Goal: Information Seeking & Learning: Learn about a topic

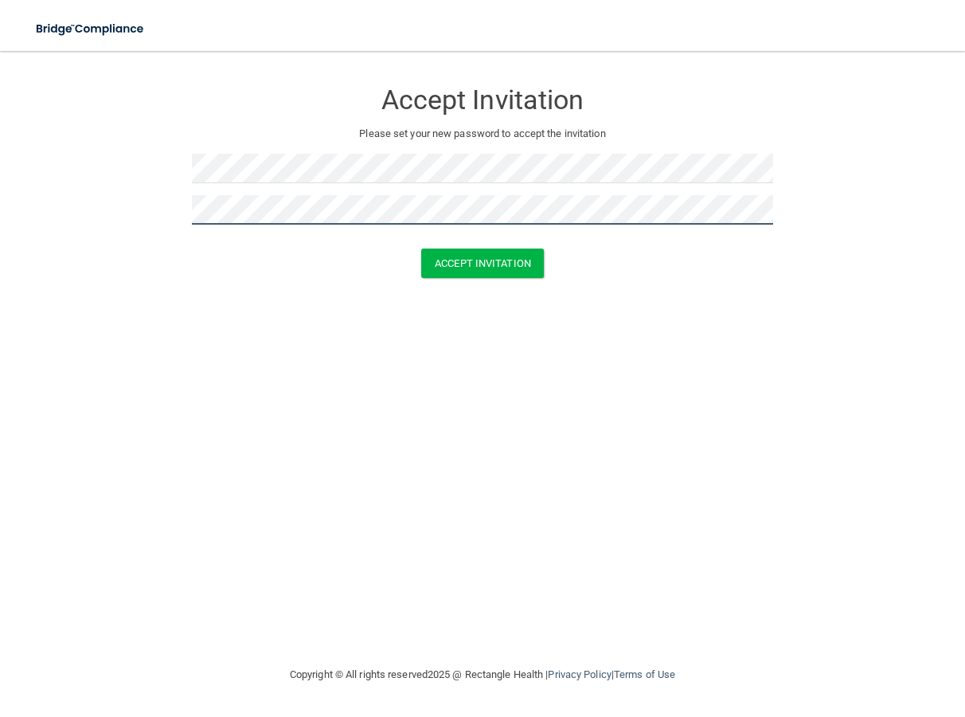
click at [421, 248] on button "Accept Invitation" at bounding box center [482, 262] width 123 height 29
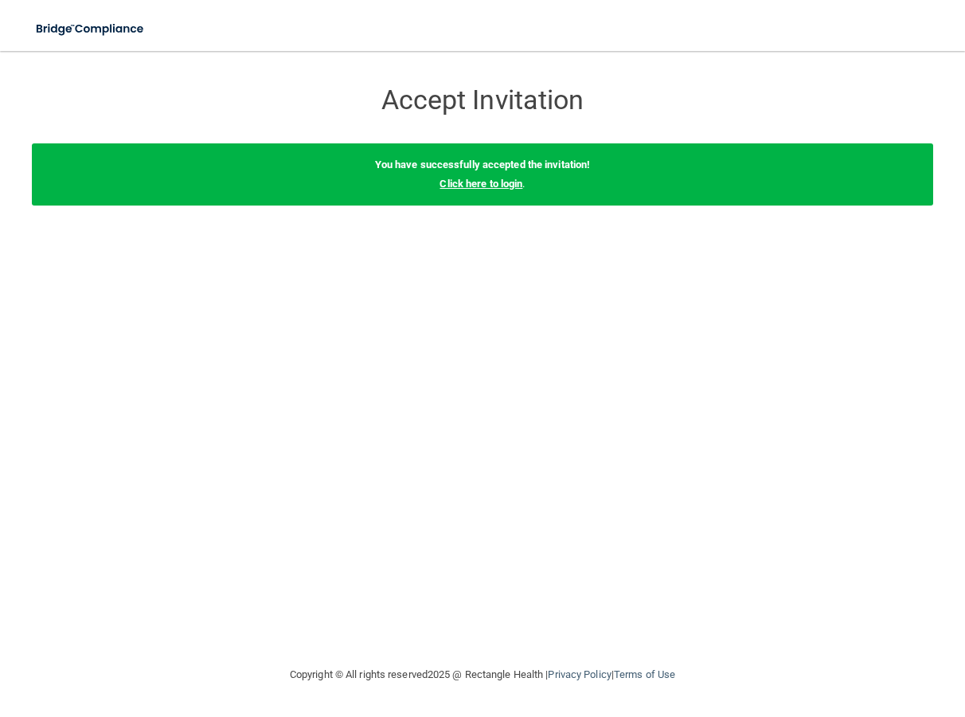
click at [503, 184] on link "Click here to login" at bounding box center [481, 184] width 83 height 12
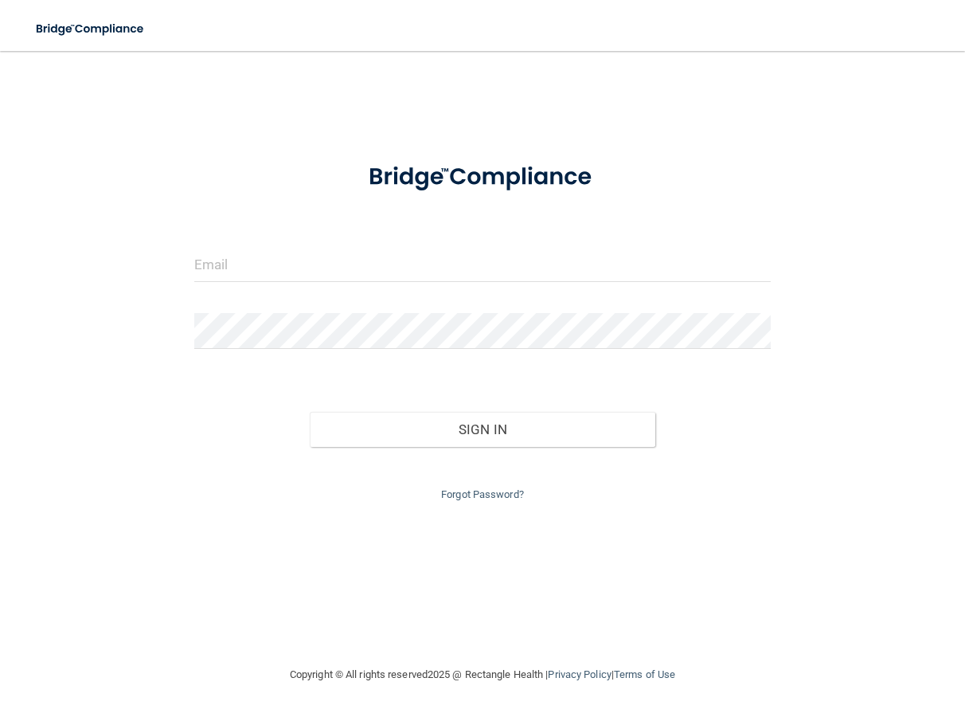
click at [467, 238] on form "Invalid email/password. You don't have permission to access that page. Sign In …" at bounding box center [482, 326] width 577 height 358
click at [468, 248] on input "email" at bounding box center [482, 264] width 577 height 36
click at [542, 243] on form "Invalid email/password. You don't have permission to access that page. Sign In …" at bounding box center [482, 326] width 577 height 358
click at [535, 256] on input "email" at bounding box center [482, 264] width 577 height 36
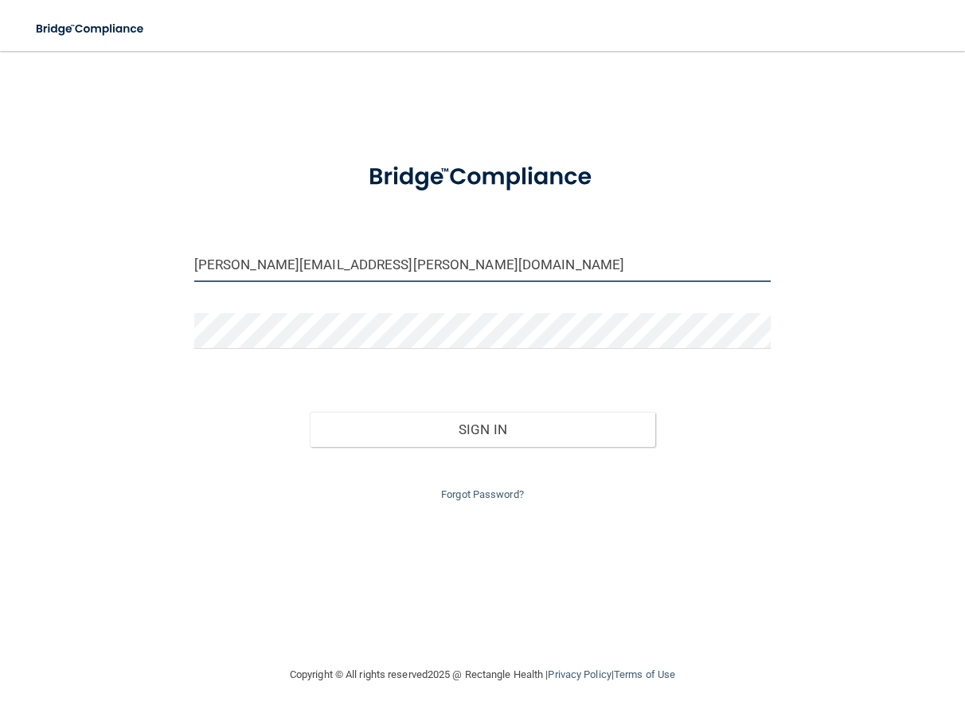
type input "[PERSON_NAME][EMAIL_ADDRESS][PERSON_NAME][DOMAIN_NAME]"
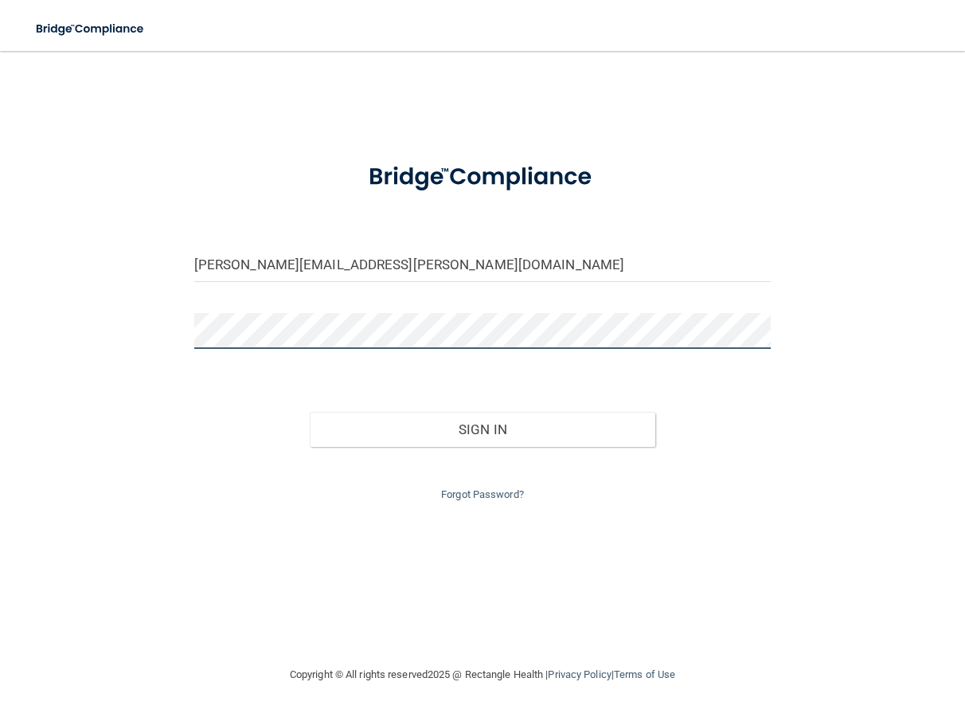
click at [310, 412] on button "Sign In" at bounding box center [483, 429] width 346 height 35
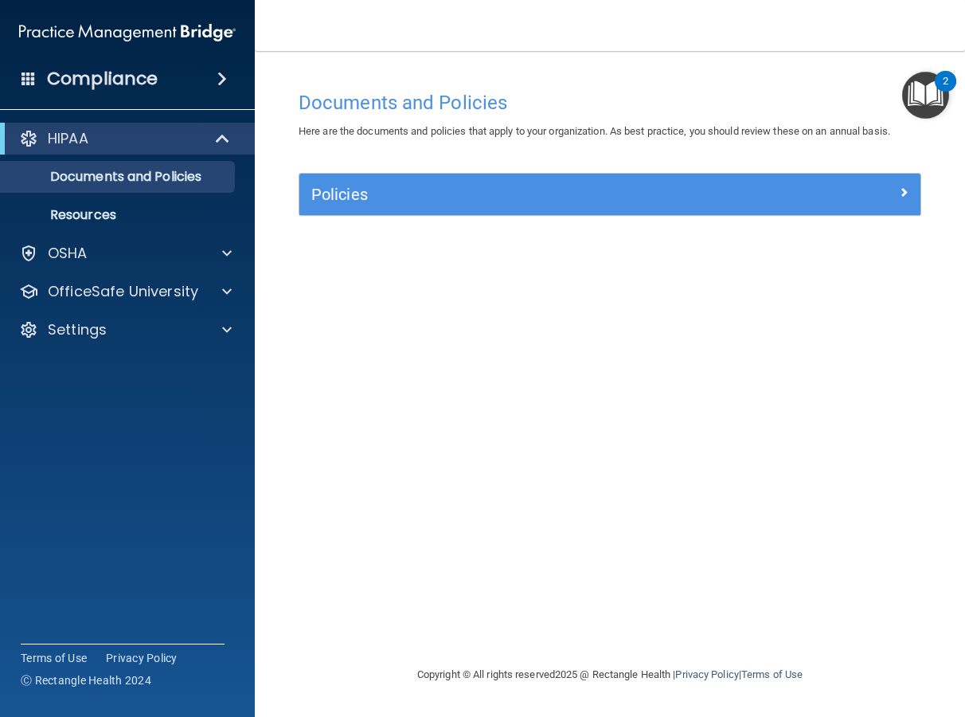
click at [113, 149] on div "HIPAA" at bounding box center [127, 139] width 255 height 32
click at [76, 143] on p "HIPAA" at bounding box center [68, 138] width 41 height 19
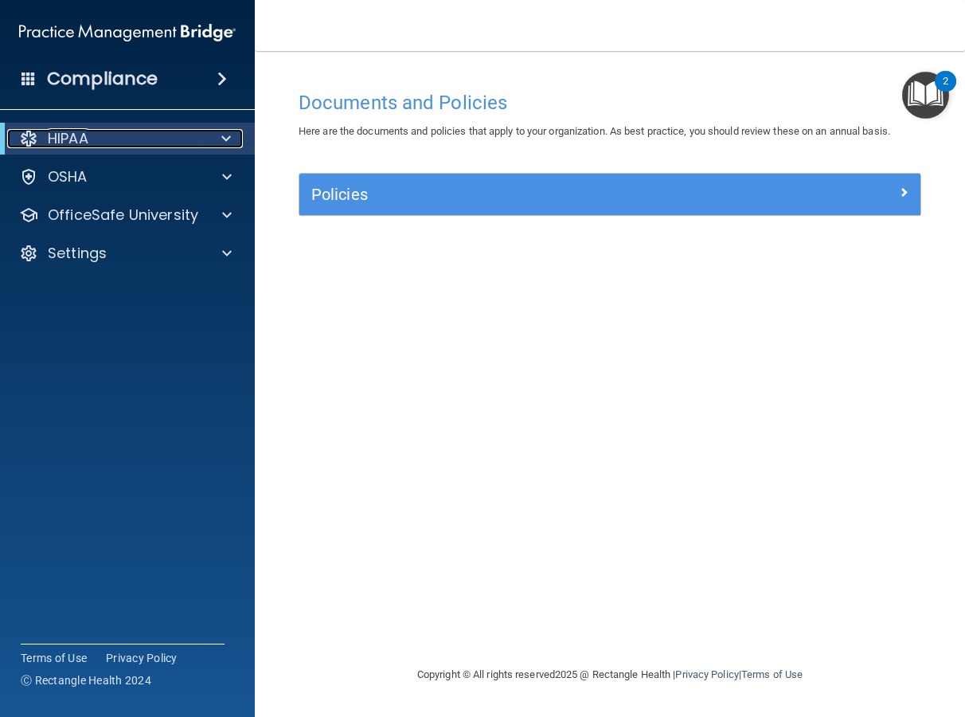
click at [80, 143] on p "HIPAA" at bounding box center [68, 138] width 41 height 19
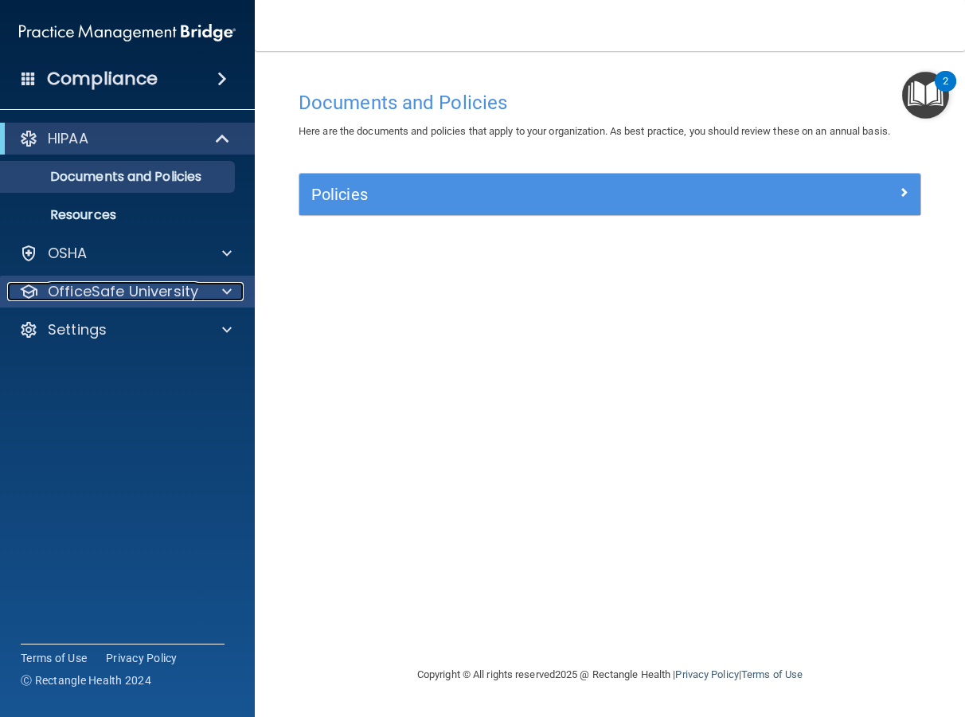
click at [116, 284] on p "OfficeSafe University" at bounding box center [123, 291] width 151 height 19
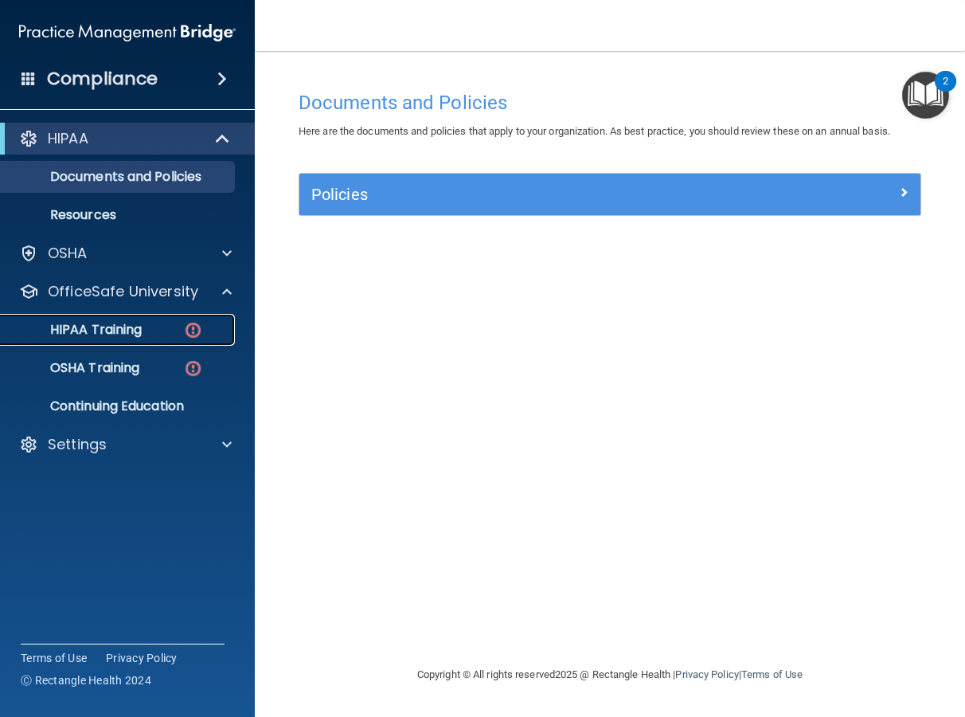
click at [114, 342] on link "HIPAA Training" at bounding box center [109, 330] width 251 height 32
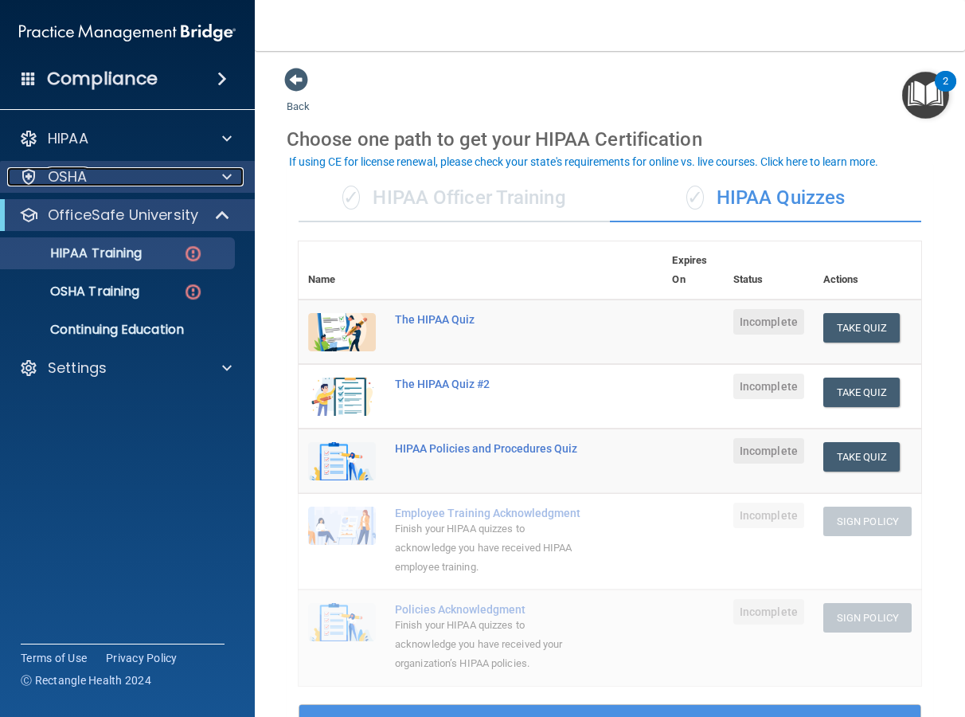
click at [104, 170] on div "OSHA" at bounding box center [106, 176] width 198 height 19
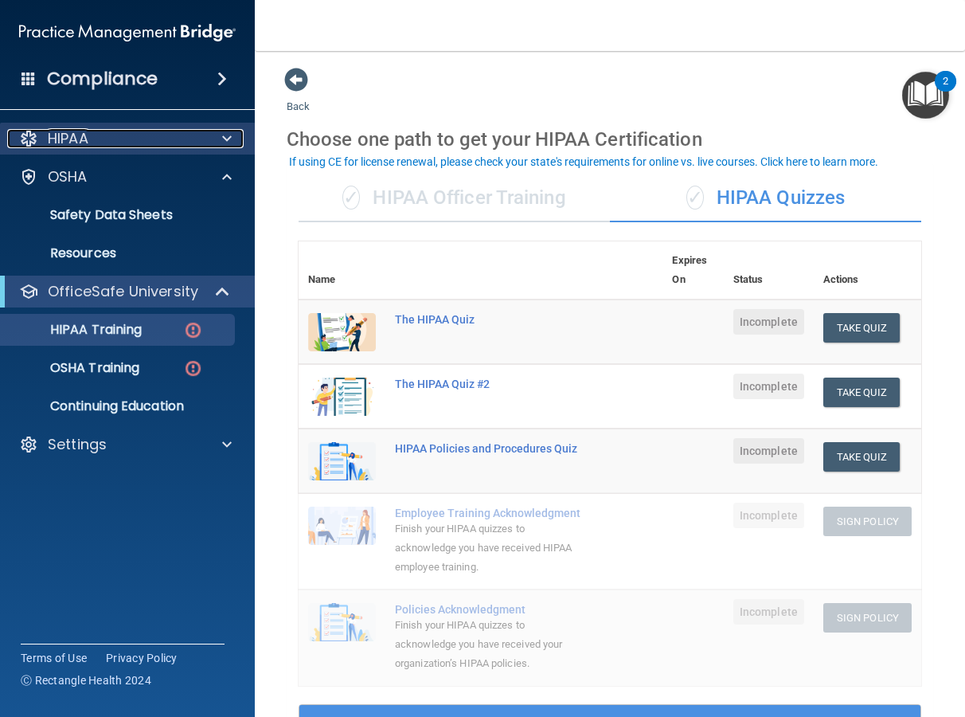
click at [102, 135] on div "HIPAA" at bounding box center [106, 138] width 198 height 19
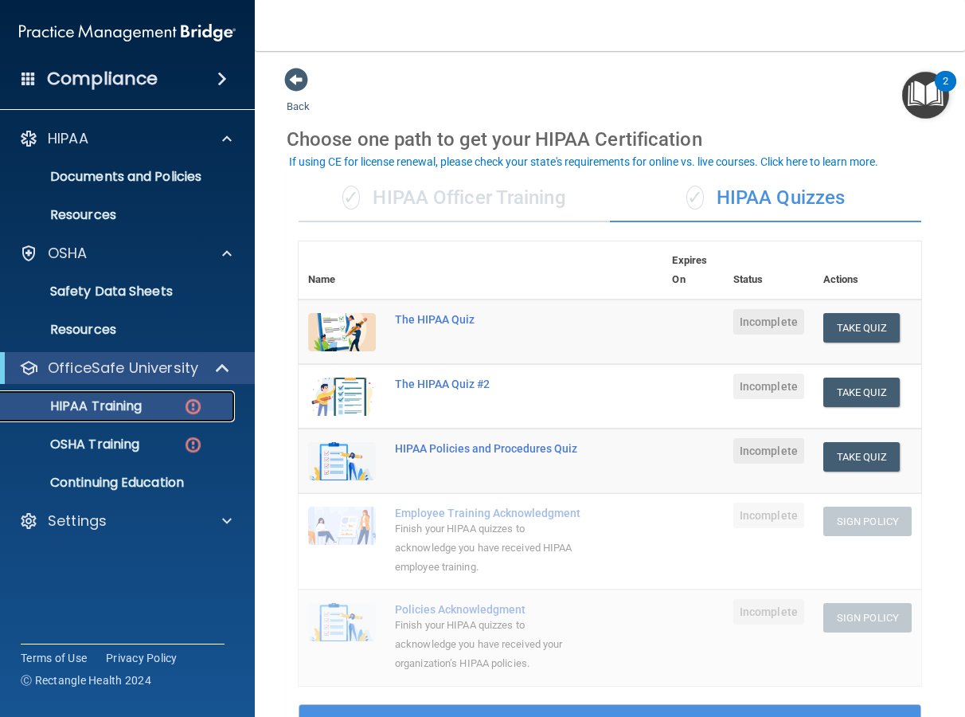
click at [96, 401] on p "HIPAA Training" at bounding box center [75, 406] width 131 height 16
click at [867, 338] on button "Take Quiz" at bounding box center [861, 327] width 76 height 29
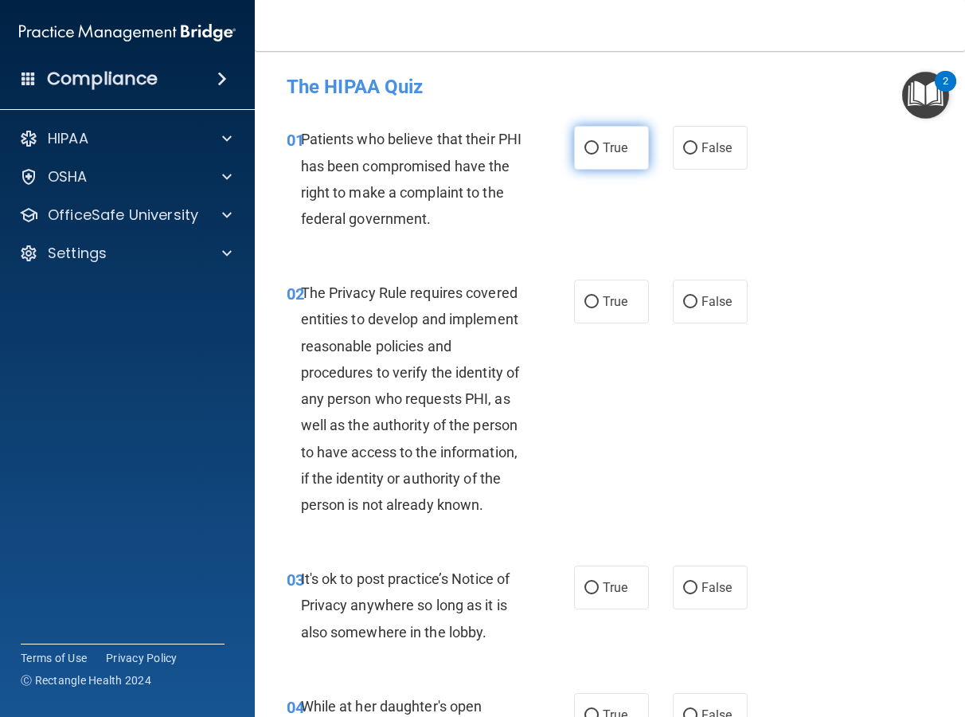
click at [610, 151] on span "True" at bounding box center [615, 147] width 25 height 15
click at [599, 151] on input "True" at bounding box center [592, 149] width 14 height 12
radio input "true"
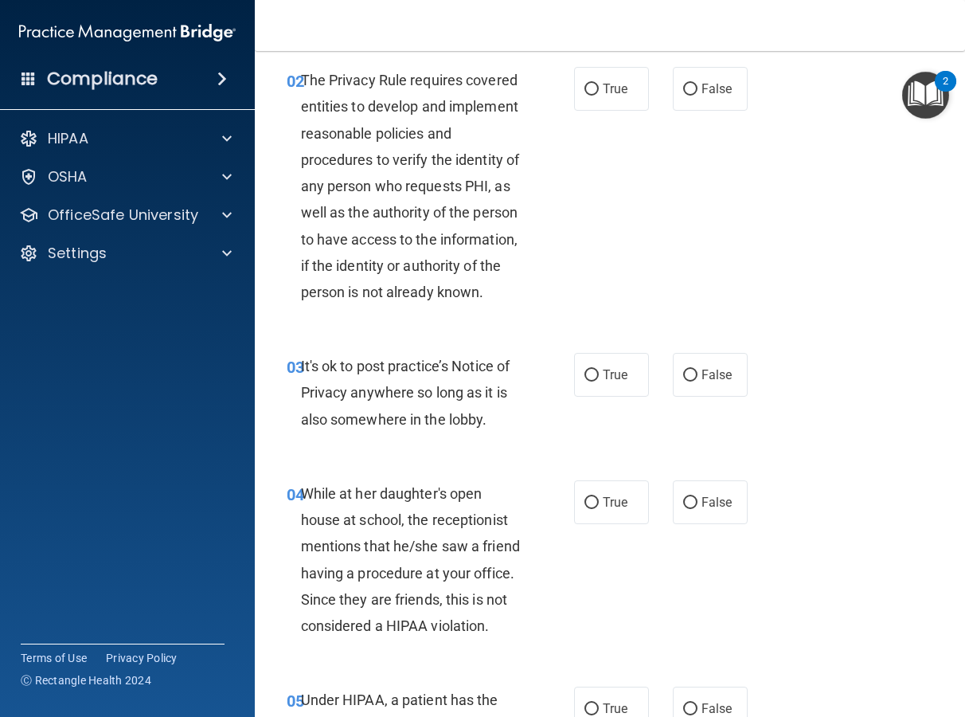
scroll to position [215, 0]
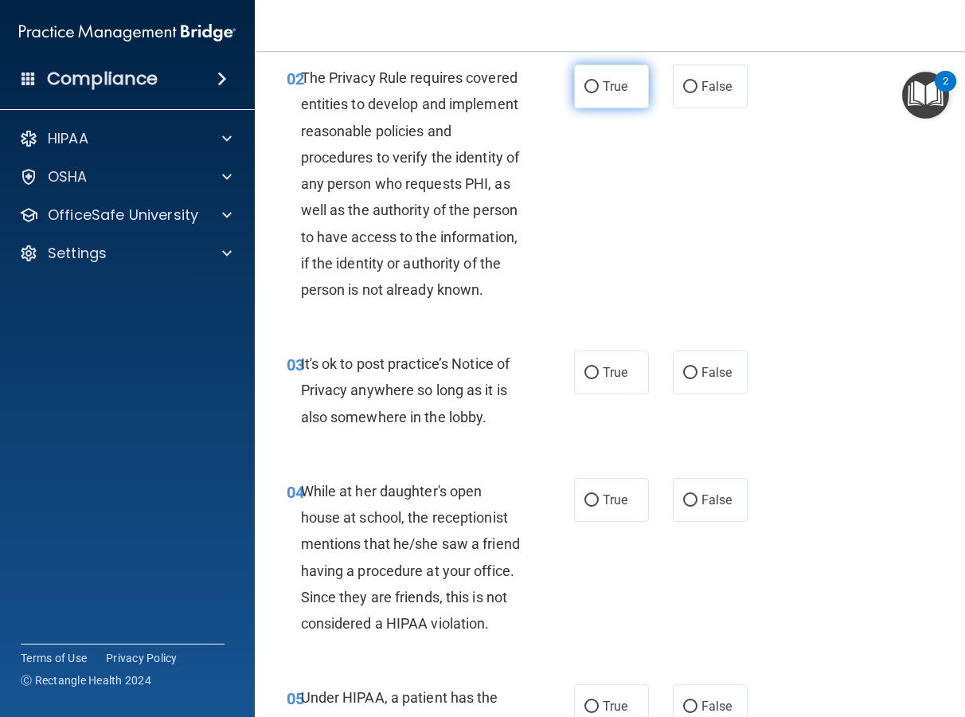
click at [577, 81] on label "True" at bounding box center [611, 87] width 75 height 44
click at [585, 81] on input "True" at bounding box center [592, 87] width 14 height 12
radio input "true"
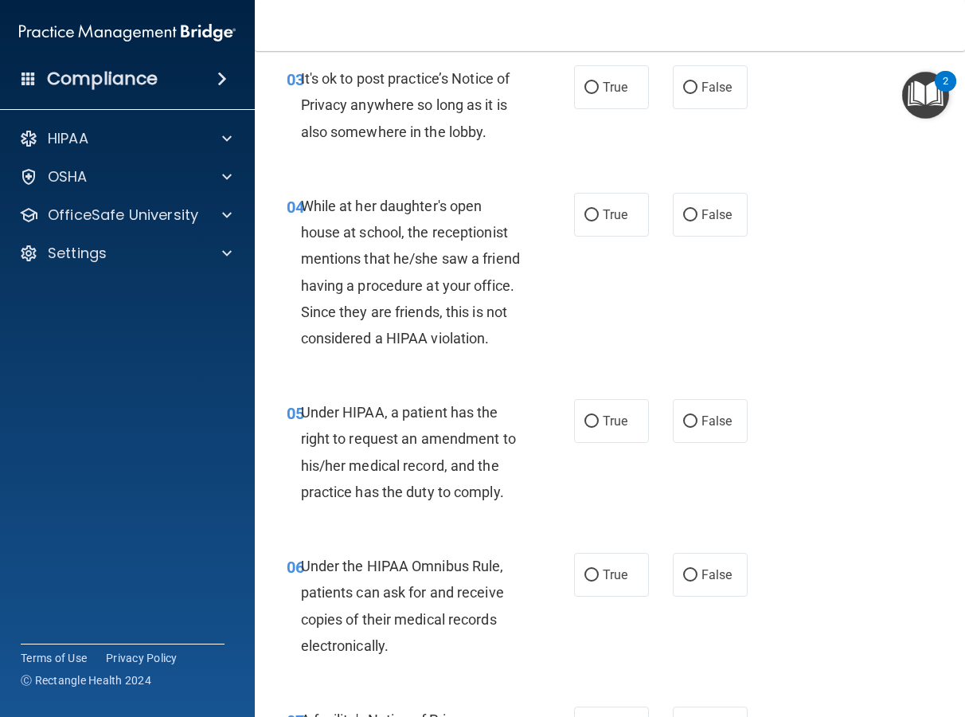
scroll to position [408, 0]
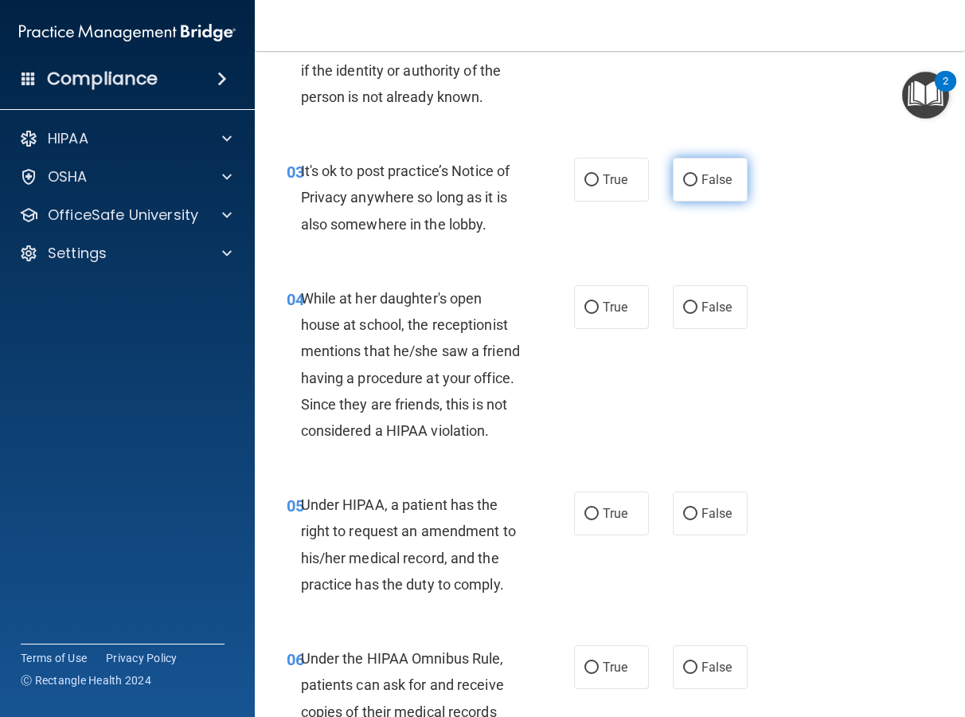
click at [702, 201] on label "False" at bounding box center [710, 180] width 75 height 44
click at [698, 186] on input "False" at bounding box center [690, 180] width 14 height 12
radio input "true"
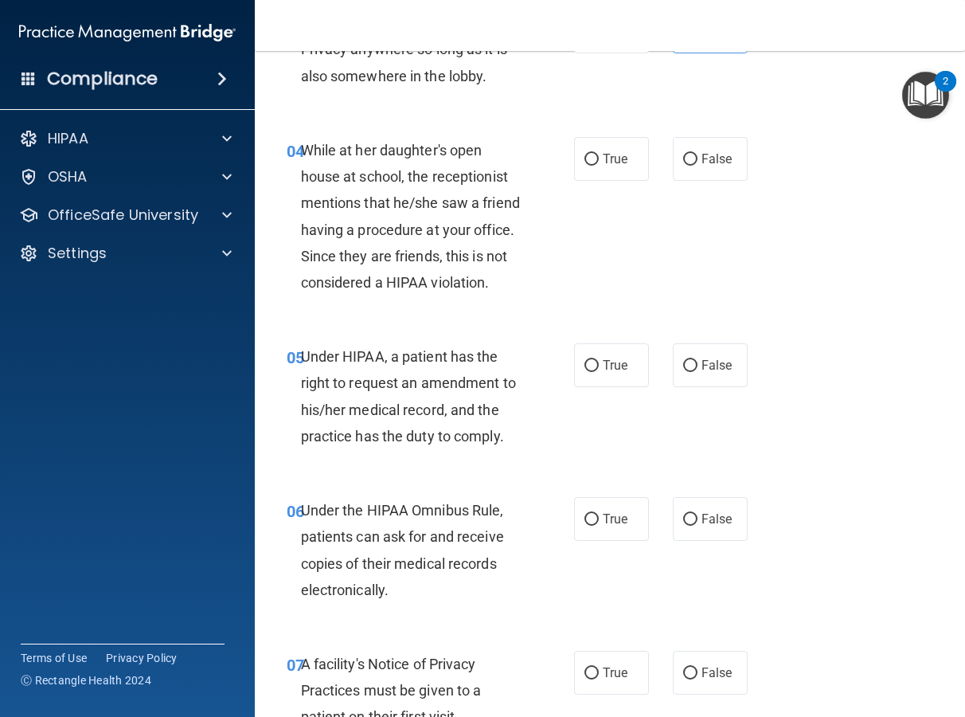
scroll to position [612, 0]
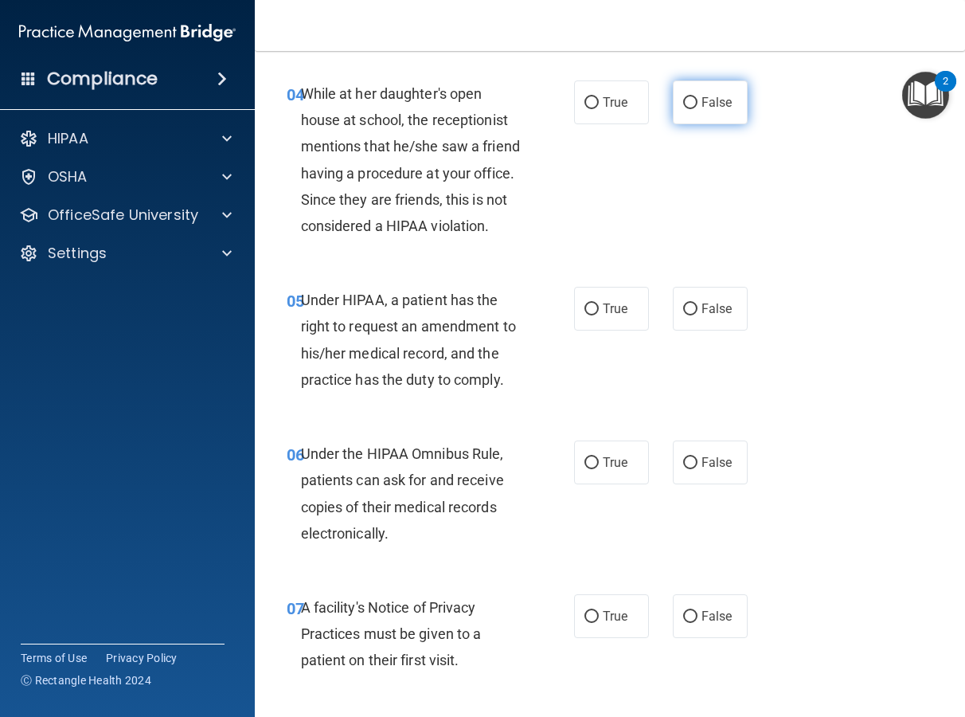
click at [701, 115] on label "False" at bounding box center [710, 102] width 75 height 44
click at [698, 109] on input "False" at bounding box center [690, 103] width 14 height 12
radio input "true"
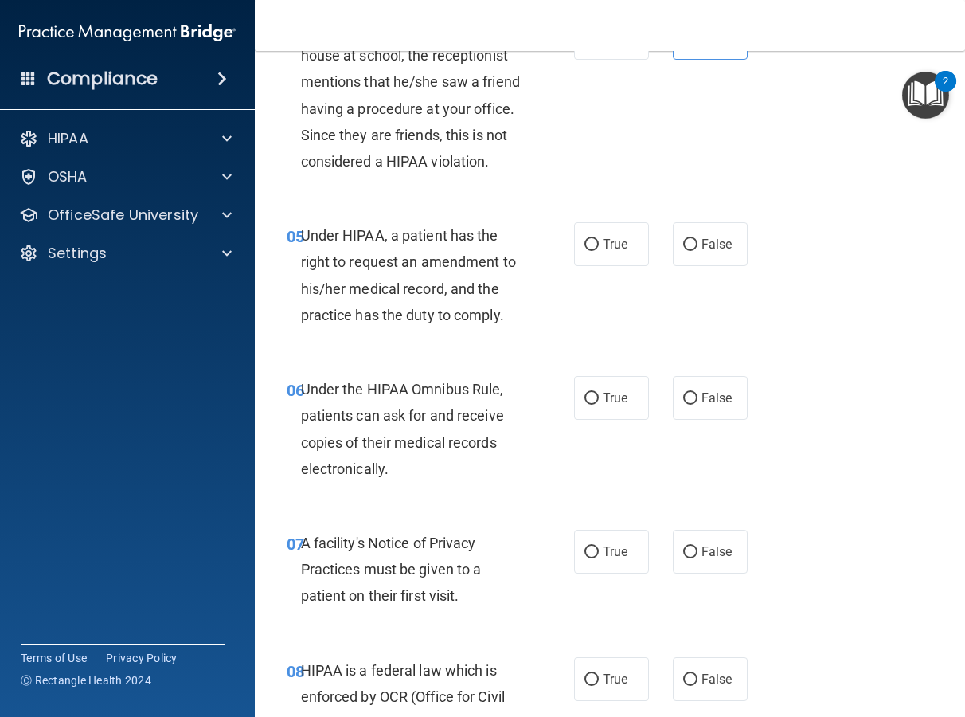
scroll to position [831, 0]
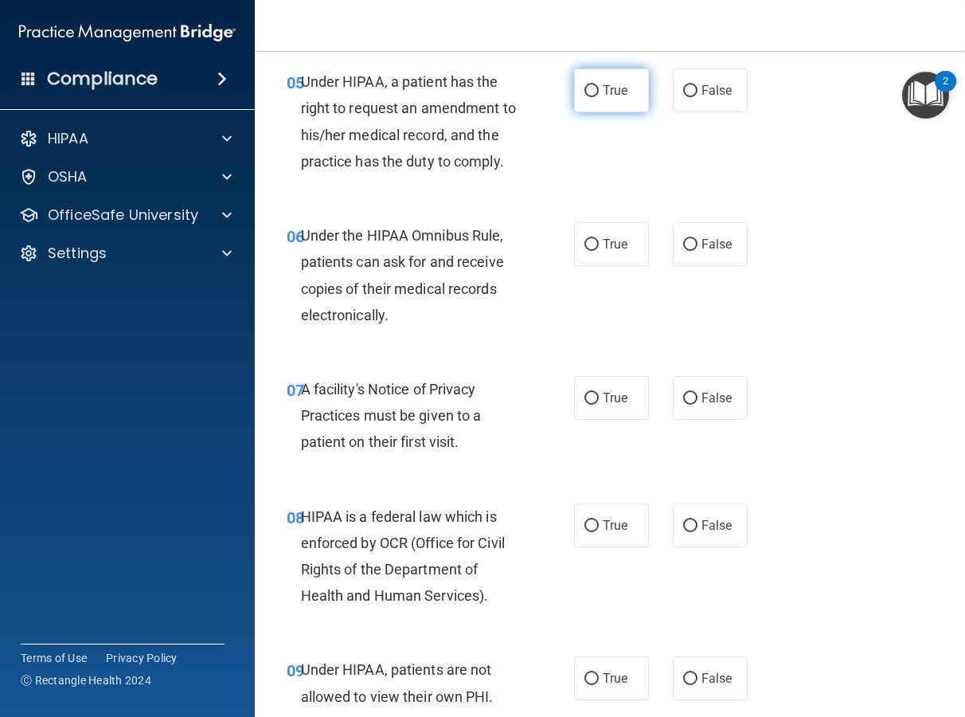
click at [614, 112] on label "True" at bounding box center [611, 90] width 75 height 44
click at [599, 97] on input "True" at bounding box center [592, 91] width 14 height 12
radio input "true"
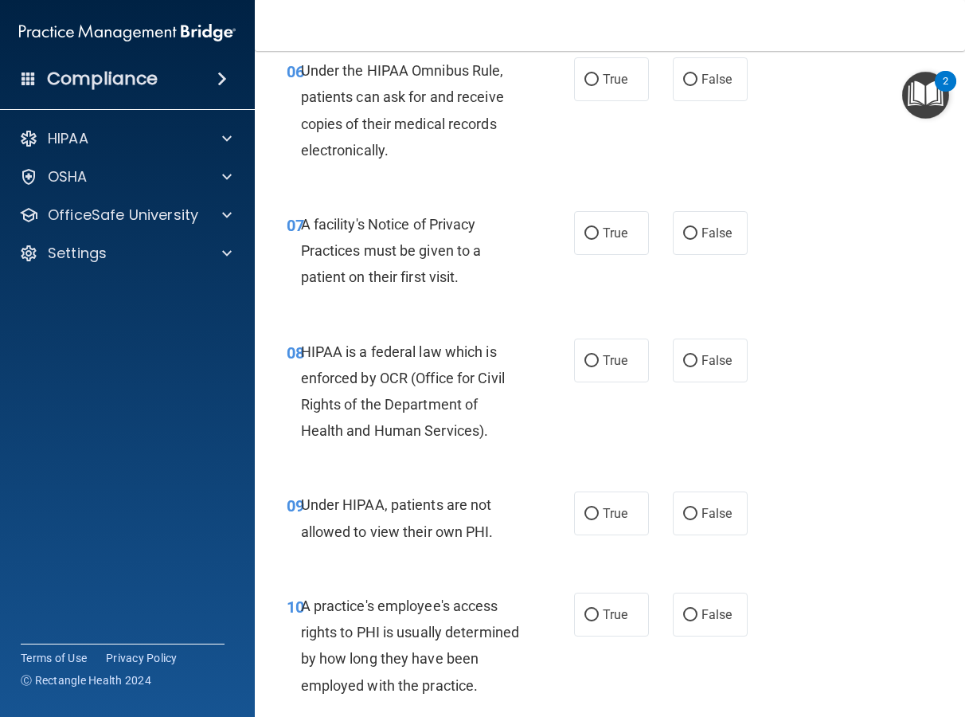
scroll to position [999, 0]
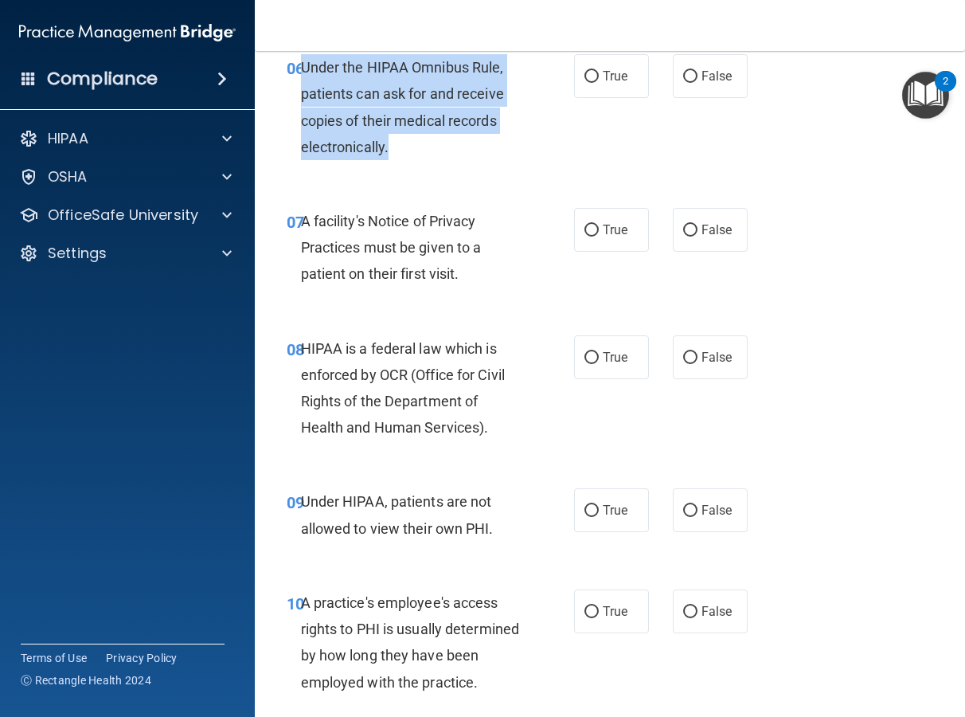
drag, startPoint x: 393, startPoint y: 199, endPoint x: 271, endPoint y: 143, distance: 134.3
click at [271, 143] on div "06 Under the HIPAA Omnibus Rule, patients can ask for and receive copies of the…" at bounding box center [430, 111] width 335 height 114
copy div "Under the HIPAA Omnibus Rule, patients can ask for and receive copies of their …"
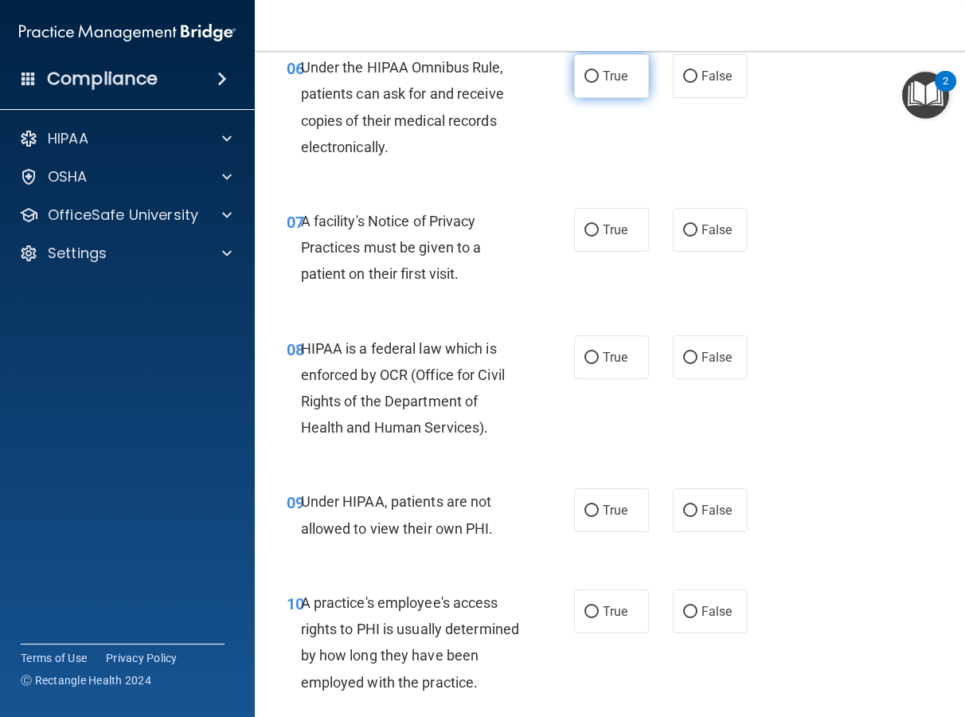
click at [620, 84] on span "True" at bounding box center [615, 75] width 25 height 15
click at [599, 83] on input "True" at bounding box center [592, 77] width 14 height 12
radio input "true"
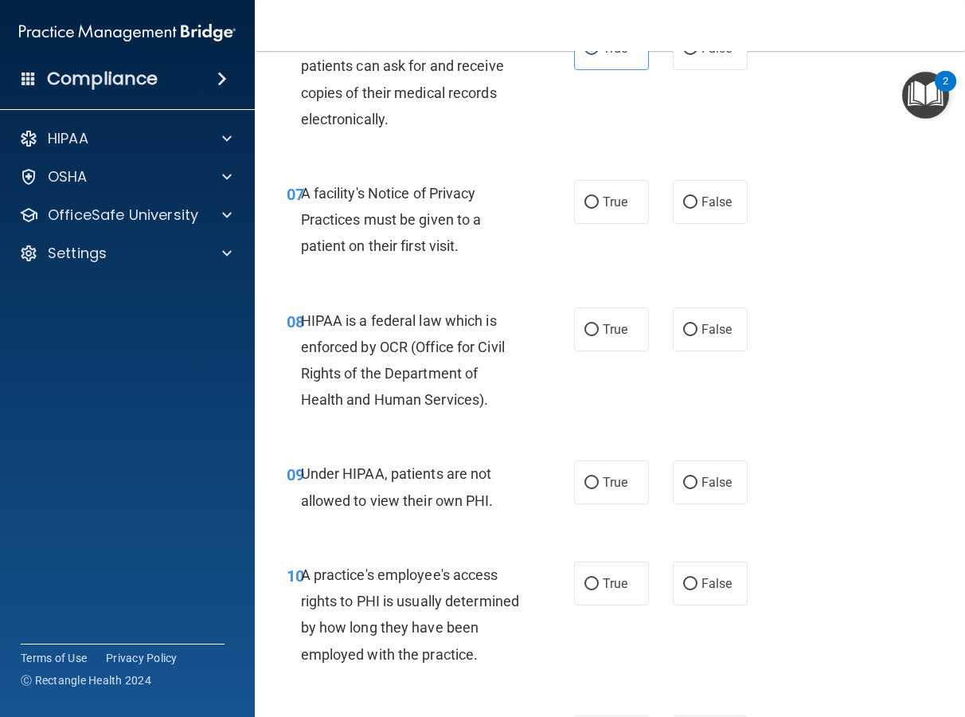
scroll to position [1112, 0]
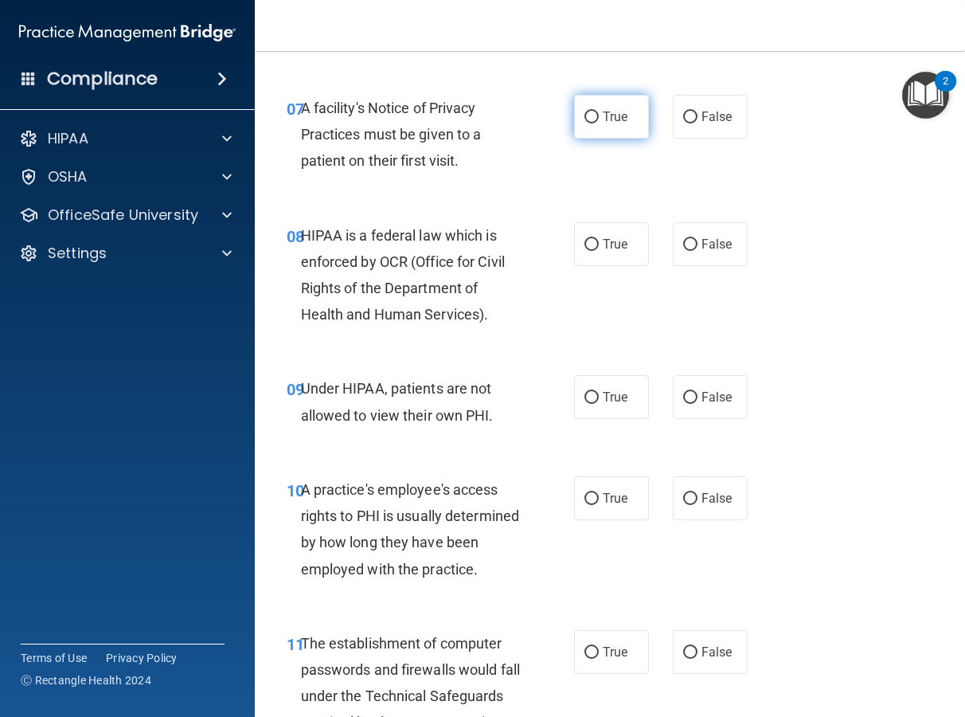
click at [608, 139] on label "True" at bounding box center [611, 117] width 75 height 44
click at [599, 123] on input "True" at bounding box center [592, 117] width 14 height 12
radio input "true"
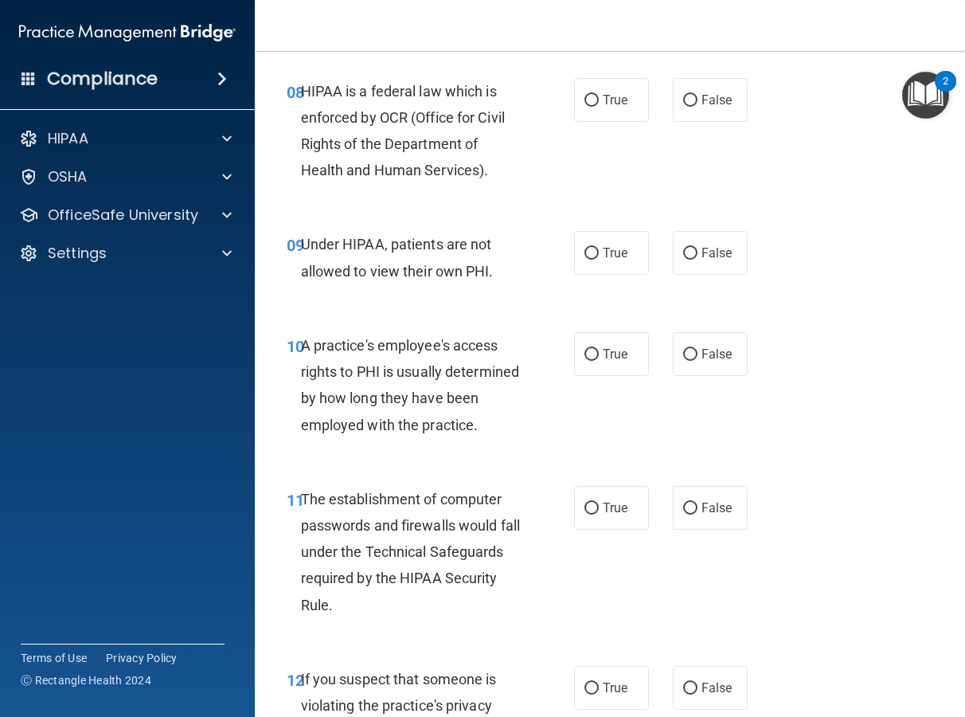
scroll to position [1259, 0]
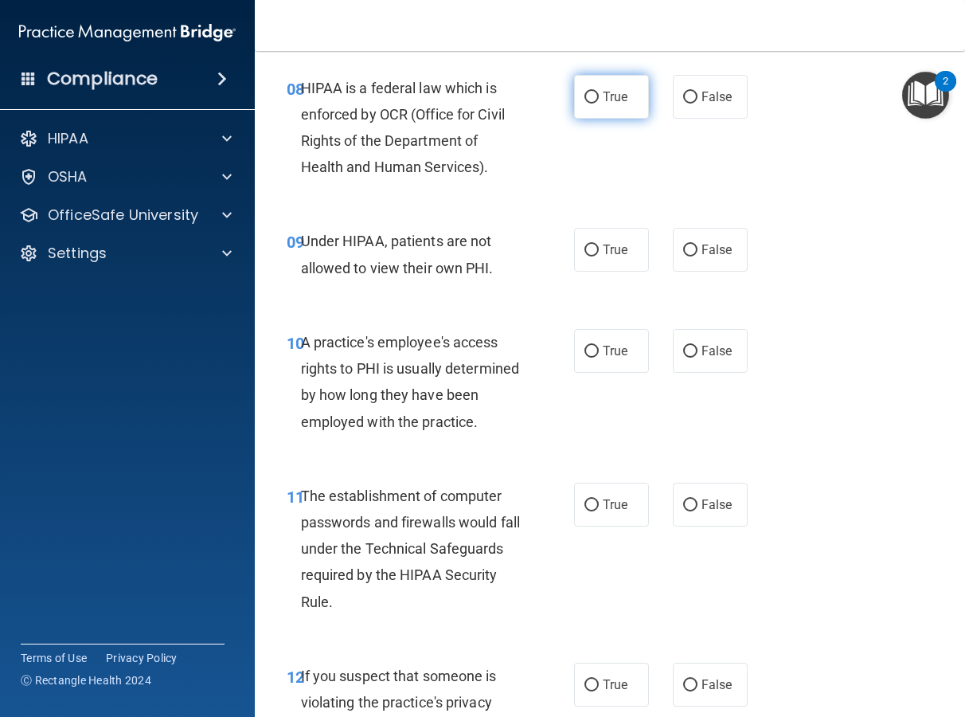
click at [589, 119] on label "True" at bounding box center [611, 97] width 75 height 44
click at [589, 104] on input "True" at bounding box center [592, 98] width 14 height 12
radio input "true"
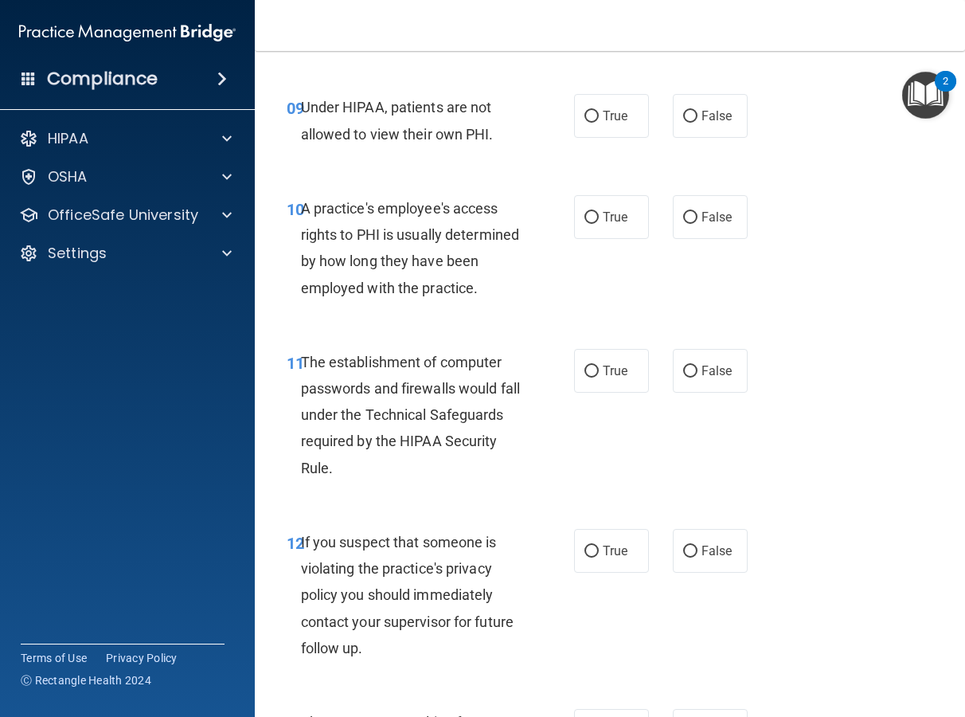
scroll to position [1396, 0]
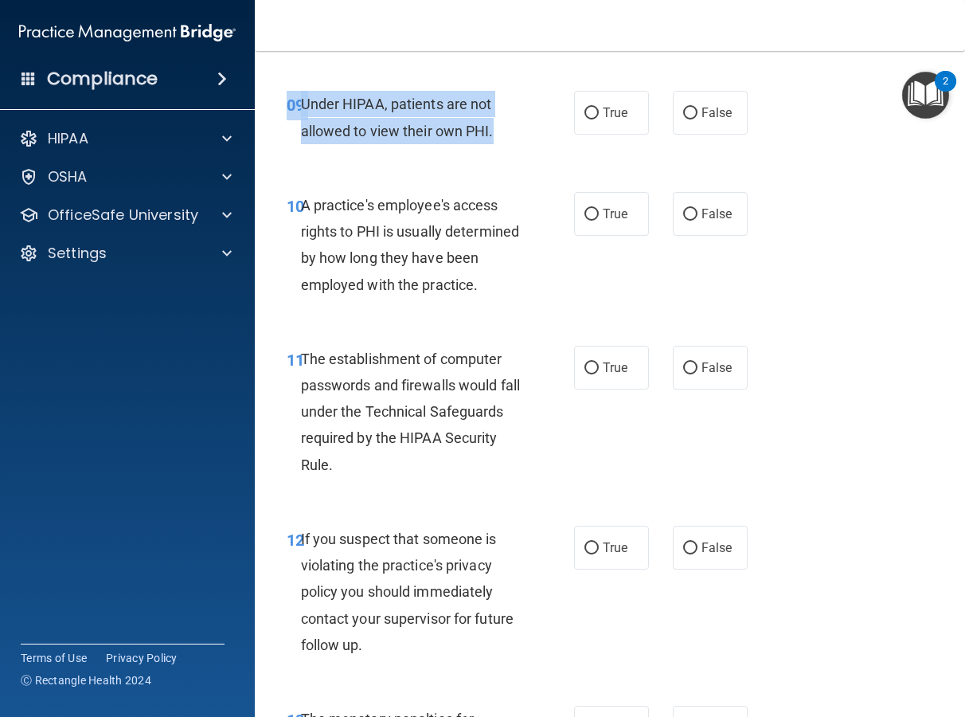
drag, startPoint x: 513, startPoint y: 197, endPoint x: 261, endPoint y: 159, distance: 254.4
click at [261, 159] on main "- The HIPAA Quiz This quiz doesn’t expire until . Are you sure you want to take…" at bounding box center [610, 384] width 710 height 666
click at [514, 143] on div "Under HIPAA, patients are not allowed to view their own PHI." at bounding box center [417, 117] width 233 height 53
drag, startPoint x: 477, startPoint y: 185, endPoint x: 302, endPoint y: 160, distance: 176.9
click at [302, 143] on div "Under HIPAA, patients are not allowed to view their own PHI." at bounding box center [417, 117] width 233 height 53
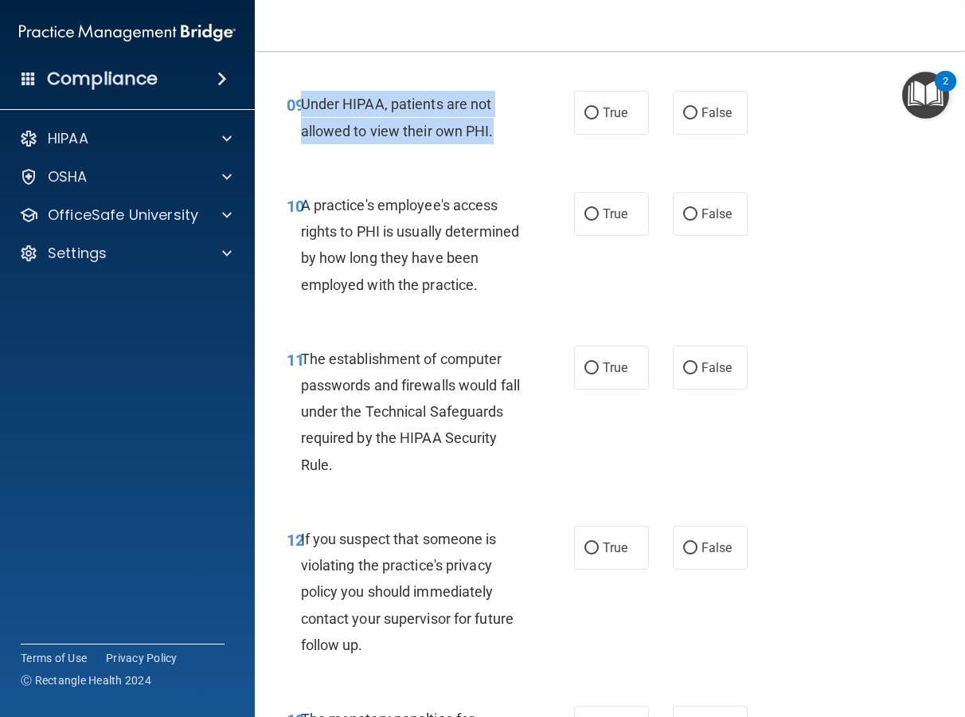
copy span "Under HIPAA, patients are not allowed to view their own PHI."
click at [687, 119] on input "False" at bounding box center [690, 114] width 14 height 12
radio input "true"
click at [507, 143] on div "Under HIPAA, patients are not allowed to view their own PHI." at bounding box center [417, 117] width 233 height 53
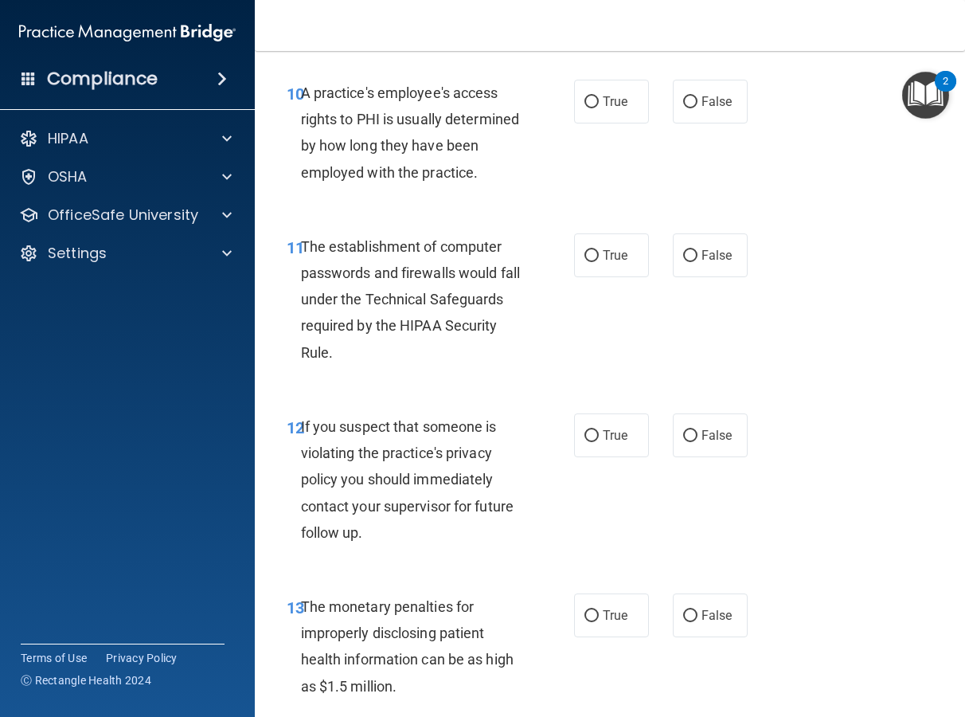
scroll to position [1512, 0]
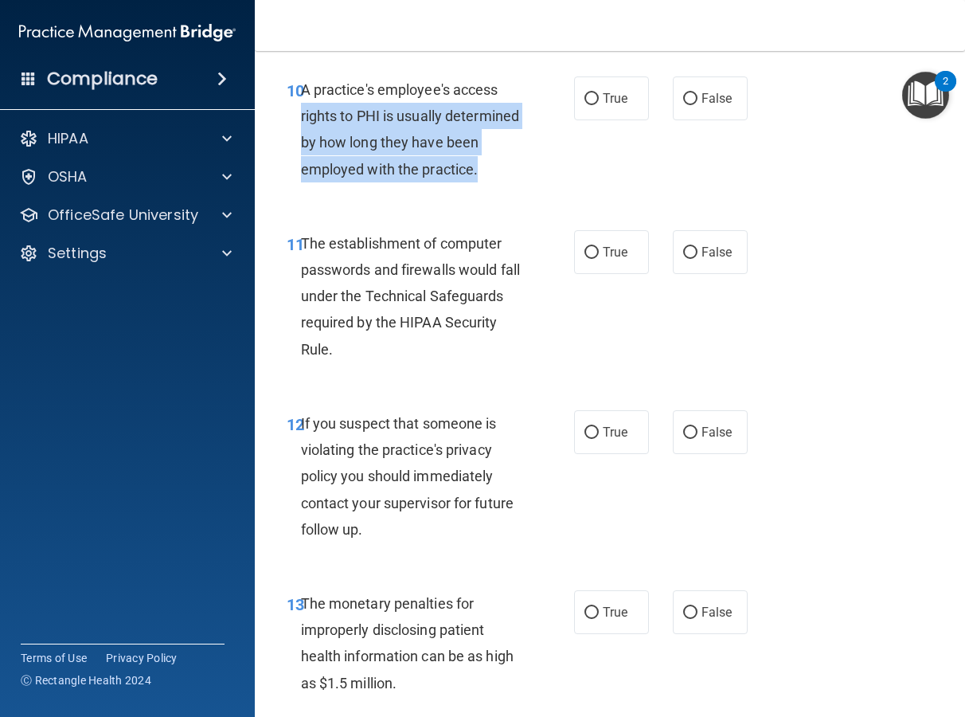
drag, startPoint x: 366, startPoint y: 248, endPoint x: 299, endPoint y: 162, distance: 109.6
click at [301, 162] on div "A practice's employee's access rights to PHI is usually determined by how long …" at bounding box center [417, 129] width 233 height 106
click at [556, 190] on div "10 A practice's employee's access rights to PHI is usually determined by how lo…" at bounding box center [430, 133] width 335 height 114
drag, startPoint x: 370, startPoint y: 250, endPoint x: 303, endPoint y: 144, distance: 125.7
click at [303, 144] on div "A practice's employee's access rights to PHI is usually determined by how long …" at bounding box center [417, 129] width 233 height 106
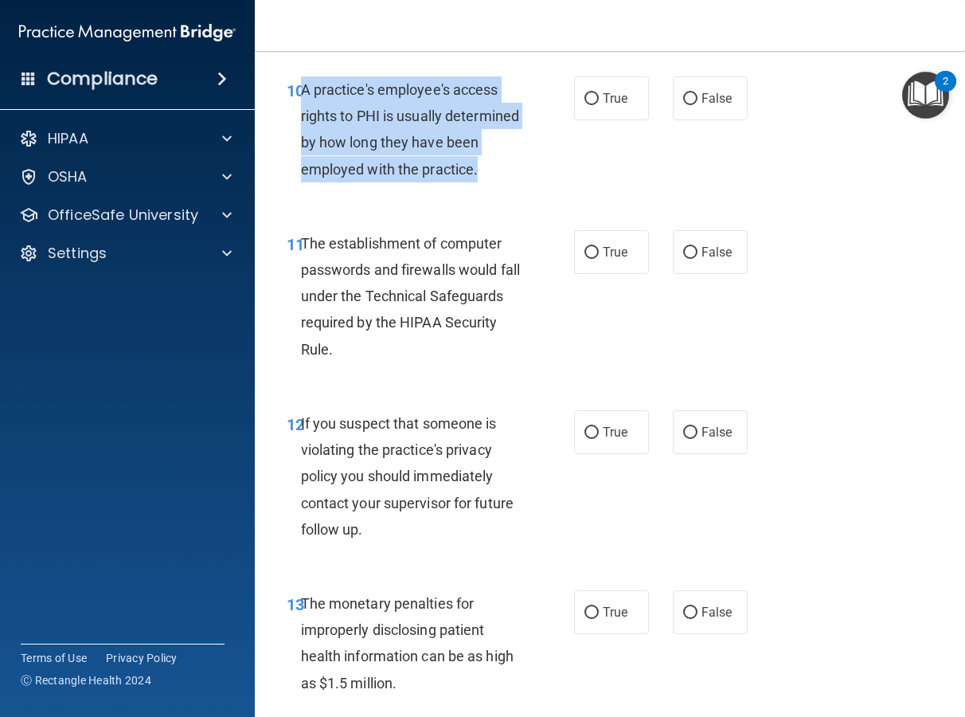
copy span "A practice's employee's access rights to PHI is usually determined by how long …"
click at [713, 106] on span "False" at bounding box center [717, 98] width 31 height 15
click at [698, 105] on input "False" at bounding box center [690, 99] width 14 height 12
radio input "true"
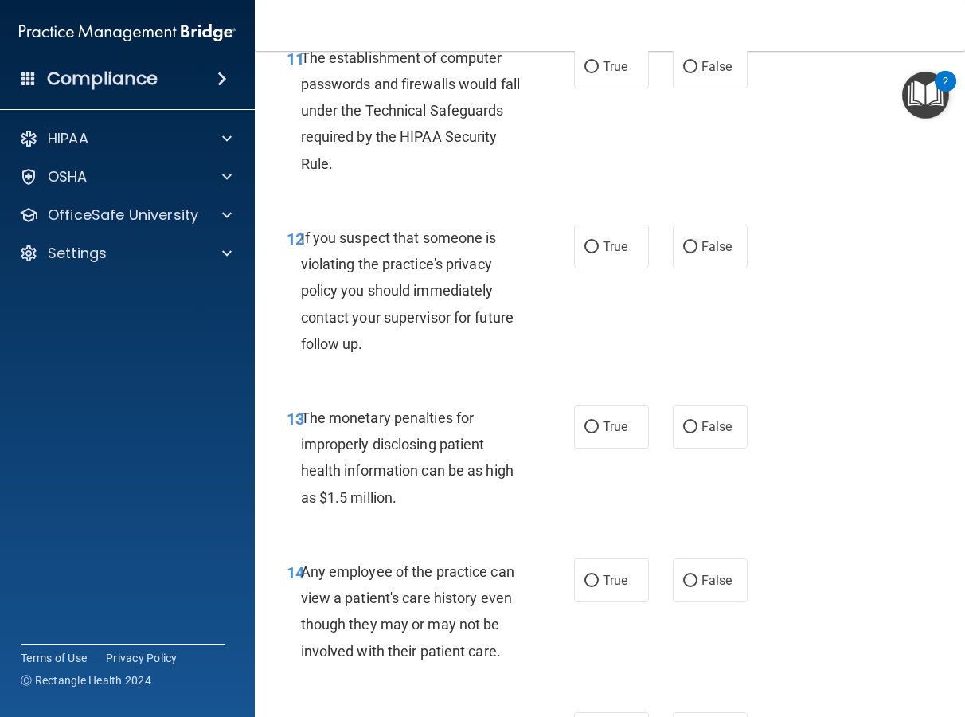
scroll to position [1700, 0]
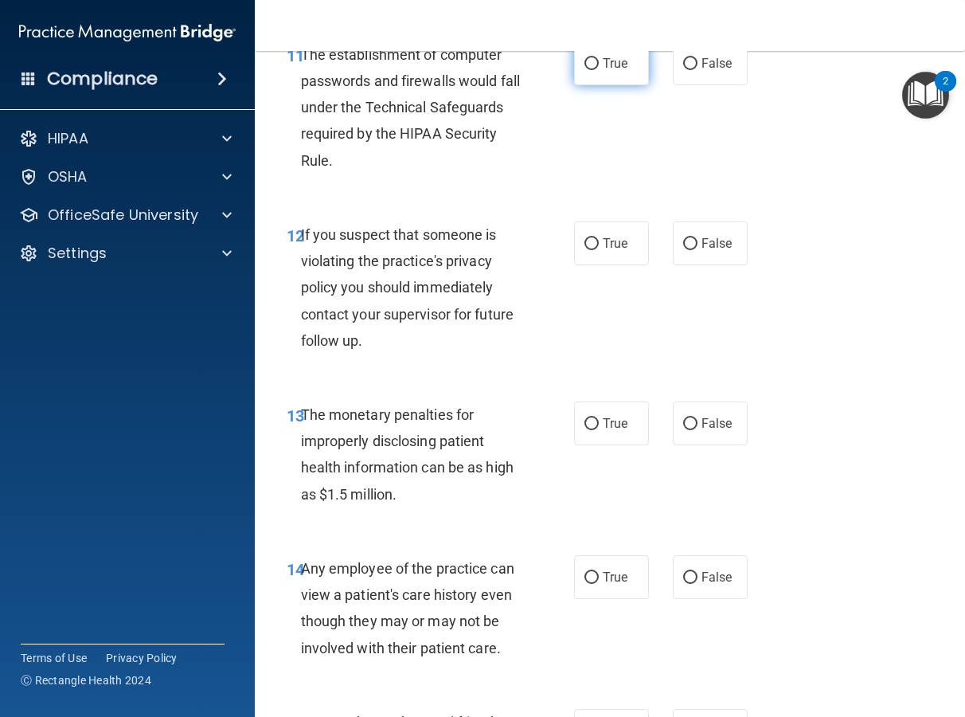
click at [630, 85] on label "True" at bounding box center [611, 63] width 75 height 44
click at [599, 70] on input "True" at bounding box center [592, 64] width 14 height 12
radio input "true"
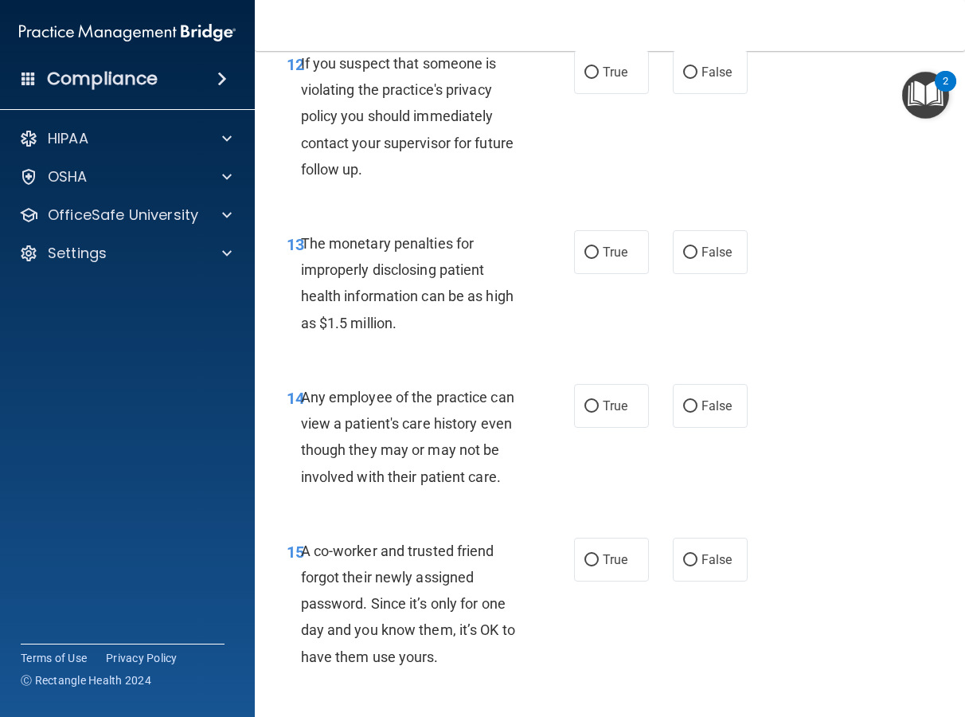
scroll to position [1869, 0]
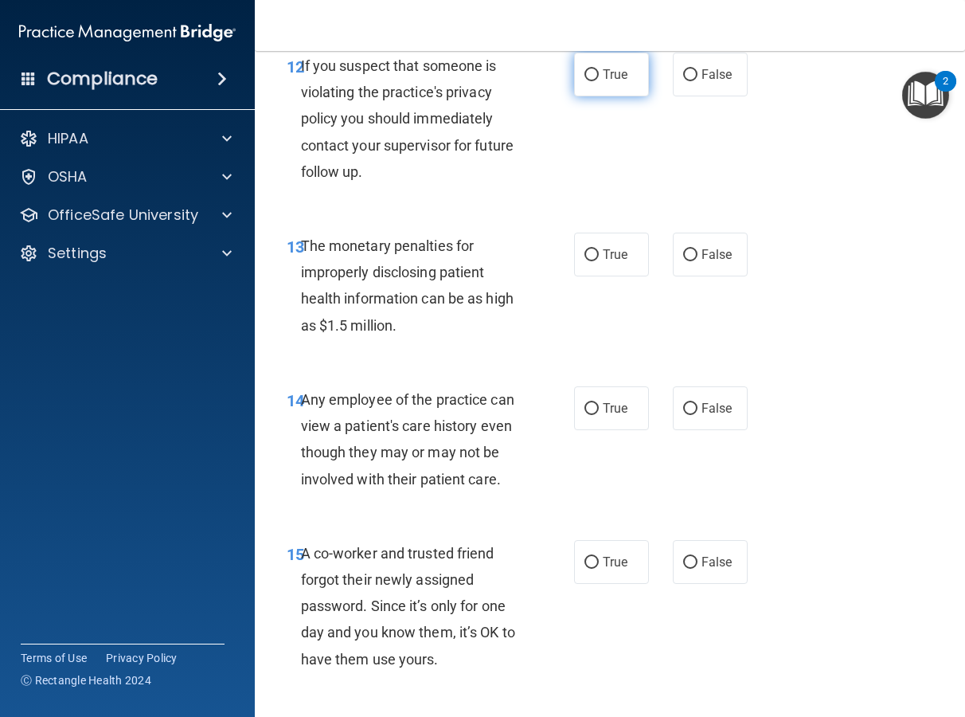
click at [610, 96] on label "True" at bounding box center [611, 75] width 75 height 44
click at [599, 81] on input "True" at bounding box center [592, 75] width 14 height 12
radio input "true"
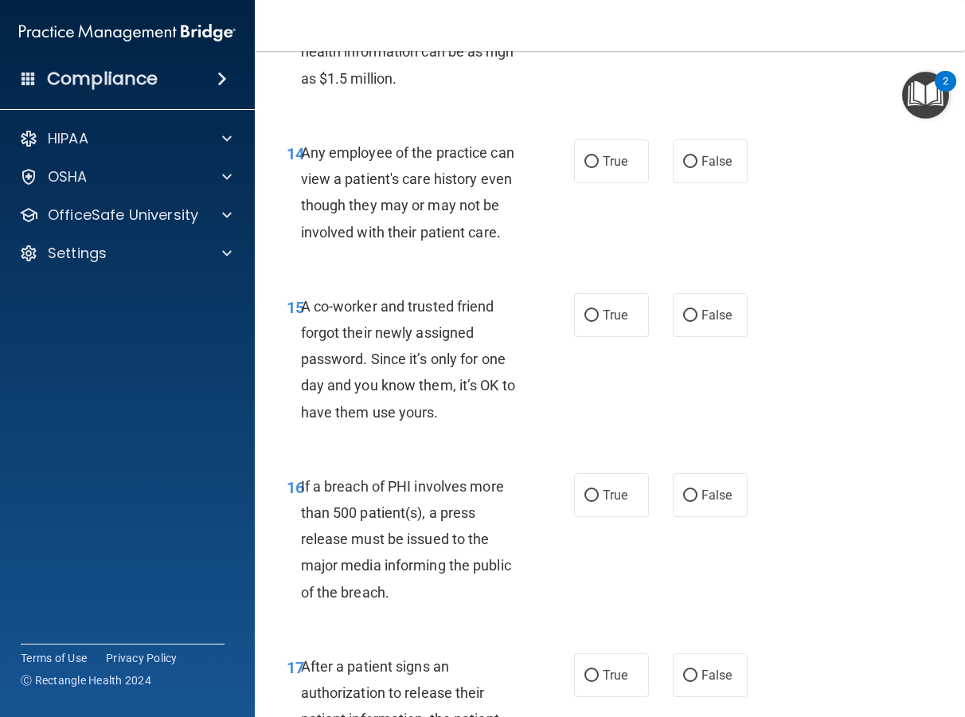
scroll to position [2107, 0]
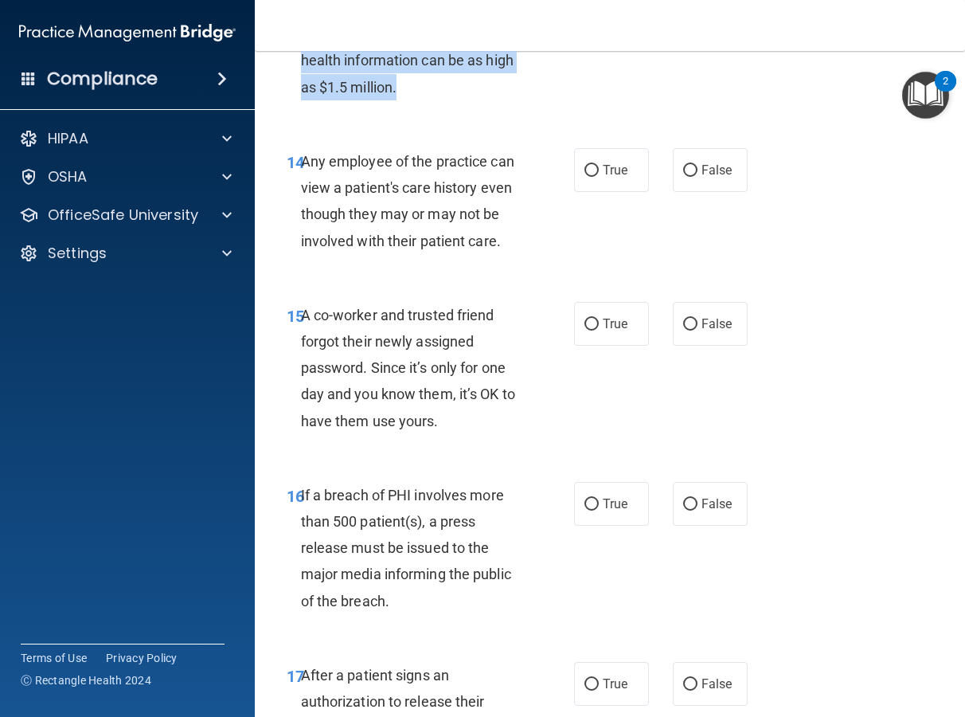
drag, startPoint x: 406, startPoint y: 167, endPoint x: 304, endPoint y: 95, distance: 125.1
click at [304, 95] on div "The monetary penalties for improperly disclosing patient health information can…" at bounding box center [417, 47] width 233 height 106
copy span "The monetary penalties for improperly disclosing patient health information can…"
click at [583, 108] on div "13 The monetary penalties for improperly disclosing patient health information …" at bounding box center [430, 51] width 335 height 114
click at [595, 38] on label "True" at bounding box center [611, 16] width 75 height 44
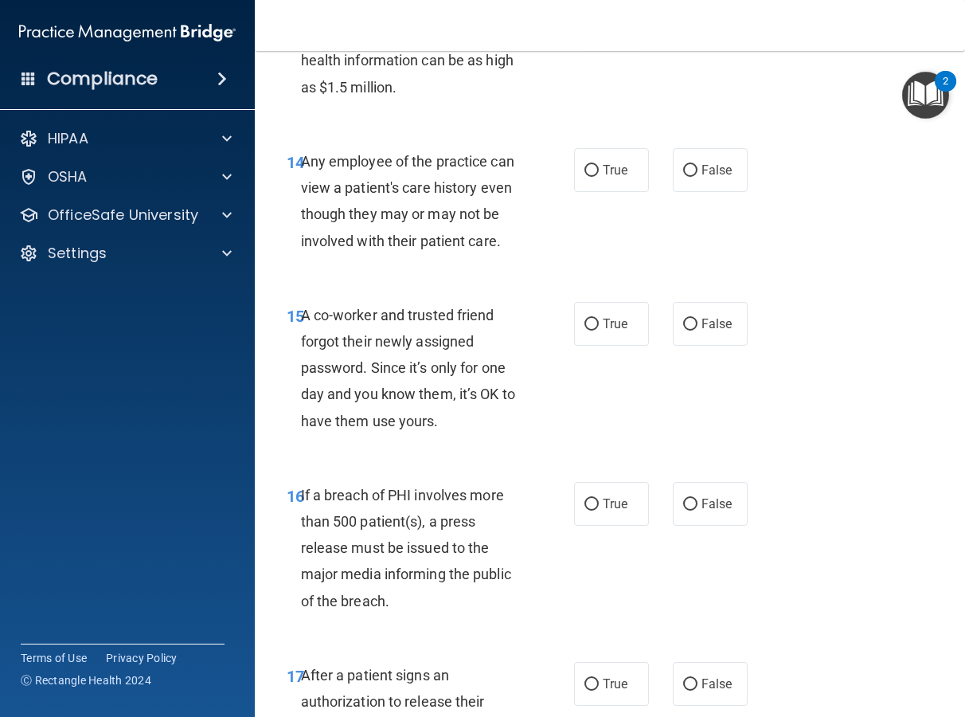
click at [595, 23] on input "True" at bounding box center [592, 17] width 14 height 12
radio input "true"
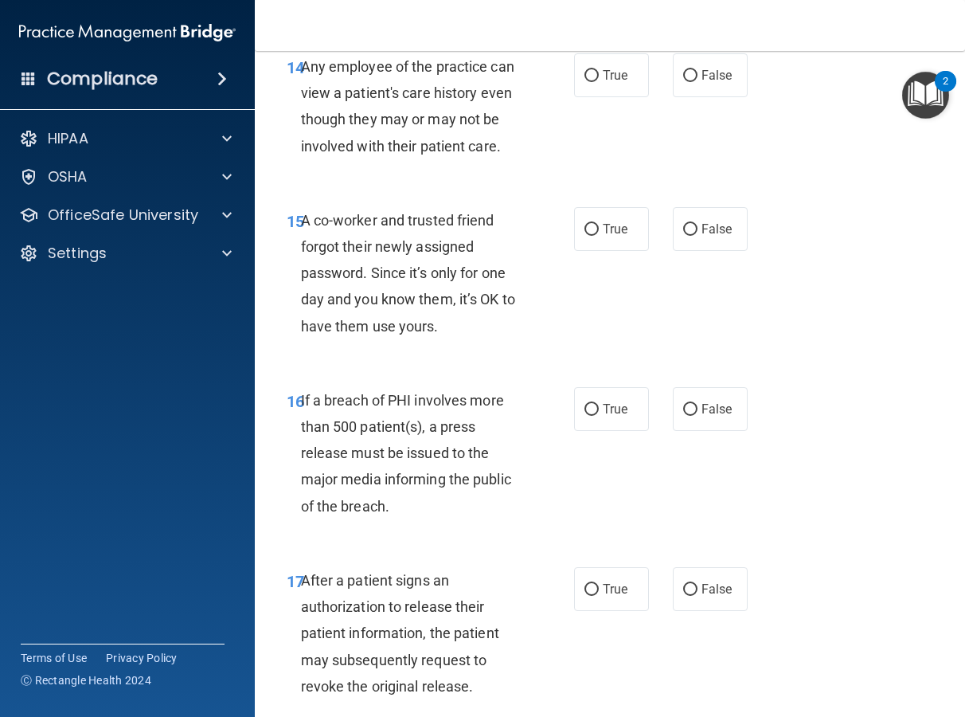
scroll to position [2205, 0]
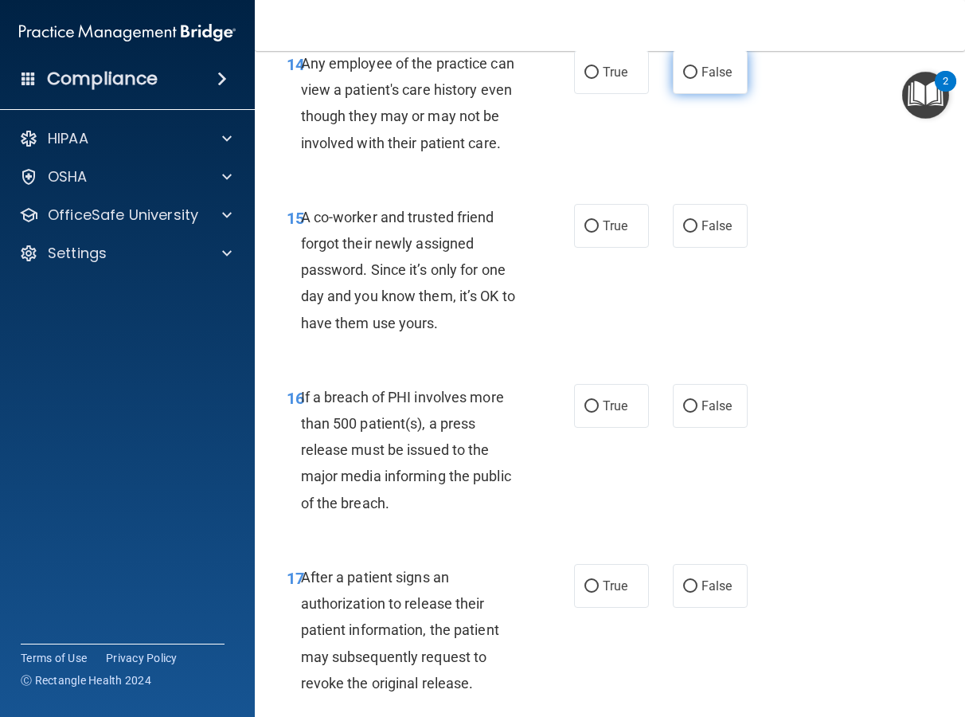
click at [713, 80] on span "False" at bounding box center [717, 72] width 31 height 15
click at [698, 79] on input "False" at bounding box center [690, 73] width 14 height 12
radio input "true"
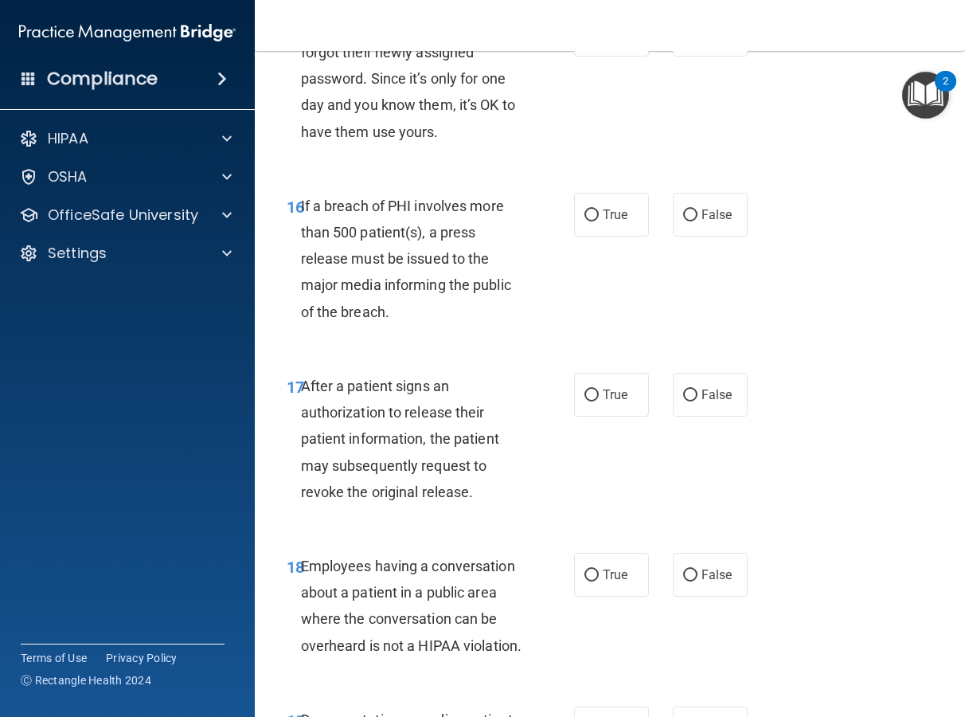
scroll to position [2397, 0]
click at [714, 56] on label "False" at bounding box center [710, 34] width 75 height 44
click at [698, 41] on input "False" at bounding box center [690, 35] width 14 height 12
radio input "true"
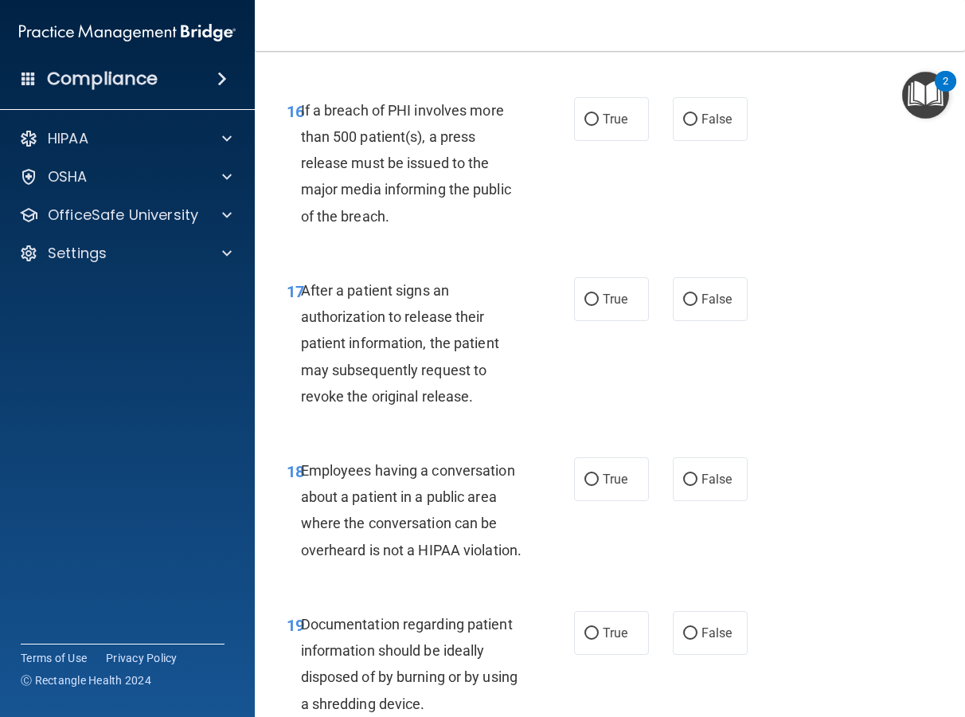
scroll to position [2561, 0]
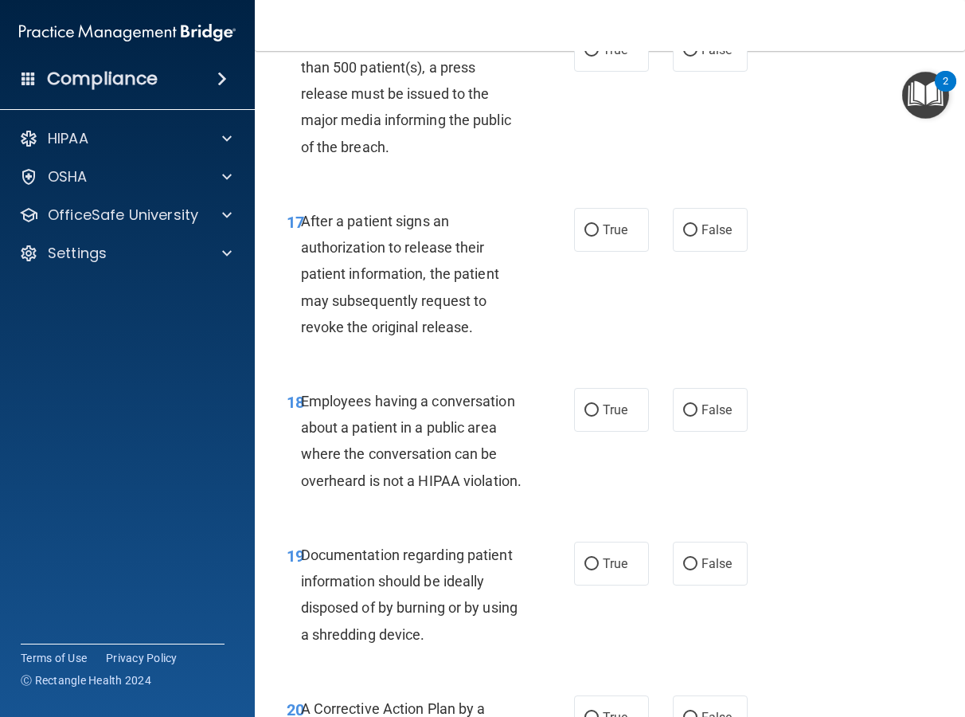
click at [396, 160] on div "If a breach of PHI involves more than 500 patient(s), a press release must be i…" at bounding box center [417, 94] width 233 height 132
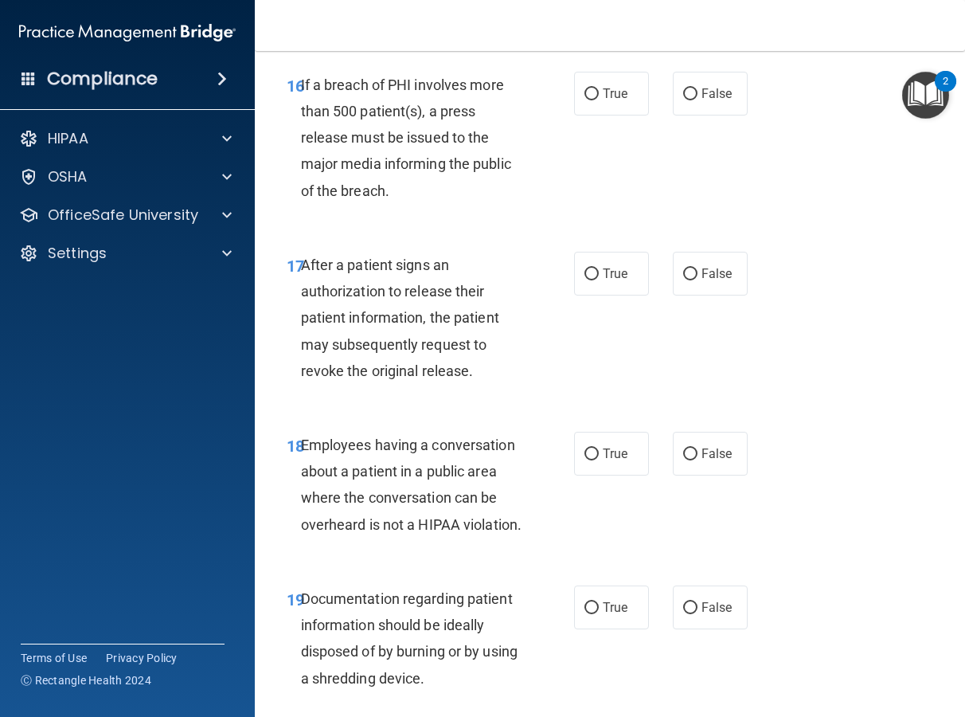
scroll to position [2521, 0]
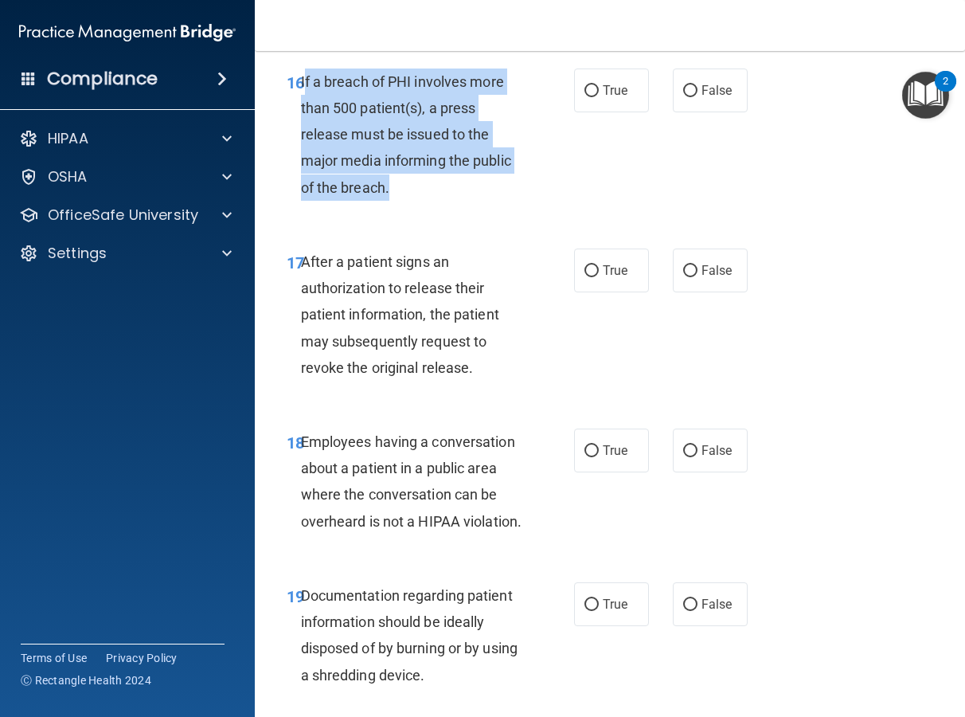
drag, startPoint x: 405, startPoint y: 269, endPoint x: 306, endPoint y: 167, distance: 141.9
click at [306, 167] on div "If a breach of PHI involves more than 500 patient(s), a press release must be i…" at bounding box center [417, 134] width 233 height 132
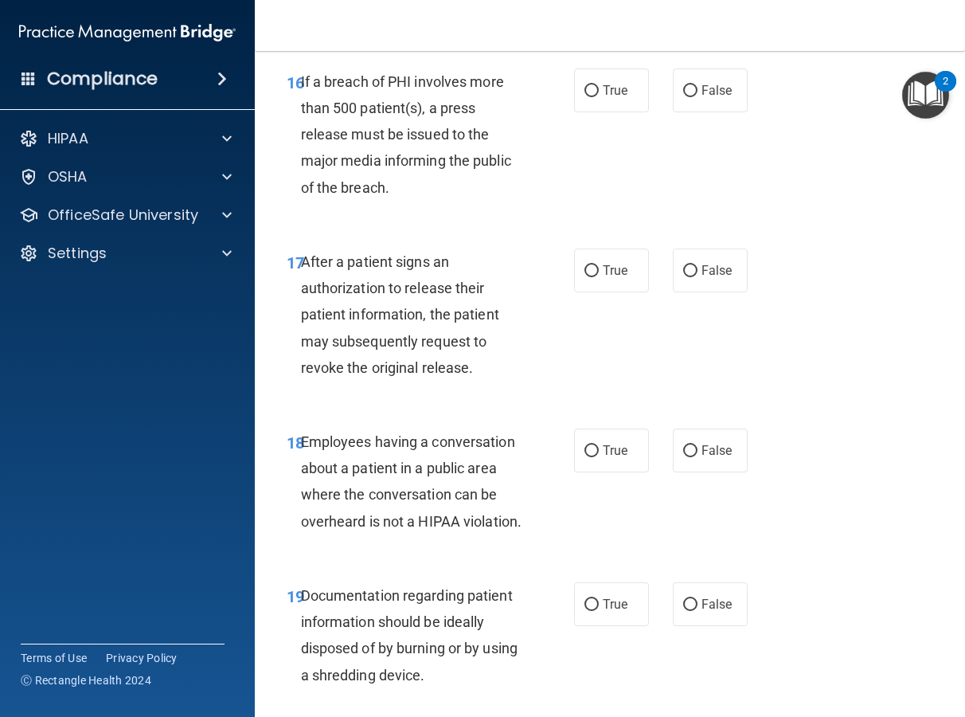
click at [366, 139] on div "16 If a breach of PHI involves more than 500 patient(s), a press release must b…" at bounding box center [610, 139] width 671 height 180
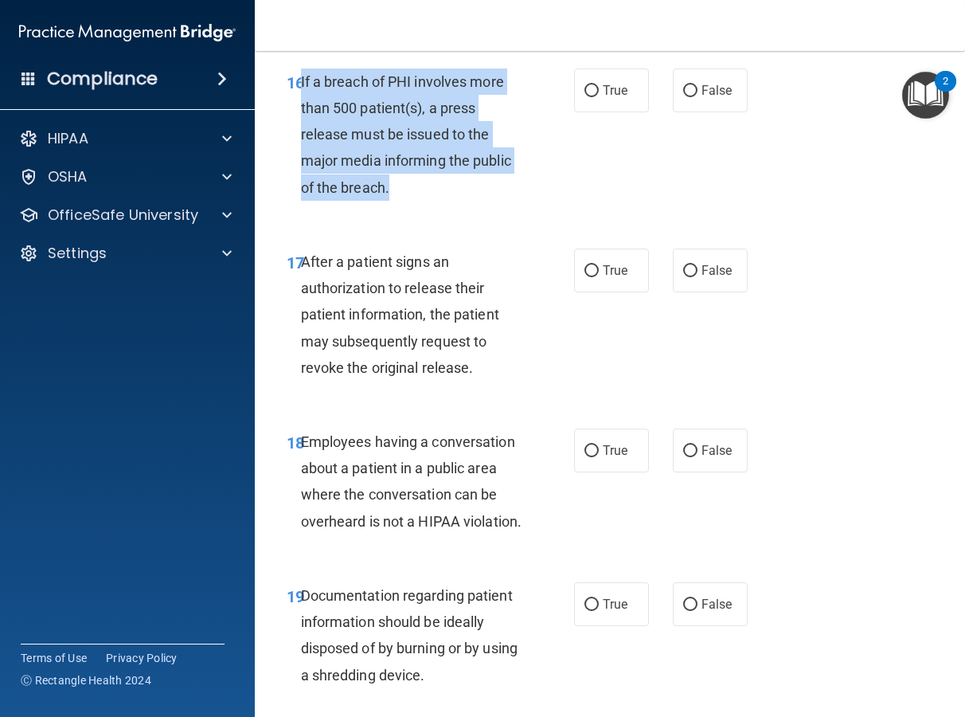
drag, startPoint x: 300, startPoint y: 159, endPoint x: 393, endPoint y: 270, distance: 144.2
click at [393, 201] on div "If a breach of PHI involves more than 500 patient(s), a press release must be i…" at bounding box center [417, 134] width 233 height 132
copy span "If a breach of PHI involves more than 500 patient(s), a press release must be i…"
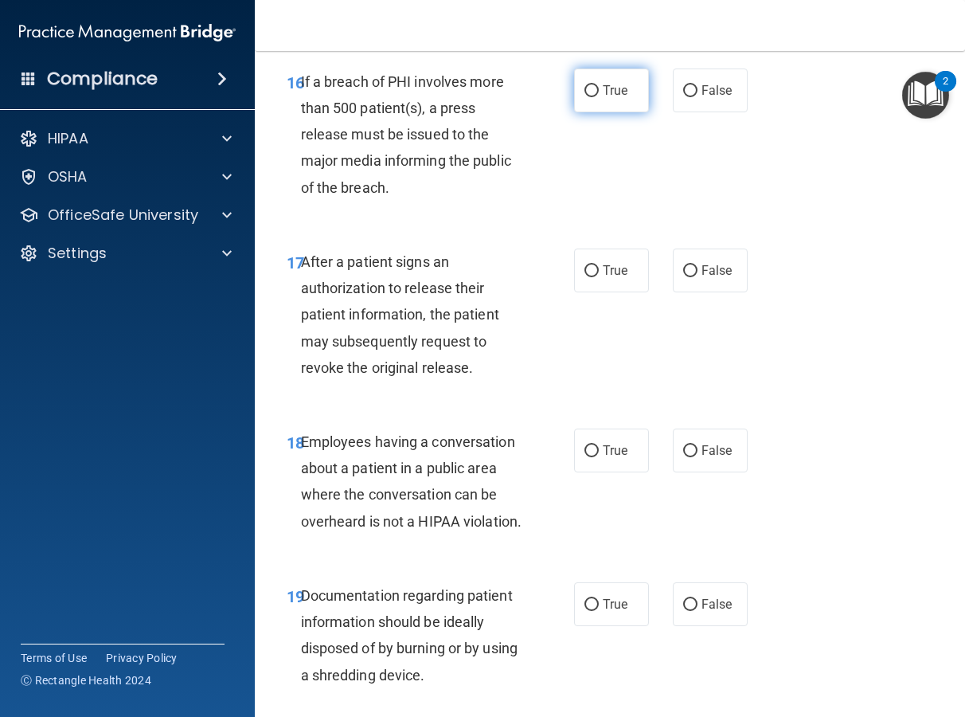
click at [593, 112] on label "True" at bounding box center [611, 90] width 75 height 44
click at [593, 97] on input "True" at bounding box center [592, 91] width 14 height 12
radio input "true"
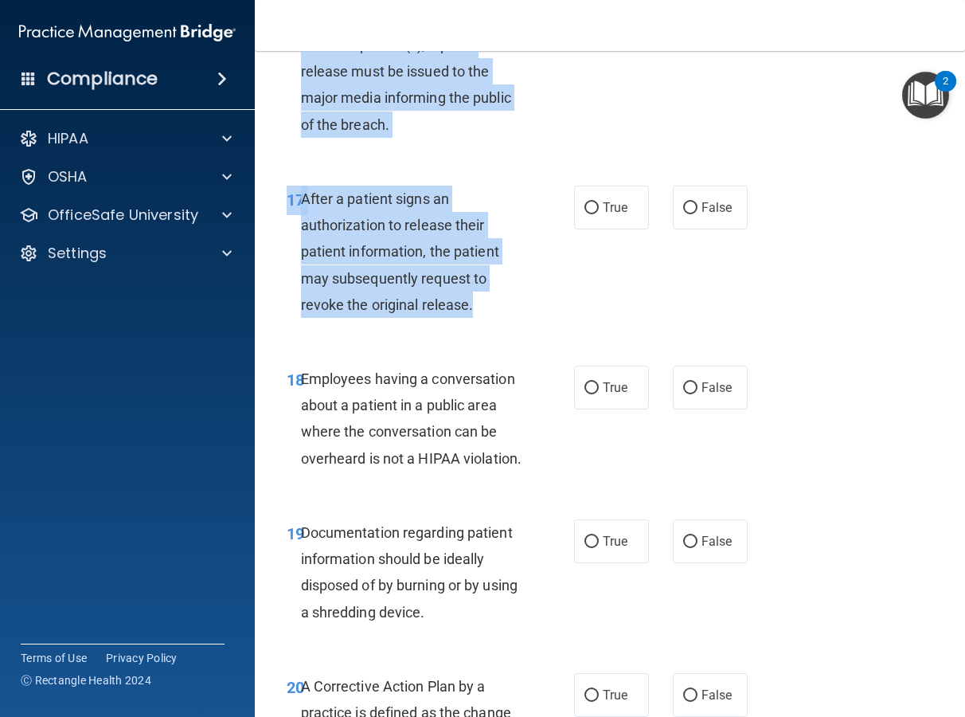
scroll to position [2489, 0]
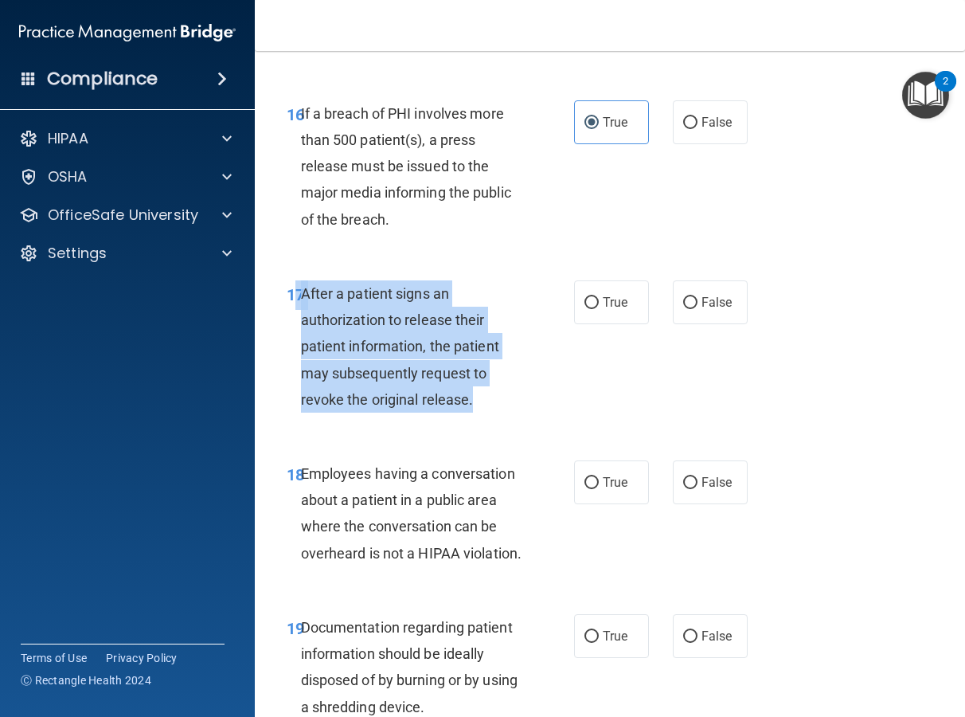
drag, startPoint x: 461, startPoint y: 160, endPoint x: 299, endPoint y: 378, distance: 272.0
click at [299, 378] on div "17 After a patient signs an authorization to release their patient information,…" at bounding box center [430, 350] width 335 height 140
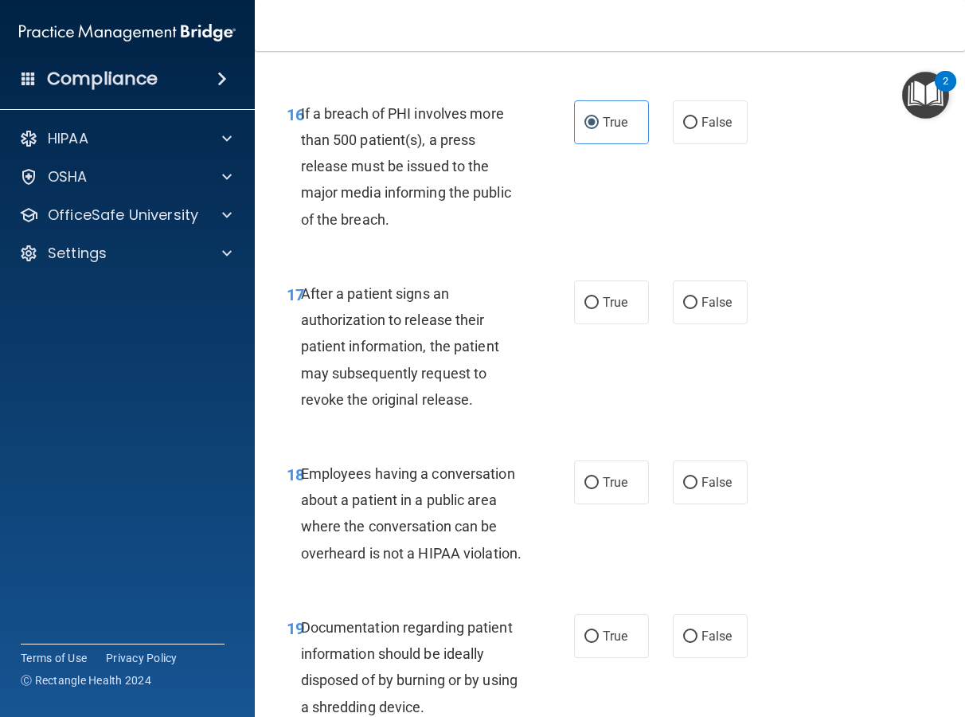
drag, startPoint x: 350, startPoint y: 303, endPoint x: 346, endPoint y: 311, distance: 8.6
click at [350, 228] on span "If a breach of PHI involves more than 500 patient(s), a press release must be i…" at bounding box center [406, 166] width 210 height 123
click at [314, 374] on span "After a patient signs an authorization to release their patient information, th…" at bounding box center [400, 346] width 198 height 123
drag, startPoint x: 306, startPoint y: 373, endPoint x: 341, endPoint y: 382, distance: 36.3
click at [345, 385] on div "After a patient signs an authorization to release their patient information, th…" at bounding box center [417, 346] width 233 height 132
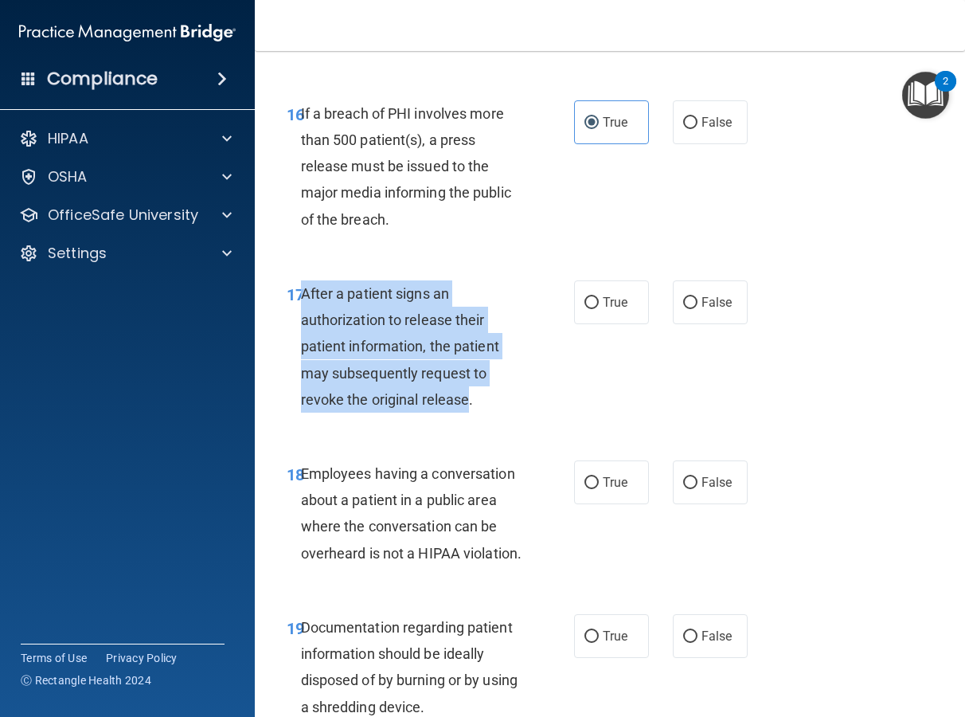
drag, startPoint x: 301, startPoint y: 372, endPoint x: 470, endPoint y: 480, distance: 200.6
click at [470, 408] on span "After a patient signs an authorization to release their patient information, th…" at bounding box center [400, 346] width 198 height 123
copy span "After a patient signs an authorization to release their patient information, th…"
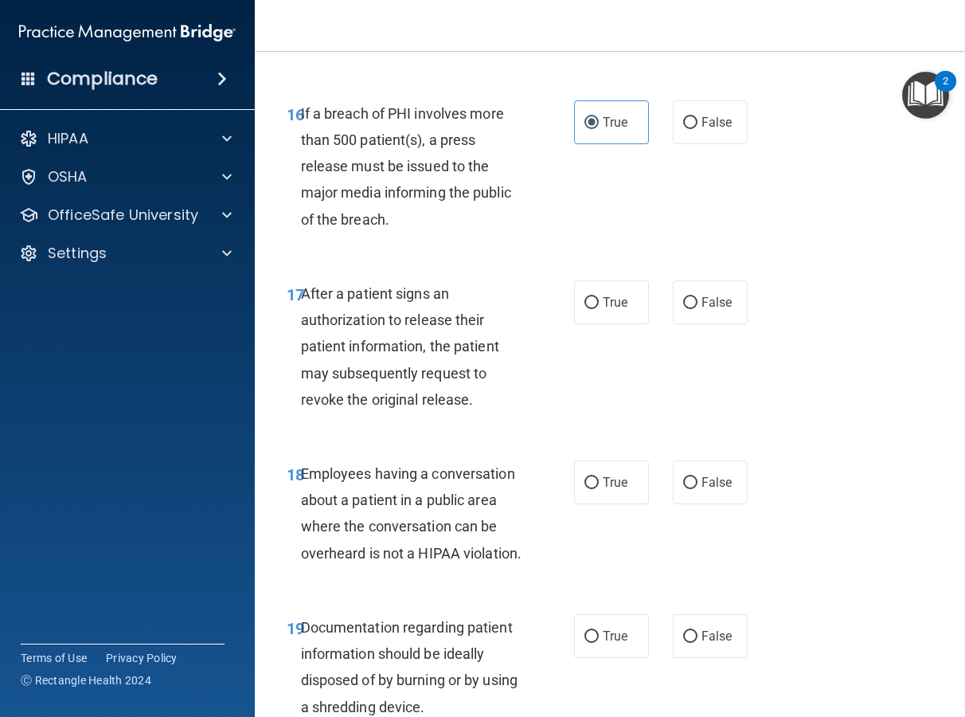
click at [838, 260] on div "16 If a breach of PHI involves more than 500 patient(s), a press release must b…" at bounding box center [610, 170] width 671 height 180
click at [603, 310] on span "True" at bounding box center [615, 302] width 25 height 15
click at [599, 309] on input "True" at bounding box center [592, 303] width 14 height 12
radio input "true"
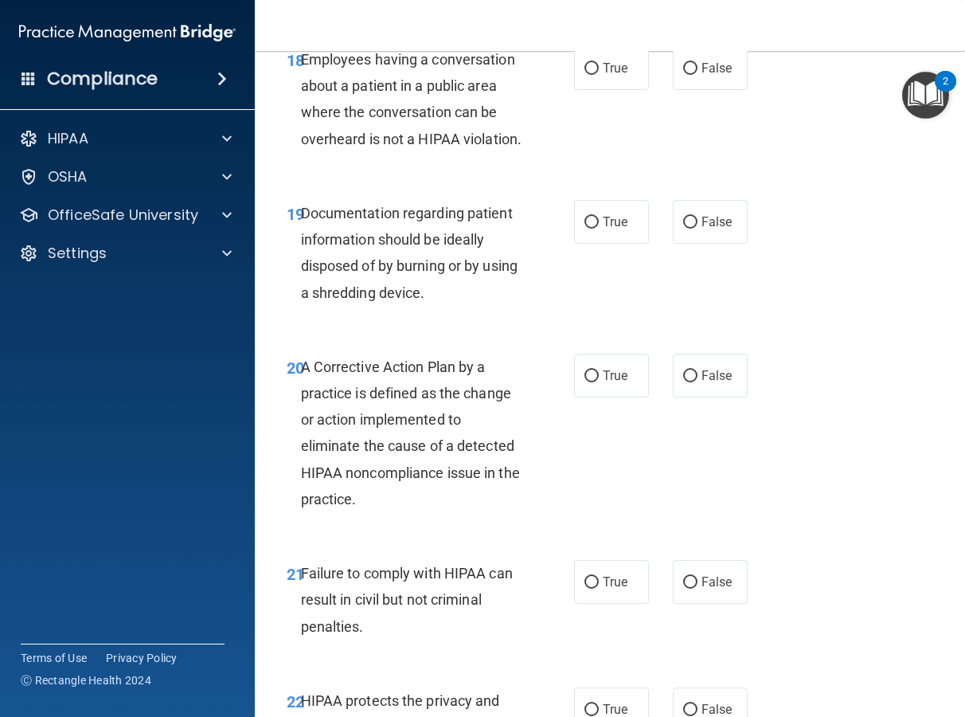
scroll to position [2915, 0]
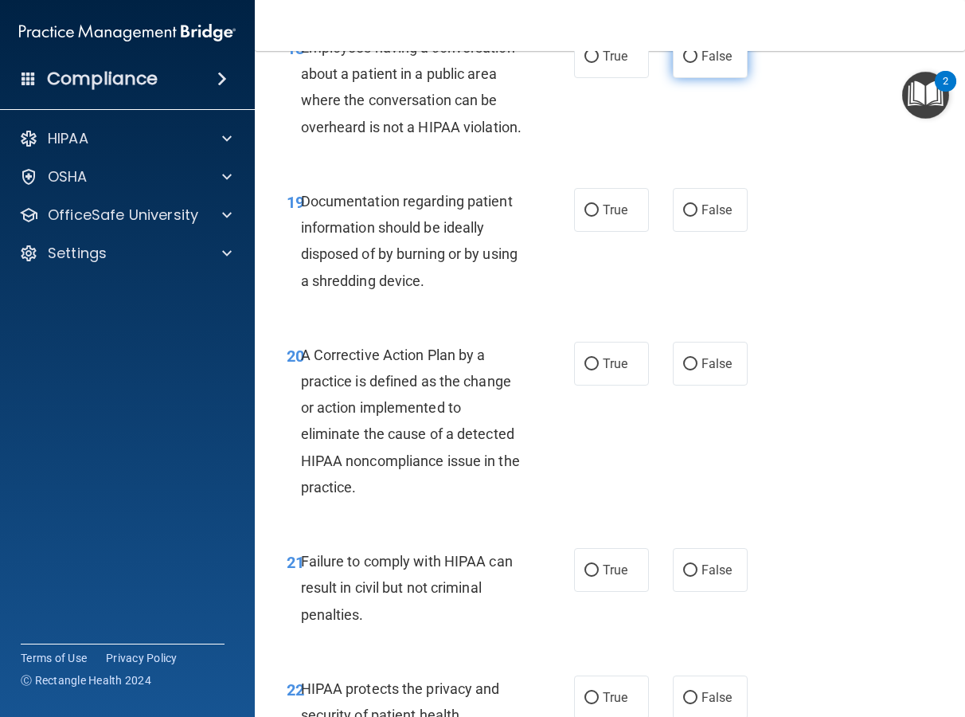
click at [702, 64] on span "False" at bounding box center [717, 56] width 31 height 15
click at [698, 63] on input "False" at bounding box center [690, 57] width 14 height 12
radio input "true"
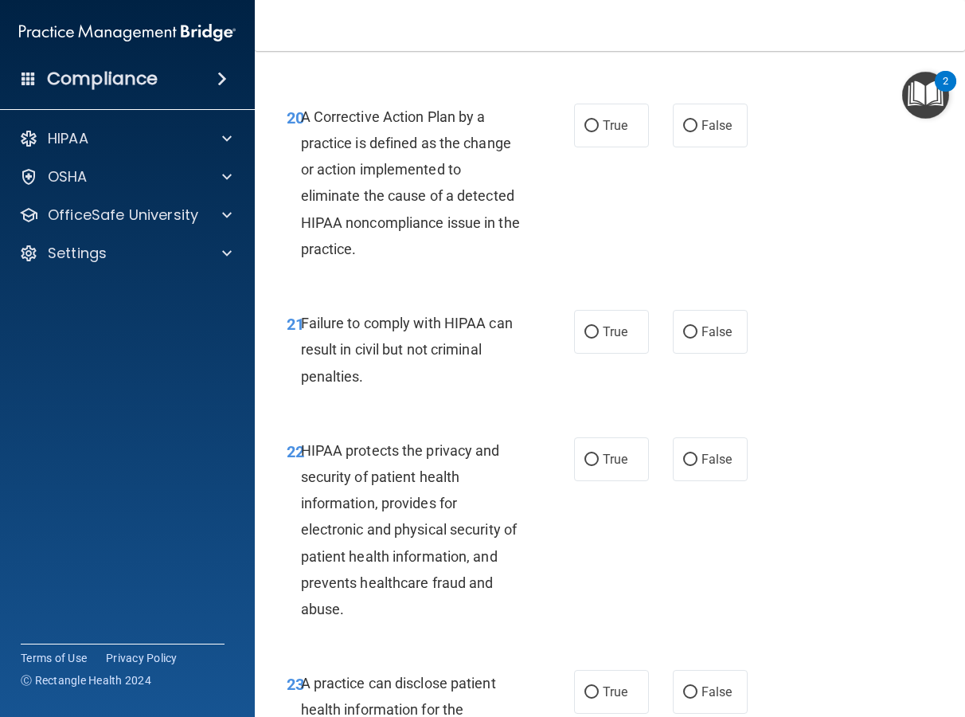
scroll to position [3143, 0]
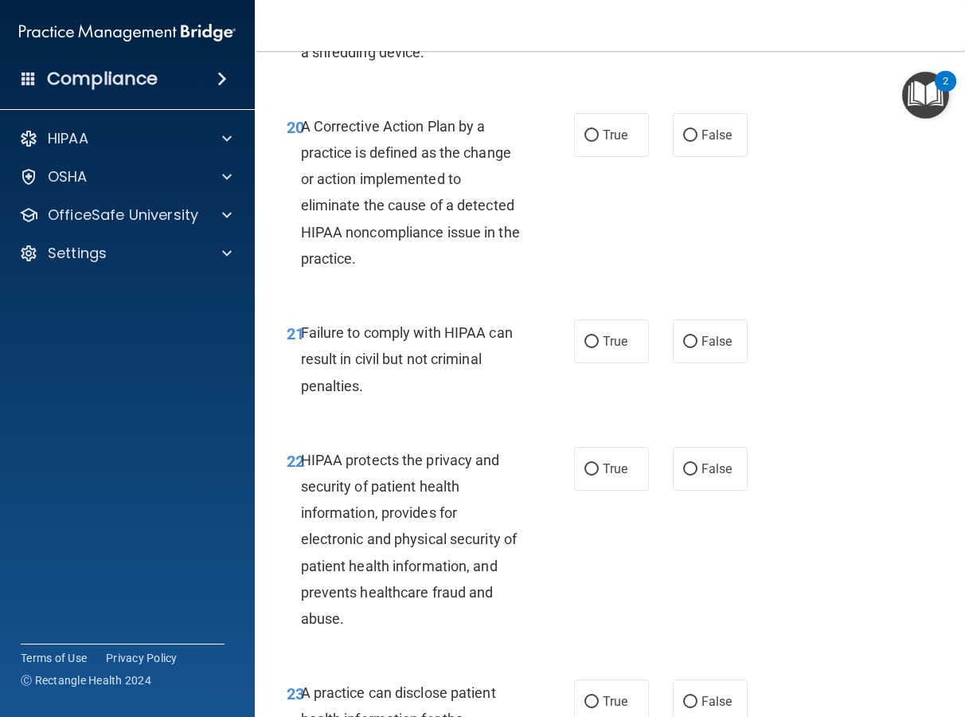
radio input "true"
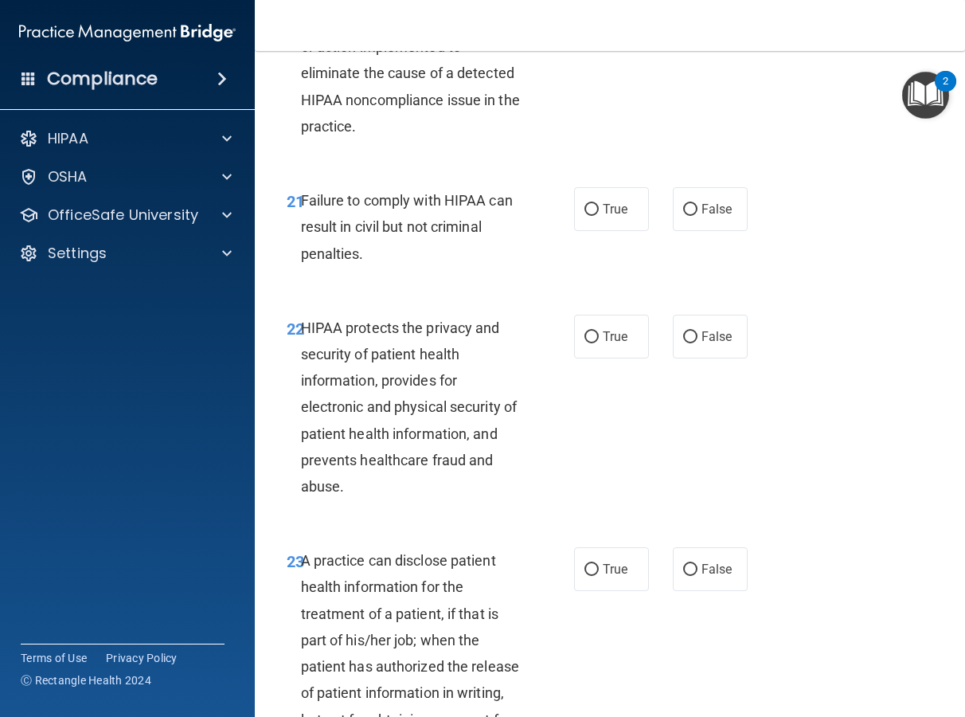
scroll to position [3276, 0]
click at [626, 24] on label "True" at bounding box center [611, 2] width 75 height 44
click at [599, 9] on input "True" at bounding box center [592, 3] width 14 height 12
radio input "true"
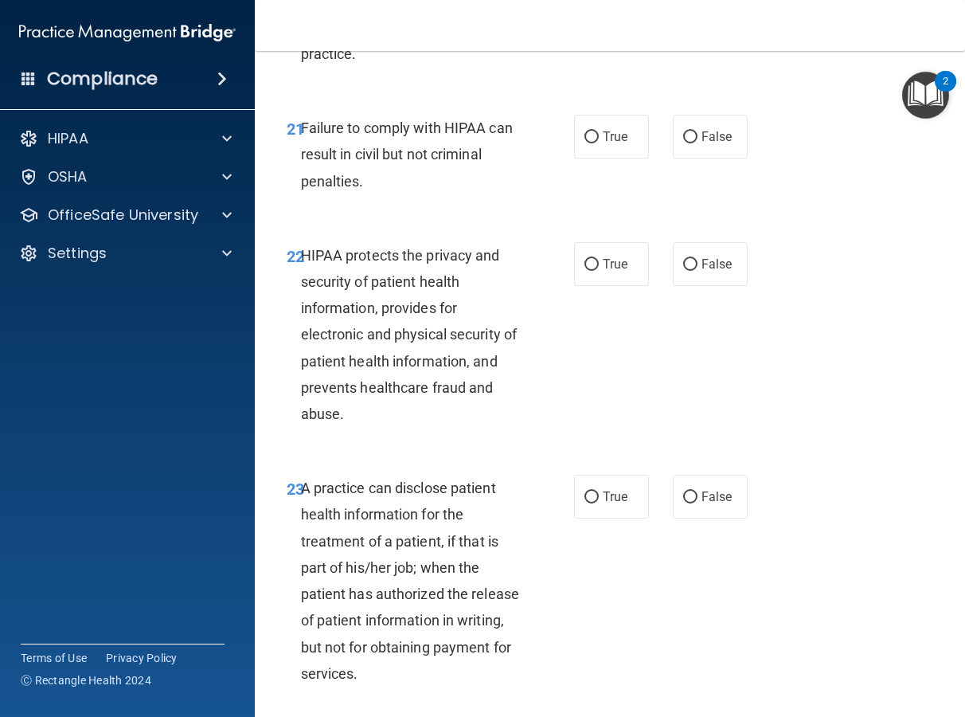
scroll to position [3423, 0]
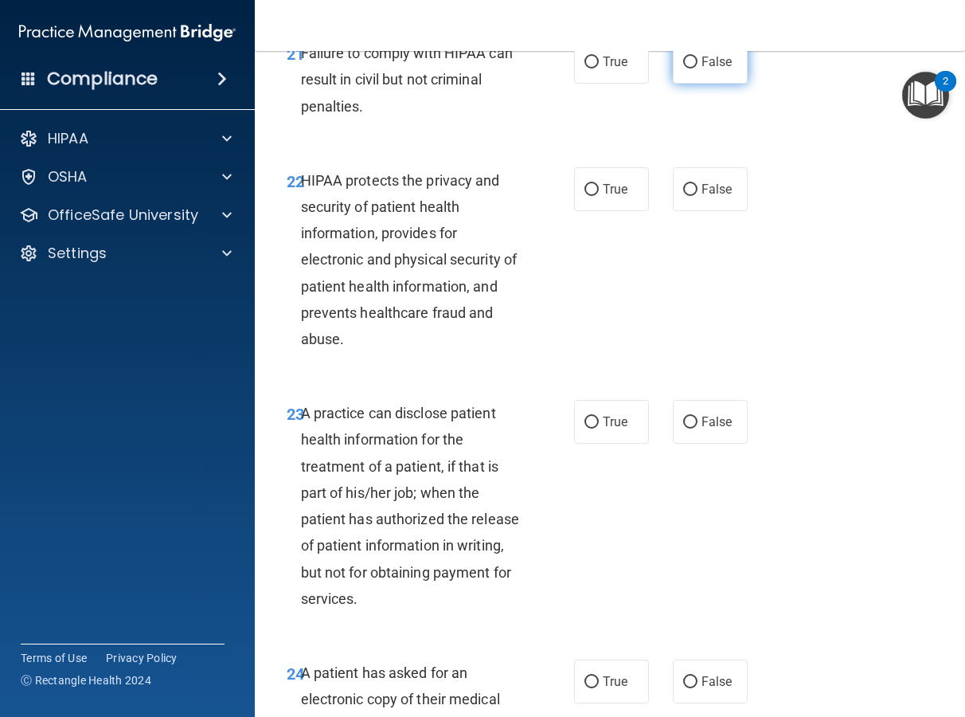
click at [708, 69] on span "False" at bounding box center [717, 61] width 31 height 15
click at [698, 68] on input "False" at bounding box center [690, 63] width 14 height 12
radio input "true"
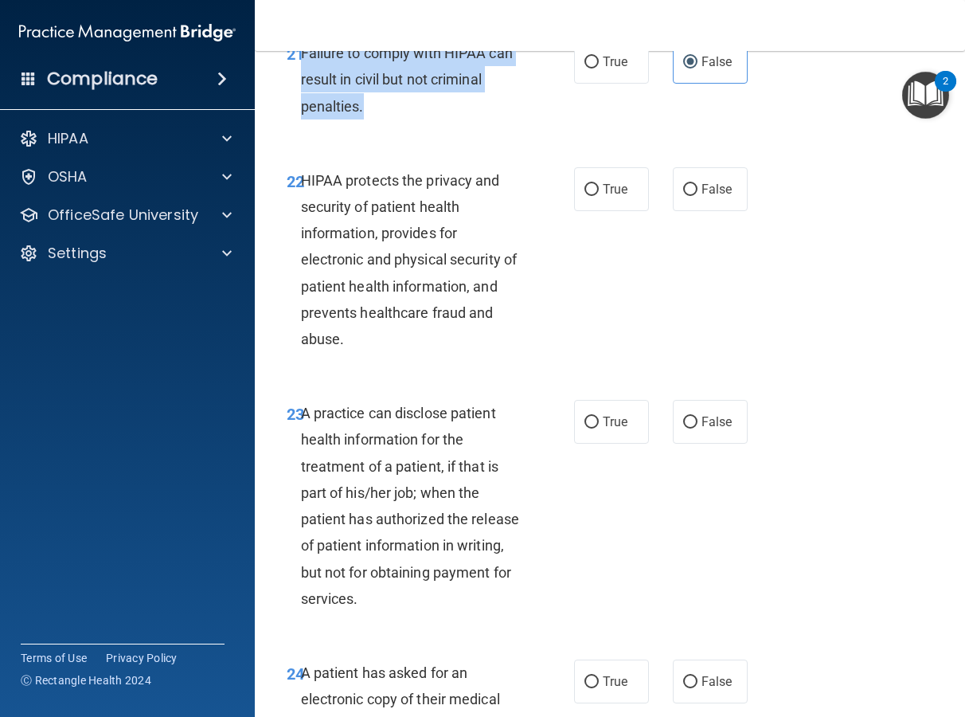
drag, startPoint x: 362, startPoint y: 217, endPoint x: 300, endPoint y: 166, distance: 79.8
click at [301, 119] on div "Failure to comply with HIPAA can result in civil but not criminal penalties." at bounding box center [417, 80] width 233 height 80
copy span "Failure to comply with HIPAA can result in civil but not criminal penalties."
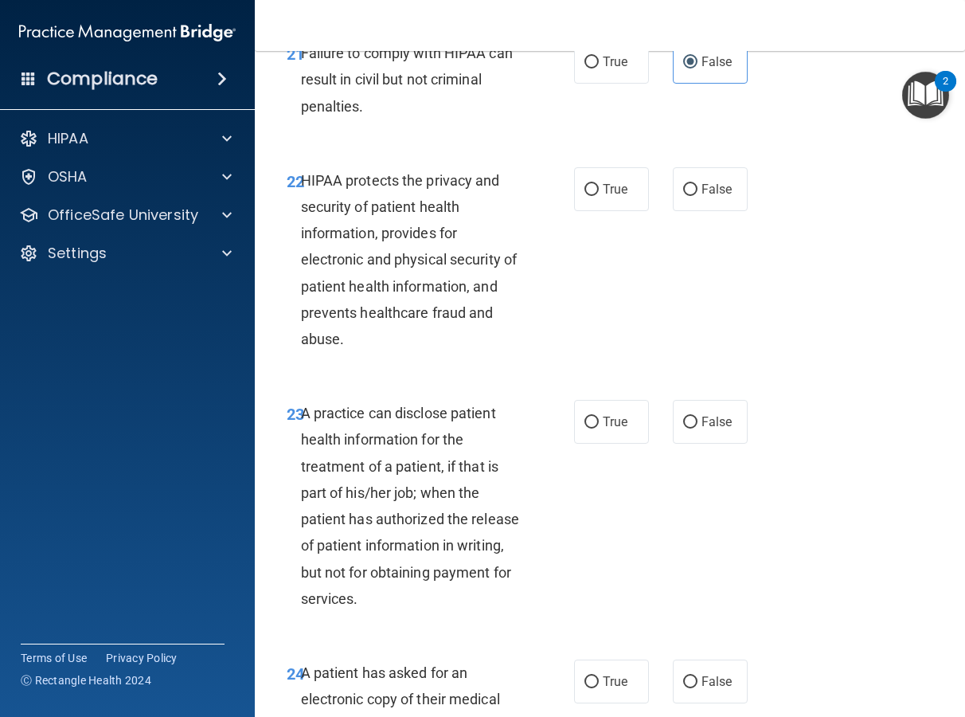
click at [801, 147] on div "21 Failure to comply with HIPAA can result in civil but not criminal penalties.…" at bounding box center [610, 83] width 671 height 127
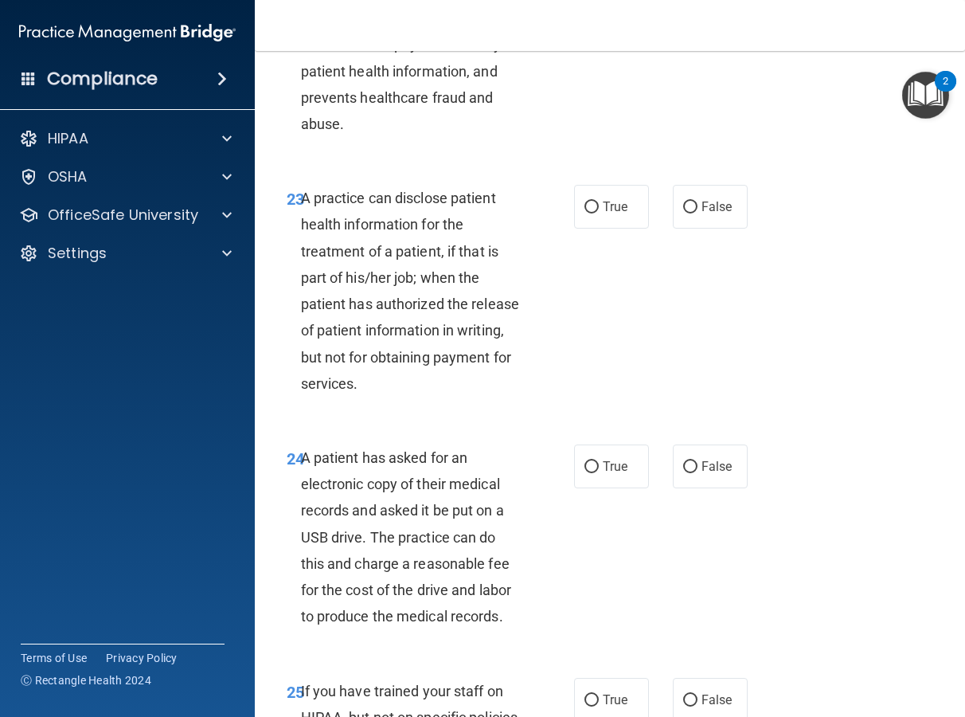
scroll to position [3635, 0]
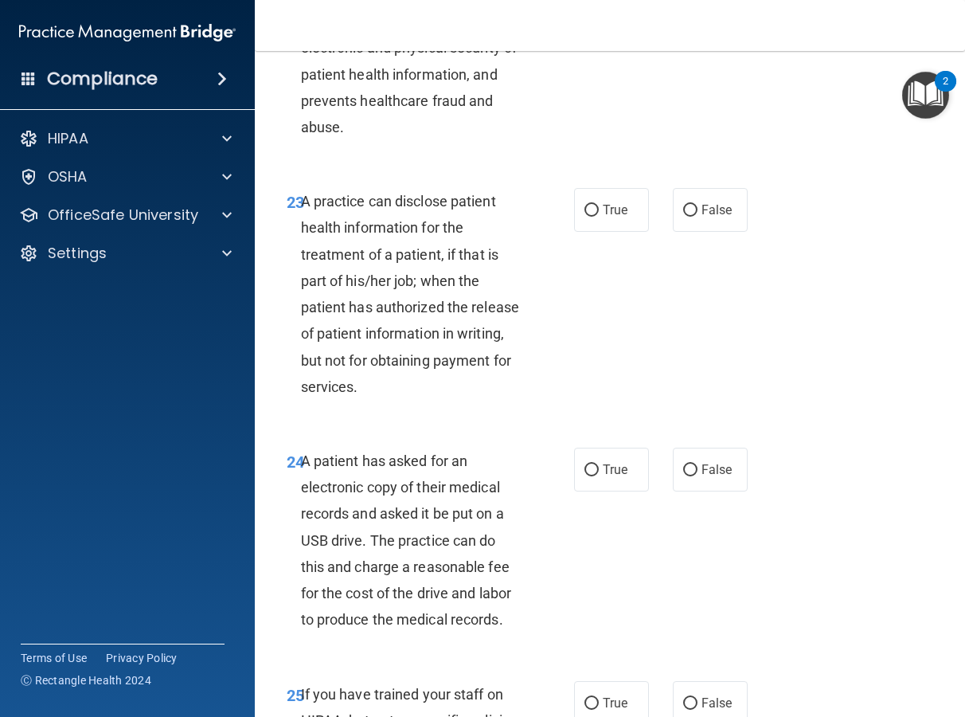
radio input "true"
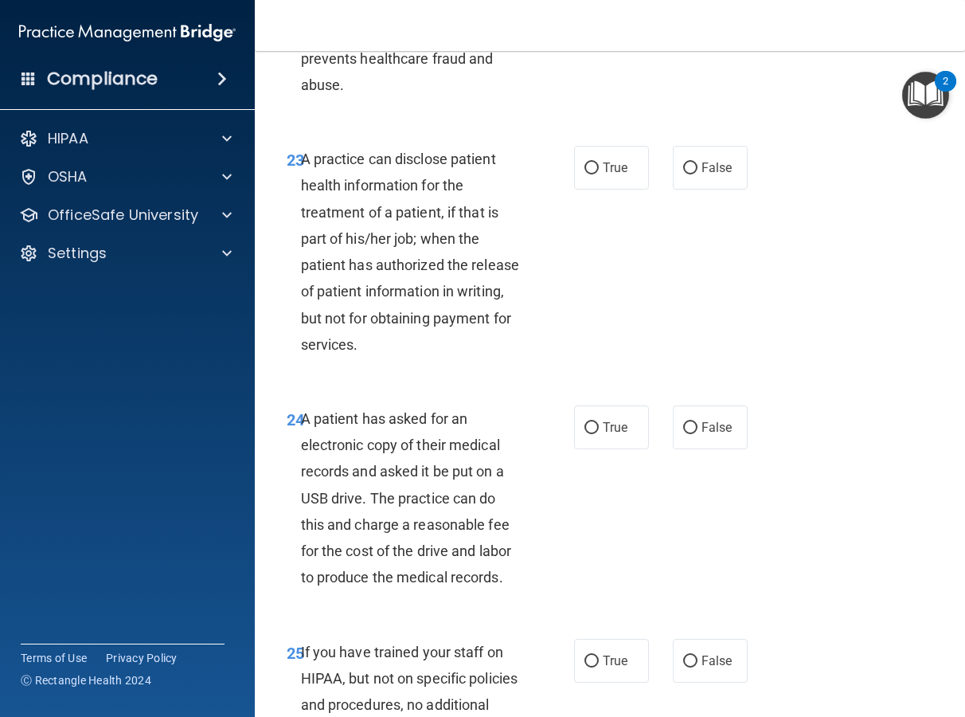
scroll to position [3823, 0]
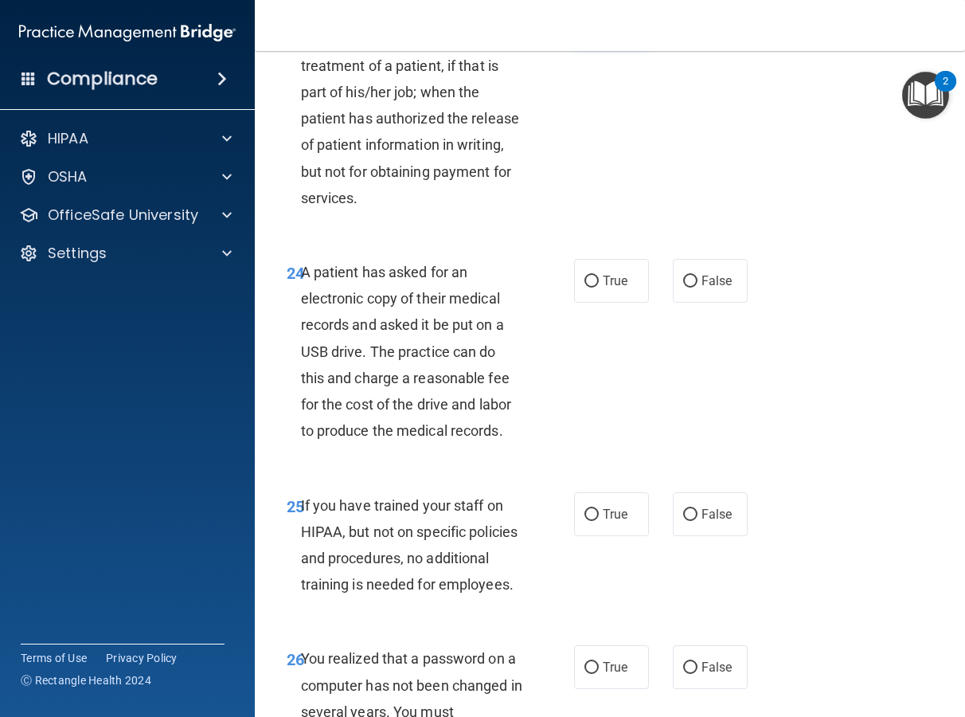
click at [589, 28] on input "True" at bounding box center [592, 22] width 14 height 12
radio input "true"
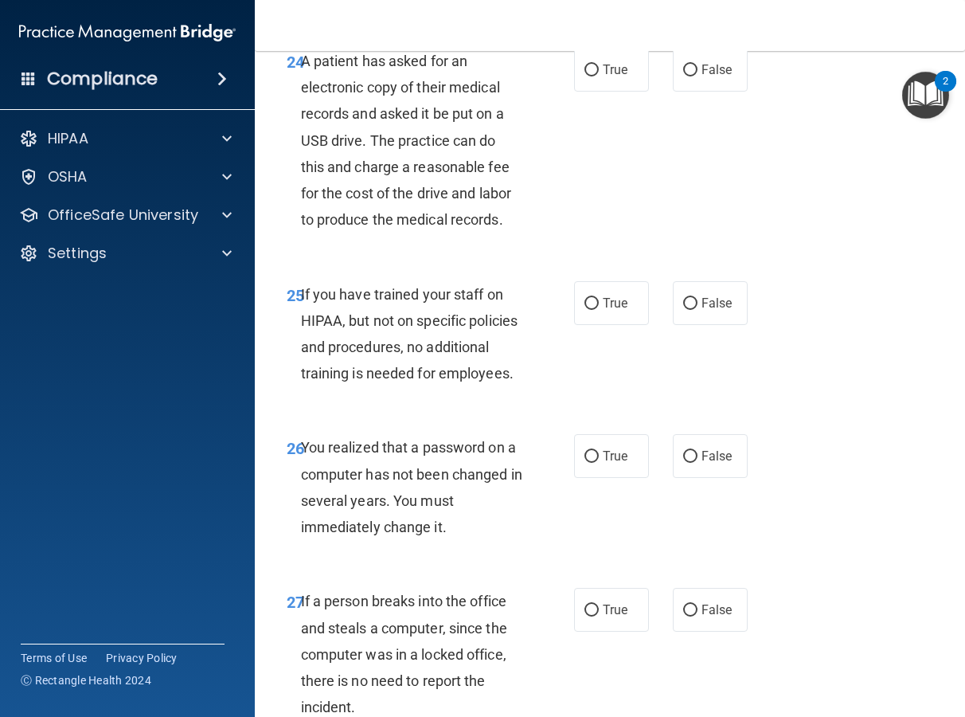
scroll to position [4057, 0]
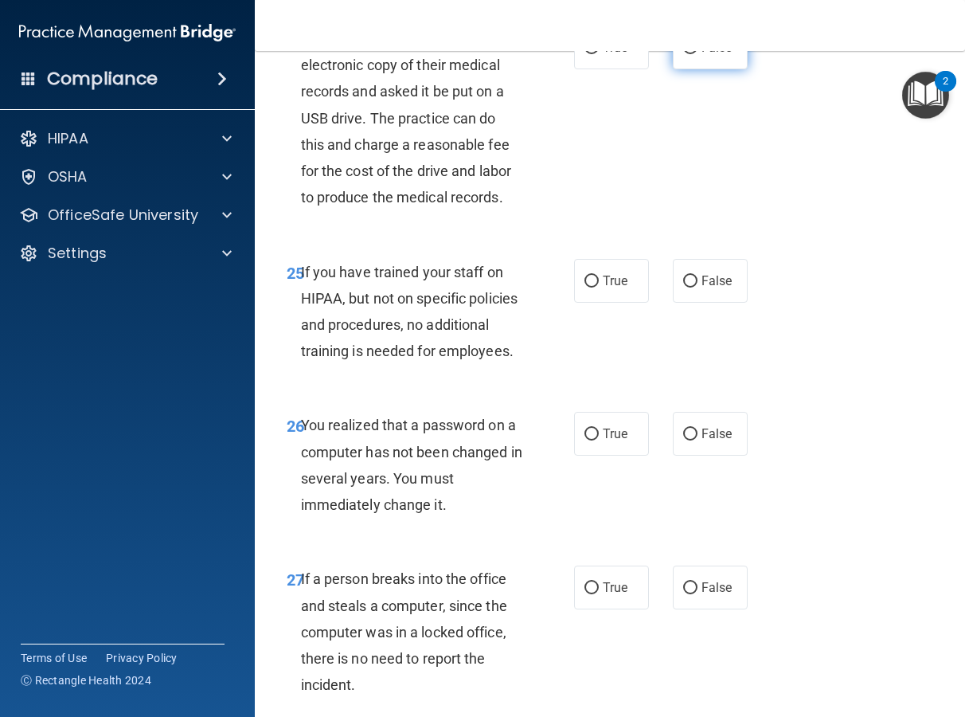
click at [715, 55] on span "False" at bounding box center [717, 47] width 31 height 15
click at [698, 54] on input "False" at bounding box center [690, 48] width 14 height 12
radio input "true"
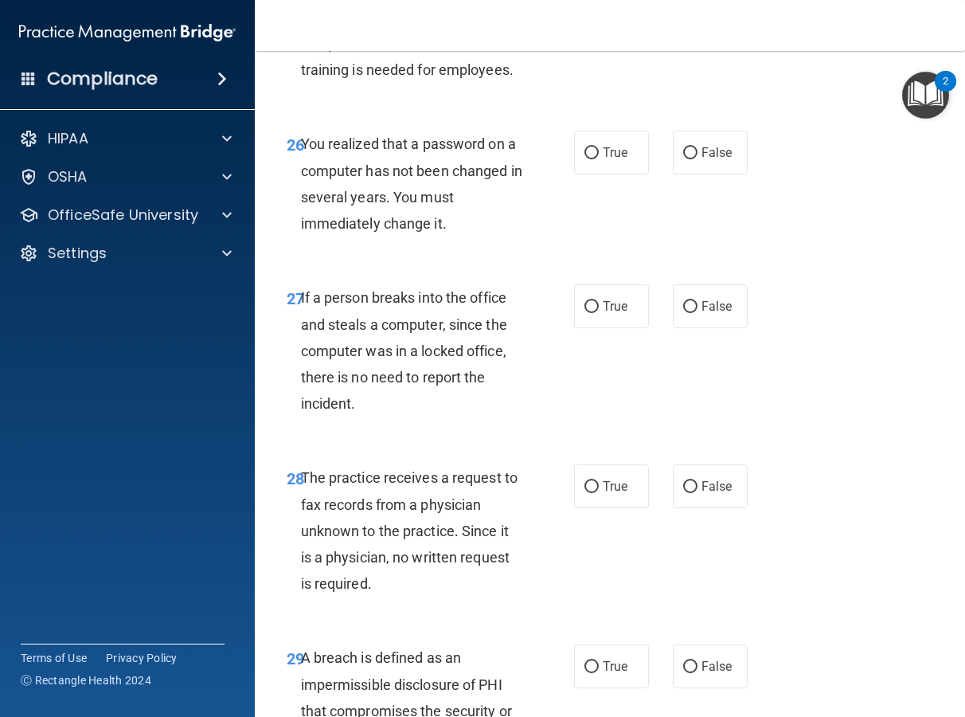
scroll to position [4339, 0]
click at [698, 6] on input "False" at bounding box center [690, 0] width 14 height 12
radio input "true"
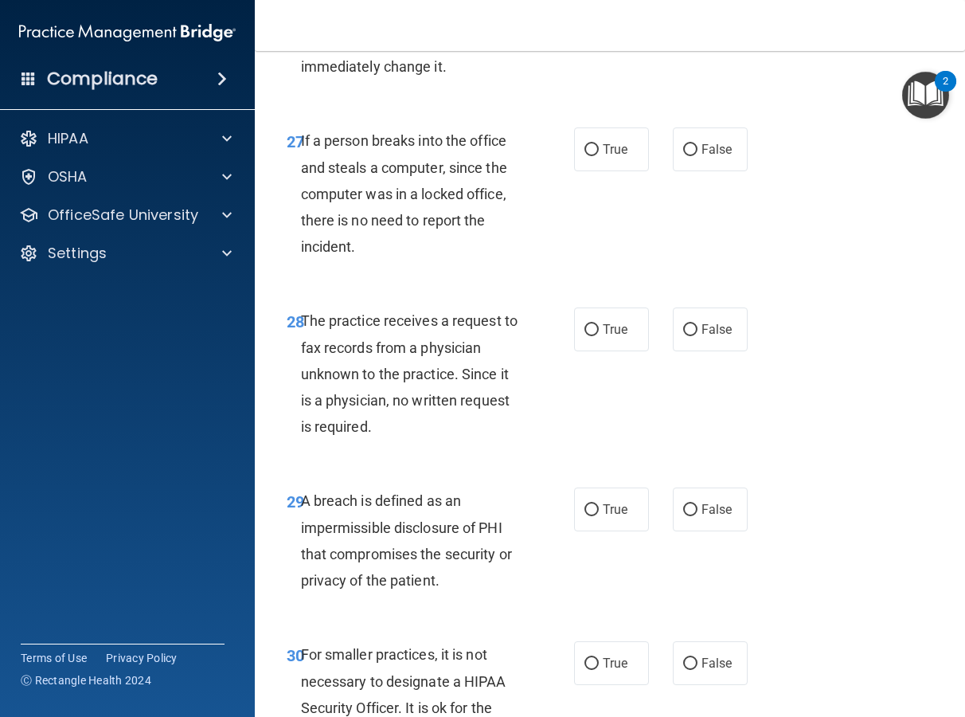
scroll to position [4502, 0]
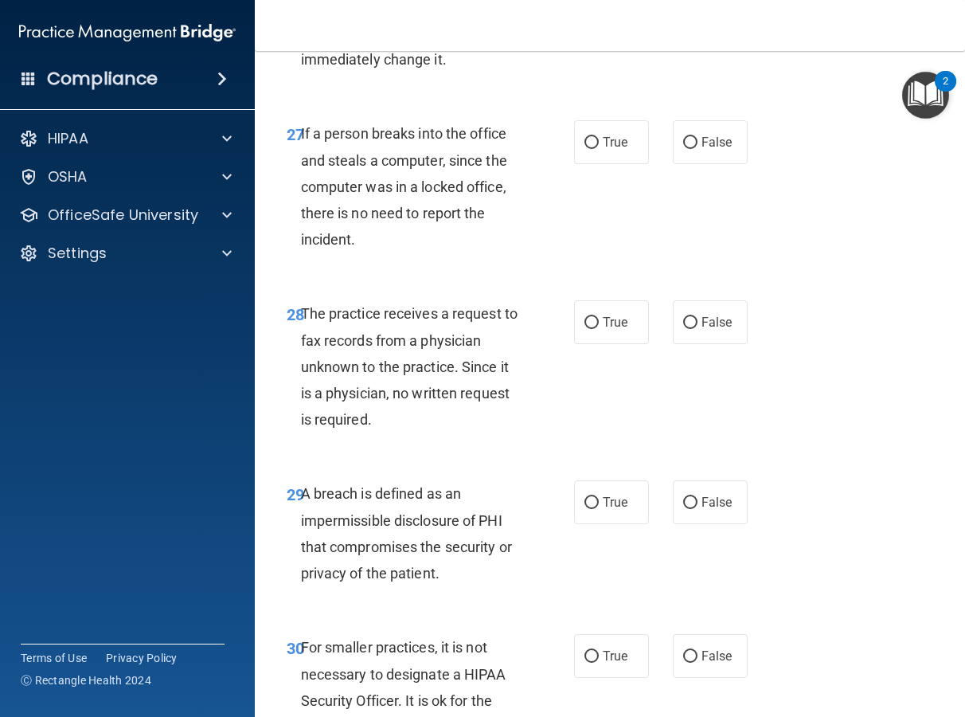
radio input "true"
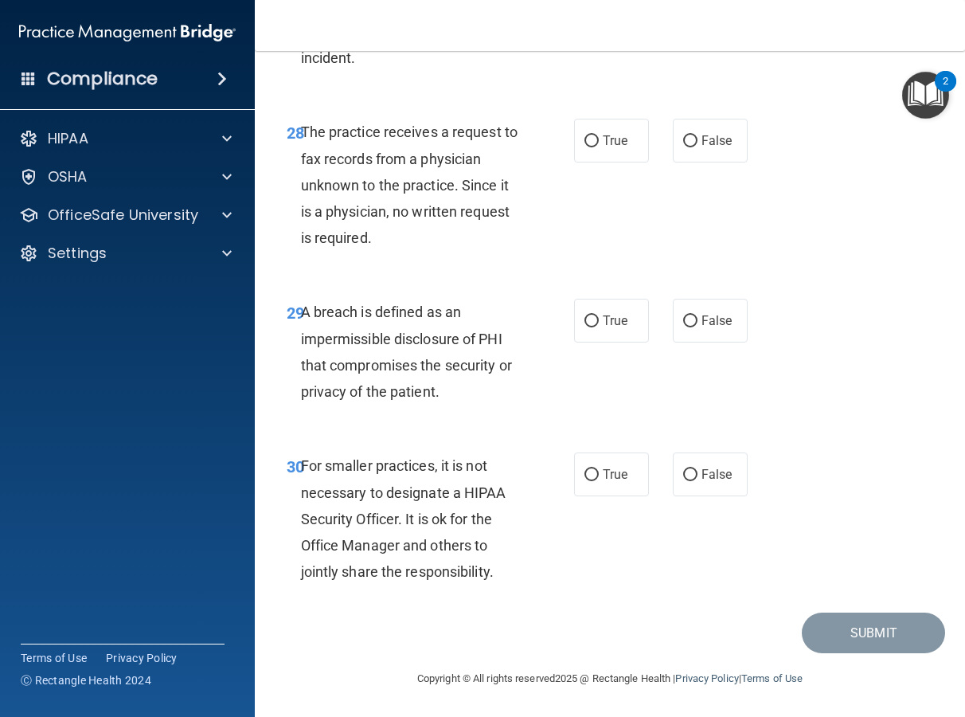
scroll to position [4703, 0]
radio input "true"
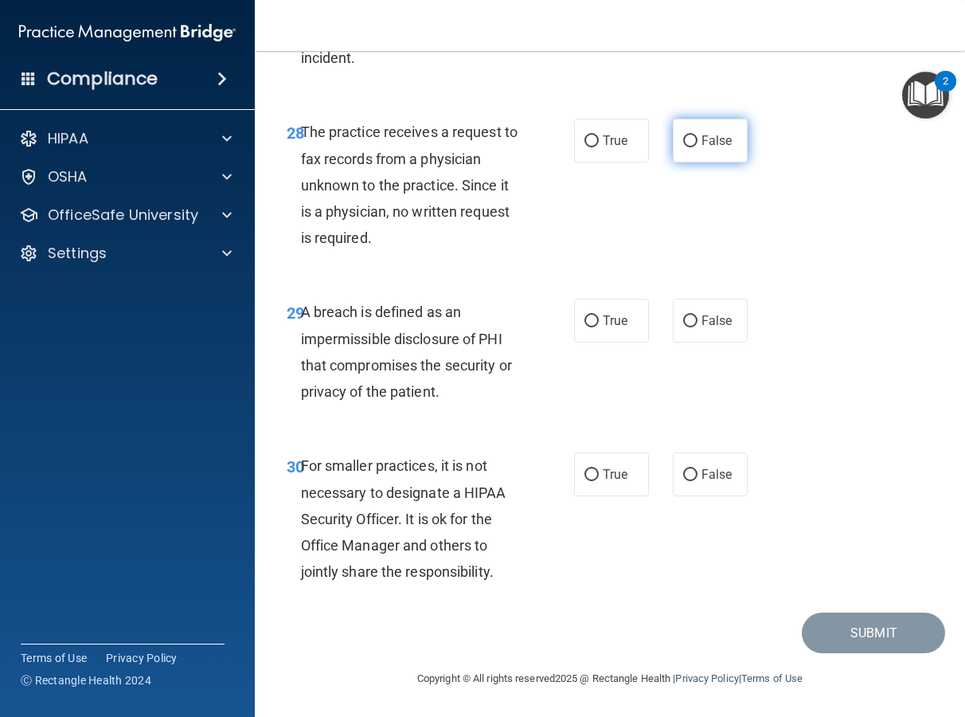
click at [683, 143] on input "False" at bounding box center [690, 141] width 14 height 12
radio input "true"
click at [634, 320] on label "True" at bounding box center [611, 321] width 75 height 44
click at [599, 320] on input "True" at bounding box center [592, 321] width 14 height 12
radio input "true"
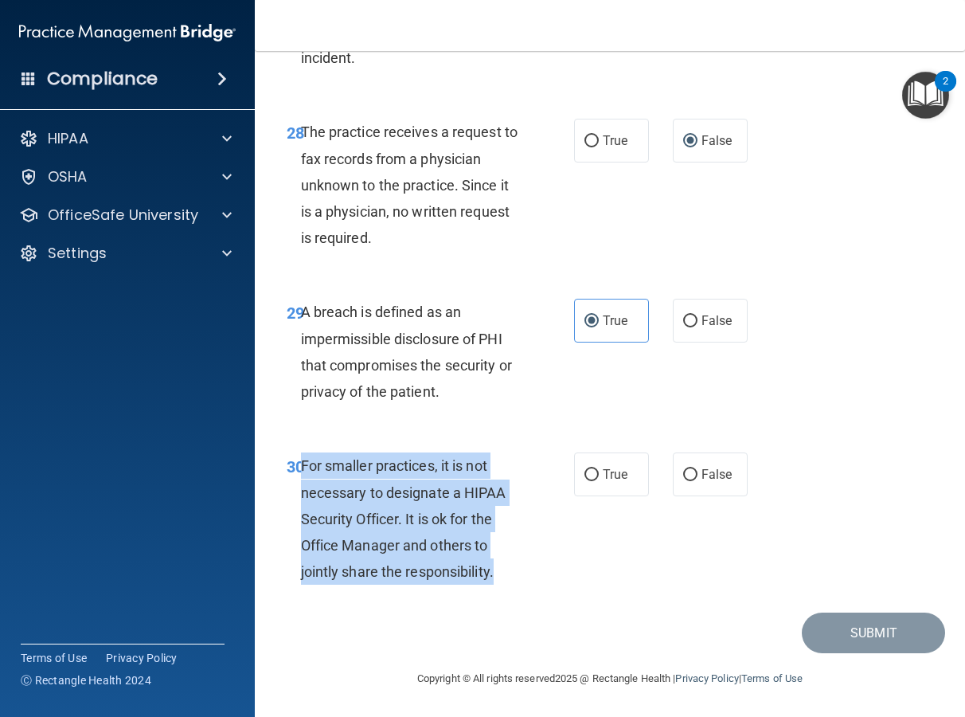
drag, startPoint x: 503, startPoint y: 579, endPoint x: 303, endPoint y: 458, distance: 233.7
click at [303, 458] on div "For smaller practices, it is not necessary to designate a HIPAA Security Office…" at bounding box center [417, 518] width 233 height 132
copy span "For smaller practices, it is not necessary to designate a HIPAA Security Office…"
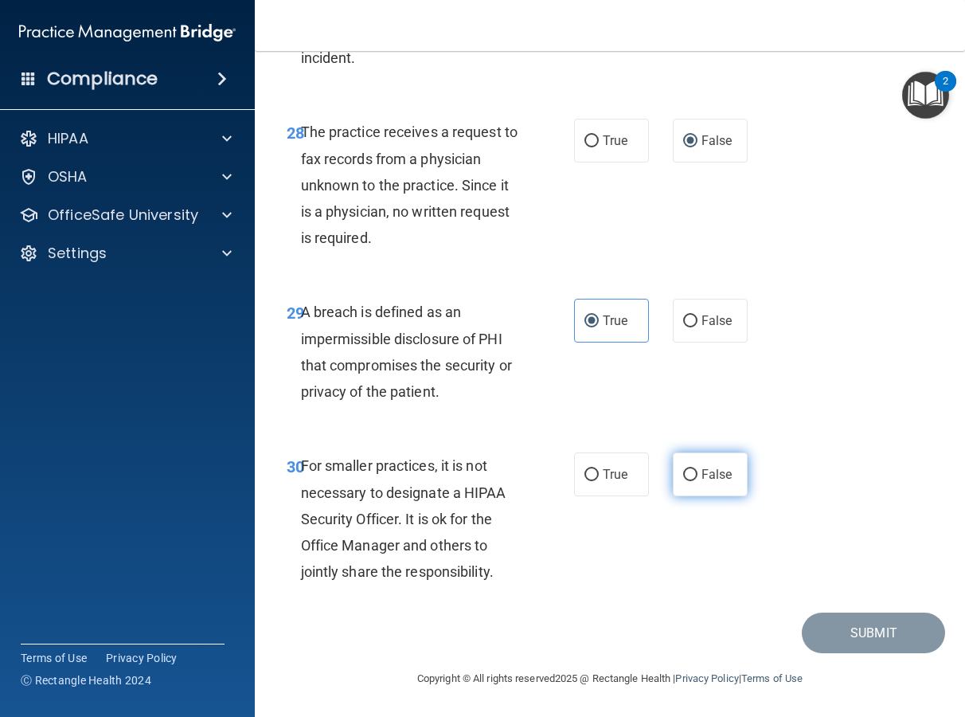
click at [678, 467] on label "False" at bounding box center [710, 474] width 75 height 44
click at [683, 469] on input "False" at bounding box center [690, 475] width 14 height 12
radio input "true"
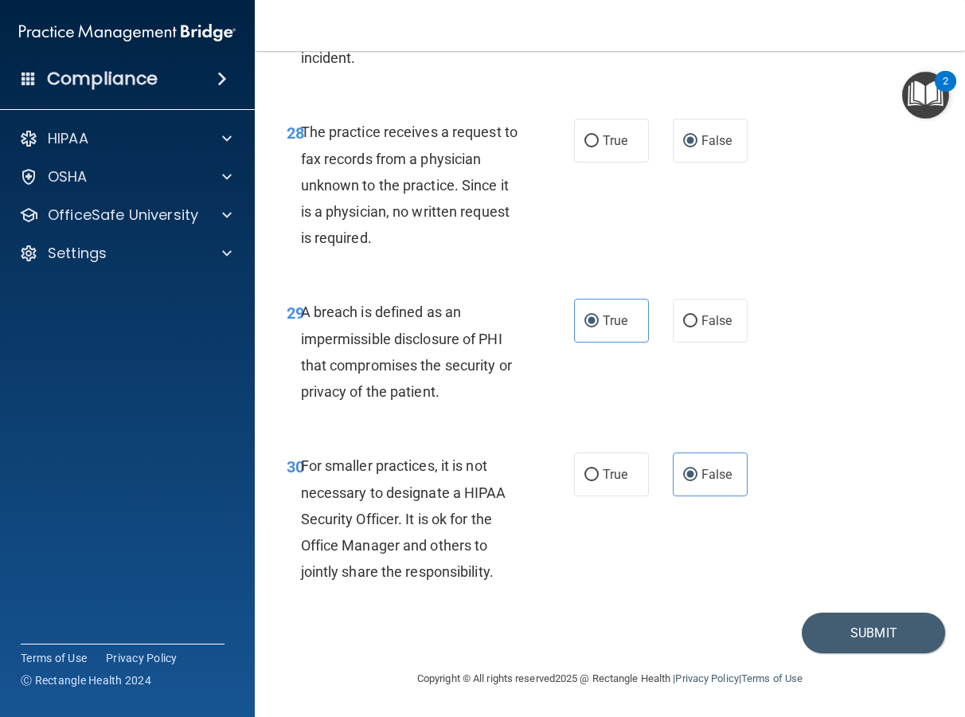
click at [790, 378] on div "29 A breach is defined as an impermissible disclosure of PHI that compromises t…" at bounding box center [610, 356] width 671 height 154
click at [862, 636] on button "Submit" at bounding box center [873, 632] width 143 height 41
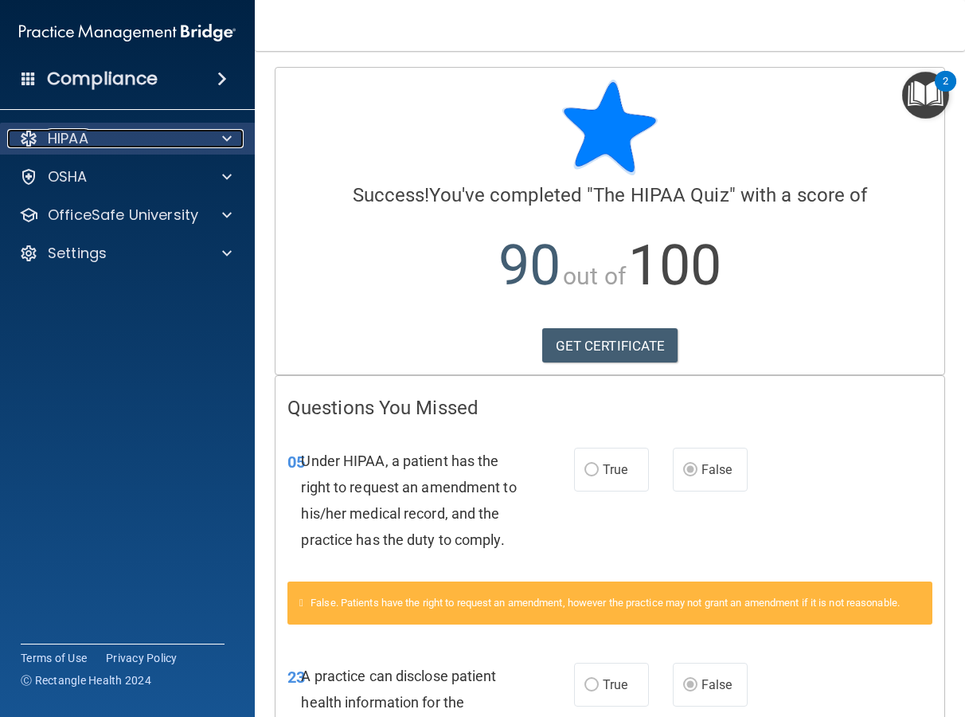
click at [154, 139] on div "HIPAA" at bounding box center [106, 138] width 198 height 19
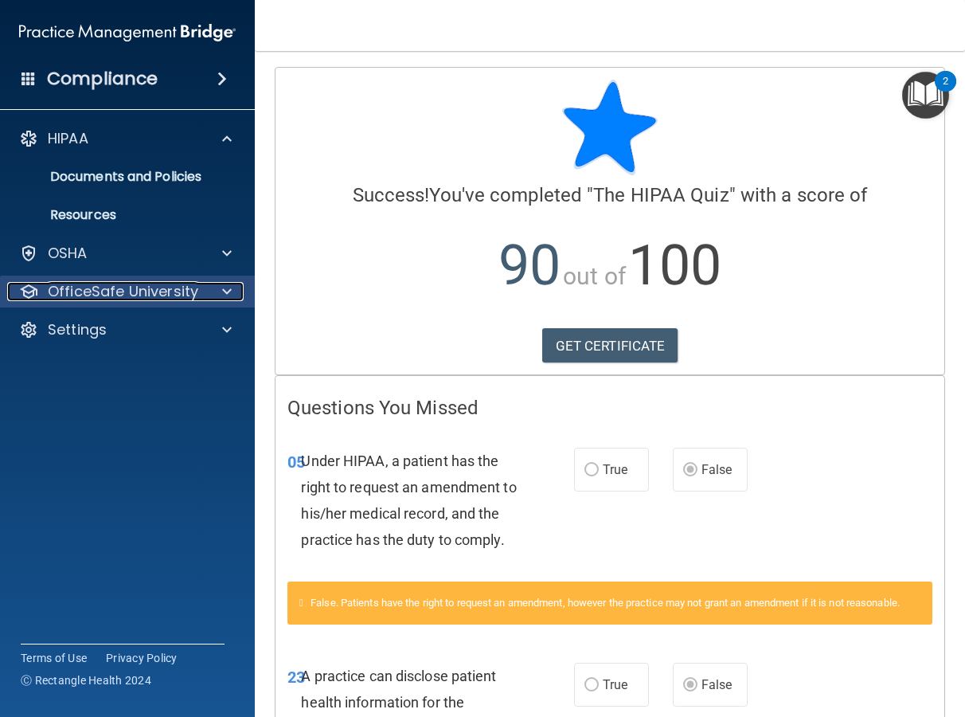
click at [141, 299] on p "OfficeSafe University" at bounding box center [123, 291] width 151 height 19
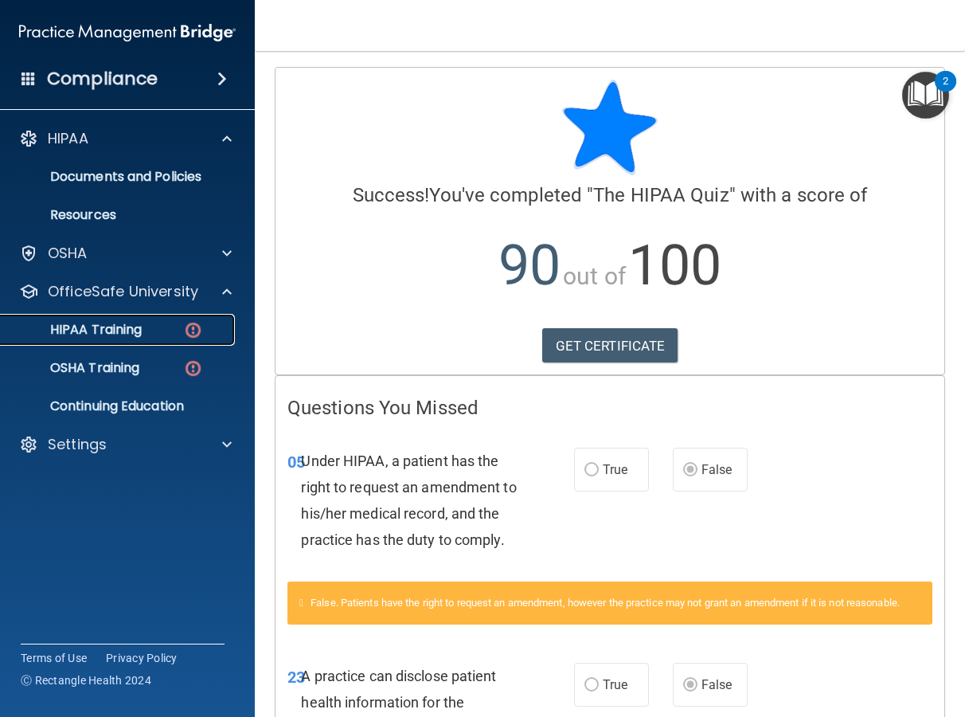
click at [105, 334] on p "HIPAA Training" at bounding box center [75, 330] width 131 height 16
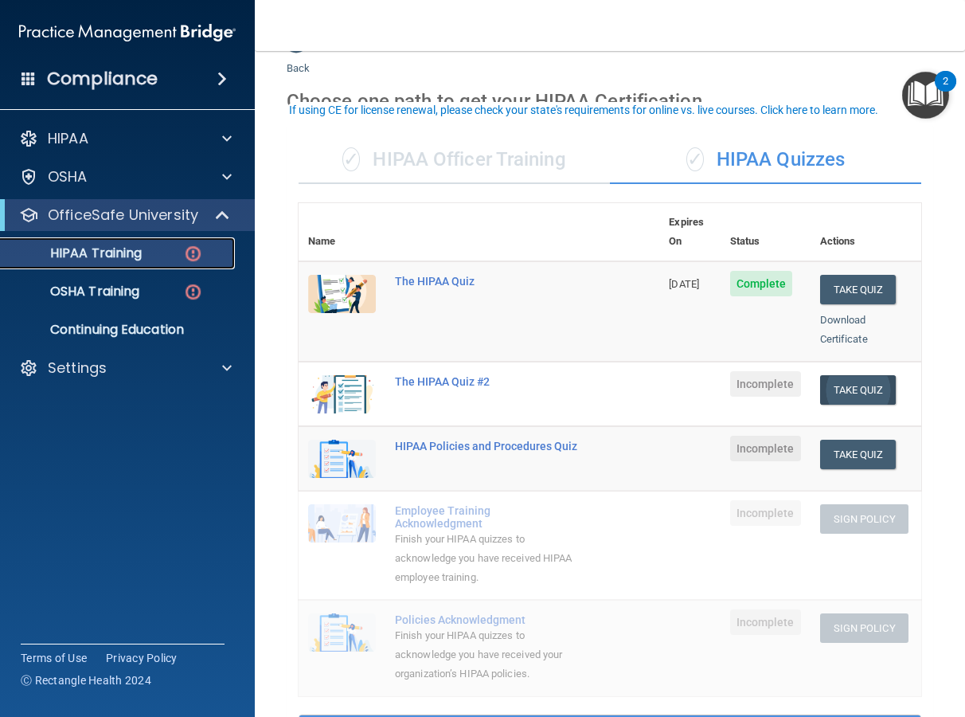
scroll to position [54, 0]
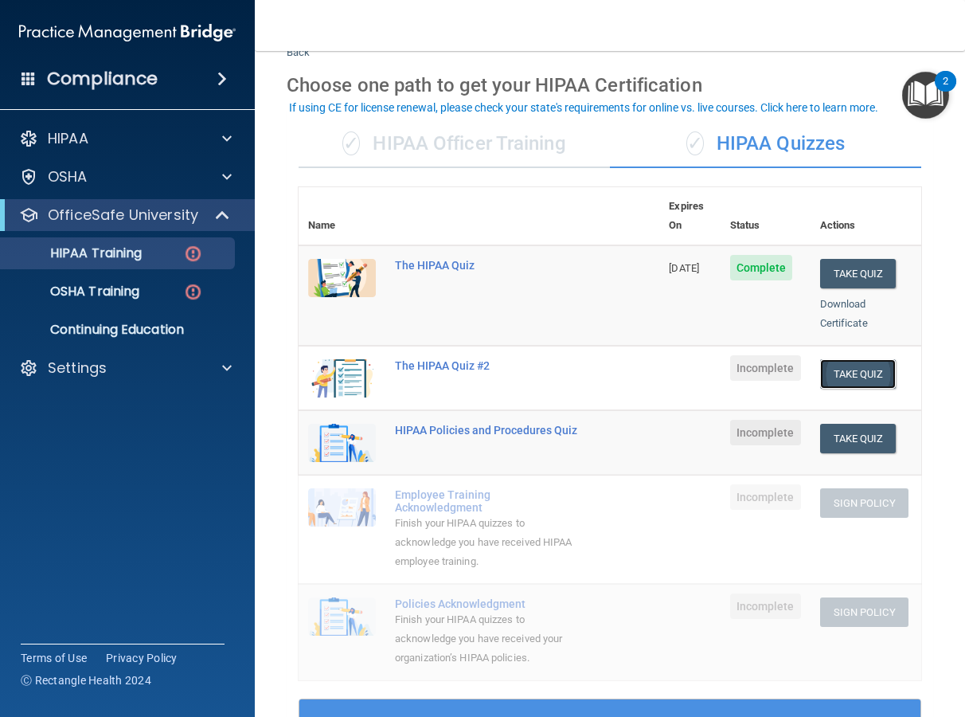
click at [874, 359] on button "Take Quiz" at bounding box center [858, 373] width 76 height 29
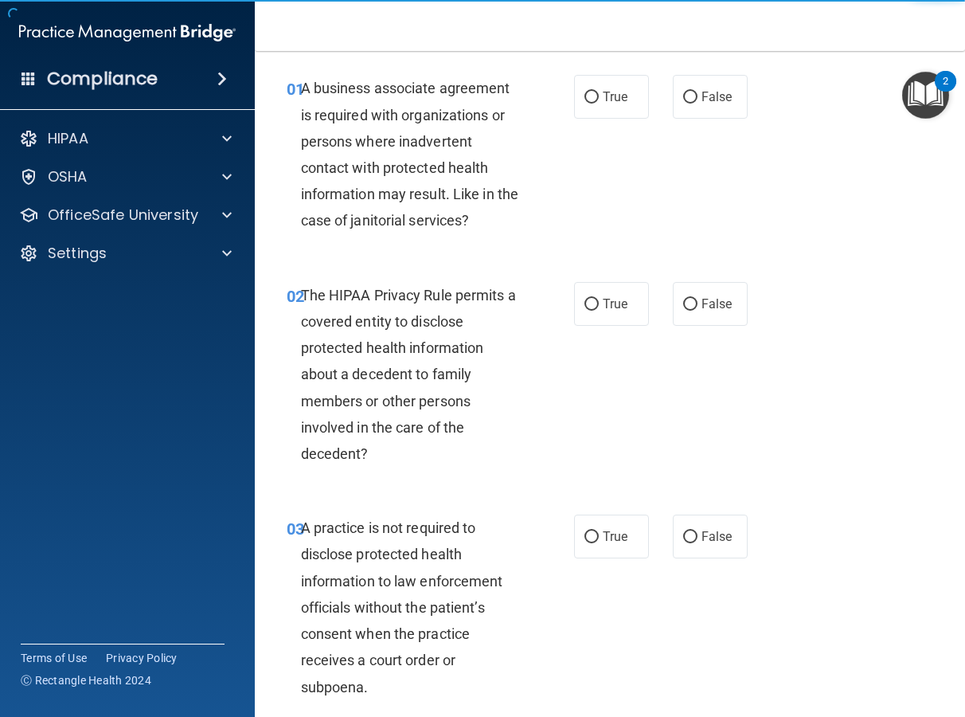
scroll to position [32, 0]
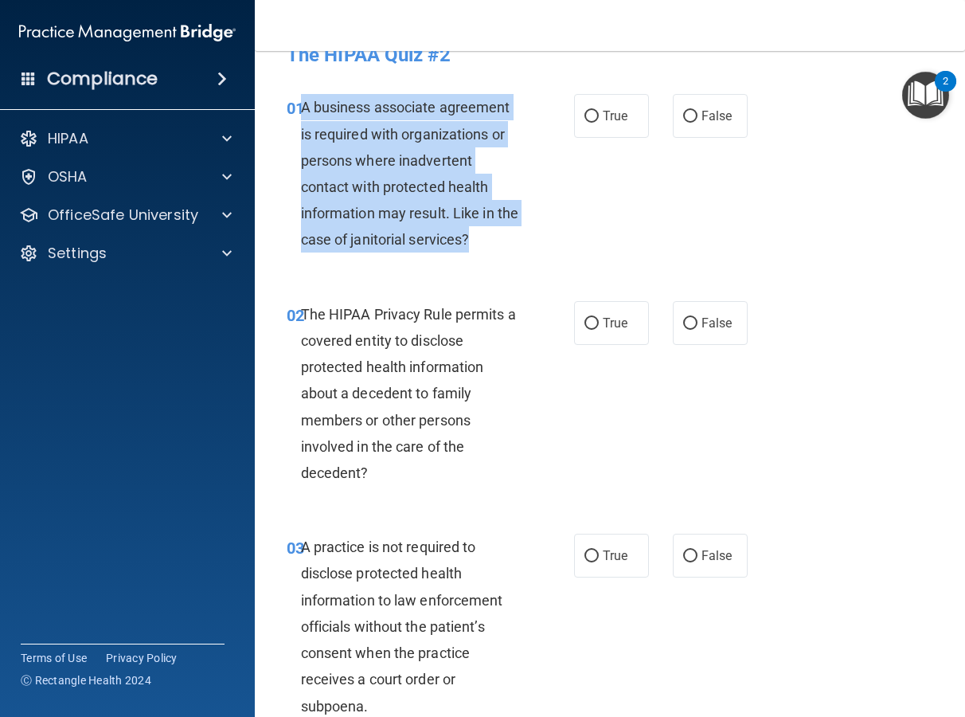
drag, startPoint x: 500, startPoint y: 243, endPoint x: 302, endPoint y: 105, distance: 241.5
click at [302, 105] on div "A business associate agreement is required with organizations or persons where …" at bounding box center [417, 173] width 233 height 158
copy span "A business associate agreement is required with organizations or persons where …"
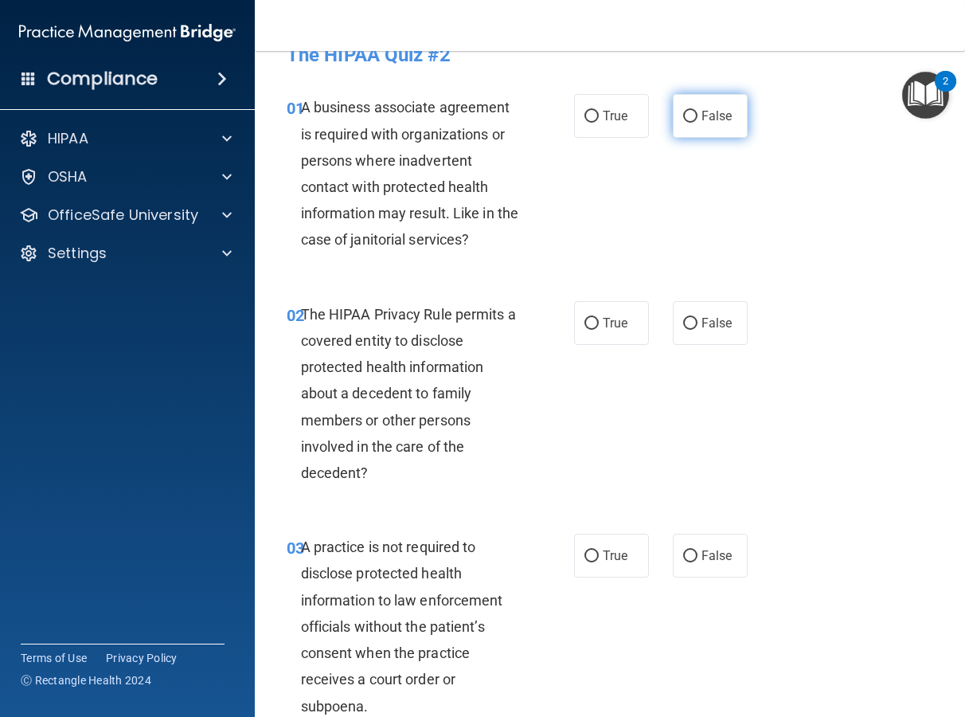
click at [719, 127] on label "False" at bounding box center [710, 116] width 75 height 44
click at [698, 123] on input "False" at bounding box center [690, 117] width 14 height 12
radio input "true"
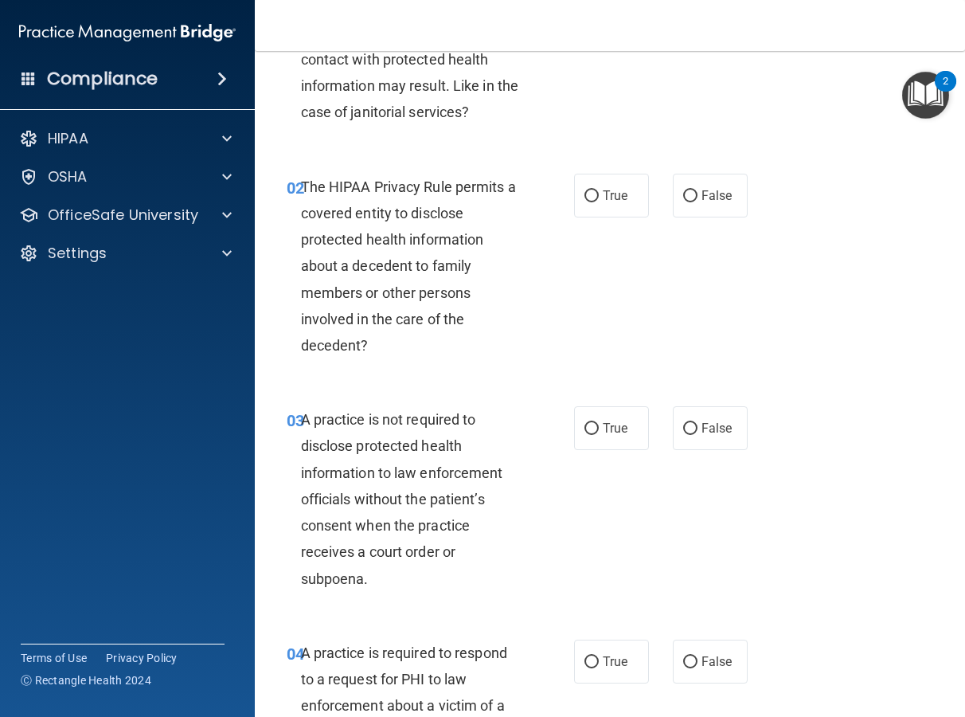
scroll to position [226, 0]
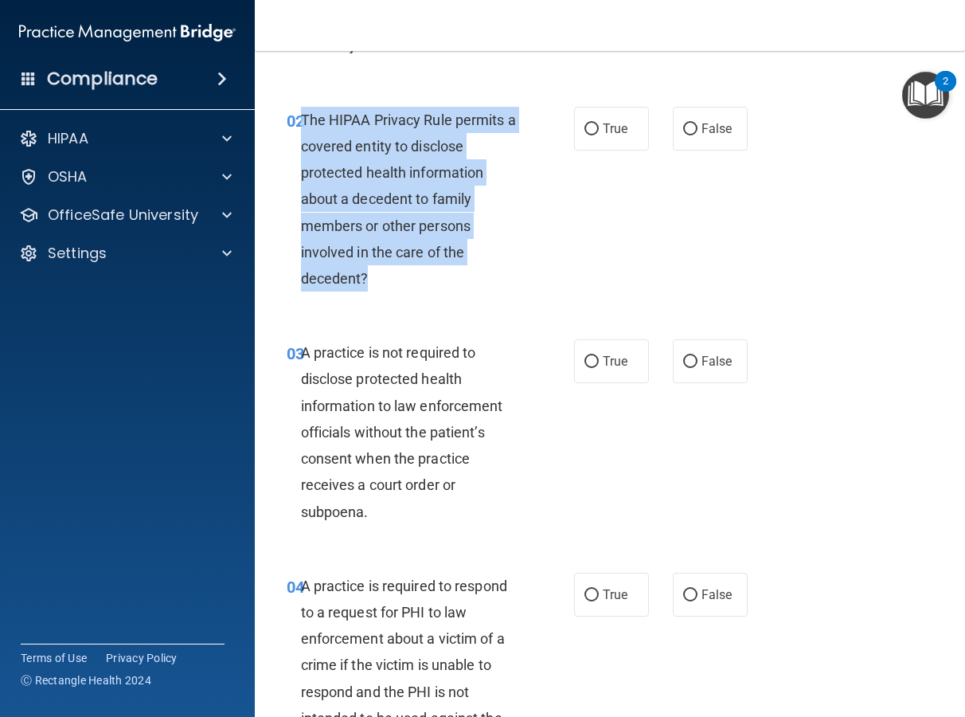
drag, startPoint x: 380, startPoint y: 277, endPoint x: 326, endPoint y: 119, distance: 166.7
click at [306, 119] on div "The HIPAA Privacy Rule permits a covered entity to disclose protected health in…" at bounding box center [417, 200] width 233 height 186
drag, startPoint x: 376, startPoint y: 282, endPoint x: 303, endPoint y: 121, distance: 176.8
click at [303, 121] on div "The HIPAA Privacy Rule permits a covered entity to disclose protected health in…" at bounding box center [417, 200] width 233 height 186
copy span "The HIPAA Privacy Rule permits a covered entity to disclose protected health in…"
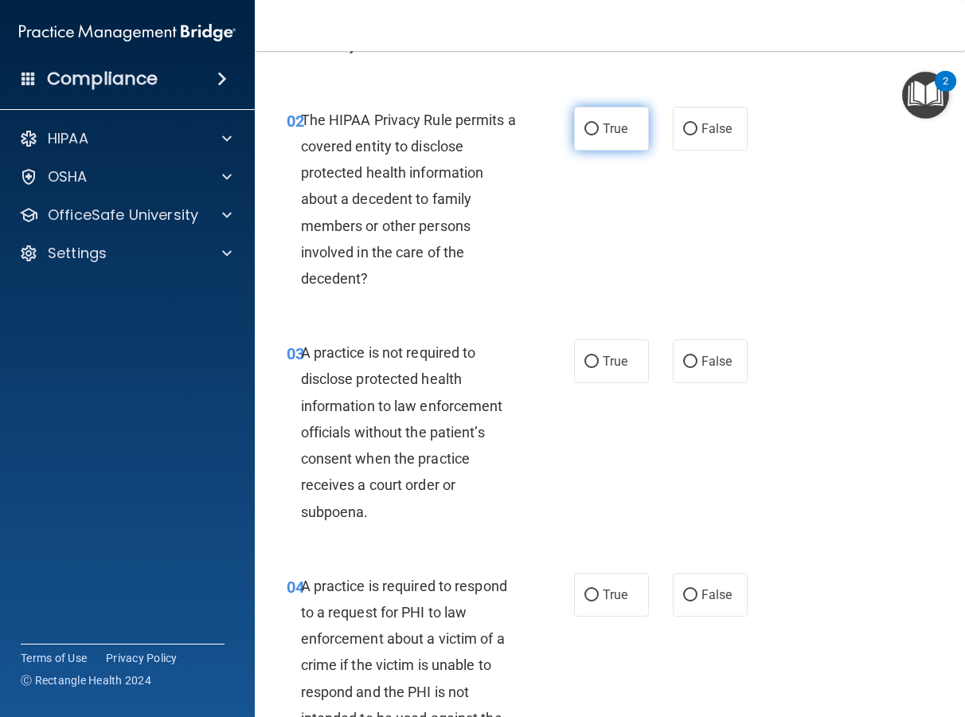
click at [593, 139] on label "True" at bounding box center [611, 129] width 75 height 44
click at [593, 135] on input "True" at bounding box center [592, 129] width 14 height 12
radio input "true"
click at [812, 252] on div "02 The HIPAA Privacy Rule permits a covered entity to disclose protected health…" at bounding box center [610, 203] width 671 height 233
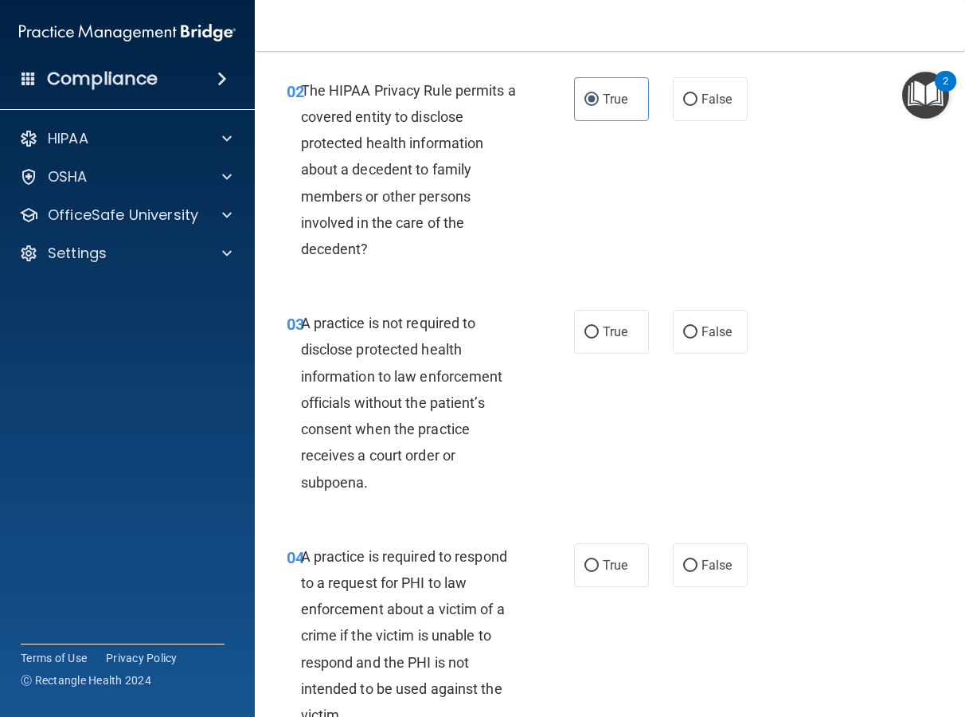
scroll to position [381, 0]
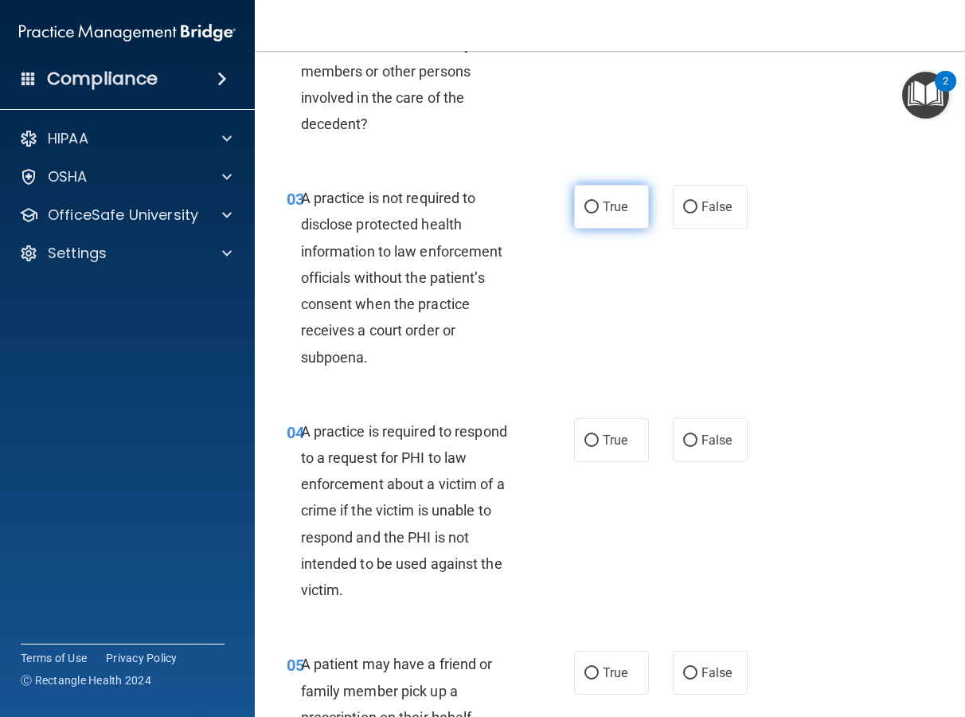
click at [585, 209] on input "True" at bounding box center [592, 207] width 14 height 12
radio input "true"
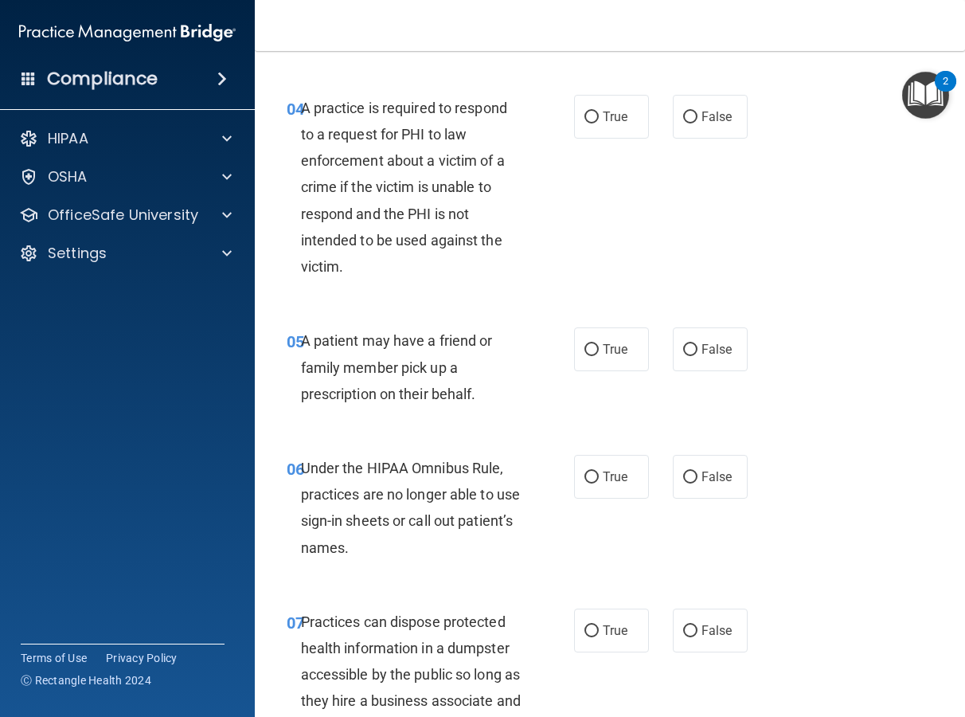
scroll to position [707, 0]
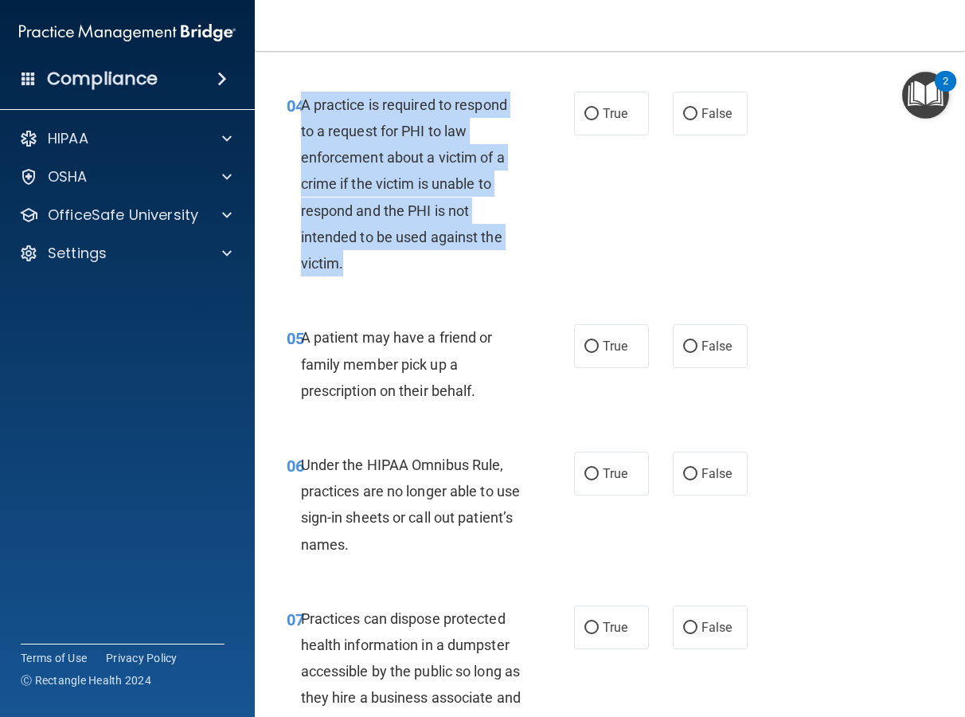
drag, startPoint x: 373, startPoint y: 270, endPoint x: 301, endPoint y: 106, distance: 179.0
click at [301, 106] on div "A practice is required to respond to a request for PHI to law enforcement about…" at bounding box center [417, 185] width 233 height 186
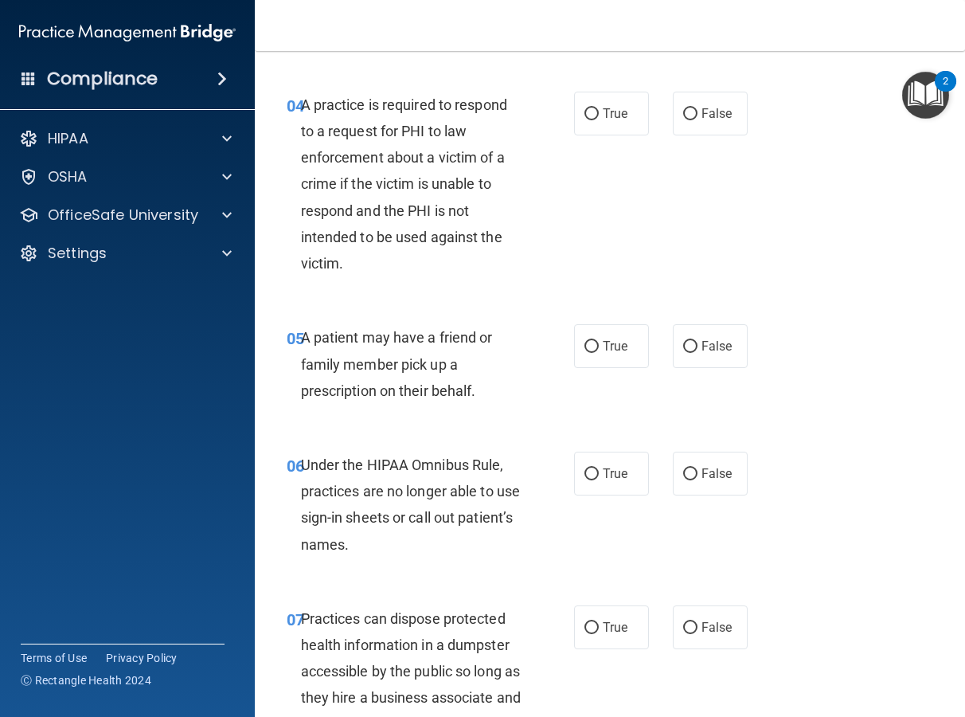
click at [645, 201] on div "04 A practice is required to respond to a request for PHI to law enforcement ab…" at bounding box center [610, 188] width 671 height 233
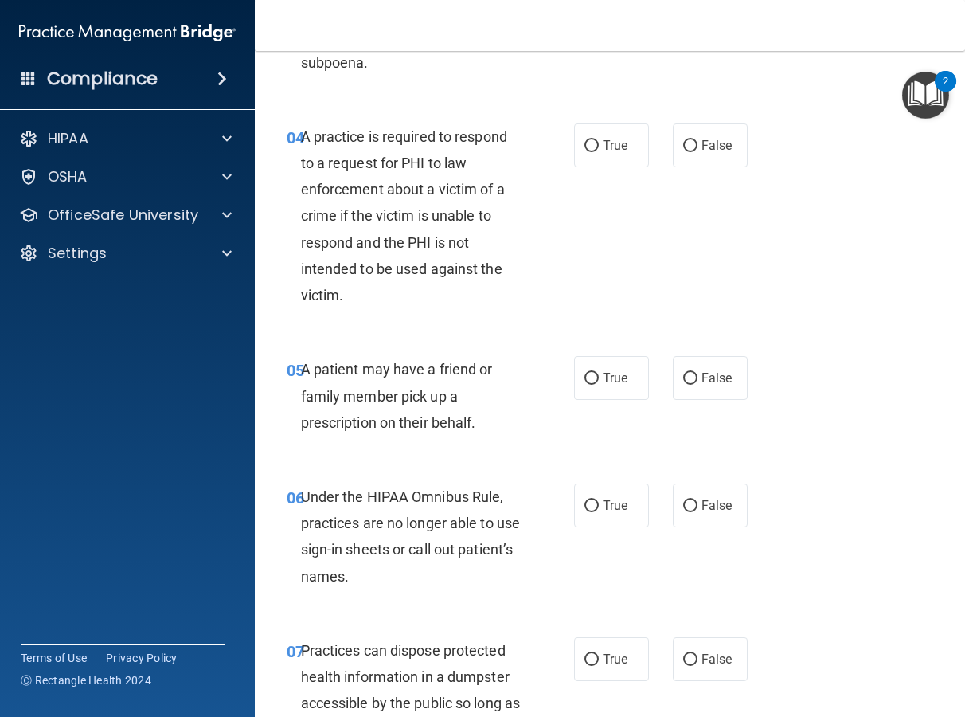
scroll to position [674, 0]
click at [603, 143] on span "True" at bounding box center [615, 146] width 25 height 15
click at [598, 143] on input "True" at bounding box center [592, 148] width 14 height 12
radio input "true"
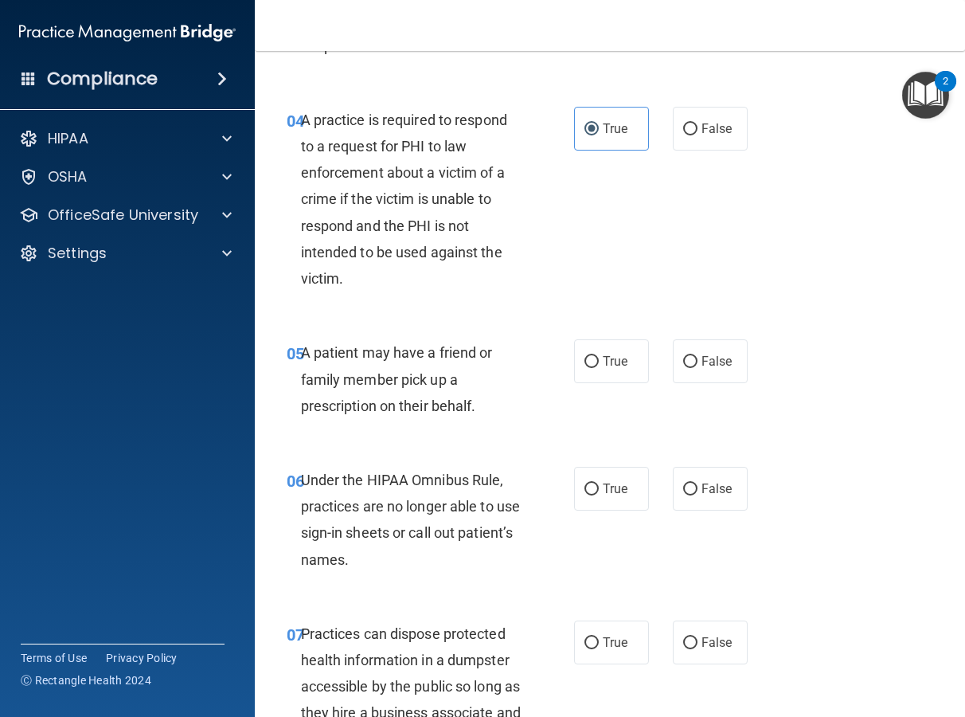
scroll to position [676, 0]
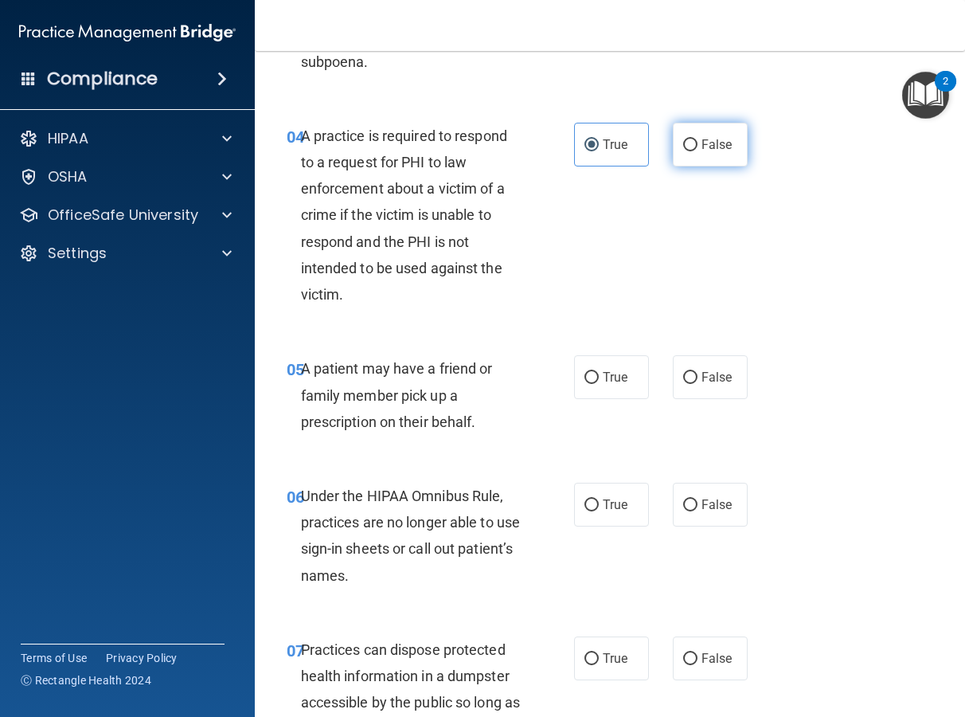
click at [706, 154] on label "False" at bounding box center [710, 145] width 75 height 44
click at [698, 151] on input "False" at bounding box center [690, 145] width 14 height 12
radio input "true"
radio input "false"
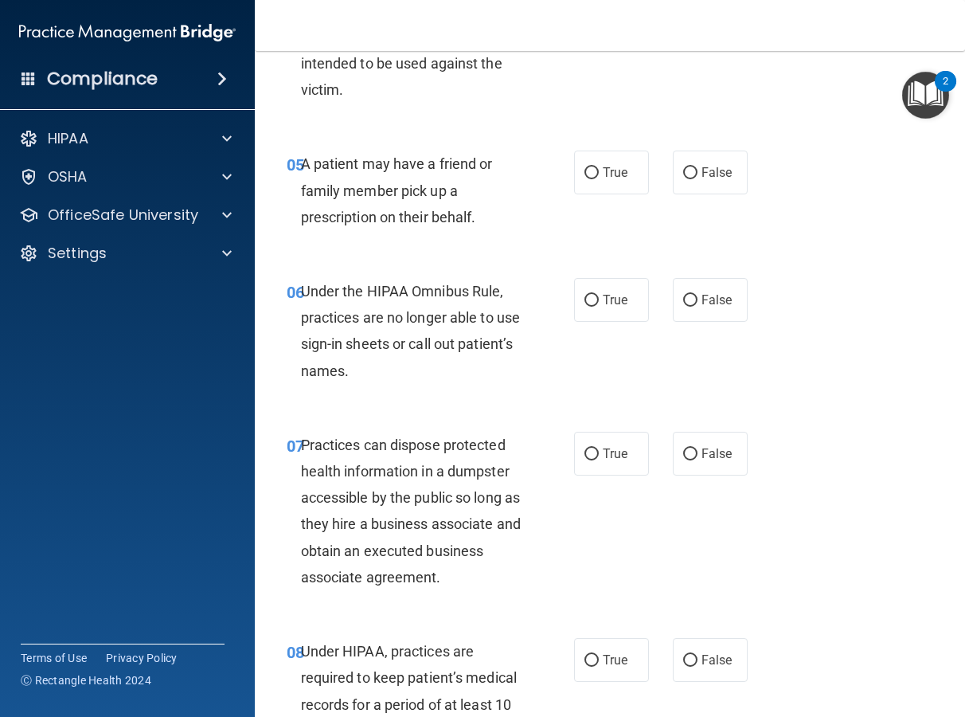
scroll to position [896, 0]
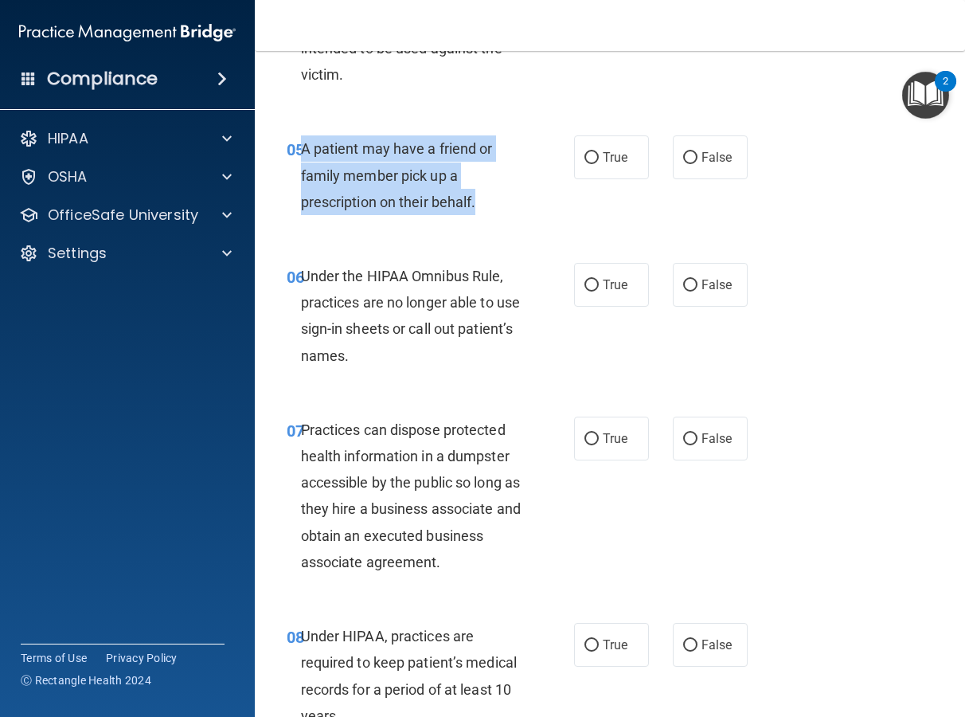
drag, startPoint x: 480, startPoint y: 207, endPoint x: 300, endPoint y: 144, distance: 190.7
click at [301, 144] on div "A patient may have a friend or family member pick up a prescription on their be…" at bounding box center [417, 175] width 233 height 80
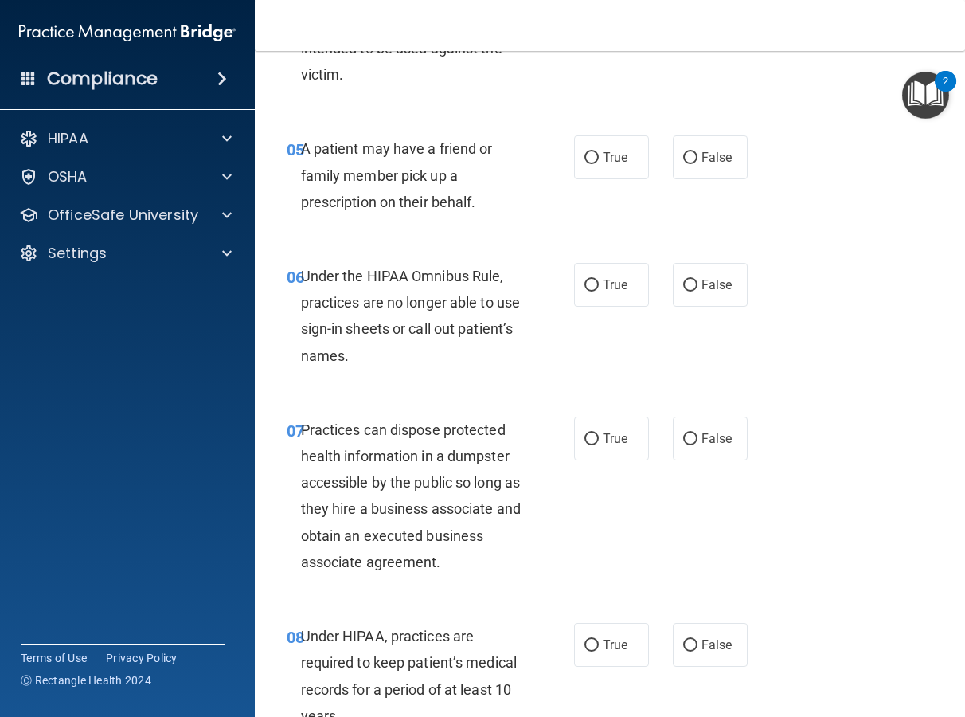
click at [757, 191] on div "05 A patient may have a friend or family member pick up a prescription on their…" at bounding box center [610, 178] width 671 height 127
click at [632, 146] on label "True" at bounding box center [611, 157] width 75 height 44
click at [599, 152] on input "True" at bounding box center [592, 158] width 14 height 12
radio input "true"
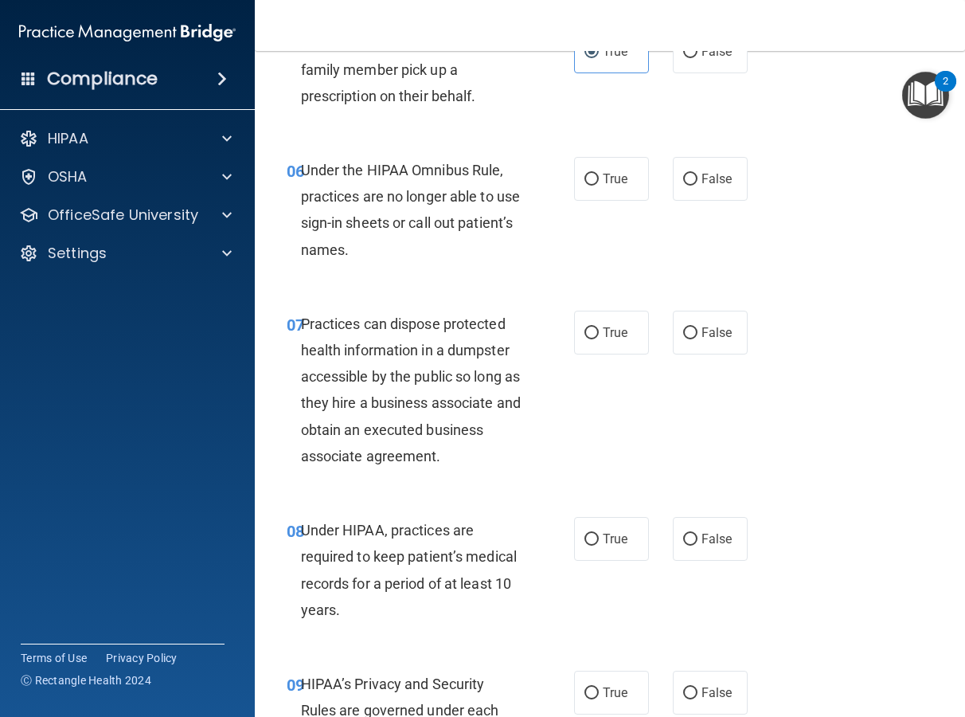
scroll to position [1003, 0]
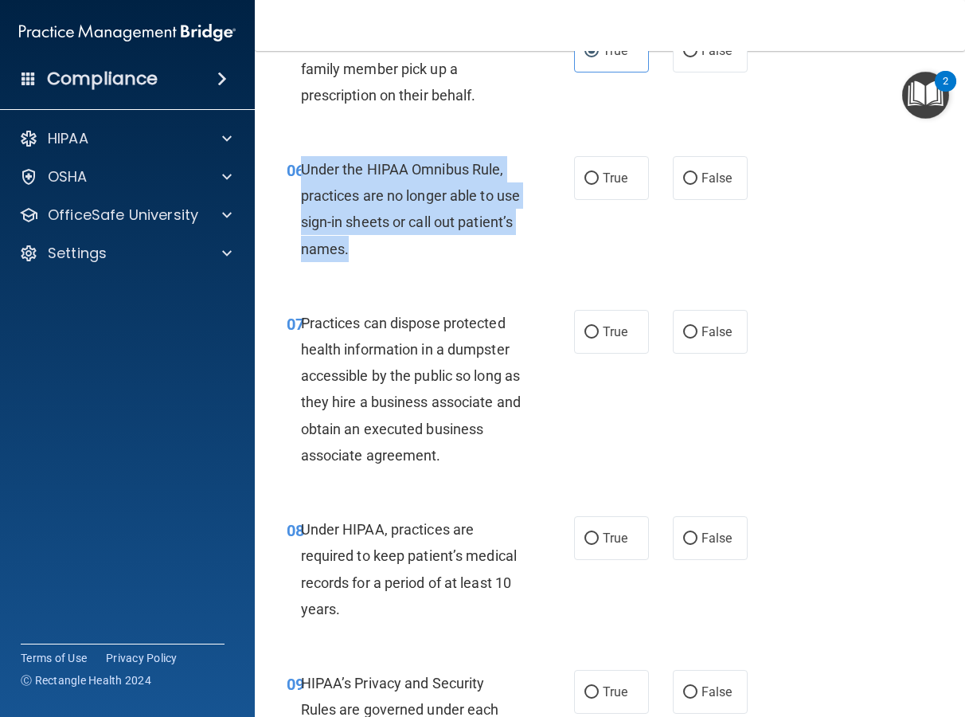
drag, startPoint x: 422, startPoint y: 252, endPoint x: 304, endPoint y: 173, distance: 141.8
click at [304, 173] on div "Under the HIPAA Omnibus Rule, practices are no longer able to use sign-in sheet…" at bounding box center [417, 209] width 233 height 106
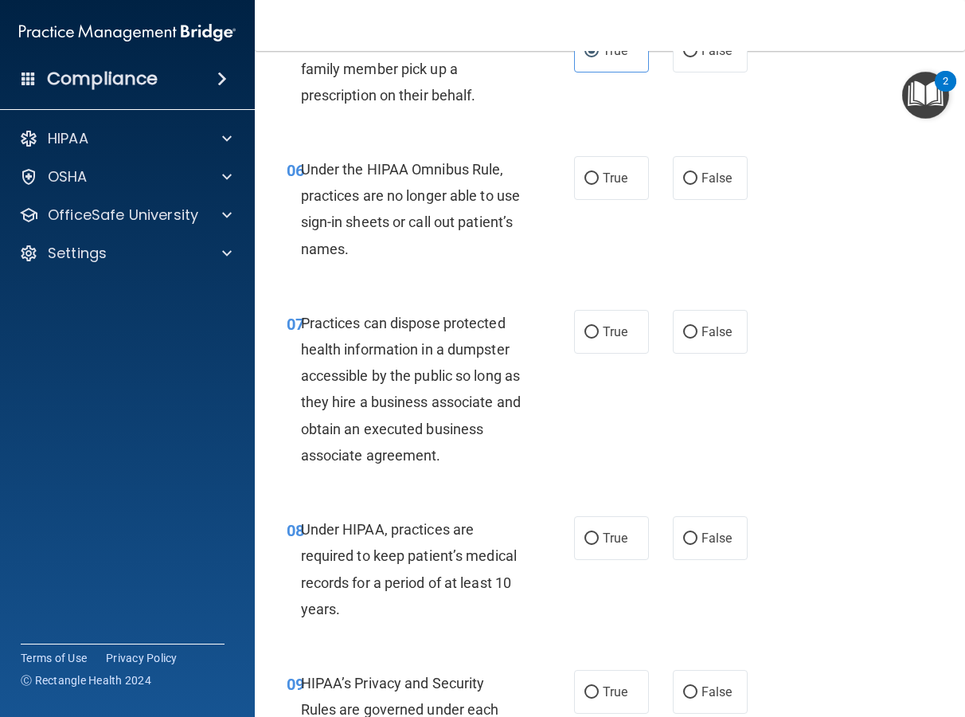
click at [831, 251] on div "06 Under the HIPAA Omnibus Rule, practices are no longer able to use sign-in sh…" at bounding box center [610, 213] width 671 height 154
click at [709, 191] on label "False" at bounding box center [710, 178] width 75 height 44
click at [698, 185] on input "False" at bounding box center [690, 179] width 14 height 12
radio input "true"
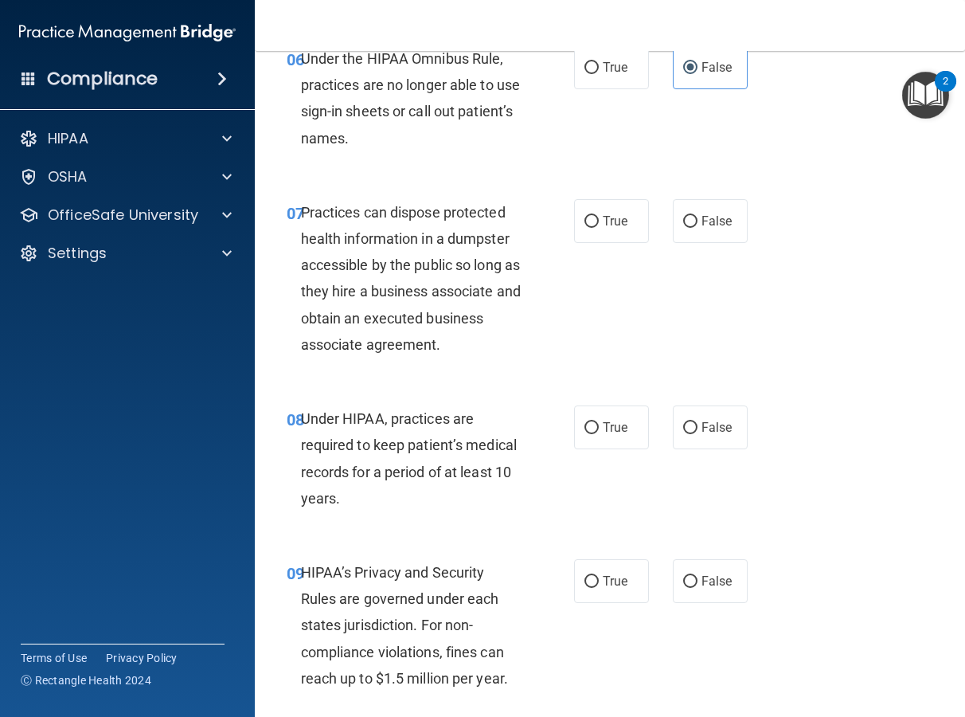
scroll to position [1140, 0]
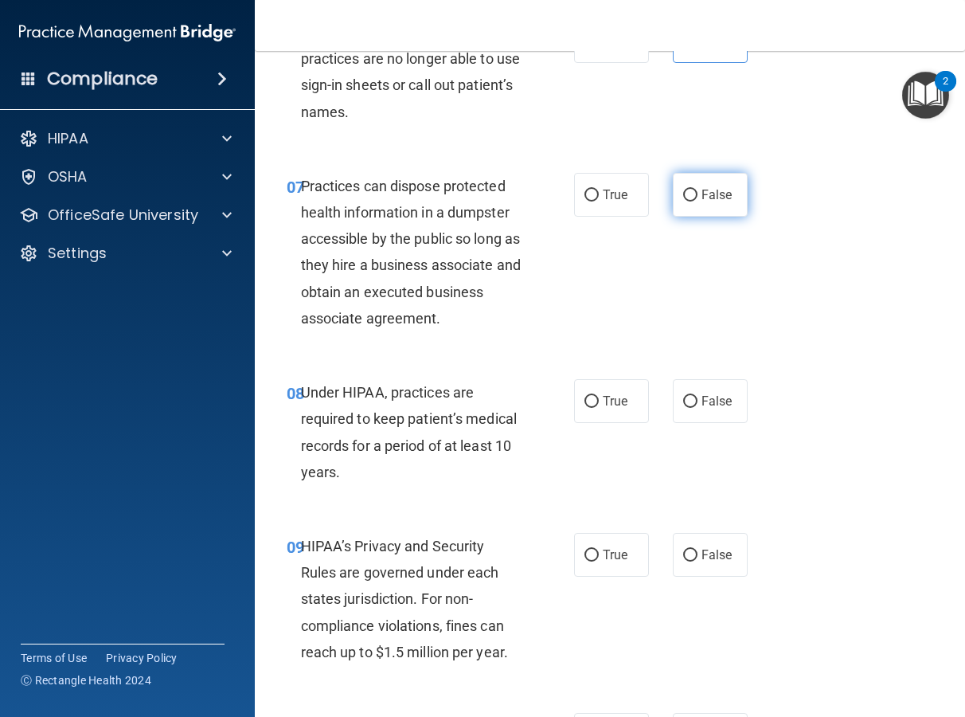
click at [701, 182] on label "False" at bounding box center [710, 195] width 75 height 44
click at [698, 190] on input "False" at bounding box center [690, 196] width 14 height 12
radio input "true"
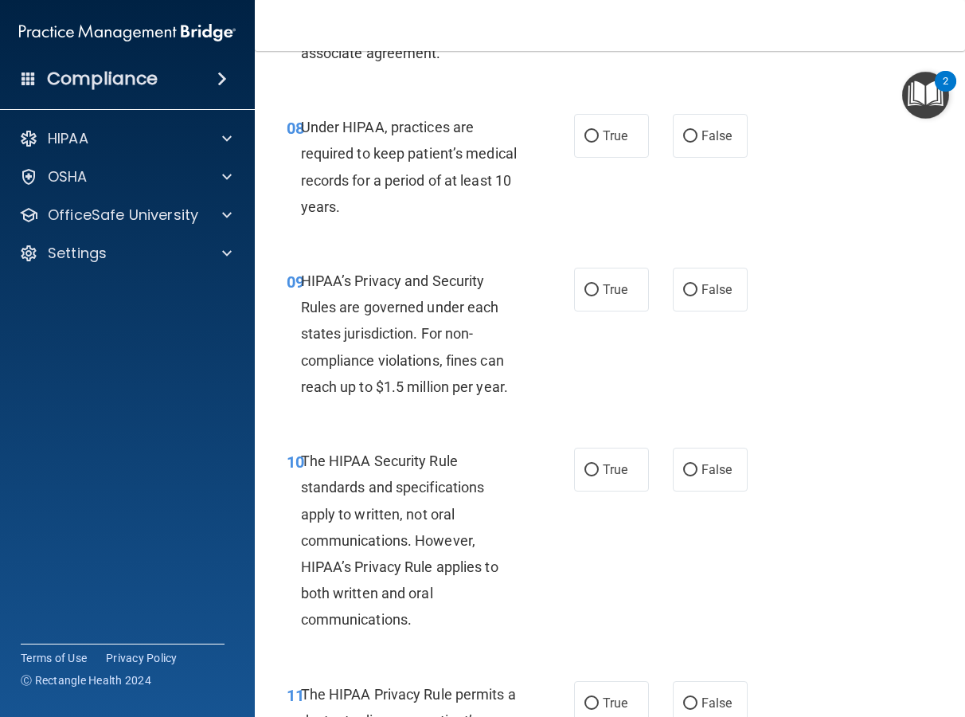
scroll to position [1406, 0]
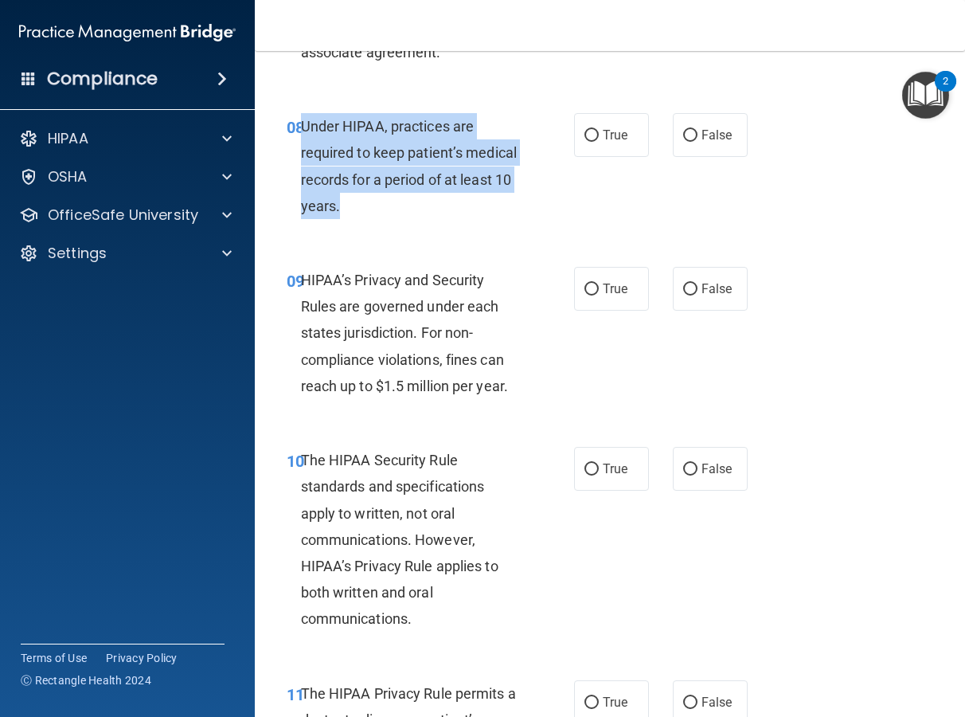
drag, startPoint x: 340, startPoint y: 209, endPoint x: 304, endPoint y: 128, distance: 88.1
click at [304, 128] on div "Under HIPAA, practices are required to keep patient’s medical records for a per…" at bounding box center [417, 166] width 233 height 106
click at [521, 217] on div "Under HIPAA, practices are required to keep patient’s medical records for a per…" at bounding box center [417, 166] width 233 height 106
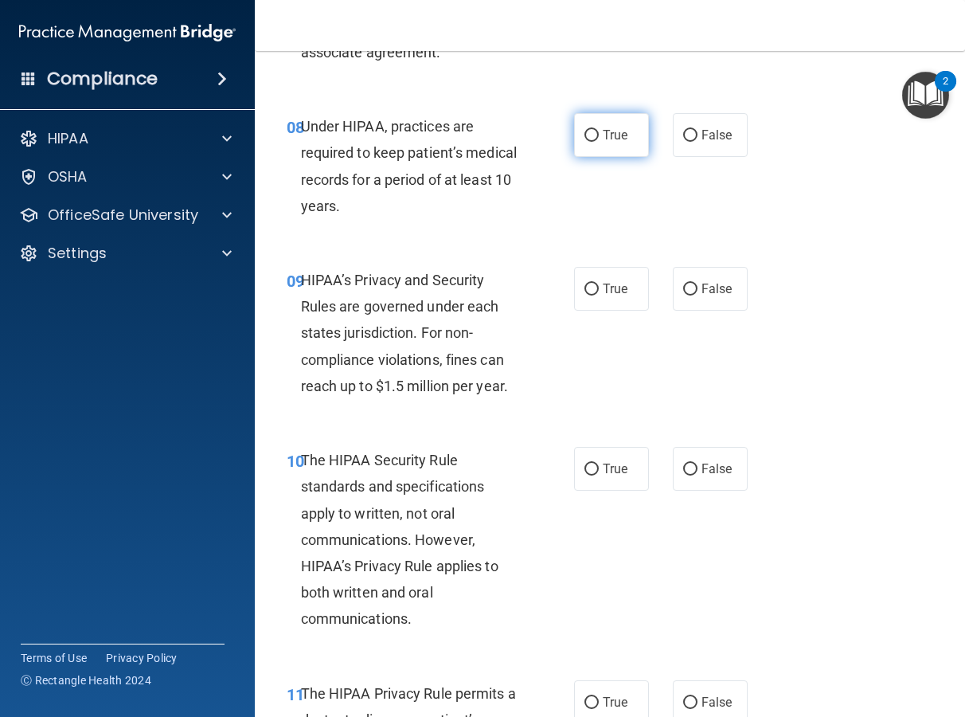
click at [603, 141] on span "True" at bounding box center [615, 134] width 25 height 15
click at [599, 141] on input "True" at bounding box center [592, 136] width 14 height 12
radio input "true"
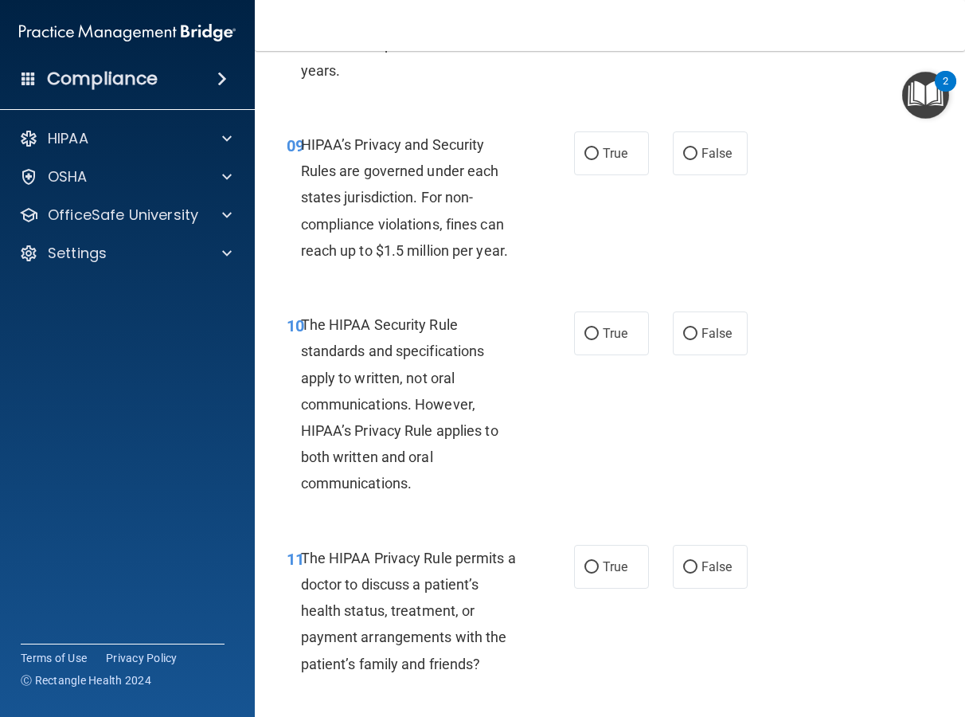
scroll to position [1543, 0]
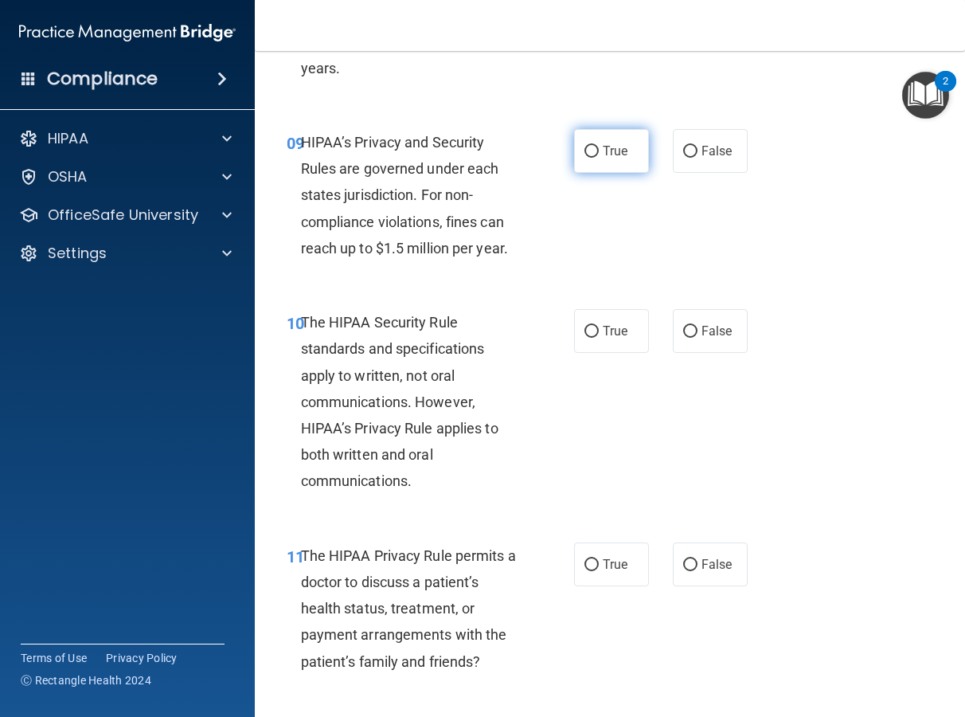
click at [636, 139] on label "True" at bounding box center [611, 151] width 75 height 44
click at [599, 146] on input "True" at bounding box center [592, 152] width 14 height 12
radio input "true"
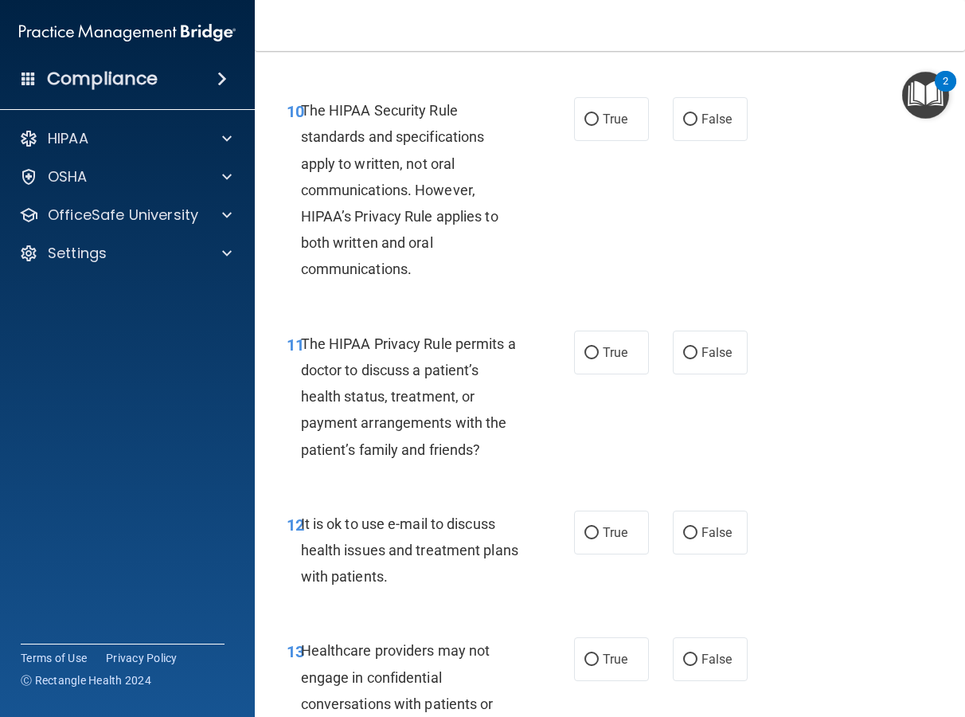
scroll to position [1771, 0]
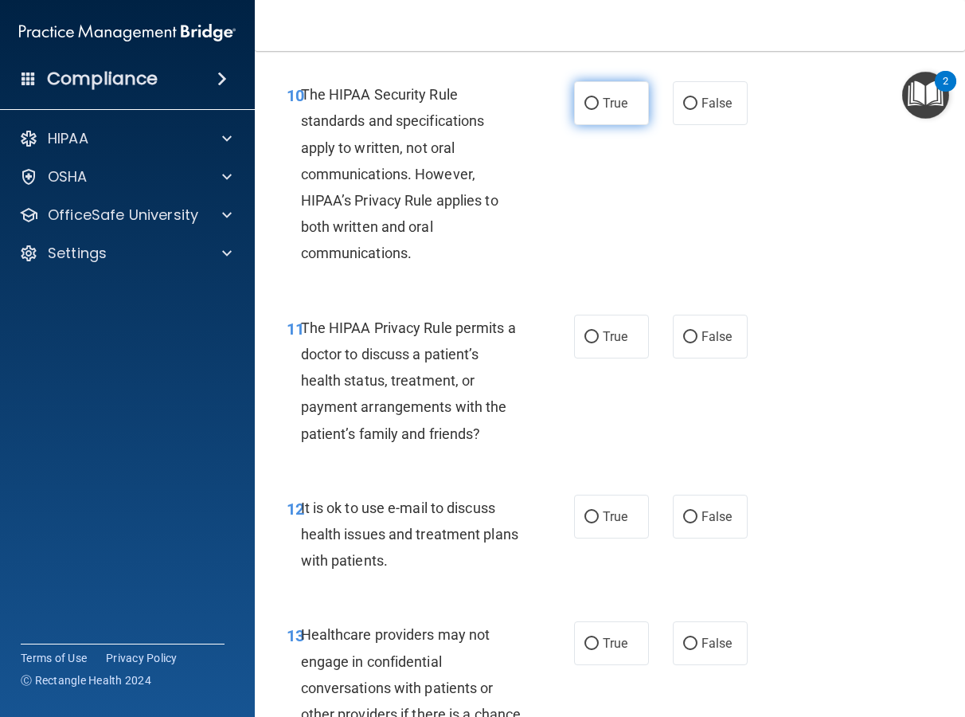
click at [577, 97] on label "True" at bounding box center [611, 103] width 75 height 44
click at [585, 98] on input "True" at bounding box center [592, 104] width 14 height 12
radio input "true"
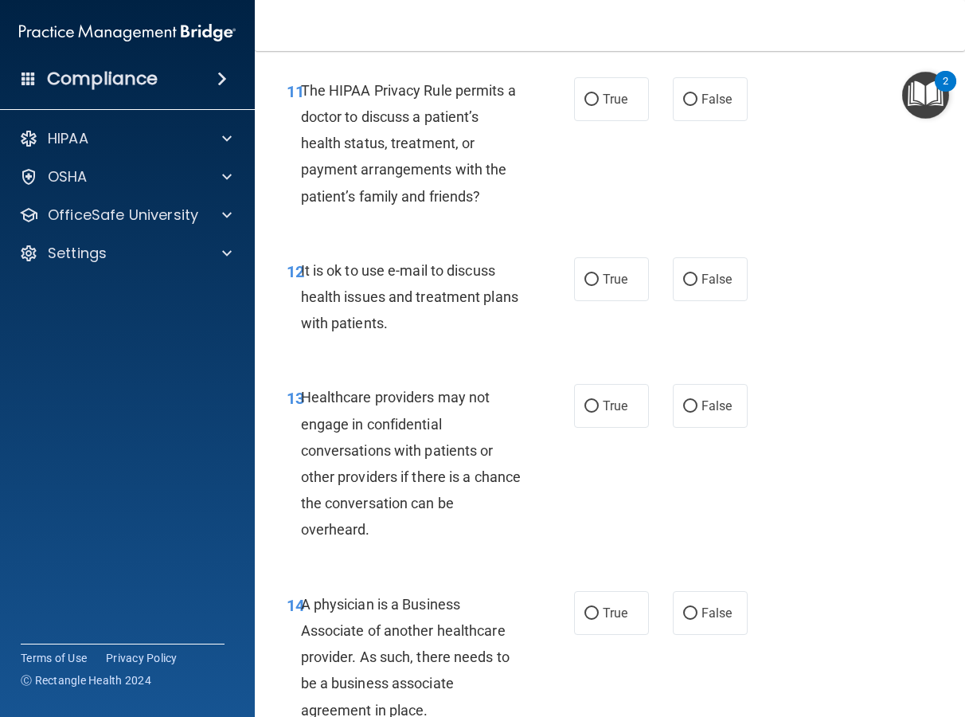
scroll to position [1996, 0]
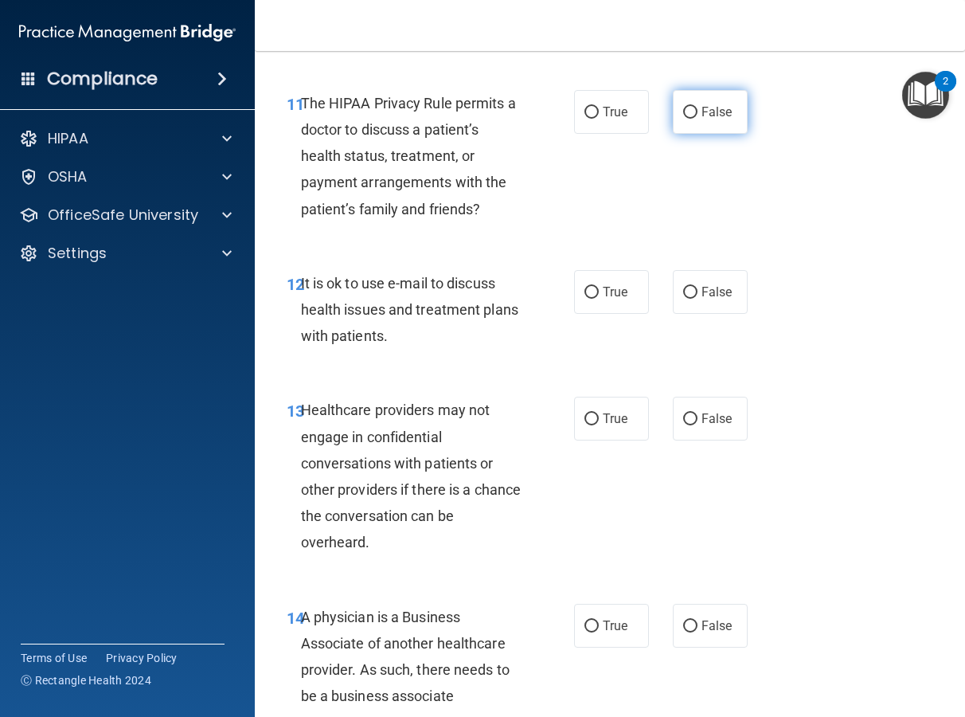
click at [718, 96] on label "False" at bounding box center [710, 112] width 75 height 44
click at [698, 107] on input "False" at bounding box center [690, 113] width 14 height 12
radio input "true"
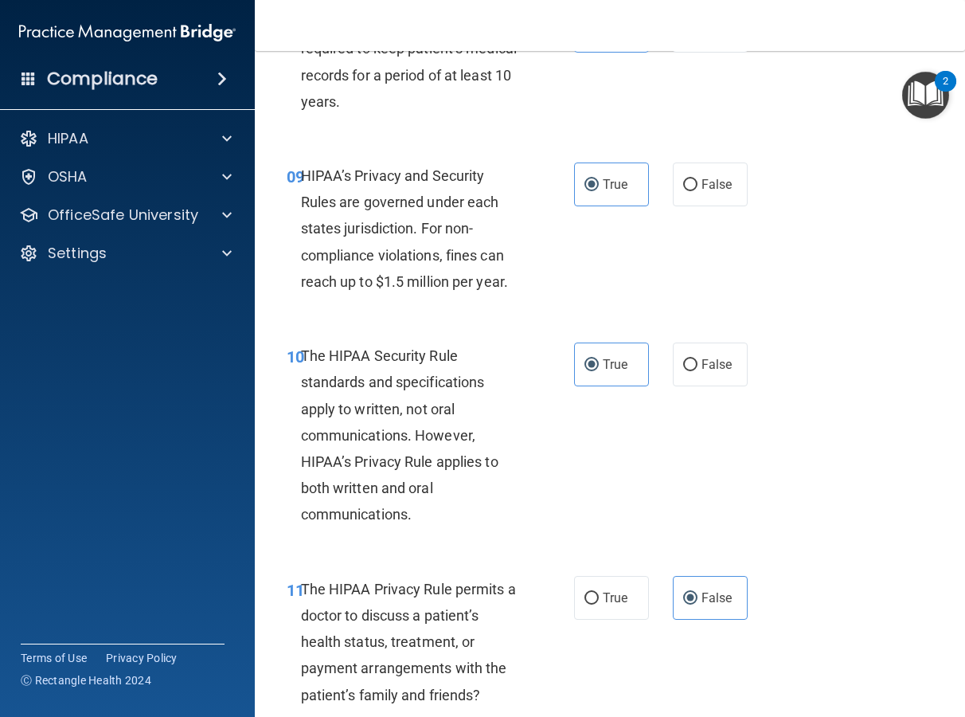
scroll to position [1511, 0]
click at [714, 356] on span "False" at bounding box center [717, 363] width 31 height 15
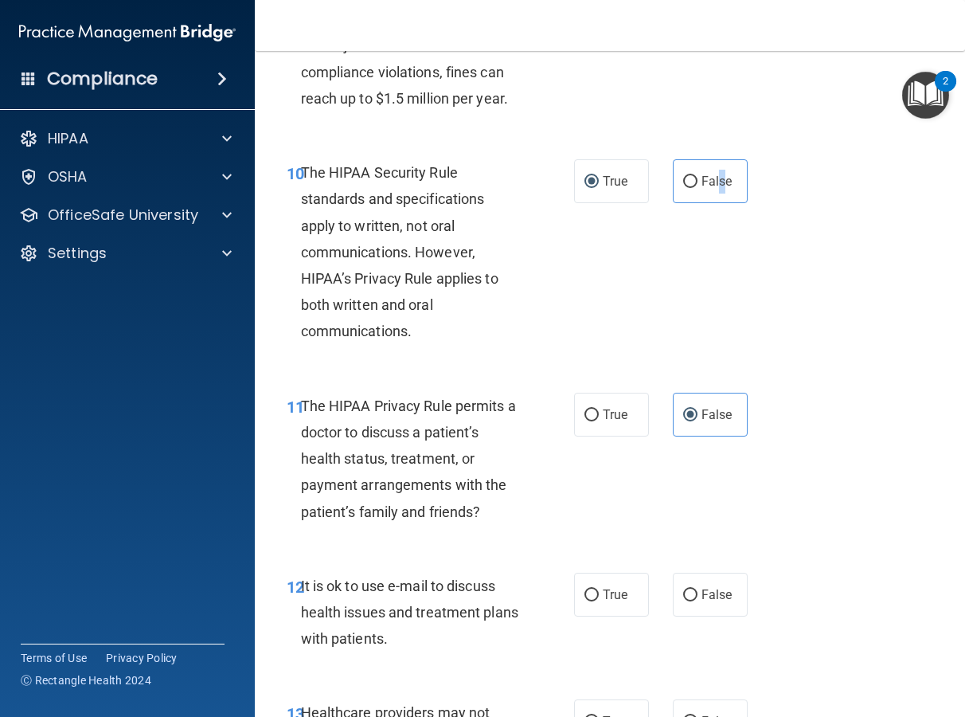
scroll to position [1696, 0]
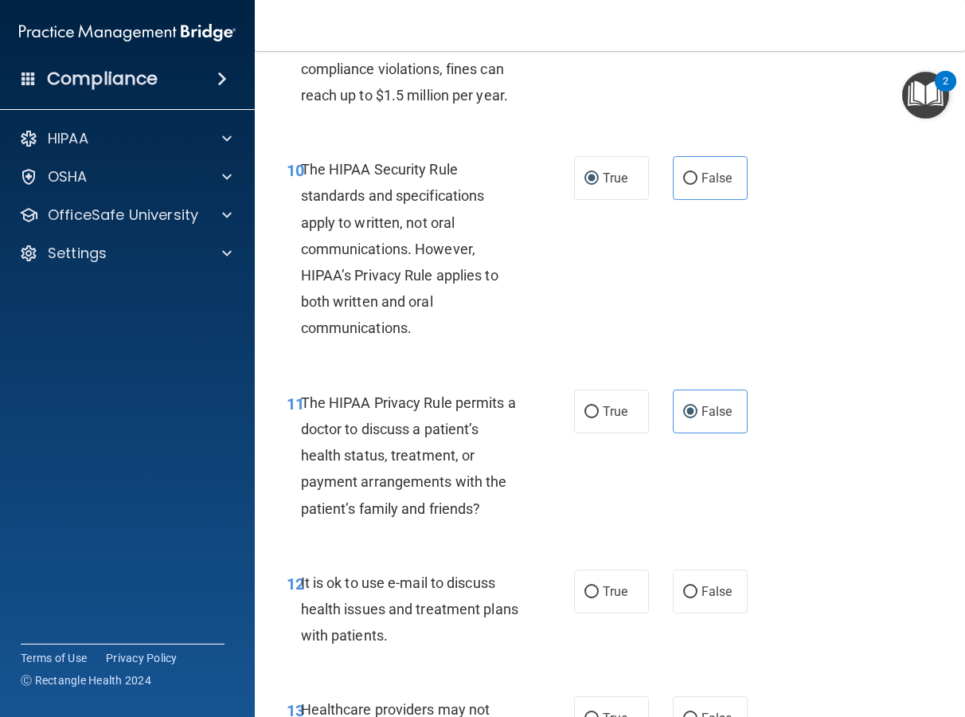
click at [410, 335] on span "The HIPAA Security Rule standards and specifications apply to written, not oral…" at bounding box center [400, 248] width 198 height 175
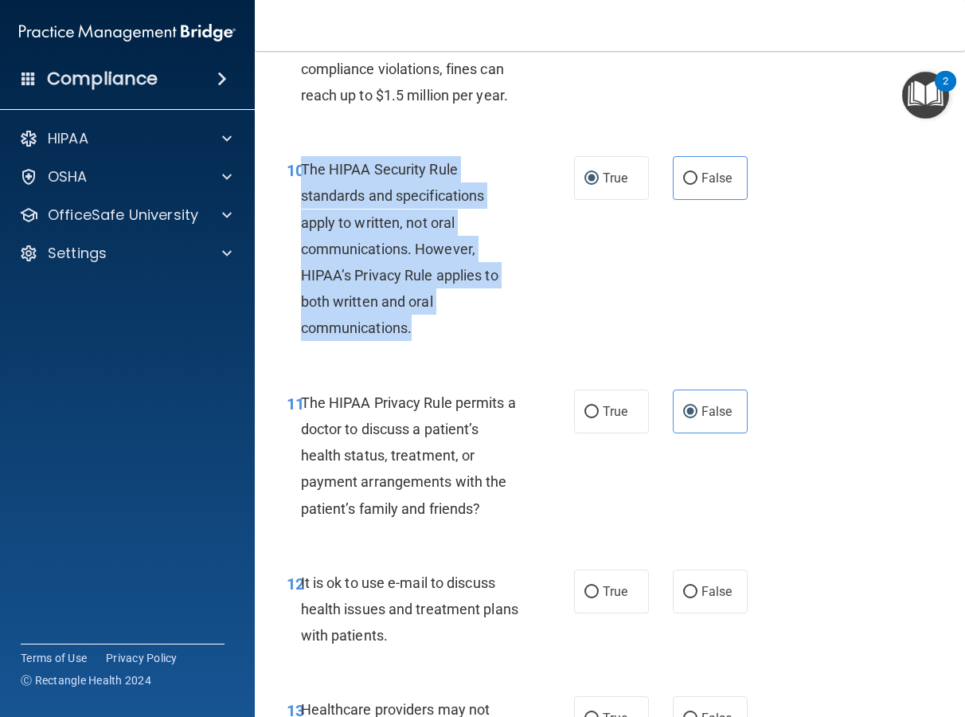
drag, startPoint x: 421, startPoint y: 330, endPoint x: 301, endPoint y: 168, distance: 202.1
click at [301, 168] on div "The HIPAA Security Rule standards and specifications apply to written, not oral…" at bounding box center [417, 249] width 233 height 186
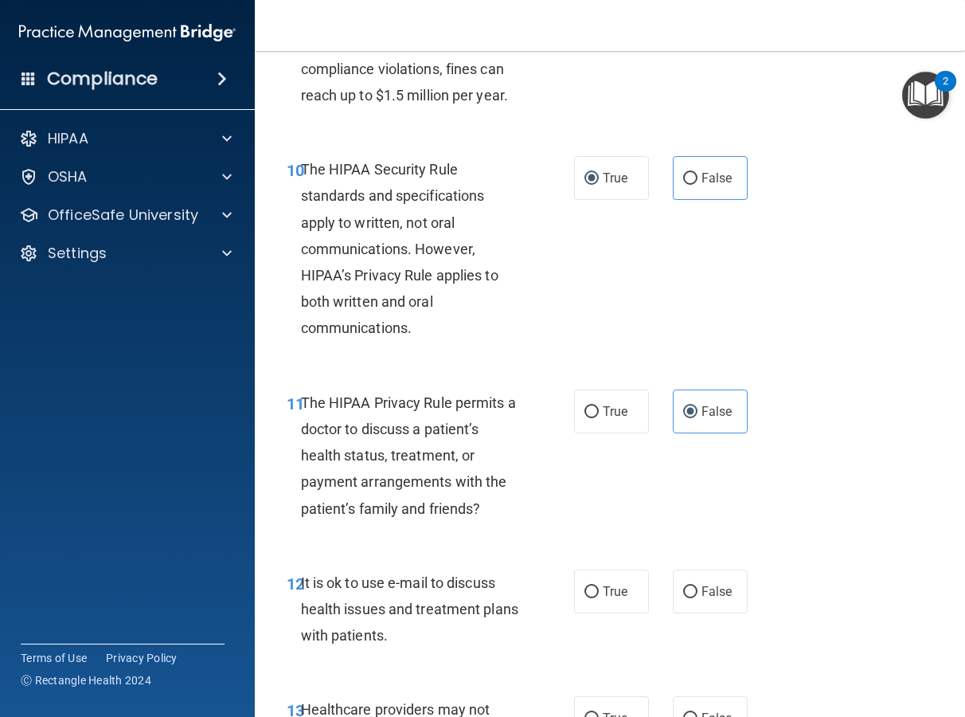
click at [675, 237] on div "10 The HIPAA Security Rule standards and specifications apply to written, not o…" at bounding box center [610, 252] width 671 height 233
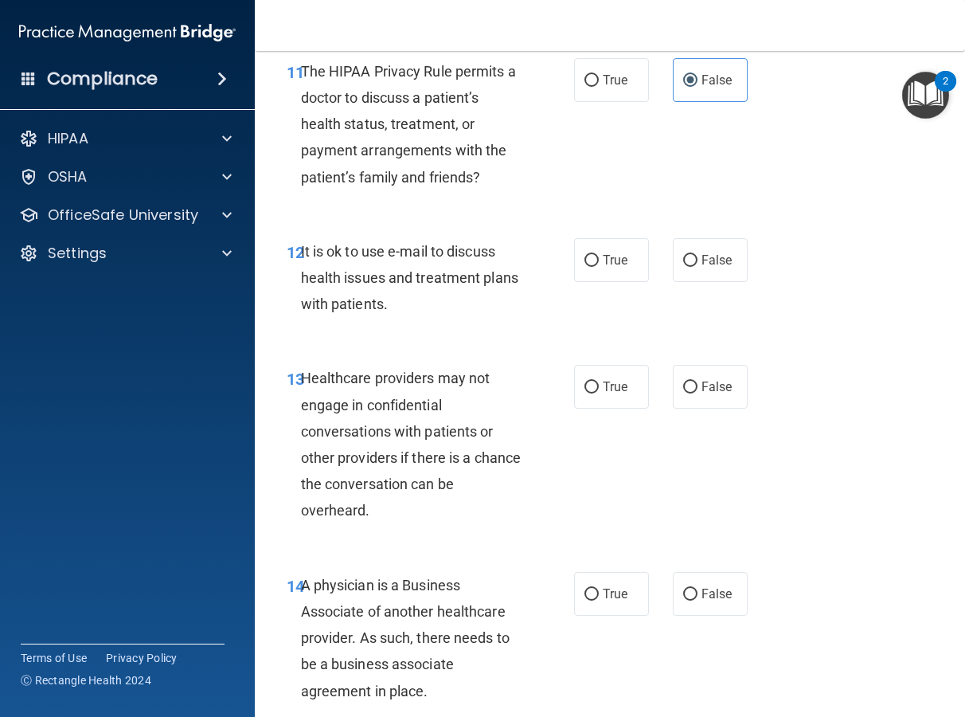
scroll to position [2028, 0]
click at [694, 269] on label "False" at bounding box center [710, 259] width 75 height 44
click at [694, 266] on input "False" at bounding box center [690, 260] width 14 height 12
radio input "true"
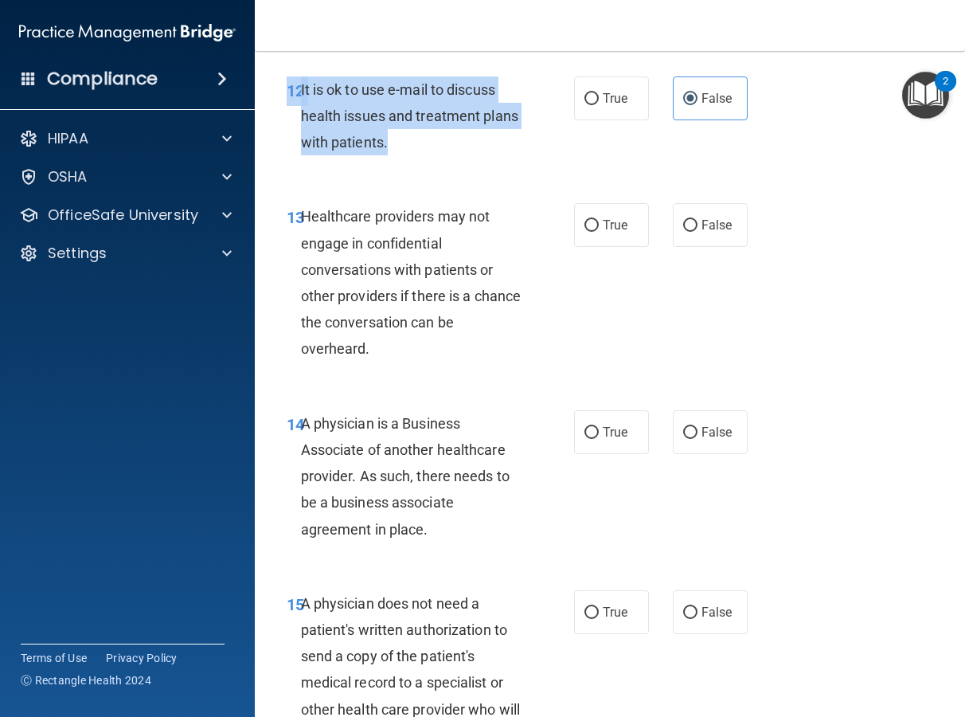
scroll to position [2188, 0]
drag, startPoint x: 444, startPoint y: 119, endPoint x: 301, endPoint y: 92, distance: 145.9
click at [301, 92] on div "It is ok to use e-mail to discuss health issues and treatment plans with patien…" at bounding box center [417, 117] width 233 height 80
click at [526, 136] on div "It is ok to use e-mail to discuss health issues and treatment plans with patien…" at bounding box center [417, 117] width 233 height 80
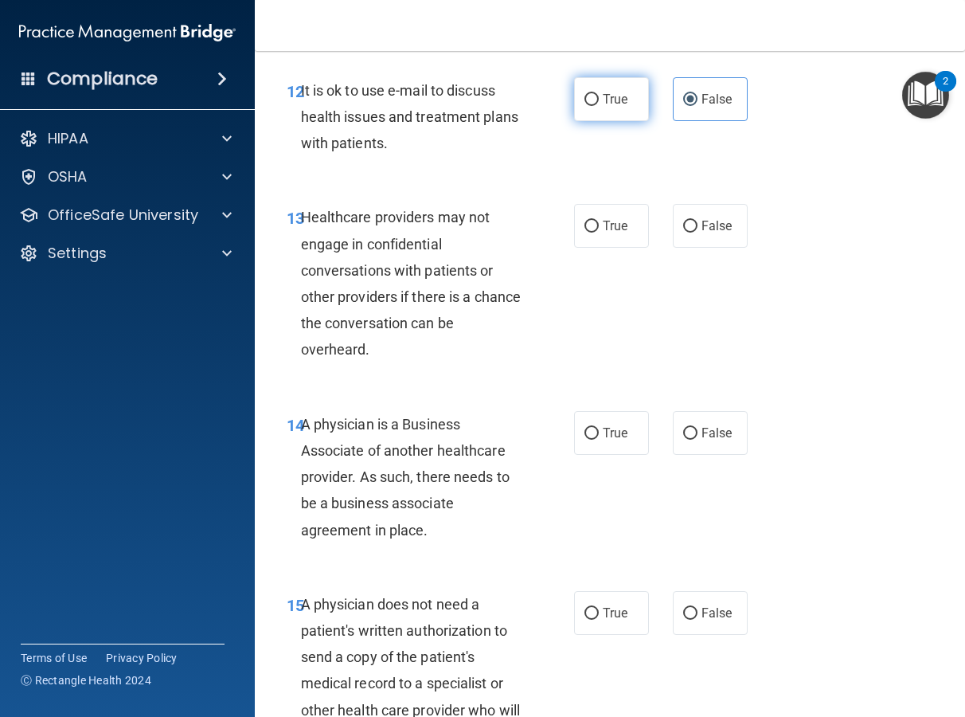
click at [620, 97] on span "True" at bounding box center [615, 99] width 25 height 15
click at [599, 97] on input "True" at bounding box center [592, 100] width 14 height 12
radio input "true"
radio input "false"
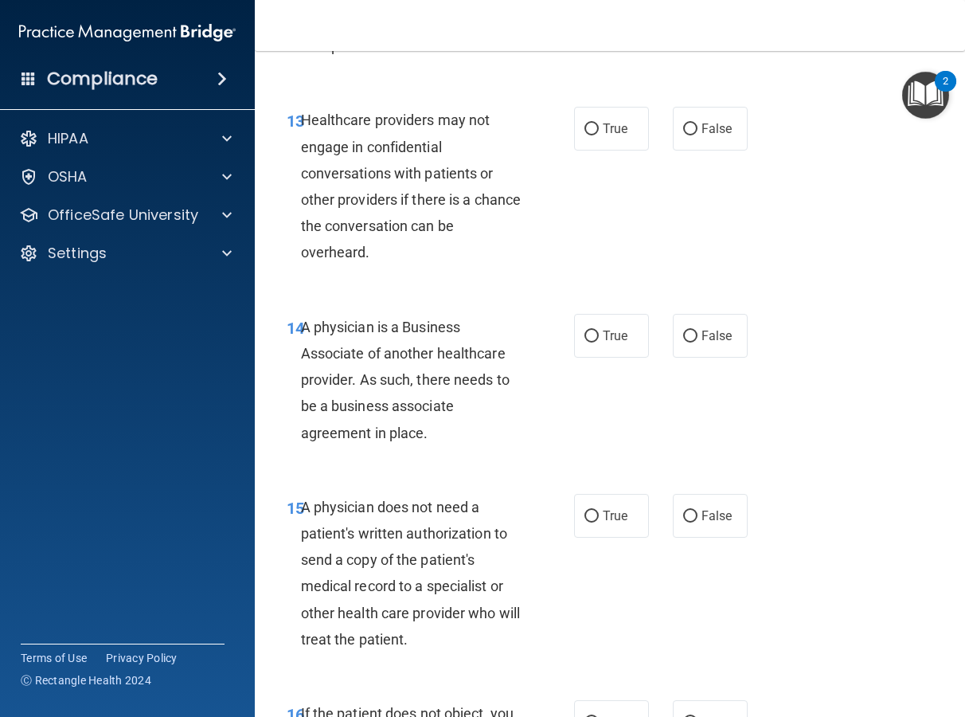
scroll to position [2289, 0]
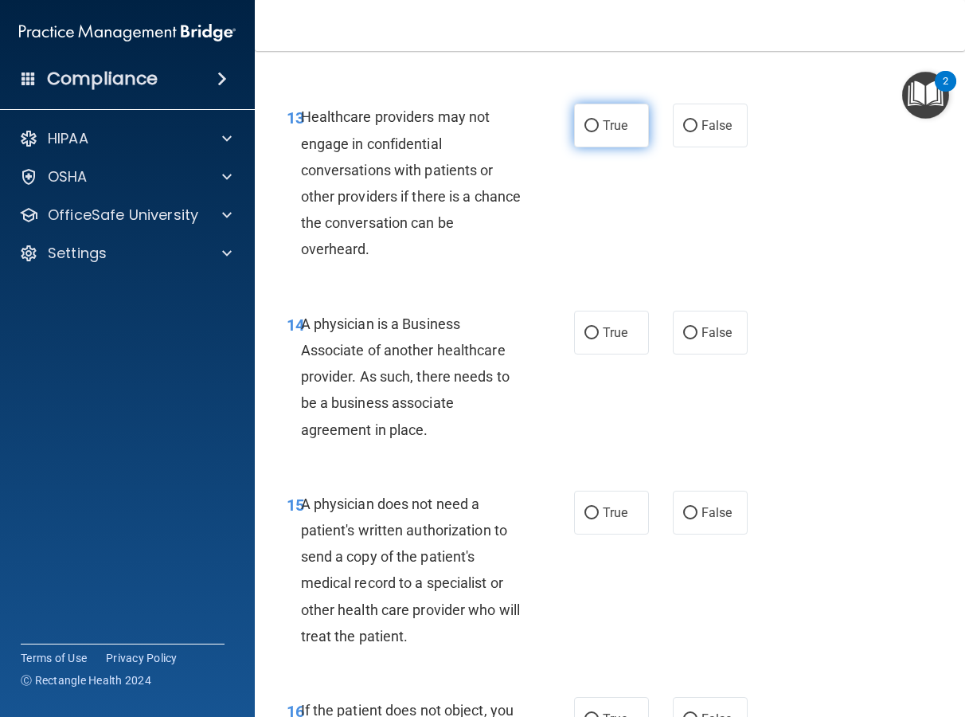
click at [625, 131] on label "True" at bounding box center [611, 126] width 75 height 44
click at [599, 131] on input "True" at bounding box center [592, 126] width 14 height 12
radio input "true"
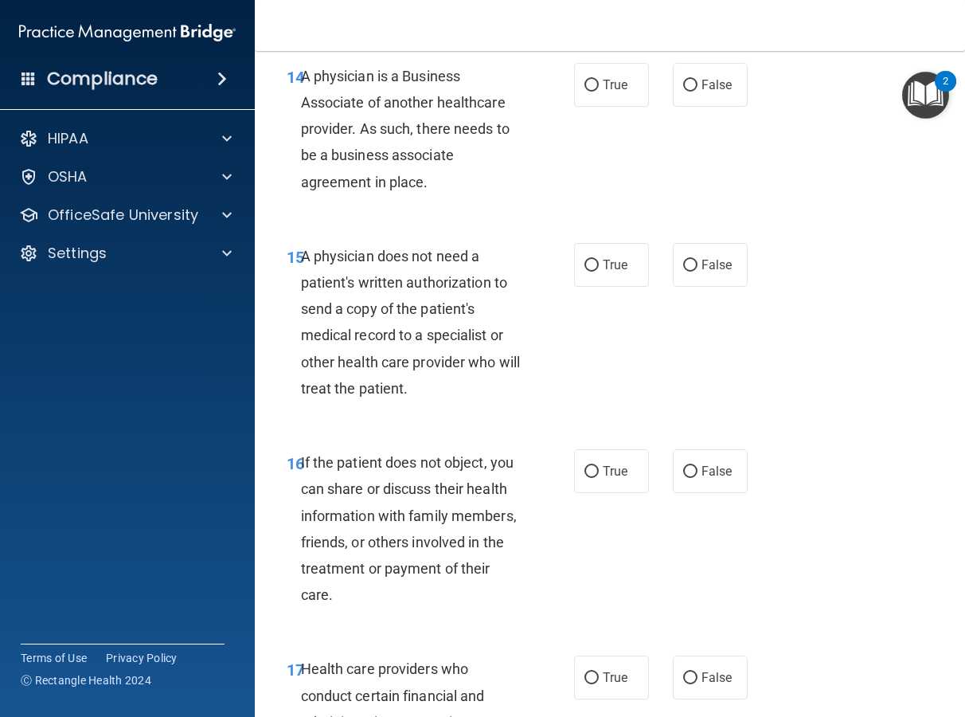
scroll to position [2530, 0]
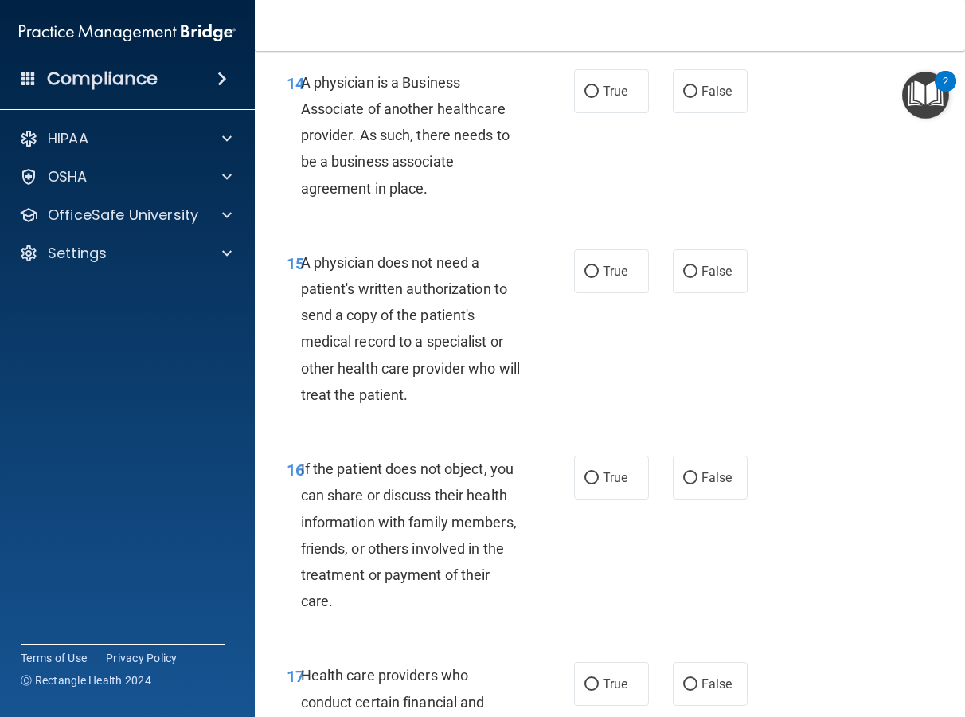
drag, startPoint x: 436, startPoint y: 171, endPoint x: 303, endPoint y: 76, distance: 163.1
click at [303, 76] on div "A physician is a Business Associate of another healthcare provider. As such, th…" at bounding box center [417, 135] width 233 height 132
click at [747, 155] on div "14 A physician is a Business Associate of another healthcare provider. As such,…" at bounding box center [610, 139] width 671 height 180
click at [586, 69] on label "True" at bounding box center [611, 91] width 75 height 44
click at [586, 86] on input "True" at bounding box center [592, 92] width 14 height 12
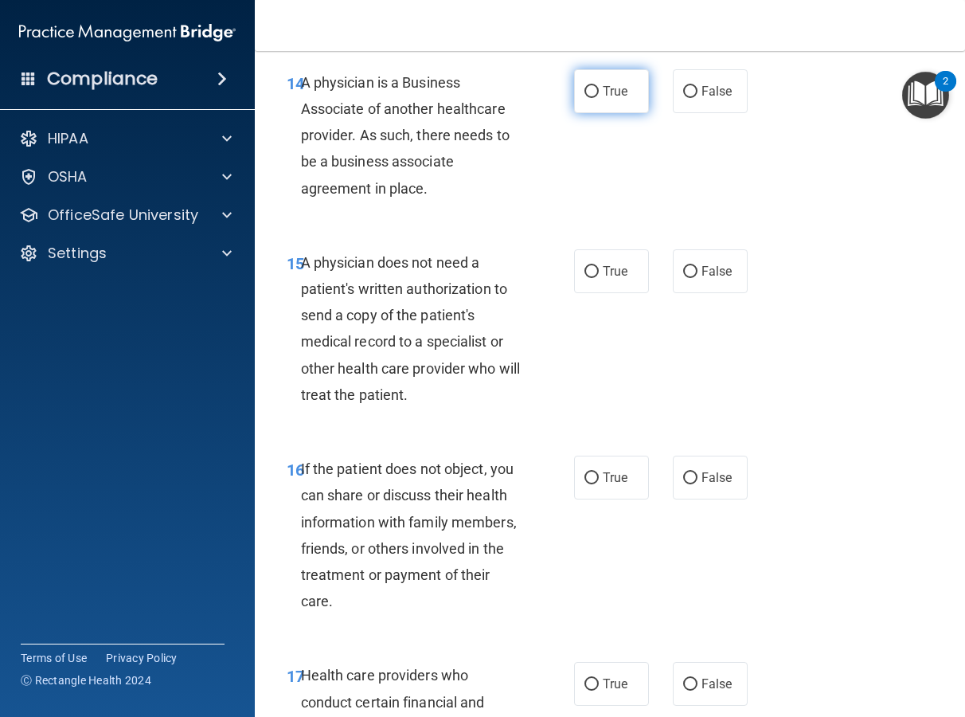
radio input "true"
click at [587, 96] on input "True" at bounding box center [592, 92] width 14 height 12
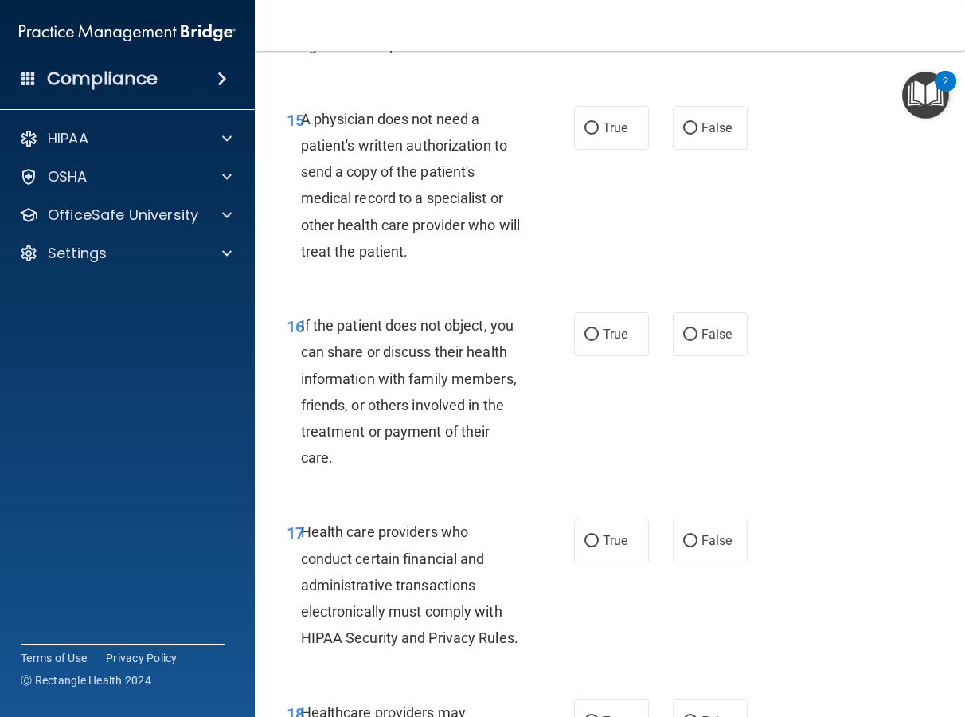
scroll to position [2677, 0]
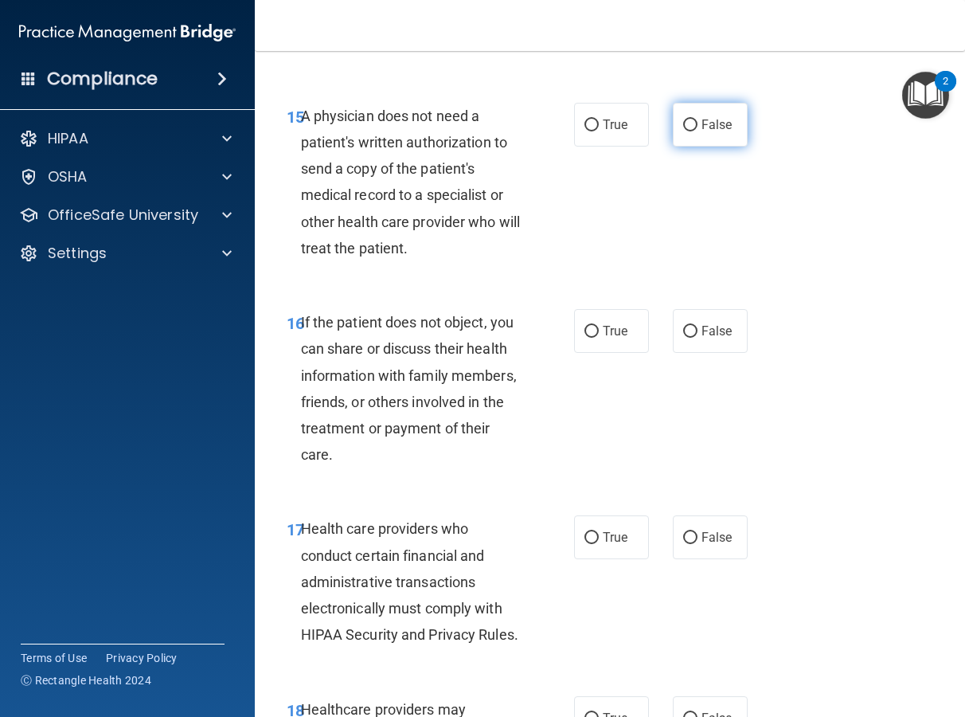
click at [702, 117] on span "False" at bounding box center [717, 124] width 31 height 15
click at [697, 119] on input "False" at bounding box center [690, 125] width 14 height 12
radio input "true"
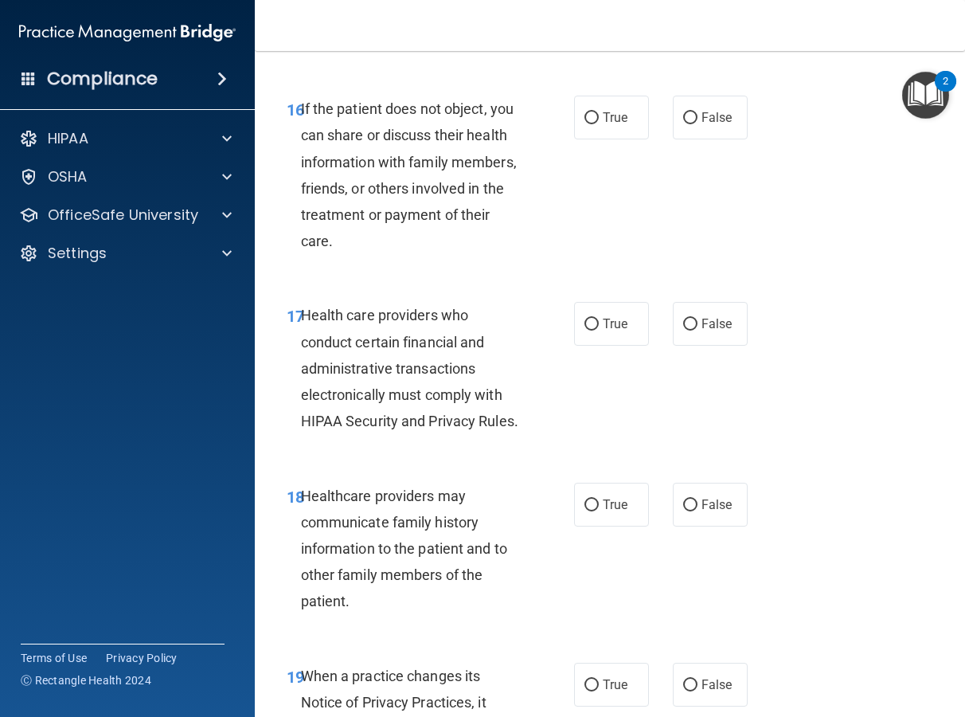
scroll to position [2893, 0]
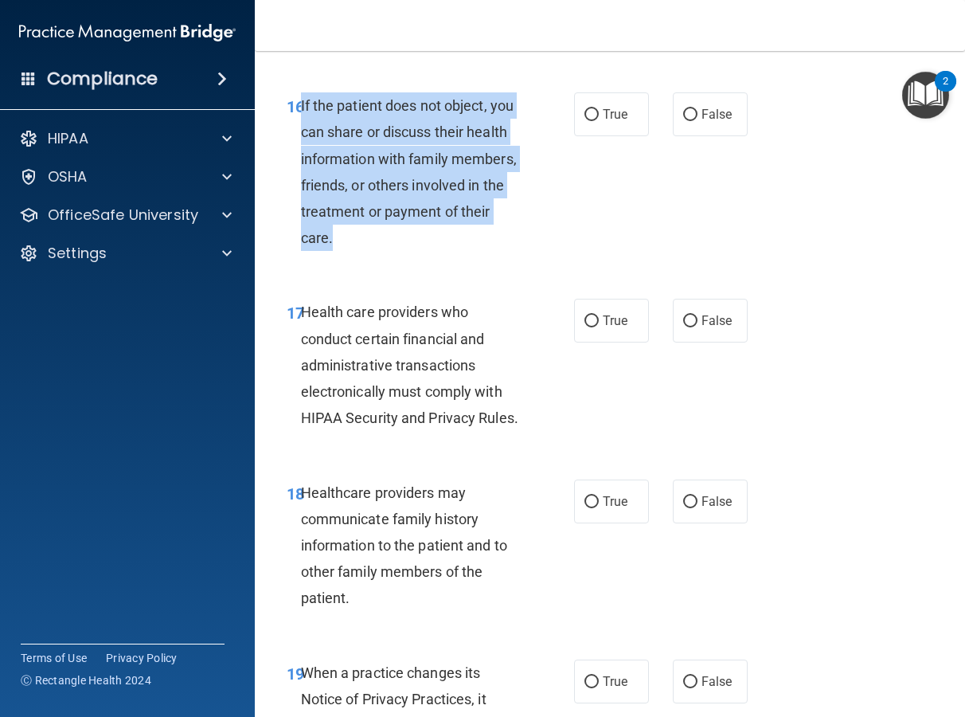
drag, startPoint x: 347, startPoint y: 239, endPoint x: 301, endPoint y: 104, distance: 143.0
click at [301, 104] on div "If the patient does not object, you can share or discuss their health informati…" at bounding box center [417, 171] width 233 height 158
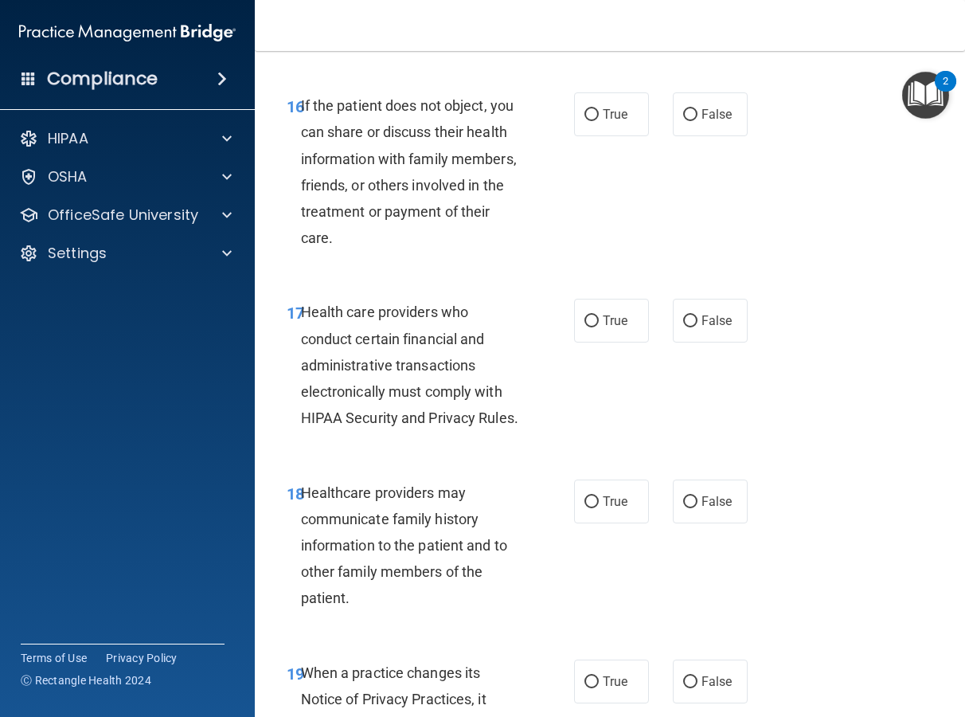
click at [671, 238] on div "16 If the patient does not object, you can share or discuss their health inform…" at bounding box center [610, 175] width 671 height 206
click at [619, 103] on label "True" at bounding box center [611, 114] width 75 height 44
click at [599, 109] on input "True" at bounding box center [592, 115] width 14 height 12
radio input "true"
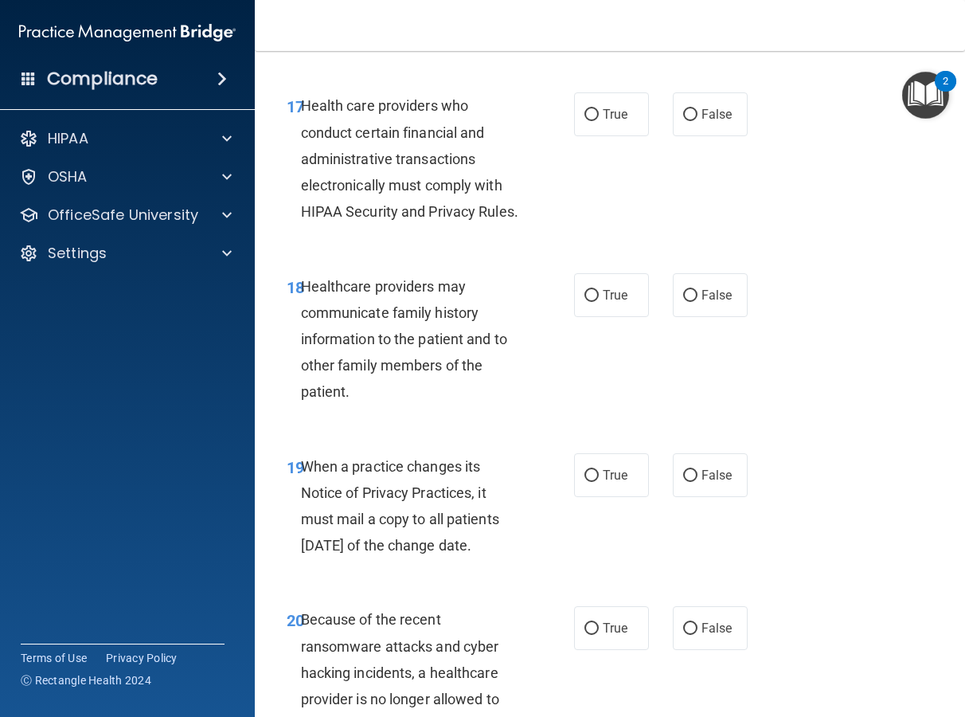
scroll to position [3103, 0]
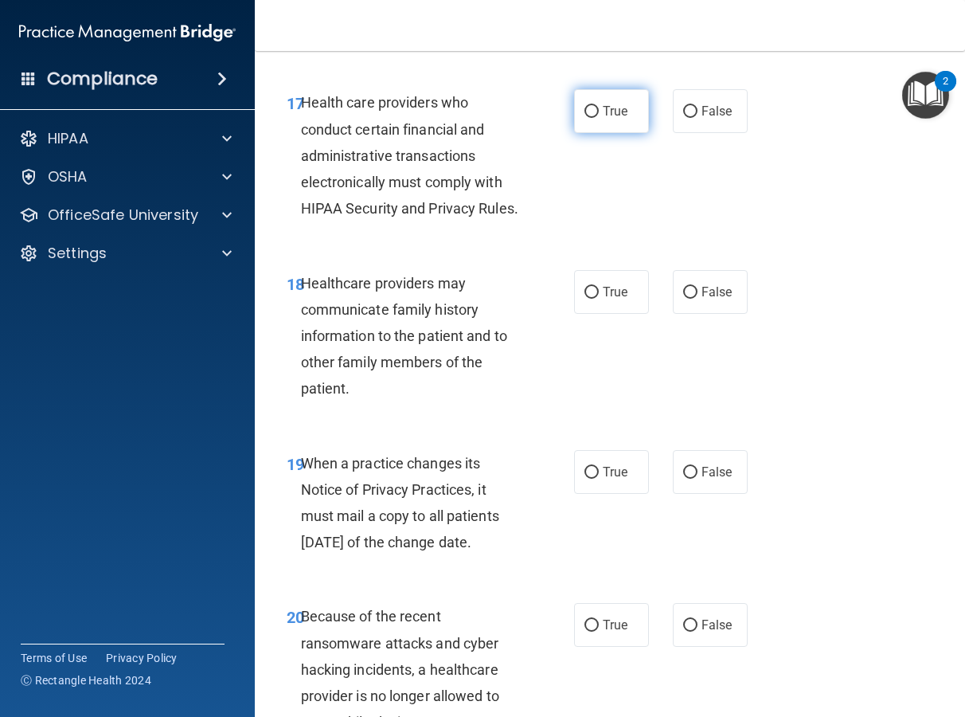
click at [580, 119] on label "True" at bounding box center [611, 111] width 75 height 44
click at [585, 118] on input "True" at bounding box center [592, 112] width 14 height 12
radio input "true"
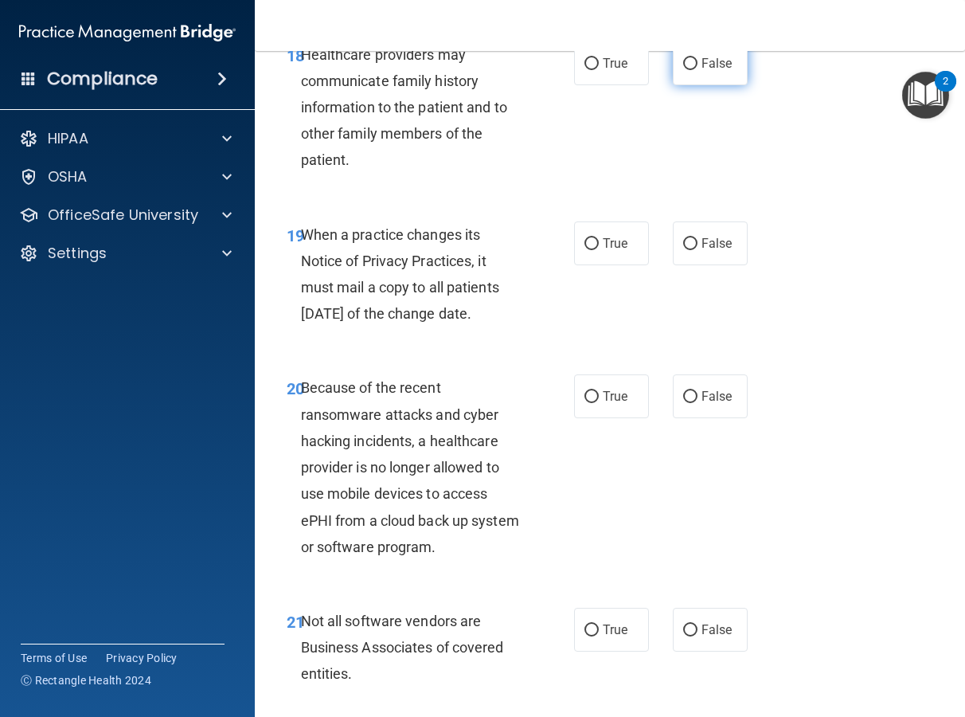
scroll to position [3349, 0]
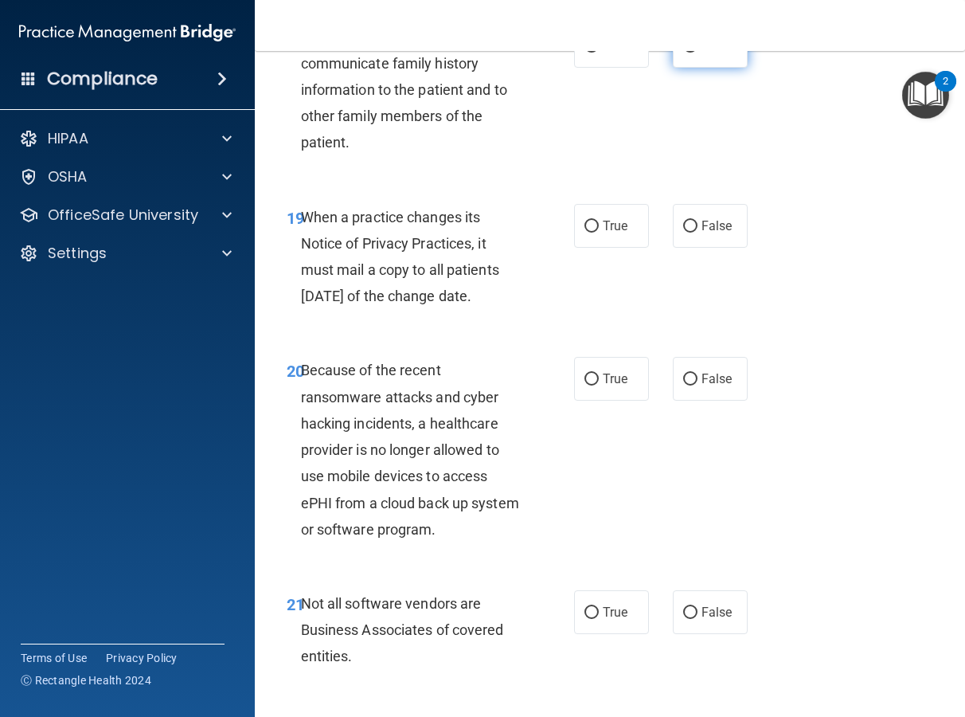
click at [712, 53] on span "False" at bounding box center [717, 45] width 31 height 15
click at [698, 53] on input "False" at bounding box center [690, 47] width 14 height 12
radio input "true"
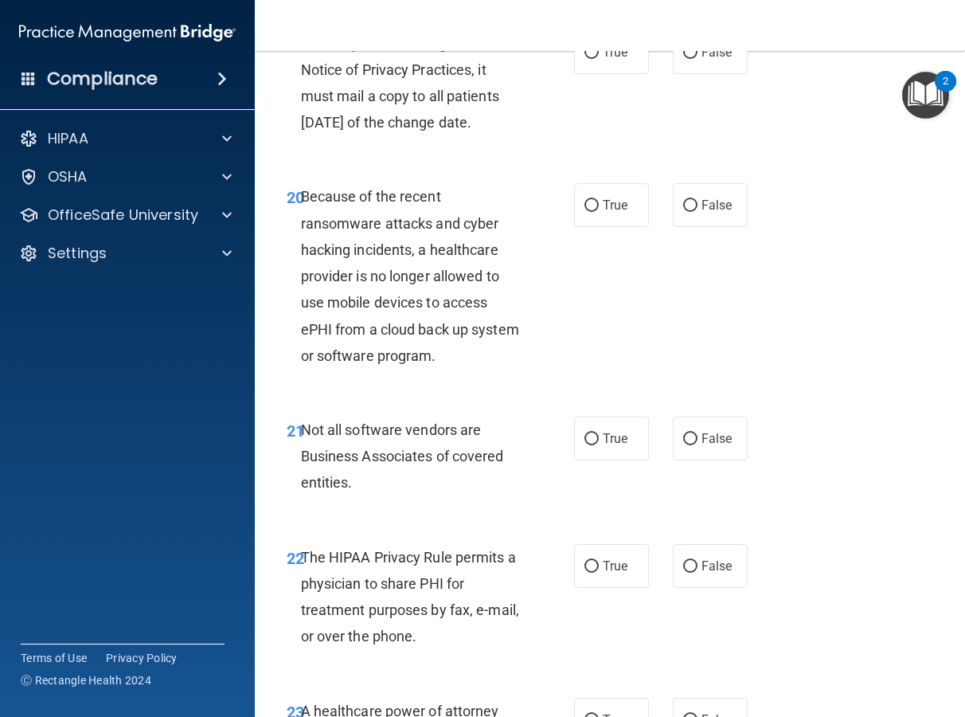
scroll to position [3519, 0]
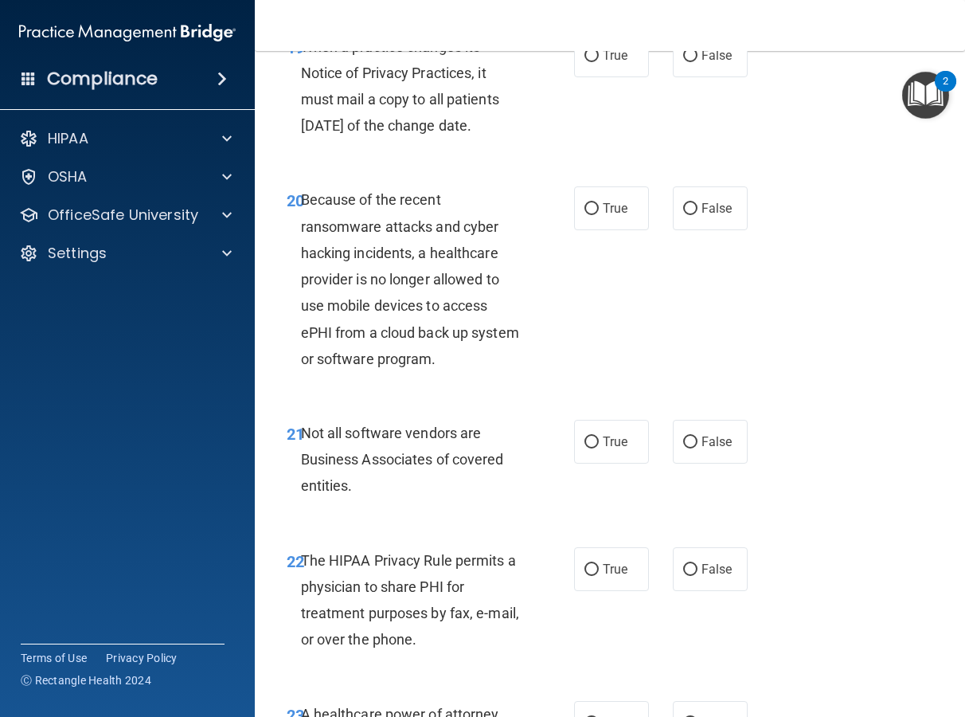
drag, startPoint x: 358, startPoint y: 186, endPoint x: 304, endPoint y: 73, distance: 125.4
click at [304, 73] on div "When a practice changes its Notice of Privacy Practices, it must mail a copy to…" at bounding box center [417, 86] width 233 height 106
click at [613, 167] on div "19 When a practice changes its Notice of Privacy Practices, it must mail a copy…" at bounding box center [610, 91] width 671 height 154
click at [618, 63] on span "True" at bounding box center [615, 55] width 25 height 15
click at [599, 62] on input "True" at bounding box center [592, 56] width 14 height 12
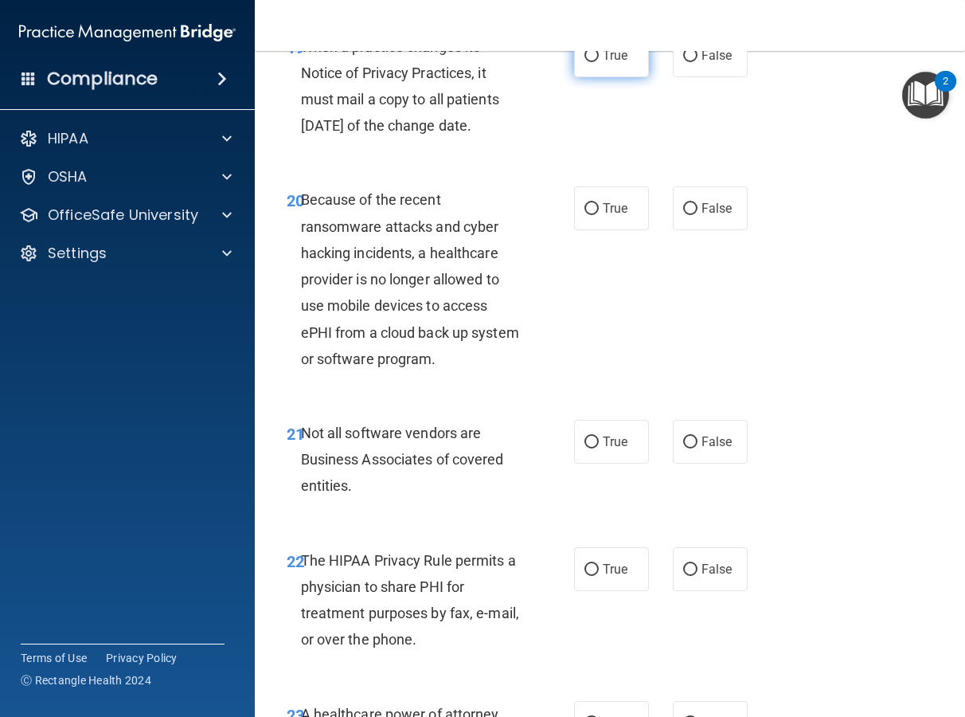
radio input "true"
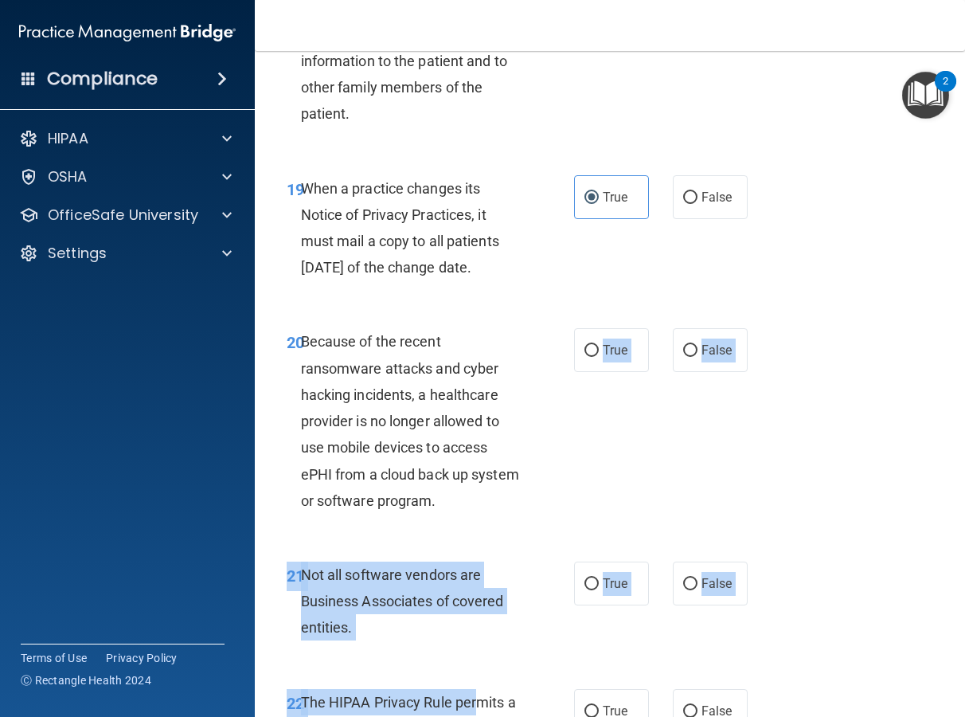
scroll to position [3444, 0]
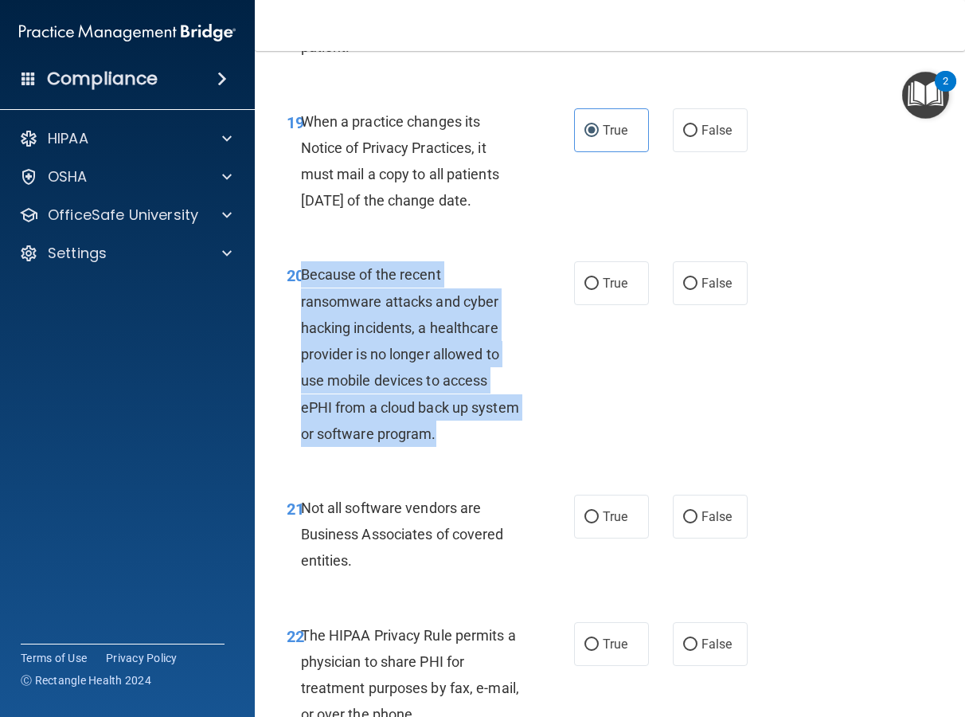
drag, startPoint x: 495, startPoint y: 276, endPoint x: 302, endPoint y: 327, distance: 199.6
click at [302, 327] on div "Because of the recent ransomware attacks and cyber hacking incidents, a healthc…" at bounding box center [417, 354] width 233 height 186
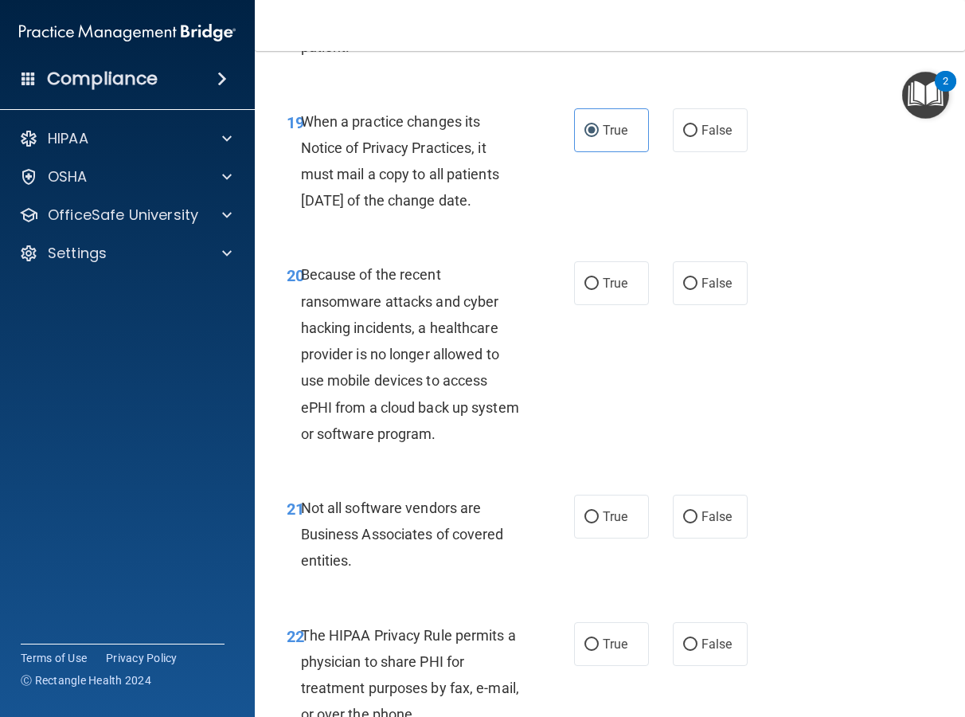
click at [495, 222] on div "19 When a practice changes its Notice of Privacy Practices, it must mail a copy…" at bounding box center [430, 165] width 335 height 114
click at [688, 290] on input "False" at bounding box center [690, 284] width 14 height 12
radio input "true"
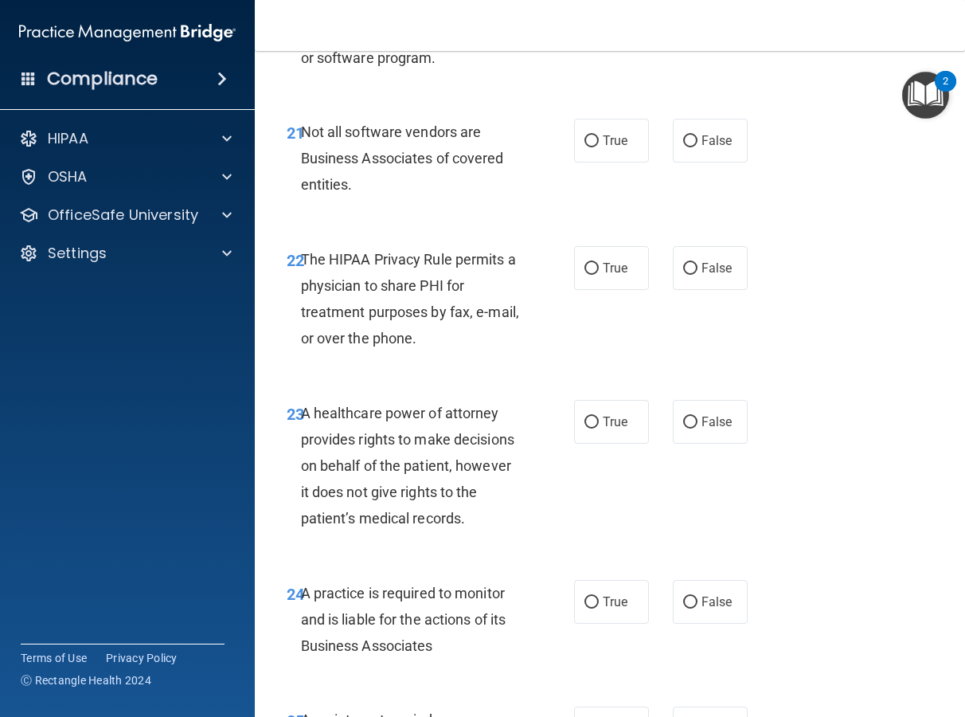
scroll to position [3823, 0]
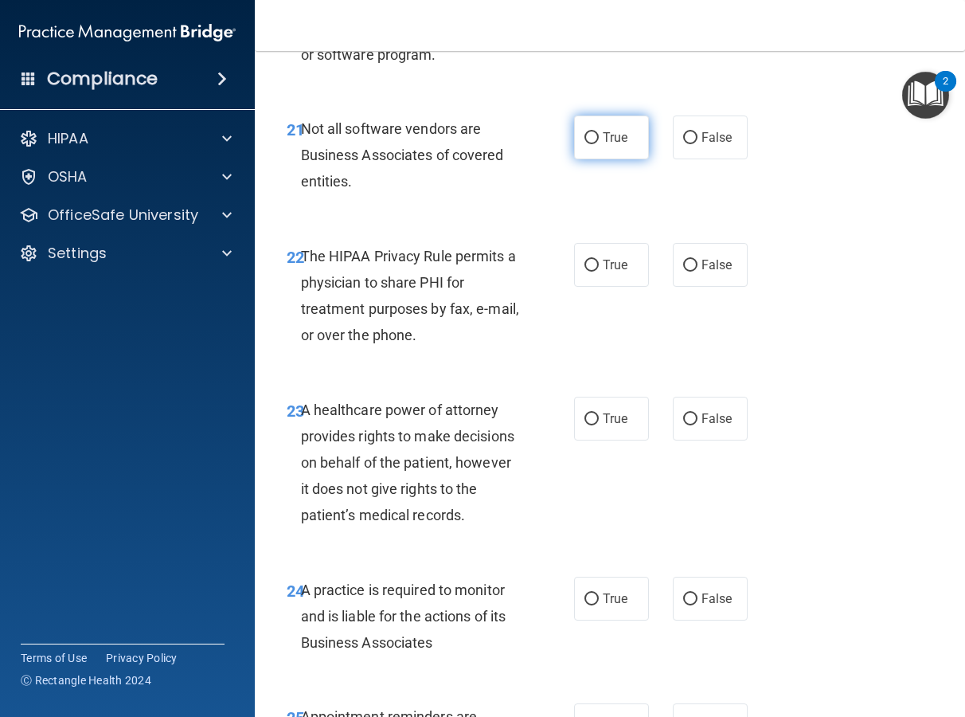
click at [593, 159] on label "True" at bounding box center [611, 137] width 75 height 44
click at [593, 144] on input "True" at bounding box center [592, 138] width 14 height 12
radio input "true"
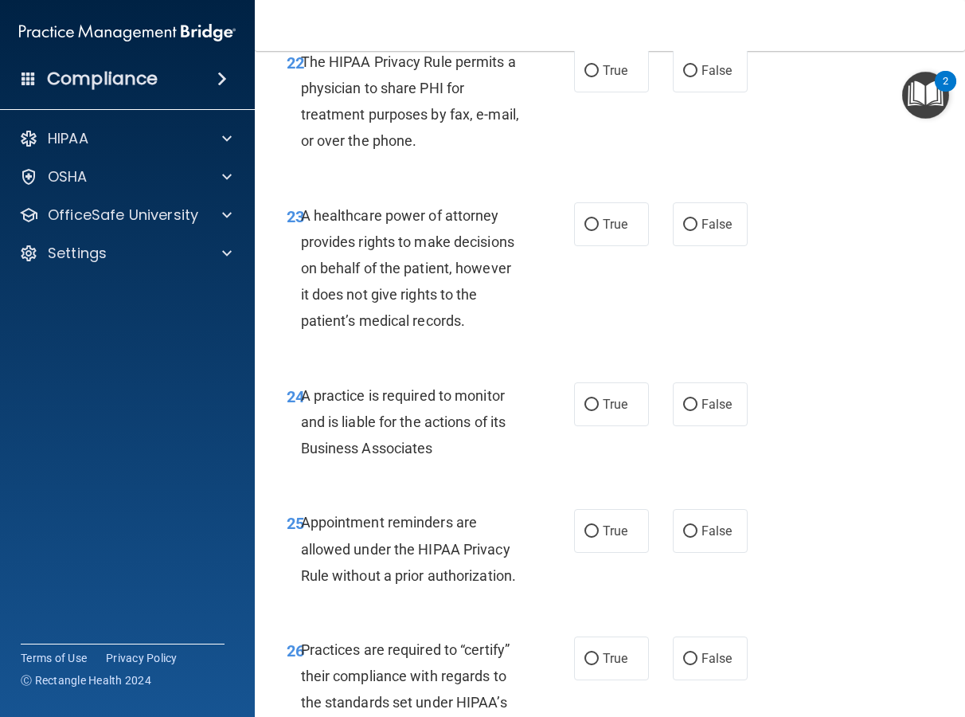
scroll to position [4033, 0]
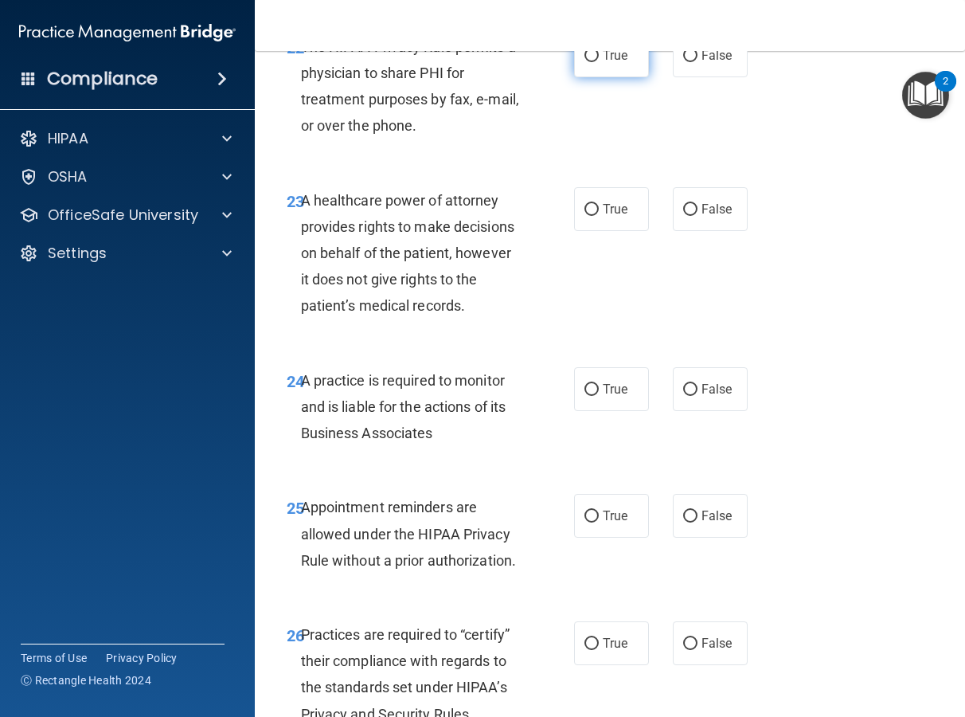
click at [630, 77] on label "True" at bounding box center [611, 55] width 75 height 44
click at [599, 62] on input "True" at bounding box center [592, 56] width 14 height 12
radio input "true"
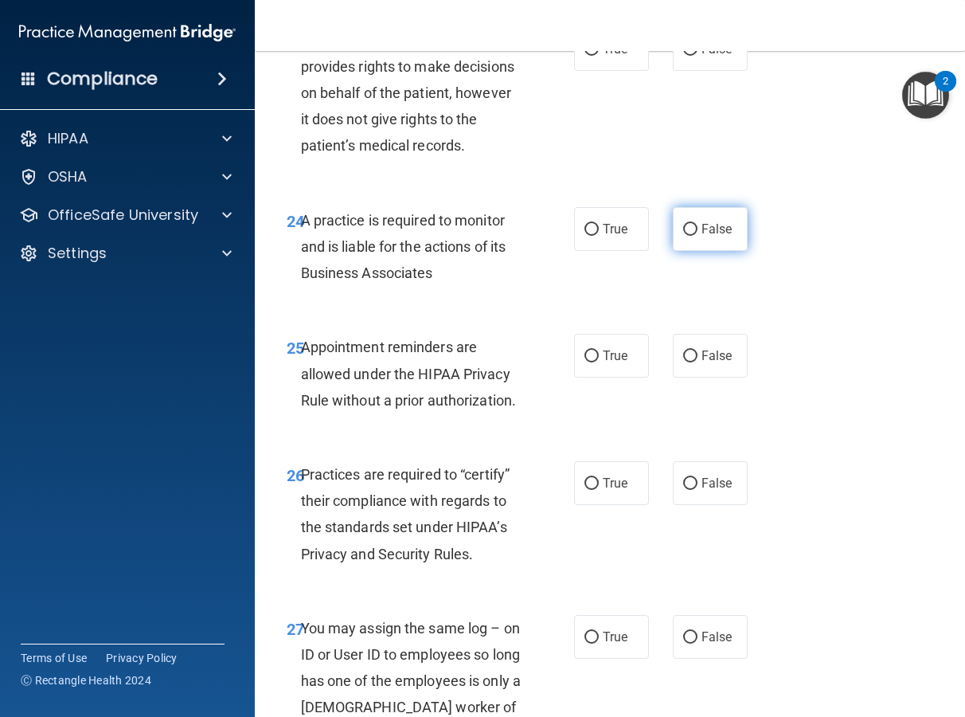
scroll to position [4194, 0]
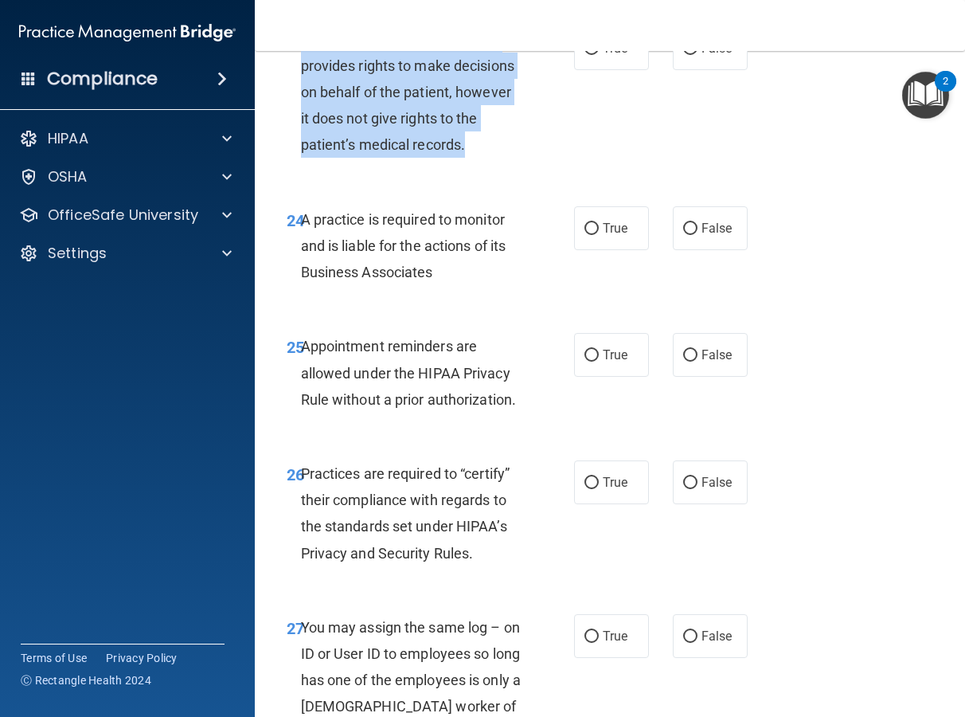
drag, startPoint x: 475, startPoint y: 203, endPoint x: 299, endPoint y: 92, distance: 207.9
click at [301, 92] on div "A healthcare power of attorney provides rights to make decisions on behalf of t…" at bounding box center [417, 92] width 233 height 132
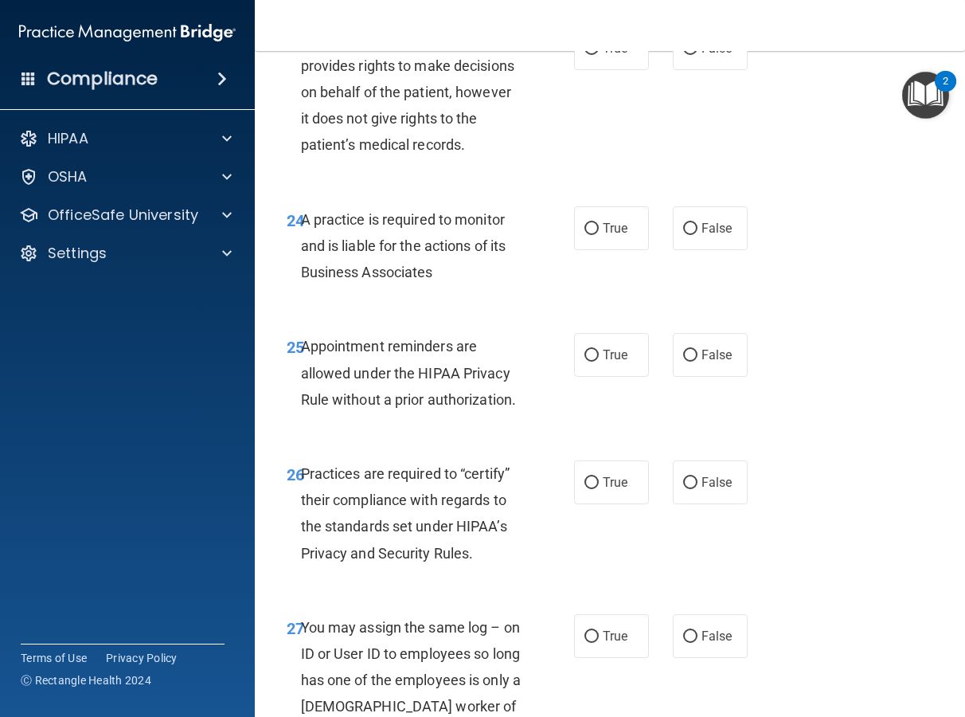
click at [609, 139] on div "23 A healthcare power of attorney provides rights to make decisions on behalf o…" at bounding box center [610, 96] width 671 height 180
click at [607, 56] on span "True" at bounding box center [615, 48] width 25 height 15
click at [599, 55] on input "True" at bounding box center [592, 49] width 14 height 12
radio input "true"
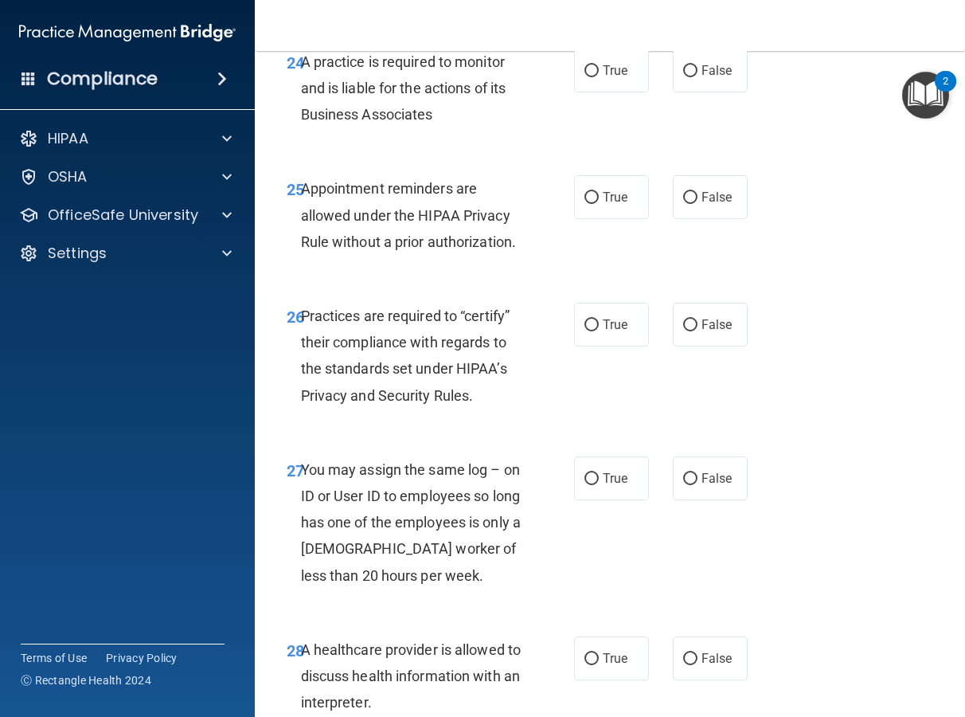
scroll to position [4355, 0]
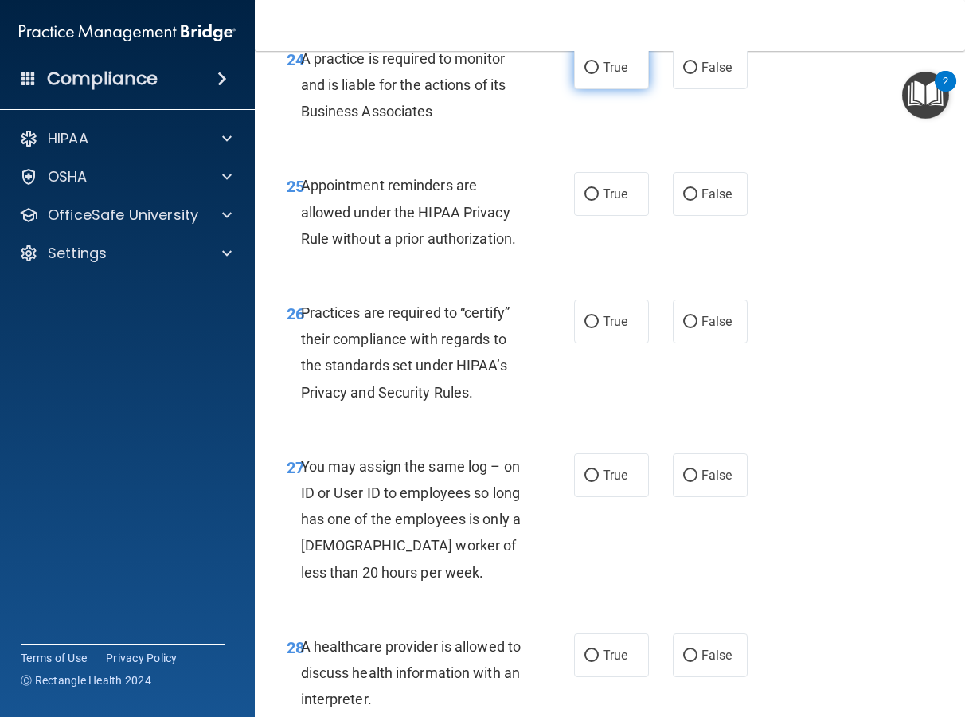
click at [606, 75] on span "True" at bounding box center [615, 67] width 25 height 15
click at [599, 74] on input "True" at bounding box center [592, 68] width 14 height 12
radio input "true"
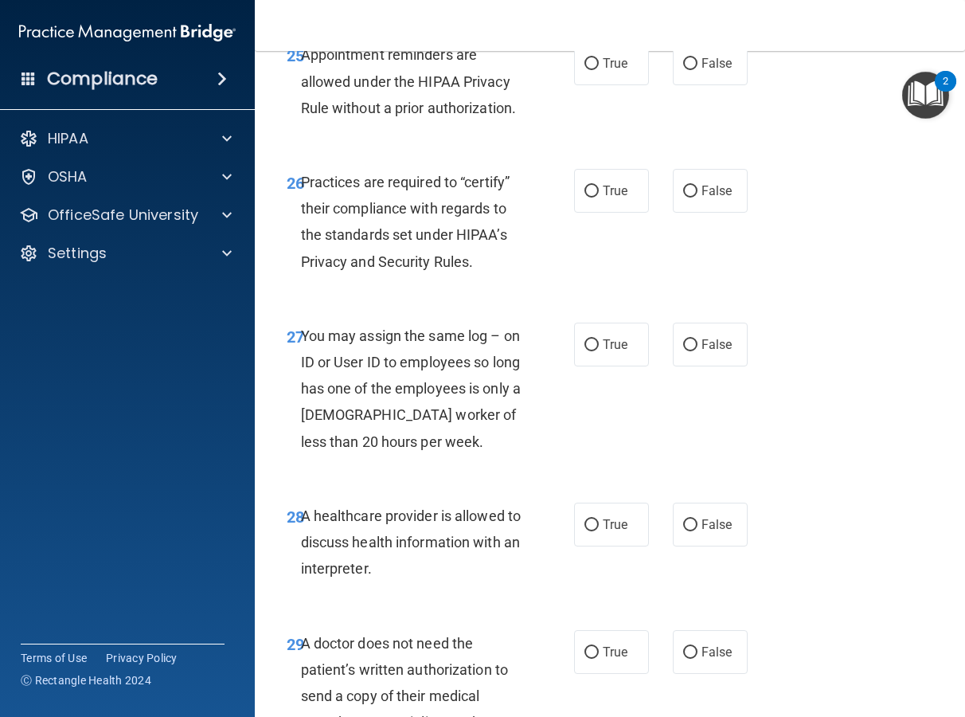
scroll to position [4496, 0]
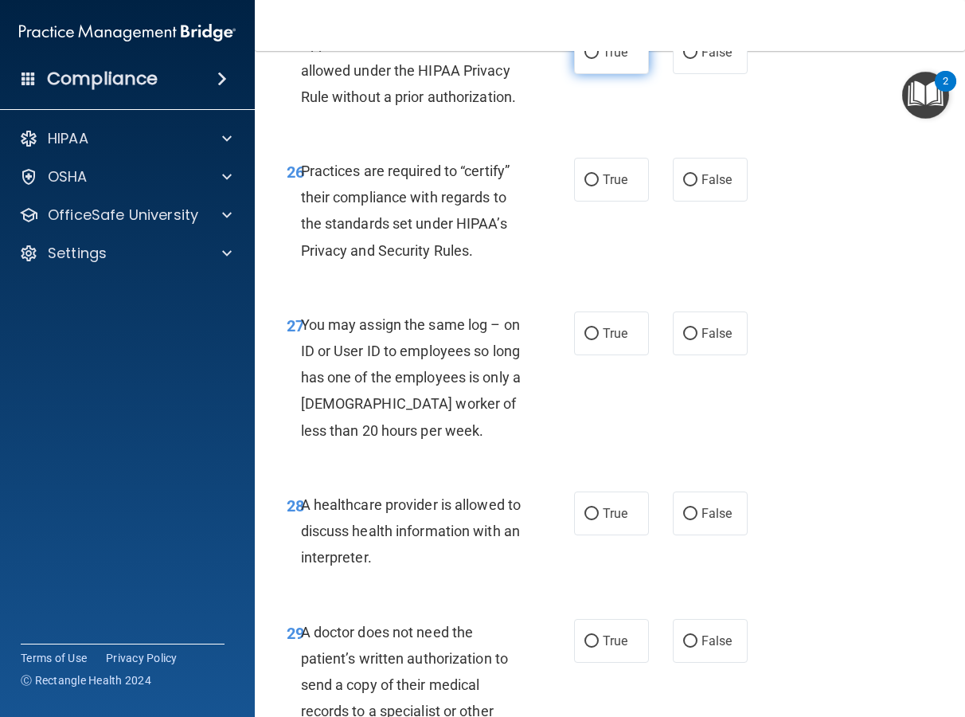
click at [615, 74] on label "True" at bounding box center [611, 52] width 75 height 44
click at [599, 59] on input "True" at bounding box center [592, 53] width 14 height 12
radio input "true"
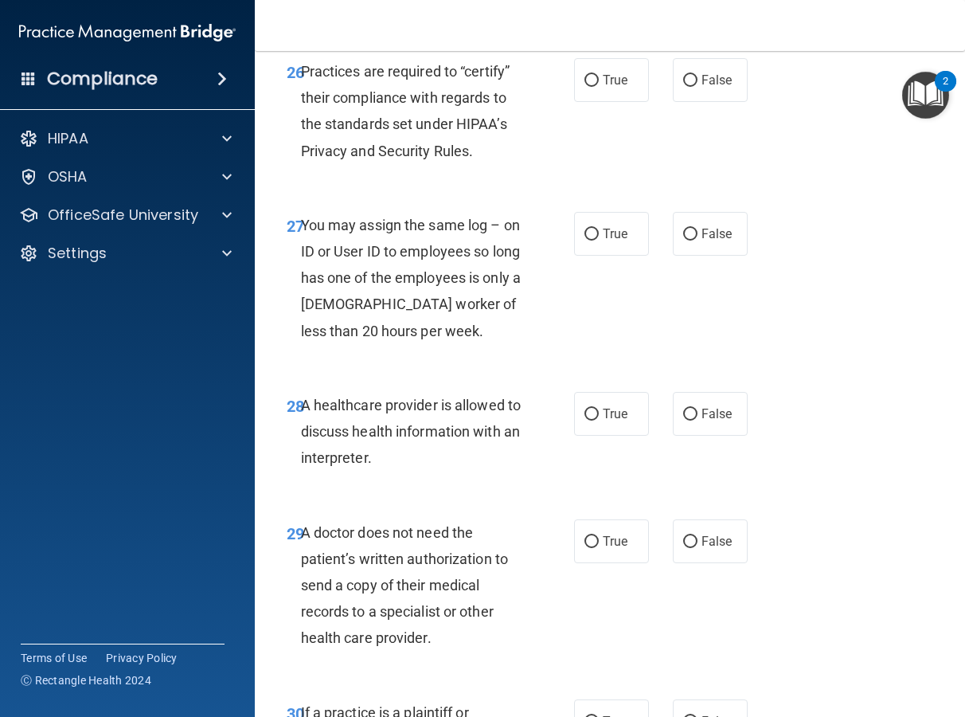
scroll to position [4599, 0]
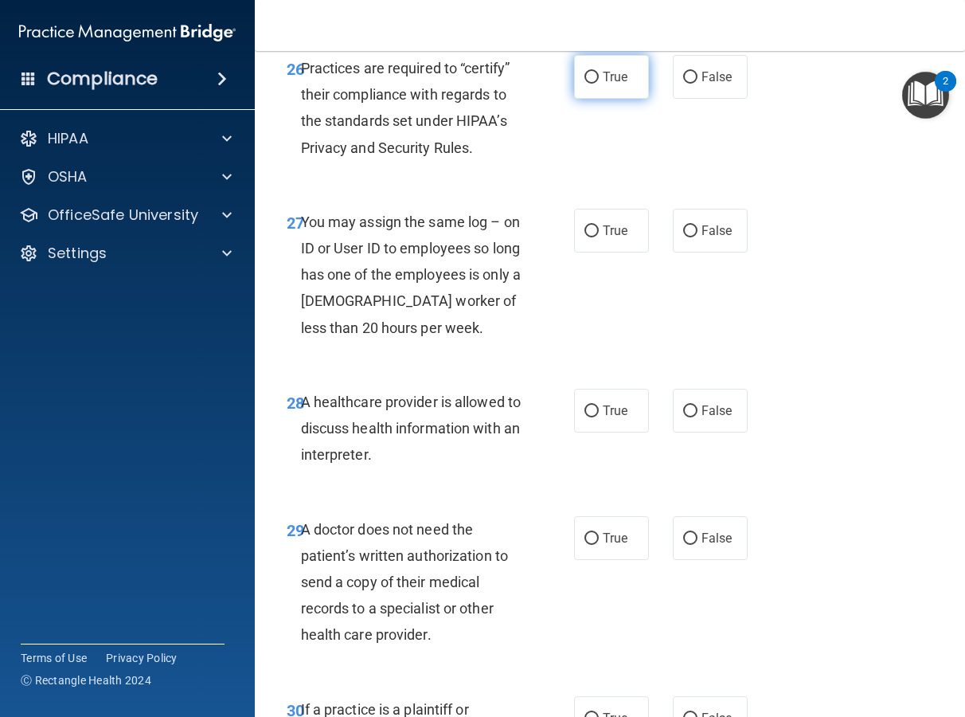
click at [603, 84] on span "True" at bounding box center [615, 76] width 25 height 15
click at [599, 84] on input "True" at bounding box center [592, 78] width 14 height 12
radio input "true"
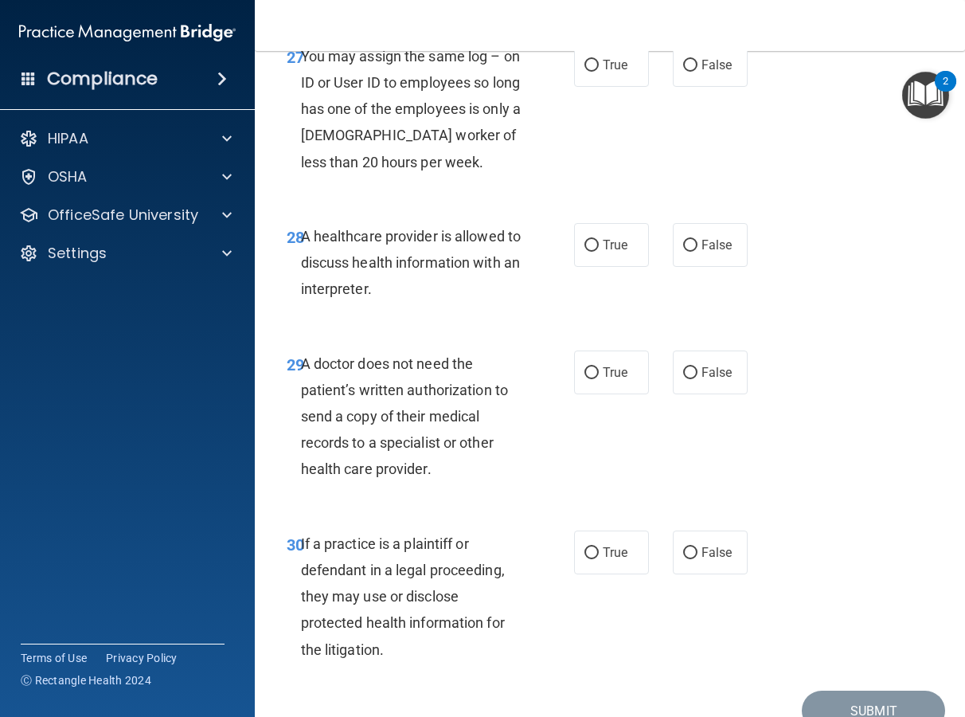
scroll to position [4768, 0]
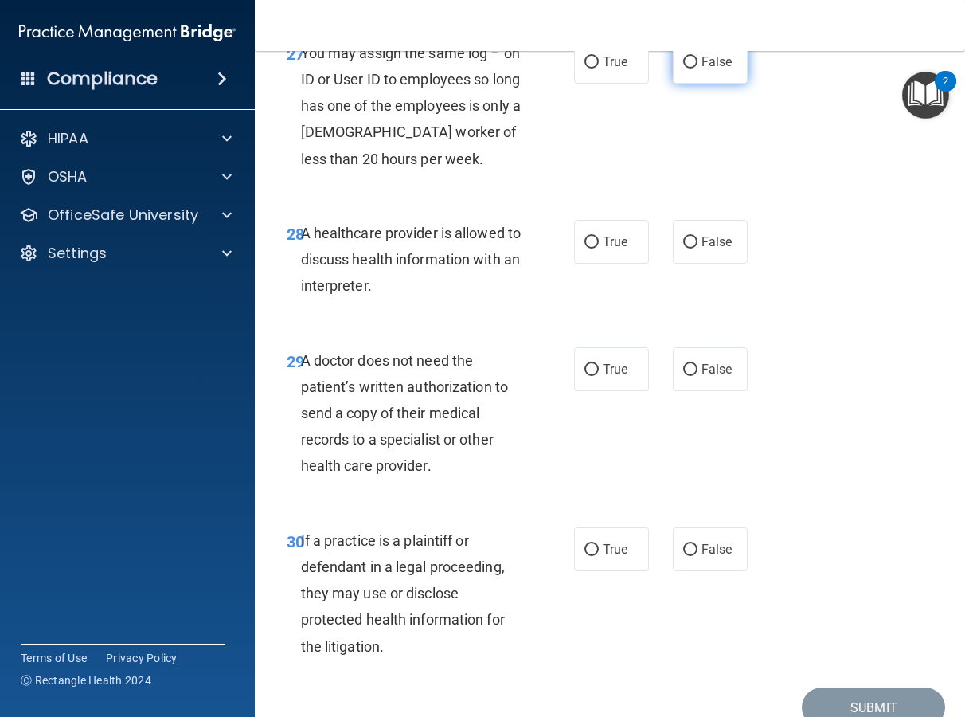
click at [673, 84] on label "False" at bounding box center [710, 62] width 75 height 44
click at [683, 68] on input "False" at bounding box center [690, 63] width 14 height 12
radio input "true"
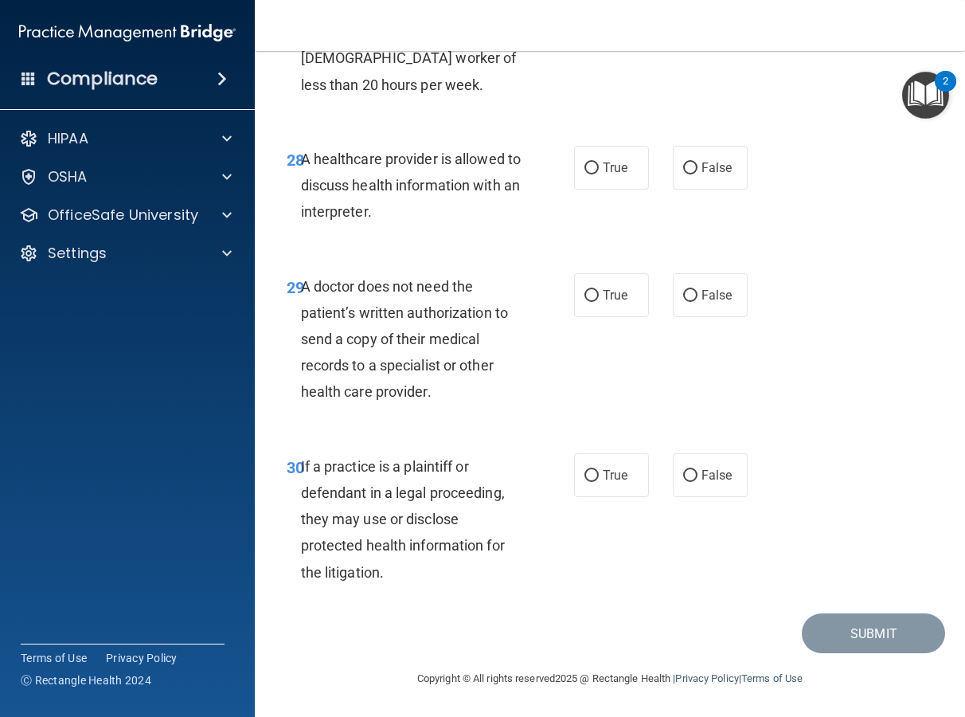
scroll to position [4922, 0]
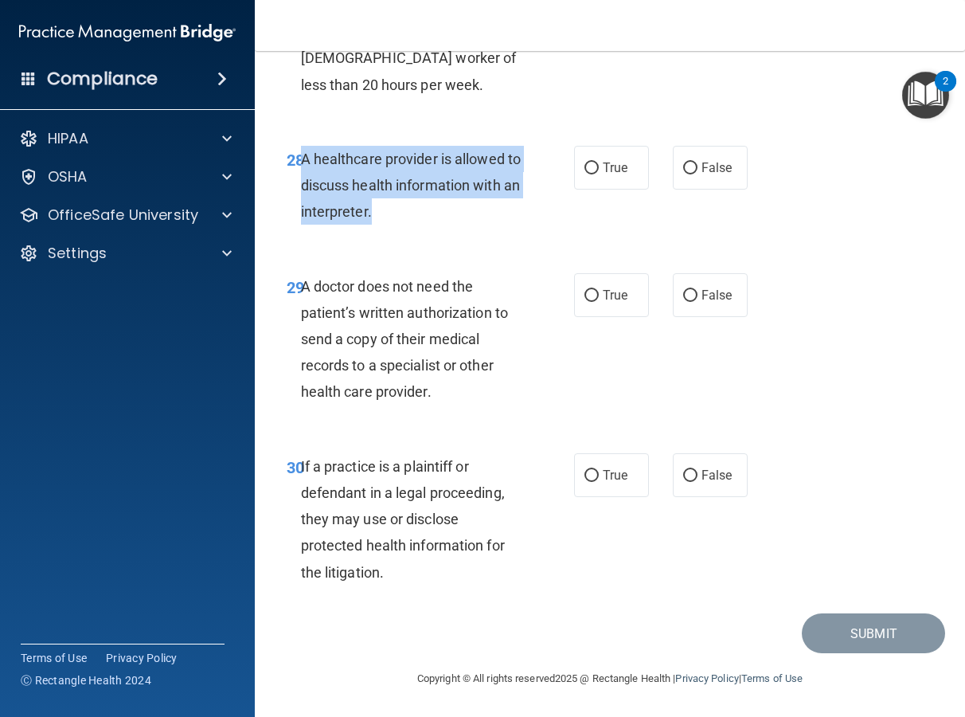
drag, startPoint x: 429, startPoint y: 210, endPoint x: 304, endPoint y: 162, distance: 133.9
click at [304, 162] on div "A healthcare provider is allowed to discuss health information with an interpre…" at bounding box center [417, 186] width 233 height 80
click at [559, 224] on div "28 A healthcare provider is allowed to discuss health information with an inter…" at bounding box center [430, 190] width 335 height 88
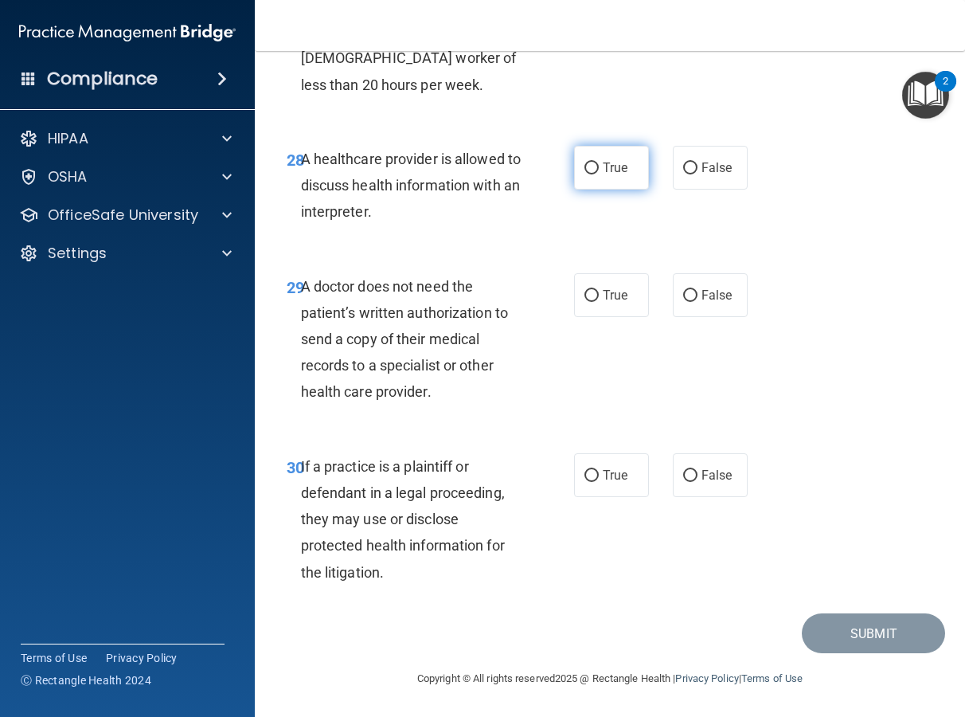
click at [592, 182] on label "True" at bounding box center [611, 168] width 75 height 44
click at [592, 174] on input "True" at bounding box center [592, 168] width 14 height 12
radio input "true"
click at [706, 299] on span "False" at bounding box center [717, 294] width 31 height 15
click at [698, 299] on input "False" at bounding box center [690, 296] width 14 height 12
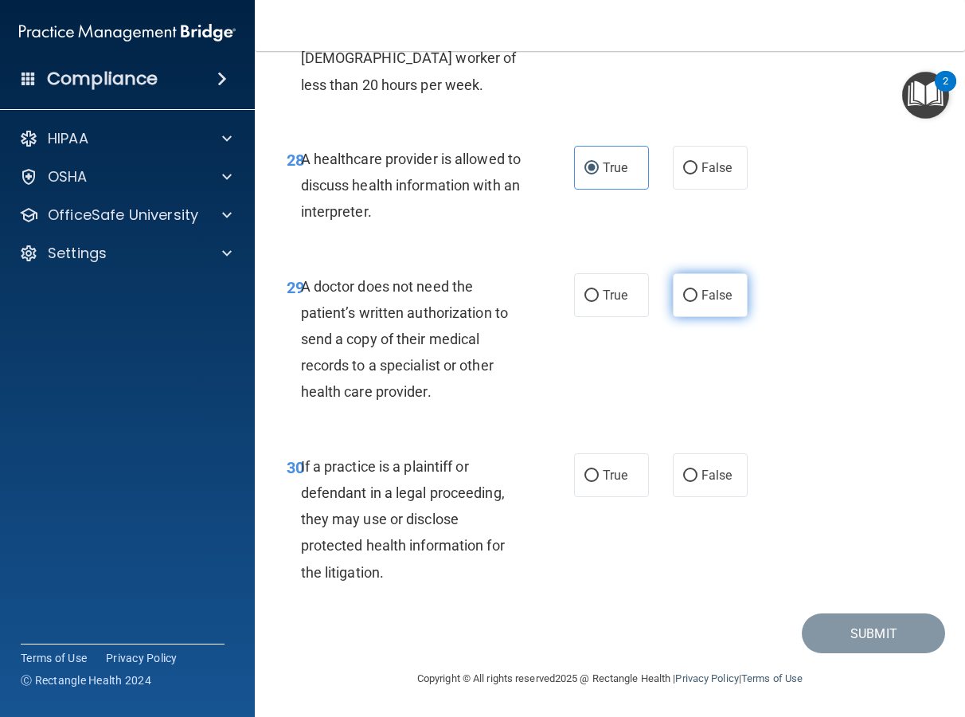
radio input "true"
click at [684, 470] on input "False" at bounding box center [690, 476] width 14 height 12
radio input "true"
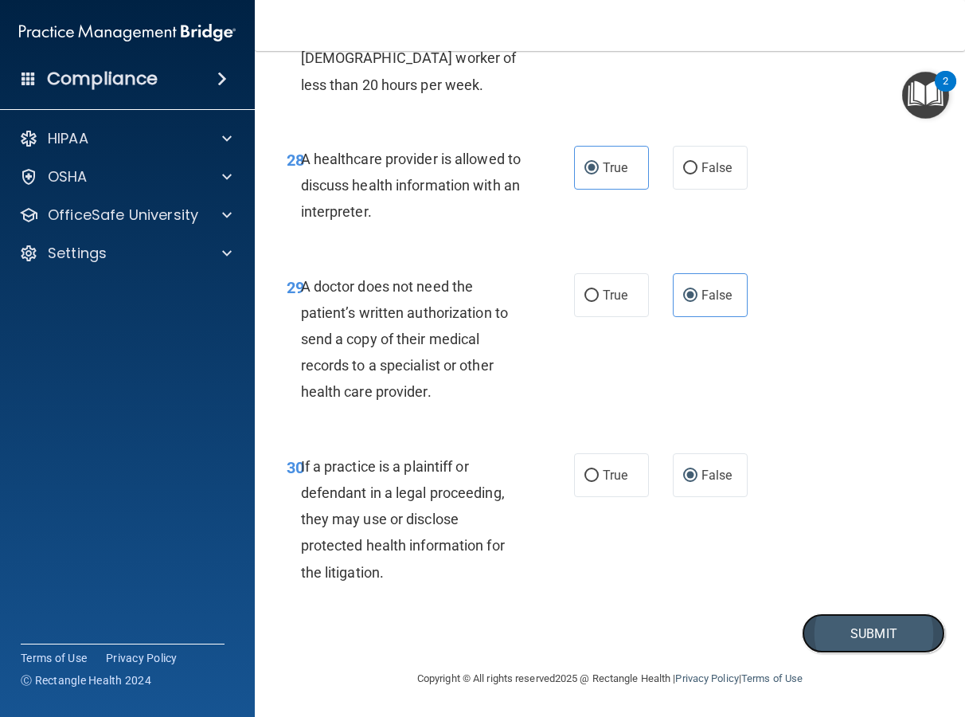
click at [854, 629] on button "Submit" at bounding box center [873, 633] width 143 height 41
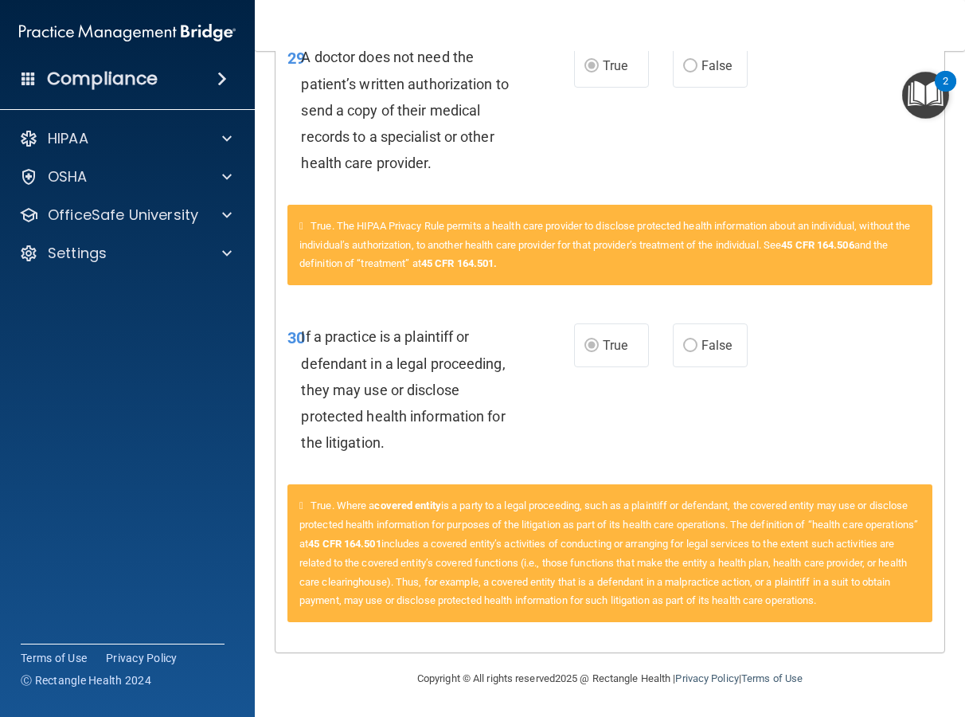
scroll to position [3865, 0]
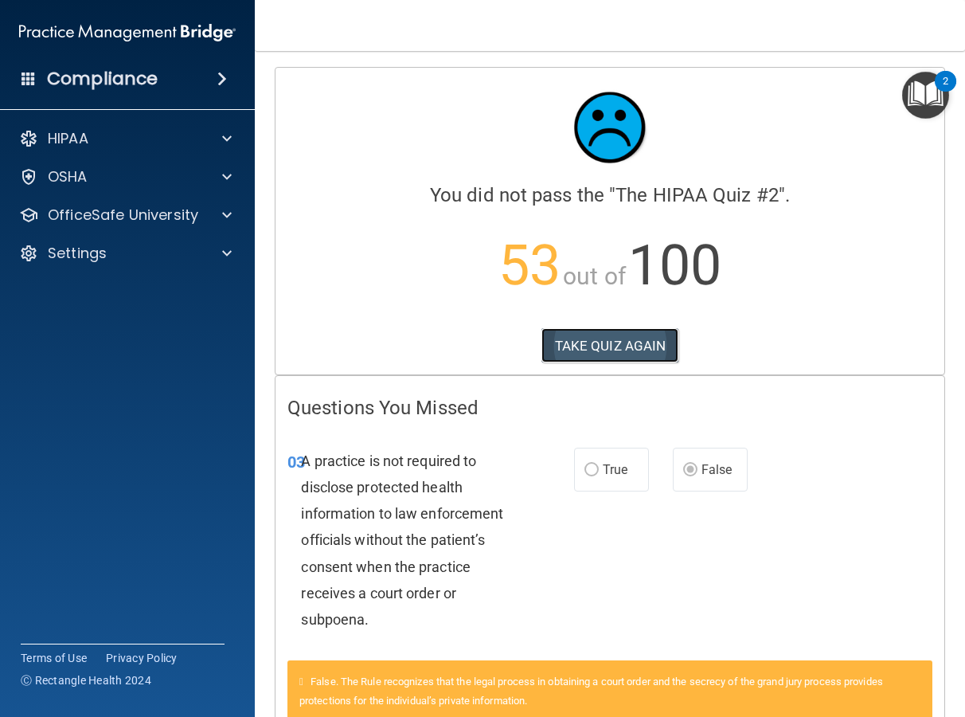
click at [582, 342] on button "TAKE QUIZ AGAIN" at bounding box center [611, 345] width 138 height 35
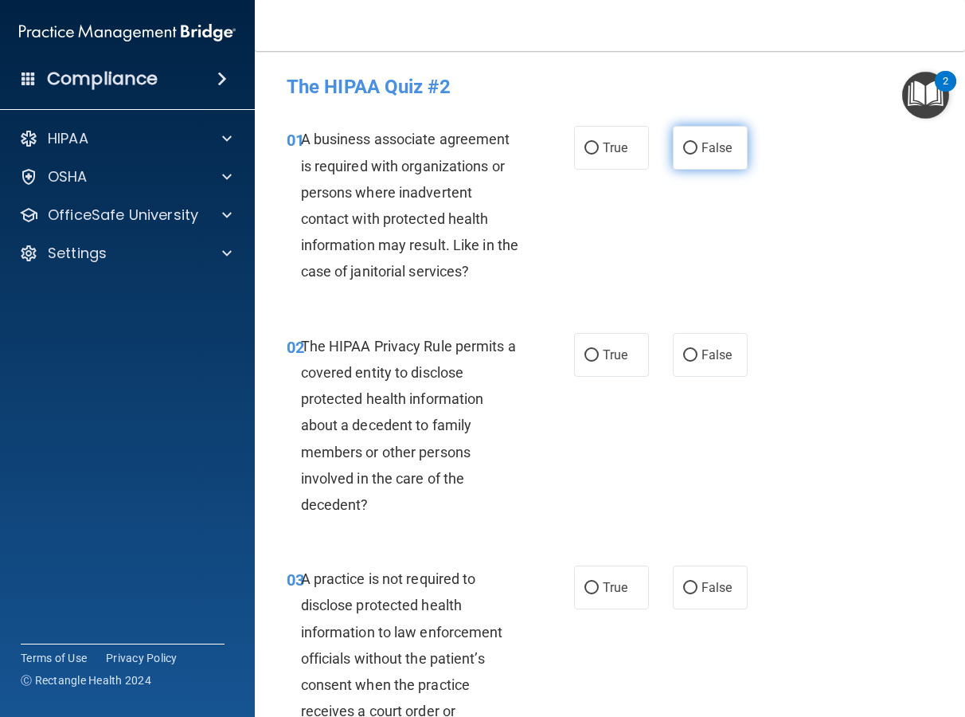
click at [714, 154] on span "False" at bounding box center [717, 147] width 31 height 15
click at [698, 154] on input "False" at bounding box center [690, 149] width 14 height 12
radio input "true"
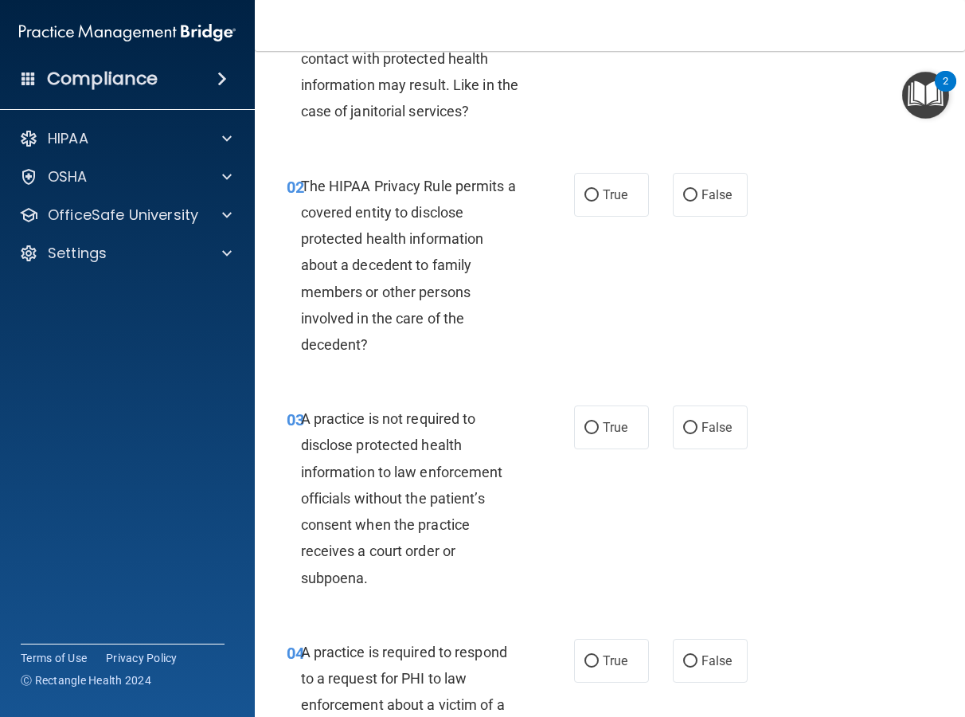
scroll to position [168, 0]
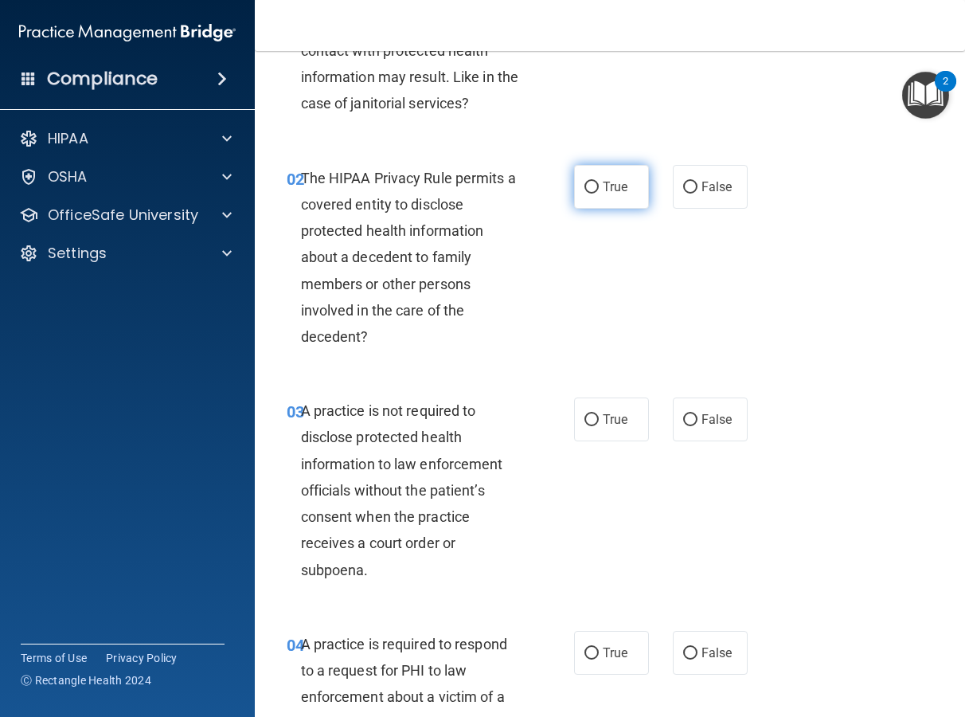
click at [576, 182] on label "True" at bounding box center [611, 187] width 75 height 44
click at [585, 182] on input "True" at bounding box center [592, 188] width 14 height 12
radio input "true"
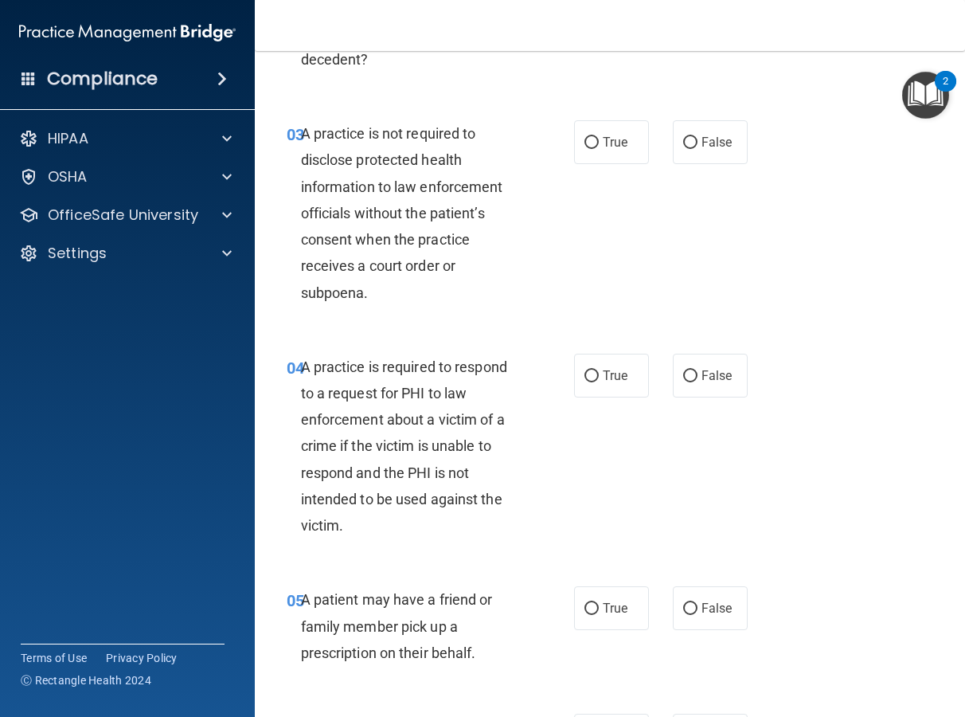
scroll to position [462, 0]
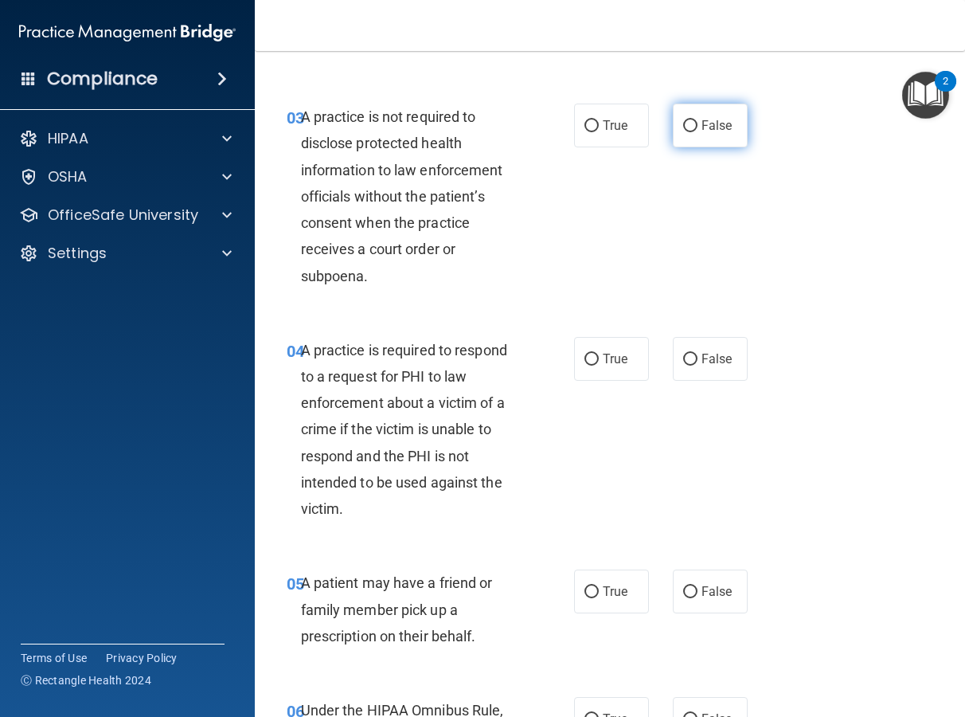
click at [710, 141] on label "False" at bounding box center [710, 126] width 75 height 44
click at [698, 132] on input "False" at bounding box center [690, 126] width 14 height 12
radio input "true"
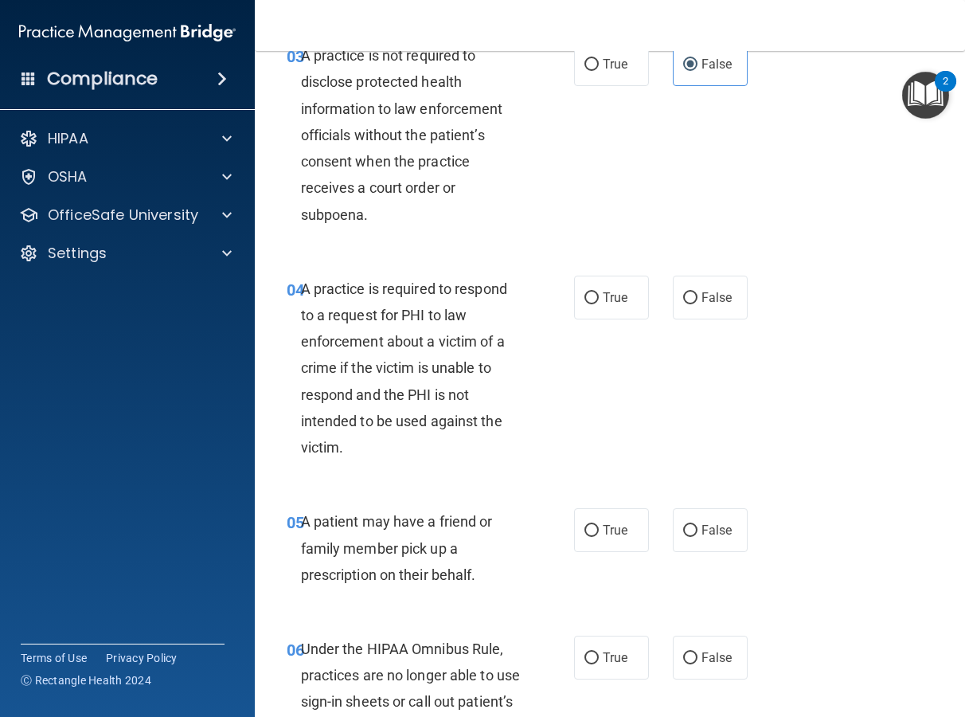
scroll to position [526, 0]
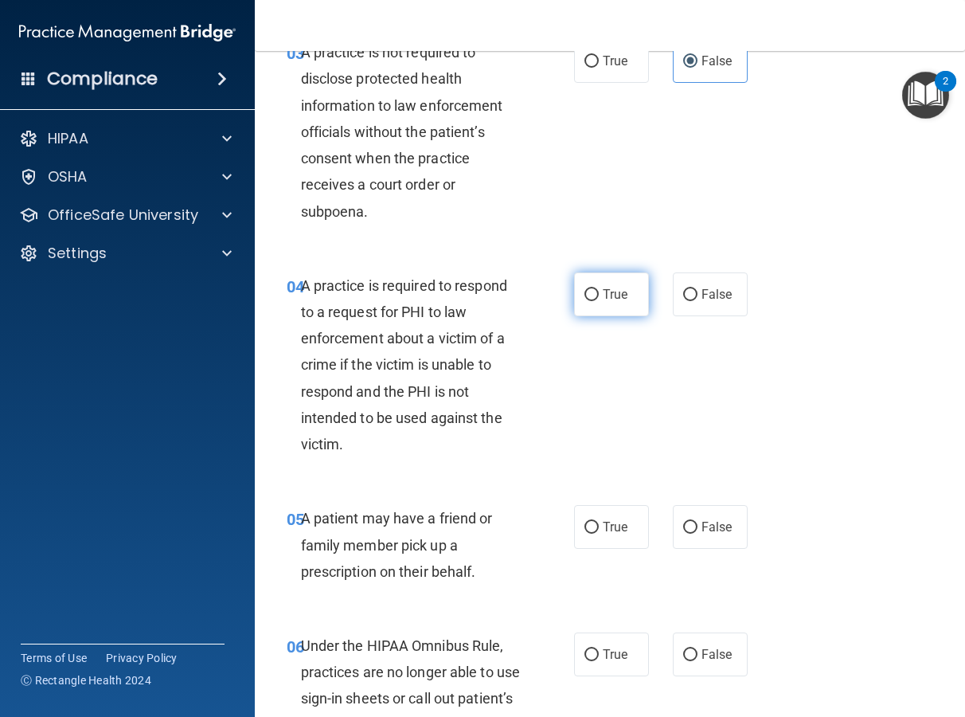
click at [612, 303] on label "True" at bounding box center [611, 294] width 75 height 44
click at [599, 301] on input "True" at bounding box center [592, 295] width 14 height 12
radio input "true"
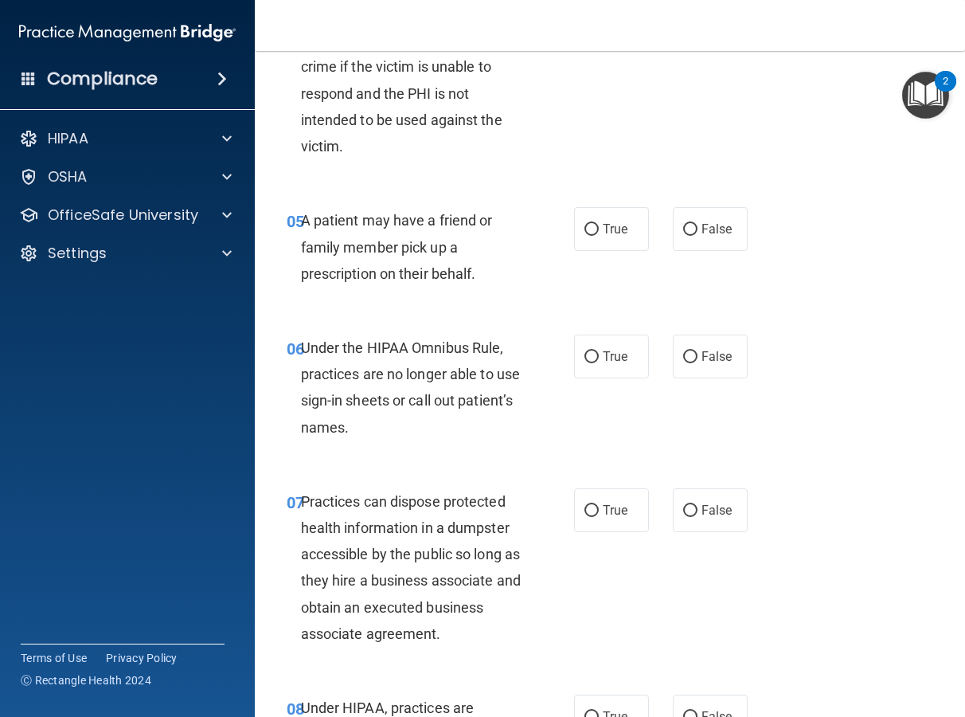
scroll to position [827, 0]
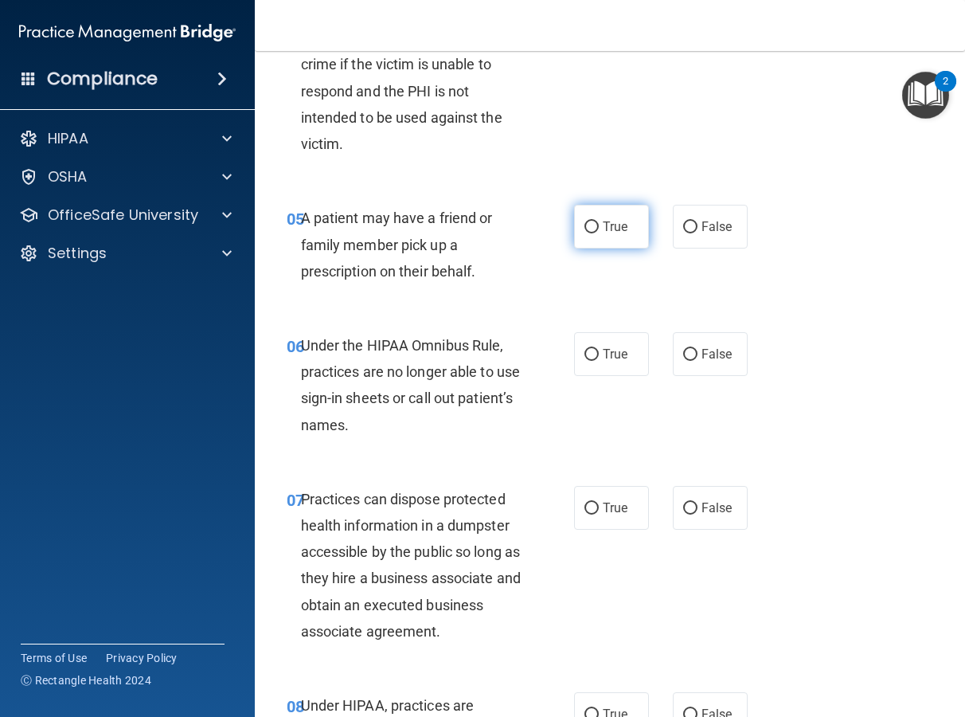
click at [577, 218] on label "True" at bounding box center [611, 227] width 75 height 44
click at [585, 221] on input "True" at bounding box center [592, 227] width 14 height 12
radio input "true"
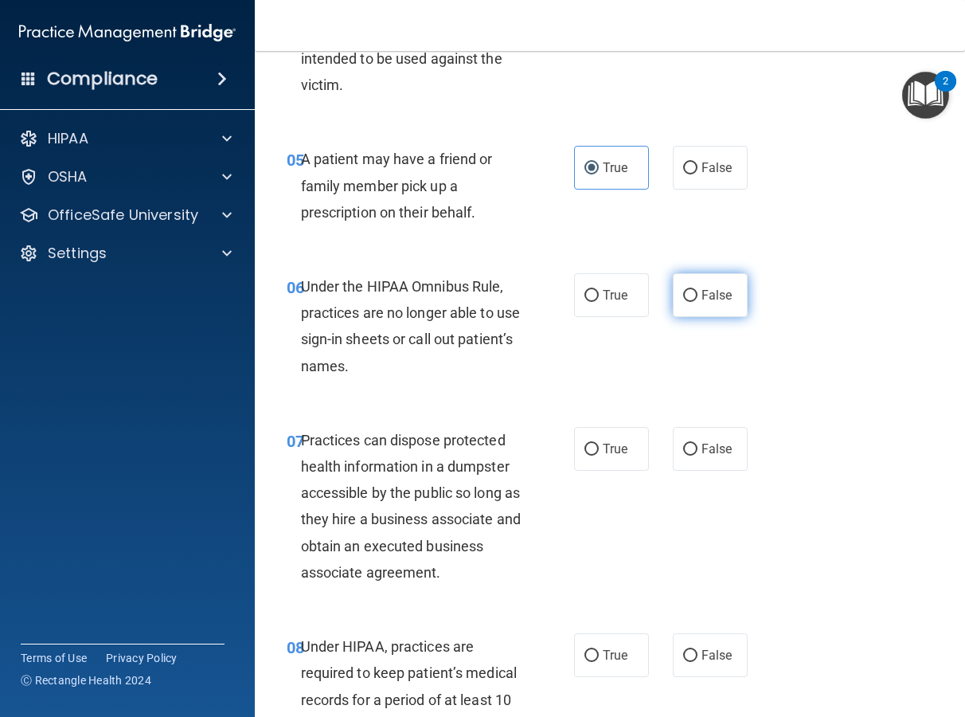
click at [702, 300] on span "False" at bounding box center [717, 294] width 31 height 15
click at [698, 300] on input "False" at bounding box center [690, 296] width 14 height 12
radio input "true"
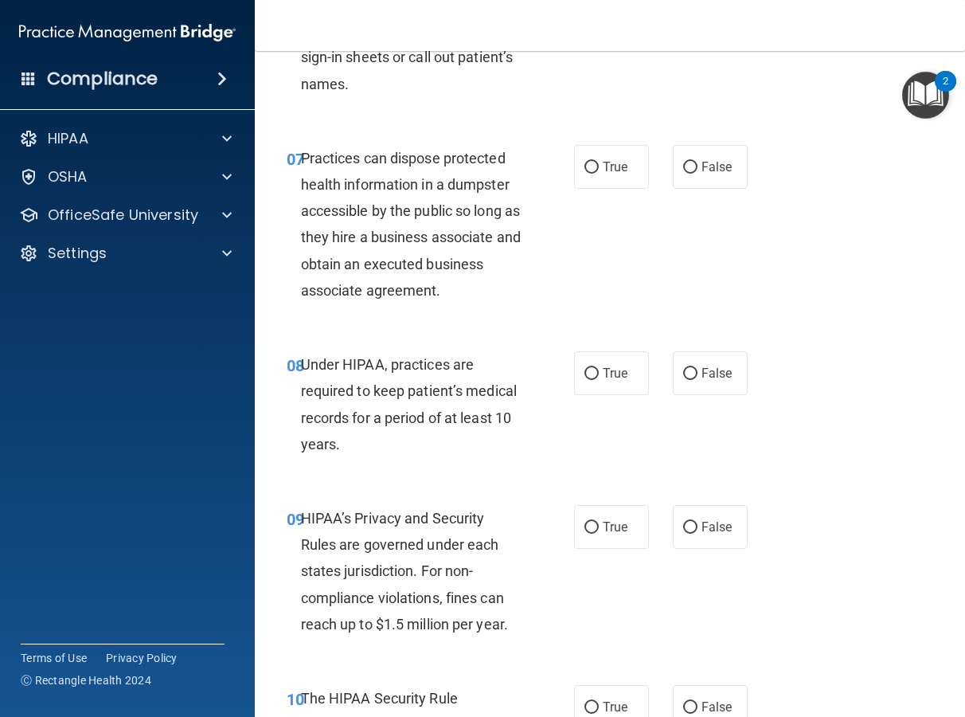
scroll to position [1168, 0]
click at [681, 157] on label "False" at bounding box center [710, 166] width 75 height 44
click at [683, 161] on input "False" at bounding box center [690, 167] width 14 height 12
radio input "true"
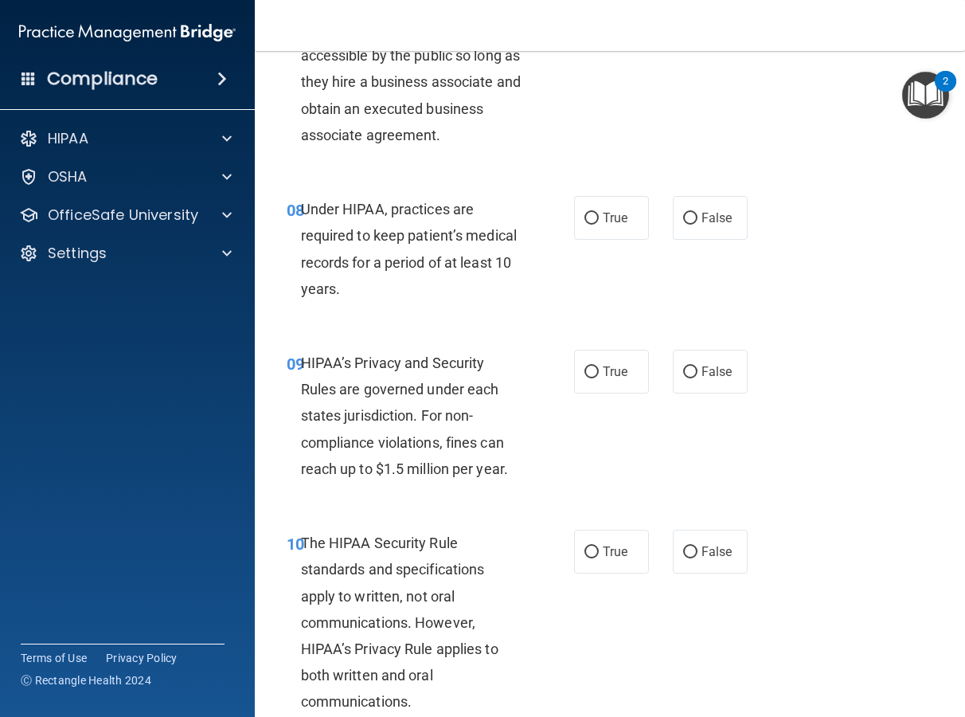
scroll to position [1326, 0]
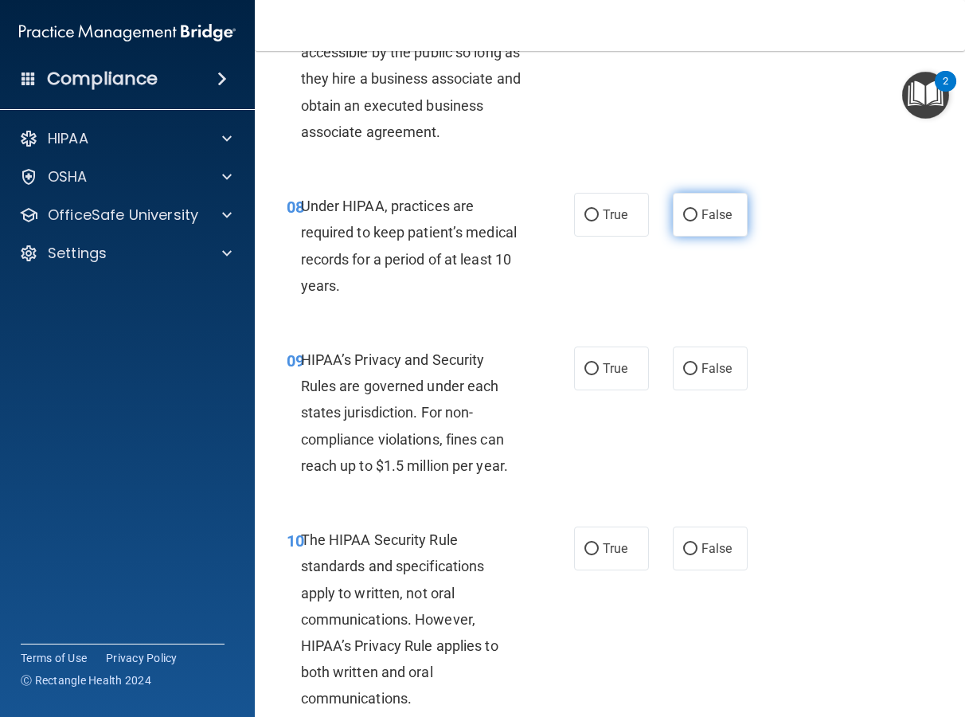
click at [692, 232] on label "False" at bounding box center [710, 215] width 75 height 44
click at [692, 221] on input "False" at bounding box center [690, 215] width 14 height 12
radio input "true"
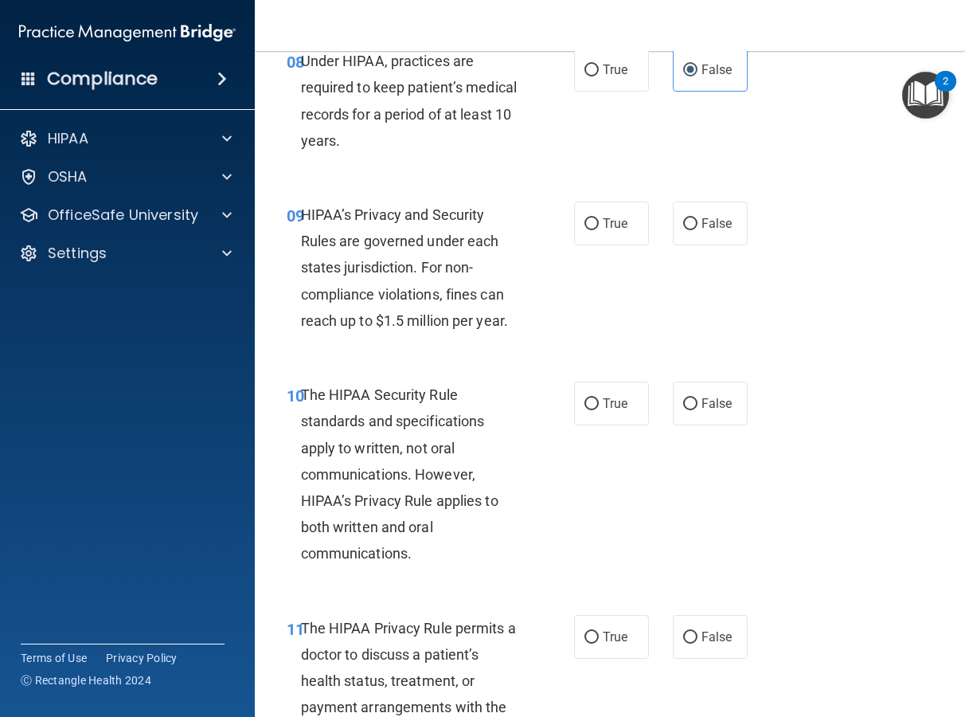
scroll to position [1476, 0]
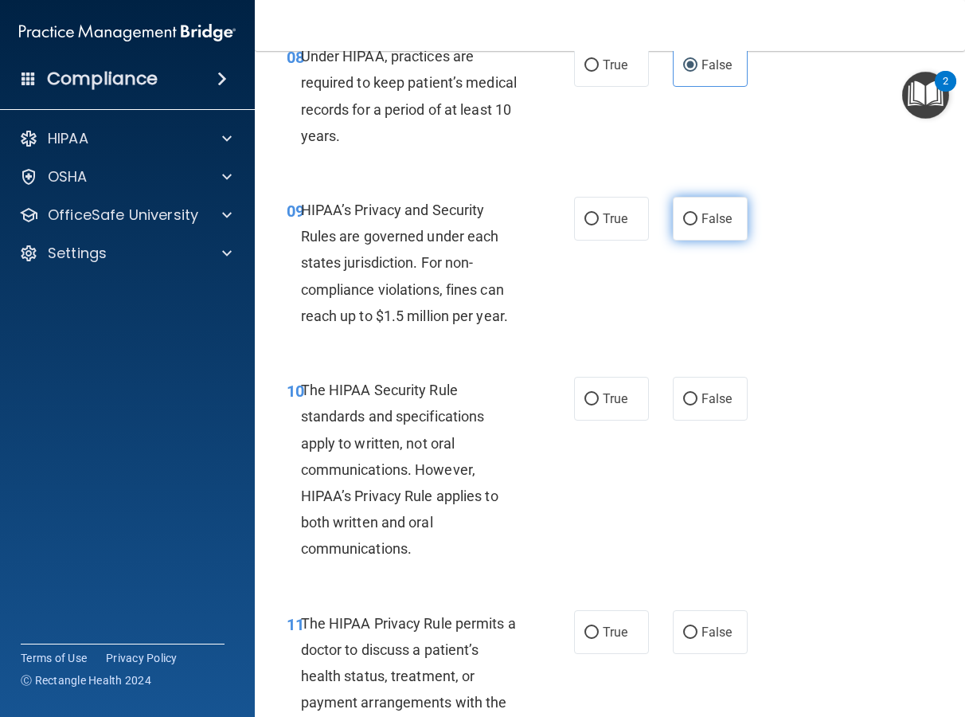
click at [683, 218] on input "False" at bounding box center [690, 219] width 14 height 12
radio input "true"
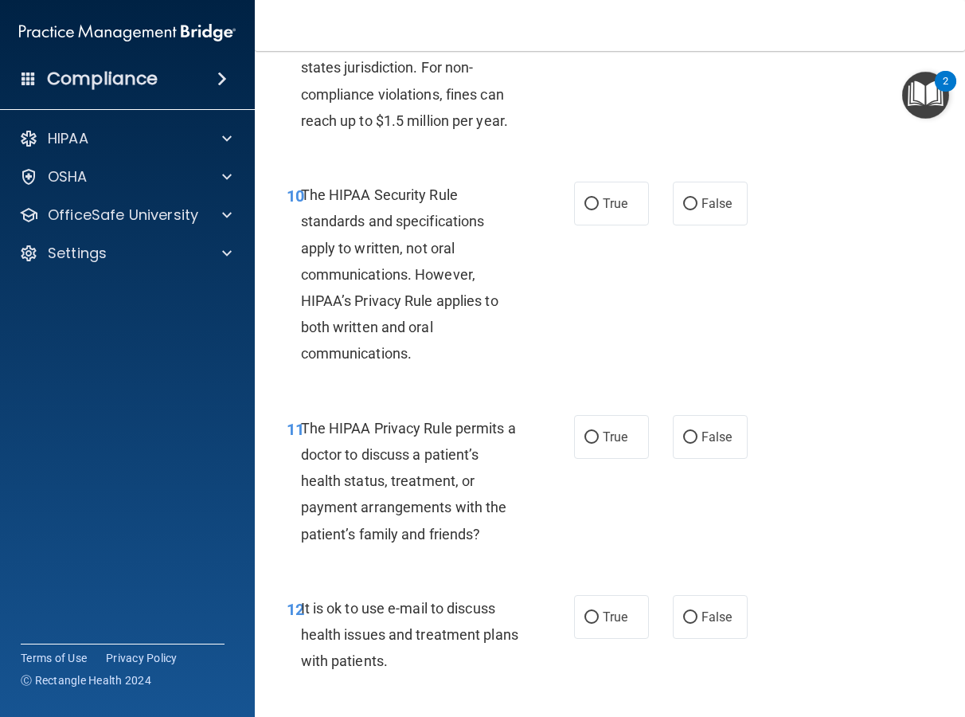
scroll to position [1688, 0]
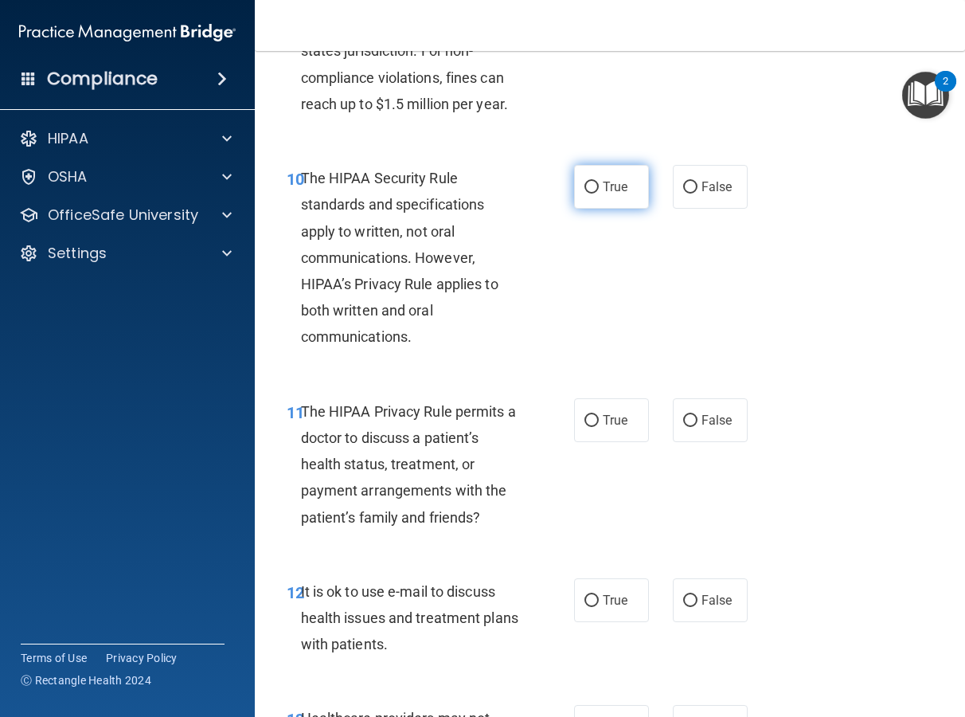
click at [616, 185] on span "True" at bounding box center [615, 186] width 25 height 15
click at [599, 185] on input "True" at bounding box center [592, 188] width 14 height 12
radio input "true"
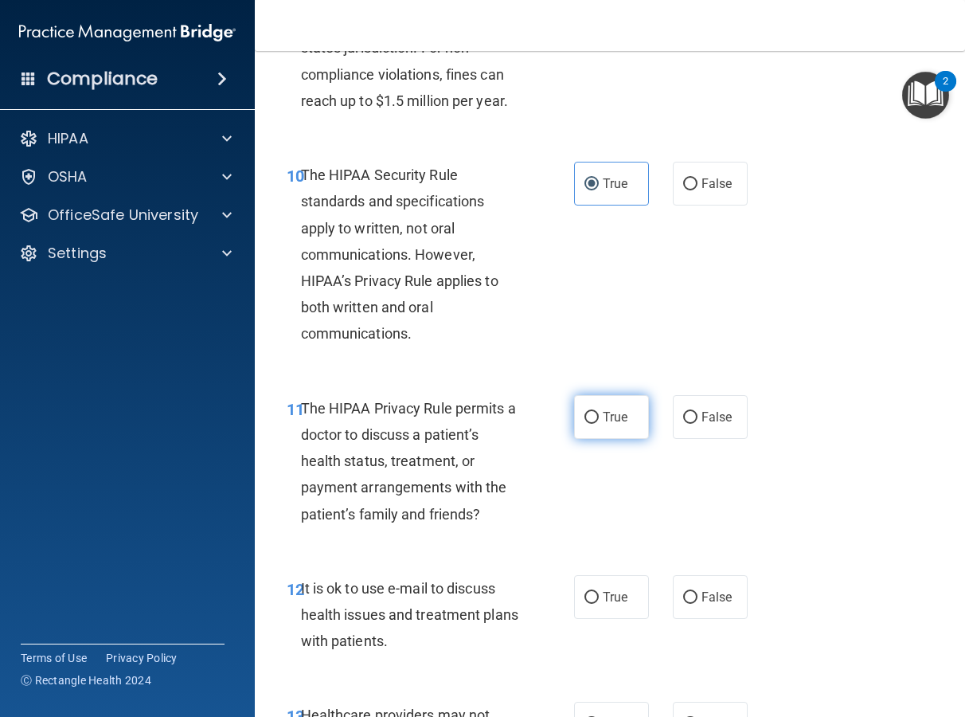
click at [603, 430] on label "True" at bounding box center [611, 417] width 75 height 44
click at [599, 424] on input "True" at bounding box center [592, 418] width 14 height 12
radio input "true"
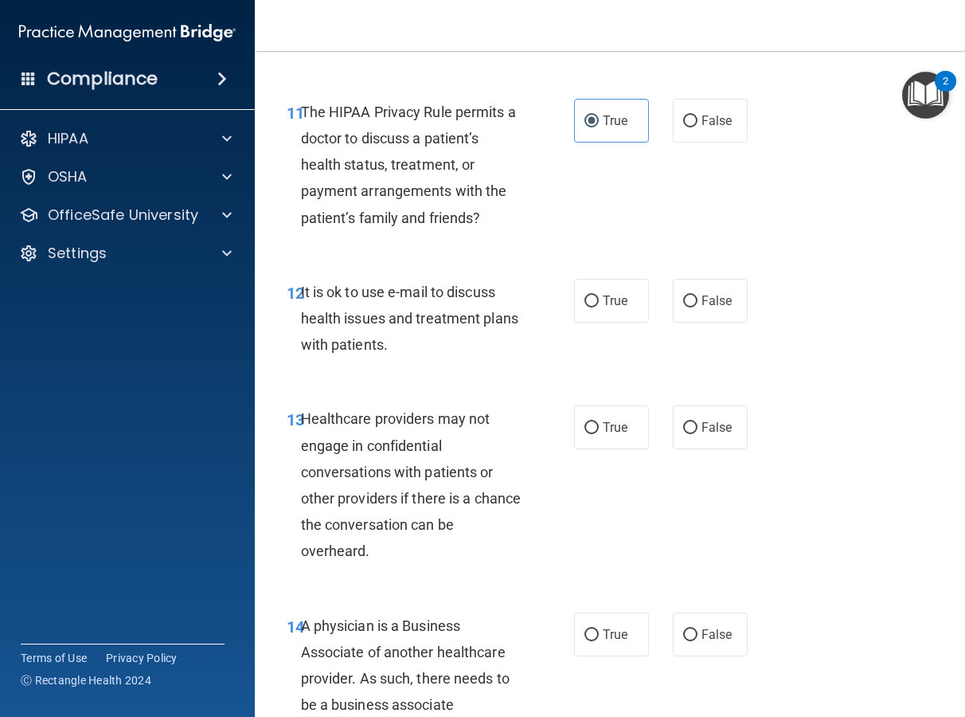
scroll to position [1988, 0]
click at [639, 311] on label "True" at bounding box center [611, 300] width 75 height 44
click at [599, 307] on input "True" at bounding box center [592, 301] width 14 height 12
radio input "true"
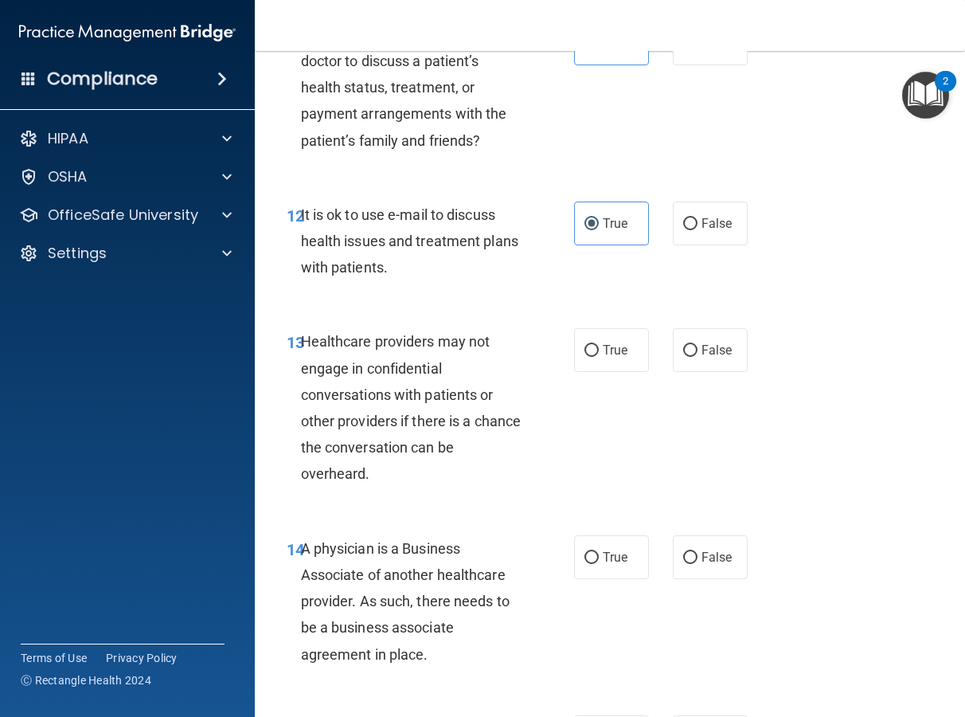
scroll to position [2141, 0]
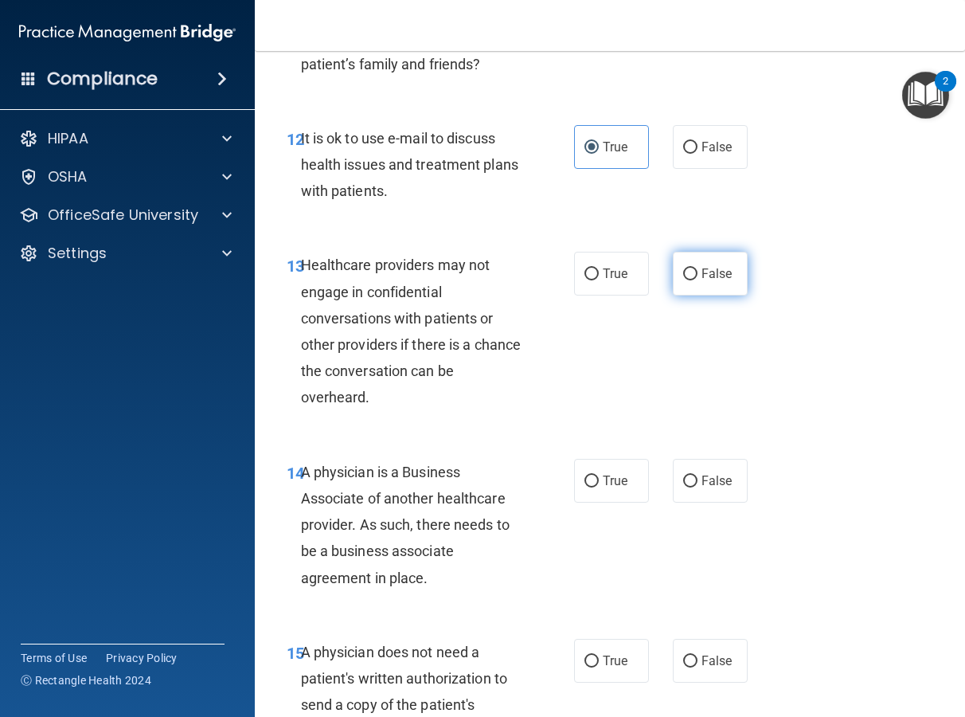
click at [691, 280] on label "False" at bounding box center [710, 274] width 75 height 44
click at [691, 280] on input "False" at bounding box center [690, 274] width 14 height 12
radio input "true"
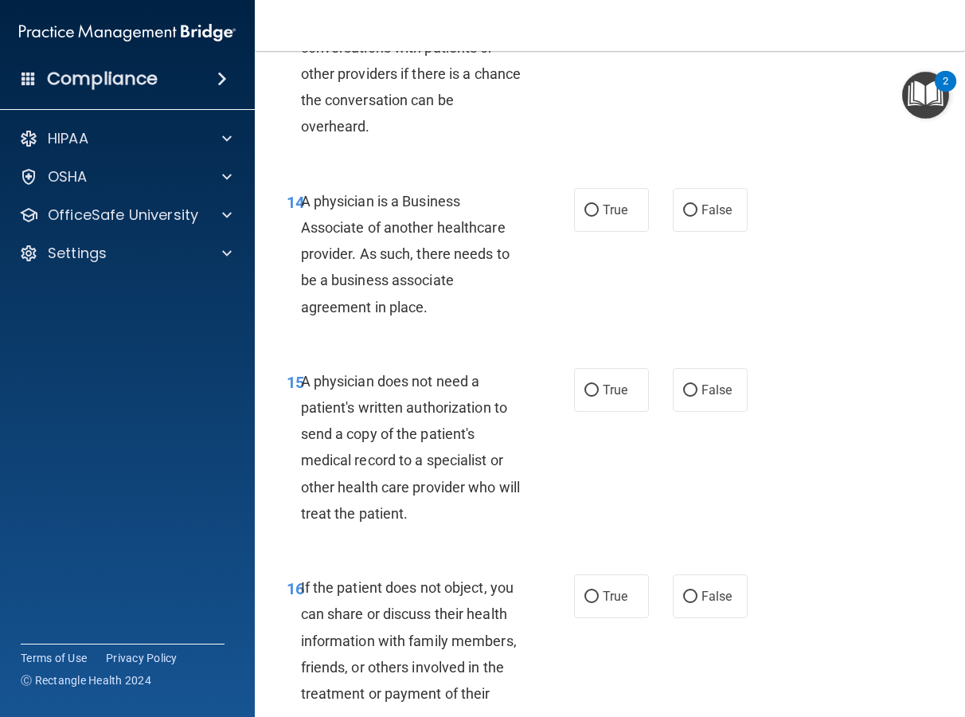
scroll to position [2427, 0]
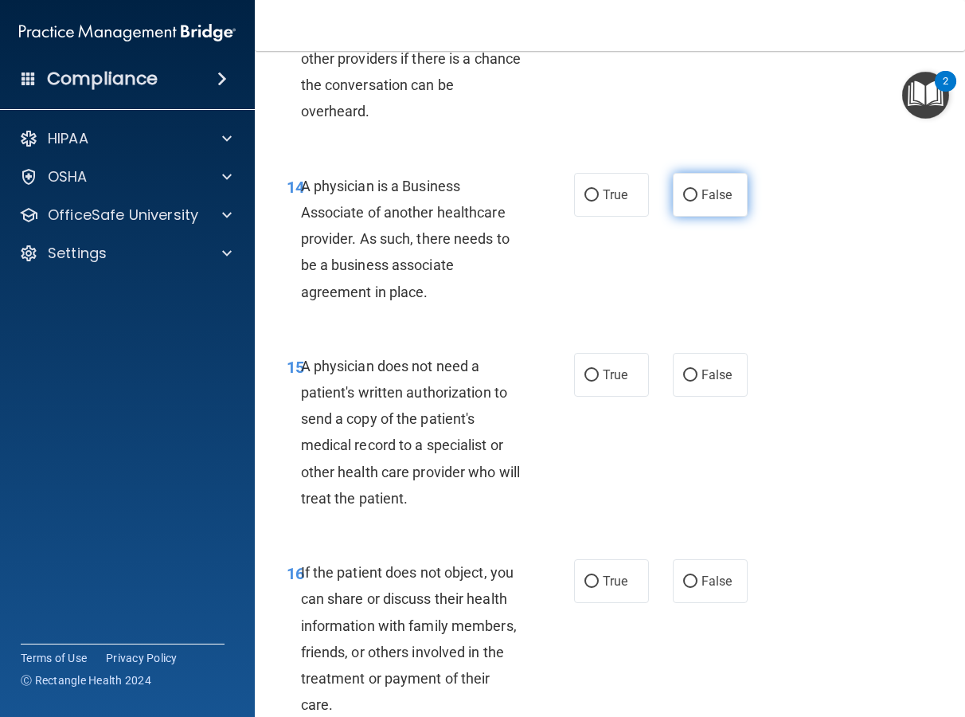
click at [673, 196] on label "False" at bounding box center [710, 195] width 75 height 44
click at [683, 196] on input "False" at bounding box center [690, 196] width 14 height 12
radio input "true"
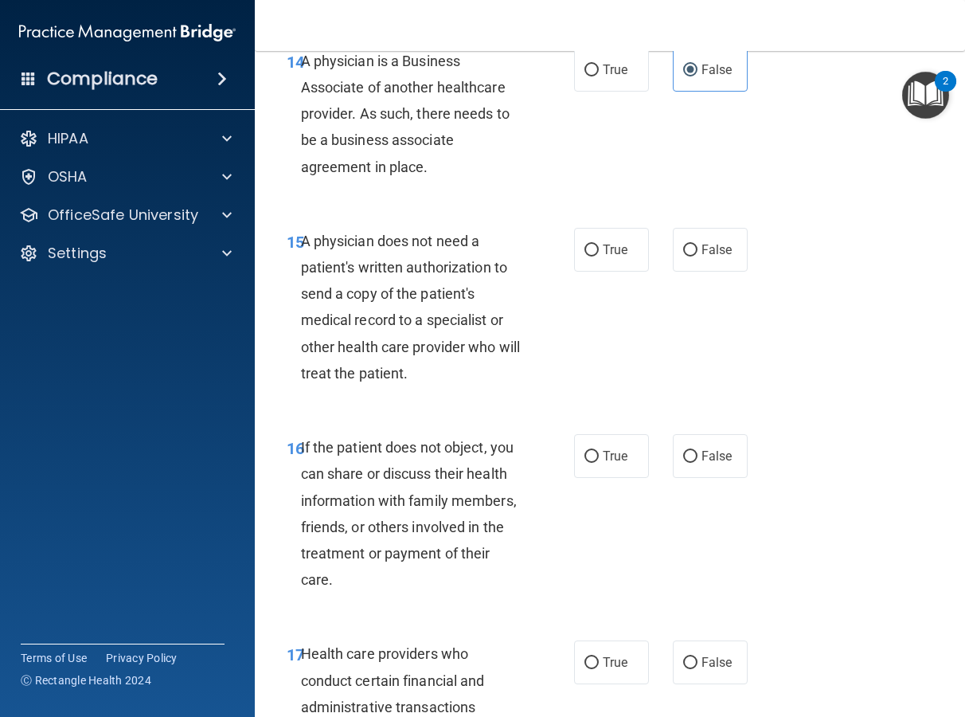
scroll to position [2578, 0]
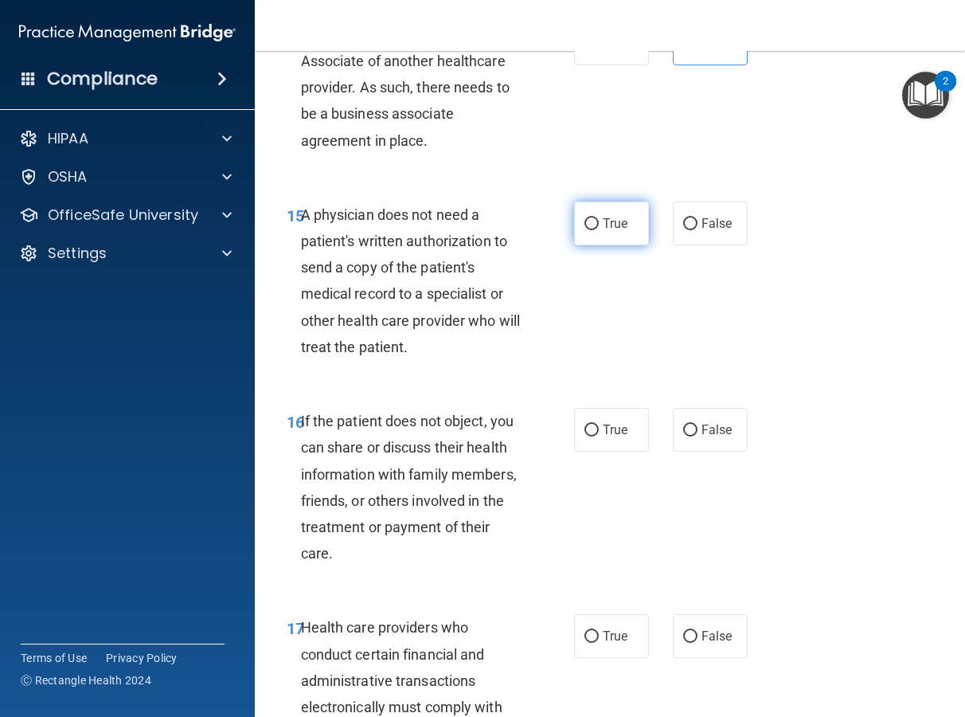
click at [628, 222] on label "True" at bounding box center [611, 223] width 75 height 44
click at [599, 222] on input "True" at bounding box center [592, 224] width 14 height 12
radio input "true"
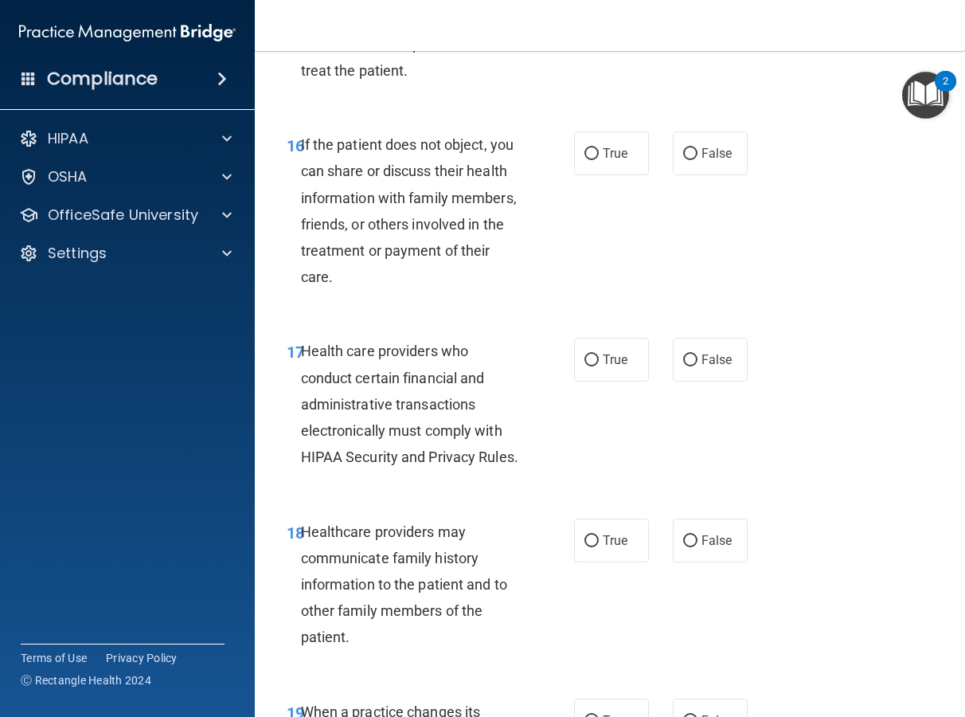
scroll to position [2861, 0]
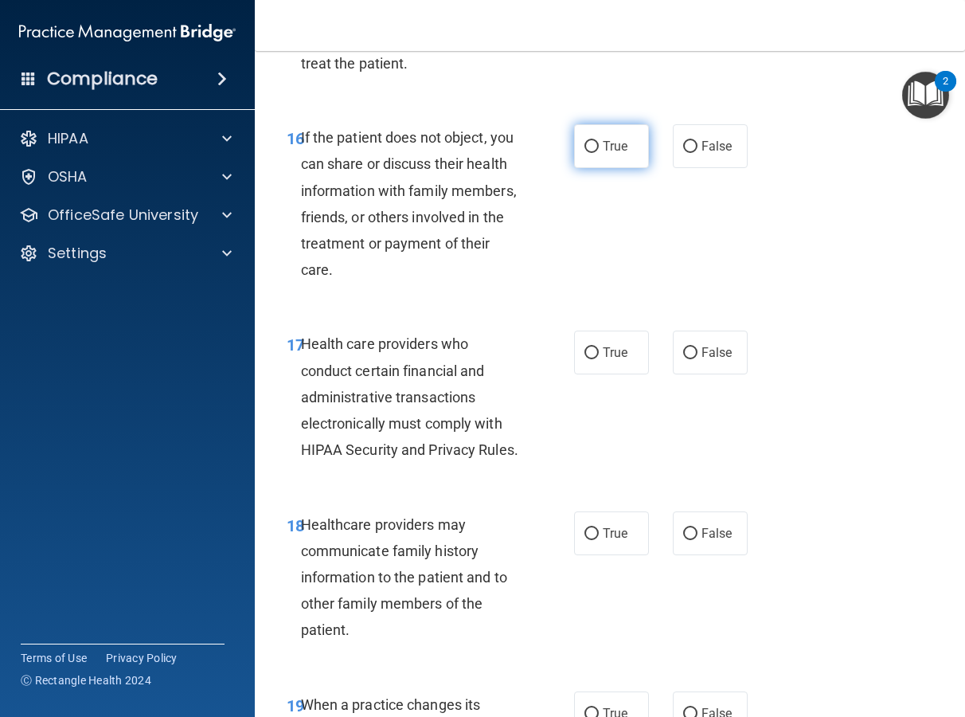
click at [616, 135] on label "True" at bounding box center [611, 146] width 75 height 44
click at [599, 141] on input "True" at bounding box center [592, 147] width 14 height 12
radio input "true"
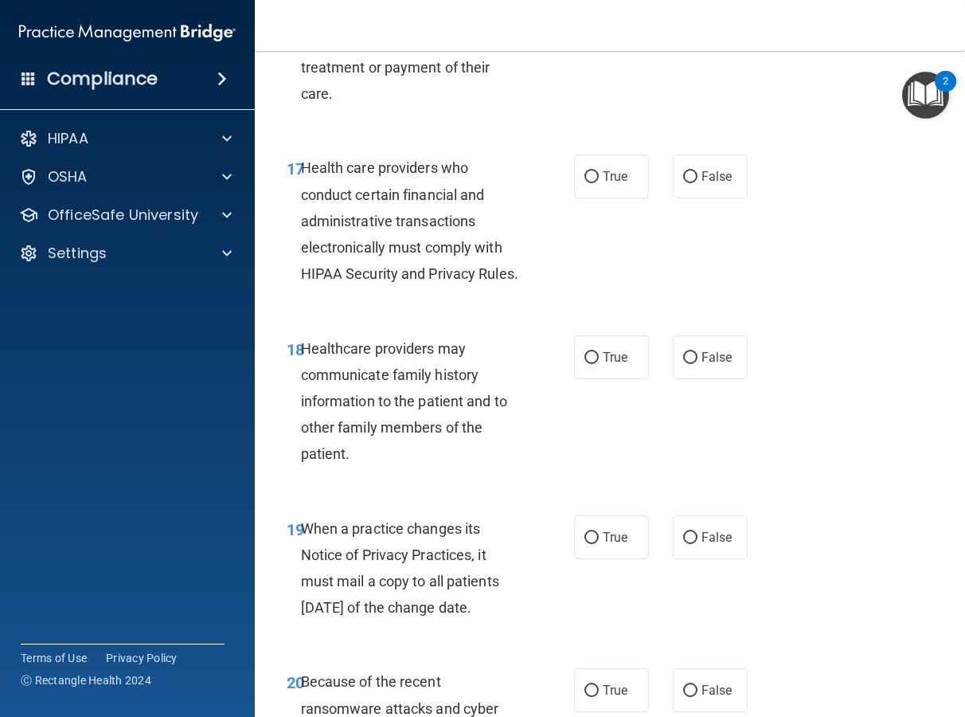
scroll to position [3039, 0]
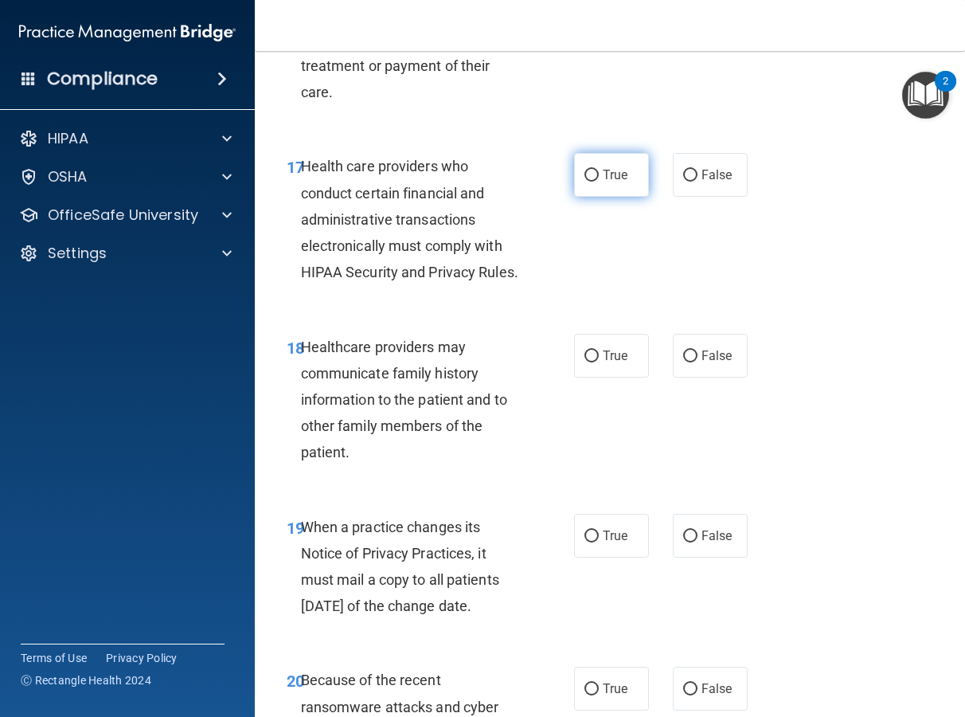
click at [604, 170] on span "True" at bounding box center [615, 174] width 25 height 15
click at [599, 170] on input "True" at bounding box center [592, 176] width 14 height 12
radio input "true"
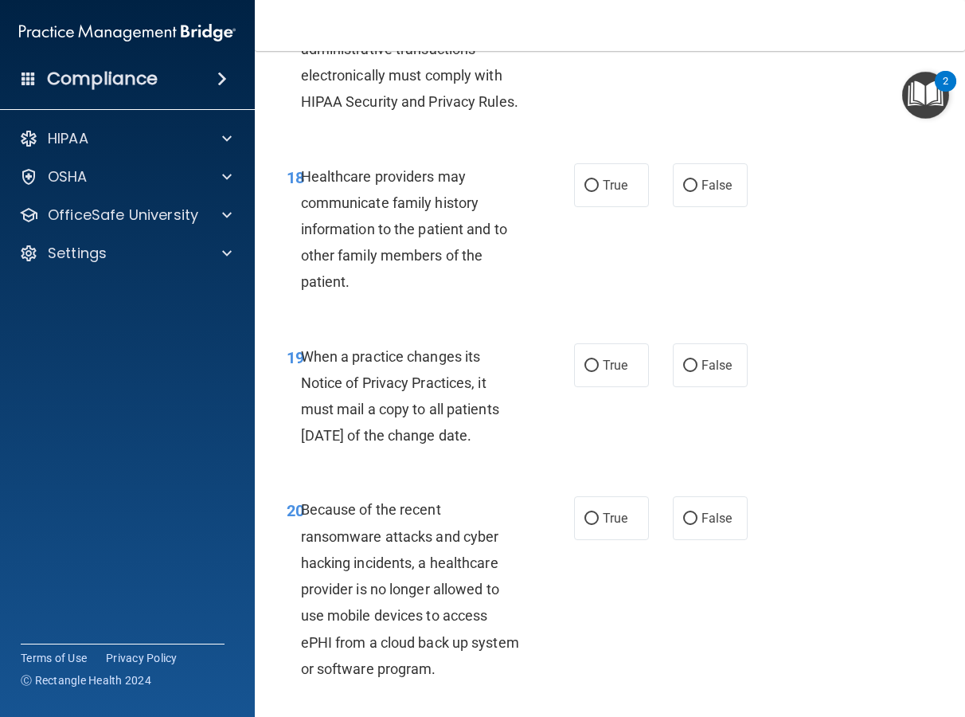
scroll to position [3210, 0]
click at [678, 206] on label "False" at bounding box center [710, 184] width 75 height 44
click at [683, 191] on input "False" at bounding box center [690, 185] width 14 height 12
radio input "true"
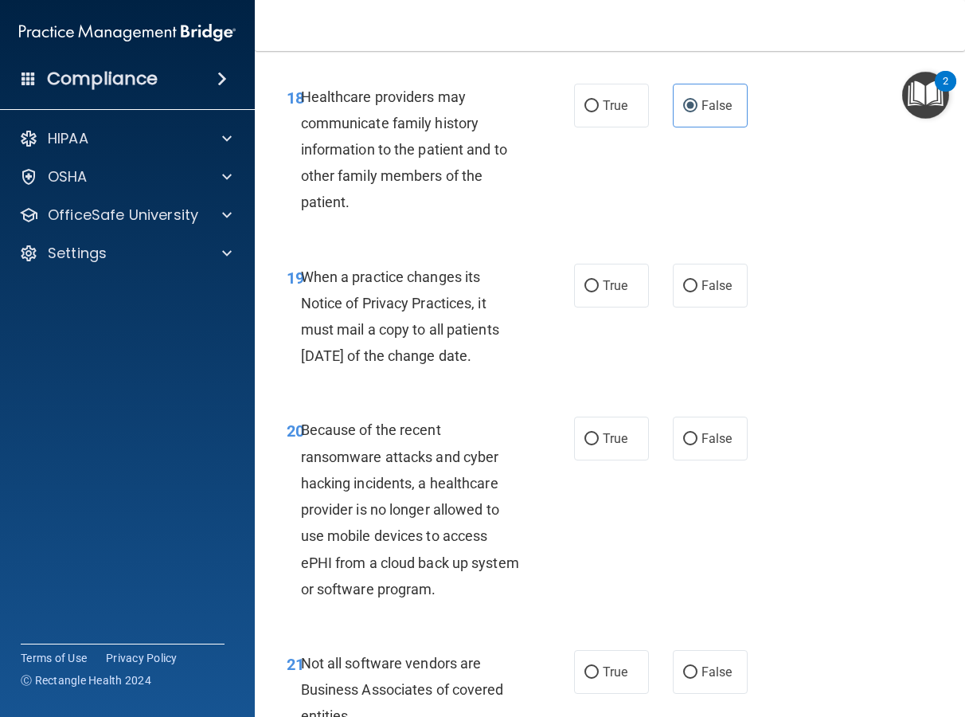
scroll to position [3307, 0]
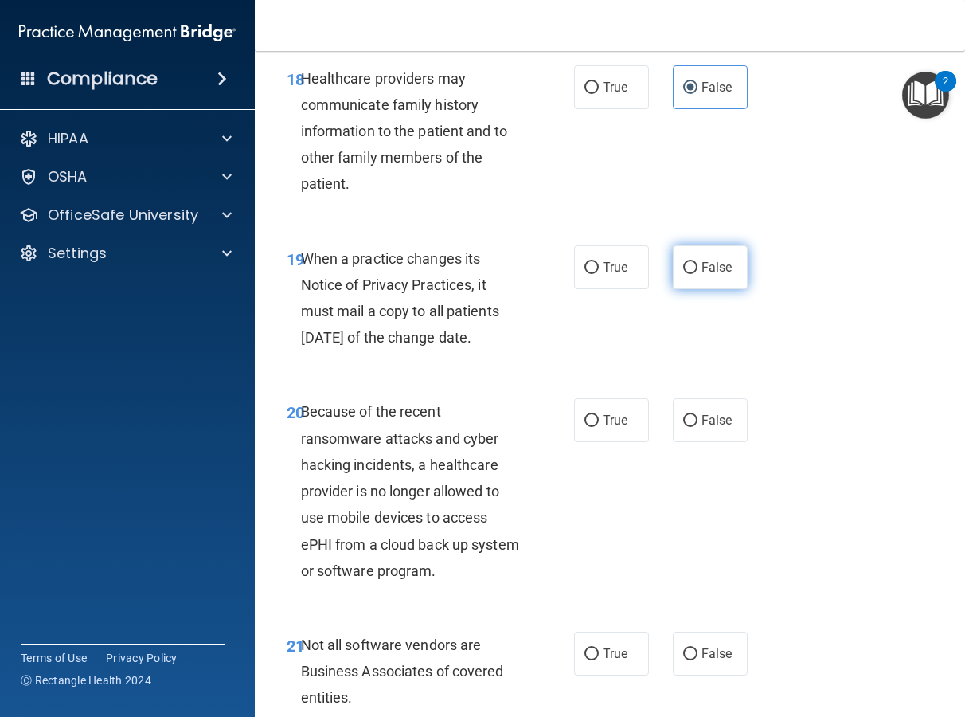
click at [683, 274] on input "False" at bounding box center [690, 268] width 14 height 12
radio input "true"
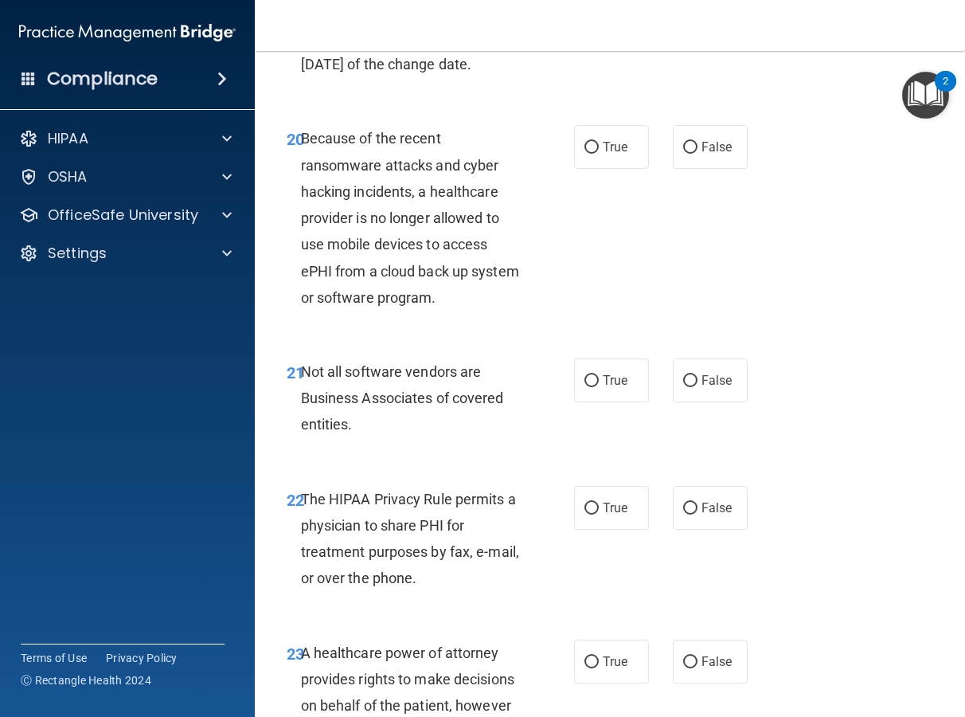
scroll to position [3584, 0]
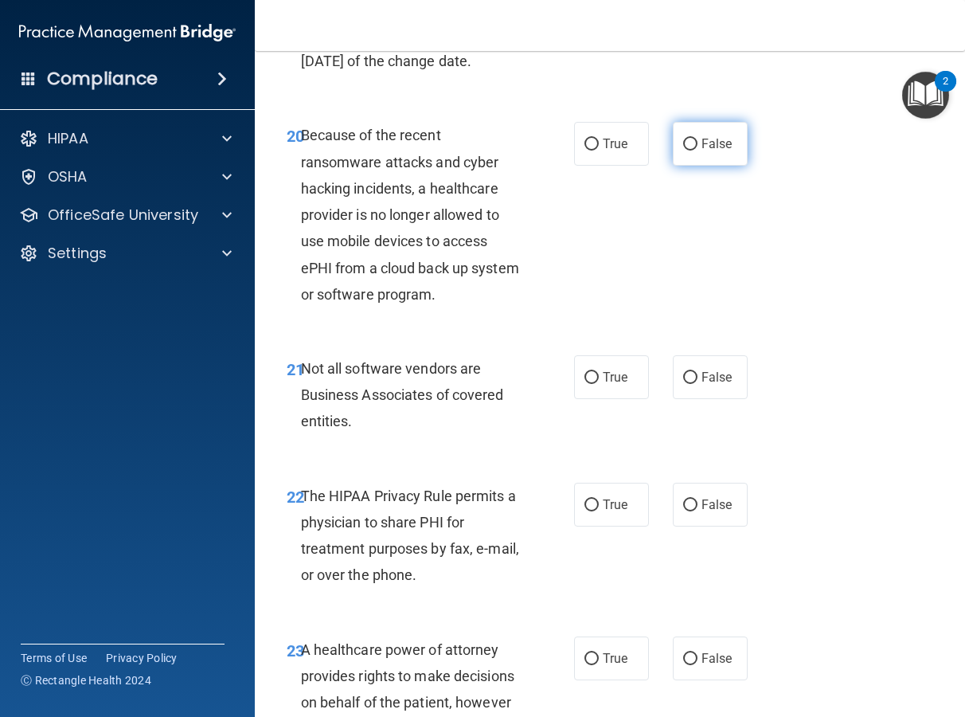
click at [708, 151] on span "False" at bounding box center [717, 143] width 31 height 15
click at [698, 151] on input "False" at bounding box center [690, 145] width 14 height 12
radio input "true"
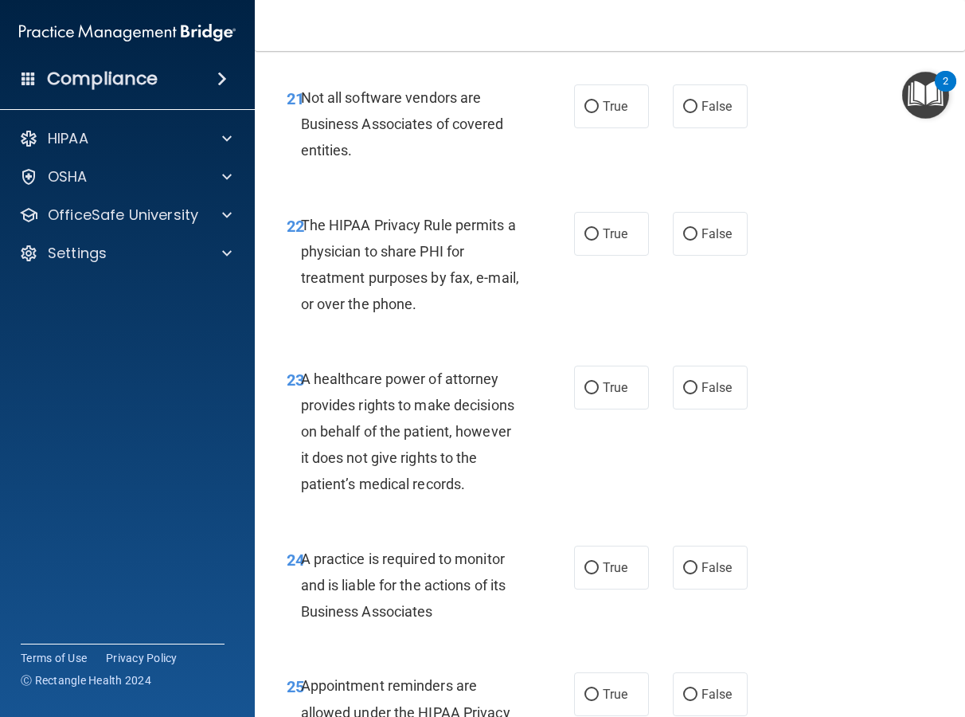
scroll to position [3858, 0]
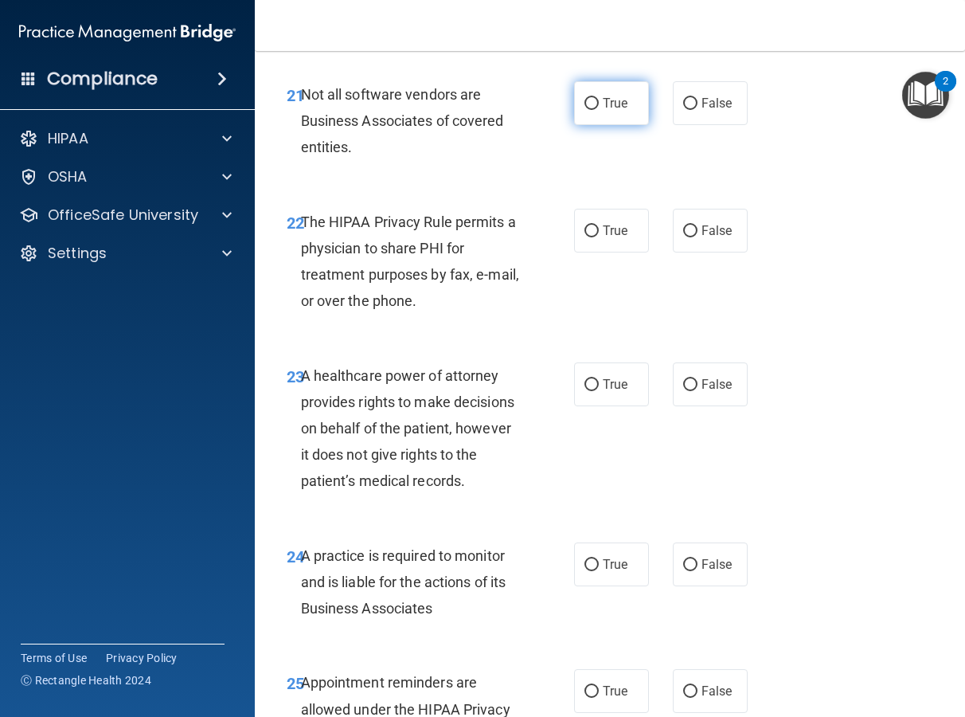
click at [630, 125] on label "True" at bounding box center [611, 103] width 75 height 44
click at [599, 110] on input "True" at bounding box center [592, 104] width 14 height 12
radio input "true"
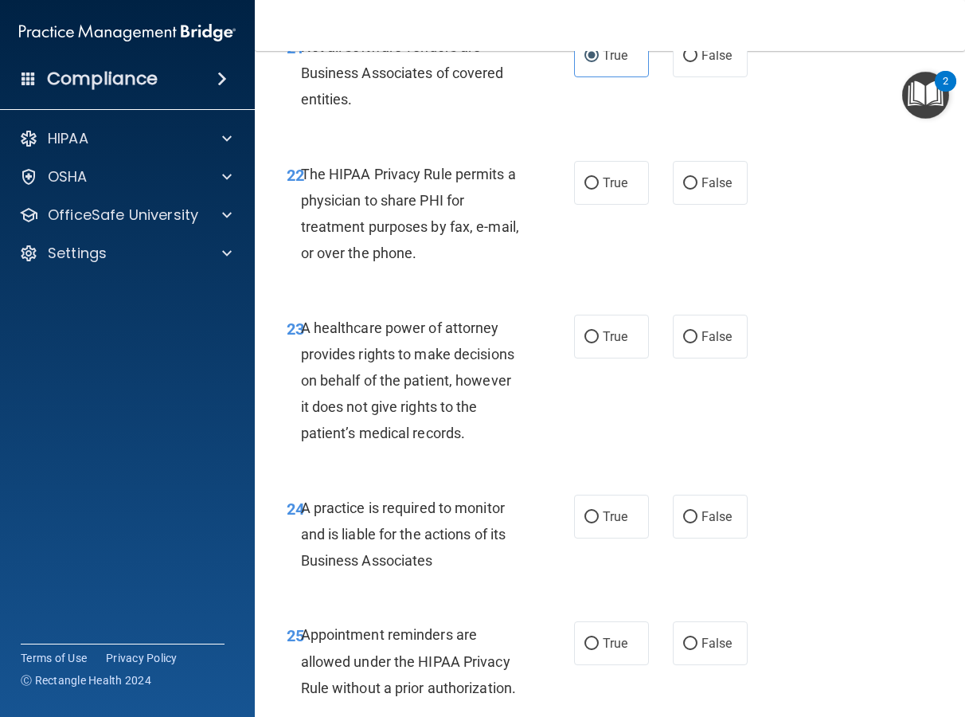
scroll to position [3947, 0]
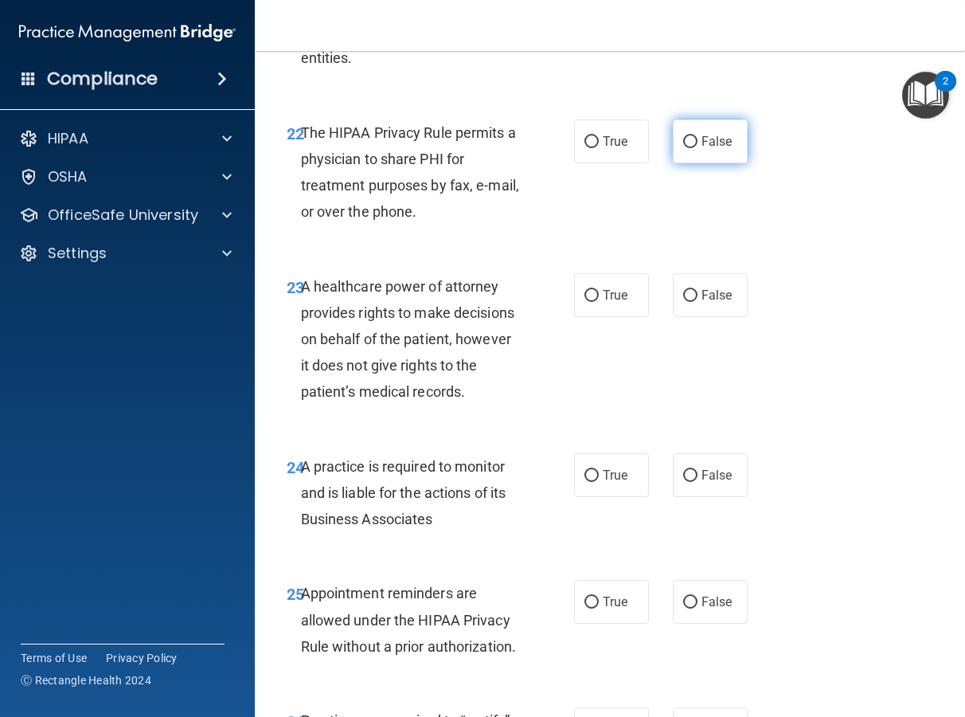
click at [705, 163] on label "False" at bounding box center [710, 141] width 75 height 44
click at [698, 148] on input "False" at bounding box center [690, 142] width 14 height 12
radio input "true"
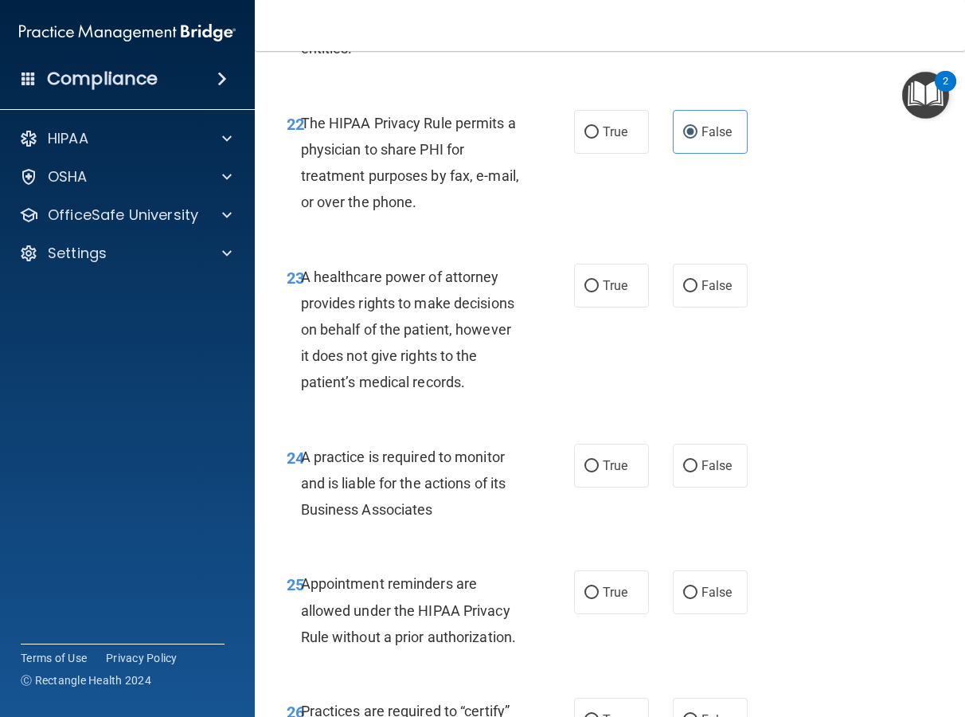
scroll to position [3960, 0]
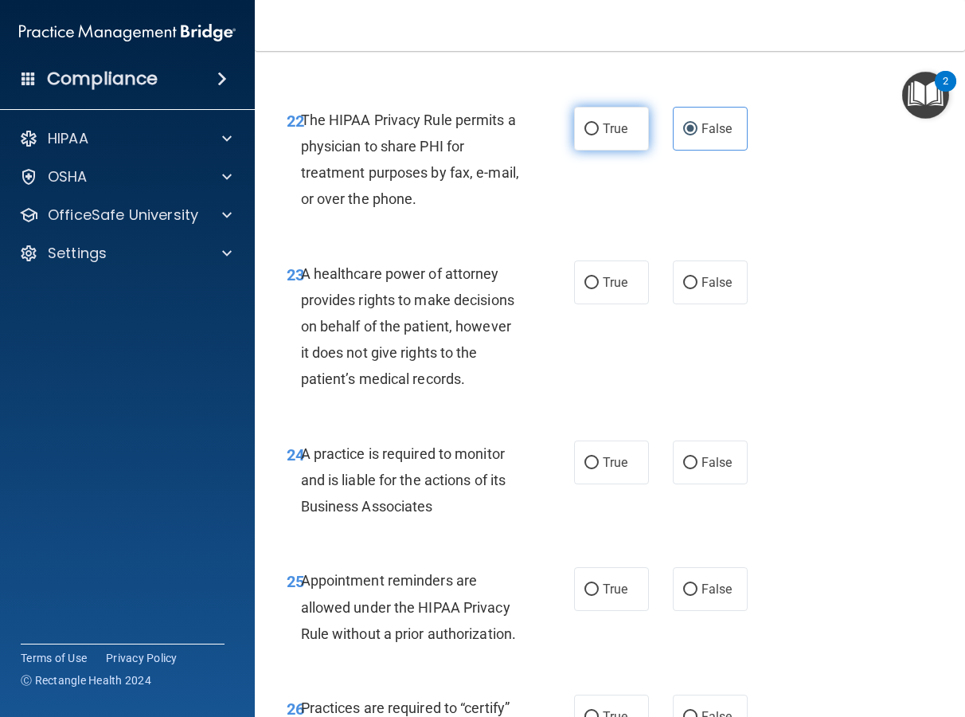
click at [634, 151] on label "True" at bounding box center [611, 129] width 75 height 44
click at [599, 135] on input "True" at bounding box center [592, 129] width 14 height 12
radio input "true"
radio input "false"
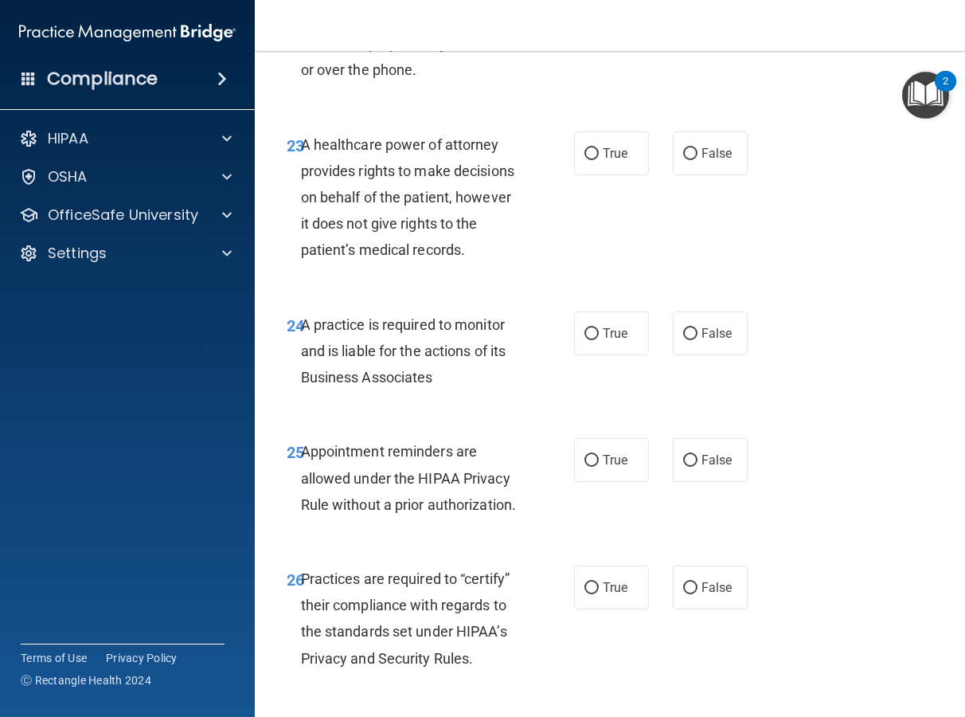
scroll to position [4092, 0]
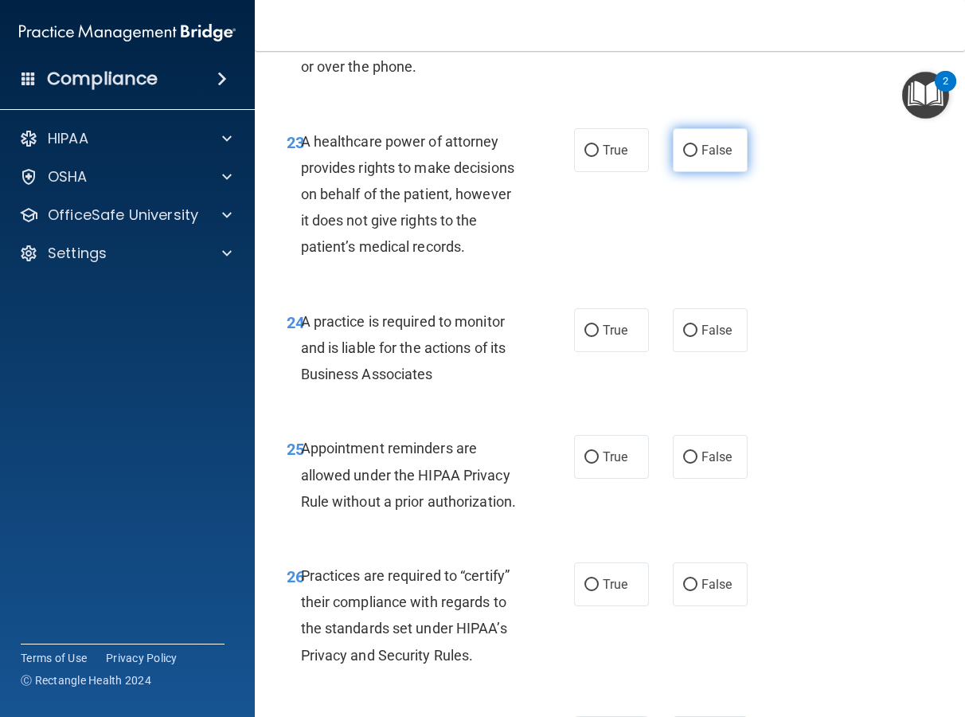
click at [690, 157] on input "False" at bounding box center [690, 151] width 14 height 12
radio input "true"
click at [714, 352] on label "False" at bounding box center [710, 330] width 75 height 44
click at [698, 337] on input "False" at bounding box center [690, 331] width 14 height 12
radio input "true"
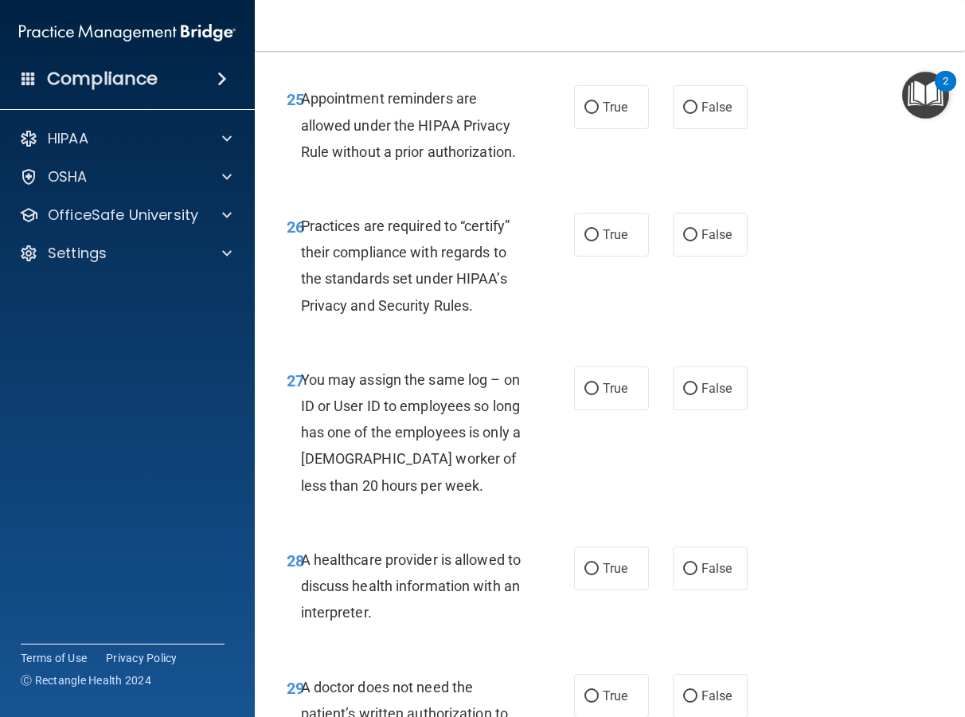
scroll to position [4442, 0]
click at [633, 128] on label "True" at bounding box center [611, 106] width 75 height 44
click at [599, 113] on input "True" at bounding box center [592, 107] width 14 height 12
radio input "true"
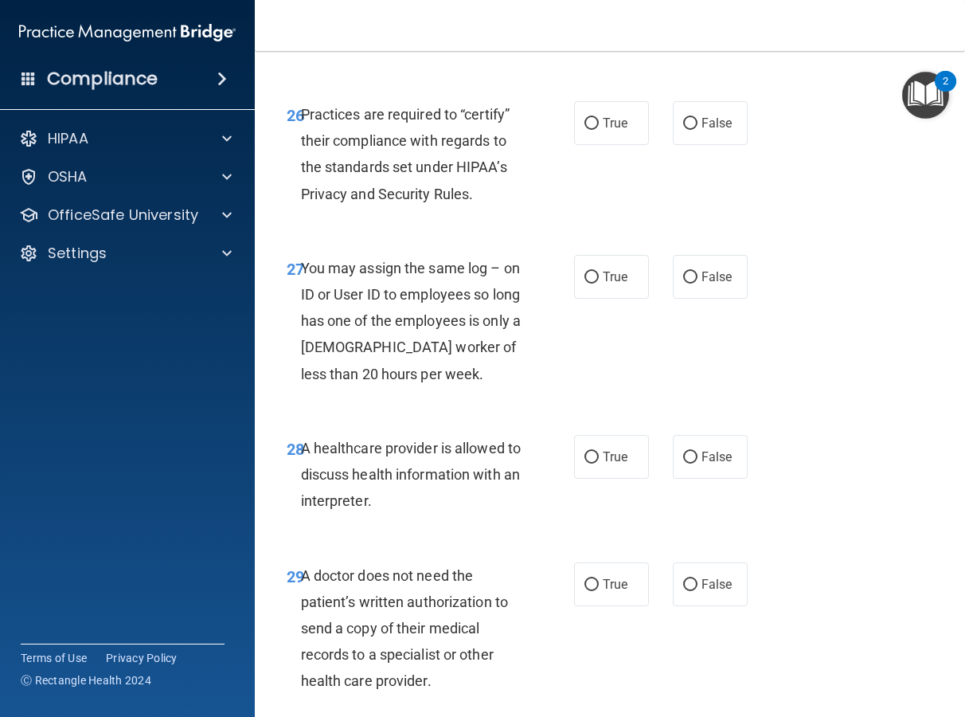
scroll to position [4577, 0]
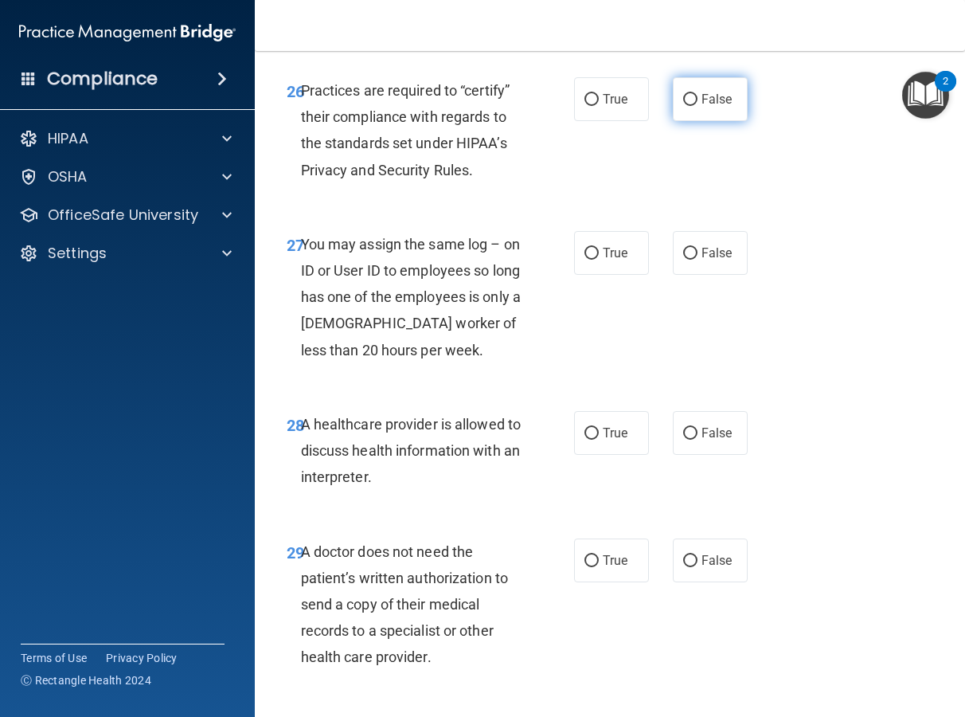
click at [695, 121] on label "False" at bounding box center [710, 99] width 75 height 44
click at [695, 106] on input "False" at bounding box center [690, 100] width 14 height 12
radio input "true"
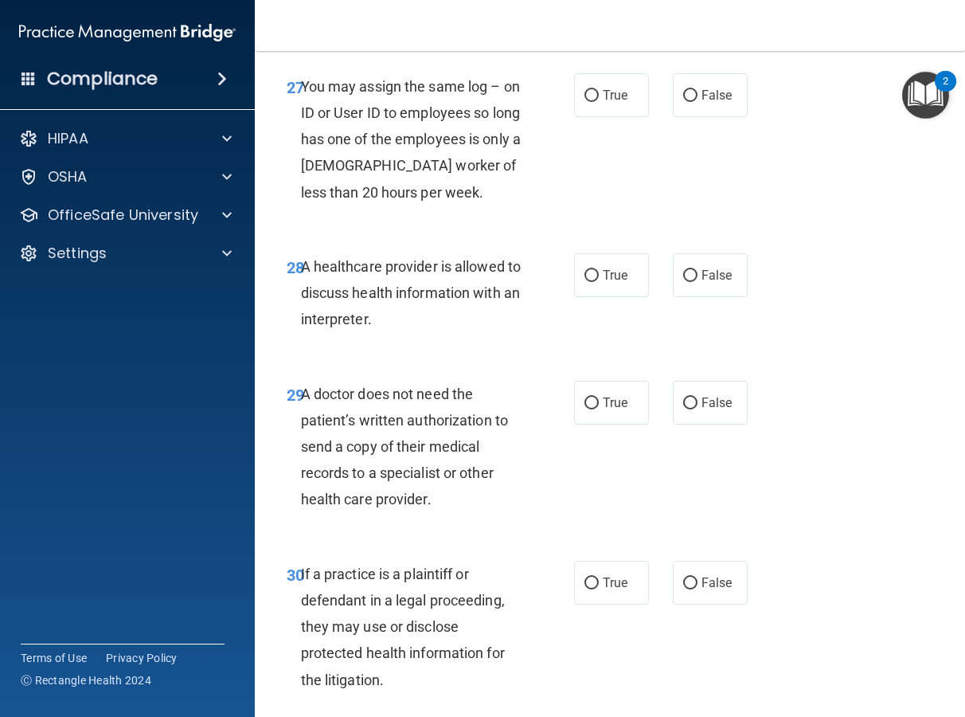
scroll to position [4744, 0]
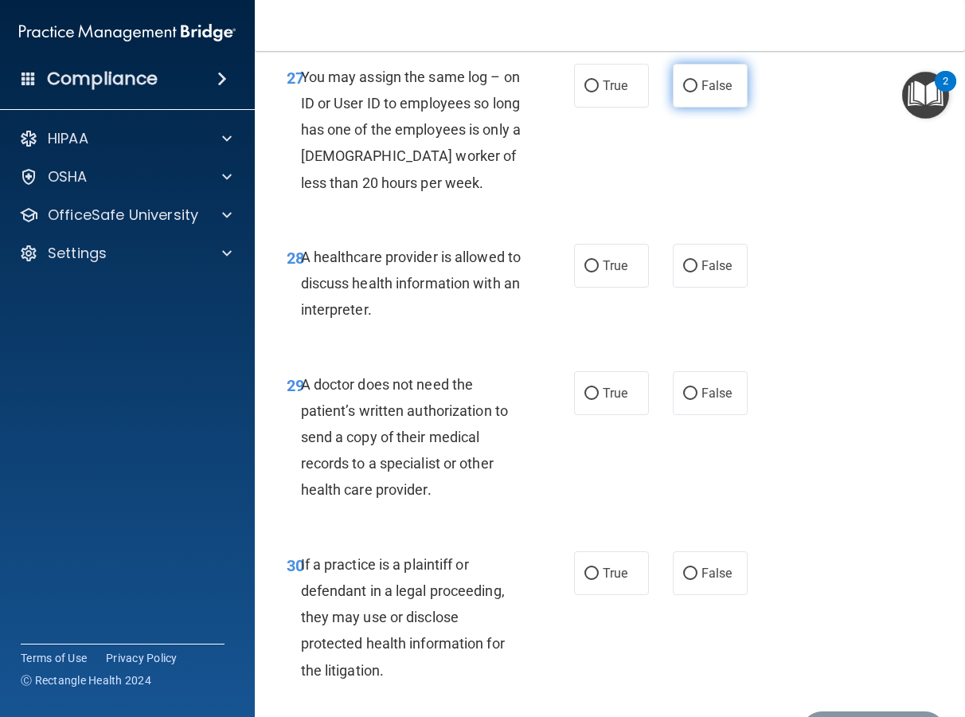
click at [709, 93] on span "False" at bounding box center [717, 85] width 31 height 15
click at [698, 92] on input "False" at bounding box center [690, 86] width 14 height 12
radio input "true"
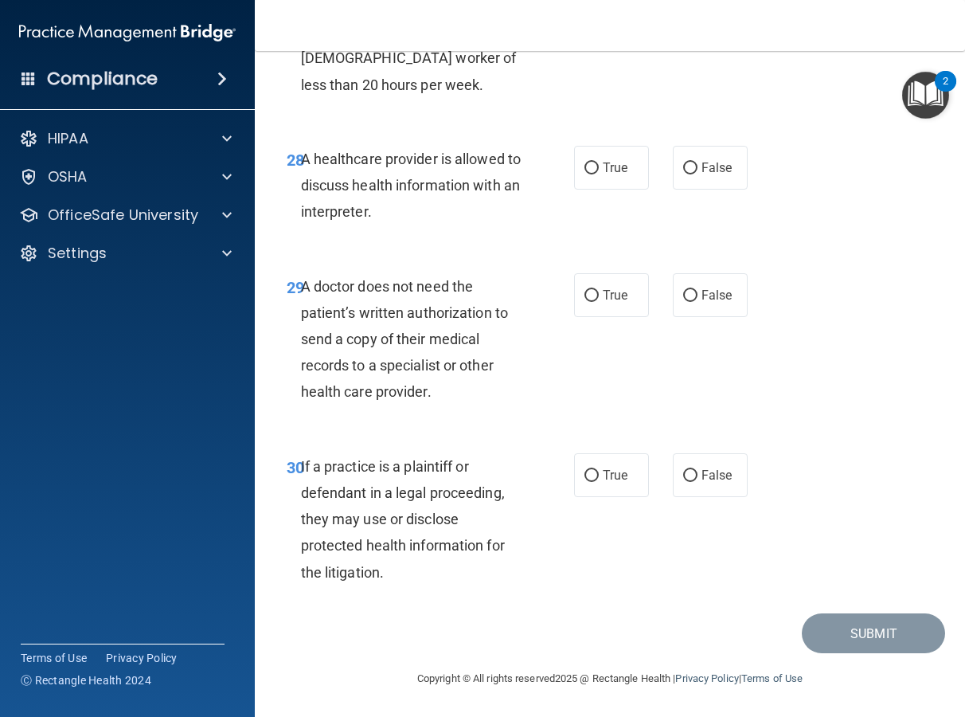
scroll to position [4922, 0]
click at [603, 165] on span "True" at bounding box center [615, 167] width 25 height 15
click at [599, 165] on input "True" at bounding box center [592, 168] width 14 height 12
radio input "true"
click at [608, 281] on label "True" at bounding box center [611, 295] width 75 height 44
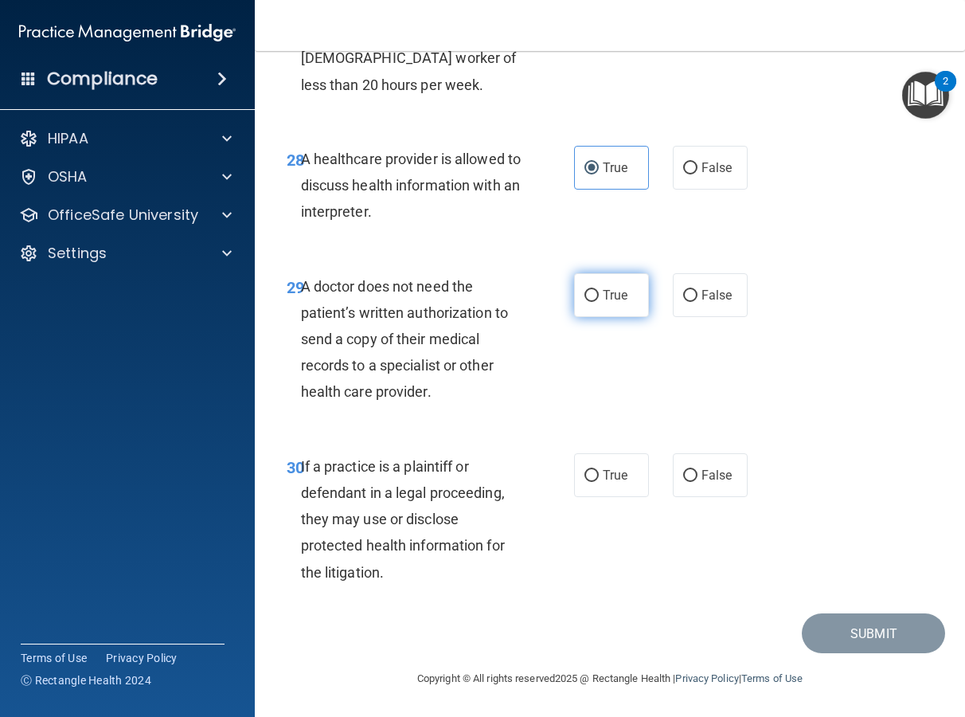
click at [599, 290] on input "True" at bounding box center [592, 296] width 14 height 12
radio input "true"
click at [586, 480] on input "True" at bounding box center [592, 476] width 14 height 12
radio input "true"
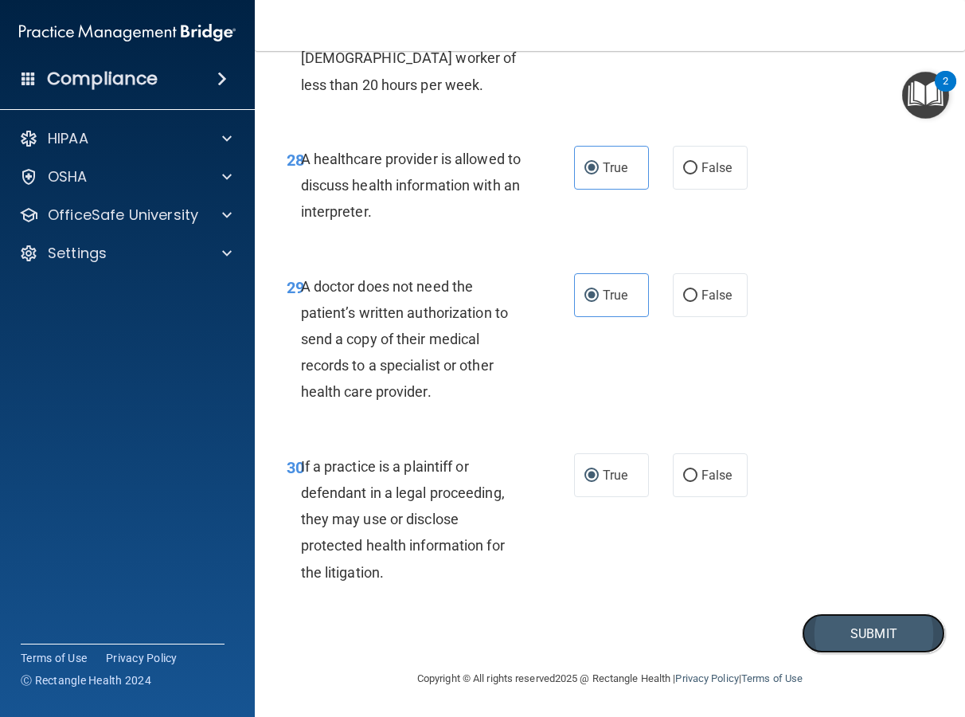
click at [855, 624] on button "Submit" at bounding box center [873, 633] width 143 height 41
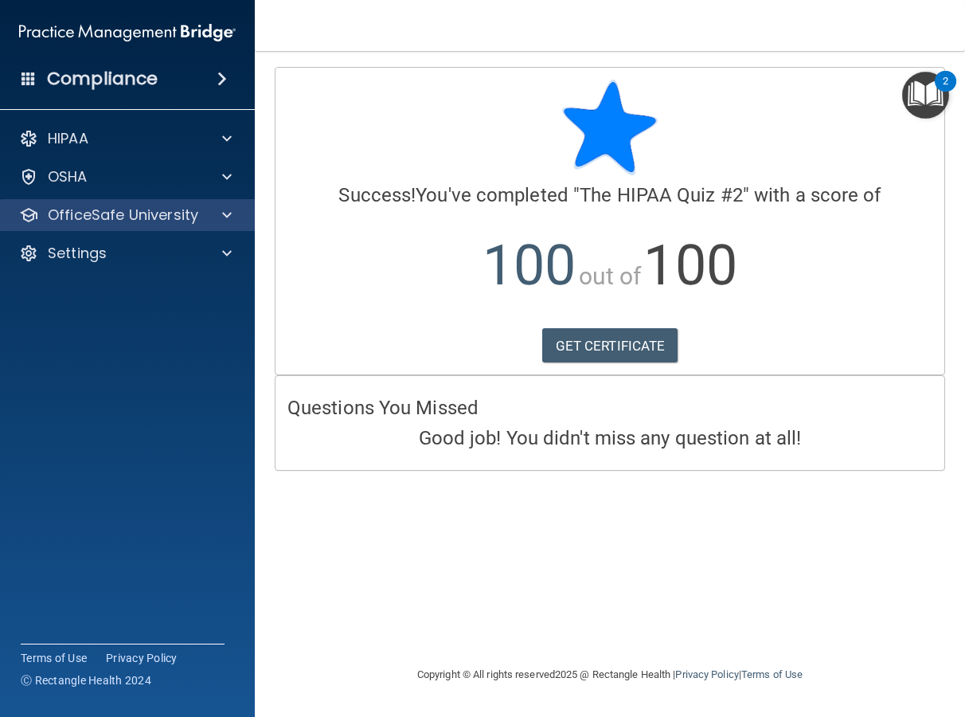
click at [110, 228] on div "OfficeSafe University" at bounding box center [128, 215] width 256 height 32
click at [107, 224] on p "OfficeSafe University" at bounding box center [123, 214] width 151 height 19
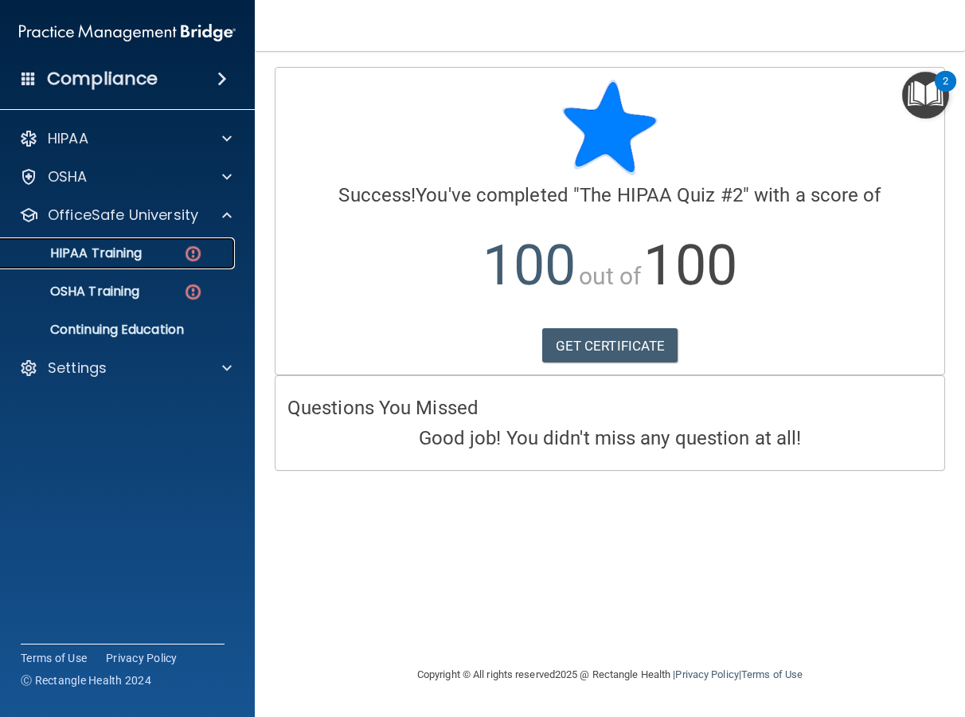
click at [102, 253] on p "HIPAA Training" at bounding box center [75, 253] width 131 height 16
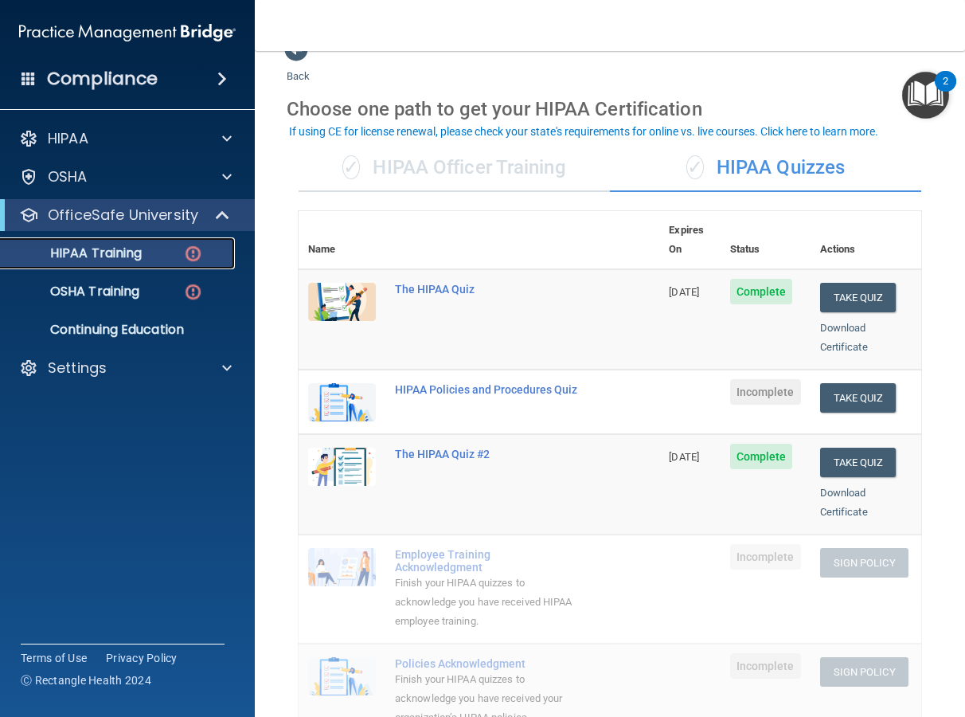
scroll to position [54, 0]
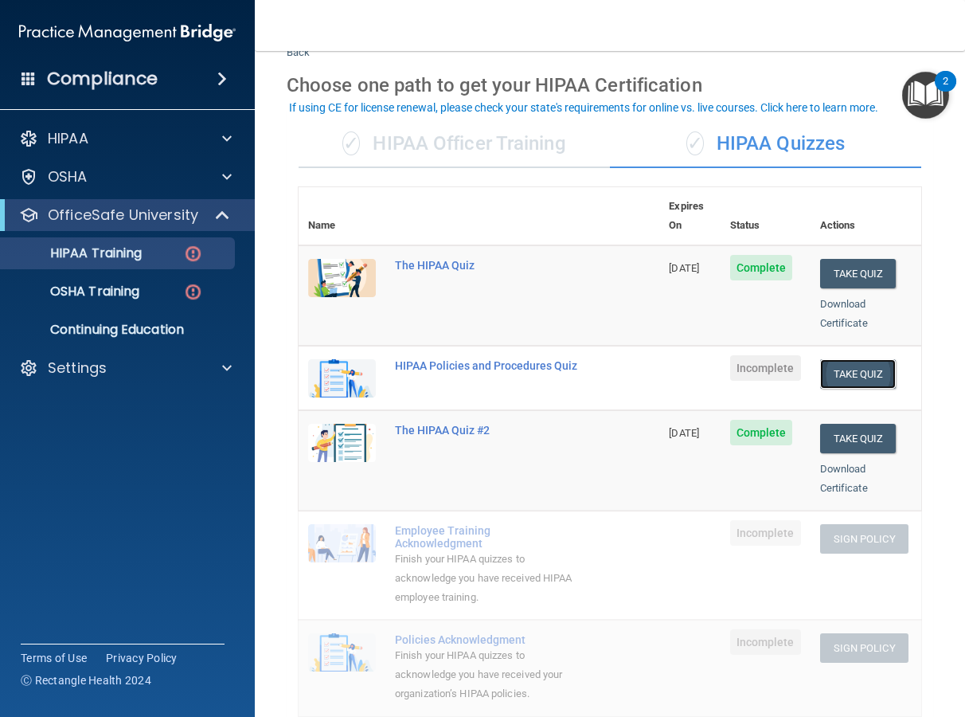
click at [831, 359] on button "Take Quiz" at bounding box center [858, 373] width 76 height 29
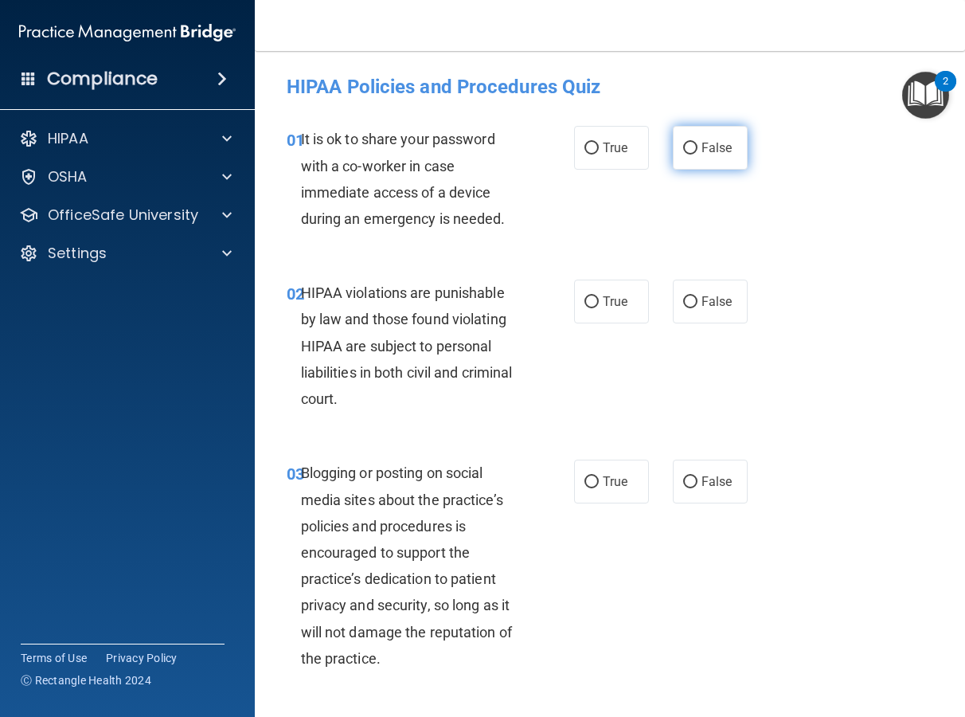
click at [708, 143] on span "False" at bounding box center [717, 147] width 31 height 15
click at [698, 143] on input "False" at bounding box center [690, 149] width 14 height 12
radio input "true"
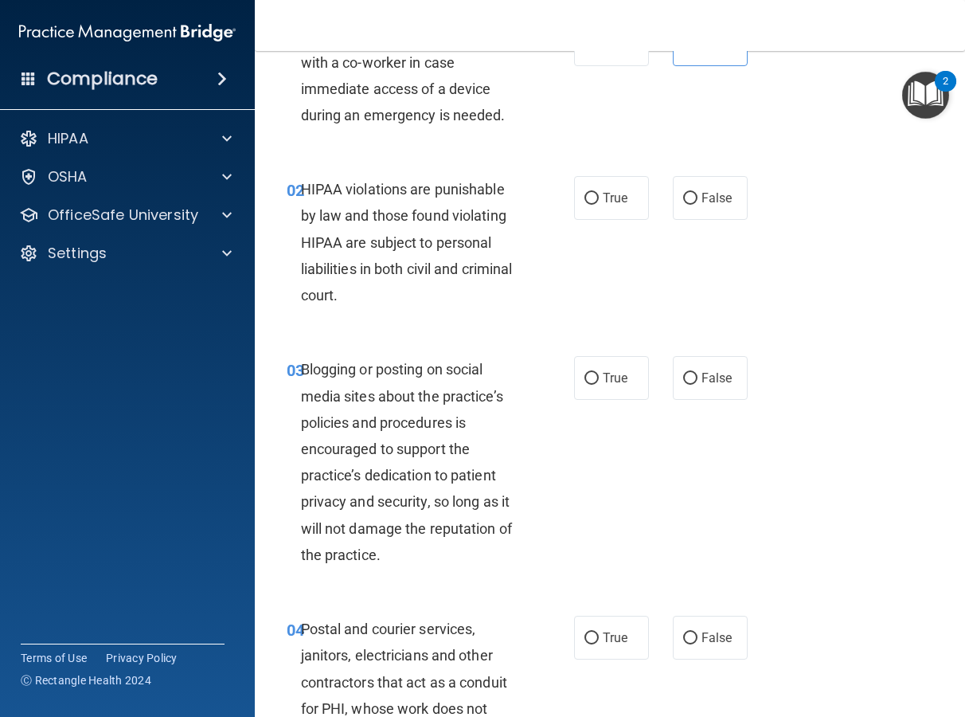
scroll to position [112, 0]
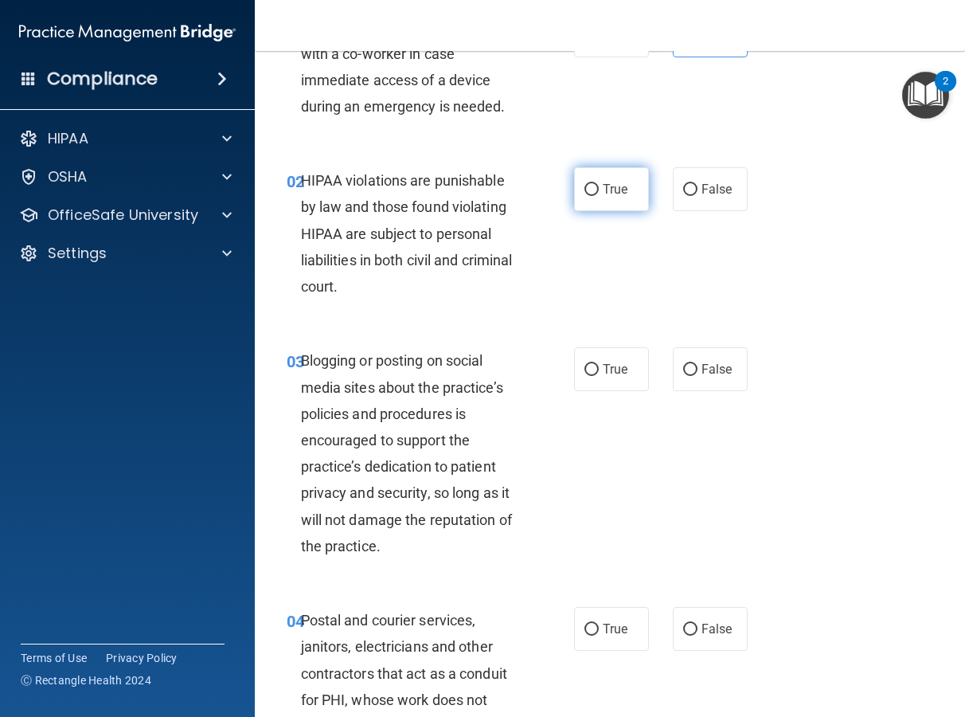
click at [584, 197] on label "True" at bounding box center [611, 189] width 75 height 44
click at [585, 196] on input "True" at bounding box center [592, 190] width 14 height 12
radio input "true"
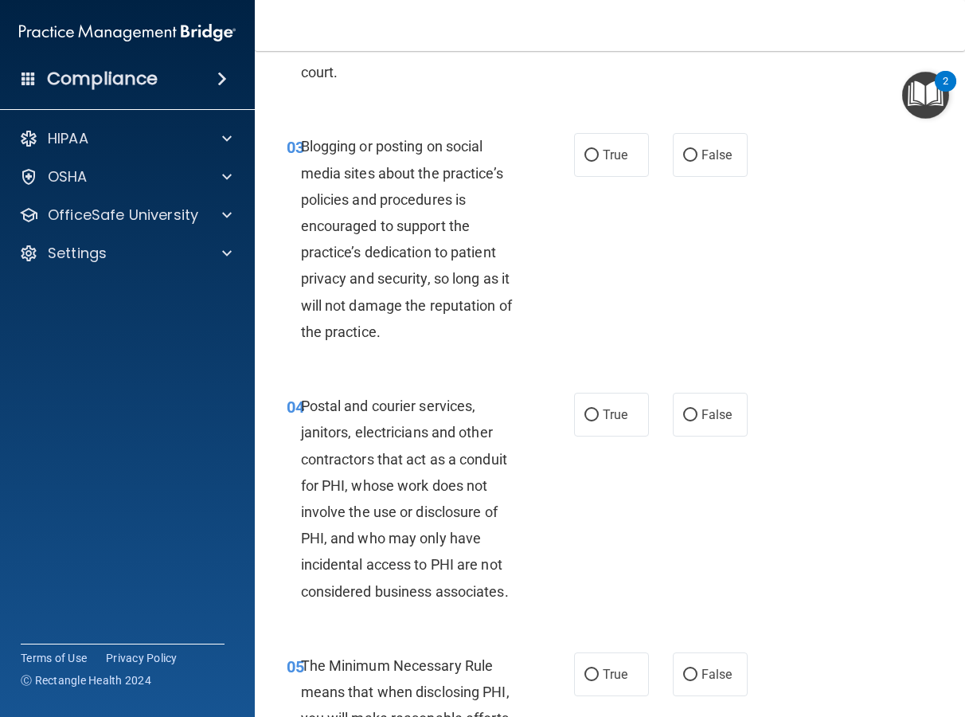
scroll to position [330, 0]
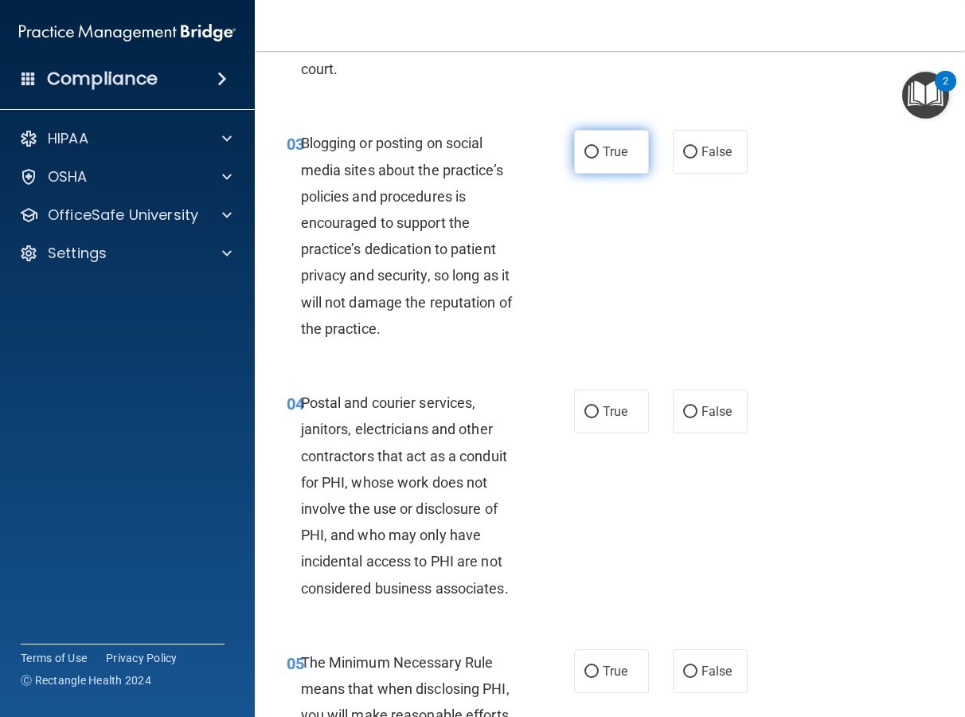
click at [632, 147] on label "True" at bounding box center [611, 152] width 75 height 44
click at [599, 147] on input "True" at bounding box center [592, 153] width 14 height 12
radio input "true"
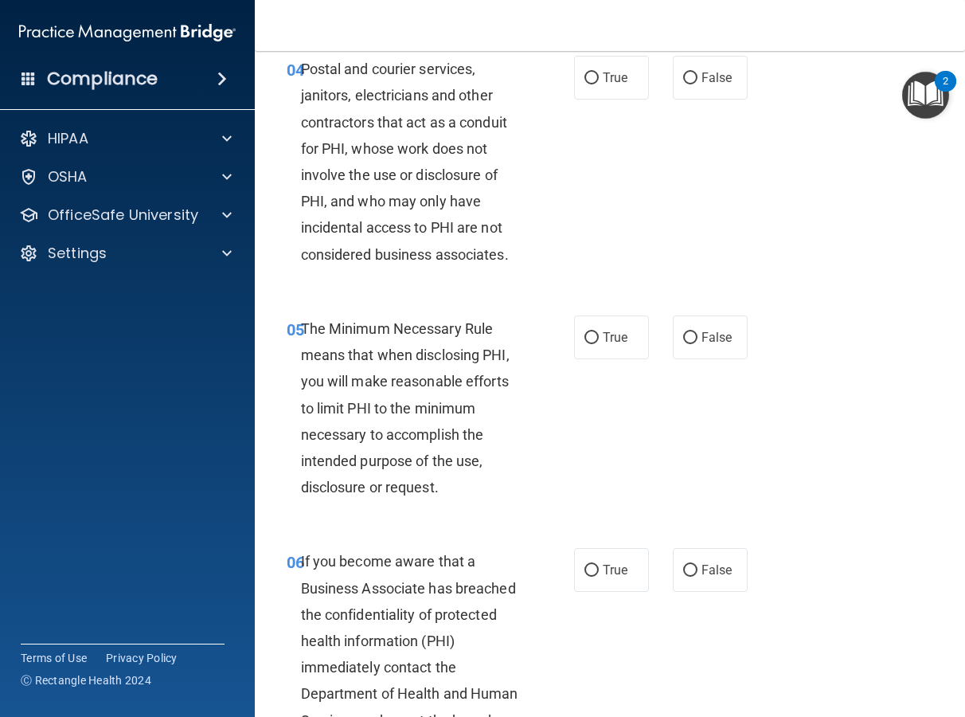
scroll to position [667, 0]
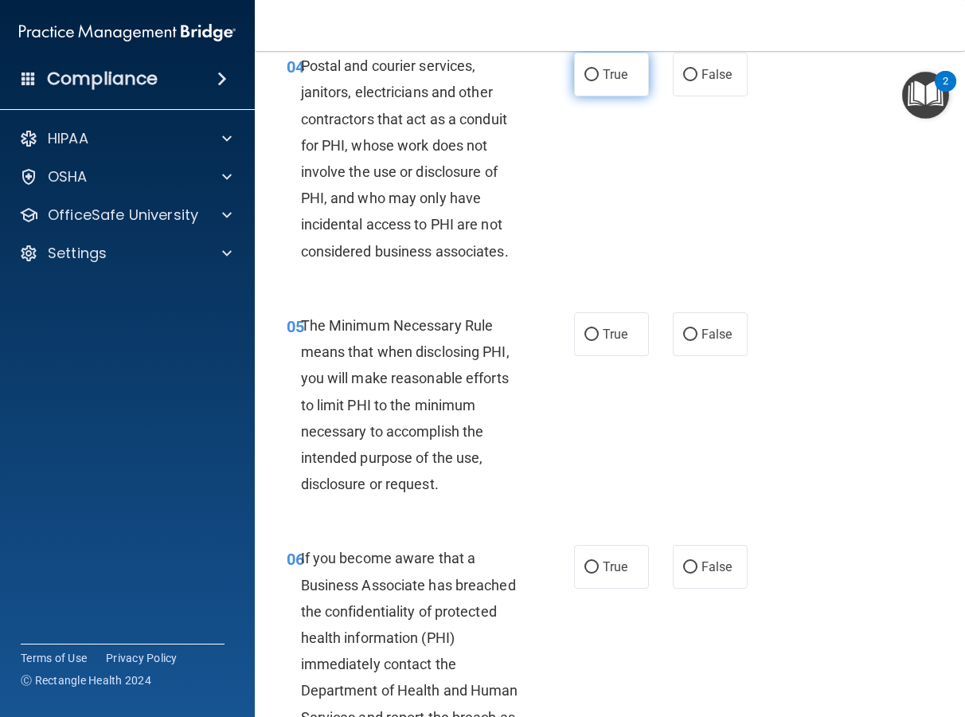
click at [615, 93] on label "True" at bounding box center [611, 75] width 75 height 44
click at [599, 81] on input "True" at bounding box center [592, 75] width 14 height 12
radio input "true"
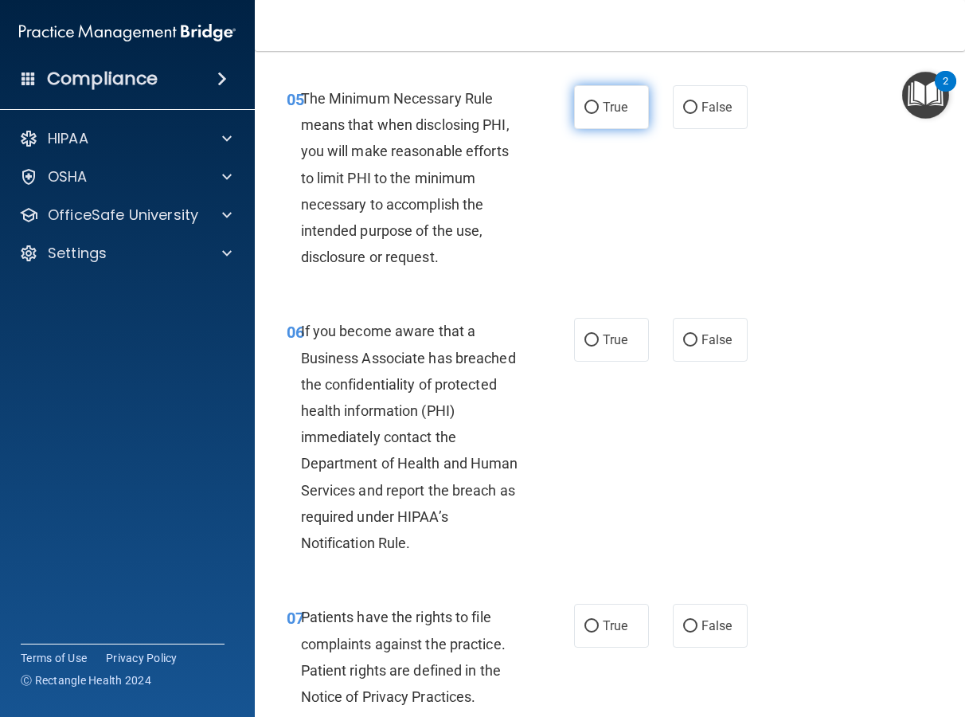
scroll to position [897, 0]
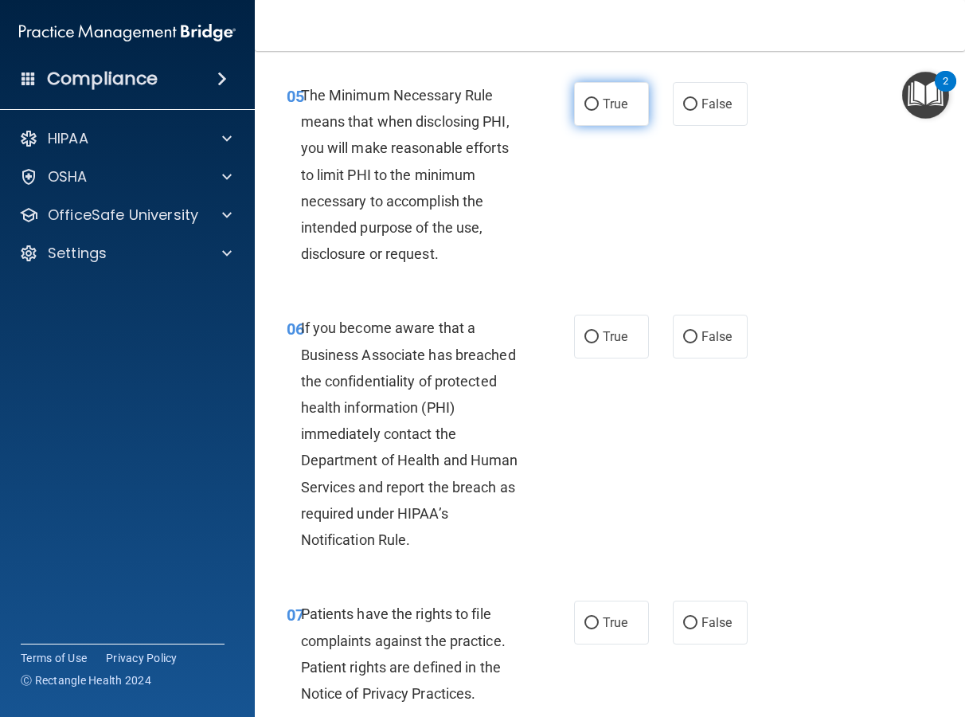
click at [604, 105] on span "True" at bounding box center [615, 103] width 25 height 15
click at [599, 105] on input "True" at bounding box center [592, 105] width 14 height 12
radio input "true"
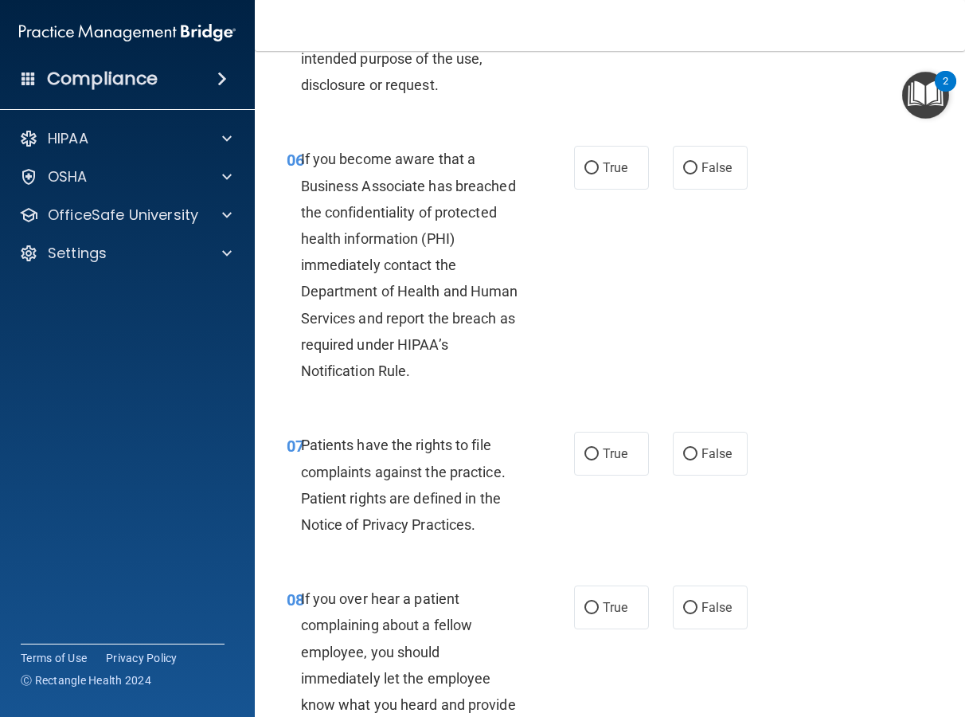
scroll to position [1069, 0]
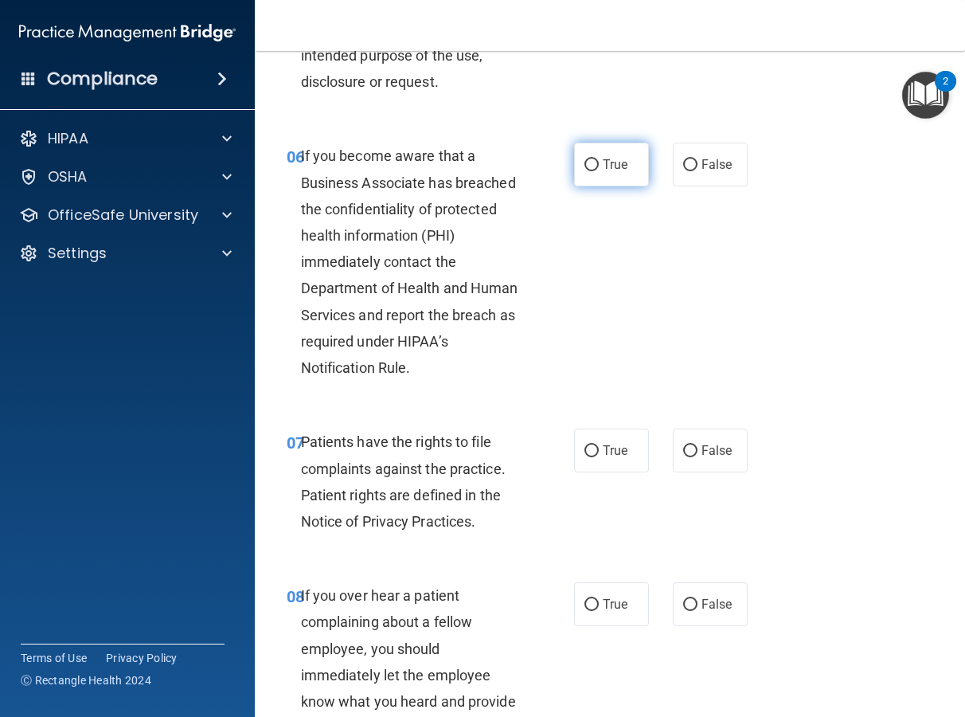
click at [608, 154] on label "True" at bounding box center [611, 165] width 75 height 44
click at [599, 159] on input "True" at bounding box center [592, 165] width 14 height 12
radio input "true"
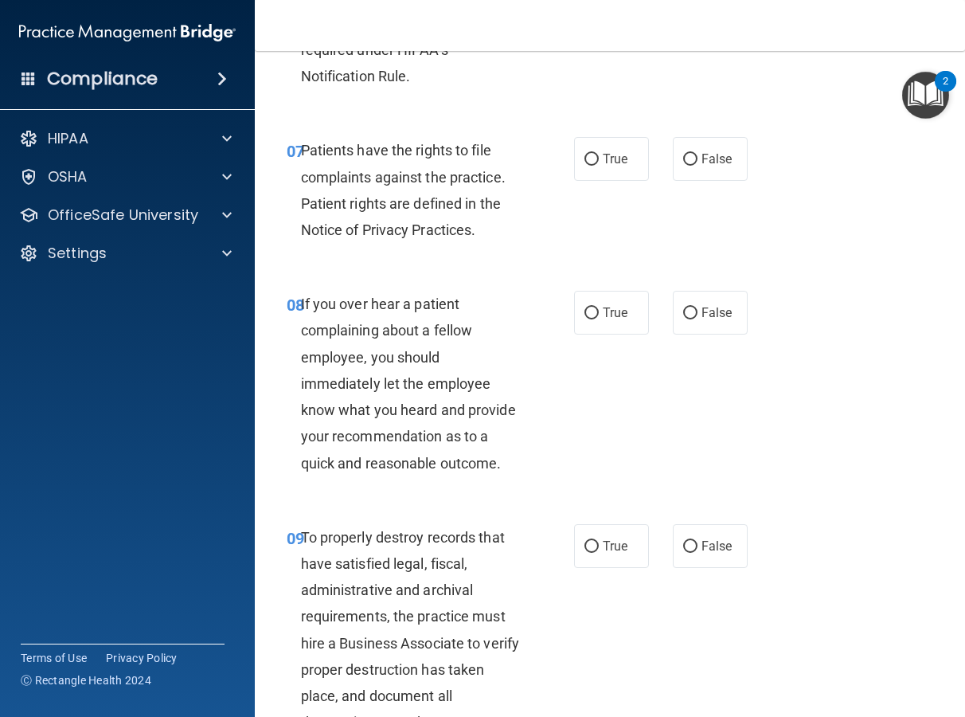
scroll to position [1361, 0]
click at [607, 165] on label "True" at bounding box center [611, 158] width 75 height 44
click at [599, 165] on input "True" at bounding box center [592, 159] width 14 height 12
radio input "true"
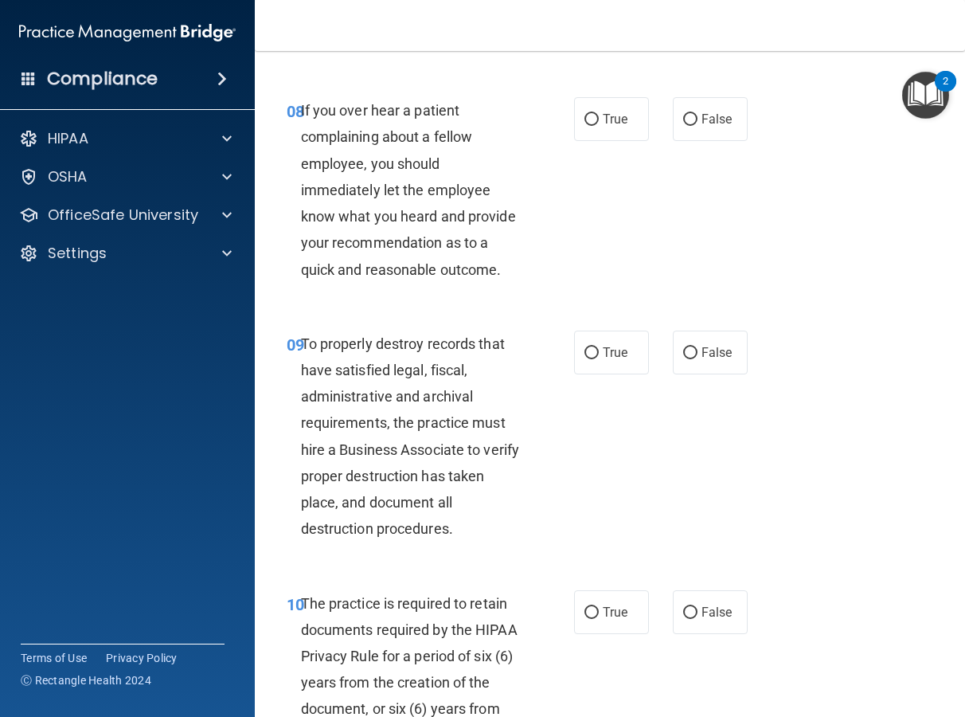
scroll to position [1557, 0]
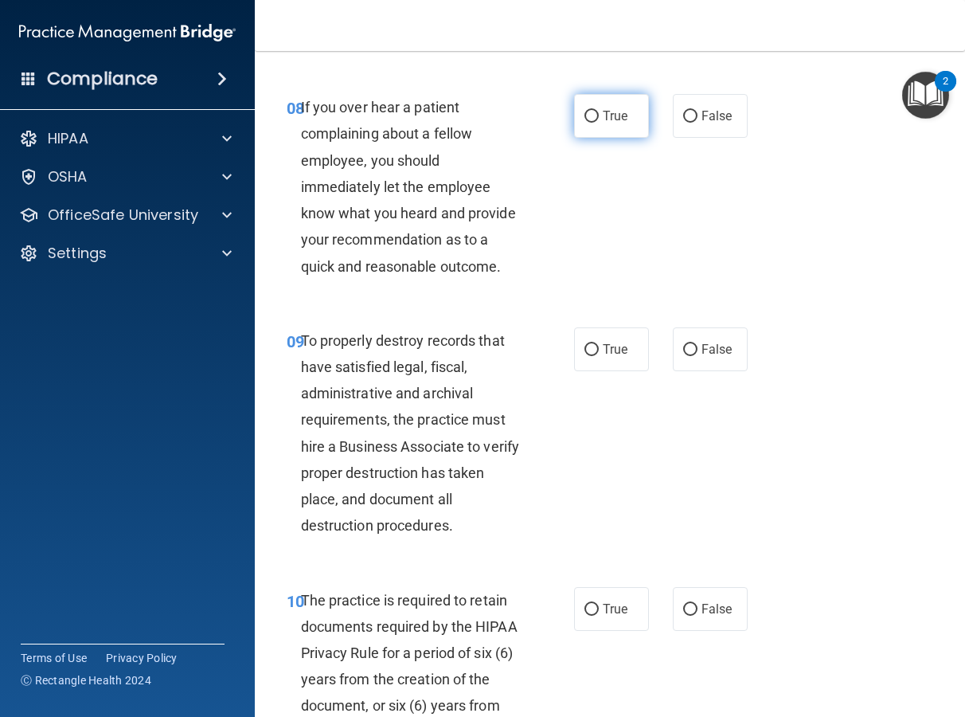
click at [600, 129] on label "True" at bounding box center [611, 116] width 75 height 44
click at [599, 123] on input "True" at bounding box center [592, 117] width 14 height 12
radio input "true"
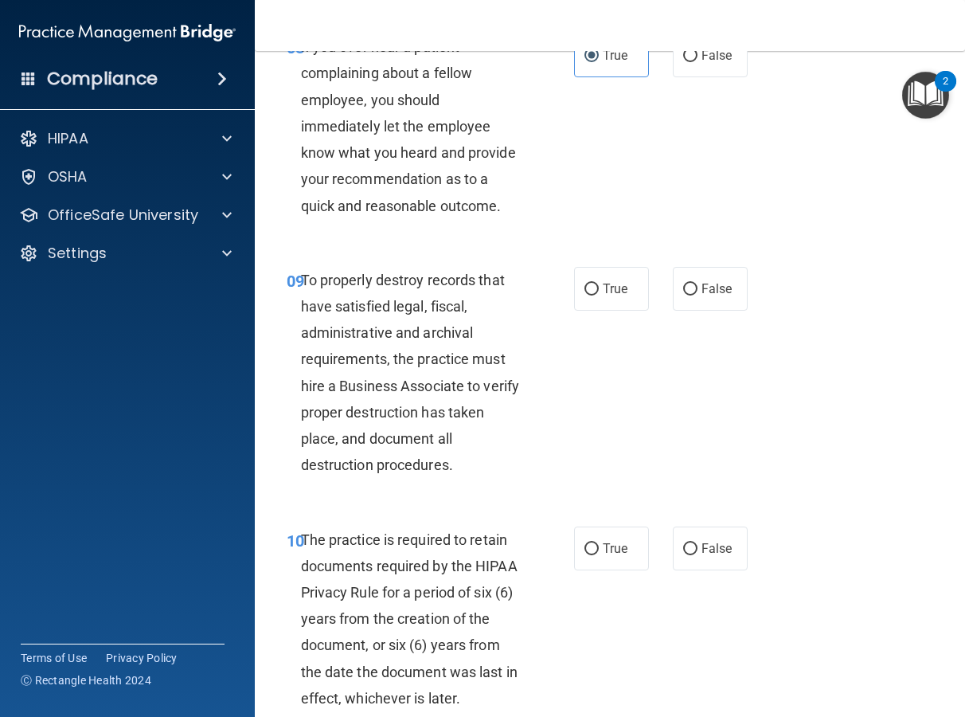
scroll to position [1594, 0]
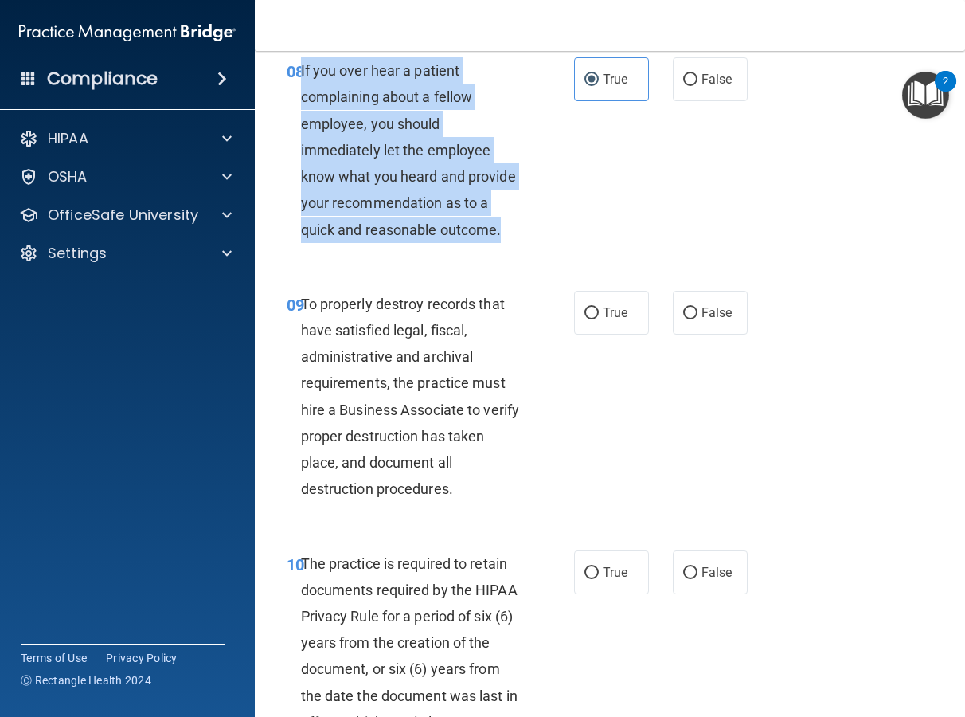
drag, startPoint x: 507, startPoint y: 228, endPoint x: 301, endPoint y: 80, distance: 253.3
click at [301, 80] on div "If you over hear a patient complaining about a fellow employee, you should imme…" at bounding box center [417, 150] width 233 height 186
copy span "If you over hear a patient complaining about a fellow employee, you should imme…"
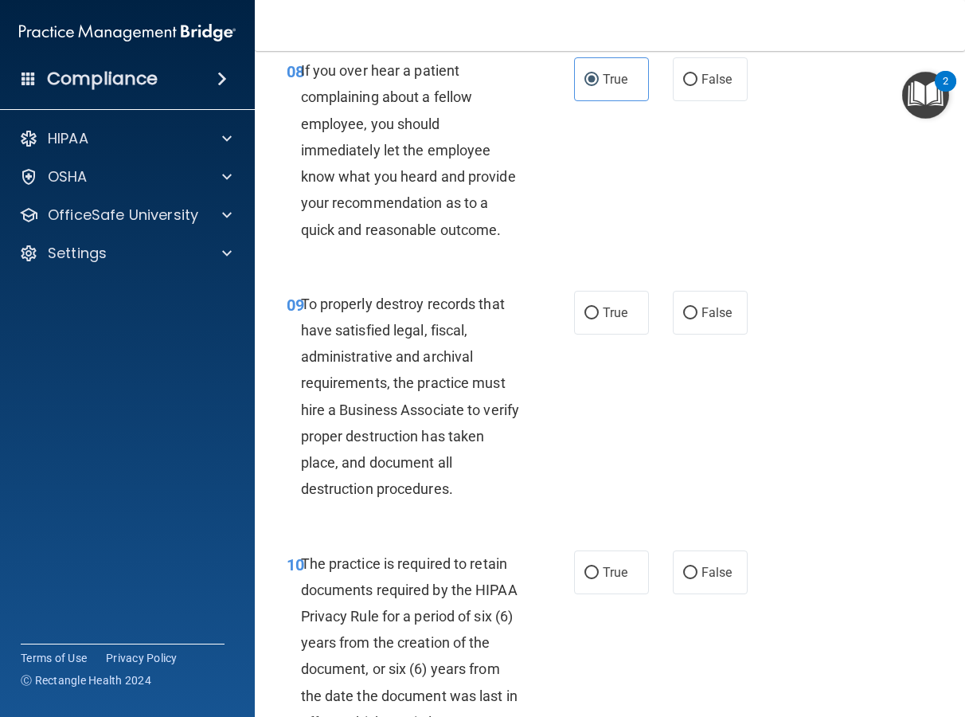
click at [613, 153] on div "08 If you over hear a patient complaining about a fellow employee, you should i…" at bounding box center [610, 153] width 671 height 233
click at [671, 101] on div "08 If you over hear a patient complaining about a fellow employee, you should i…" at bounding box center [610, 153] width 671 height 233
click at [676, 97] on label "False" at bounding box center [710, 79] width 75 height 44
click at [683, 86] on input "False" at bounding box center [690, 80] width 14 height 12
radio input "true"
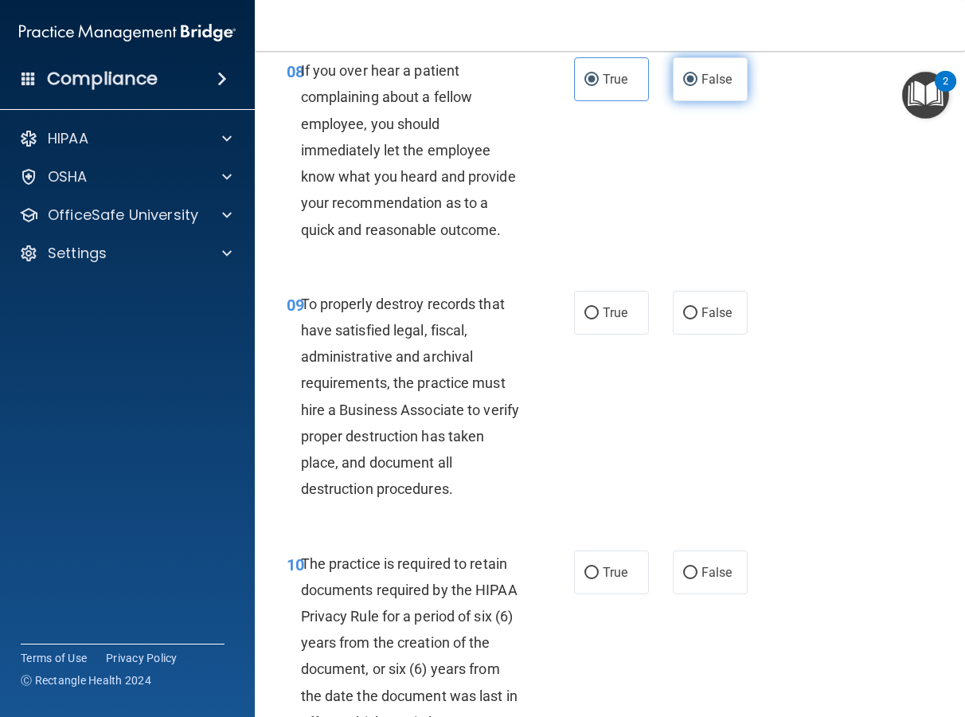
radio input "false"
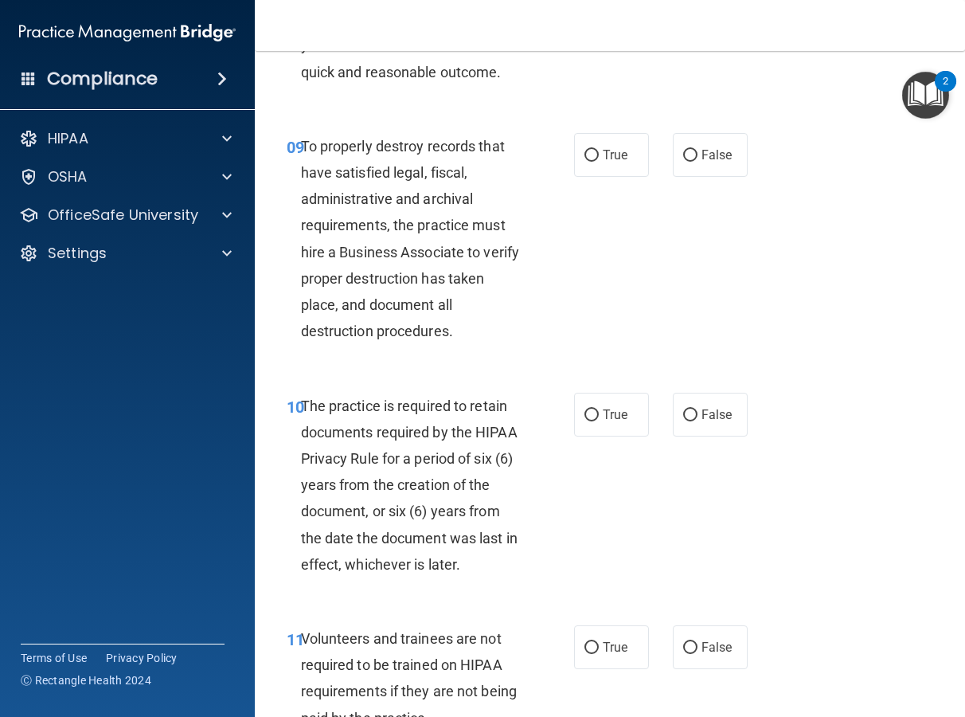
scroll to position [1754, 0]
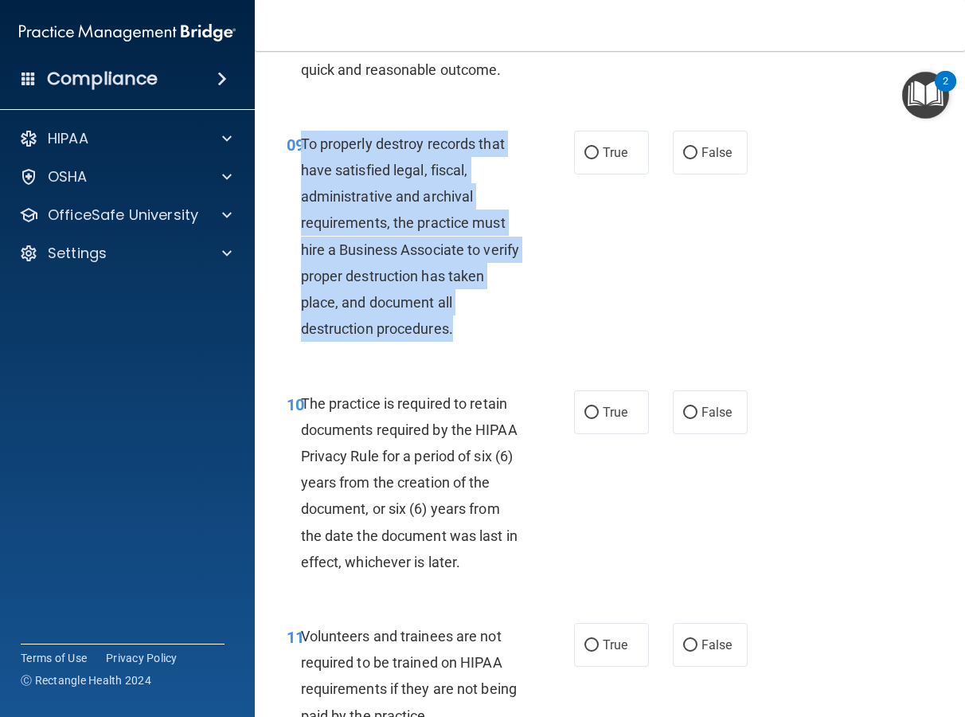
drag, startPoint x: 460, startPoint y: 337, endPoint x: 301, endPoint y: 147, distance: 248.2
click at [301, 147] on div "To properly destroy records that have satisfied legal, fiscal, administrative a…" at bounding box center [417, 237] width 233 height 212
copy span "To properly destroy records that have satisfied legal, fiscal, administrative a…"
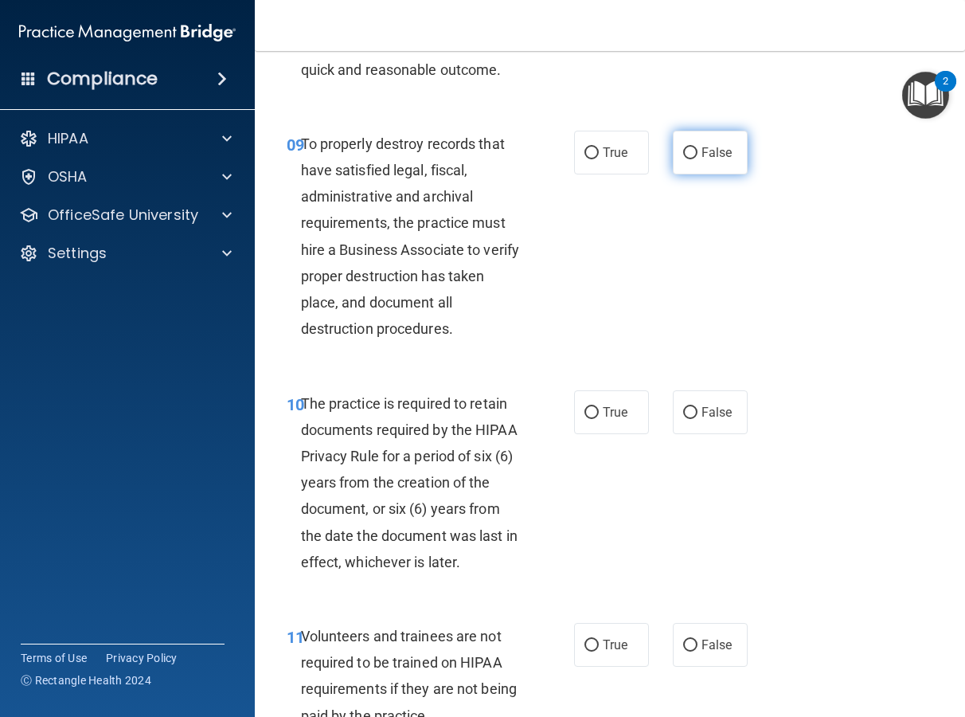
click at [717, 151] on span "False" at bounding box center [717, 152] width 31 height 15
click at [698, 151] on input "False" at bounding box center [690, 153] width 14 height 12
radio input "true"
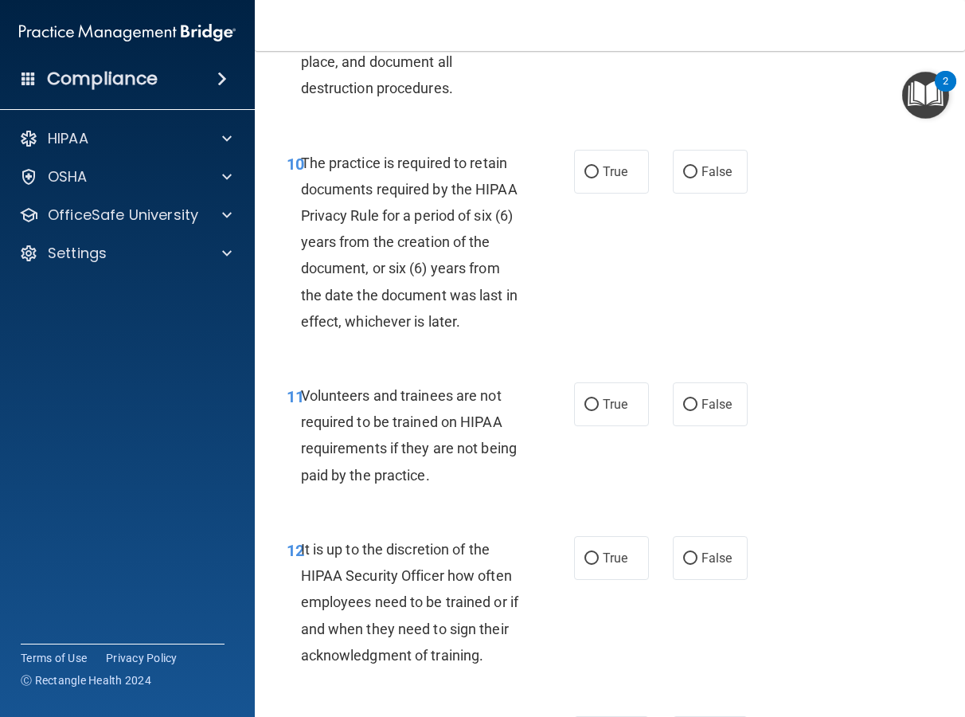
scroll to position [1997, 0]
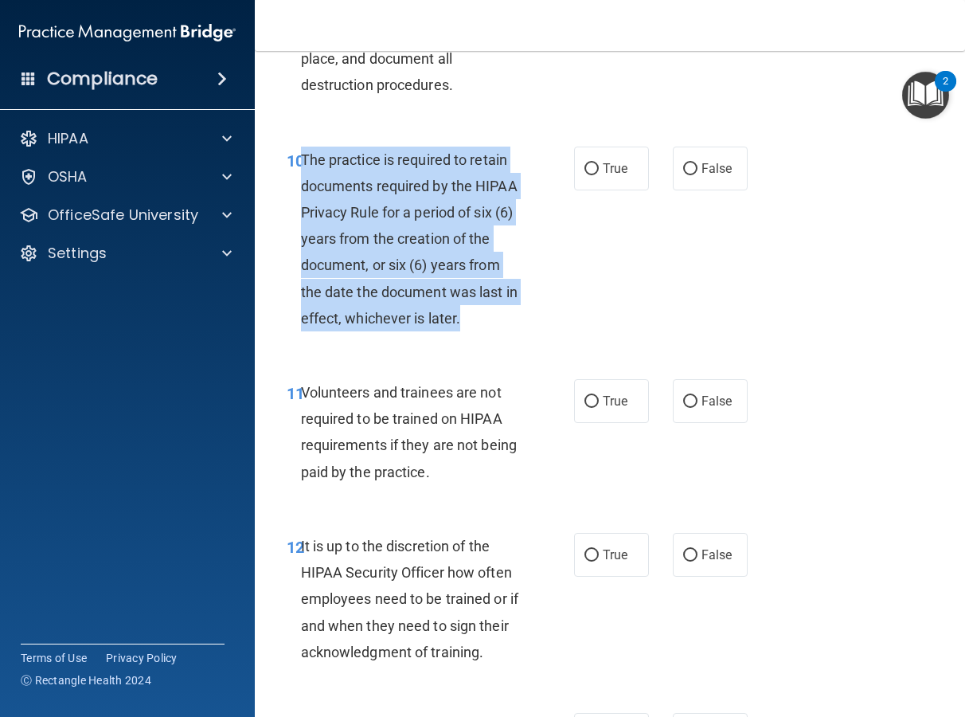
drag, startPoint x: 484, startPoint y: 319, endPoint x: 303, endPoint y: 161, distance: 239.9
click at [303, 161] on div "The practice is required to retain documents required by the HIPAA Privacy Rule…" at bounding box center [417, 240] width 233 height 186
copy span "The practice is required to retain documents required by the HIPAA Privacy Rule…"
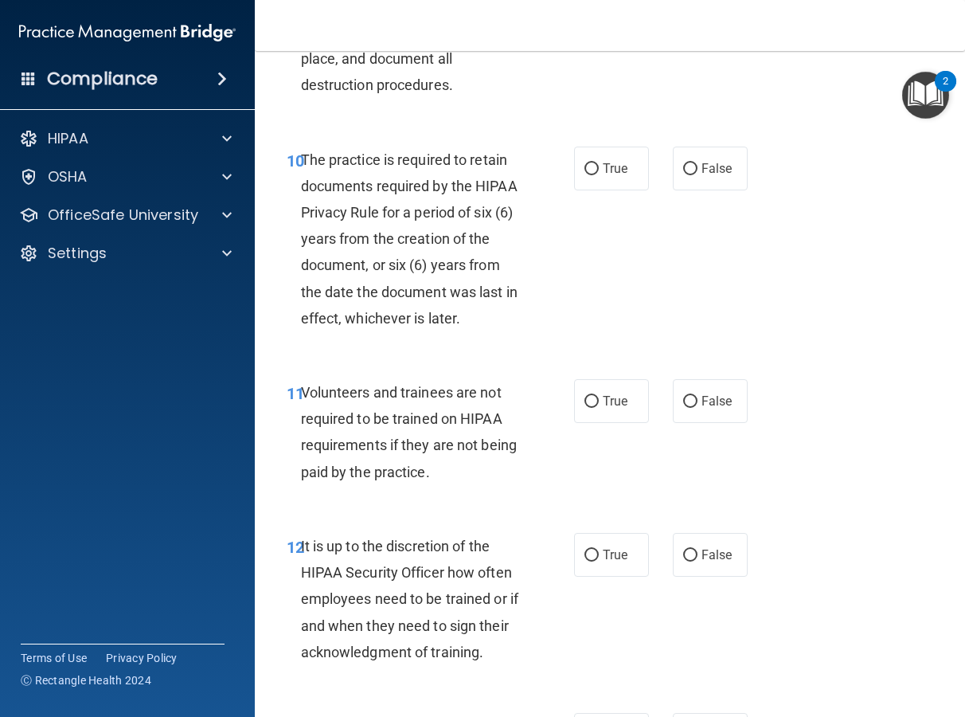
click at [664, 227] on div "10 The practice is required to retain documents required by the HIPAA Privacy R…" at bounding box center [610, 243] width 671 height 233
click at [624, 168] on label "True" at bounding box center [611, 169] width 75 height 44
click at [599, 168] on input "True" at bounding box center [592, 169] width 14 height 12
radio input "true"
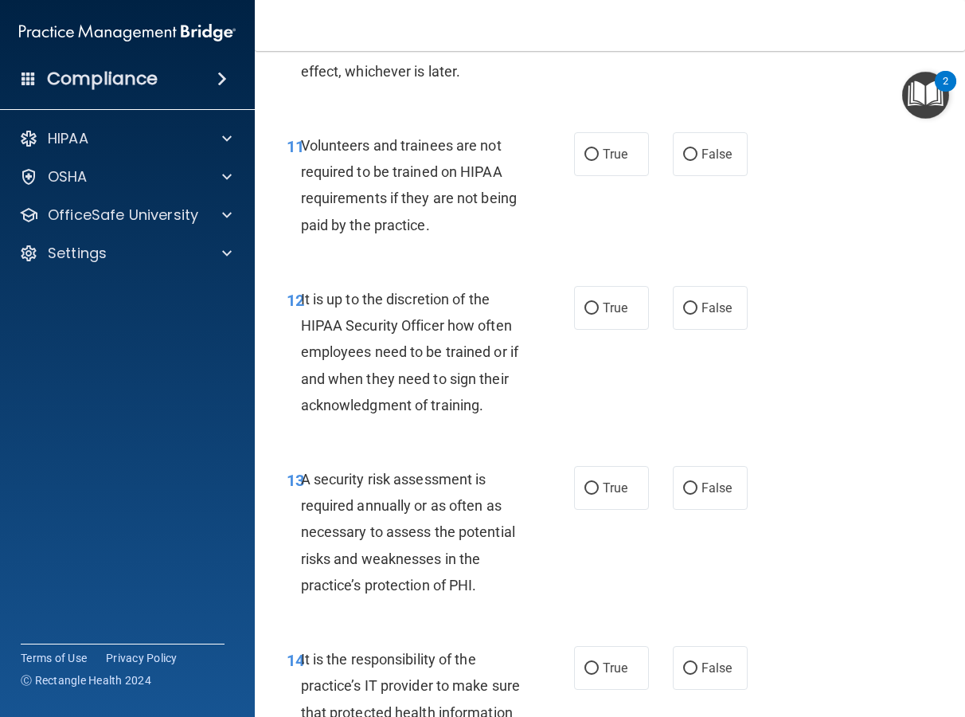
scroll to position [2246, 0]
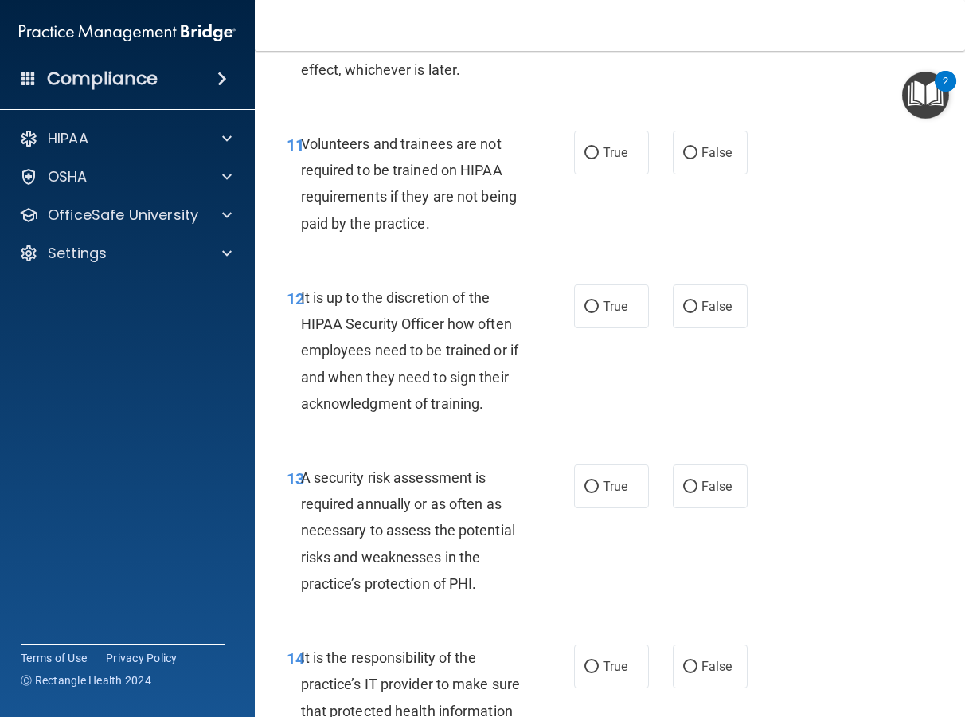
click at [437, 217] on div "Volunteers and trainees are not required to be trained on HIPAA requirements if…" at bounding box center [417, 184] width 233 height 106
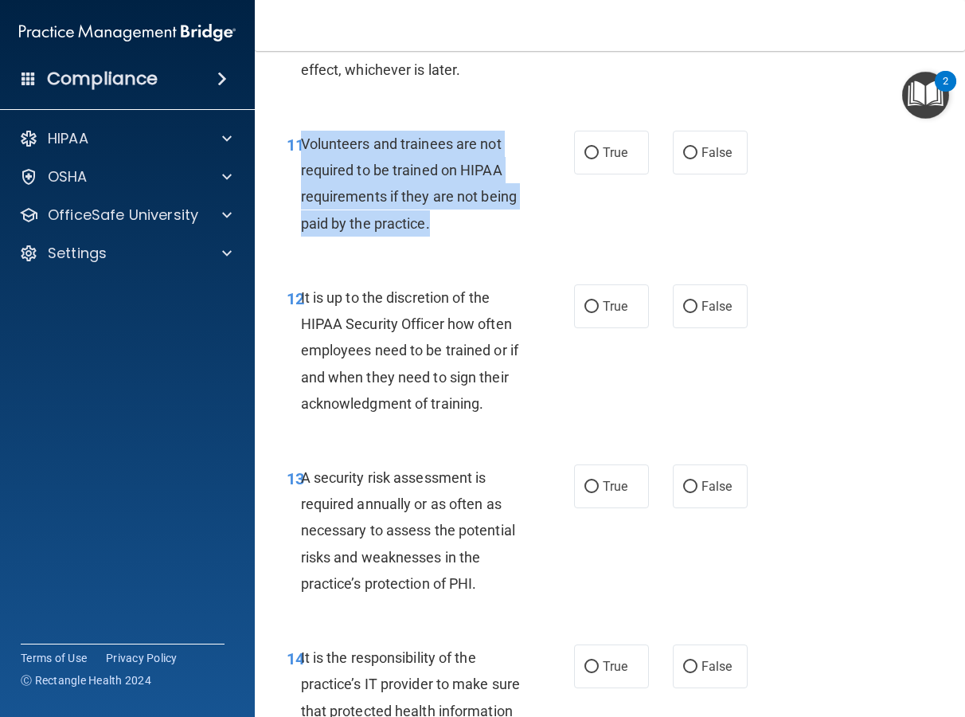
drag, startPoint x: 437, startPoint y: 223, endPoint x: 301, endPoint y: 143, distance: 157.8
click at [301, 143] on div "Volunteers and trainees are not required to be trained on HIPAA requirements if…" at bounding box center [417, 184] width 233 height 106
copy span "Volunteers and trainees are not required to be trained on HIPAA requirements if…"
click at [577, 204] on div "11 Volunteers and trainees are not required to be trained on HIPAA requirements…" at bounding box center [430, 188] width 335 height 114
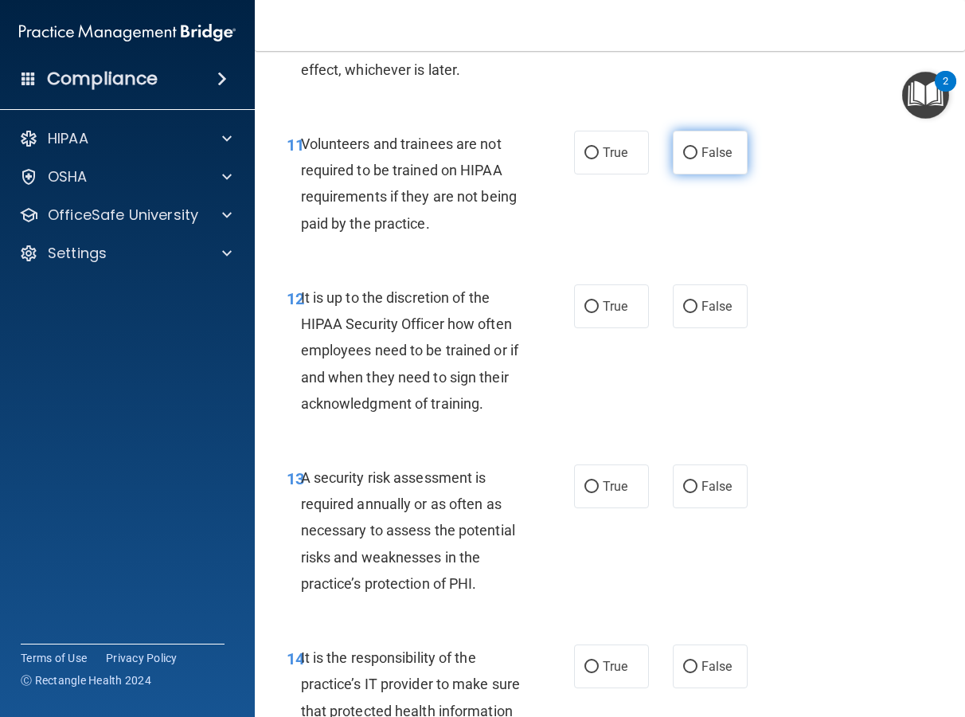
click at [673, 157] on label "False" at bounding box center [710, 153] width 75 height 44
click at [683, 157] on input "False" at bounding box center [690, 153] width 14 height 12
radio input "true"
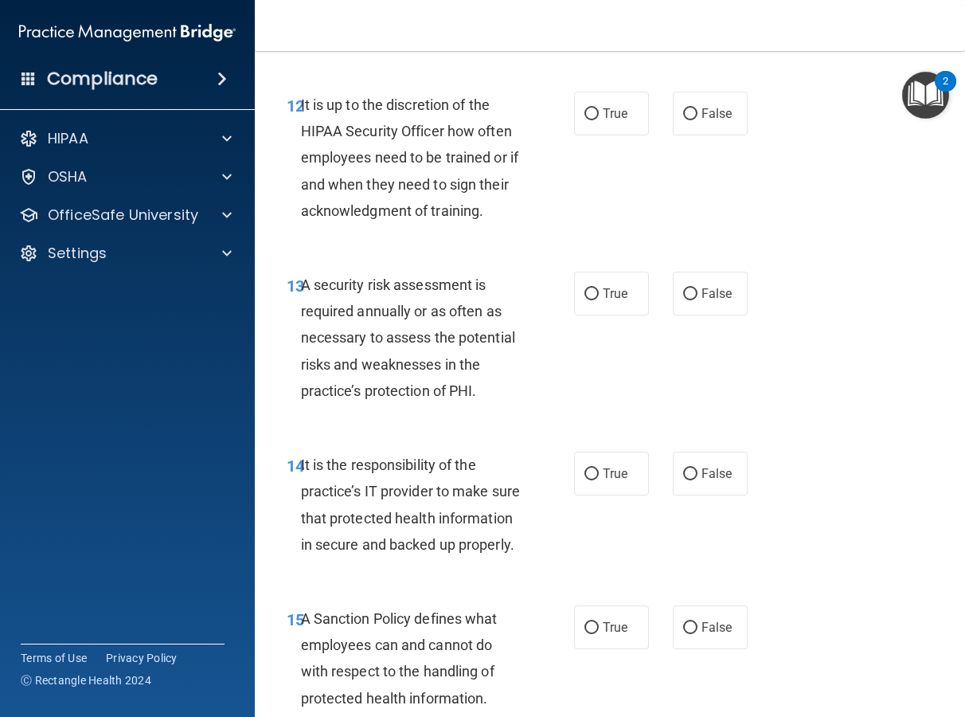
scroll to position [2442, 0]
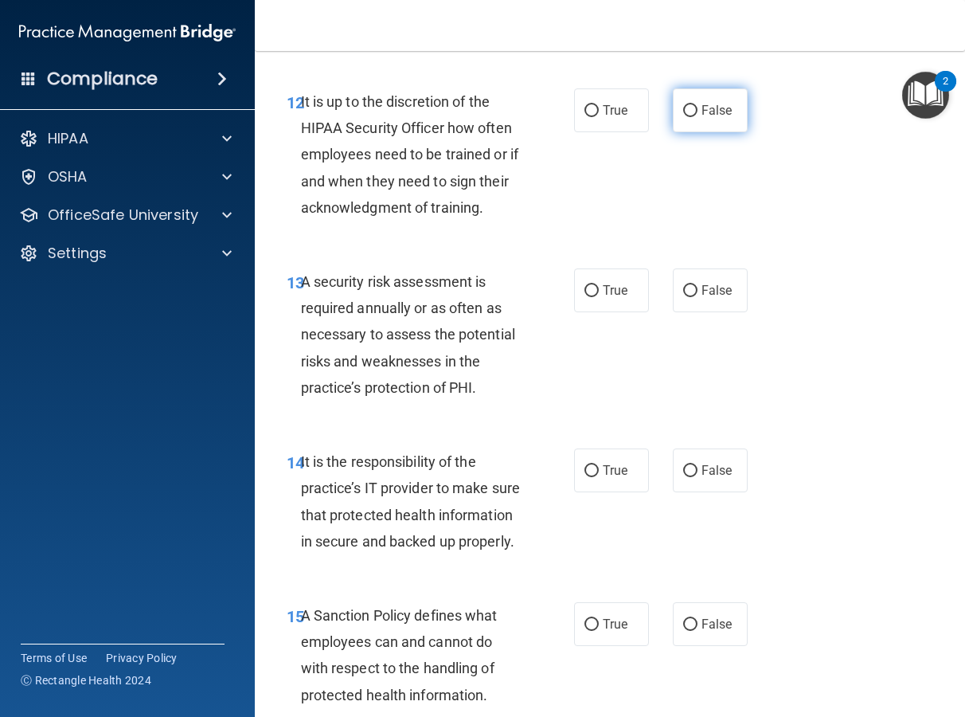
click at [677, 97] on label "False" at bounding box center [710, 110] width 75 height 44
click at [683, 105] on input "False" at bounding box center [690, 111] width 14 height 12
radio input "true"
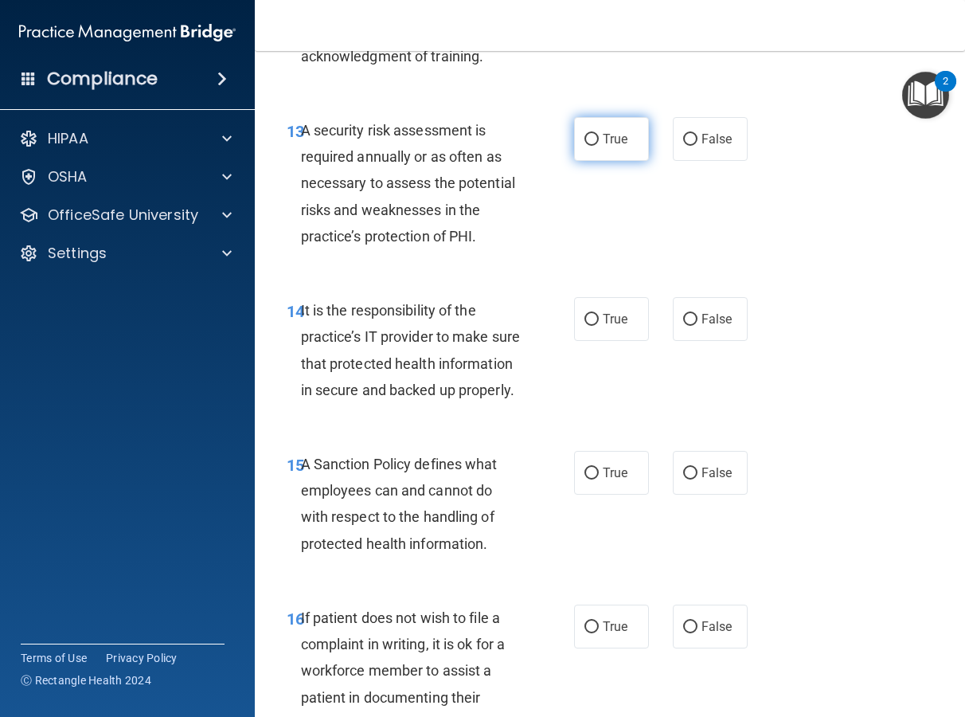
scroll to position [2626, 0]
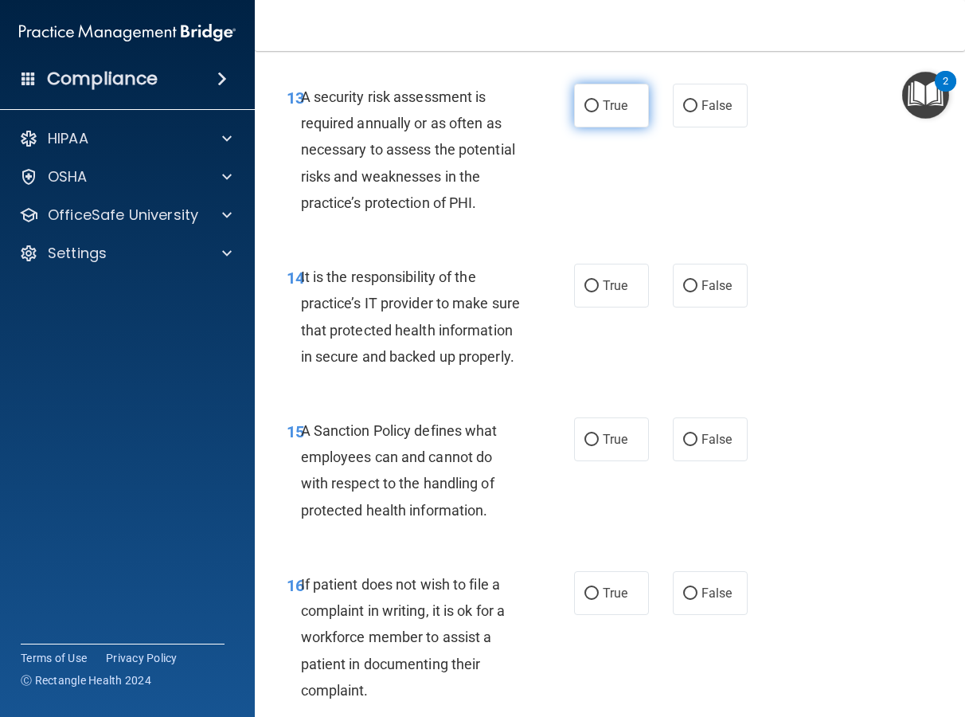
click at [628, 122] on label "True" at bounding box center [611, 106] width 75 height 44
click at [599, 112] on input "True" at bounding box center [592, 106] width 14 height 12
radio input "true"
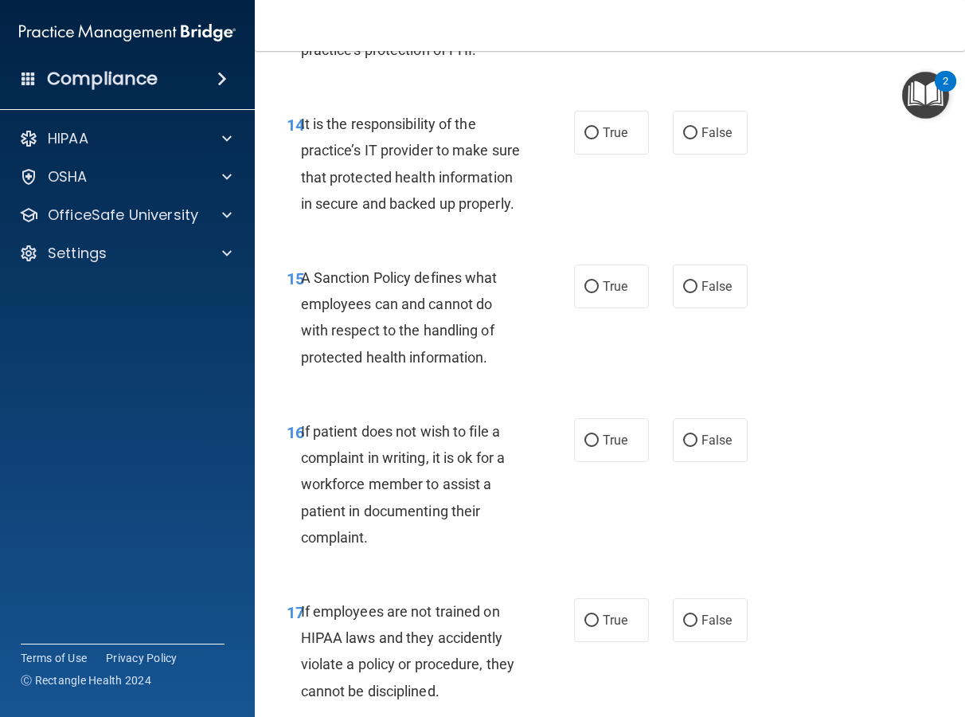
scroll to position [2783, 0]
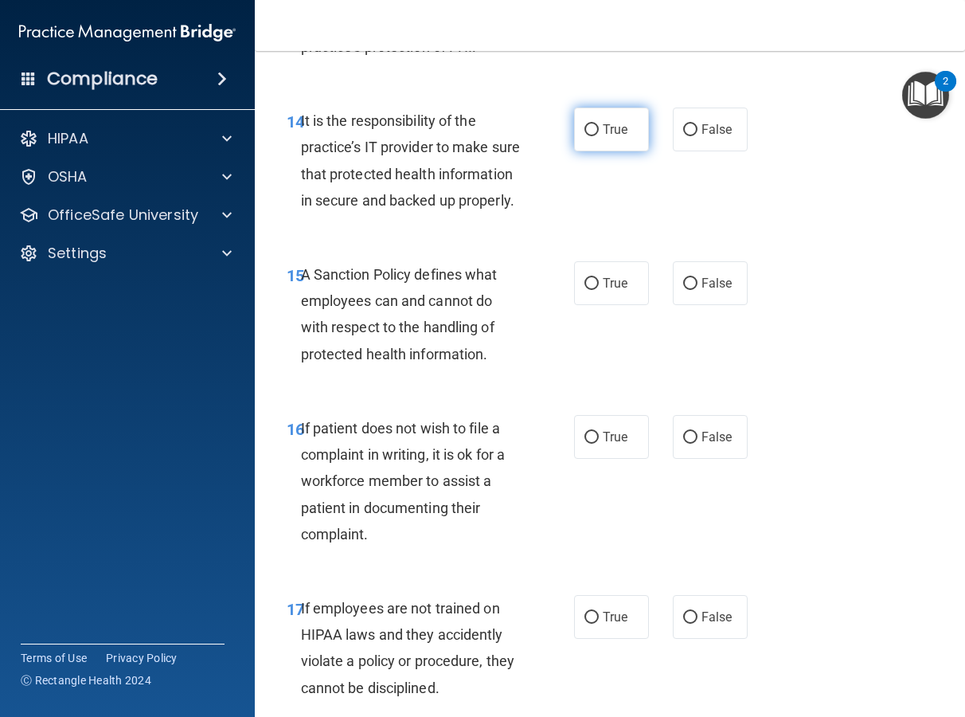
click at [613, 140] on label "True" at bounding box center [611, 130] width 75 height 44
click at [599, 136] on input "True" at bounding box center [592, 130] width 14 height 12
radio input "true"
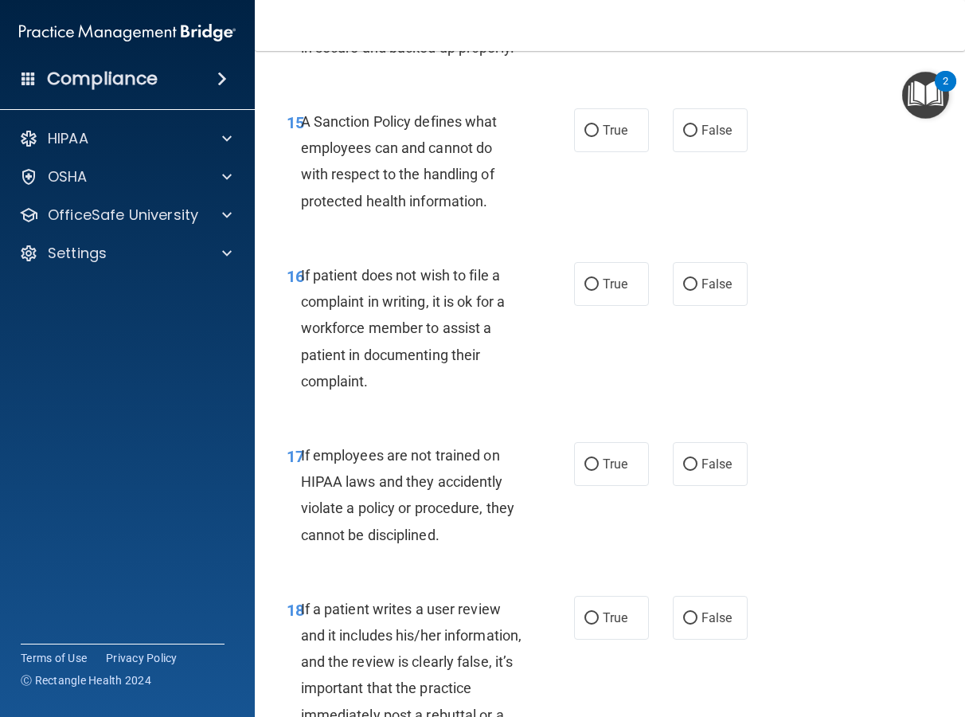
scroll to position [2939, 0]
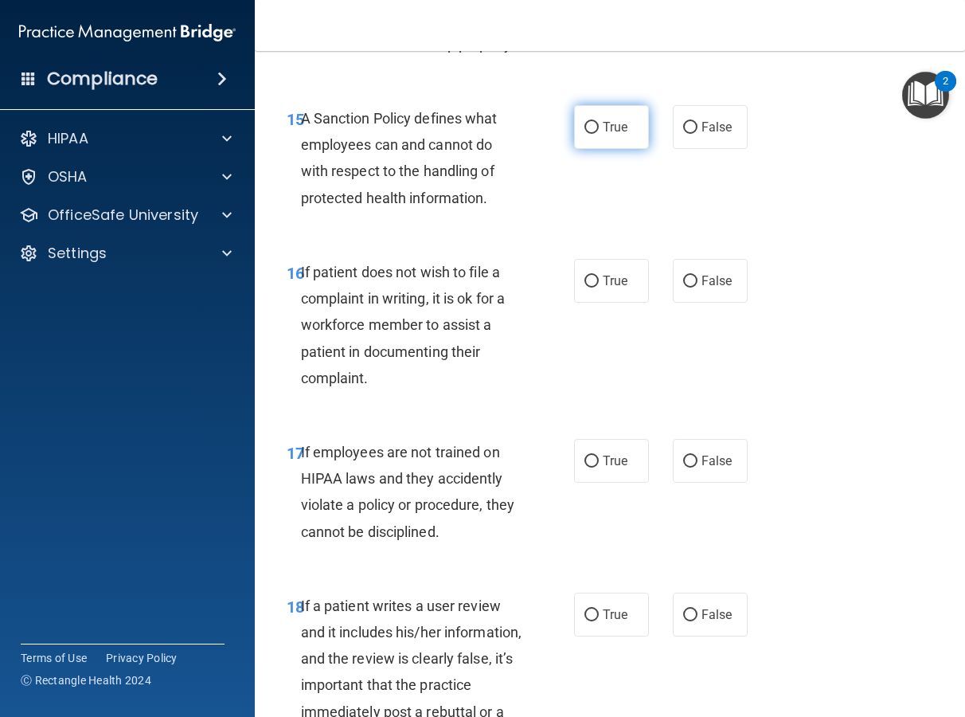
click at [607, 149] on label "True" at bounding box center [611, 127] width 75 height 44
click at [599, 134] on input "True" at bounding box center [592, 128] width 14 height 12
radio input "true"
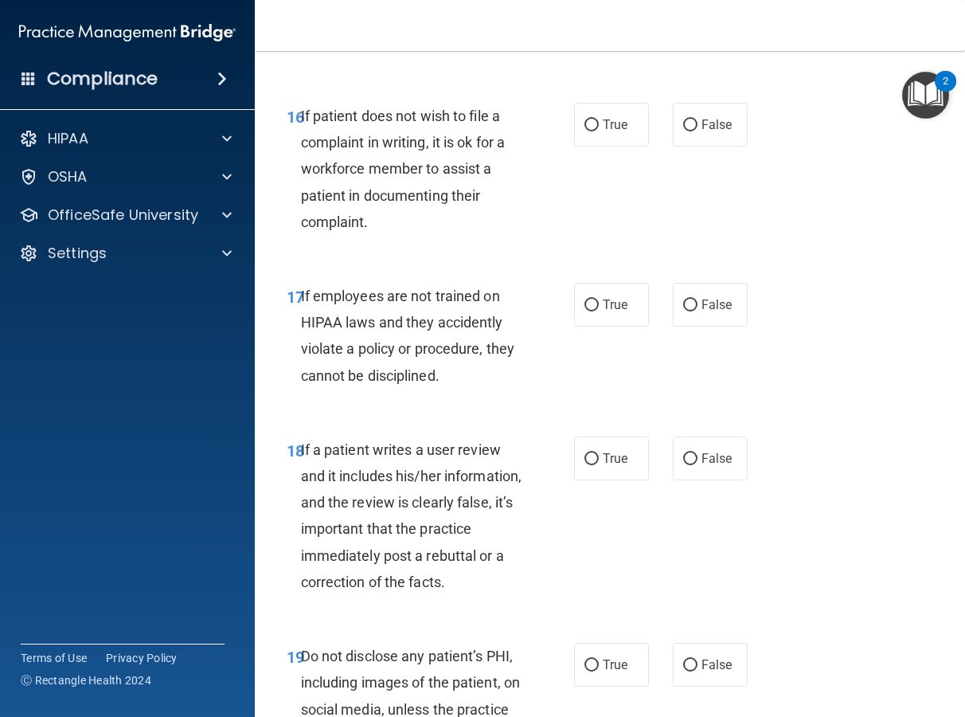
scroll to position [3115, 0]
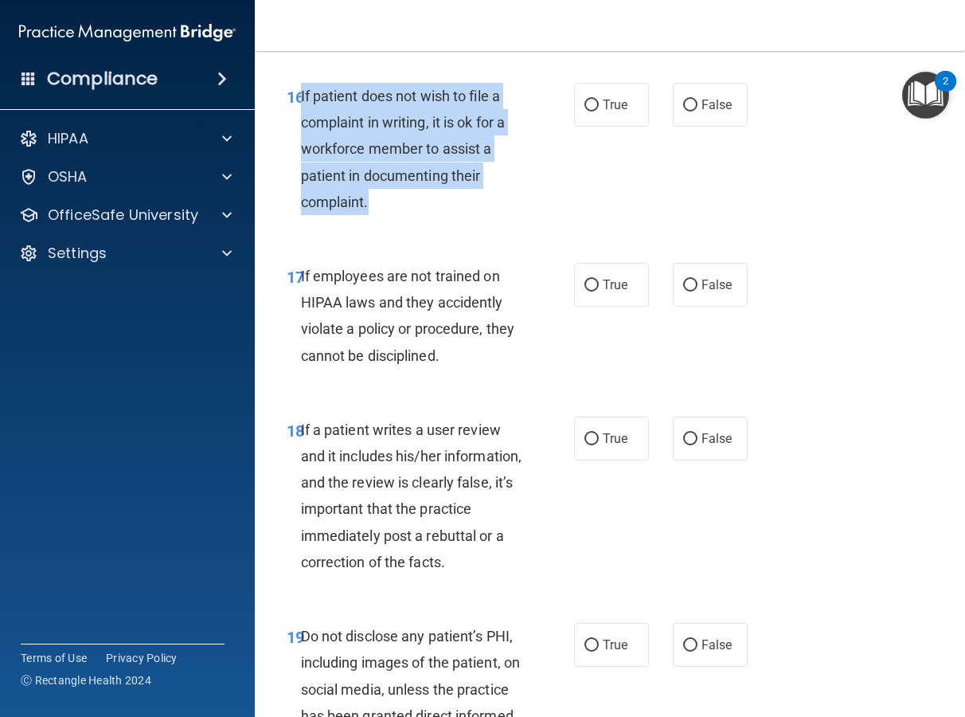
drag, startPoint x: 399, startPoint y: 245, endPoint x: 301, endPoint y: 124, distance: 155.7
click at [301, 124] on div "16 If patient does not wish to file a complaint in writing, it is ok for a work…" at bounding box center [430, 153] width 335 height 140
copy span "If patient does not wish to file a complaint in writing, it is ok for a workfor…"
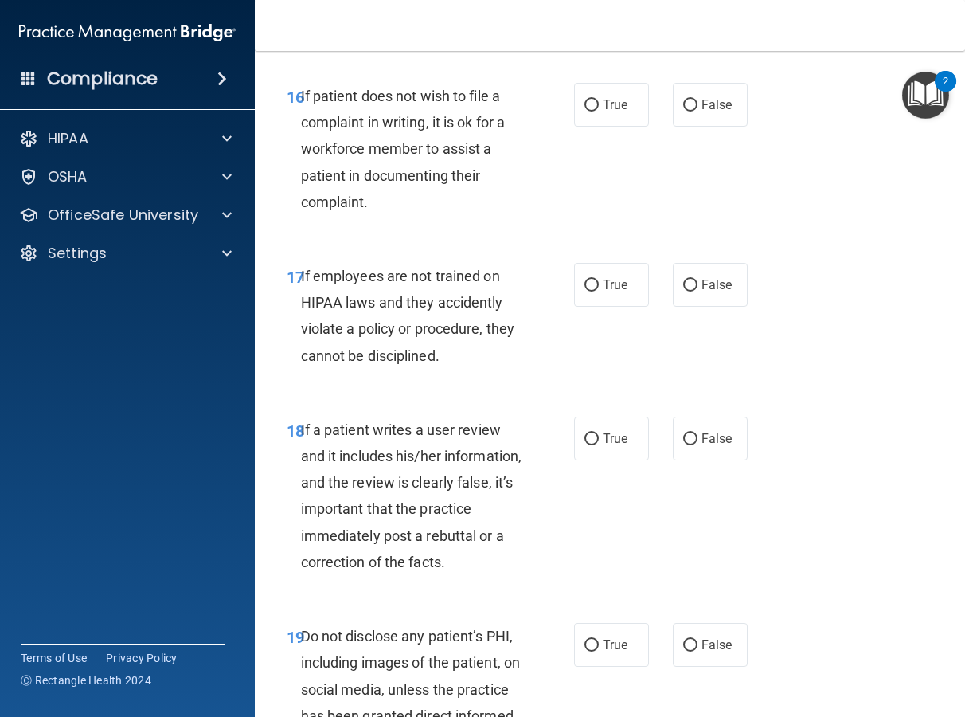
click at [625, 189] on div "16 If patient does not wish to file a complaint in writing, it is ok for a work…" at bounding box center [610, 153] width 671 height 180
click at [612, 158] on div "16 If patient does not wish to file a complaint in writing, it is ok for a work…" at bounding box center [610, 153] width 671 height 180
click at [608, 127] on label "True" at bounding box center [611, 105] width 75 height 44
click at [599, 111] on input "True" at bounding box center [592, 106] width 14 height 12
radio input "true"
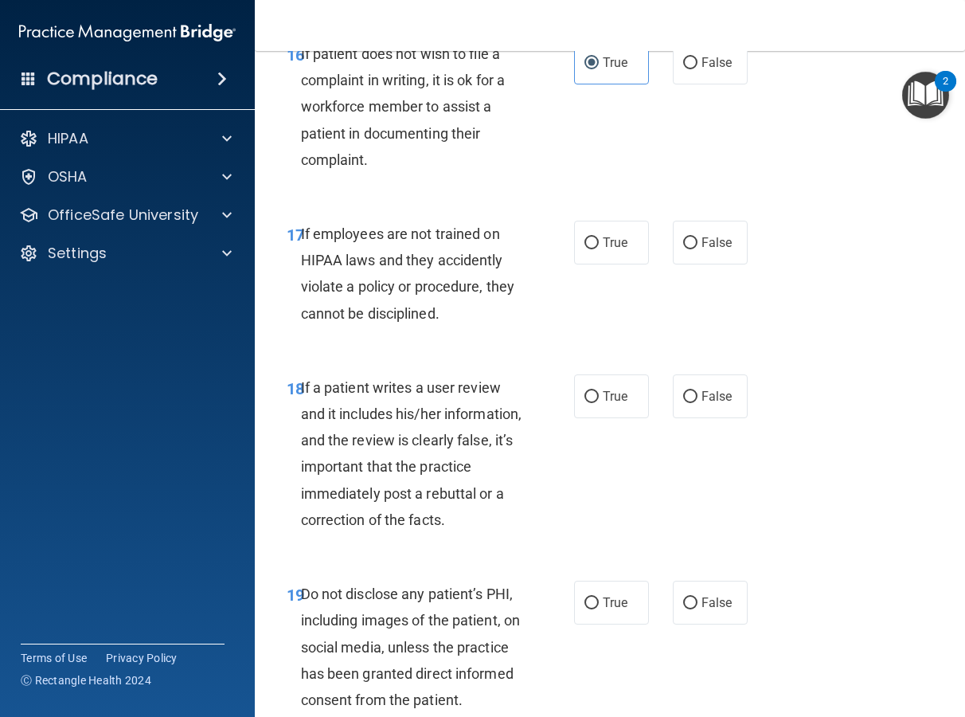
scroll to position [3167, 0]
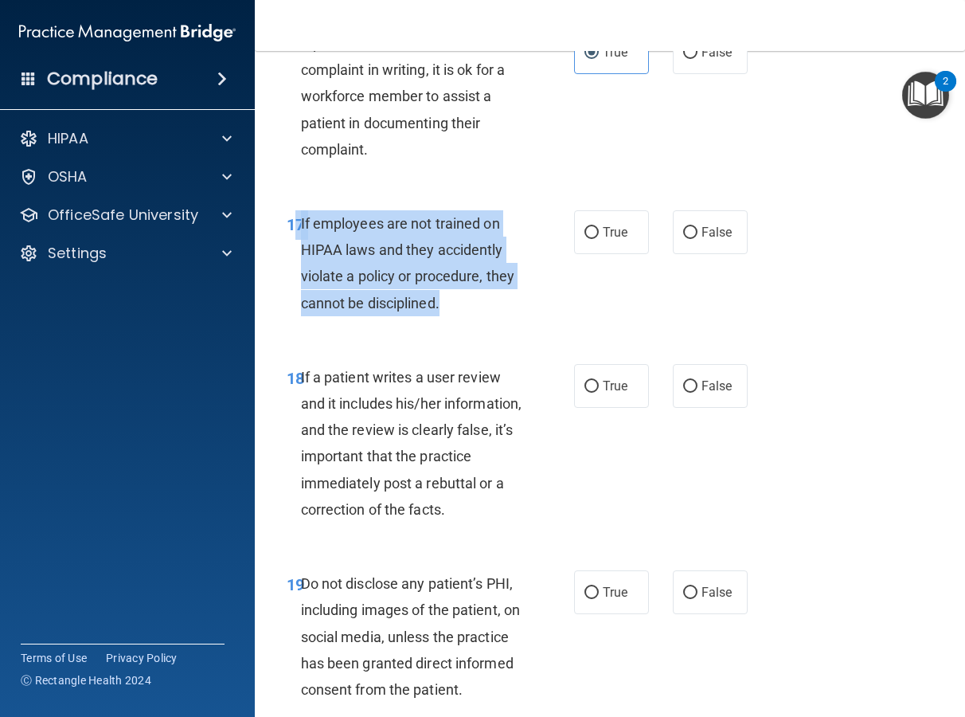
drag, startPoint x: 471, startPoint y: 327, endPoint x: 292, endPoint y: 257, distance: 192.1
click at [292, 257] on div "17 If employees are not trained on HIPAA laws and they accidently violate a pol…" at bounding box center [430, 267] width 335 height 114
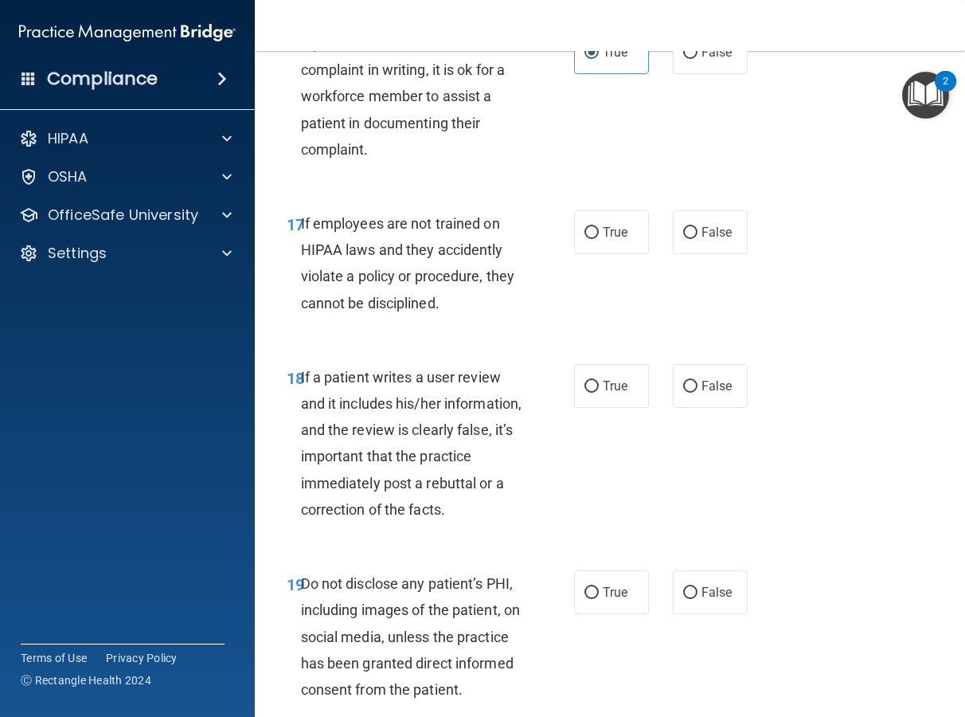
click at [295, 234] on span "17" at bounding box center [296, 224] width 18 height 19
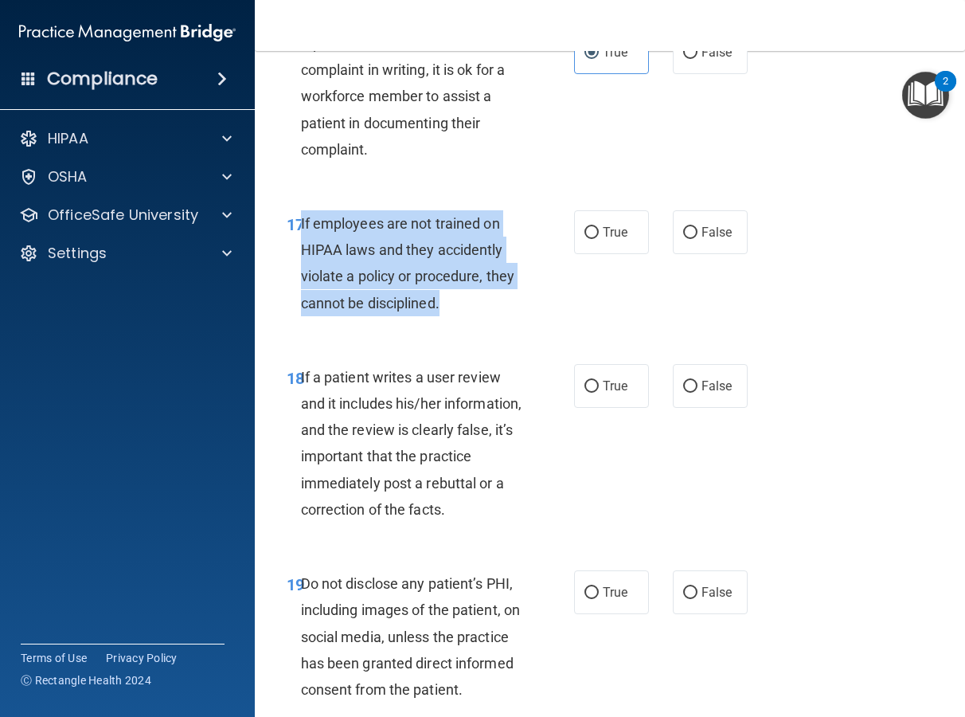
drag, startPoint x: 472, startPoint y: 330, endPoint x: 299, endPoint y: 250, distance: 190.3
click at [301, 250] on div "If employees are not trained on HIPAA laws and they accidently violate a policy…" at bounding box center [417, 263] width 233 height 106
copy span "If employees are not trained on HIPAA laws and they accidently violate a policy…"
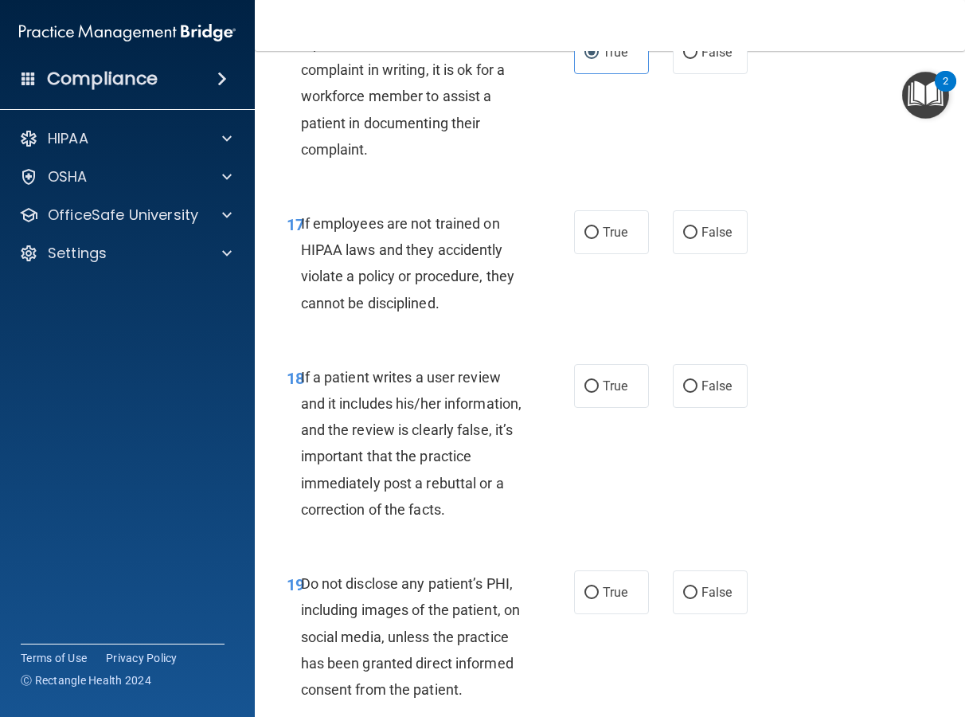
click at [518, 162] on div "If patient does not wish to file a complaint in writing, it is ok for a workfor…" at bounding box center [417, 96] width 233 height 132
click at [725, 247] on label "False" at bounding box center [710, 232] width 75 height 44
click at [698, 239] on input "False" at bounding box center [690, 233] width 14 height 12
radio input "true"
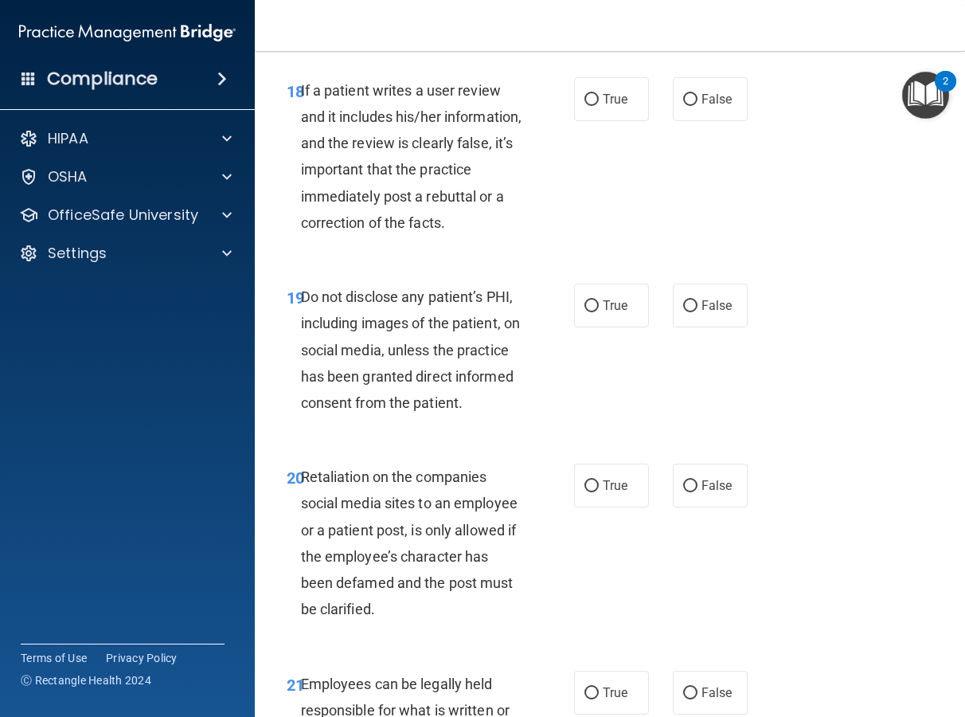
scroll to position [3457, 0]
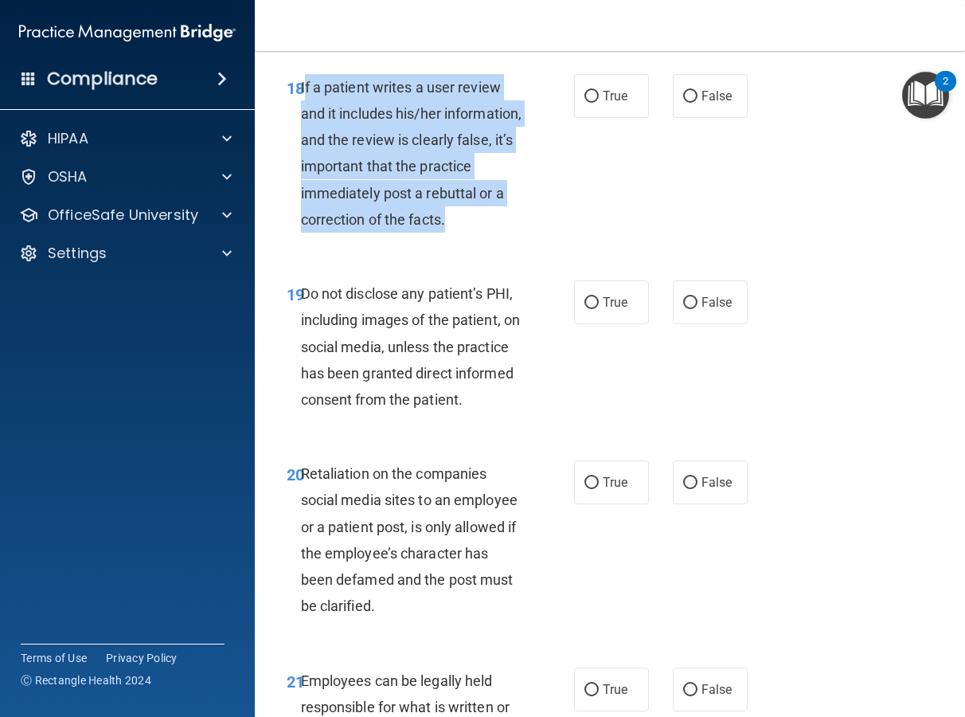
drag, startPoint x: 351, startPoint y: 253, endPoint x: 303, endPoint y: 111, distance: 150.6
click at [303, 111] on div "If a patient writes a user review and it includes his/her information, and the …" at bounding box center [417, 153] width 233 height 158
drag, startPoint x: 358, startPoint y: 276, endPoint x: 300, endPoint y: 123, distance: 163.3
click at [301, 123] on div "If a patient writes a user review and it includes his/her information, and the …" at bounding box center [417, 153] width 233 height 158
copy span "If a patient writes a user review and it includes his/her information, and the …"
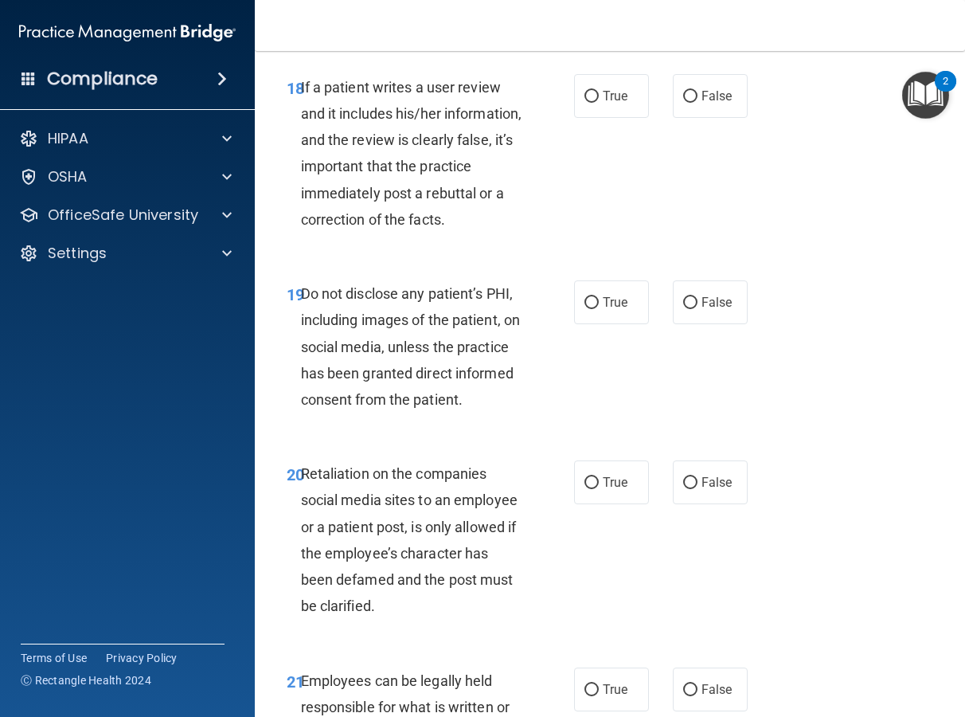
click at [636, 260] on div "18 If a patient writes a user review and it includes his/her information, and t…" at bounding box center [610, 157] width 671 height 206
click at [702, 104] on span "False" at bounding box center [717, 95] width 31 height 15
click at [698, 103] on input "False" at bounding box center [690, 97] width 14 height 12
radio input "true"
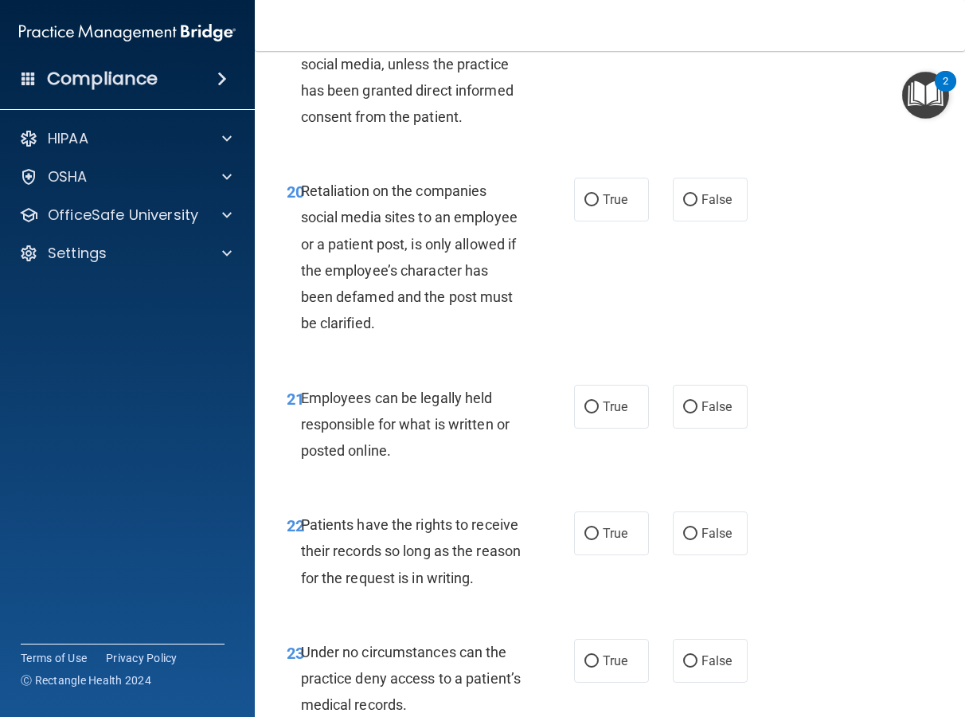
scroll to position [3718, 0]
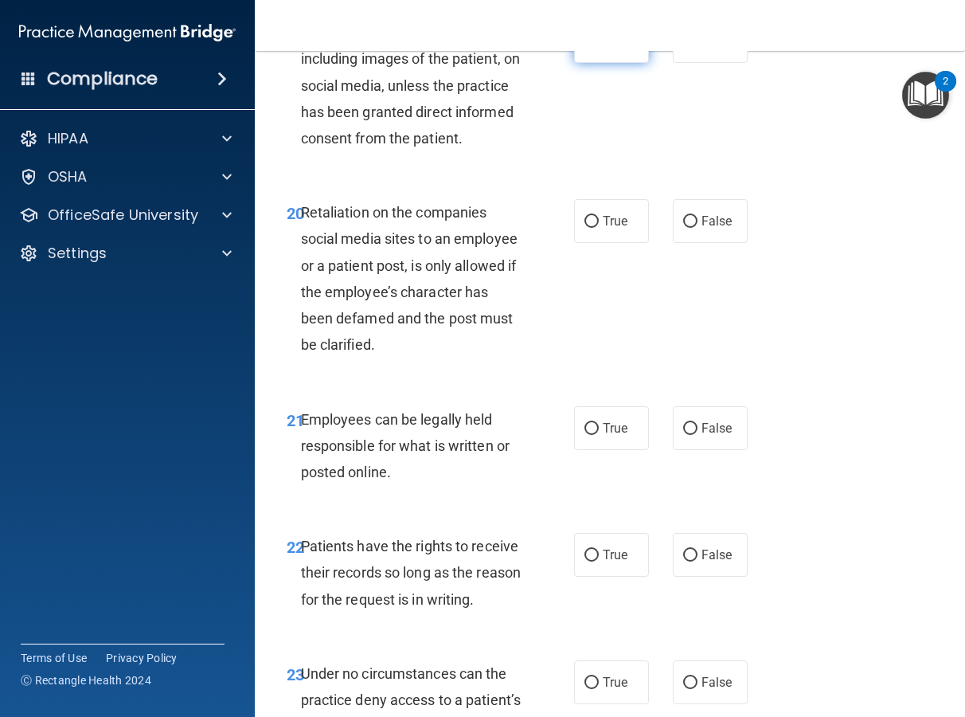
click at [584, 63] on label "True" at bounding box center [611, 41] width 75 height 44
click at [585, 48] on input "True" at bounding box center [592, 42] width 14 height 12
radio input "true"
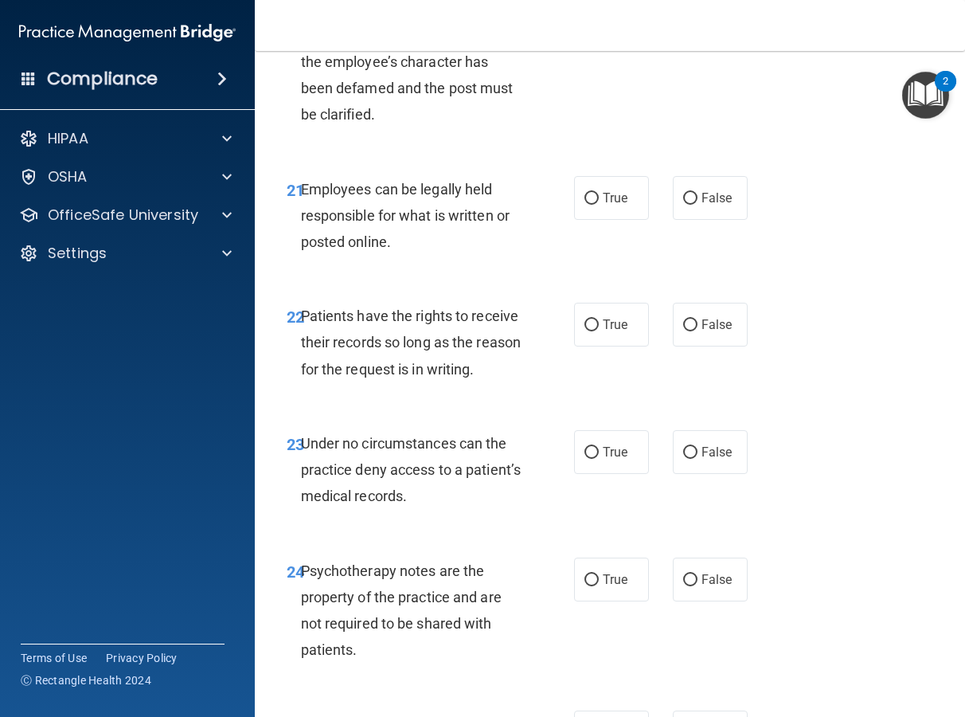
scroll to position [3940, 0]
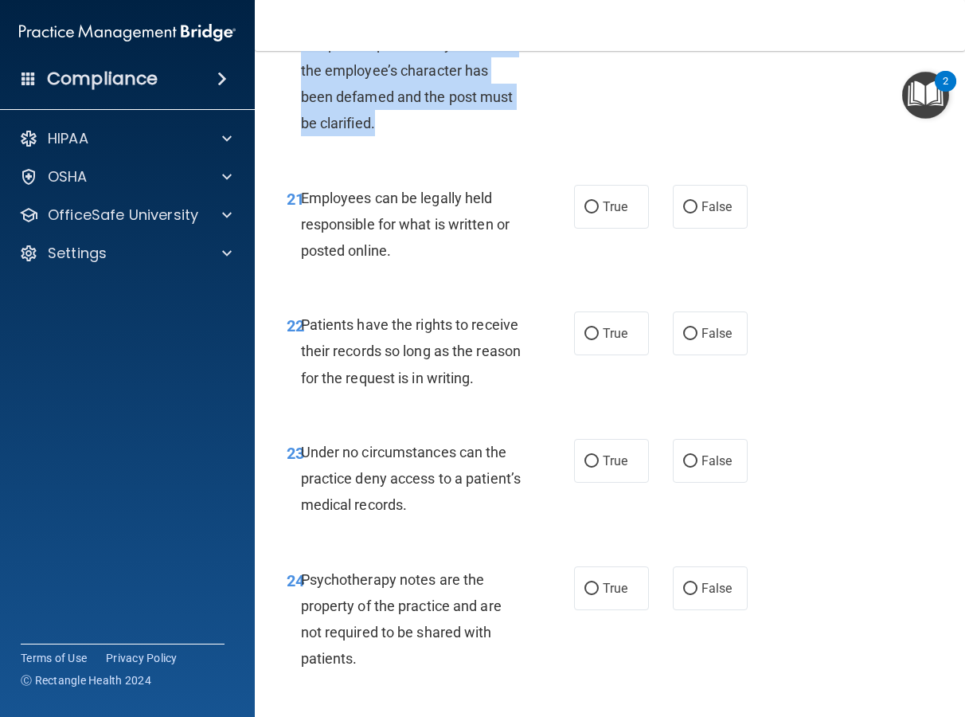
drag, startPoint x: 480, startPoint y: 205, endPoint x: 303, endPoint y: 78, distance: 217.5
click at [303, 78] on div "Retaliation on the companies social media sites to an employee or a patient pos…" at bounding box center [417, 57] width 233 height 158
copy span "Retaliation on the companies social media sites to an employee or a patient pos…"
click at [640, 164] on div "20 Retaliation on the companies social media sites to an employee or a patient …" at bounding box center [610, 61] width 671 height 206
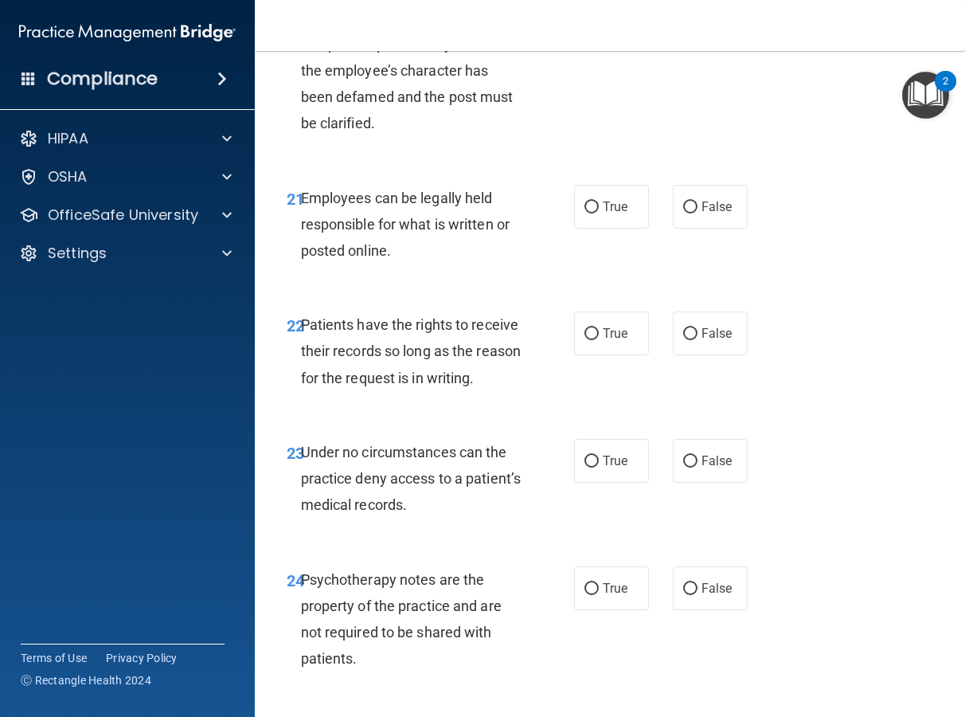
click at [716, 22] on label "False" at bounding box center [710, 0] width 75 height 44
click at [698, 6] on input "False" at bounding box center [690, 0] width 14 height 12
radio input "true"
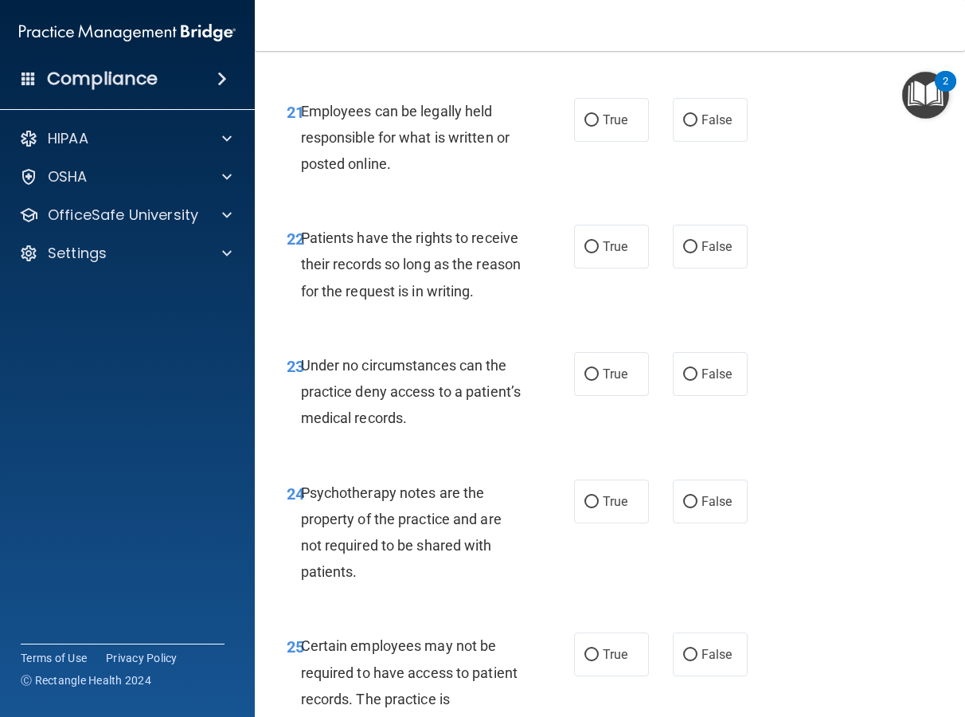
scroll to position [4027, 0]
click at [617, 141] on label "True" at bounding box center [611, 119] width 75 height 44
click at [599, 126] on input "True" at bounding box center [592, 120] width 14 height 12
radio input "true"
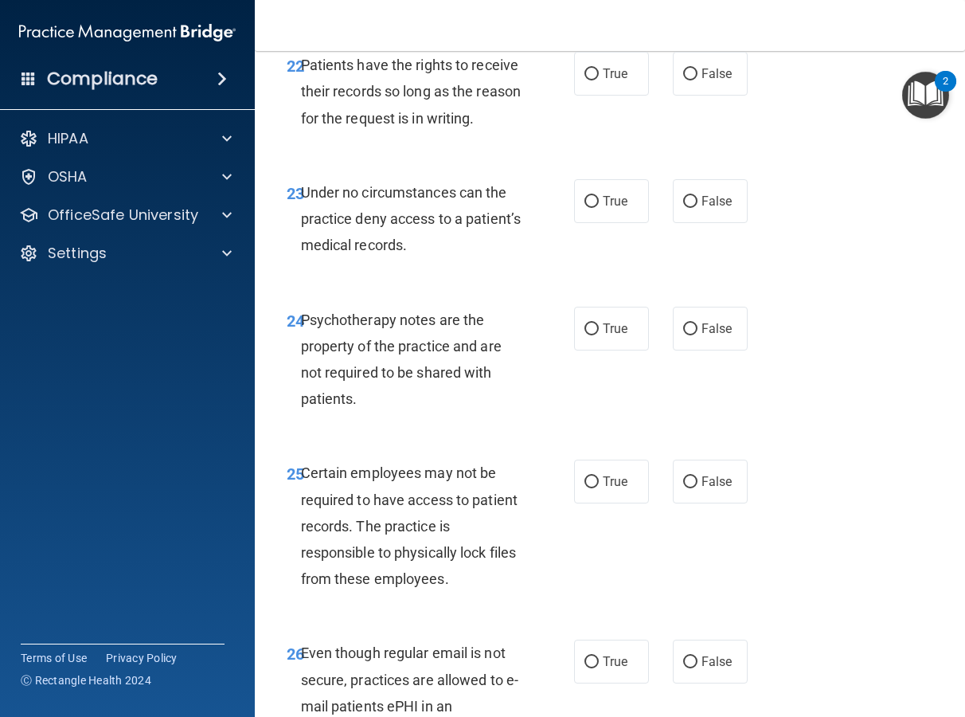
scroll to position [4200, 0]
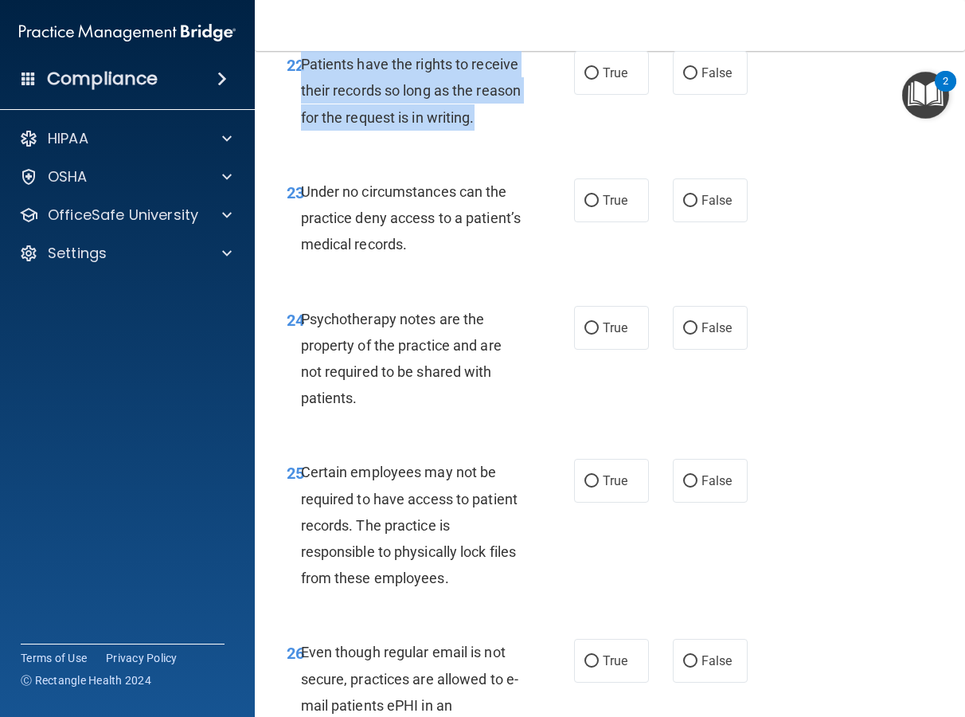
drag, startPoint x: 350, startPoint y: 229, endPoint x: 303, endPoint y: 144, distance: 97.0
click at [303, 131] on div "Patients have the rights to receive their records so long as the reason for the…" at bounding box center [417, 91] width 233 height 80
copy span "Patients have the rights to receive their records so long as the reason for the…"
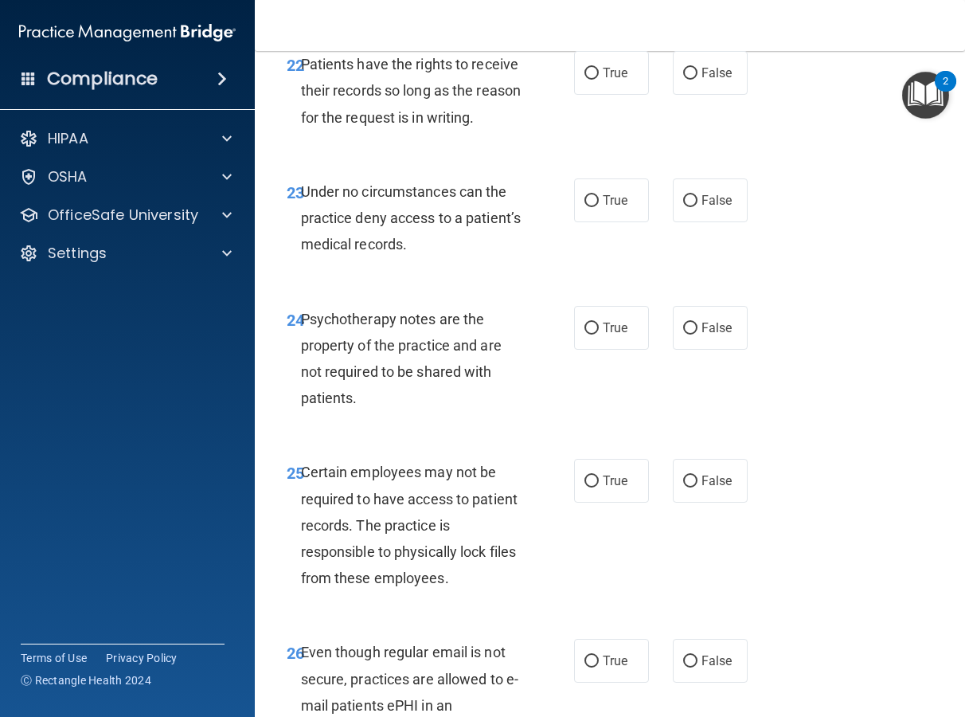
click at [539, 139] on div "22 Patients have the rights to receive their records so long as the reason for …" at bounding box center [430, 95] width 335 height 88
click at [683, 80] on input "False" at bounding box center [690, 74] width 14 height 12
radio input "true"
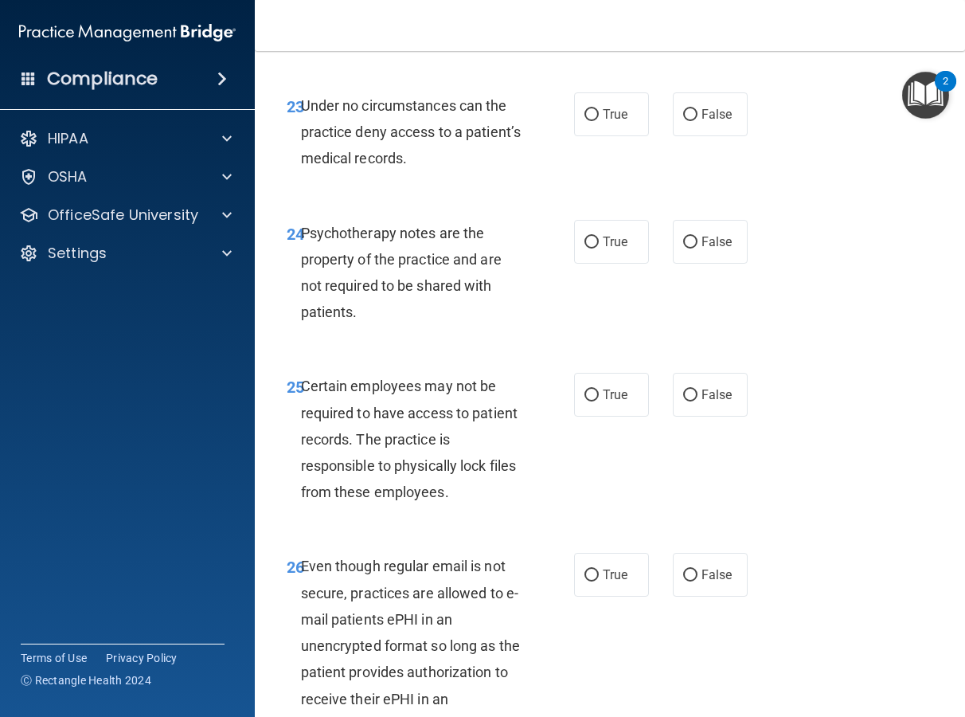
scroll to position [4287, 0]
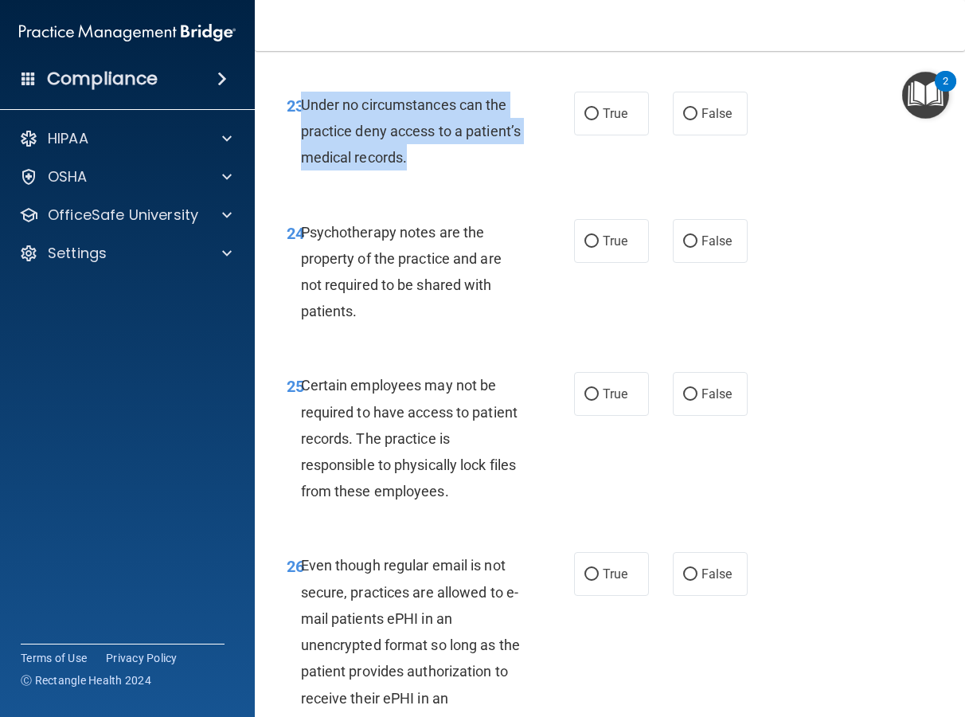
drag, startPoint x: 467, startPoint y: 260, endPoint x: 301, endPoint y: 202, distance: 176.0
click at [301, 171] on div "Under no circumstances can the practice deny access to a patient’s medical reco…" at bounding box center [417, 132] width 233 height 80
copy span "Under no circumstances can the practice deny access to a patient’s medical reco…"
click at [562, 179] on div "23 Under no circumstances can the practice deny access to a patient’s medical r…" at bounding box center [430, 136] width 335 height 88
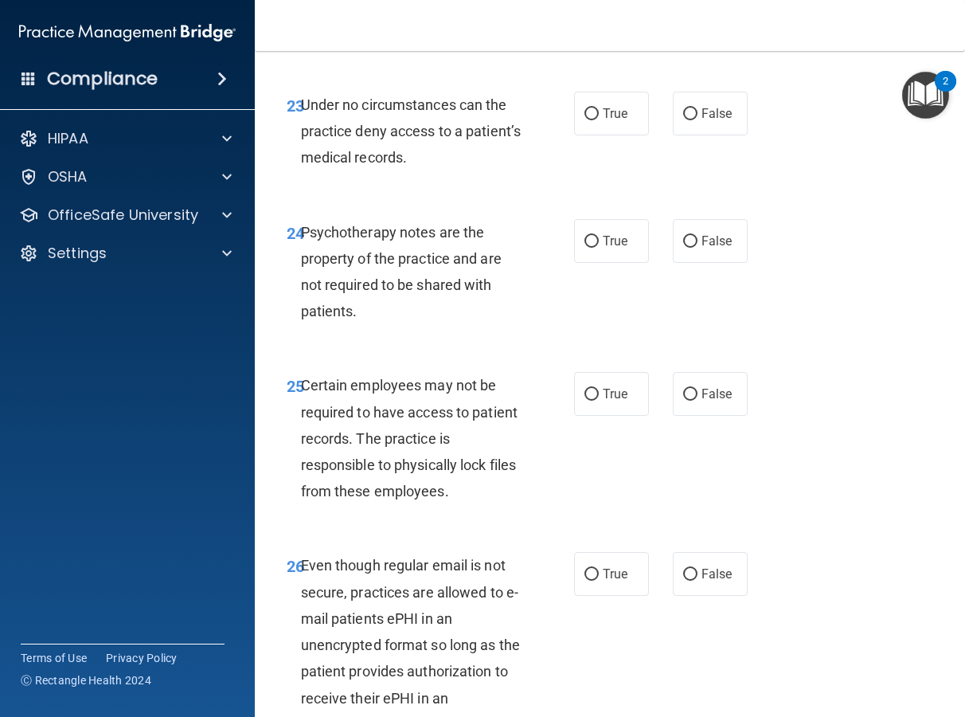
drag, startPoint x: 721, startPoint y: 219, endPoint x: 866, endPoint y: 215, distance: 145.0
click at [720, 121] on span "False" at bounding box center [717, 113] width 31 height 15
click at [698, 120] on input "False" at bounding box center [690, 114] width 14 height 12
radio input "true"
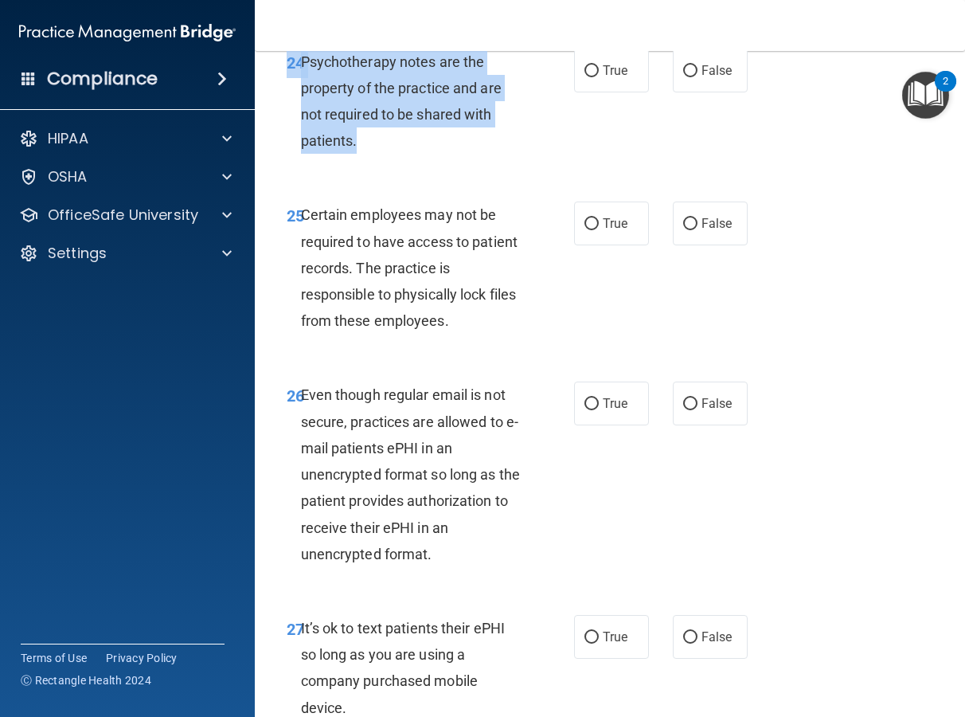
scroll to position [4320, 0]
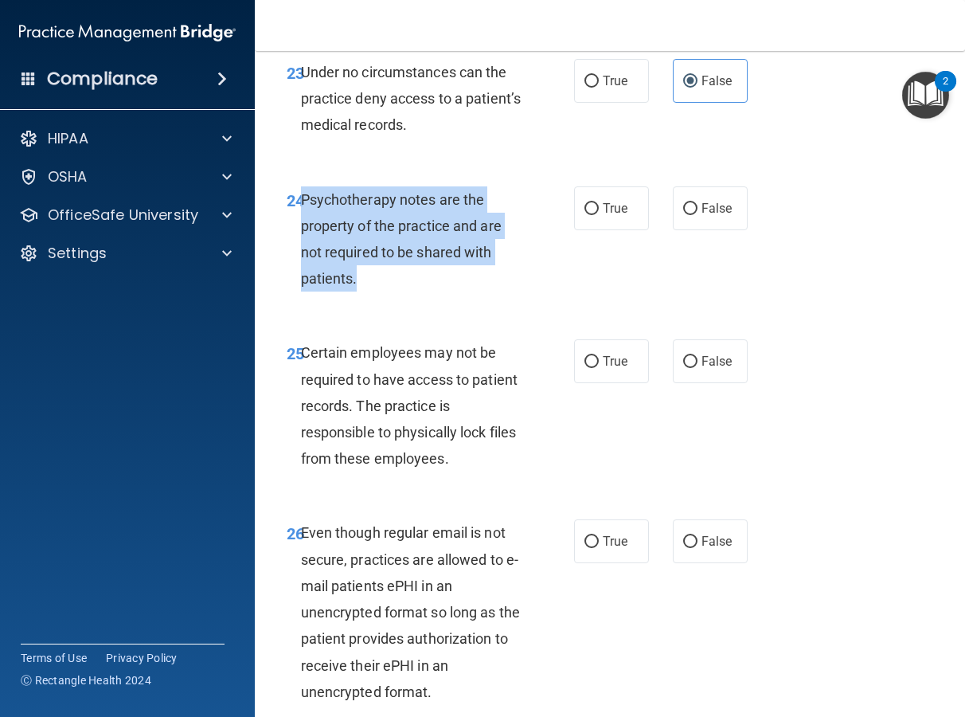
drag, startPoint x: 361, startPoint y: 251, endPoint x: 302, endPoint y: 296, distance: 74.4
click at [302, 292] on div "Psychotherapy notes are the property of the practice and are not required to be…" at bounding box center [417, 239] width 233 height 106
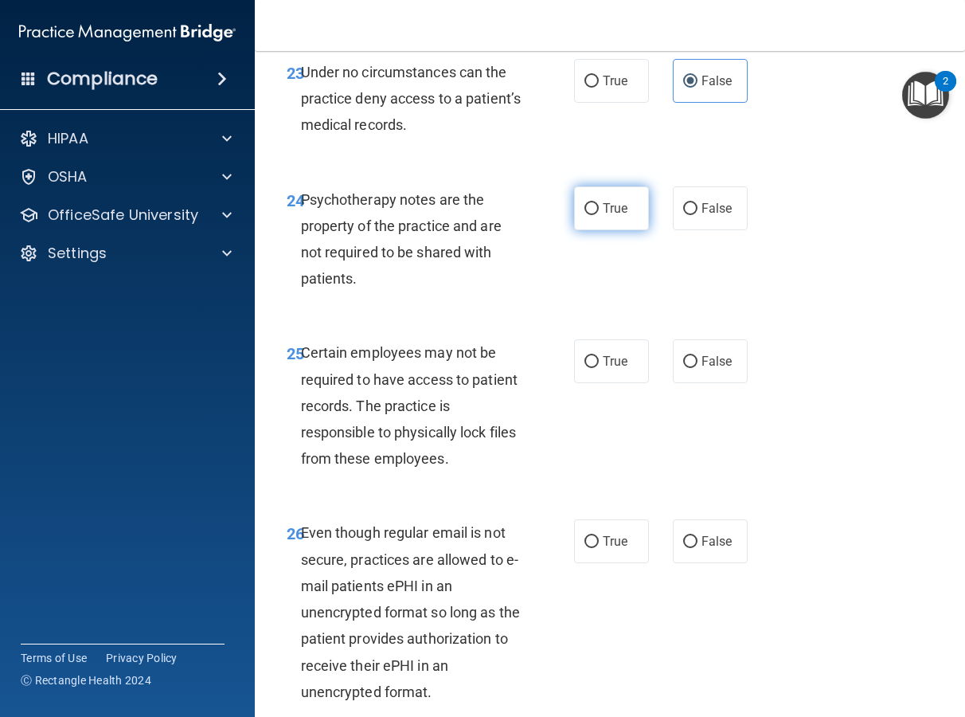
click at [613, 216] on span "True" at bounding box center [615, 208] width 25 height 15
click at [599, 215] on input "True" at bounding box center [592, 209] width 14 height 12
radio input "true"
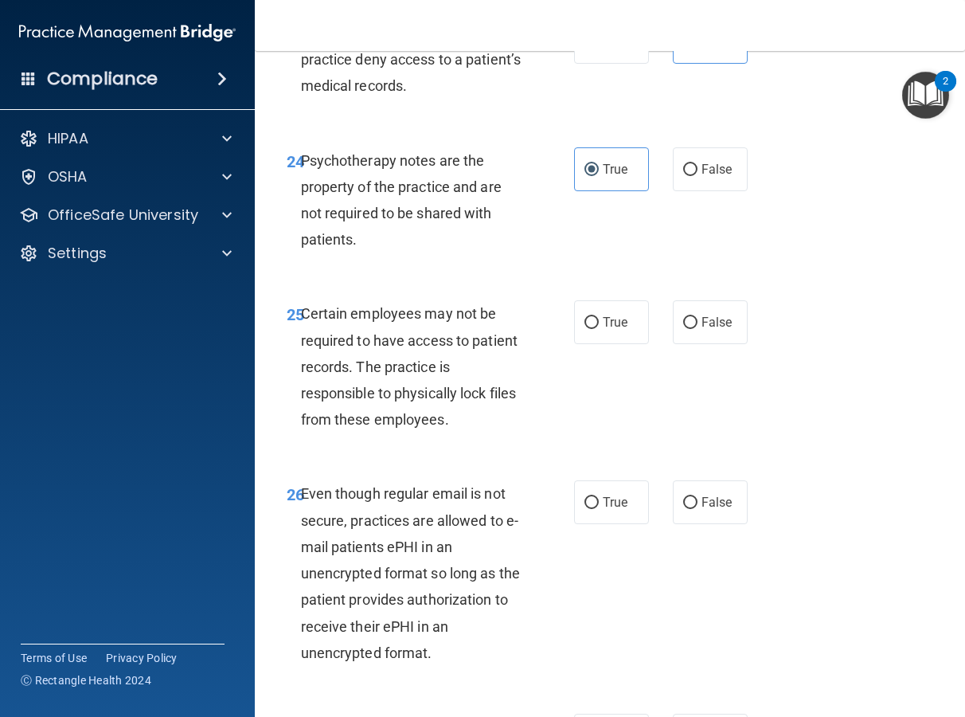
scroll to position [4493, 0]
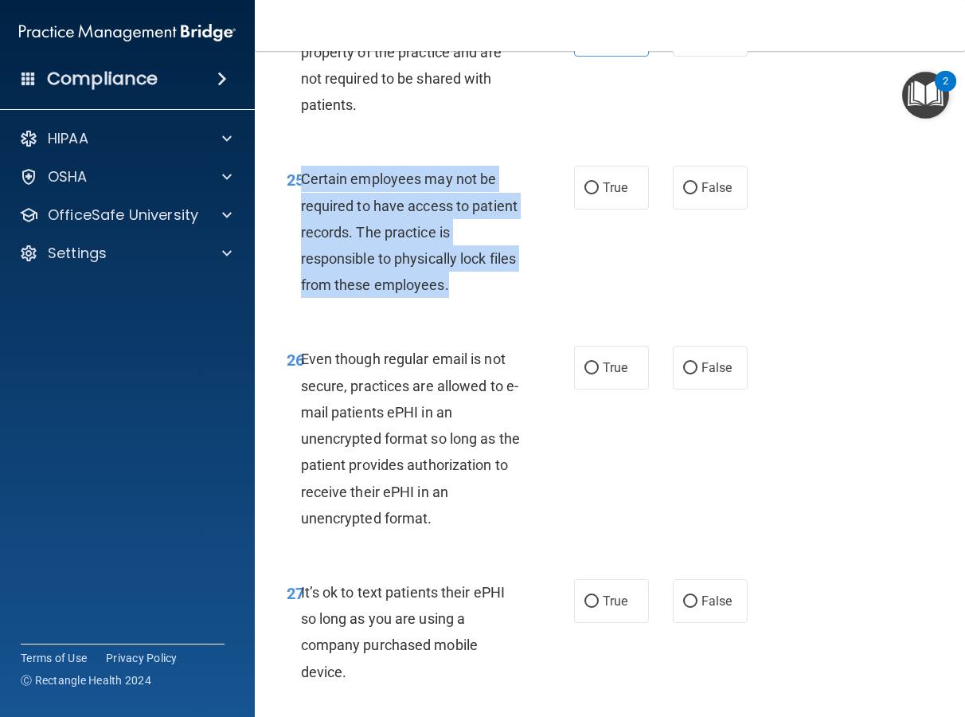
drag, startPoint x: 482, startPoint y: 392, endPoint x: 301, endPoint y: 276, distance: 214.9
click at [301, 276] on div "Certain employees may not be required to have access to patient records. The pr…" at bounding box center [417, 232] width 233 height 132
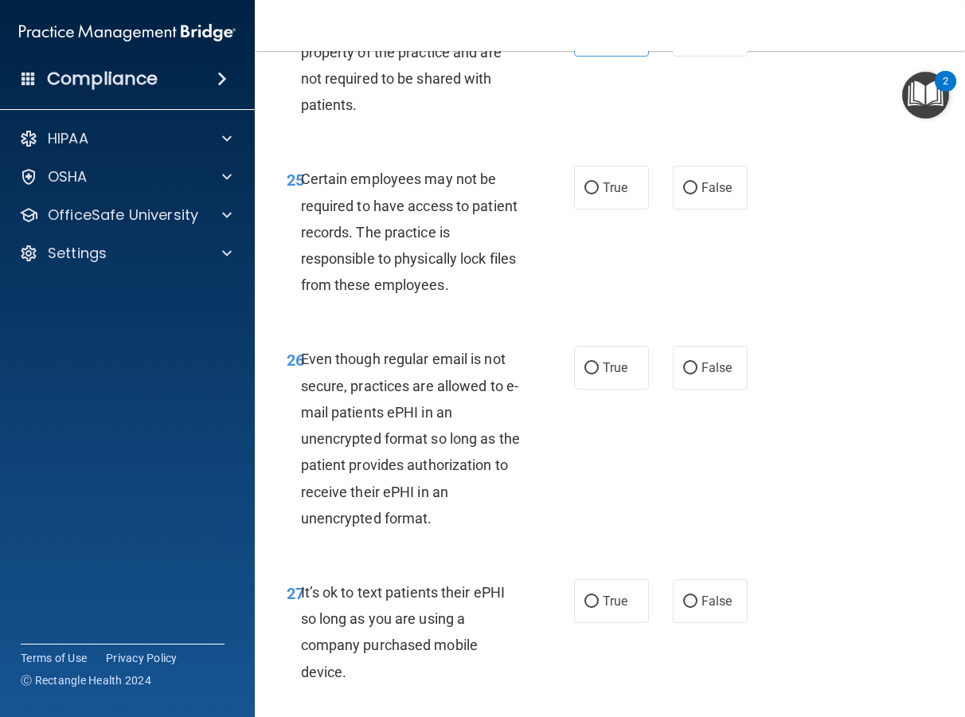
click at [603, 147] on div "24 Psychotherapy notes are the property of the practice and are not required to…" at bounding box center [610, 70] width 671 height 154
click at [632, 209] on label "True" at bounding box center [611, 188] width 75 height 44
click at [599, 194] on input "True" at bounding box center [592, 188] width 14 height 12
radio input "true"
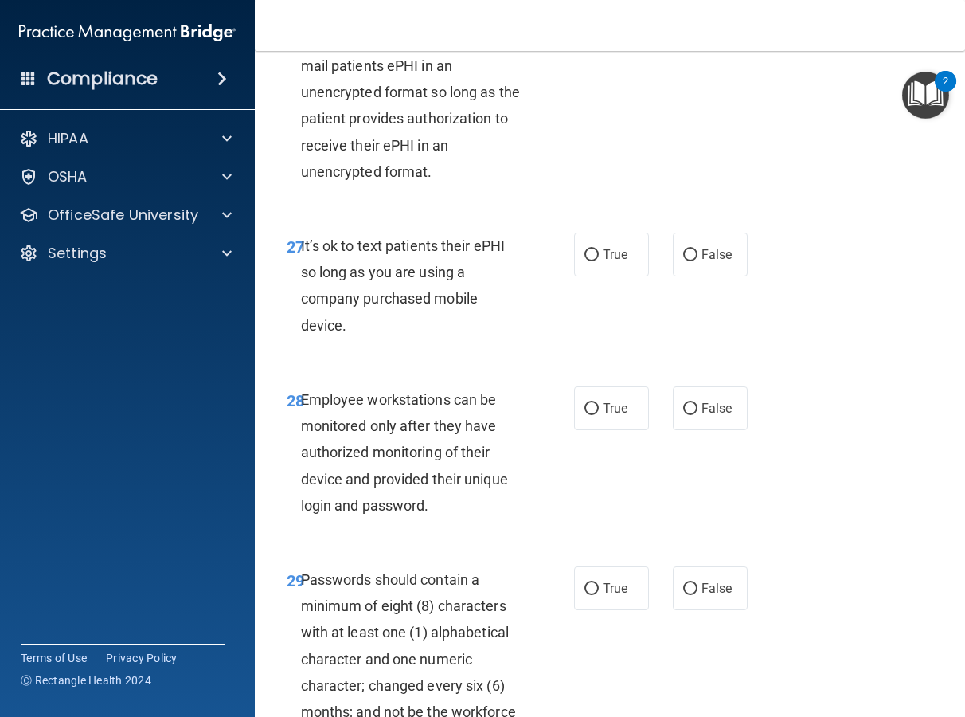
scroll to position [4820, 0]
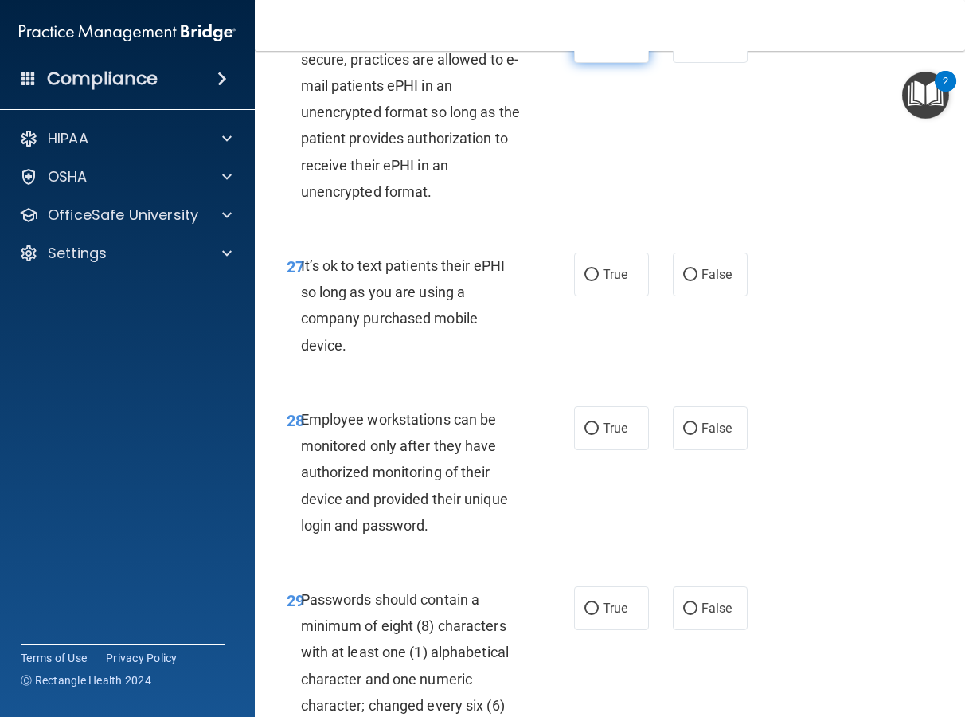
click at [586, 63] on label "True" at bounding box center [611, 41] width 75 height 44
click at [586, 48] on input "True" at bounding box center [592, 42] width 14 height 12
radio input "true"
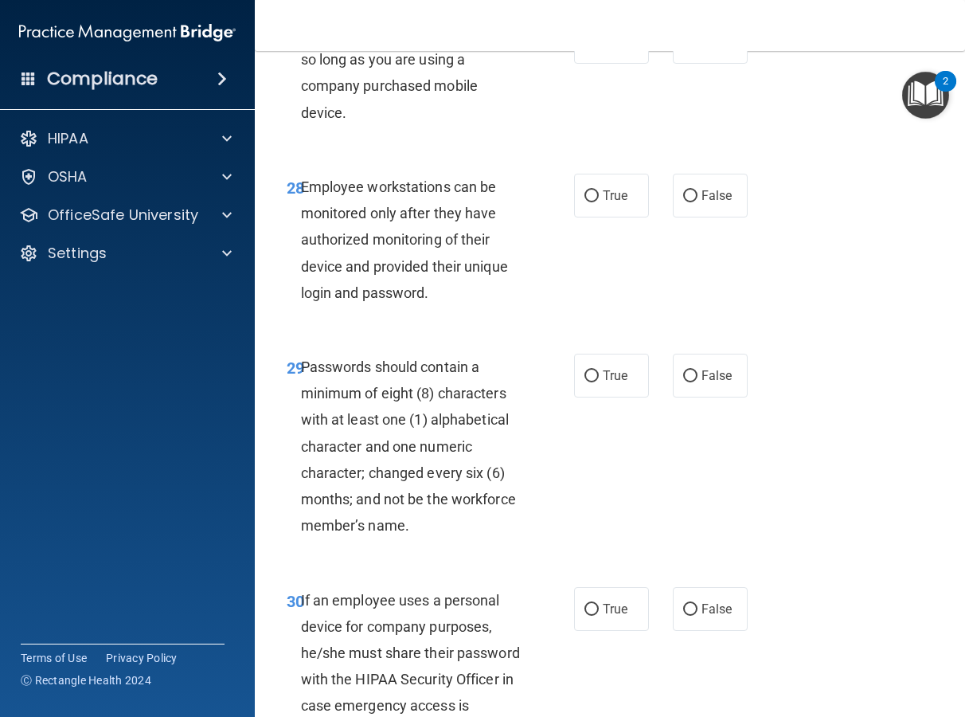
scroll to position [5059, 0]
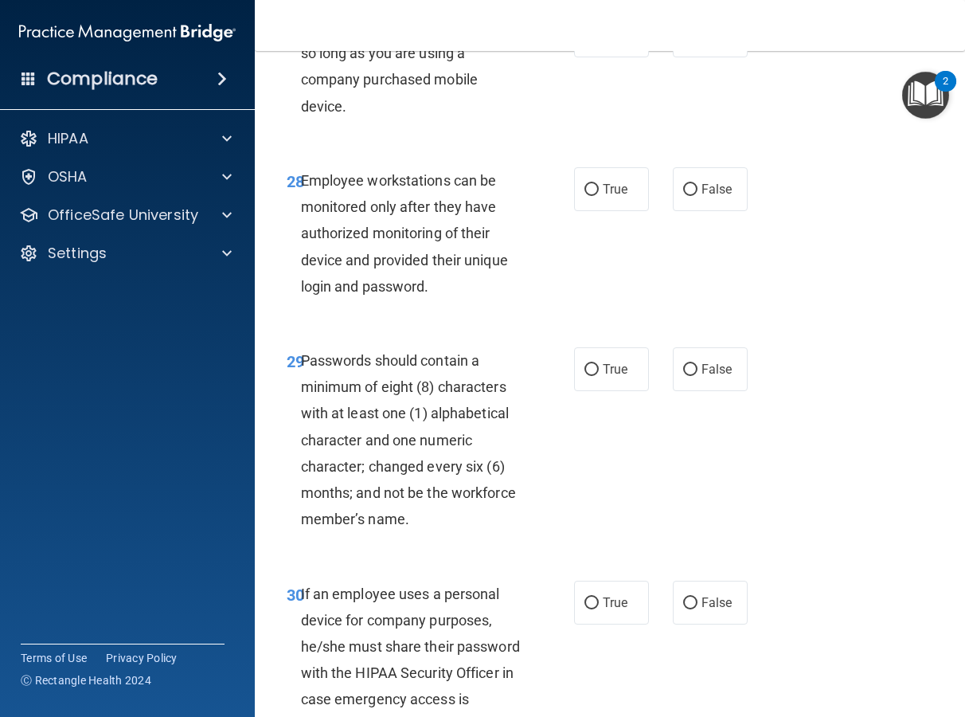
drag, startPoint x: 405, startPoint y: 224, endPoint x: 301, endPoint y: 127, distance: 142.0
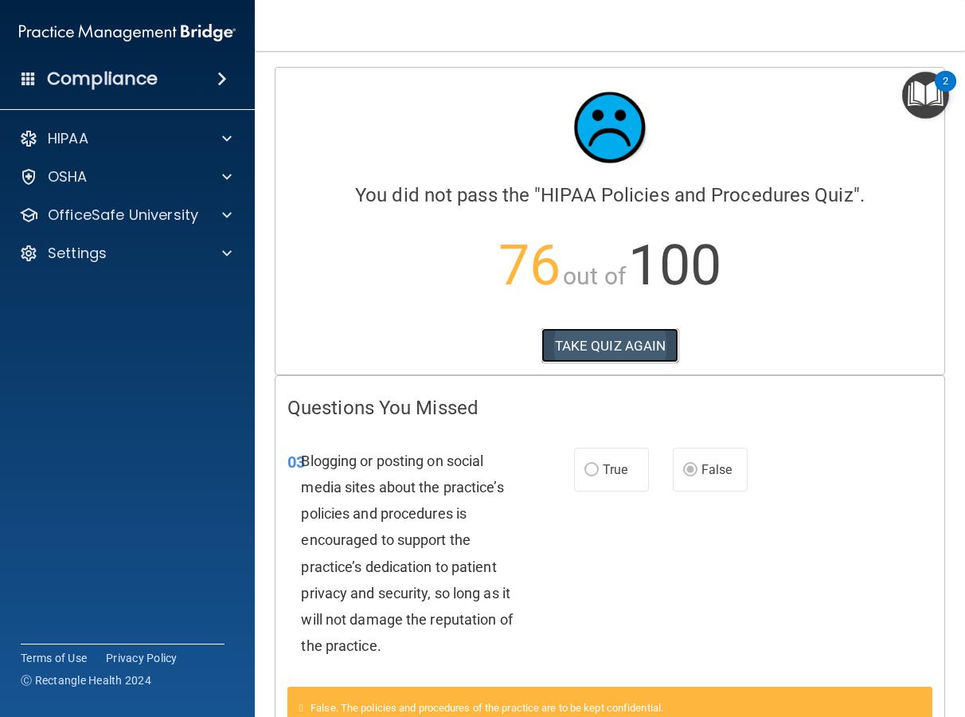
click at [634, 341] on button "TAKE QUIZ AGAIN" at bounding box center [611, 345] width 138 height 35
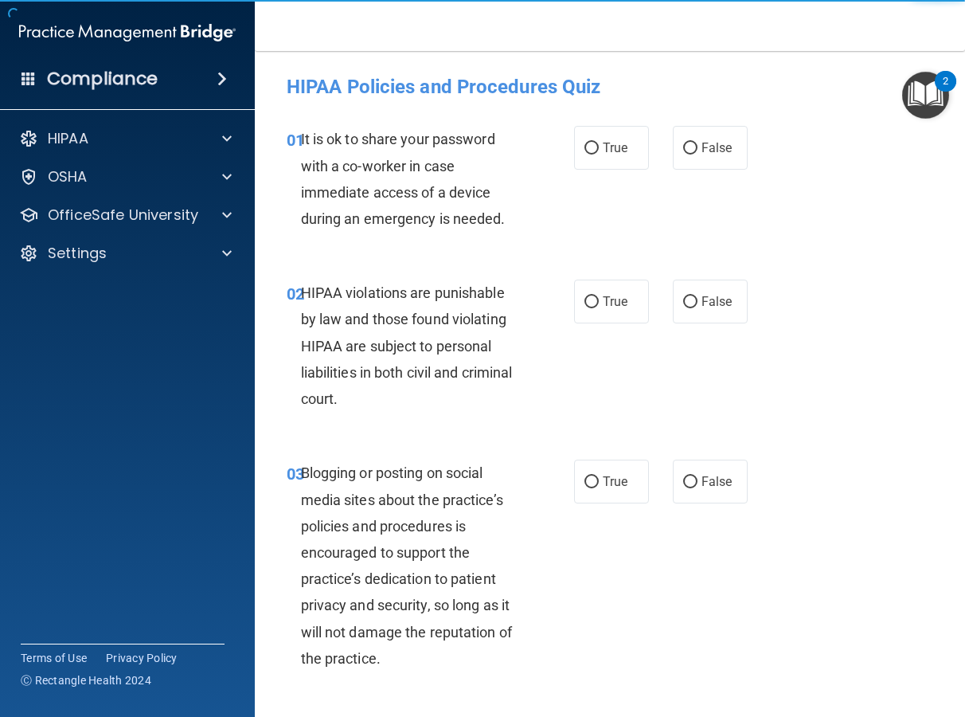
scroll to position [3, 0]
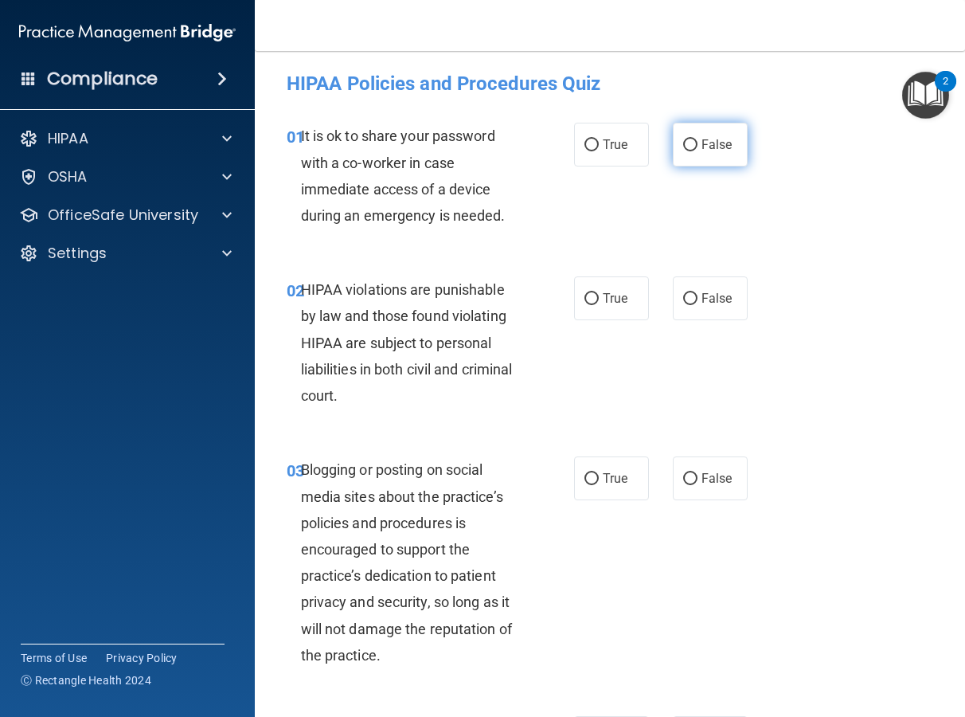
click at [686, 130] on label "False" at bounding box center [710, 145] width 75 height 44
click at [686, 139] on input "False" at bounding box center [690, 145] width 14 height 12
radio input "true"
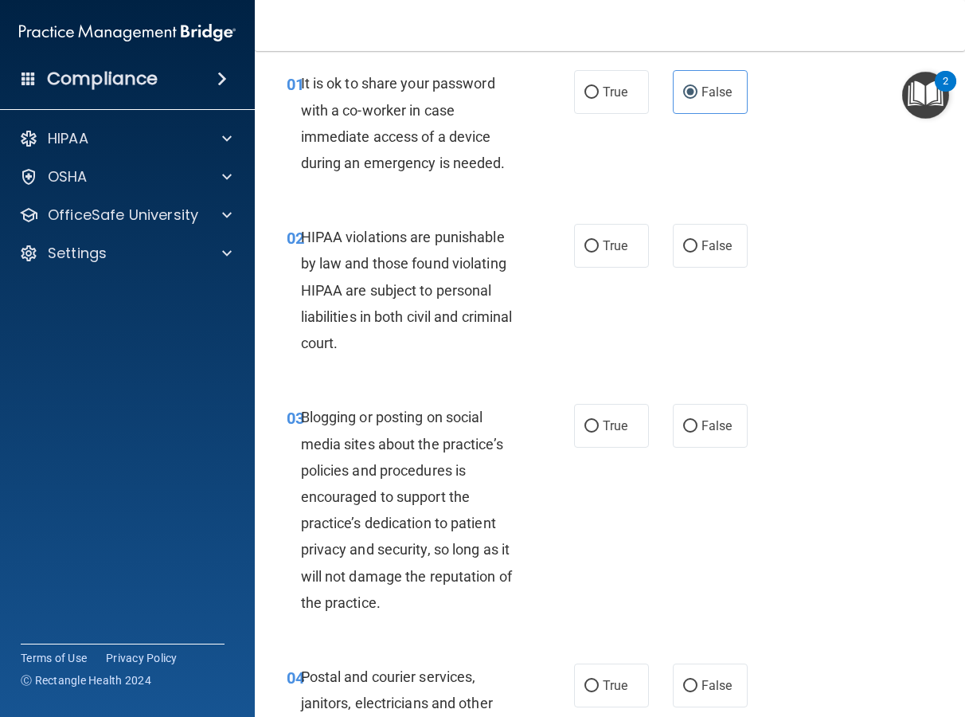
scroll to position [80, 0]
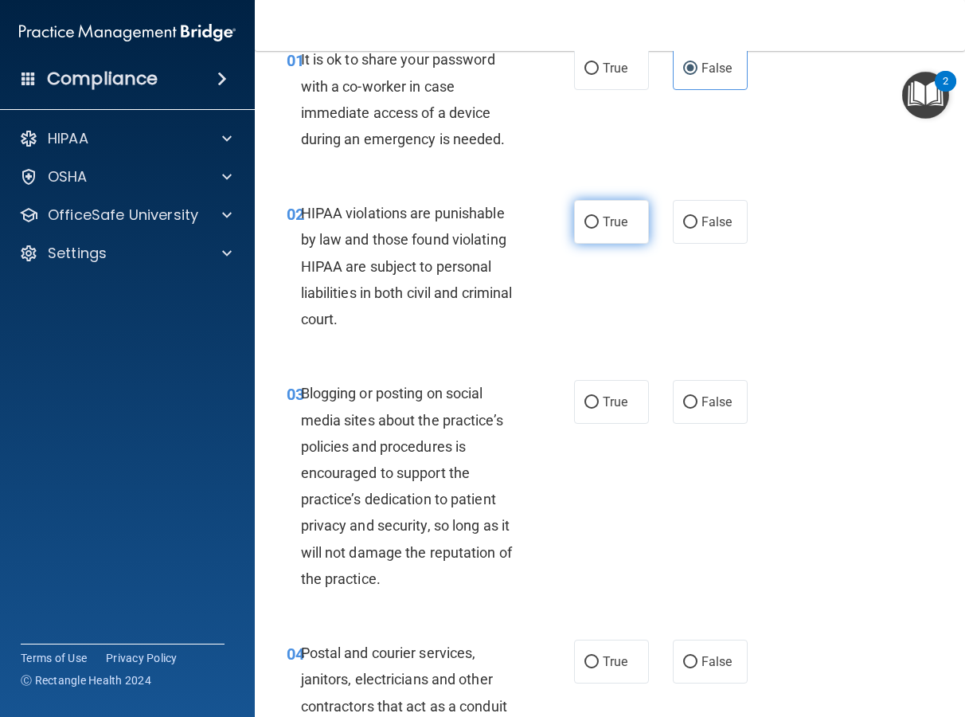
click at [628, 219] on label "True" at bounding box center [611, 222] width 75 height 44
click at [599, 219] on input "True" at bounding box center [592, 223] width 14 height 12
radio input "true"
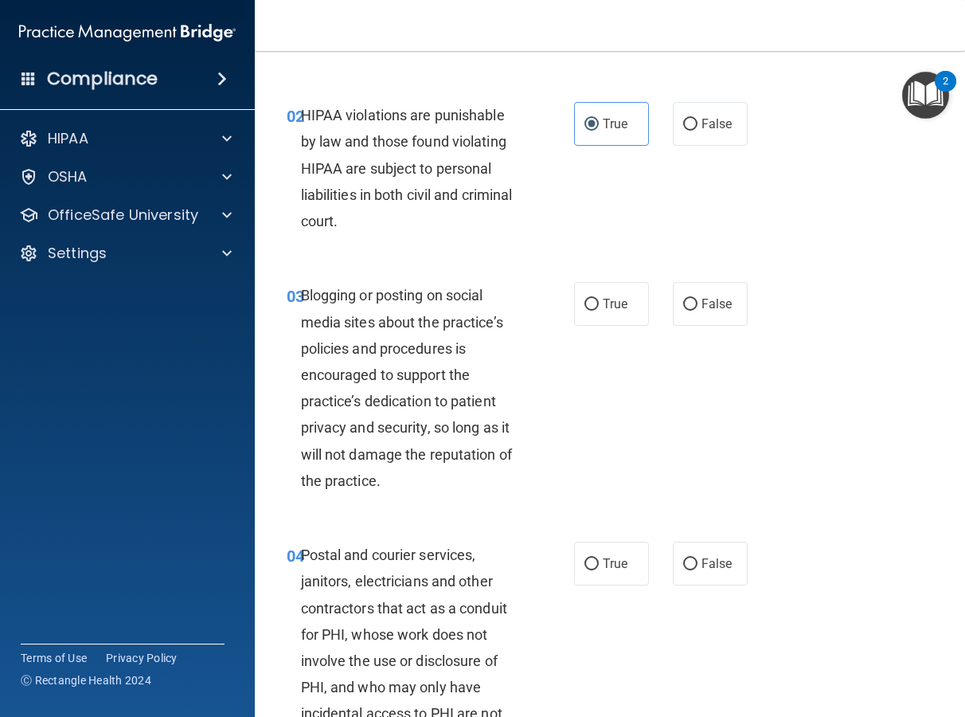
scroll to position [190, 0]
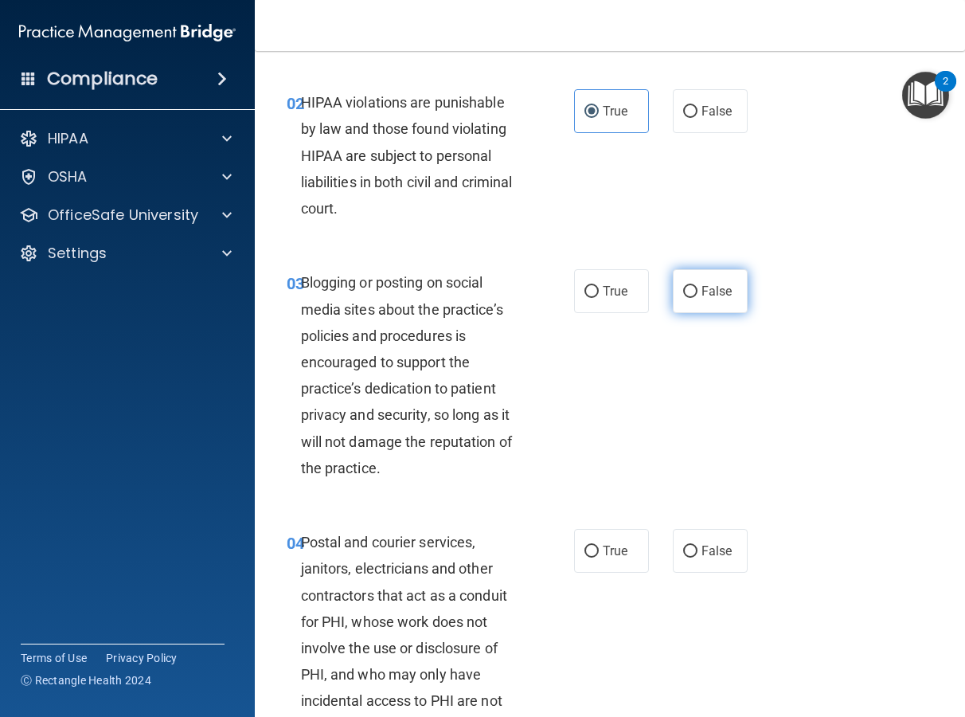
click at [724, 304] on label "False" at bounding box center [710, 291] width 75 height 44
click at [698, 298] on input "False" at bounding box center [690, 292] width 14 height 12
radio input "true"
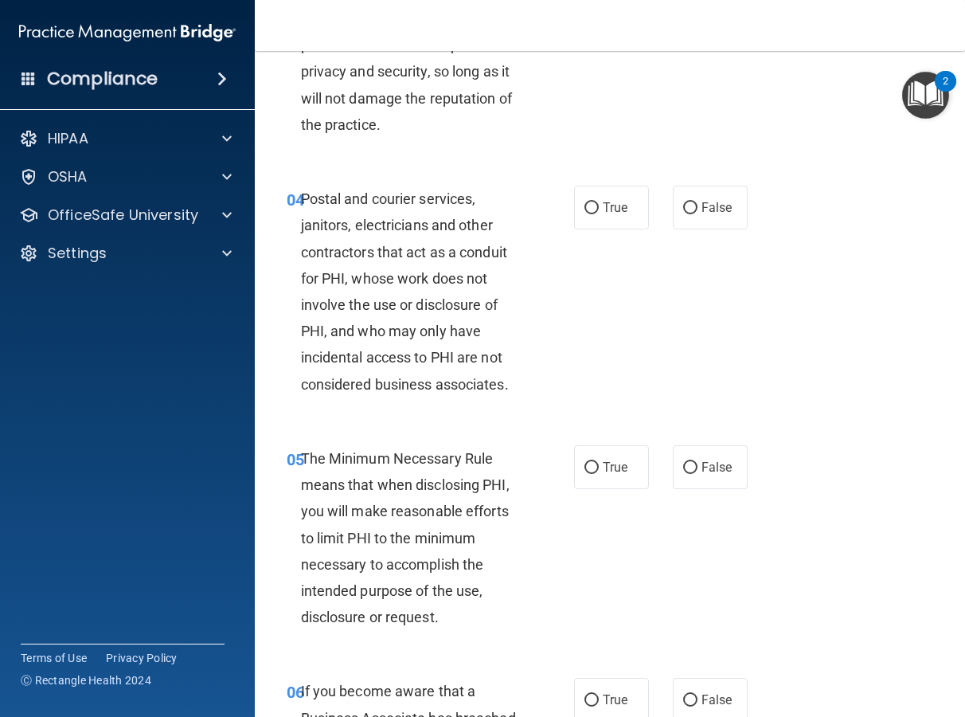
scroll to position [534, 0]
click at [593, 205] on input "True" at bounding box center [592, 207] width 14 height 12
radio input "true"
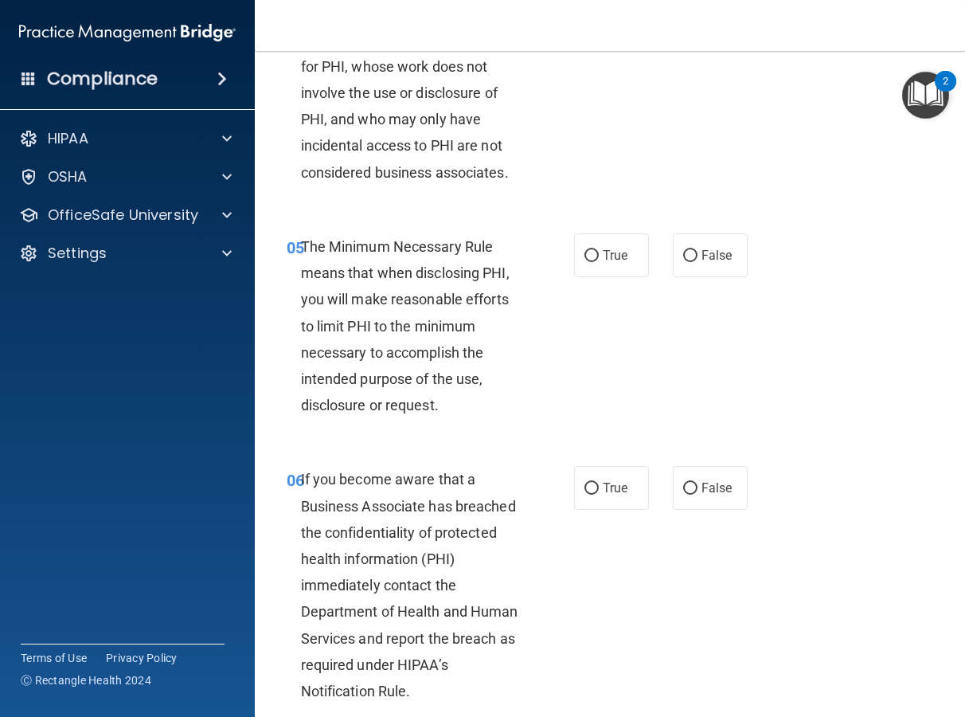
scroll to position [749, 0]
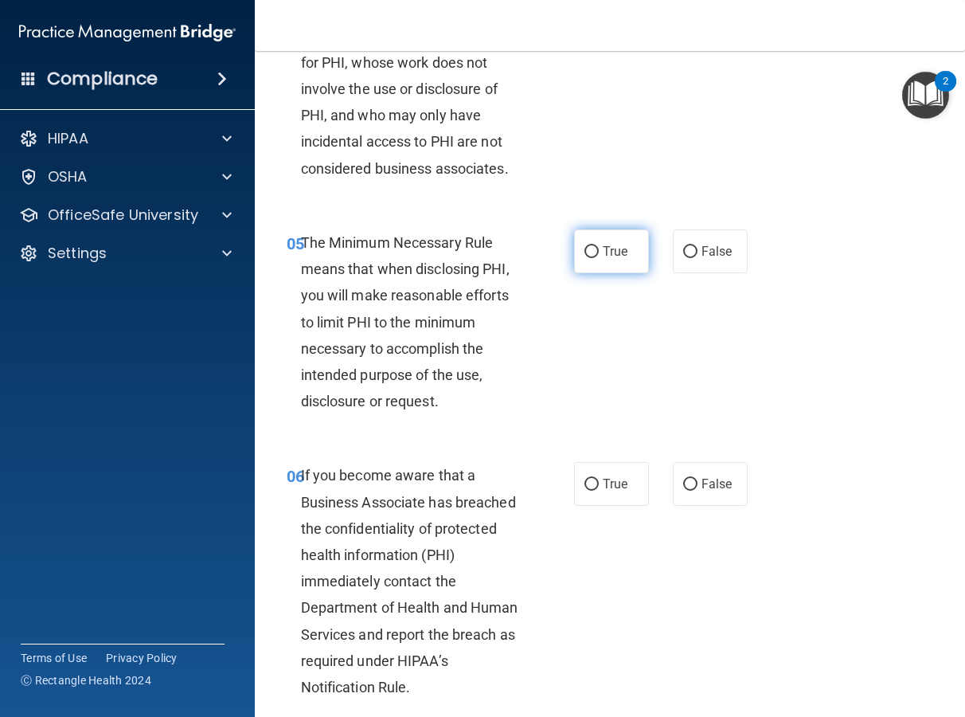
click at [585, 248] on input "True" at bounding box center [592, 252] width 14 height 12
radio input "true"
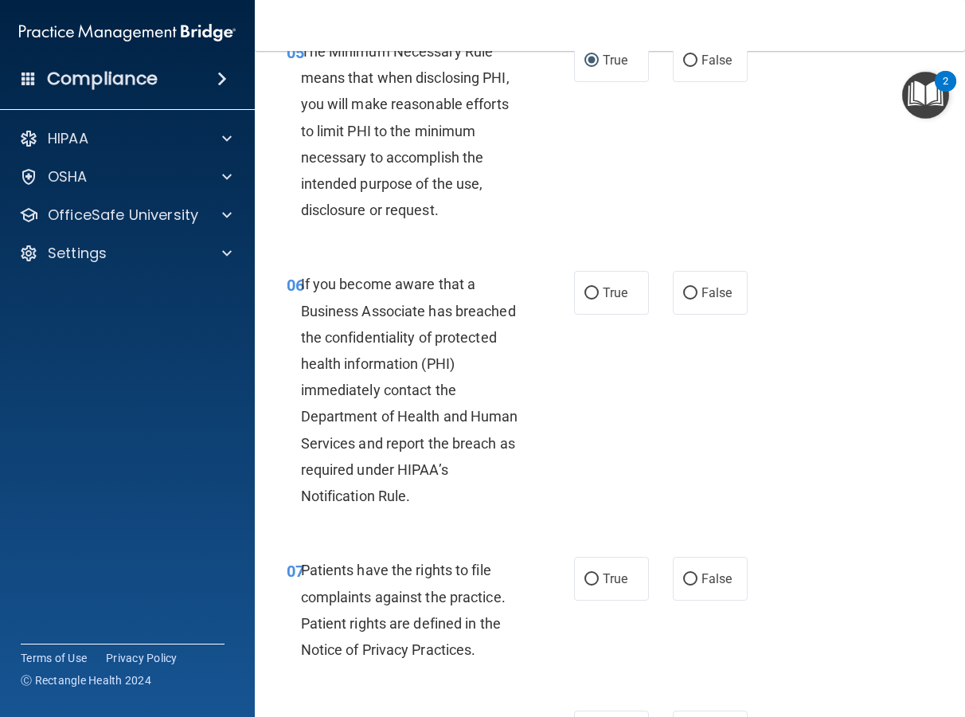
scroll to position [968, 0]
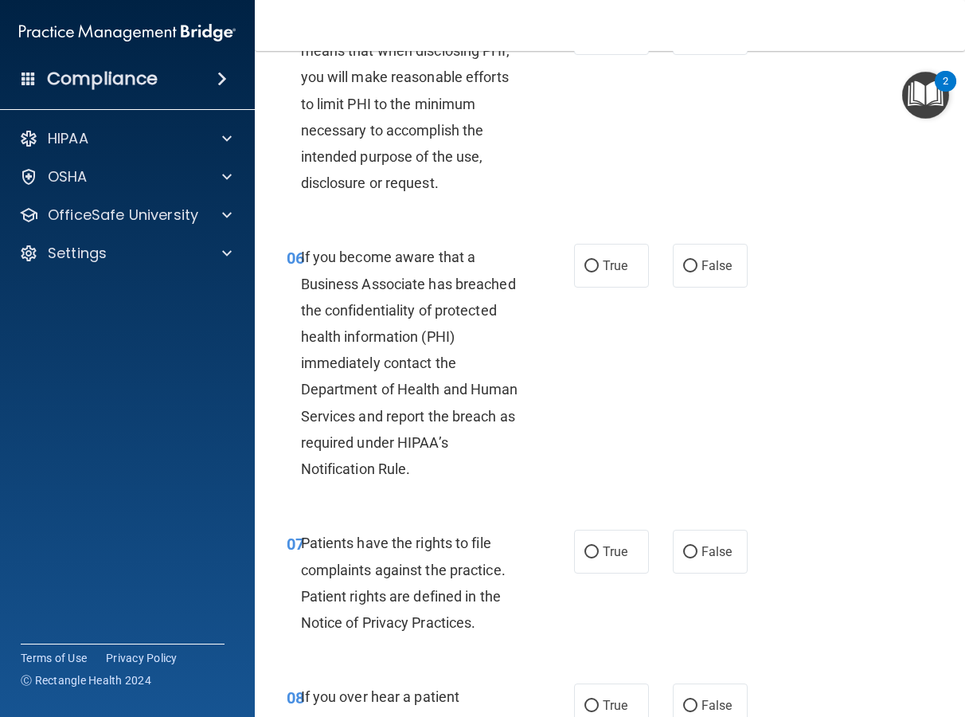
click at [740, 268] on div "True False" at bounding box center [664, 266] width 180 height 44
click at [718, 268] on span "False" at bounding box center [717, 265] width 31 height 15
click at [698, 268] on input "False" at bounding box center [690, 266] width 14 height 12
radio input "true"
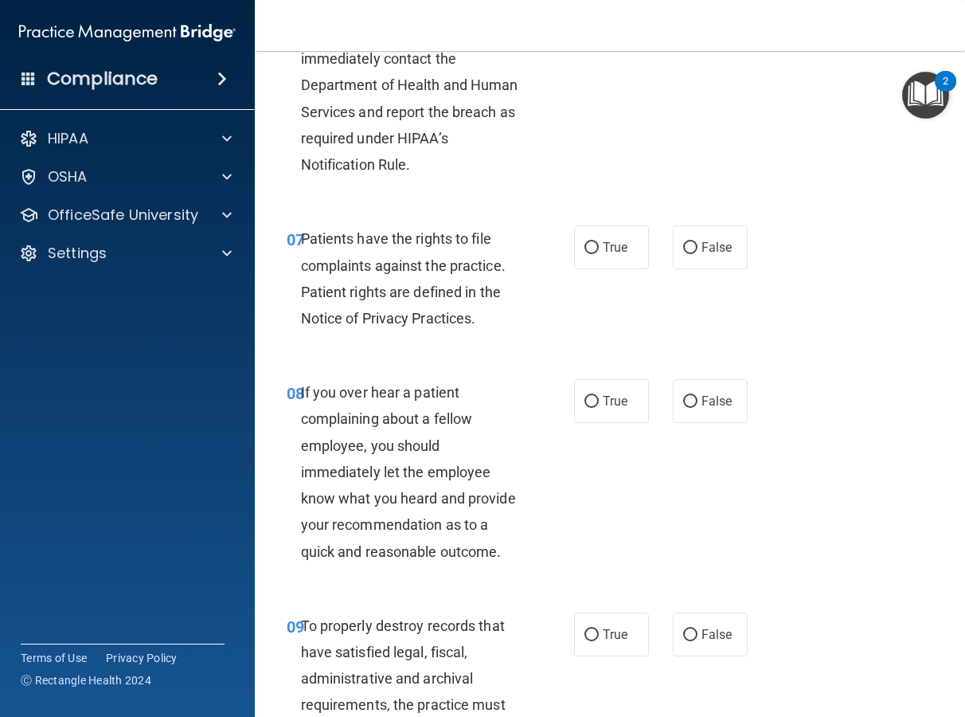
scroll to position [1276, 0]
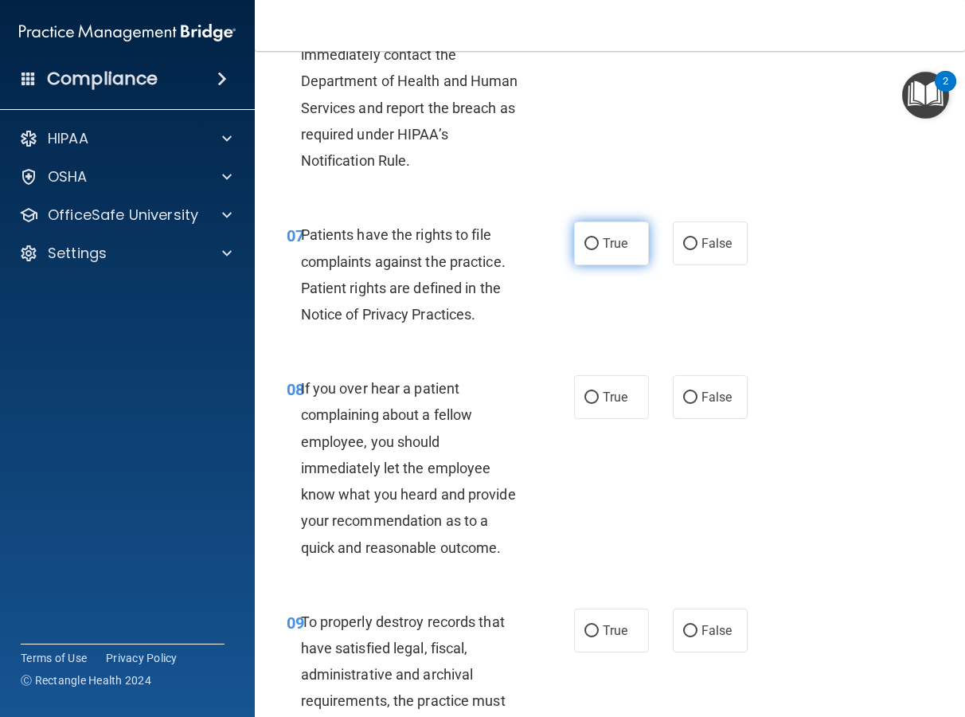
click at [598, 227] on label "True" at bounding box center [611, 243] width 75 height 44
click at [598, 238] on input "True" at bounding box center [592, 244] width 14 height 12
radio input "true"
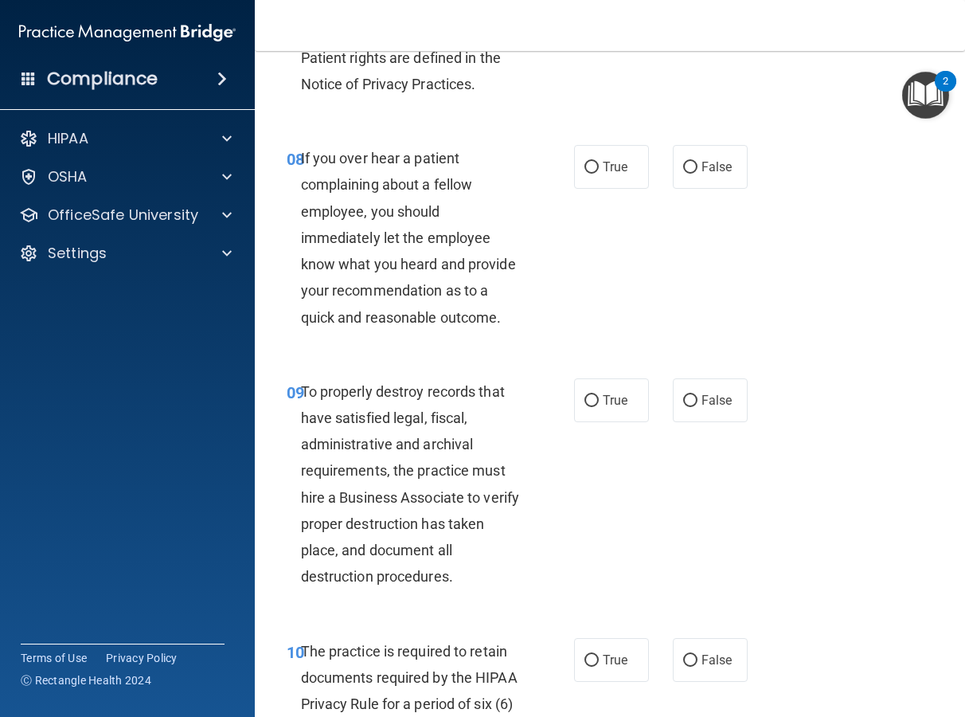
scroll to position [1507, 0]
click at [717, 160] on span "False" at bounding box center [717, 165] width 31 height 15
click at [698, 161] on input "False" at bounding box center [690, 167] width 14 height 12
radio input "true"
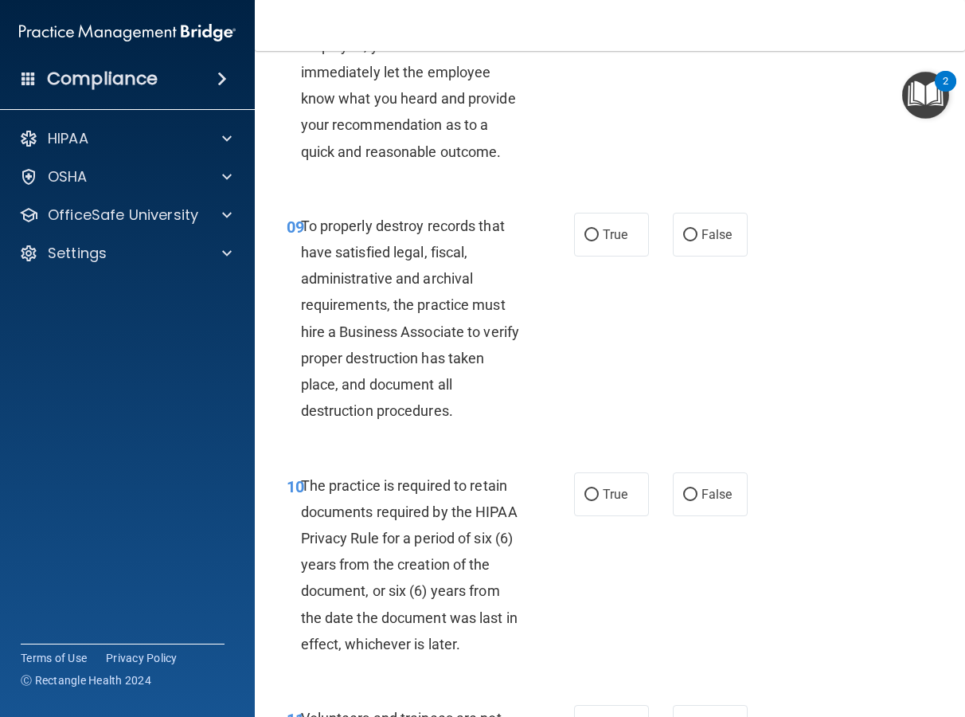
scroll to position [1744, 0]
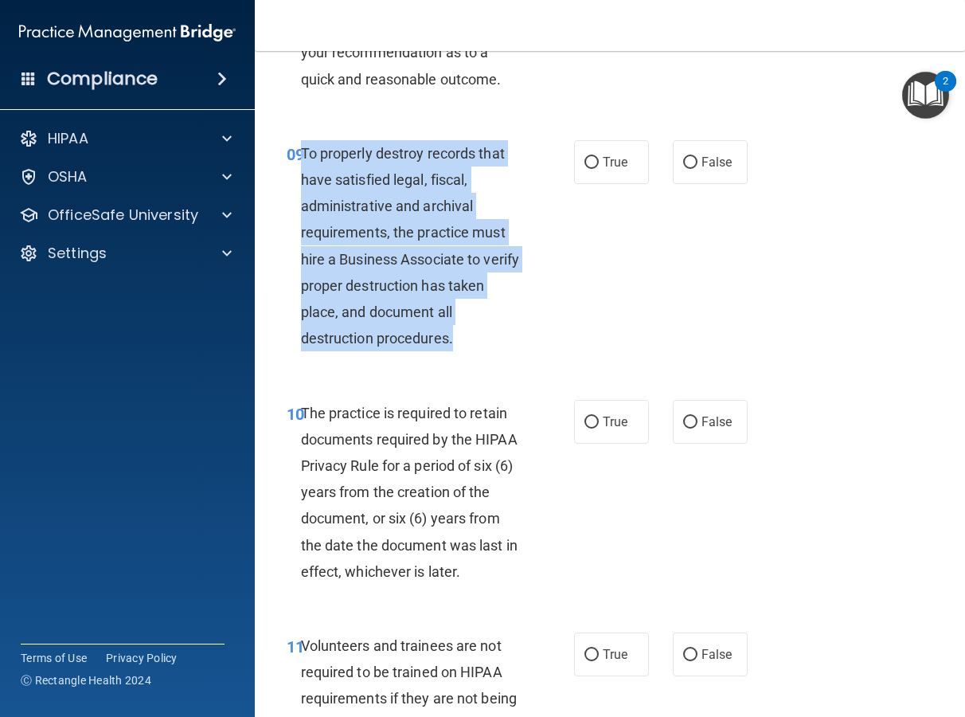
drag, startPoint x: 464, startPoint y: 337, endPoint x: 303, endPoint y: 156, distance: 242.5
click at [303, 156] on div "To properly destroy records that have satisfied legal, fiscal, administrative a…" at bounding box center [417, 246] width 233 height 212
copy span "To properly destroy records that have satisfied legal, fiscal, administrative a…"
click at [589, 225] on div "09 To properly destroy records that have satisfied legal, fiscal, administrativ…" at bounding box center [430, 250] width 335 height 220
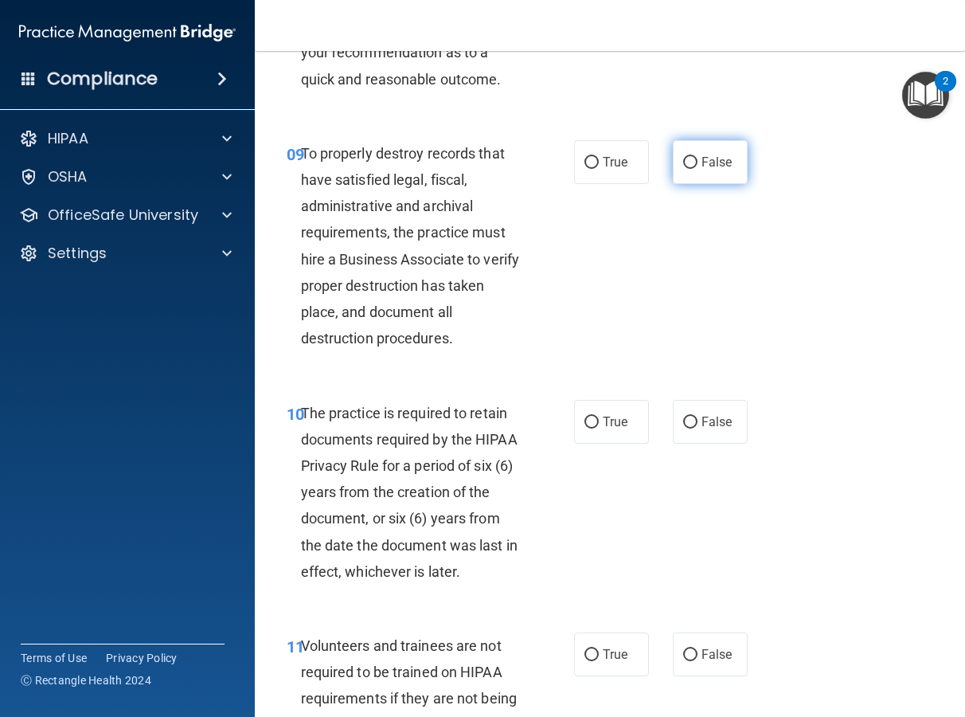
click at [715, 145] on label "False" at bounding box center [710, 162] width 75 height 44
click at [698, 157] on input "False" at bounding box center [690, 163] width 14 height 12
radio input "true"
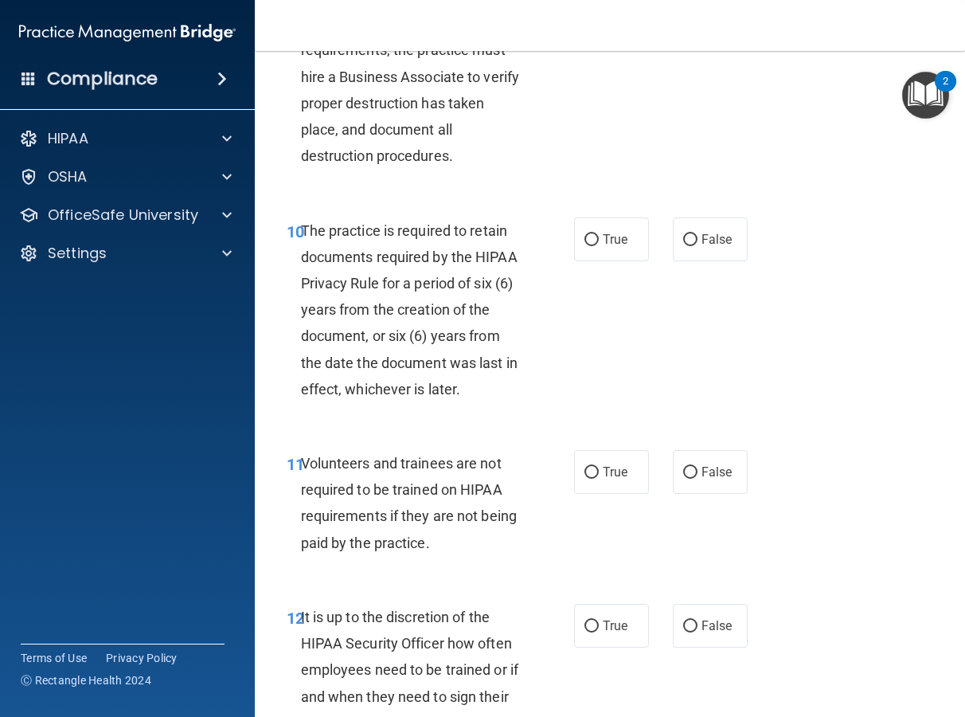
scroll to position [1950, 0]
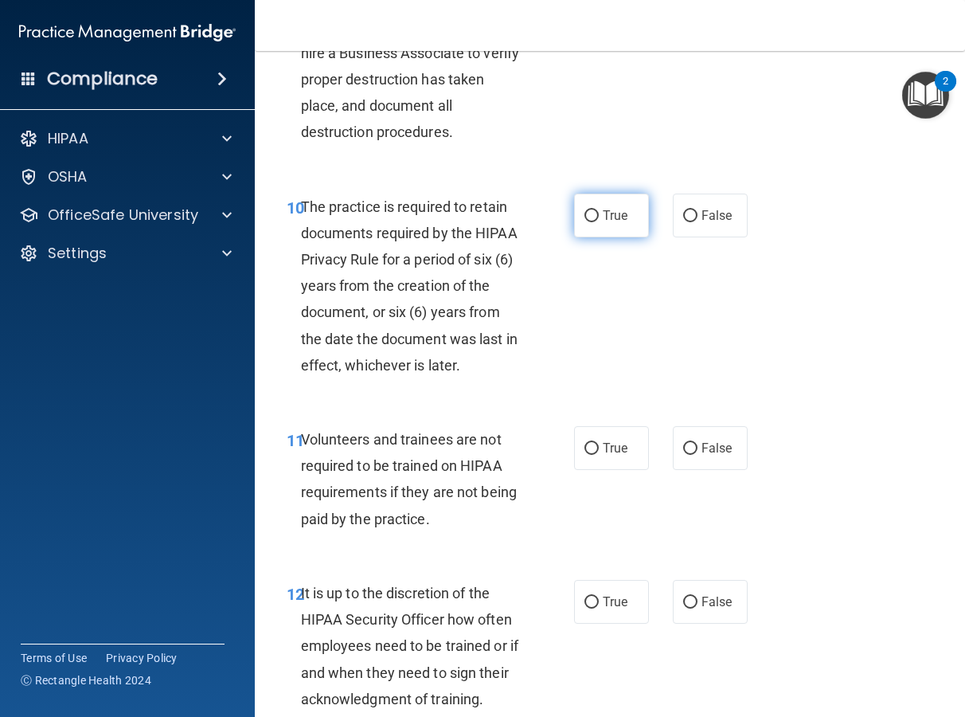
click at [597, 228] on label "True" at bounding box center [611, 216] width 75 height 44
click at [597, 222] on input "True" at bounding box center [592, 216] width 14 height 12
radio input "true"
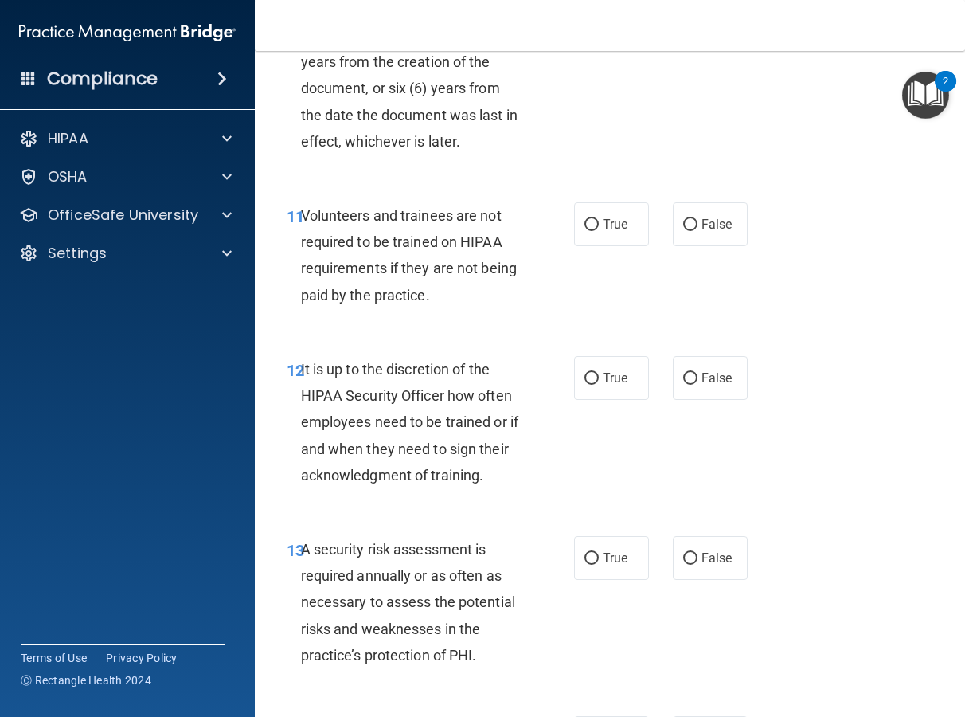
scroll to position [2175, 0]
click at [679, 232] on label "False" at bounding box center [710, 223] width 75 height 44
click at [683, 230] on input "False" at bounding box center [690, 224] width 14 height 12
radio input "true"
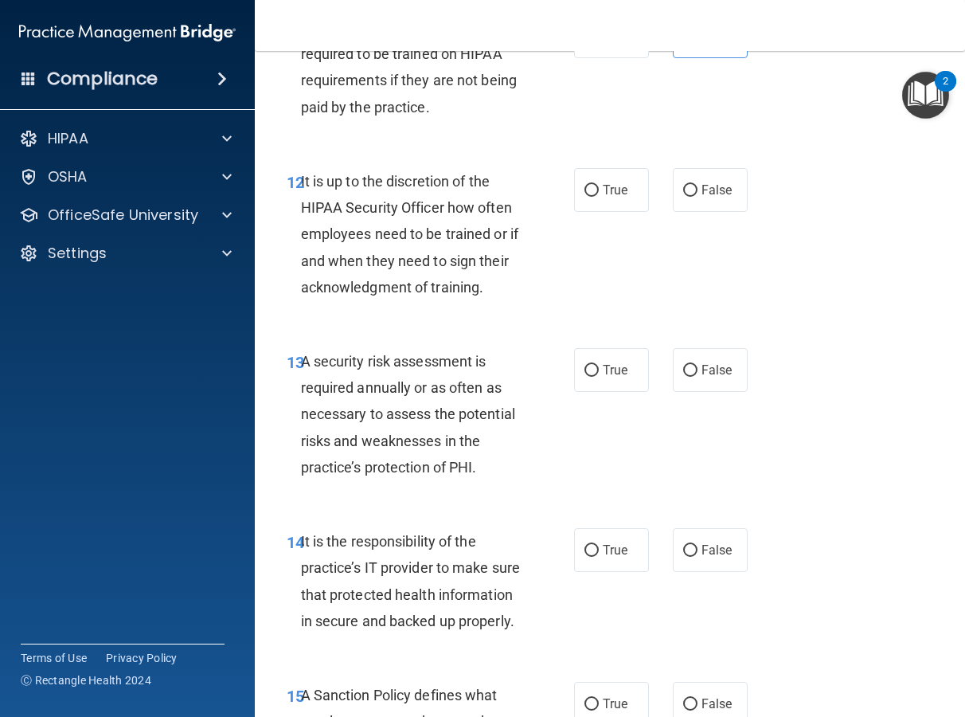
scroll to position [2377, 0]
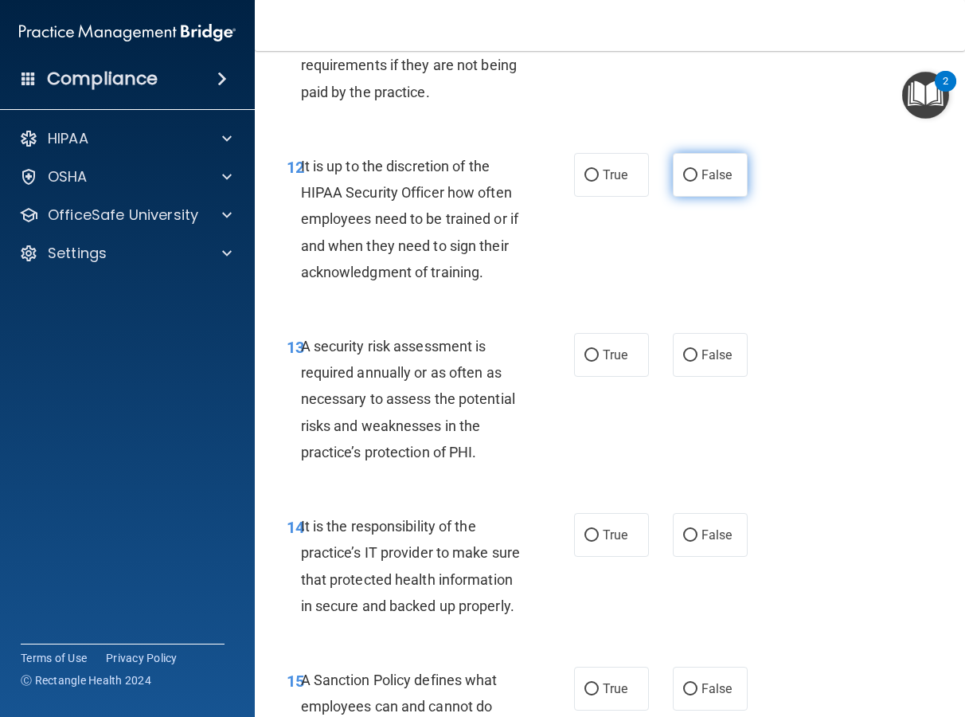
click at [692, 176] on label "False" at bounding box center [710, 175] width 75 height 44
click at [692, 176] on input "False" at bounding box center [690, 176] width 14 height 12
radio input "true"
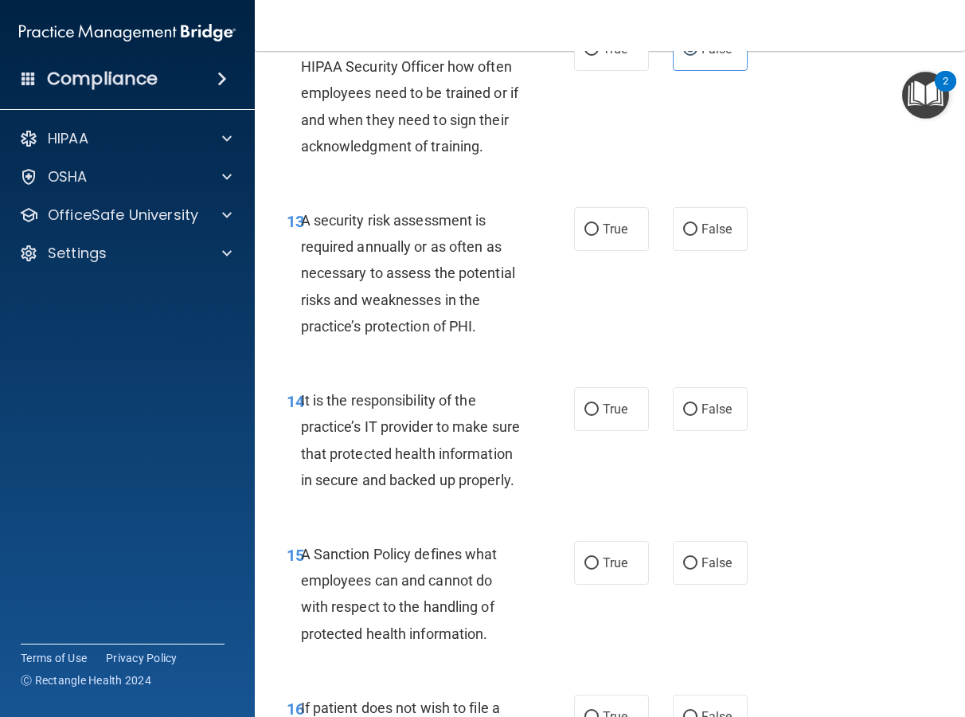
scroll to position [2505, 0]
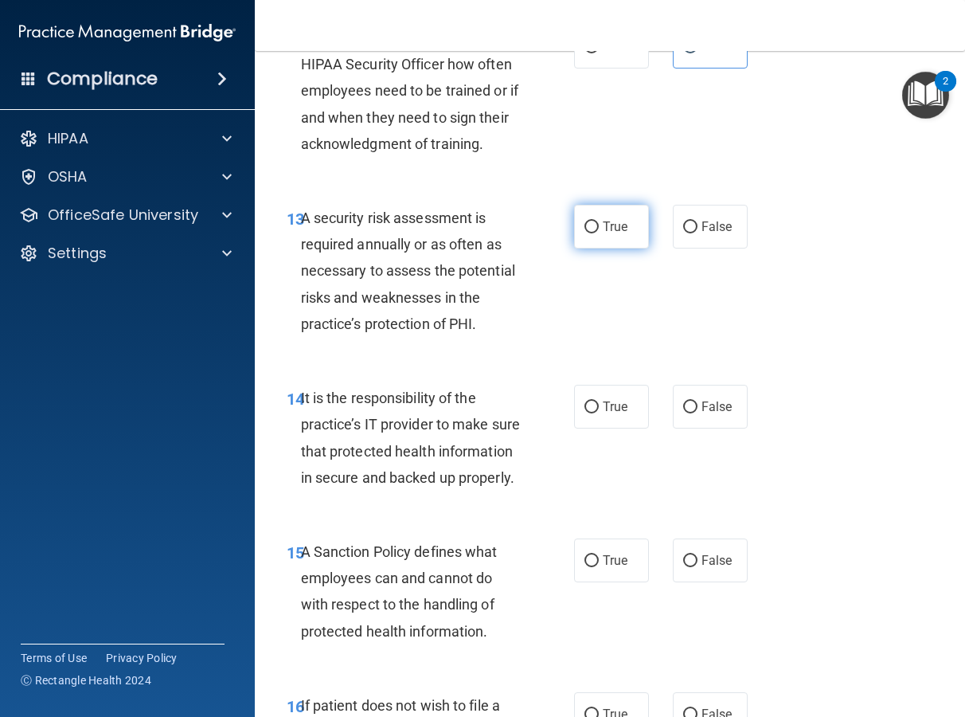
click at [609, 230] on span "True" at bounding box center [615, 226] width 25 height 15
click at [599, 230] on input "True" at bounding box center [592, 227] width 14 height 12
radio input "true"
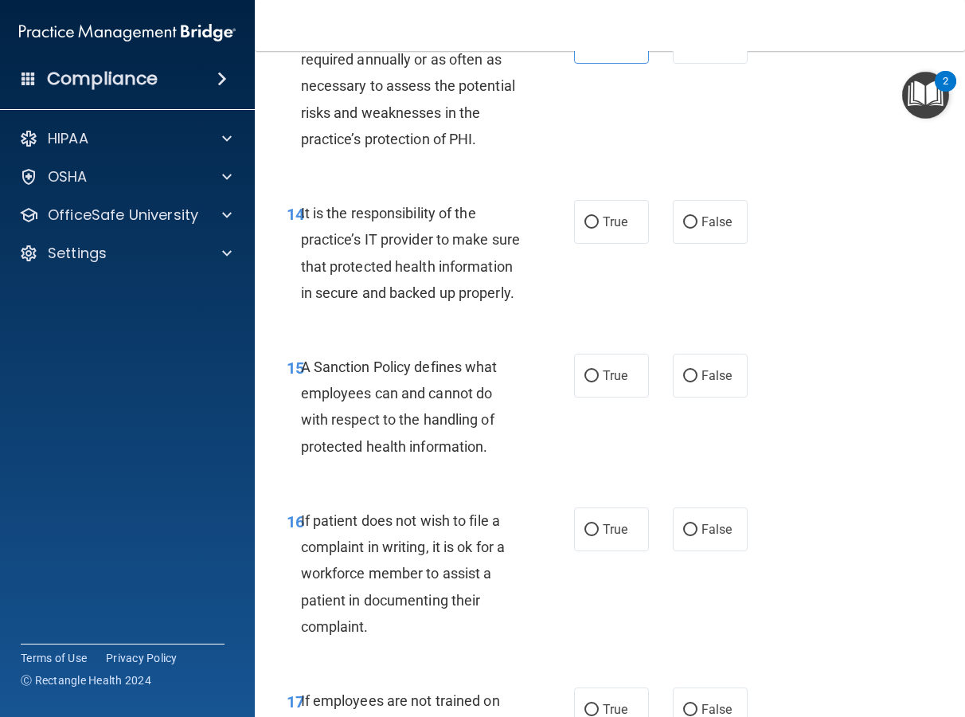
scroll to position [2757, 0]
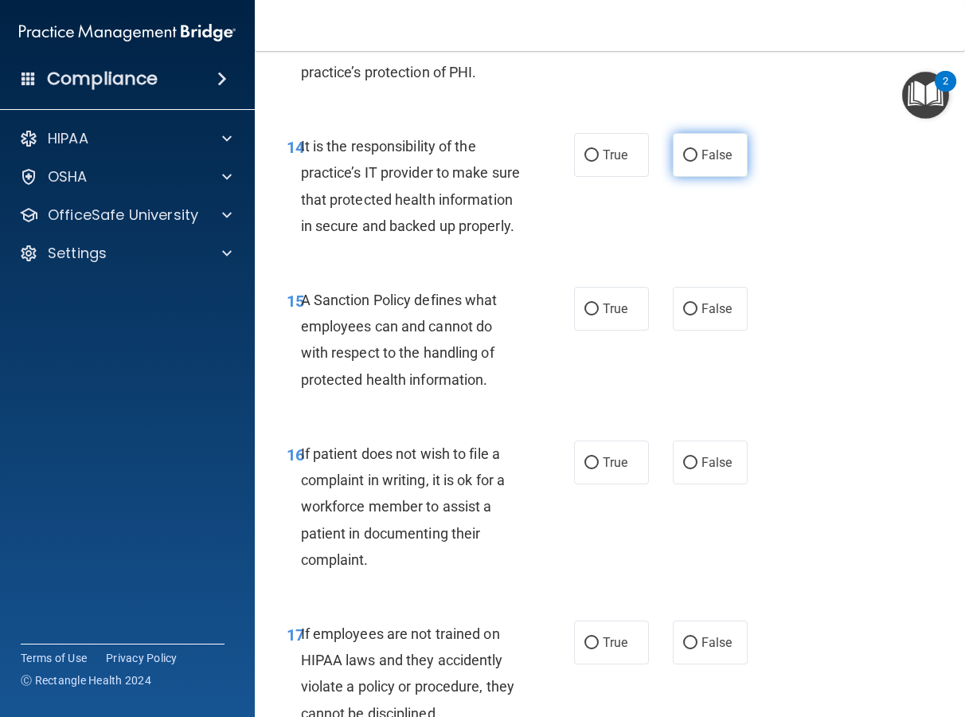
click at [703, 155] on span "False" at bounding box center [717, 154] width 31 height 15
click at [698, 155] on input "False" at bounding box center [690, 156] width 14 height 12
radio input "true"
click at [714, 330] on label "False" at bounding box center [710, 309] width 75 height 44
click at [698, 315] on input "False" at bounding box center [690, 309] width 14 height 12
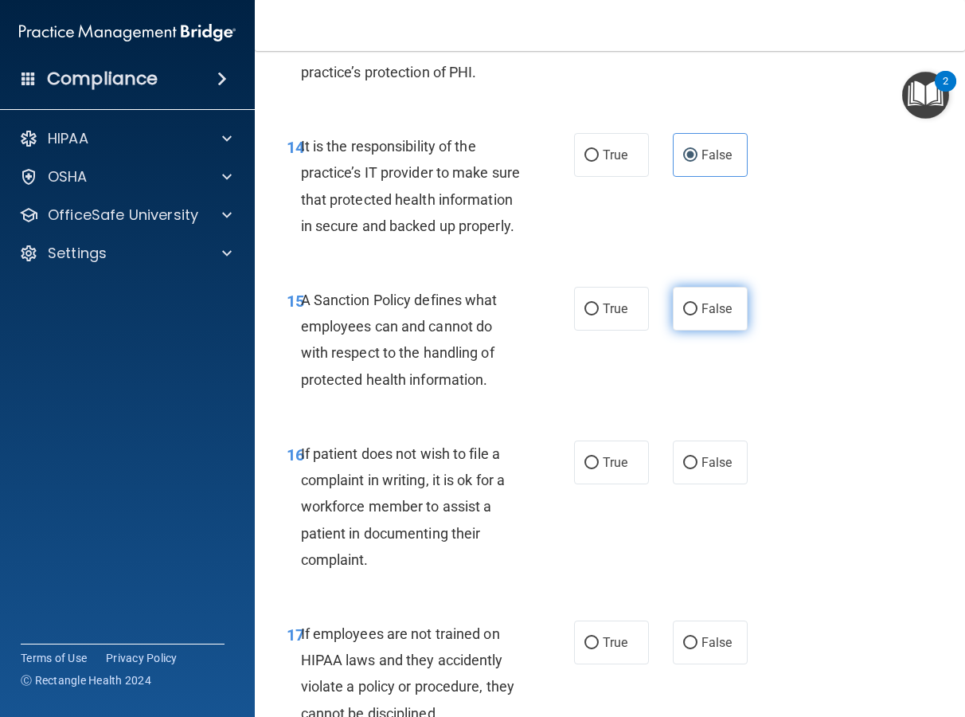
radio input "true"
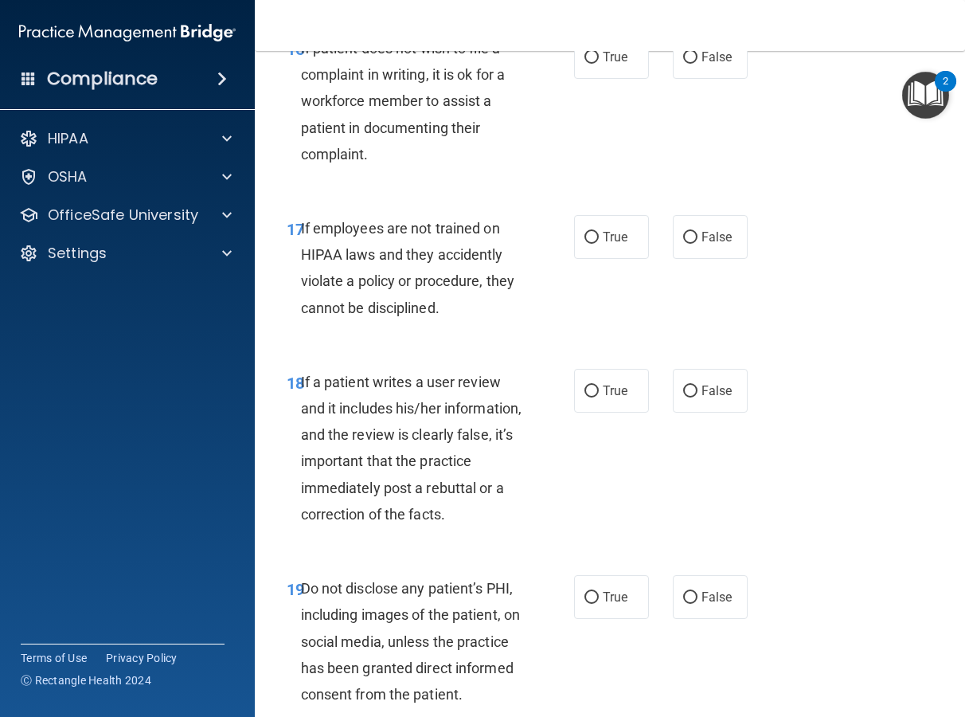
scroll to position [3166, 0]
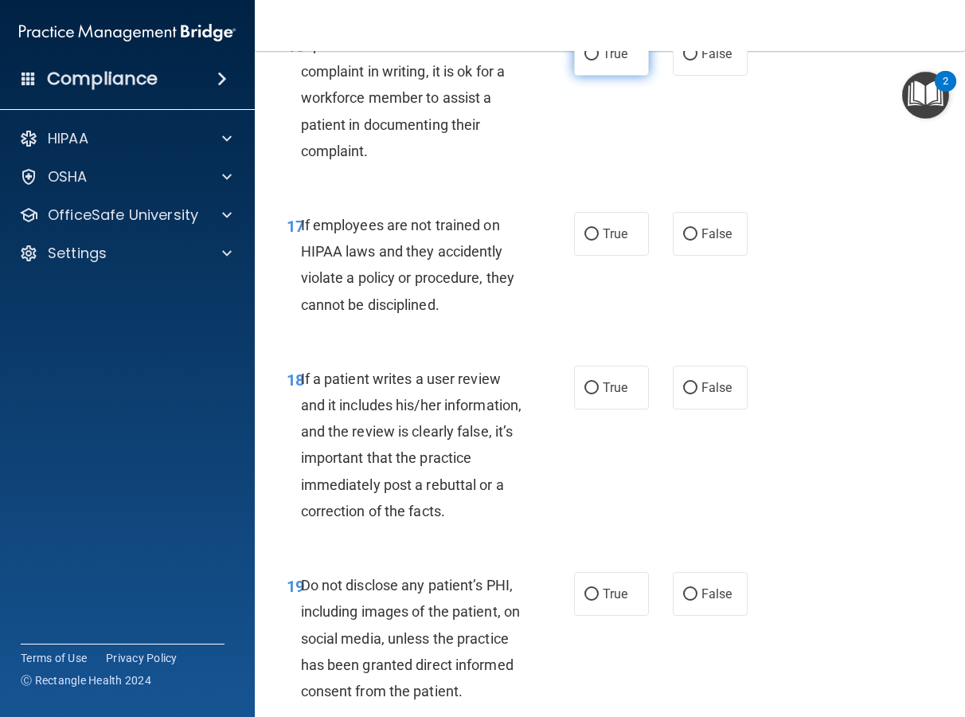
click at [598, 76] on label "True" at bounding box center [611, 54] width 75 height 44
click at [598, 61] on input "True" at bounding box center [592, 55] width 14 height 12
radio input "true"
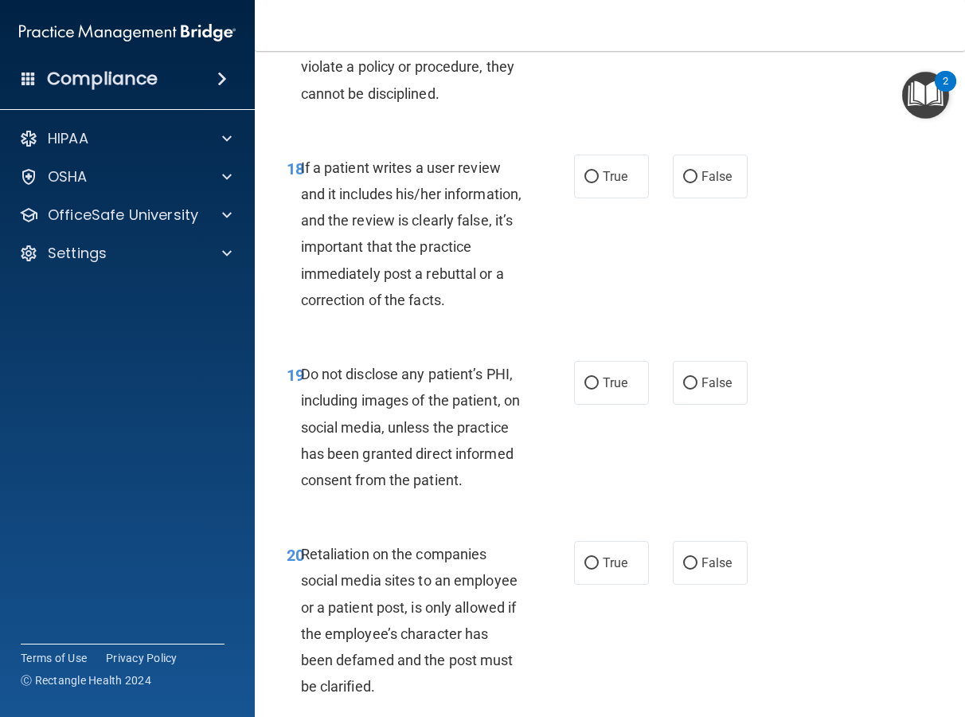
scroll to position [3348, 0]
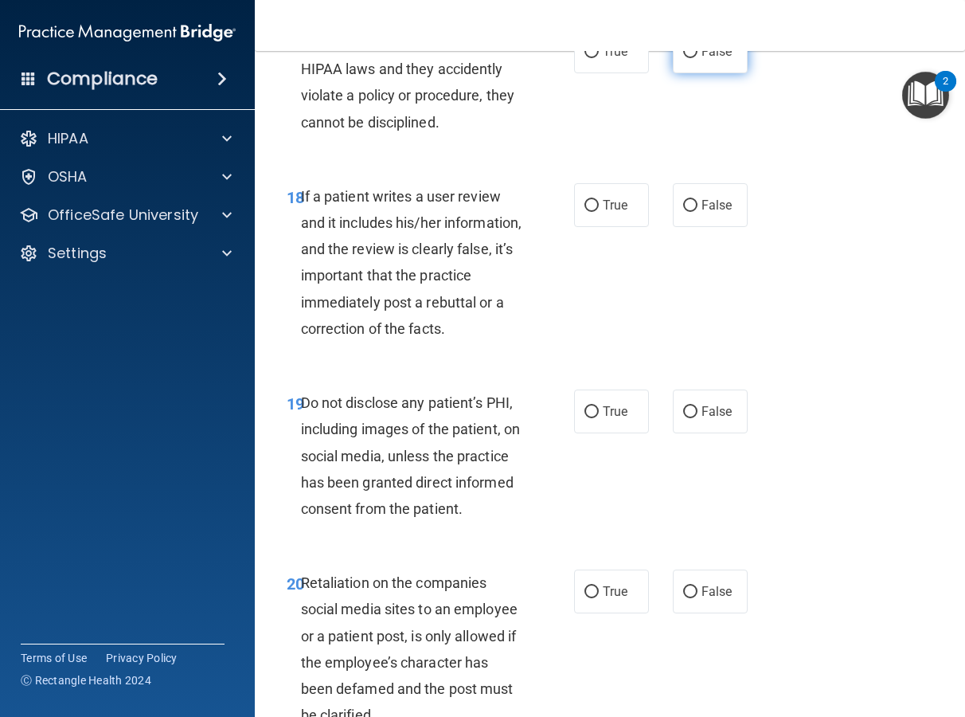
click at [719, 73] on label "False" at bounding box center [710, 51] width 75 height 44
click at [698, 58] on input "False" at bounding box center [690, 52] width 14 height 12
radio input "true"
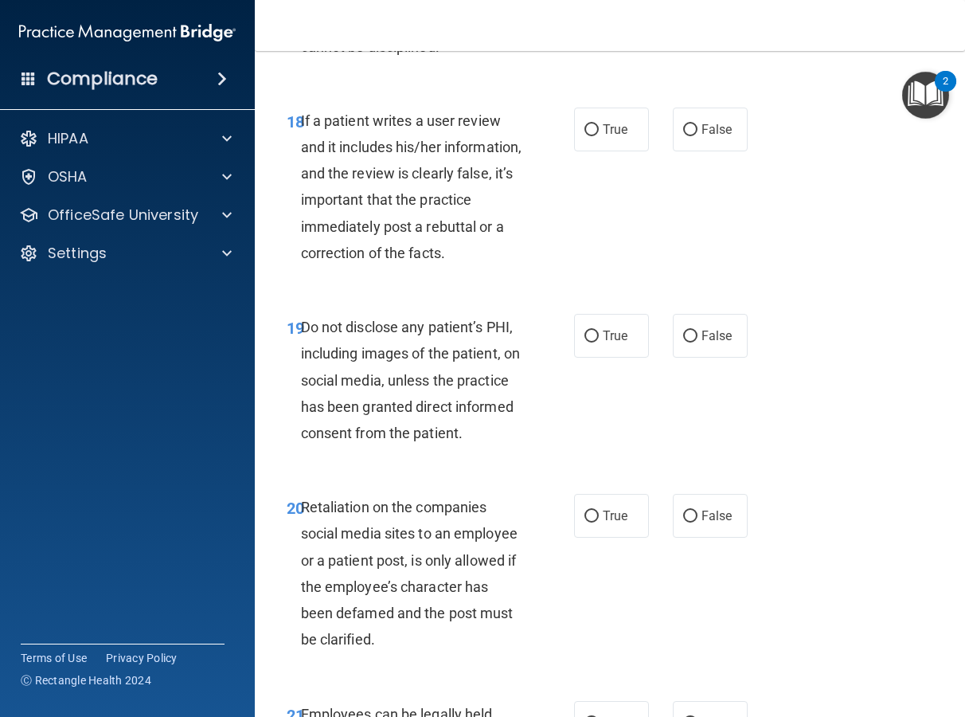
scroll to position [3424, 0]
click at [709, 142] on label "False" at bounding box center [710, 129] width 75 height 44
click at [698, 135] on input "False" at bounding box center [690, 129] width 14 height 12
radio input "true"
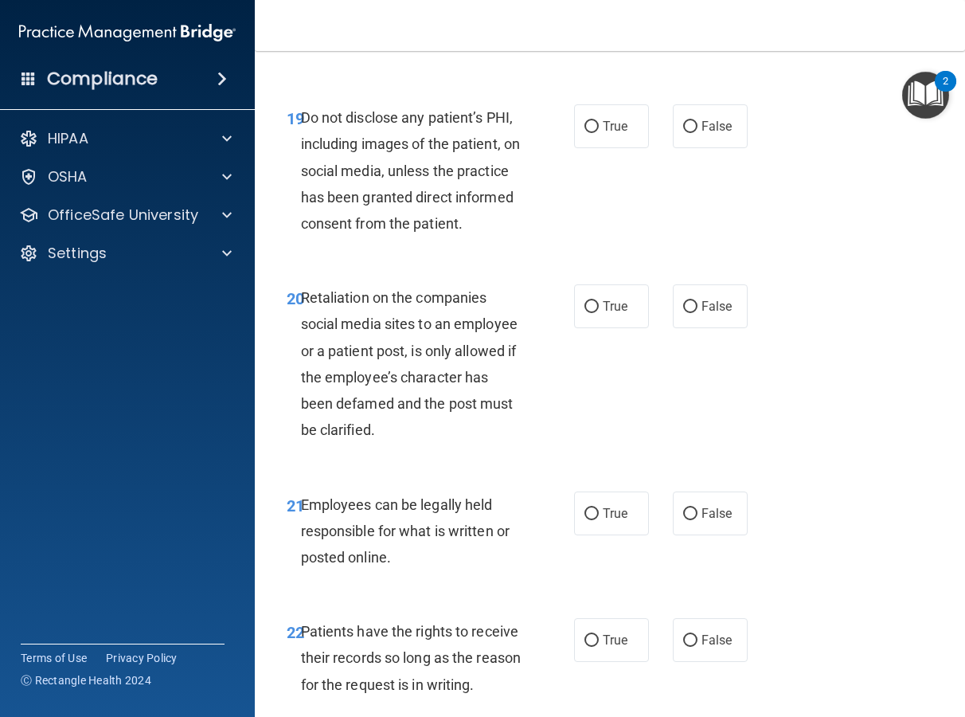
scroll to position [3645, 0]
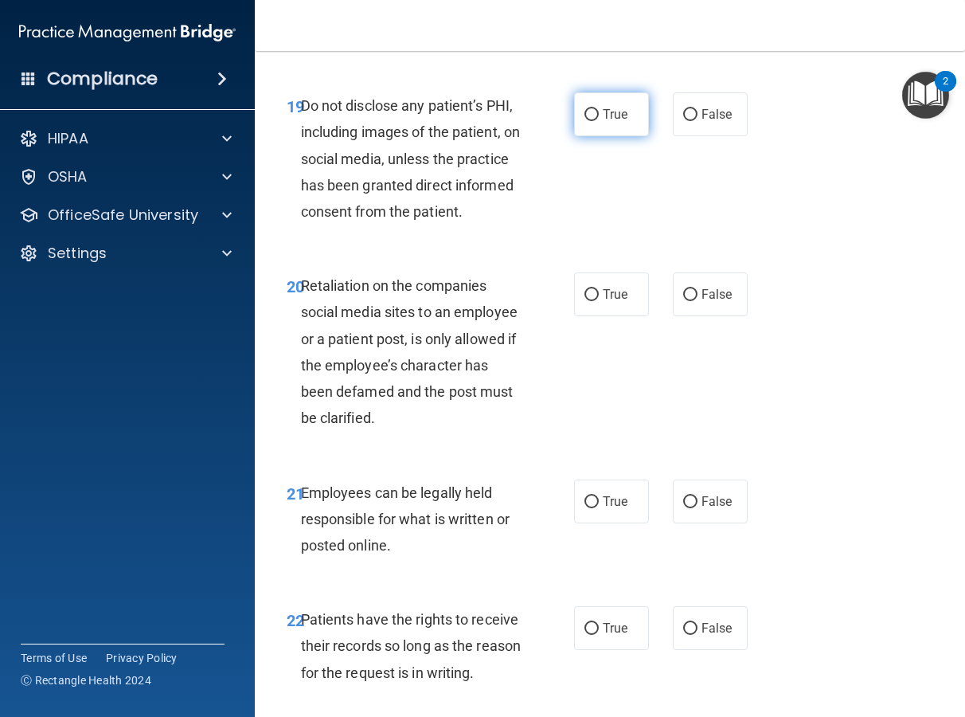
click at [603, 122] on span "True" at bounding box center [615, 114] width 25 height 15
click at [599, 121] on input "True" at bounding box center [592, 115] width 14 height 12
radio input "true"
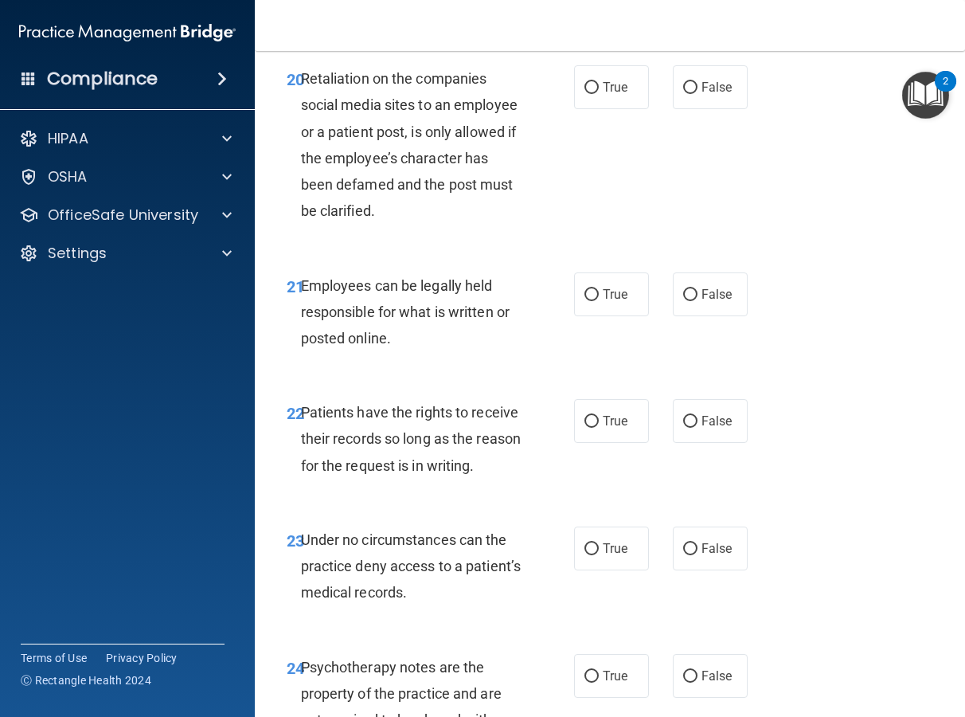
scroll to position [3877, 0]
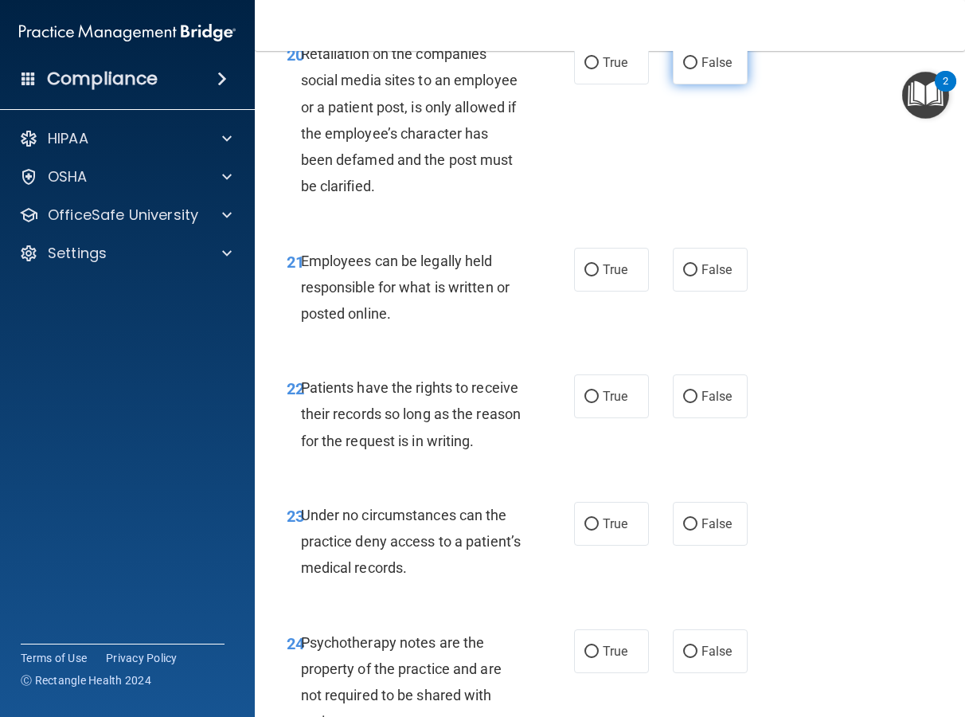
click at [712, 70] on span "False" at bounding box center [717, 62] width 31 height 15
click at [698, 69] on input "False" at bounding box center [690, 63] width 14 height 12
radio input "true"
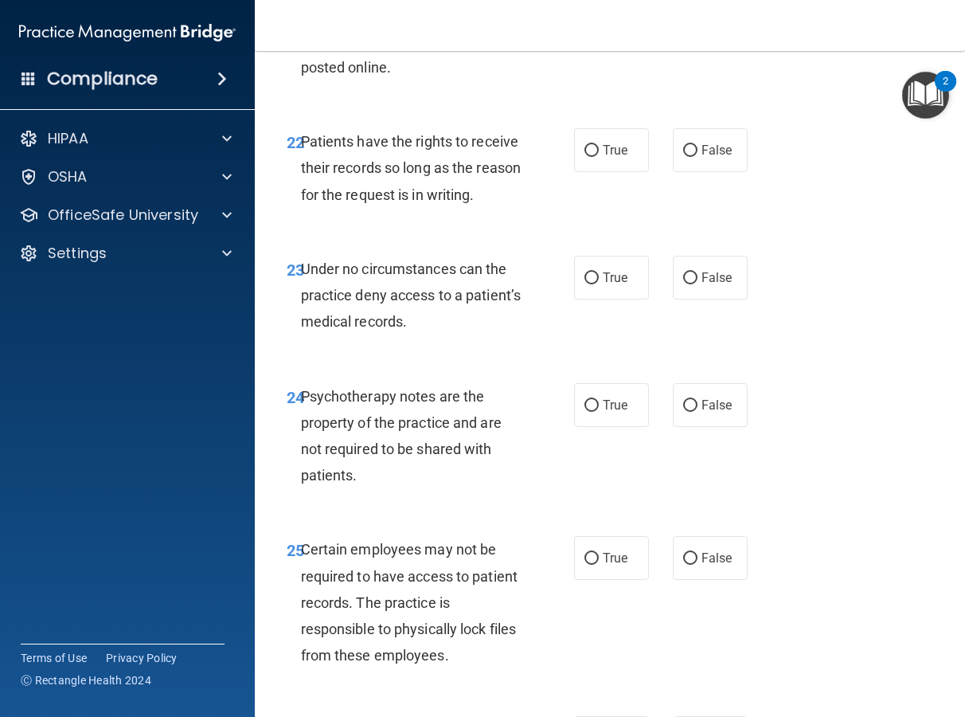
scroll to position [4082, 0]
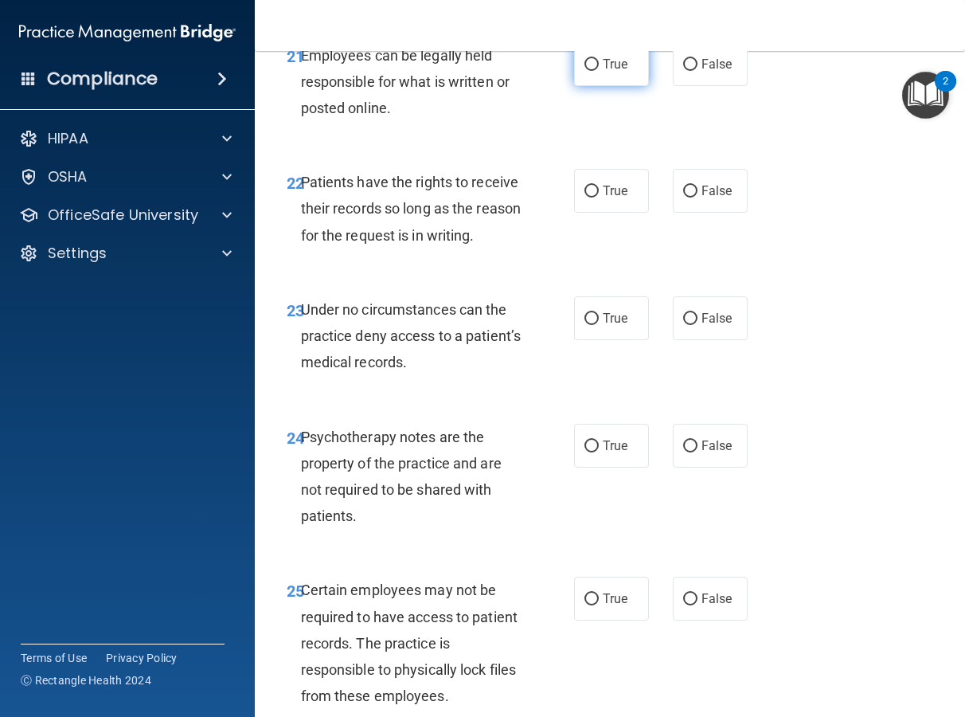
click at [639, 86] on label "True" at bounding box center [611, 64] width 75 height 44
click at [599, 71] on input "True" at bounding box center [592, 65] width 14 height 12
radio input "true"
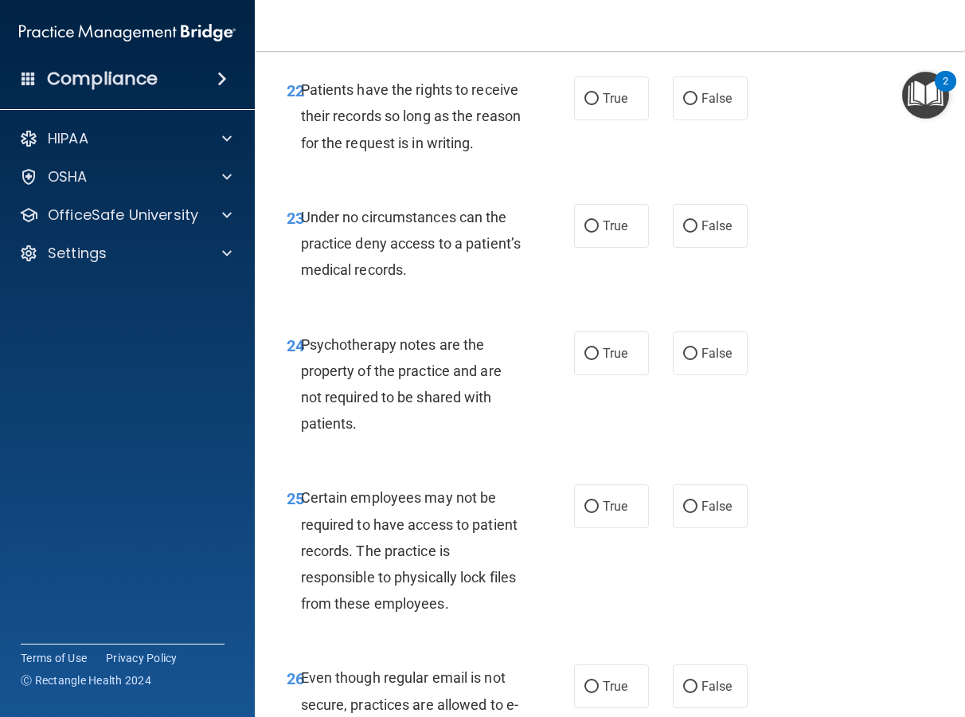
scroll to position [4178, 0]
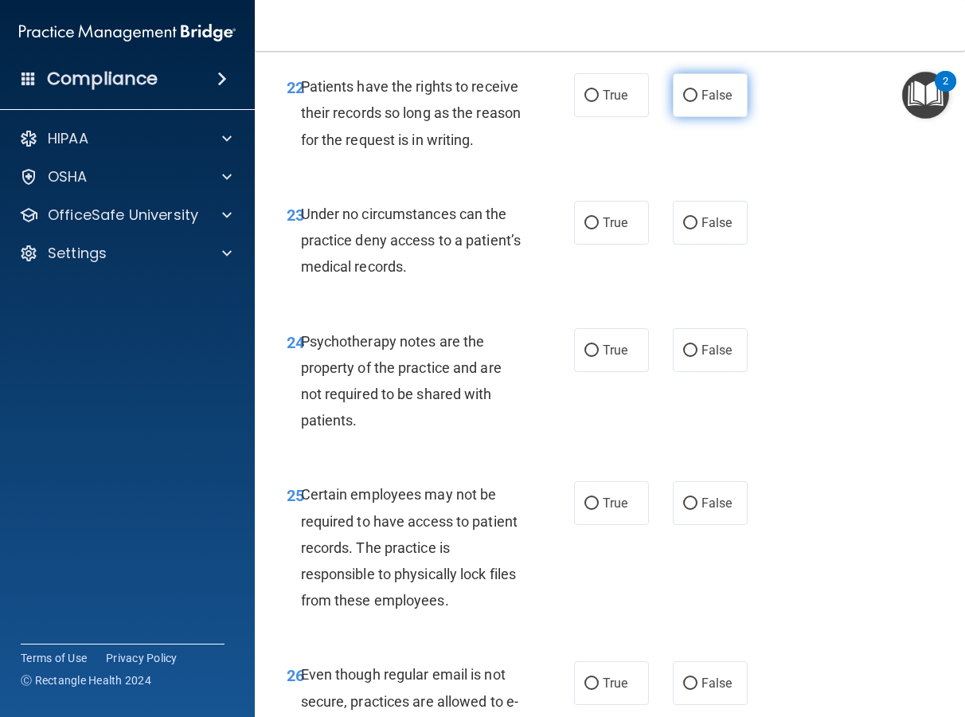
click at [708, 103] on span "False" at bounding box center [717, 95] width 31 height 15
click at [698, 102] on input "False" at bounding box center [690, 96] width 14 height 12
radio input "true"
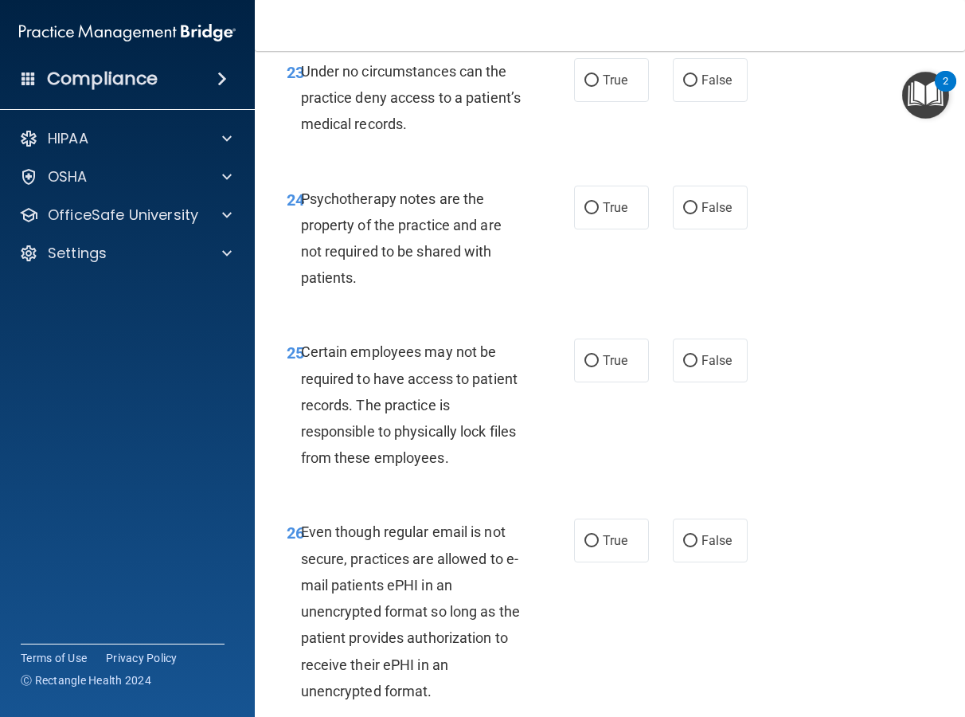
scroll to position [4400, 0]
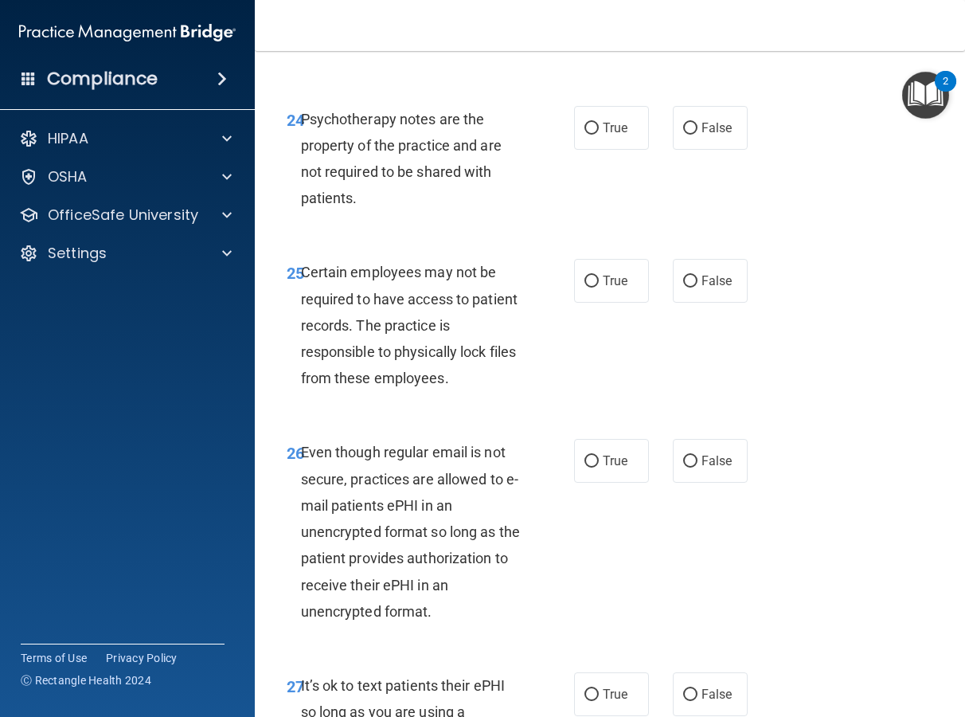
click at [588, 22] on label "True" at bounding box center [611, 0] width 75 height 44
click at [588, 7] on input "True" at bounding box center [592, 1] width 14 height 12
radio input "true"
click at [690, 22] on label "False" at bounding box center [710, 0] width 75 height 44
click at [690, 7] on input "False" at bounding box center [690, 1] width 14 height 12
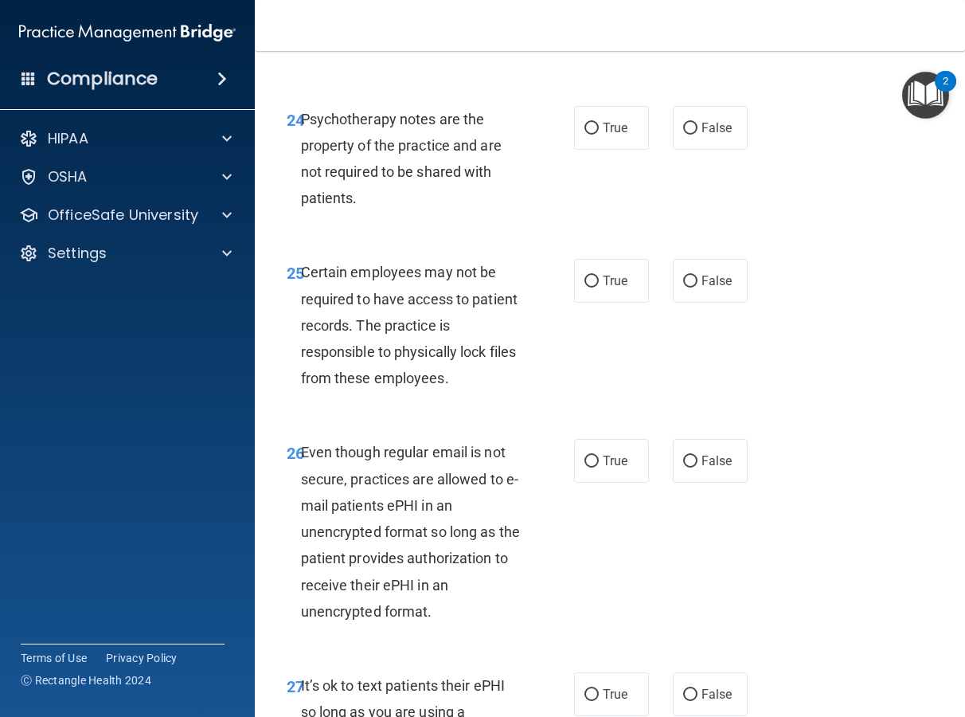
radio input "true"
radio input "false"
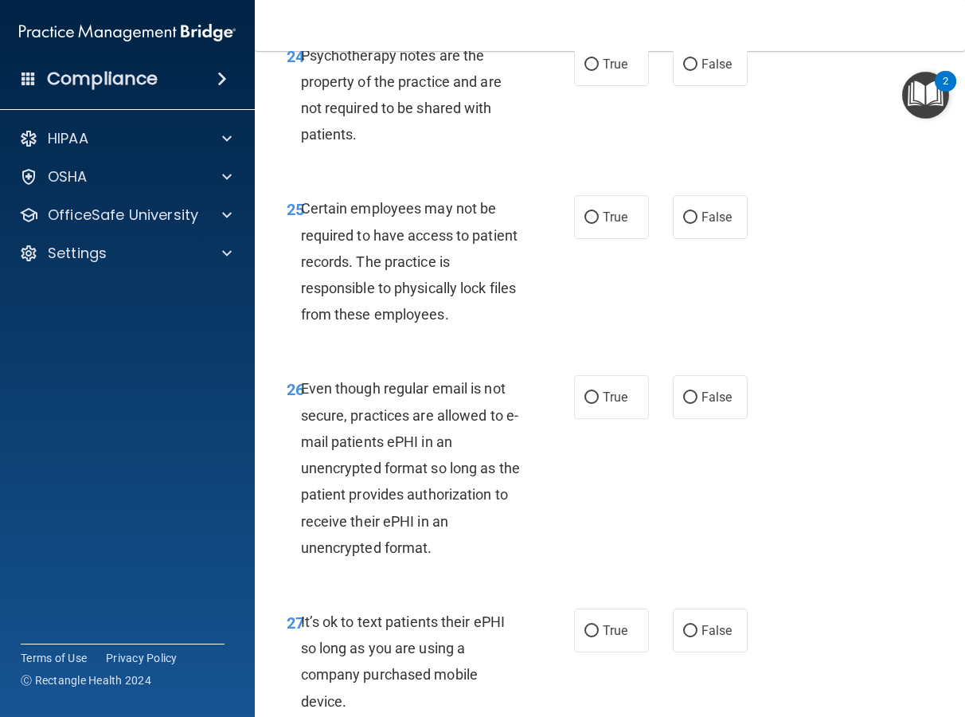
scroll to position [4467, 0]
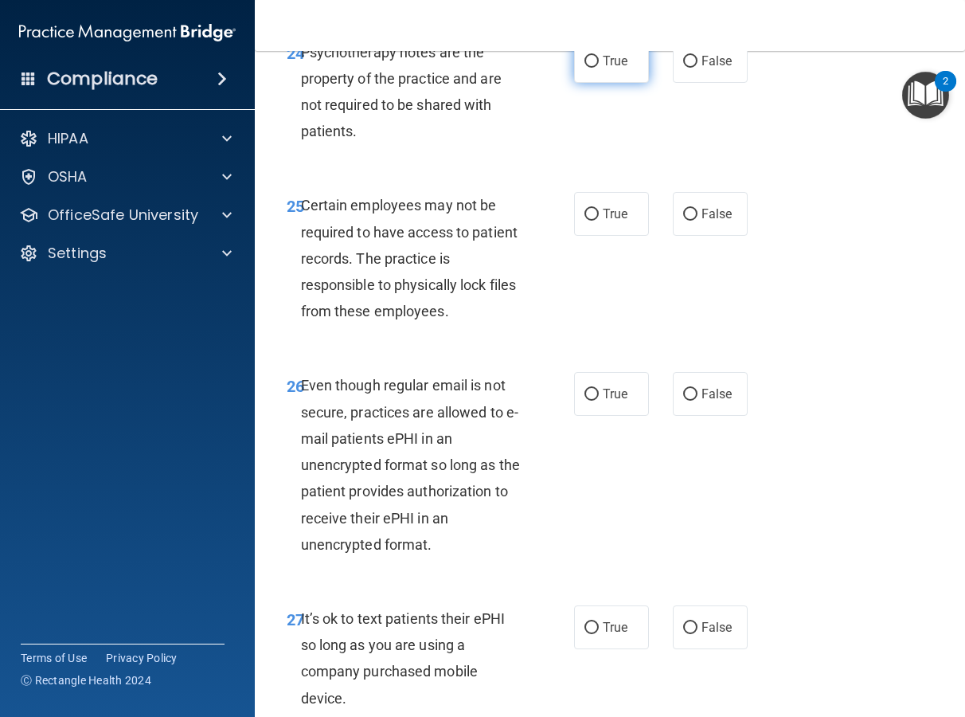
drag, startPoint x: 620, startPoint y: 170, endPoint x: 617, endPoint y: 182, distance: 11.4
click at [619, 68] on span "True" at bounding box center [615, 60] width 25 height 15
click at [599, 68] on input "True" at bounding box center [592, 62] width 14 height 12
radio input "true"
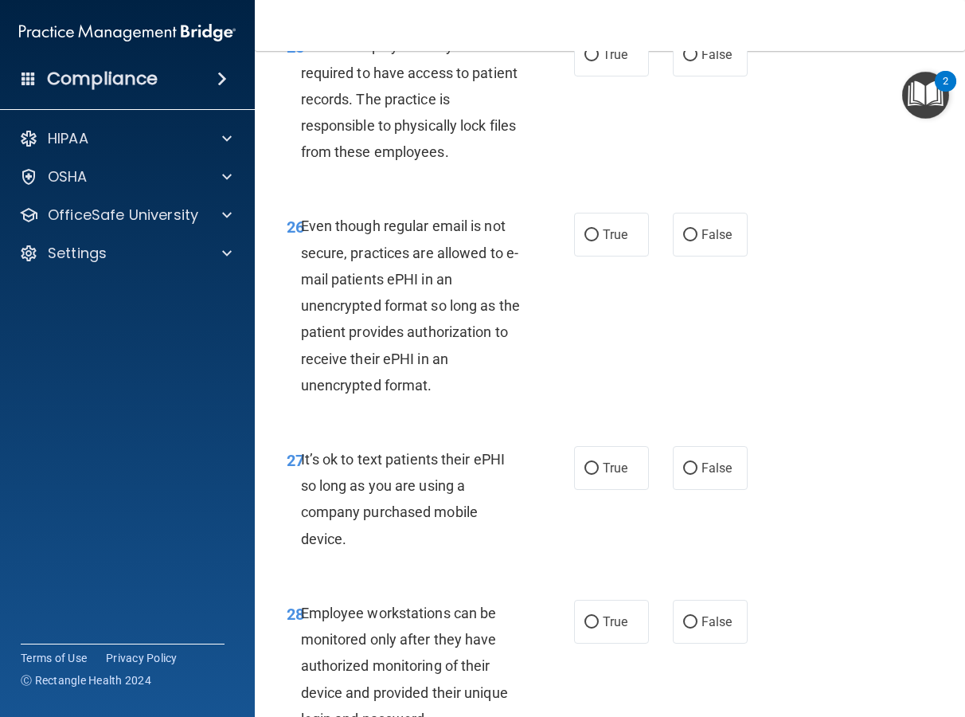
scroll to position [4629, 0]
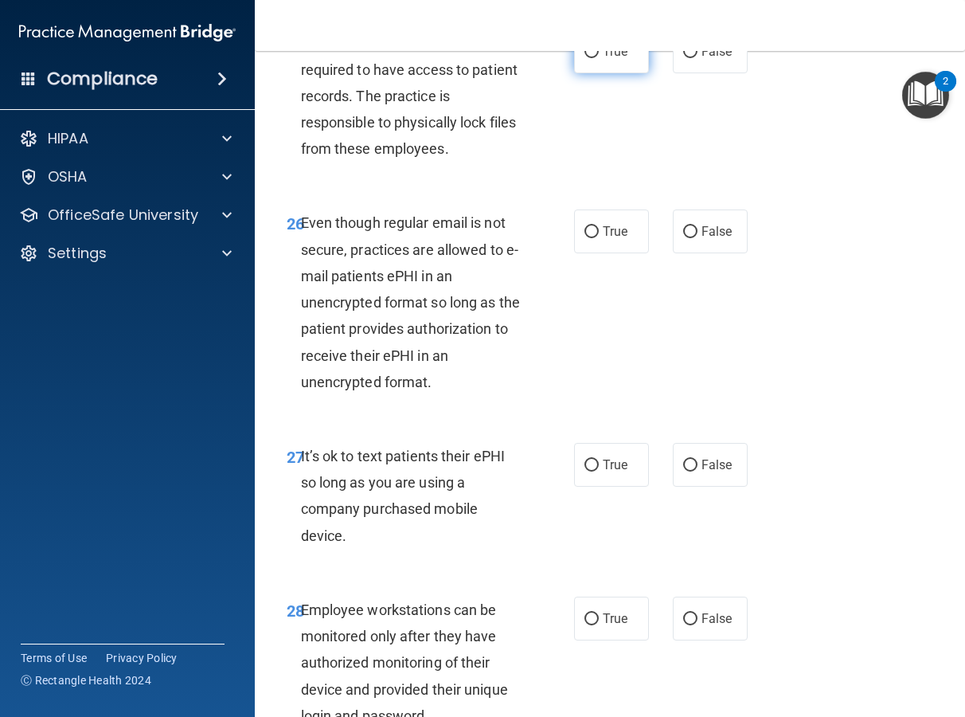
click at [608, 59] on span "True" at bounding box center [615, 51] width 25 height 15
click at [599, 58] on input "True" at bounding box center [592, 52] width 14 height 12
radio input "true"
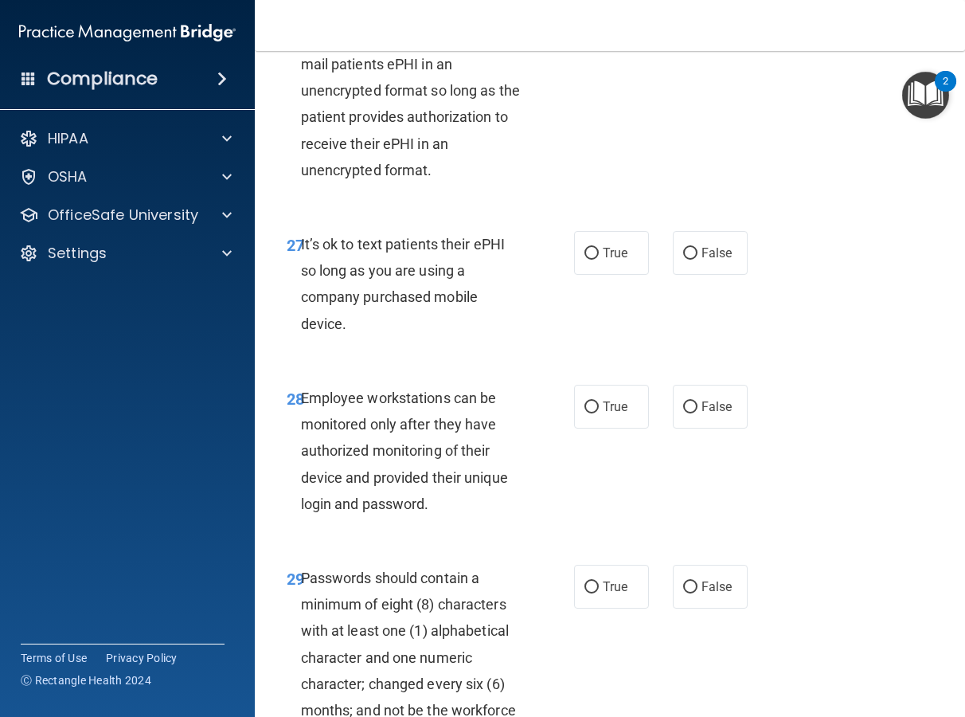
scroll to position [4844, 0]
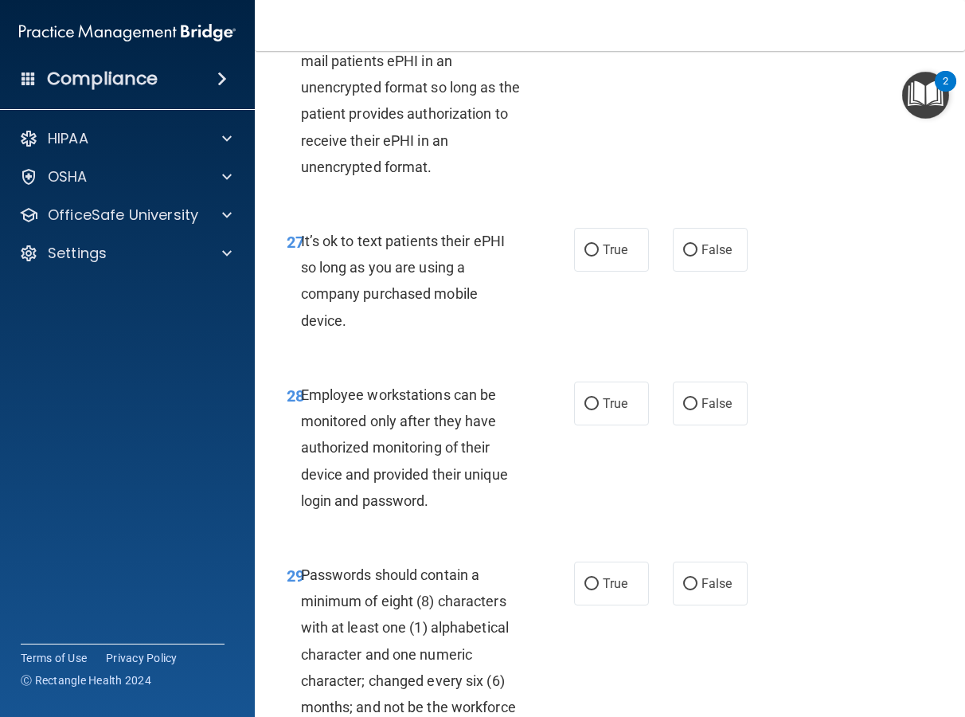
click at [591, 38] on label "True" at bounding box center [611, 16] width 75 height 44
click at [591, 23] on input "True" at bounding box center [592, 17] width 14 height 12
radio input "true"
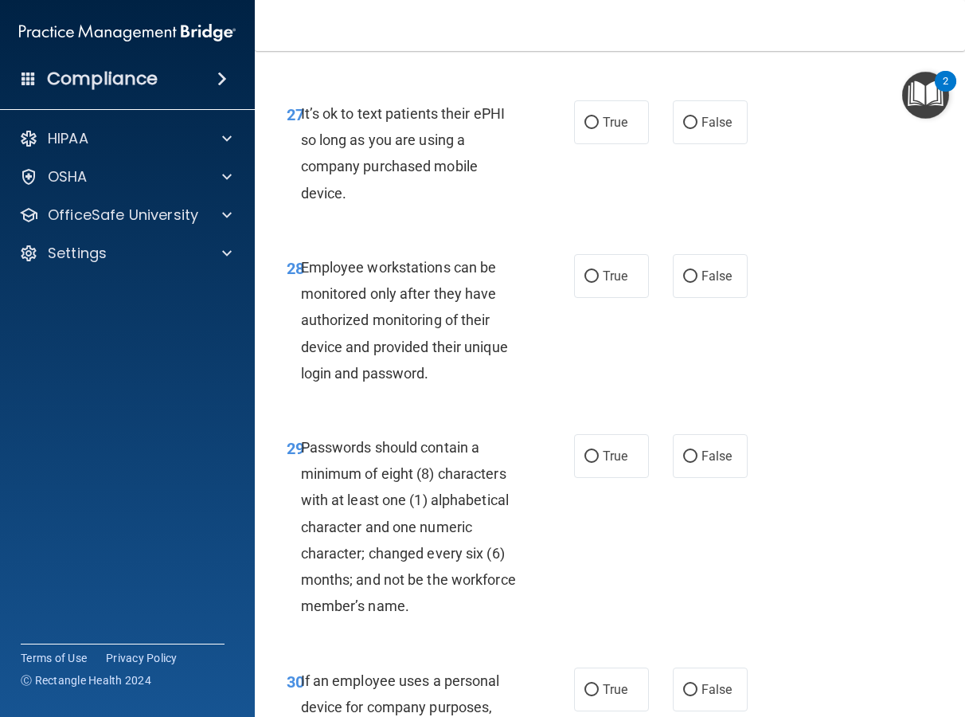
scroll to position [4983, 0]
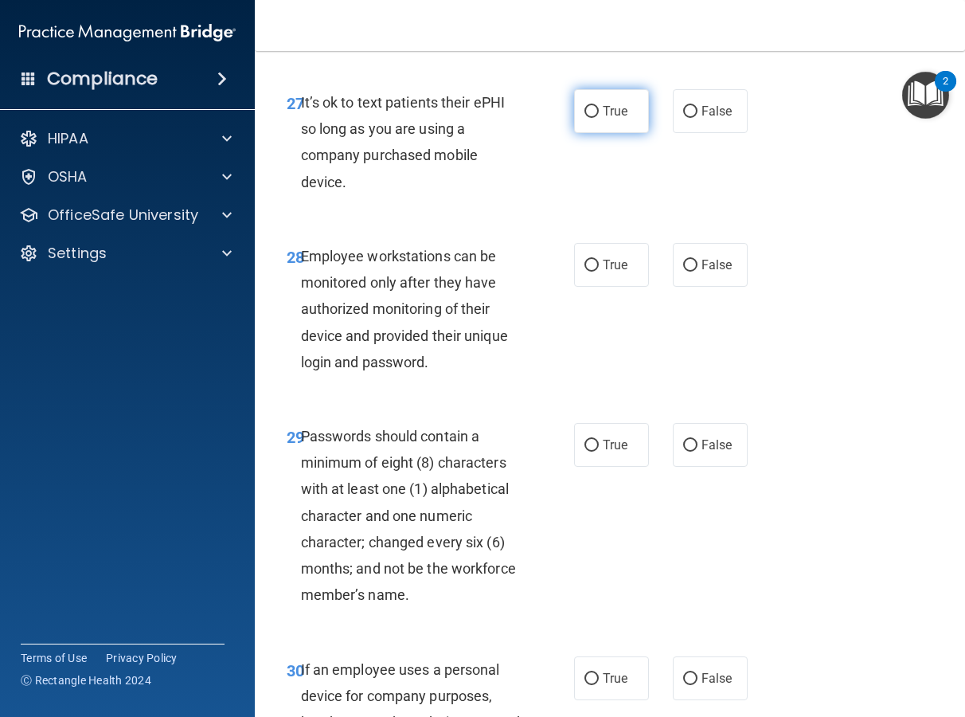
click at [603, 119] on span "True" at bounding box center [615, 111] width 25 height 15
click at [596, 118] on input "True" at bounding box center [592, 112] width 14 height 12
radio input "true"
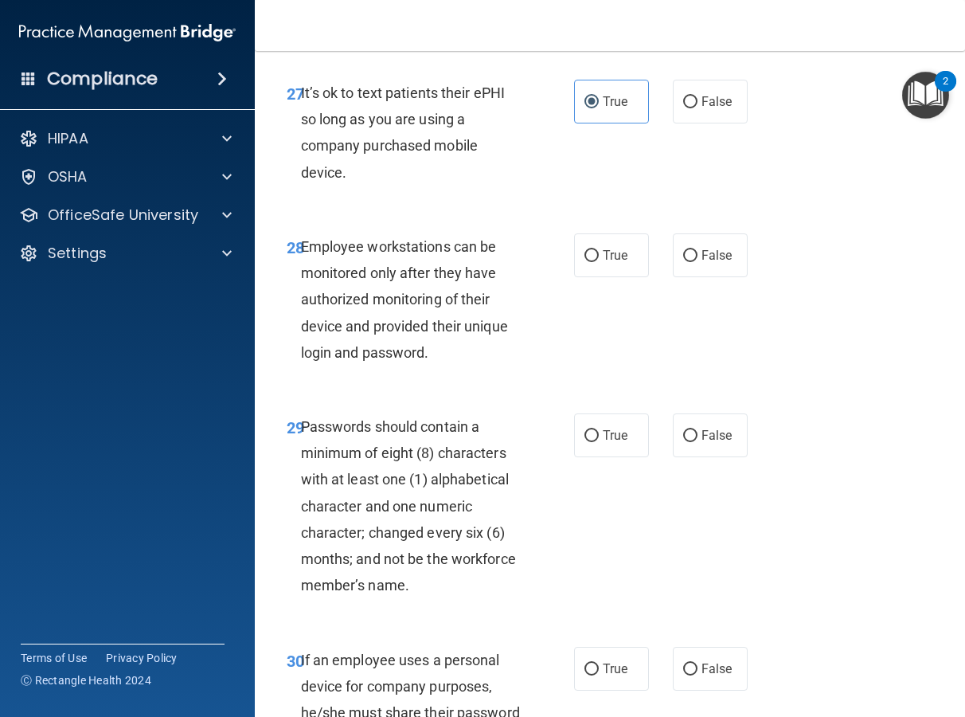
scroll to position [5056, 0]
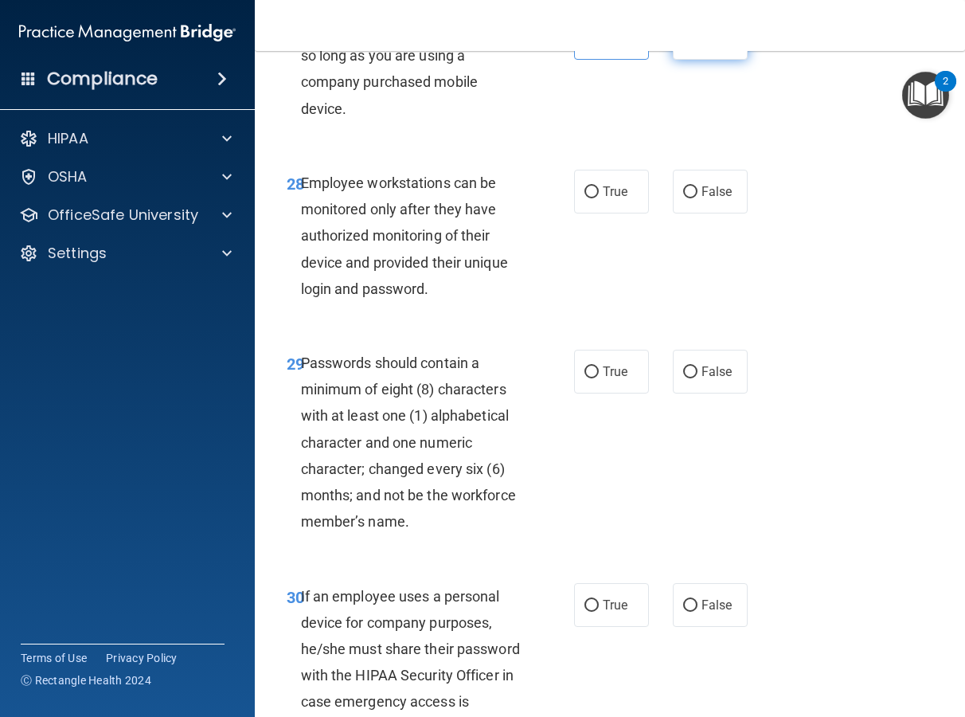
click at [718, 45] on span "False" at bounding box center [717, 37] width 31 height 15
click at [698, 45] on input "False" at bounding box center [690, 39] width 14 height 12
radio input "true"
radio input "false"
click at [694, 213] on label "False" at bounding box center [710, 192] width 75 height 44
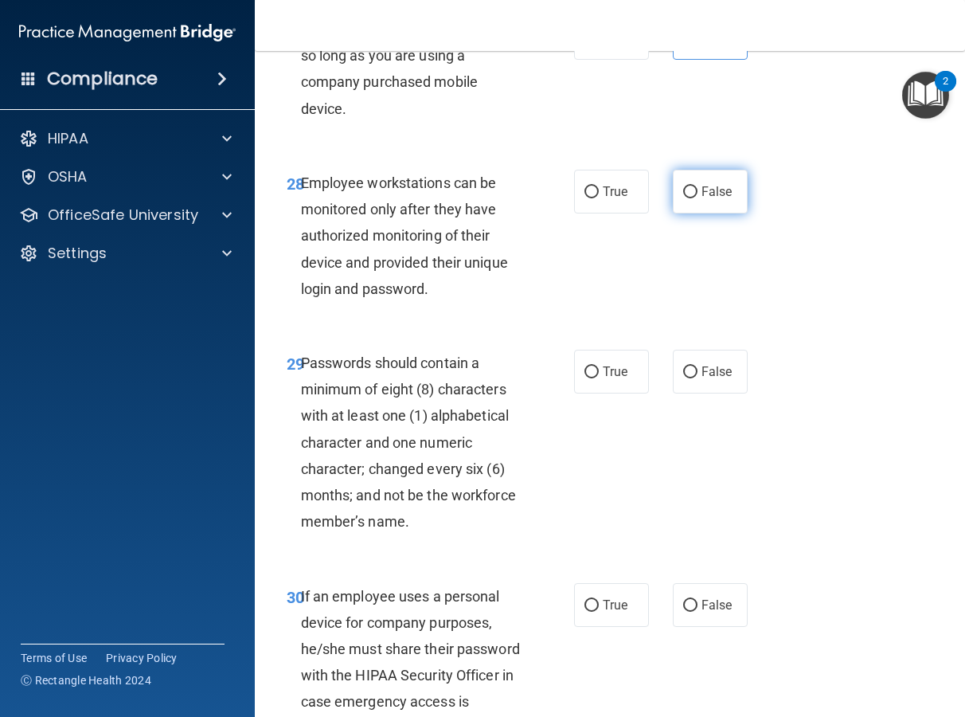
click at [694, 198] on input "False" at bounding box center [690, 192] width 14 height 12
radio input "true"
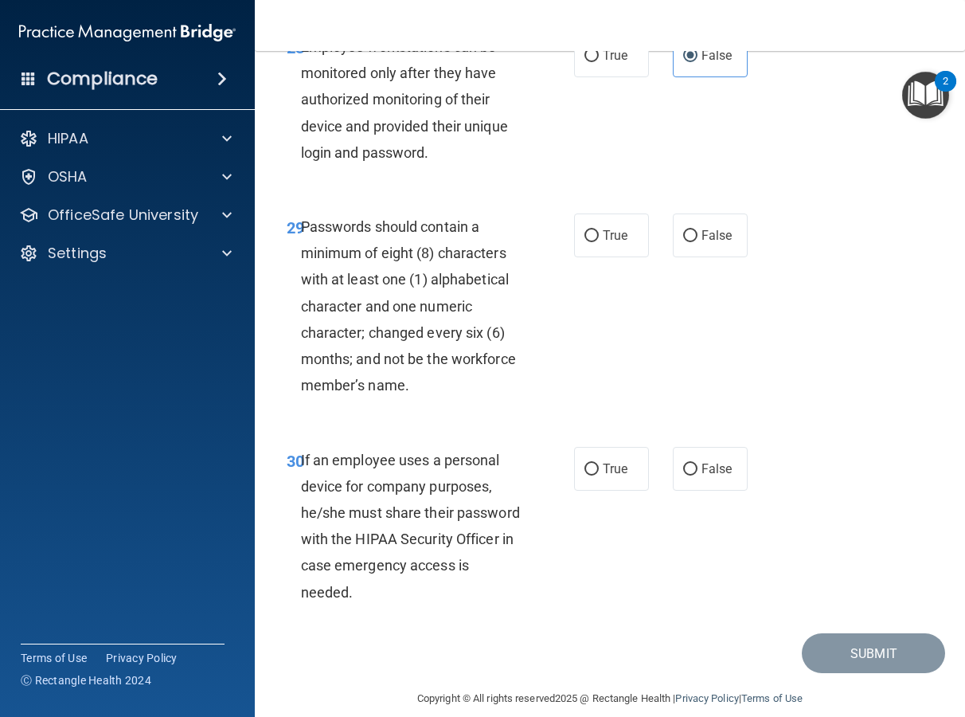
scroll to position [5318, 0]
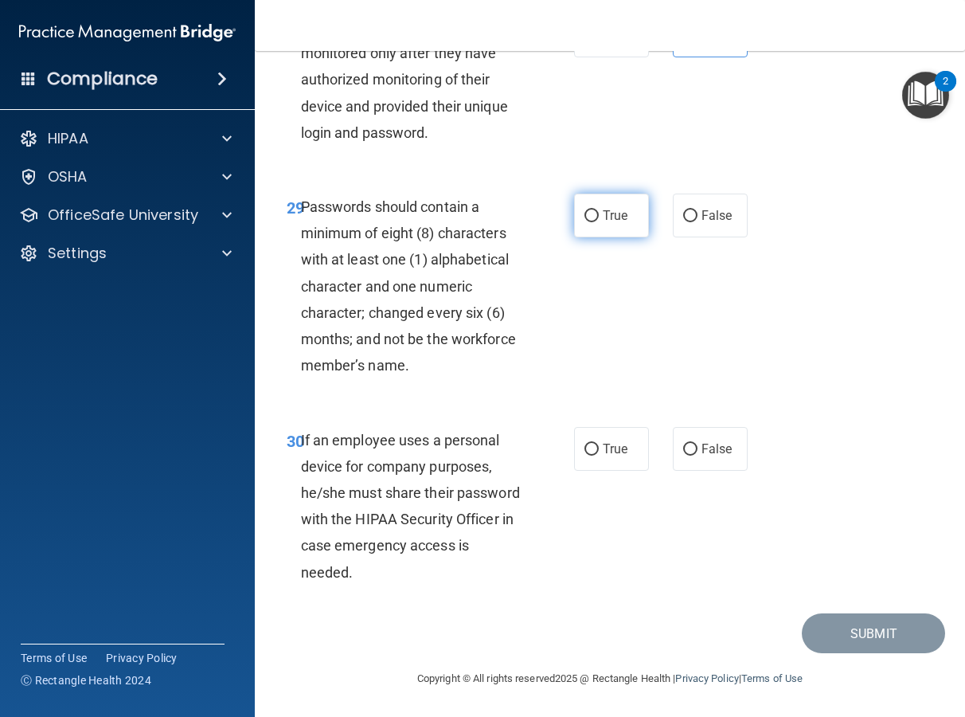
click at [583, 226] on label "True" at bounding box center [611, 216] width 75 height 44
click at [585, 222] on input "True" at bounding box center [592, 216] width 14 height 12
radio input "true"
click at [719, 437] on label "False" at bounding box center [710, 449] width 75 height 44
click at [698, 444] on input "False" at bounding box center [690, 450] width 14 height 12
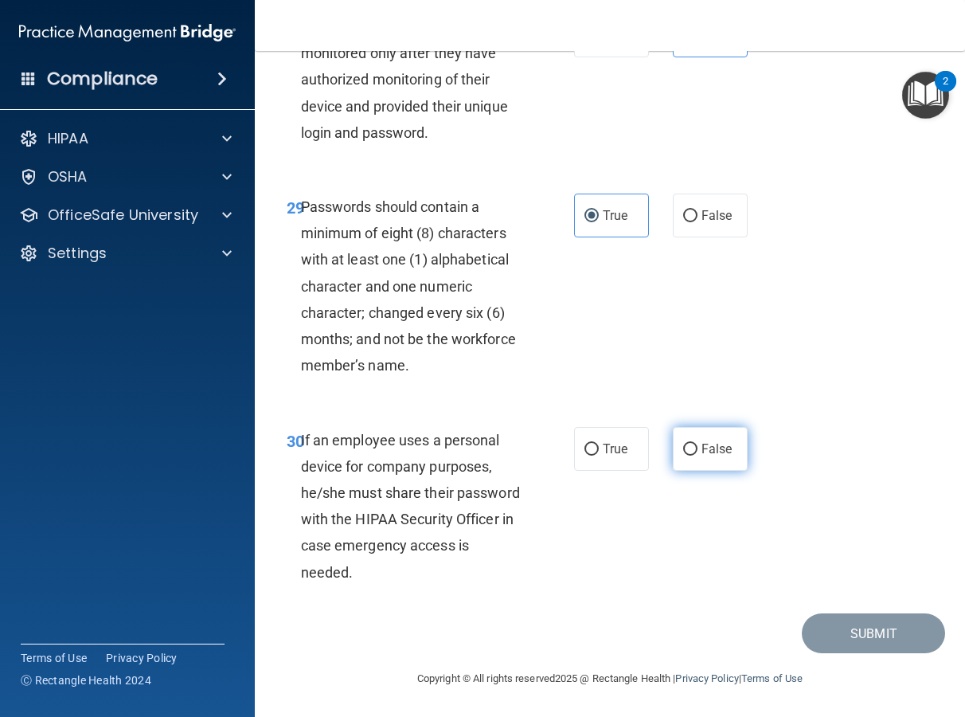
radio input "true"
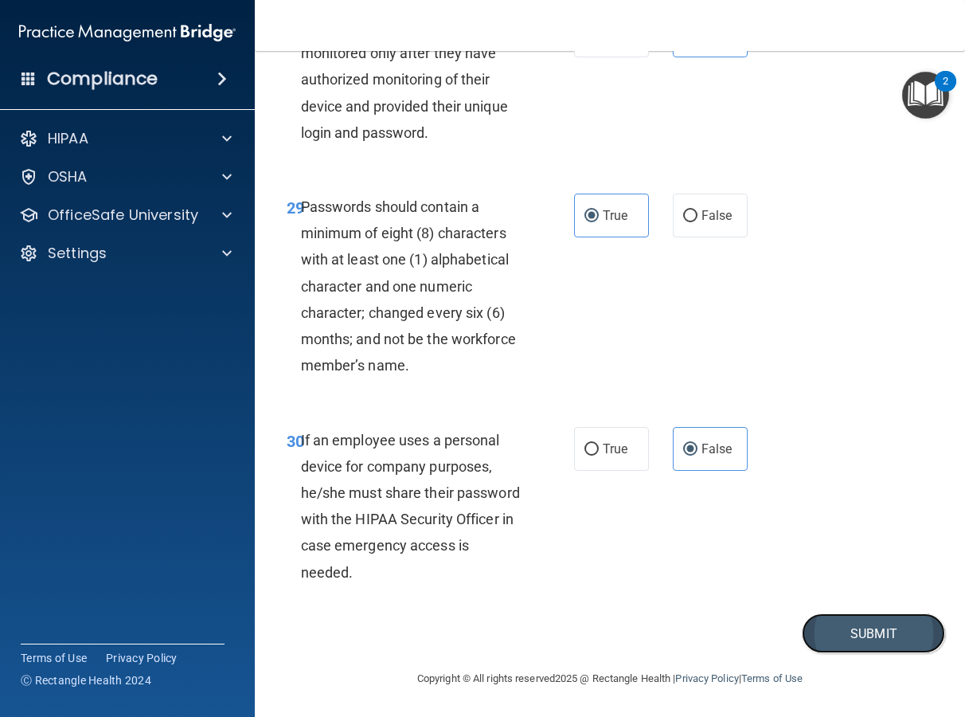
click at [851, 642] on button "Submit" at bounding box center [873, 633] width 143 height 41
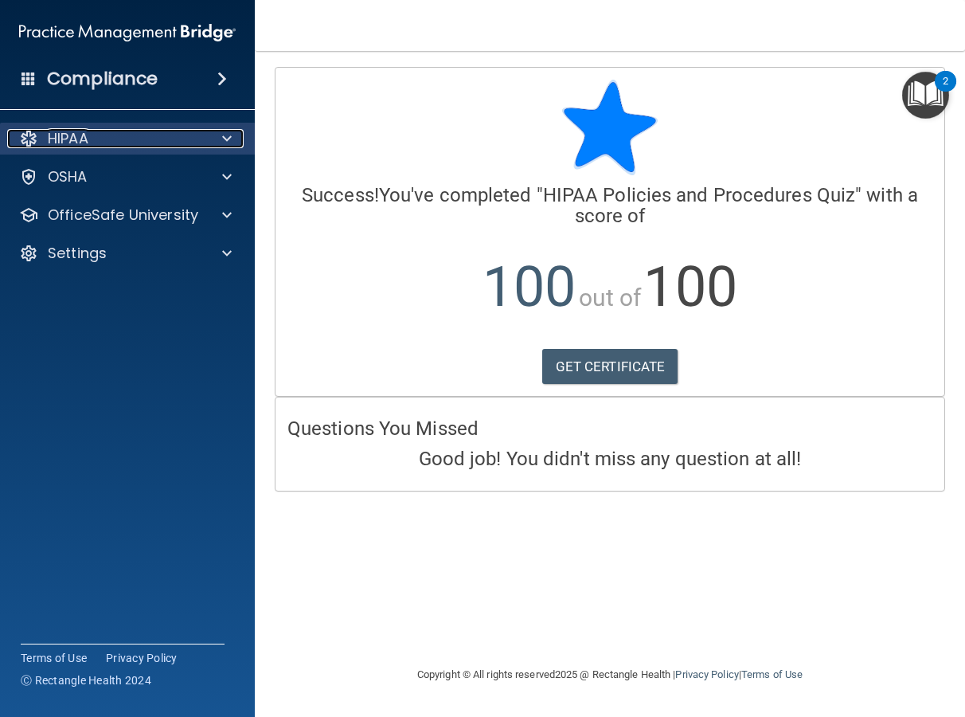
click at [155, 146] on div "HIPAA" at bounding box center [106, 138] width 198 height 19
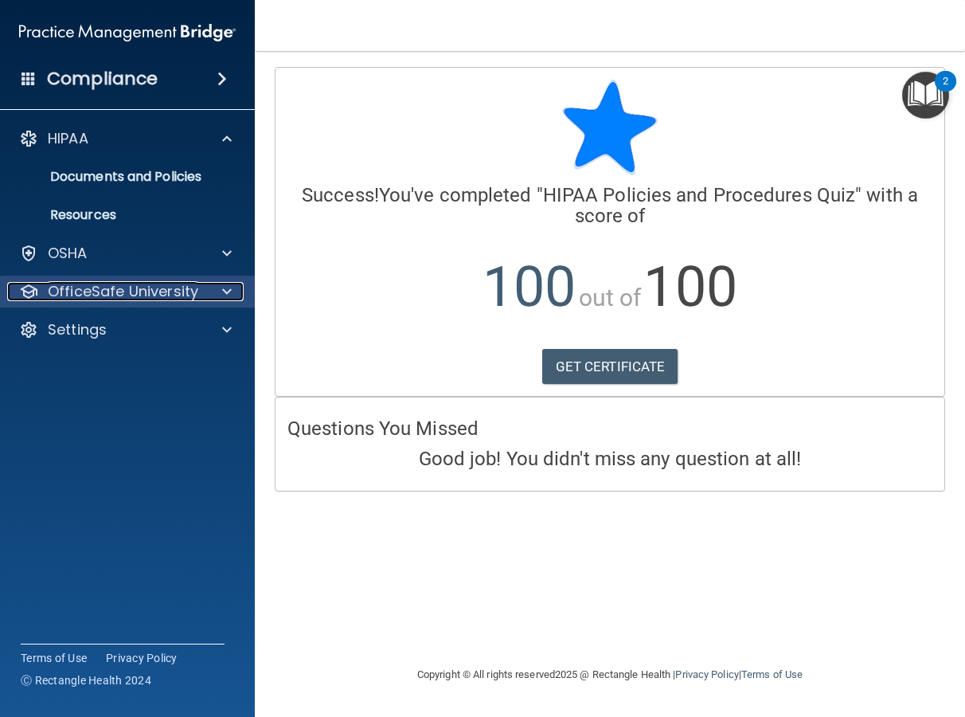
click at [114, 280] on div "OfficeSafe University" at bounding box center [128, 292] width 256 height 32
click at [118, 284] on p "OfficeSafe University" at bounding box center [123, 291] width 151 height 19
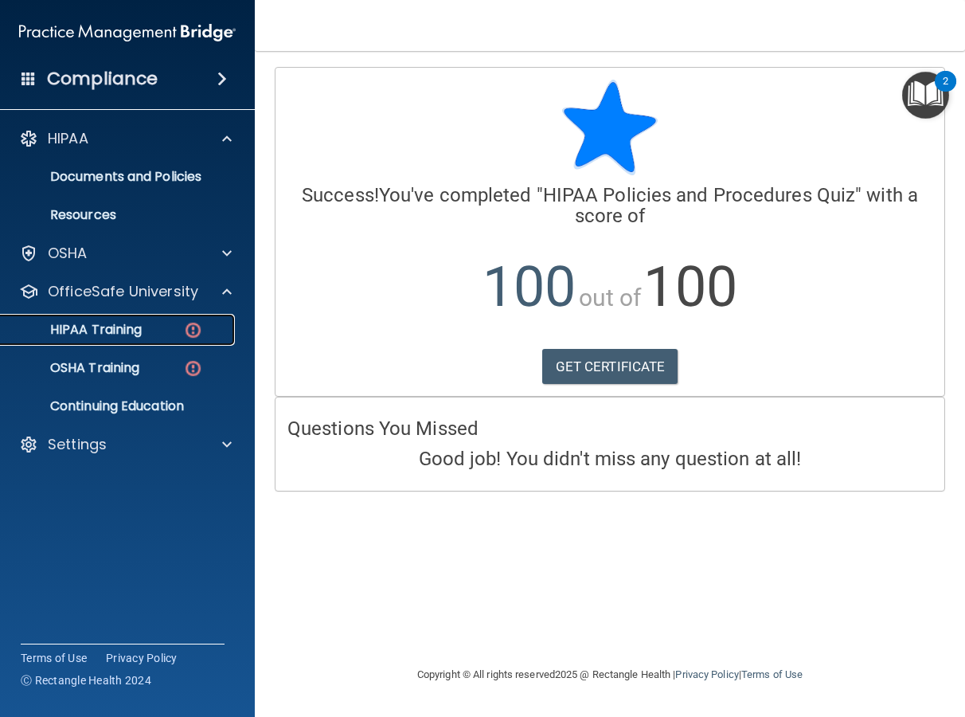
click at [111, 322] on p "HIPAA Training" at bounding box center [75, 330] width 131 height 16
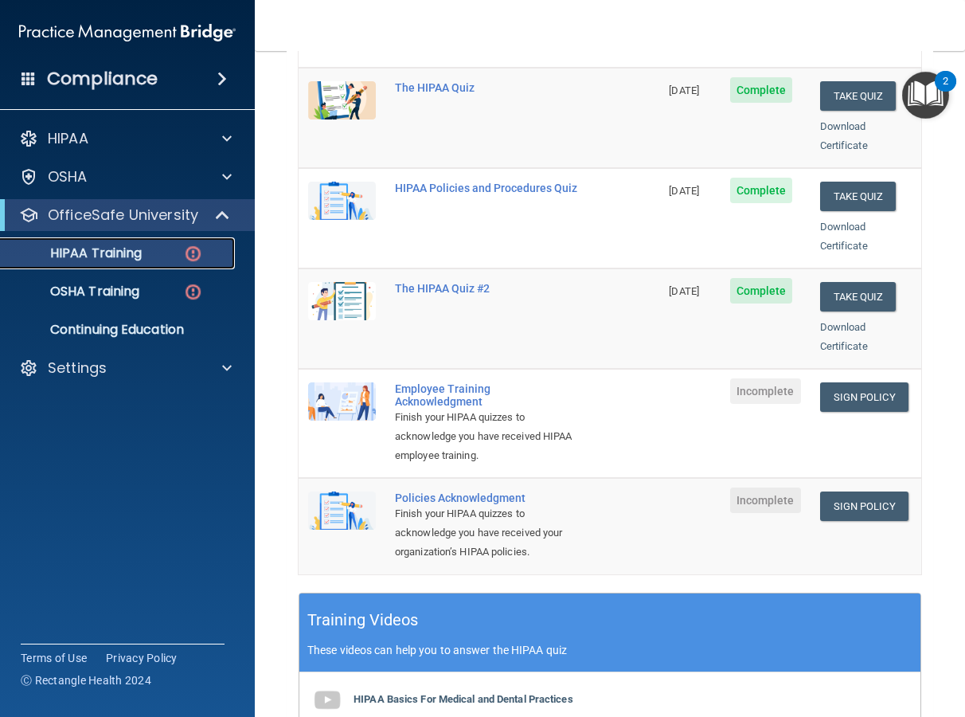
scroll to position [282, 0]
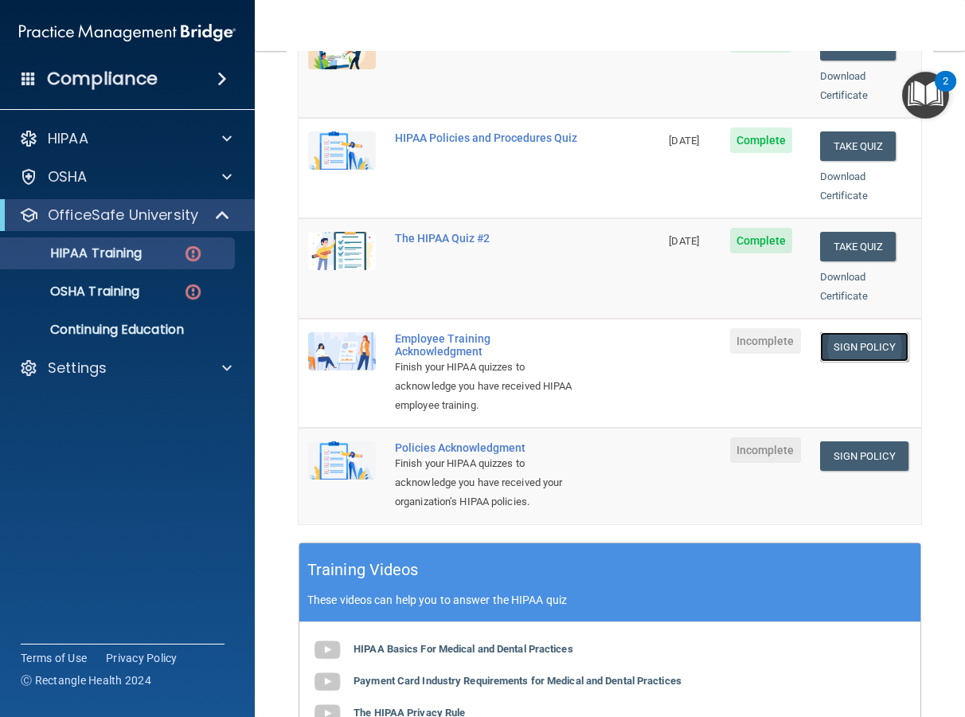
click at [870, 332] on link "Sign Policy" at bounding box center [864, 346] width 88 height 29
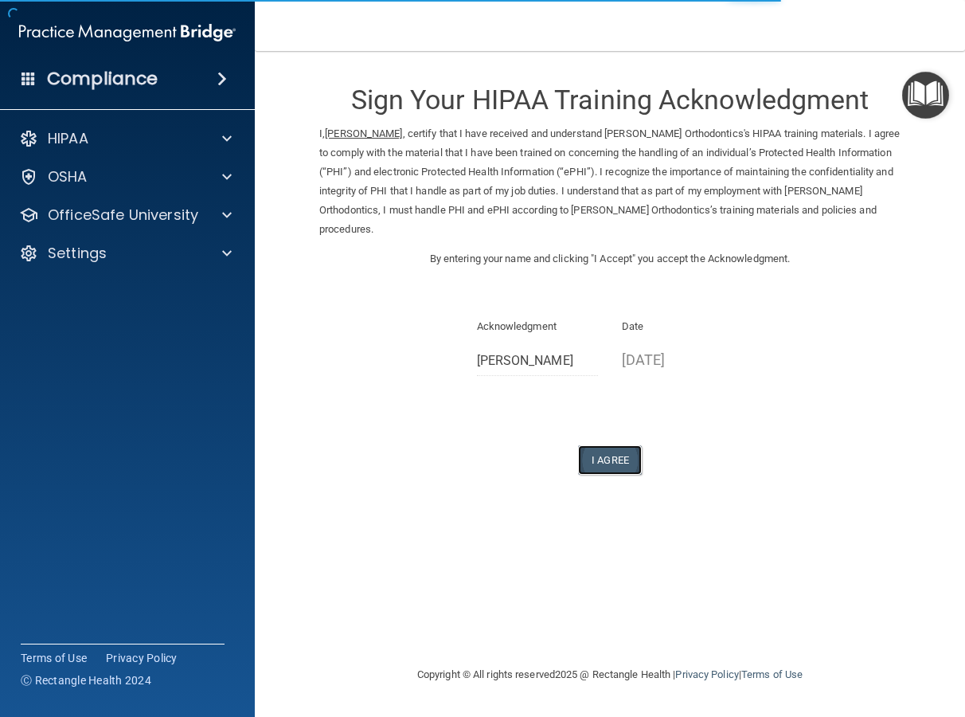
click at [630, 464] on button "I Agree" at bounding box center [610, 459] width 64 height 29
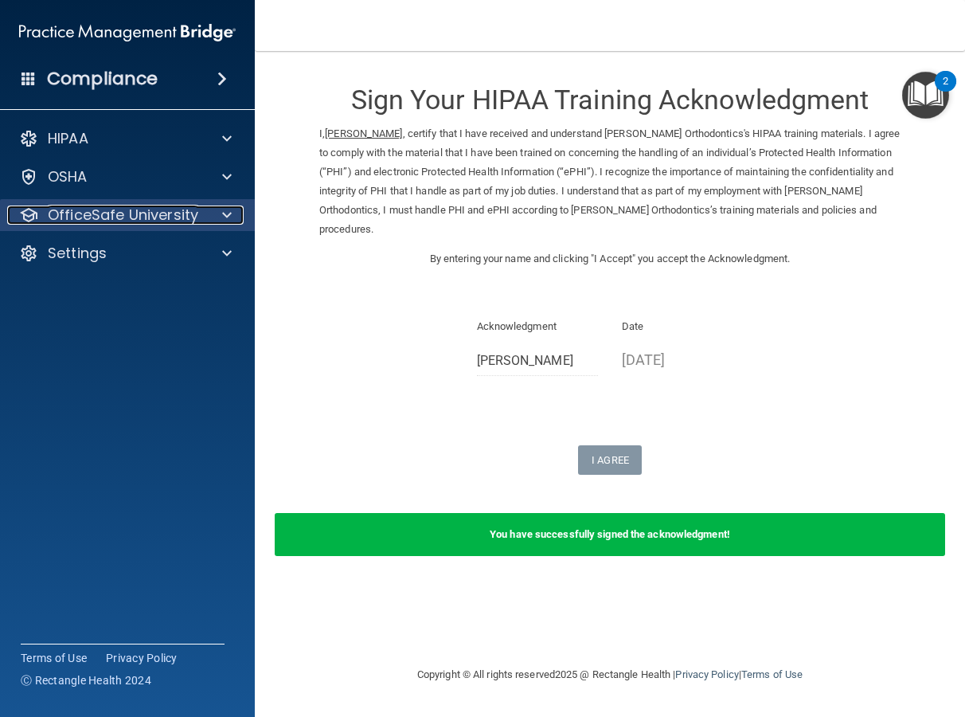
click at [80, 217] on p "OfficeSafe University" at bounding box center [123, 214] width 151 height 19
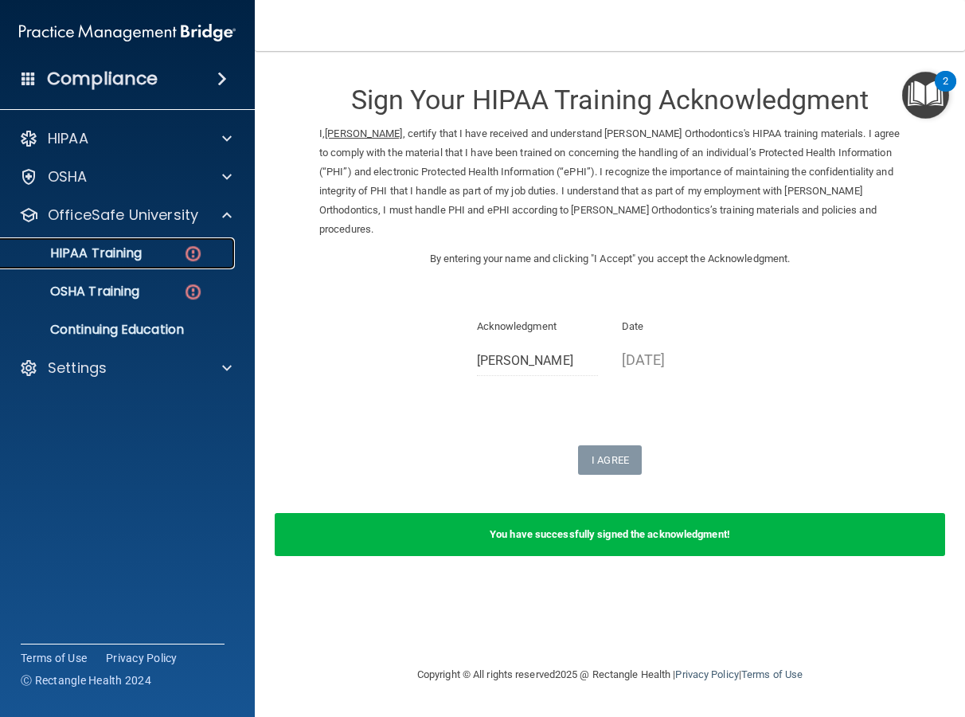
click at [115, 256] on p "HIPAA Training" at bounding box center [75, 253] width 131 height 16
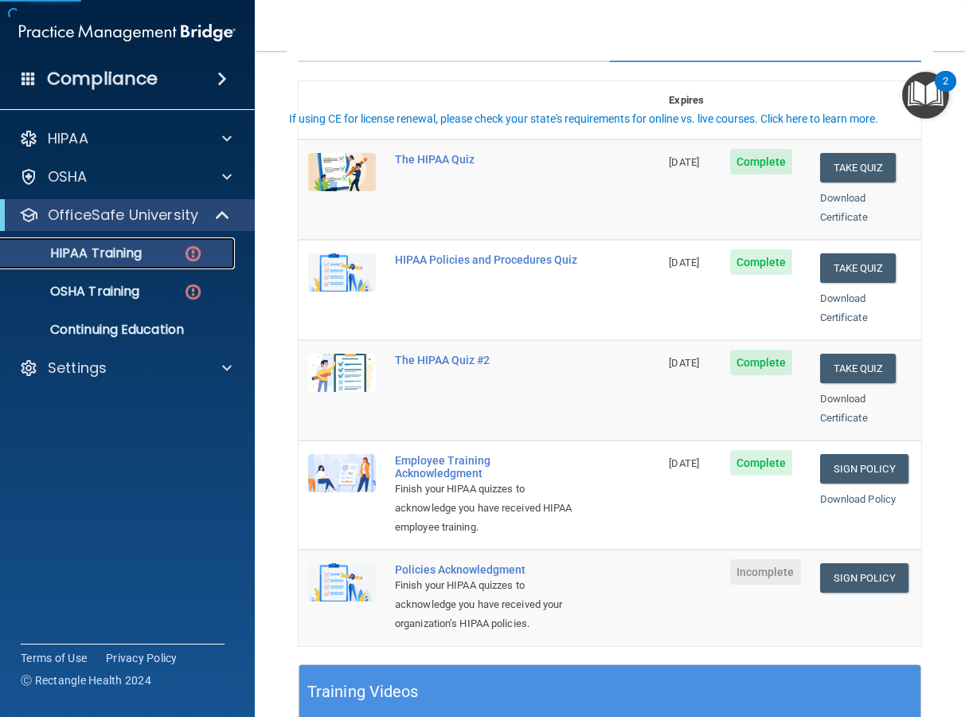
scroll to position [210, 0]
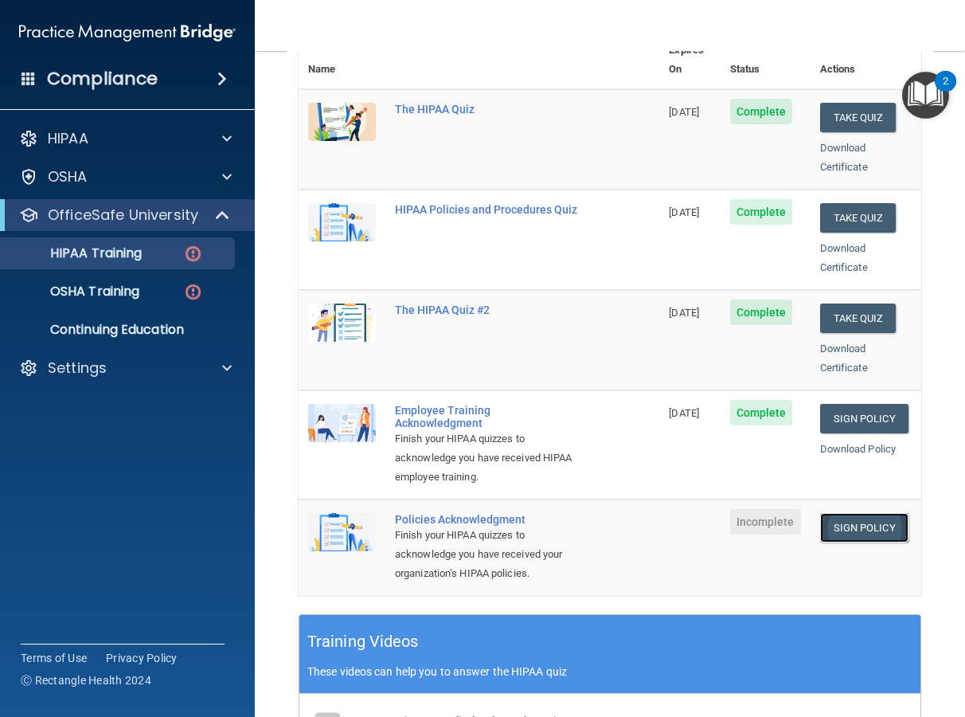
click at [864, 519] on link "Sign Policy" at bounding box center [864, 527] width 88 height 29
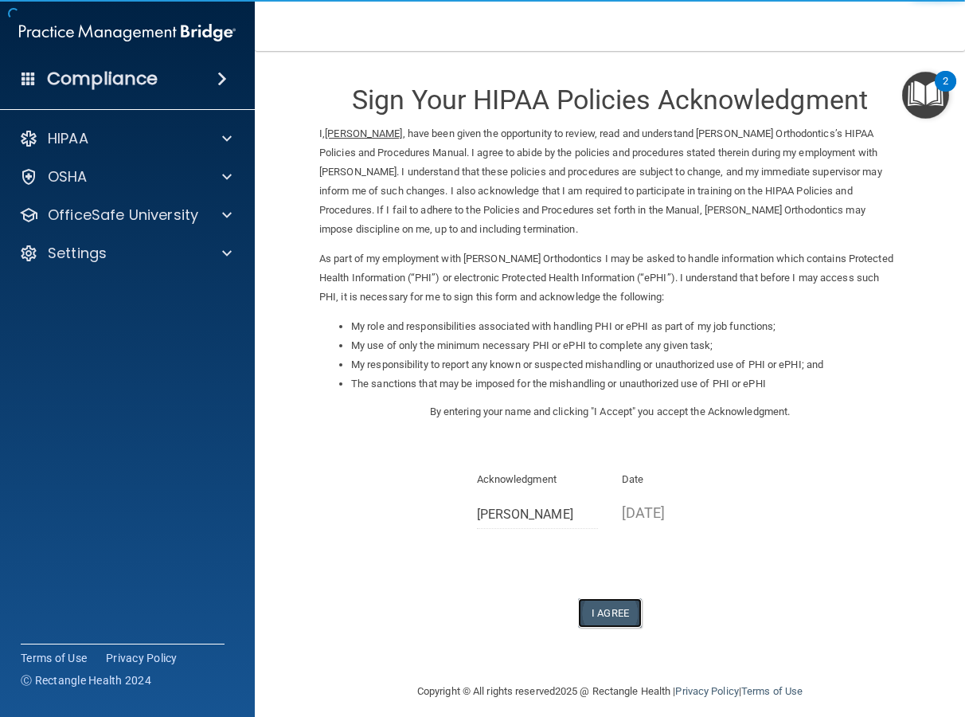
click at [623, 611] on button "I Agree" at bounding box center [610, 612] width 64 height 29
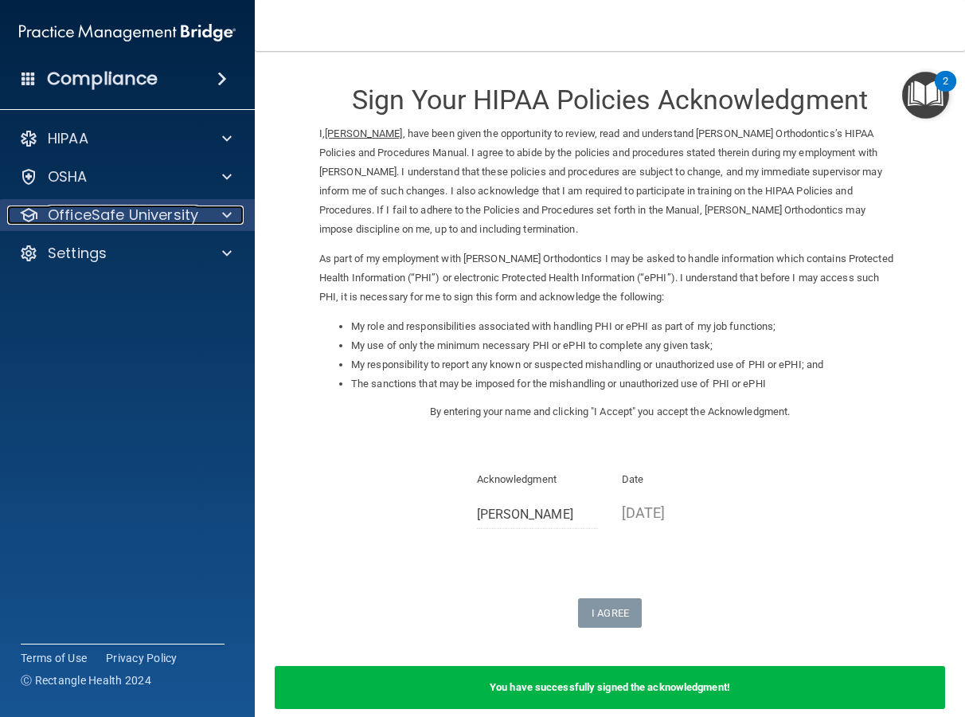
click at [171, 220] on p "OfficeSafe University" at bounding box center [123, 214] width 151 height 19
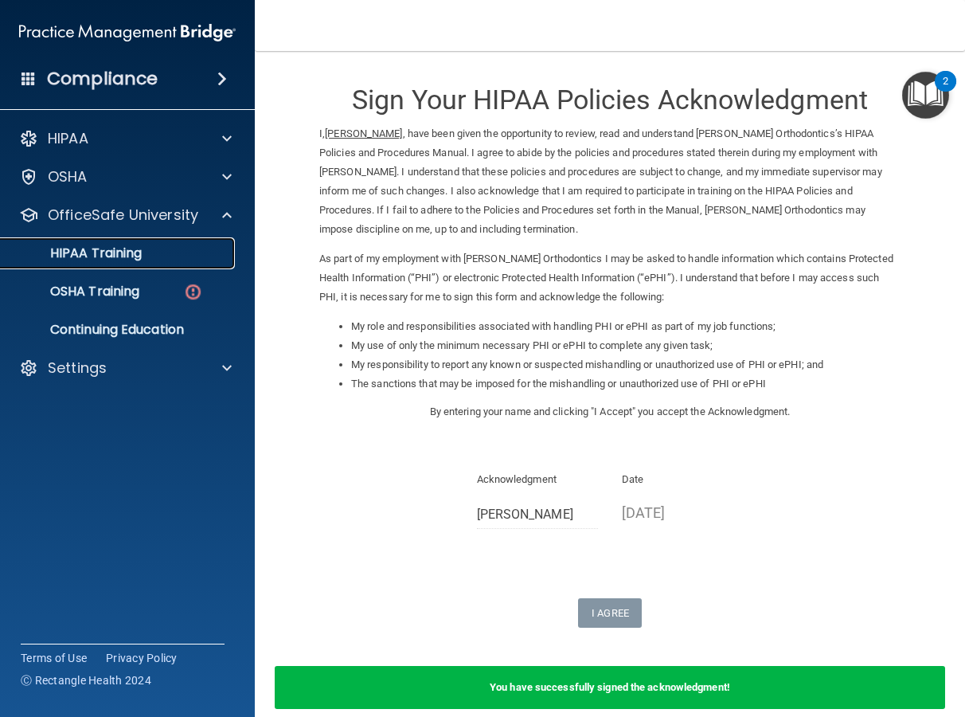
click at [132, 249] on p "HIPAA Training" at bounding box center [75, 253] width 131 height 16
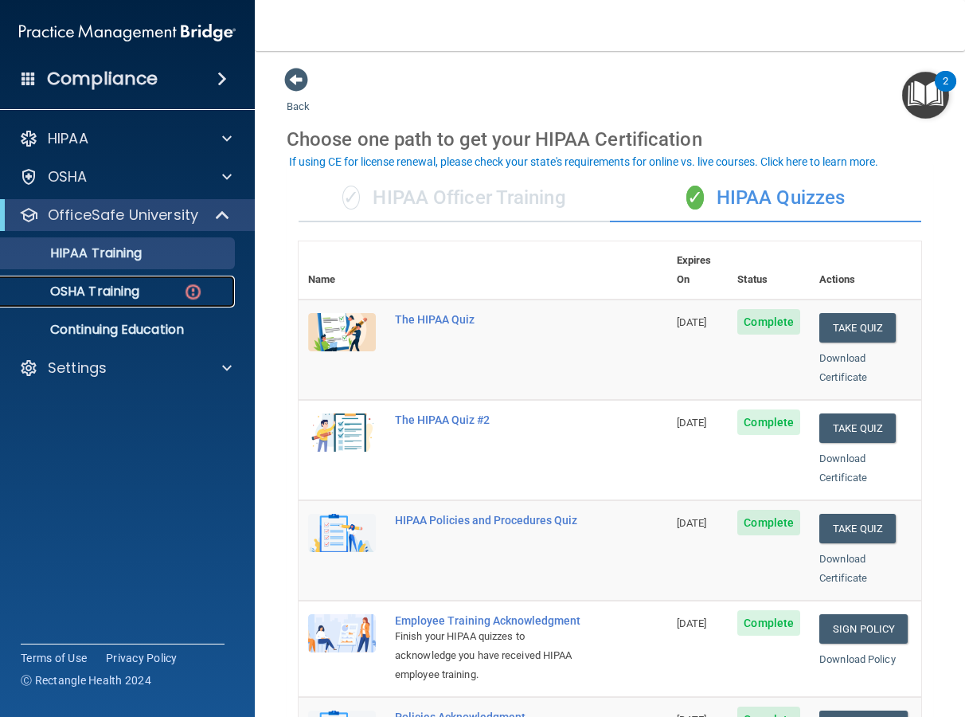
click at [181, 292] on div "OSHA Training" at bounding box center [118, 292] width 217 height 16
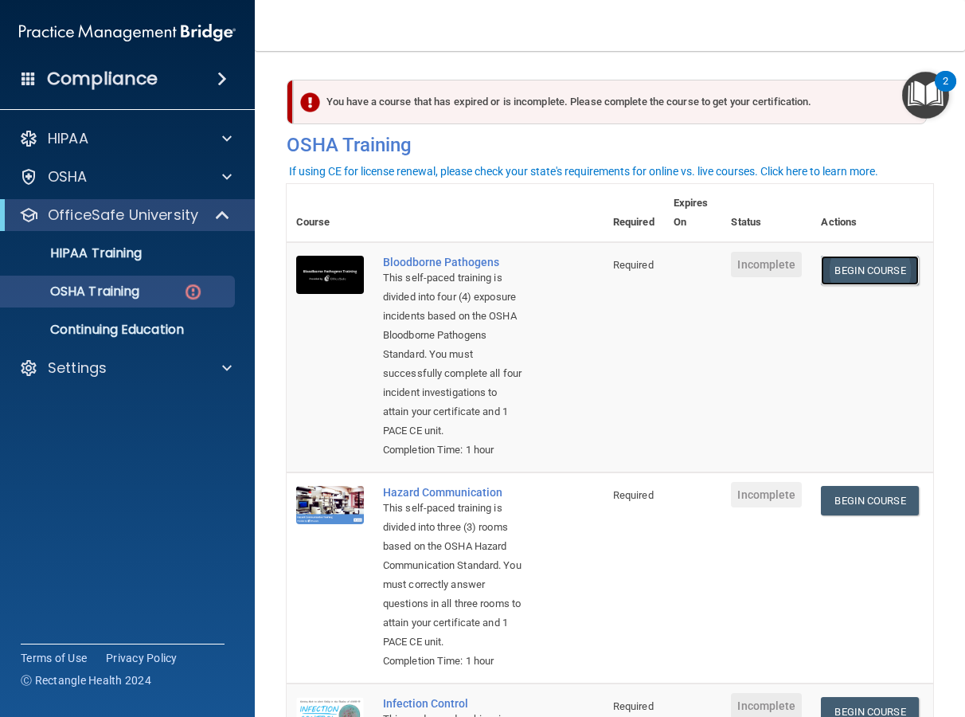
click at [855, 268] on link "Begin Course" at bounding box center [869, 270] width 97 height 29
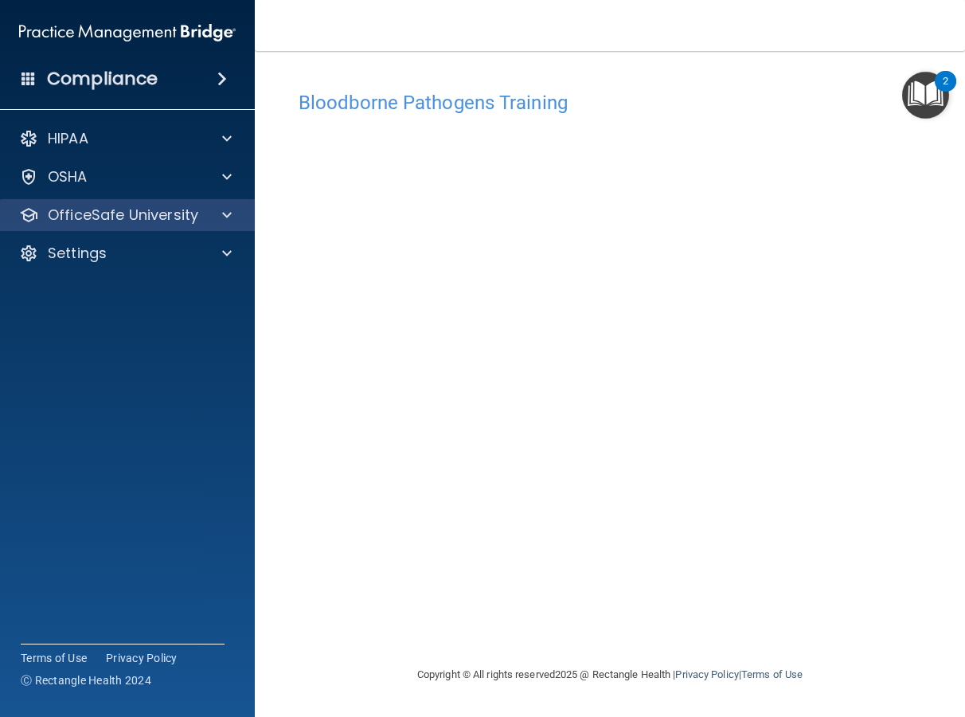
click at [108, 226] on div "OfficeSafe University" at bounding box center [128, 215] width 256 height 32
click at [111, 205] on p "OfficeSafe University" at bounding box center [123, 214] width 151 height 19
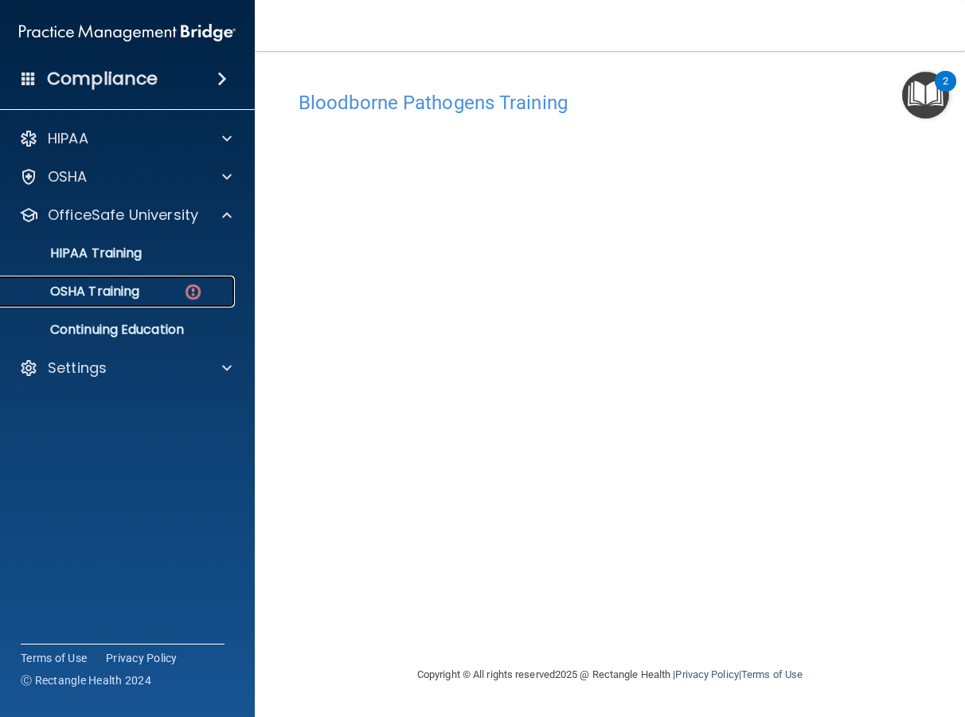
click at [119, 300] on link "OSHA Training" at bounding box center [109, 292] width 251 height 32
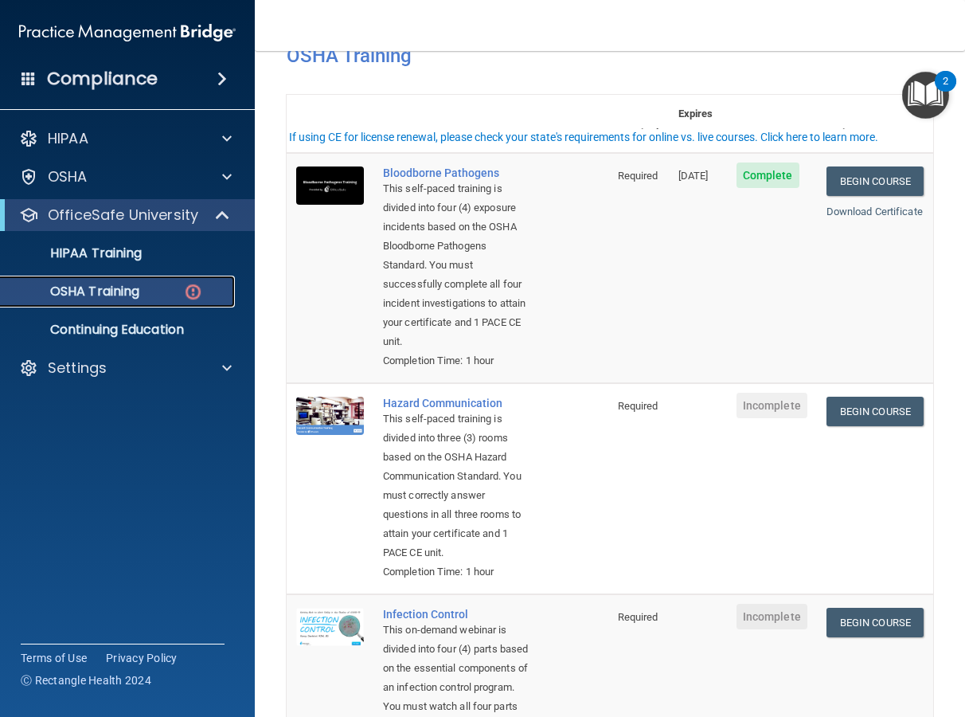
scroll to position [158, 0]
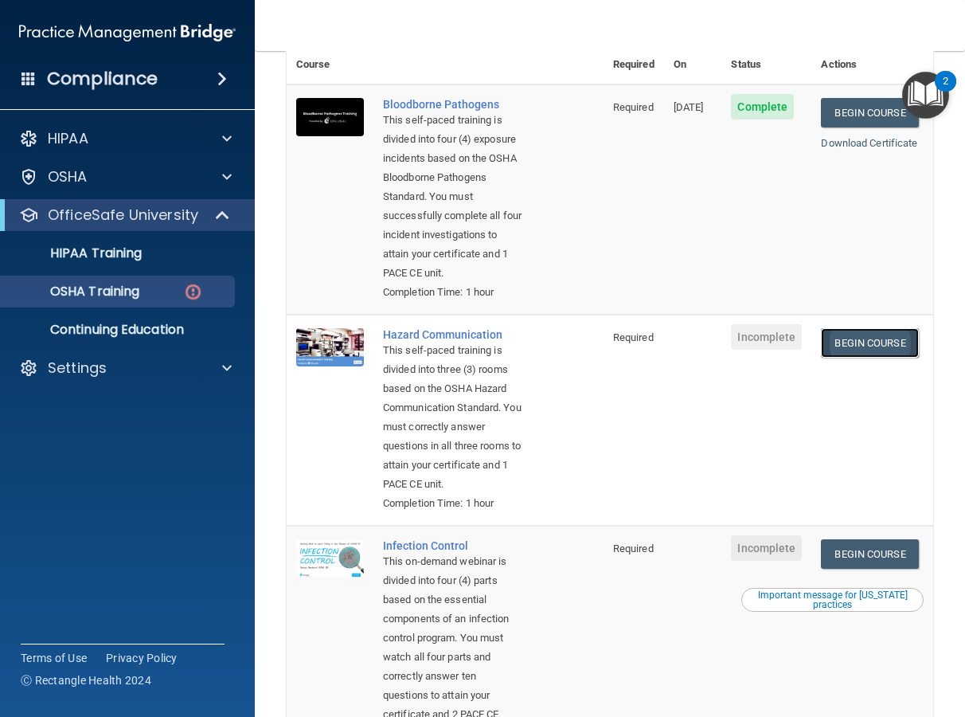
click at [855, 358] on link "Begin Course" at bounding box center [869, 342] width 97 height 29
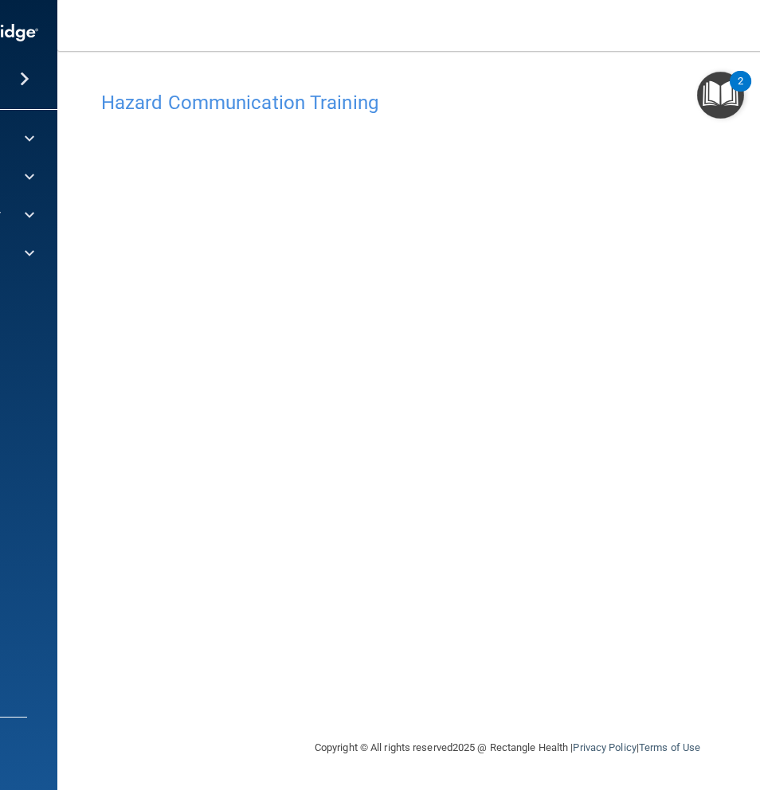
click at [644, 37] on nav "Toggle navigation Morgan Booth [EMAIL_ADDRESS][PERSON_NAME][DOMAIN_NAME] Manage…" at bounding box center [507, 25] width 900 height 51
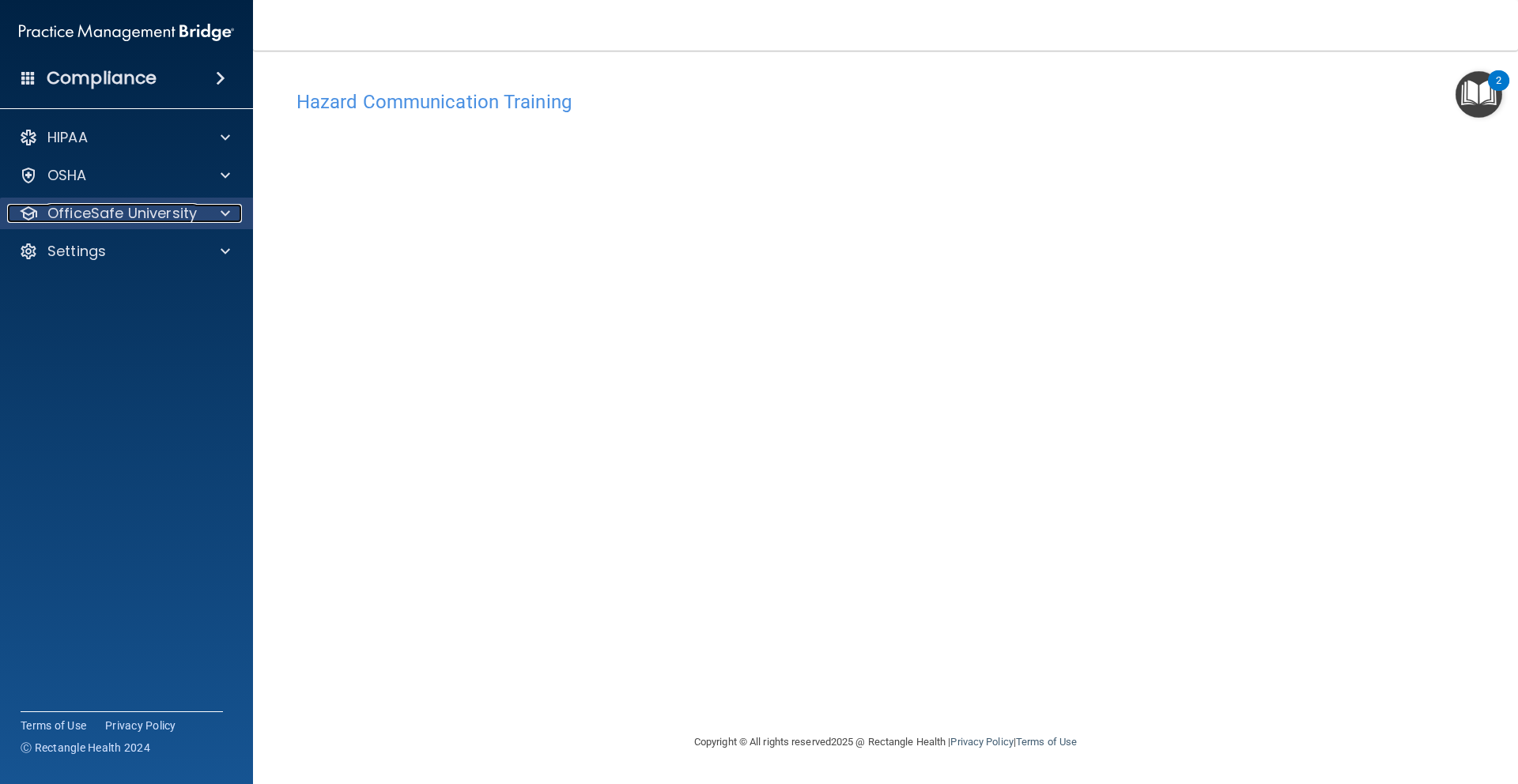
drag, startPoint x: 177, startPoint y: 204, endPoint x: 179, endPoint y: 215, distance: 11.2
click at [178, 203] on p "OfficeSafe University" at bounding box center [122, 212] width 150 height 19
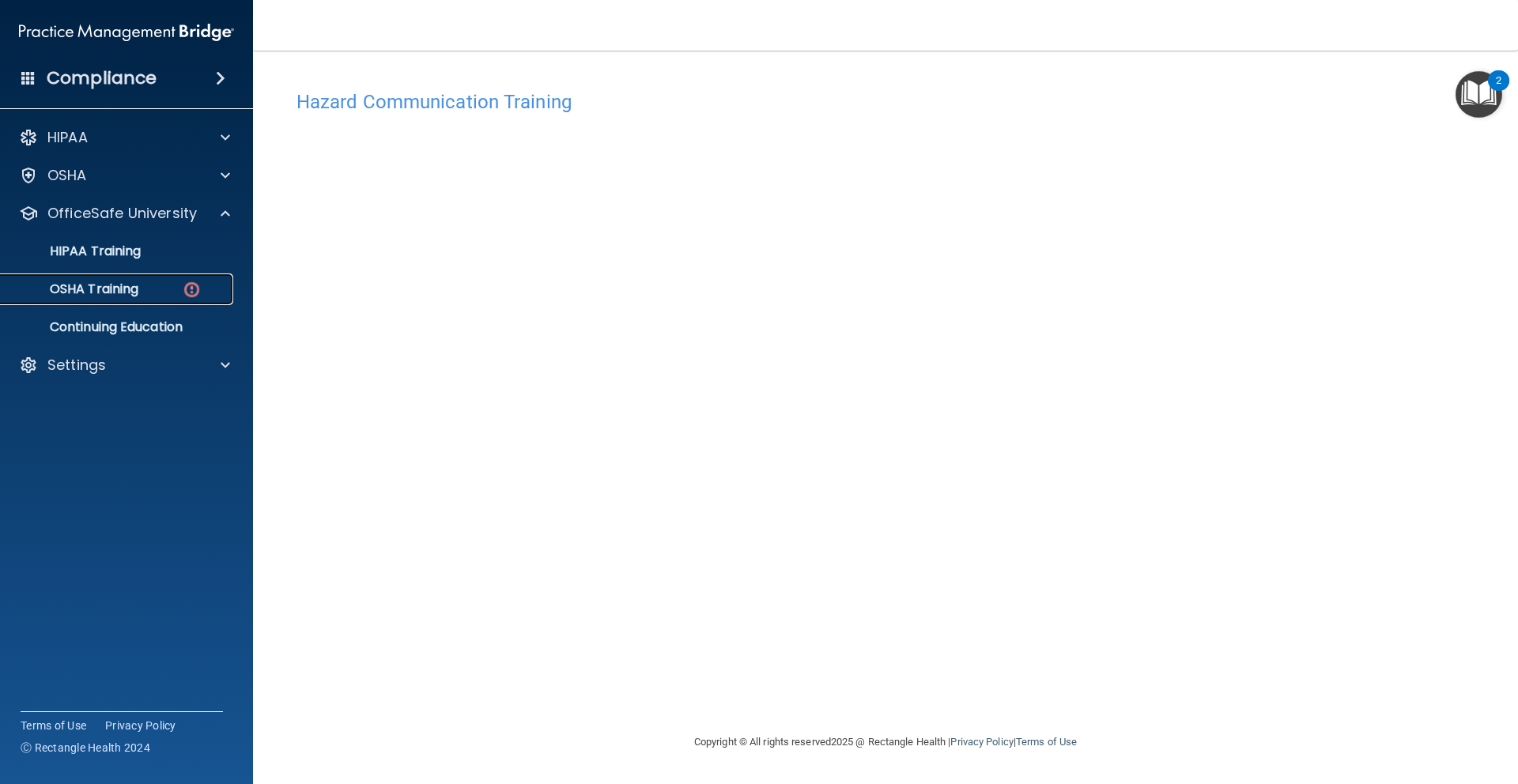
click at [149, 278] on link "OSHA Training" at bounding box center [108, 290] width 249 height 32
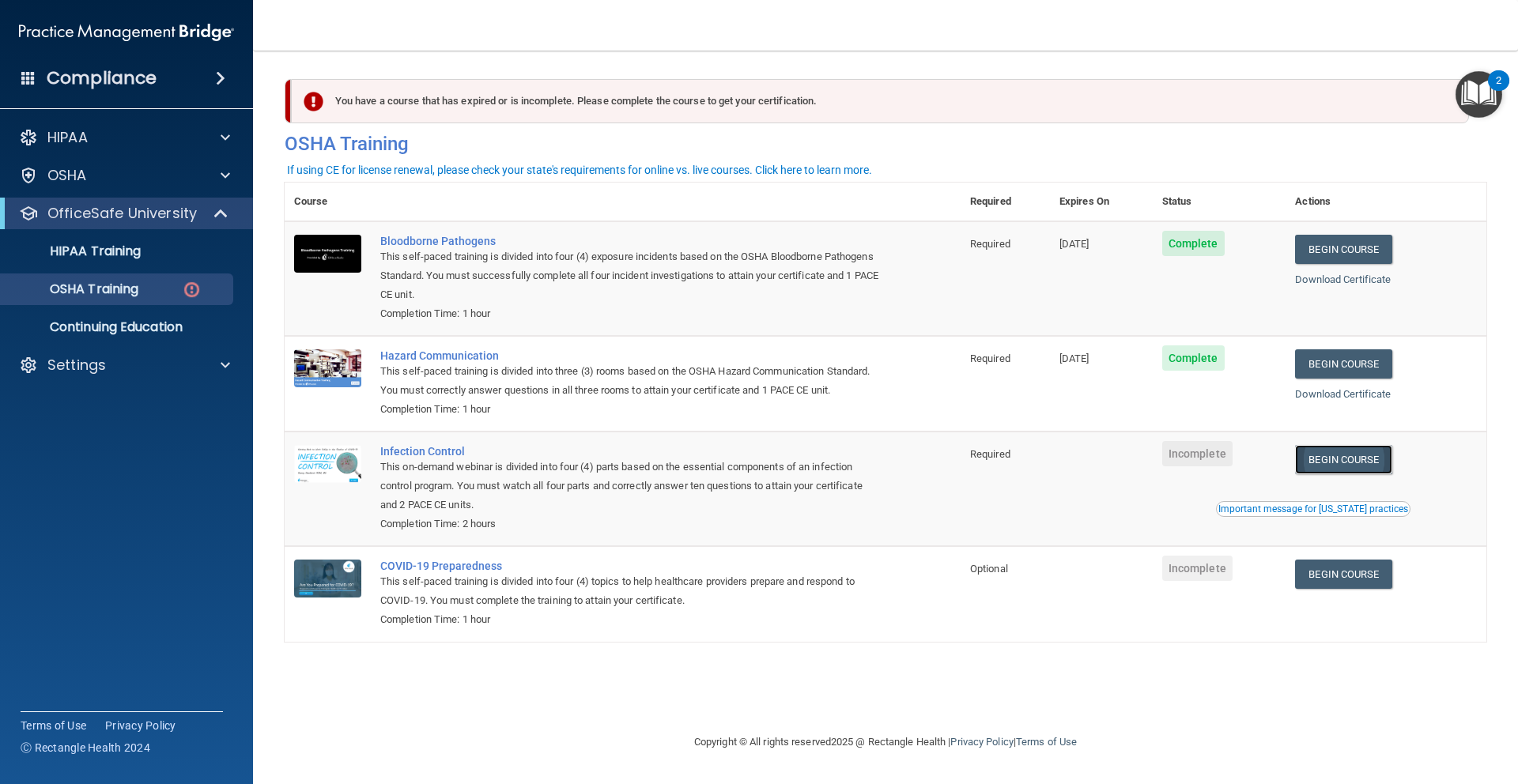
click at [957, 456] on link "Begin Course" at bounding box center [1342, 458] width 96 height 29
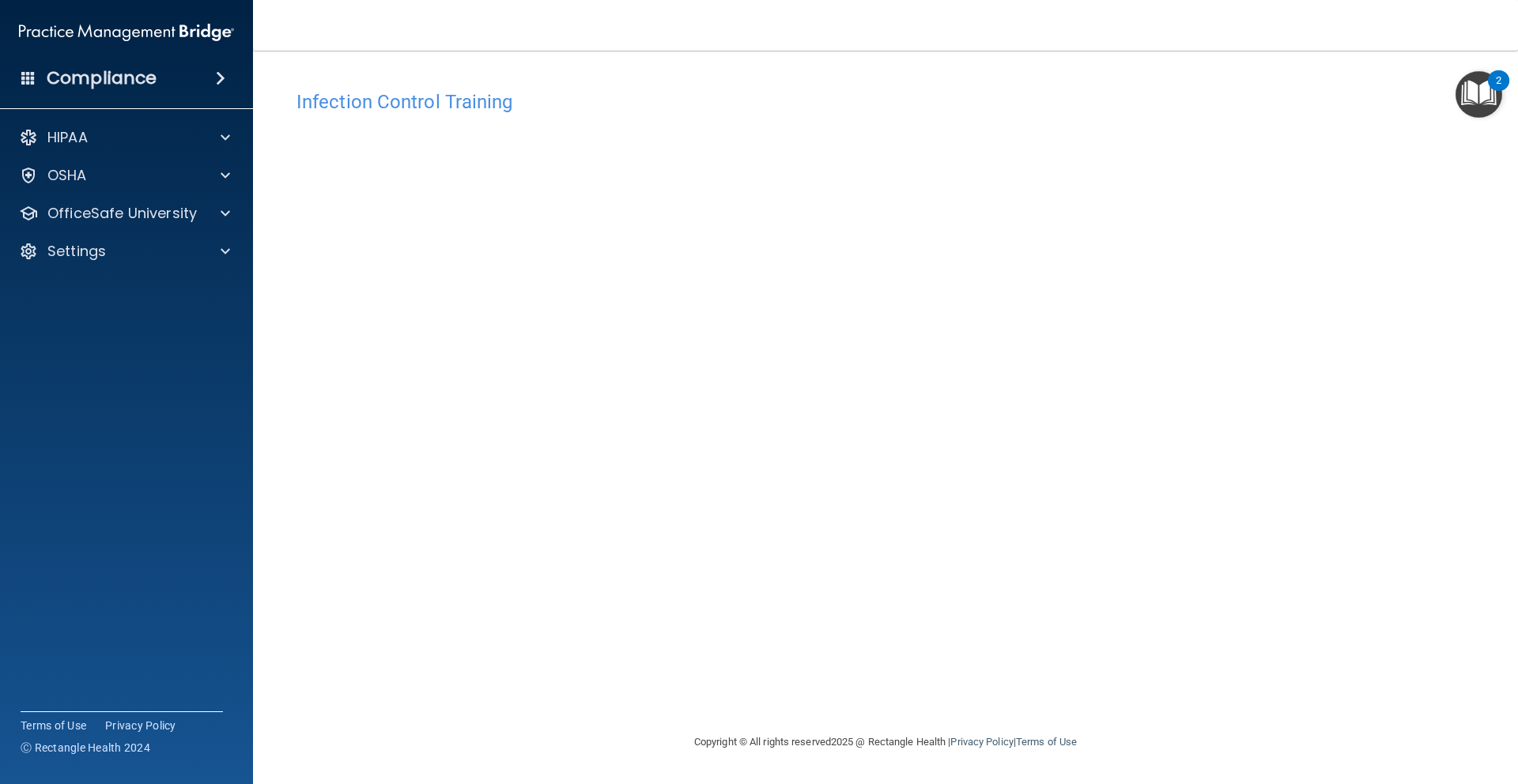
click at [280, 783] on main "Infection Control Training This course doesn’t expire until . Are you sure you …" at bounding box center [886, 417] width 1265 height 733
click at [1271, 193] on div "Infection Control Training This course doesn’t expire until . Are you sure you …" at bounding box center [886, 407] width 1202 height 650
click at [152, 212] on p "OfficeSafe University" at bounding box center [122, 212] width 150 height 19
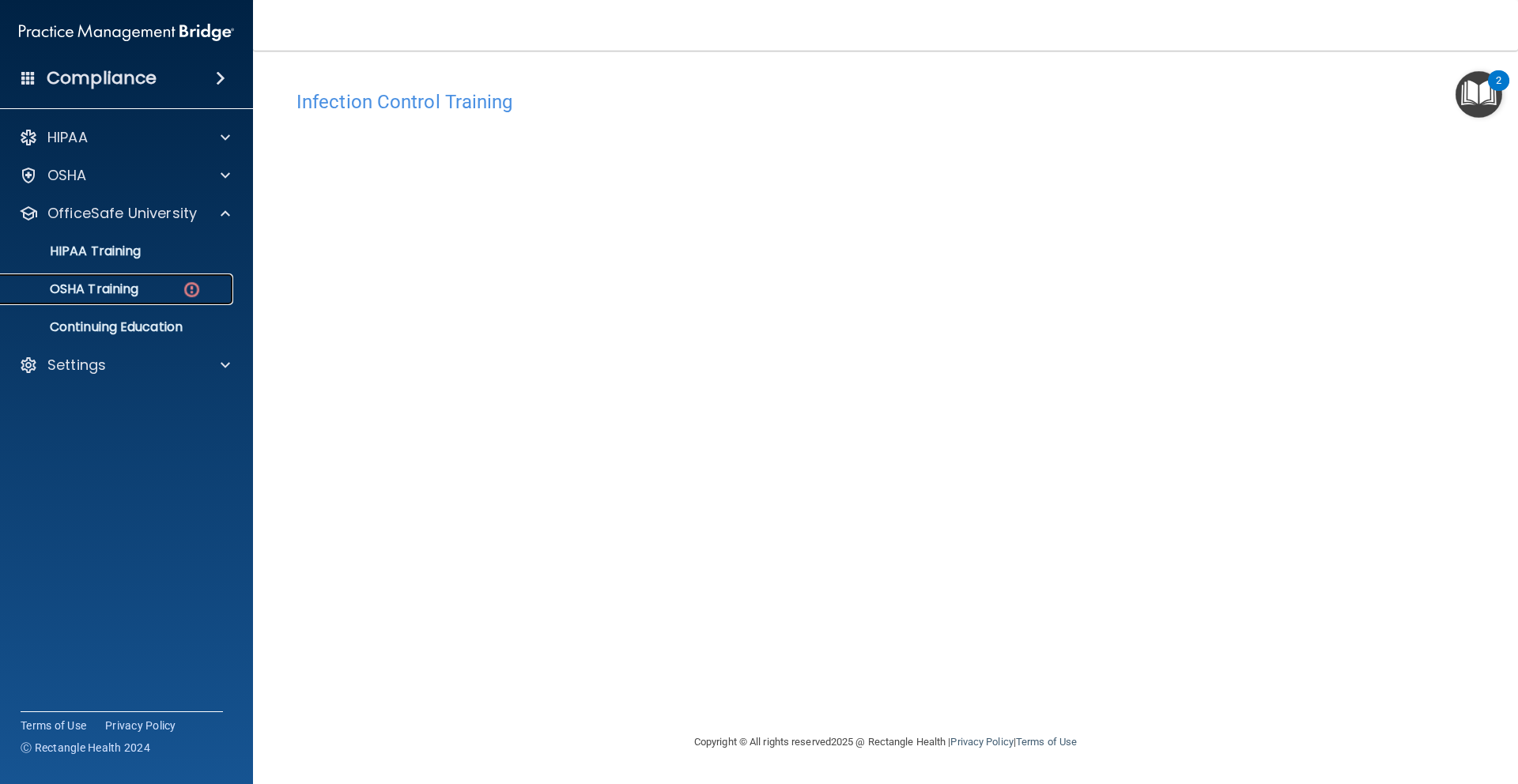
click at [84, 295] on p "OSHA Training" at bounding box center [73, 290] width 128 height 16
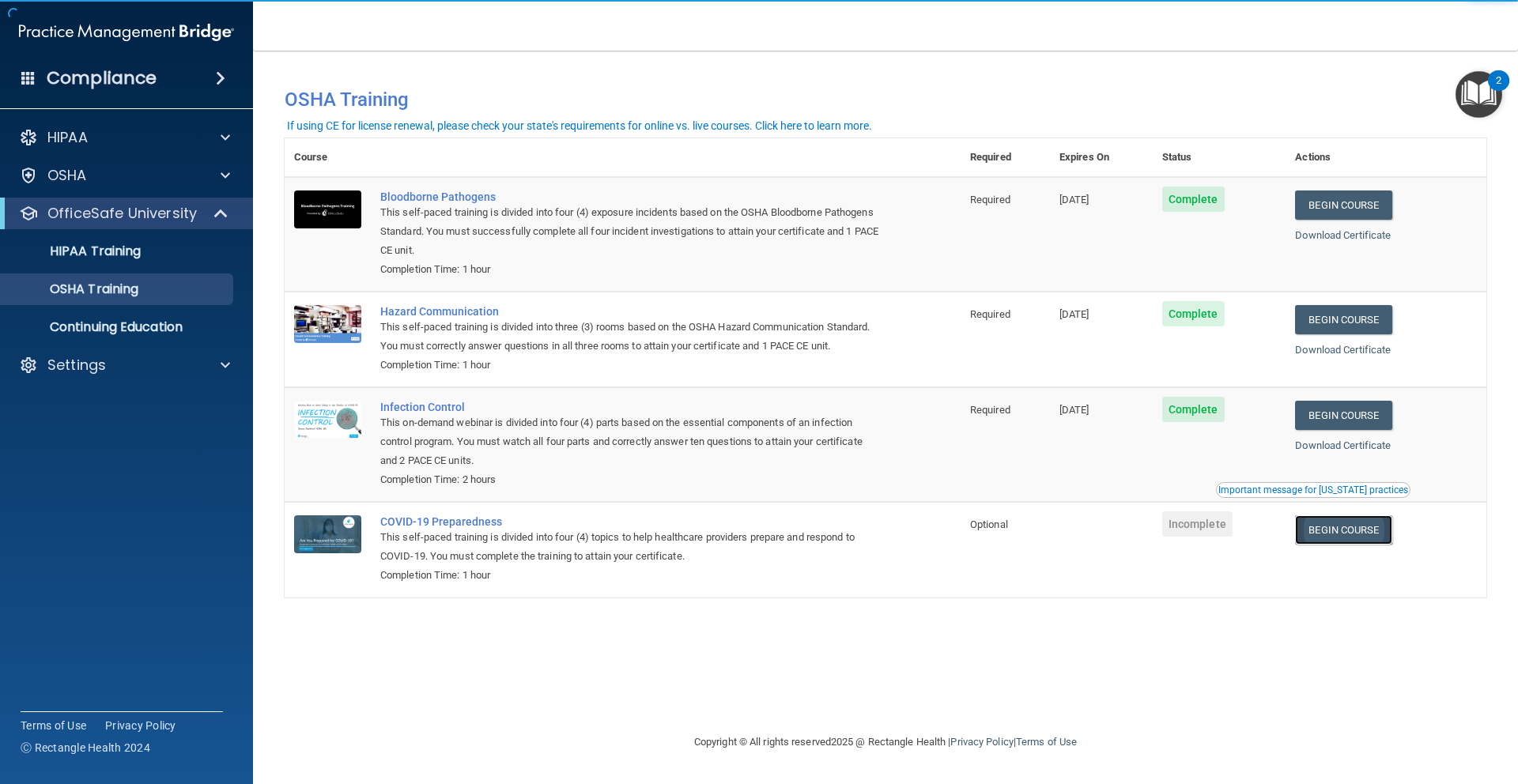
click at [1339, 541] on link "Begin Course" at bounding box center [1342, 529] width 96 height 29
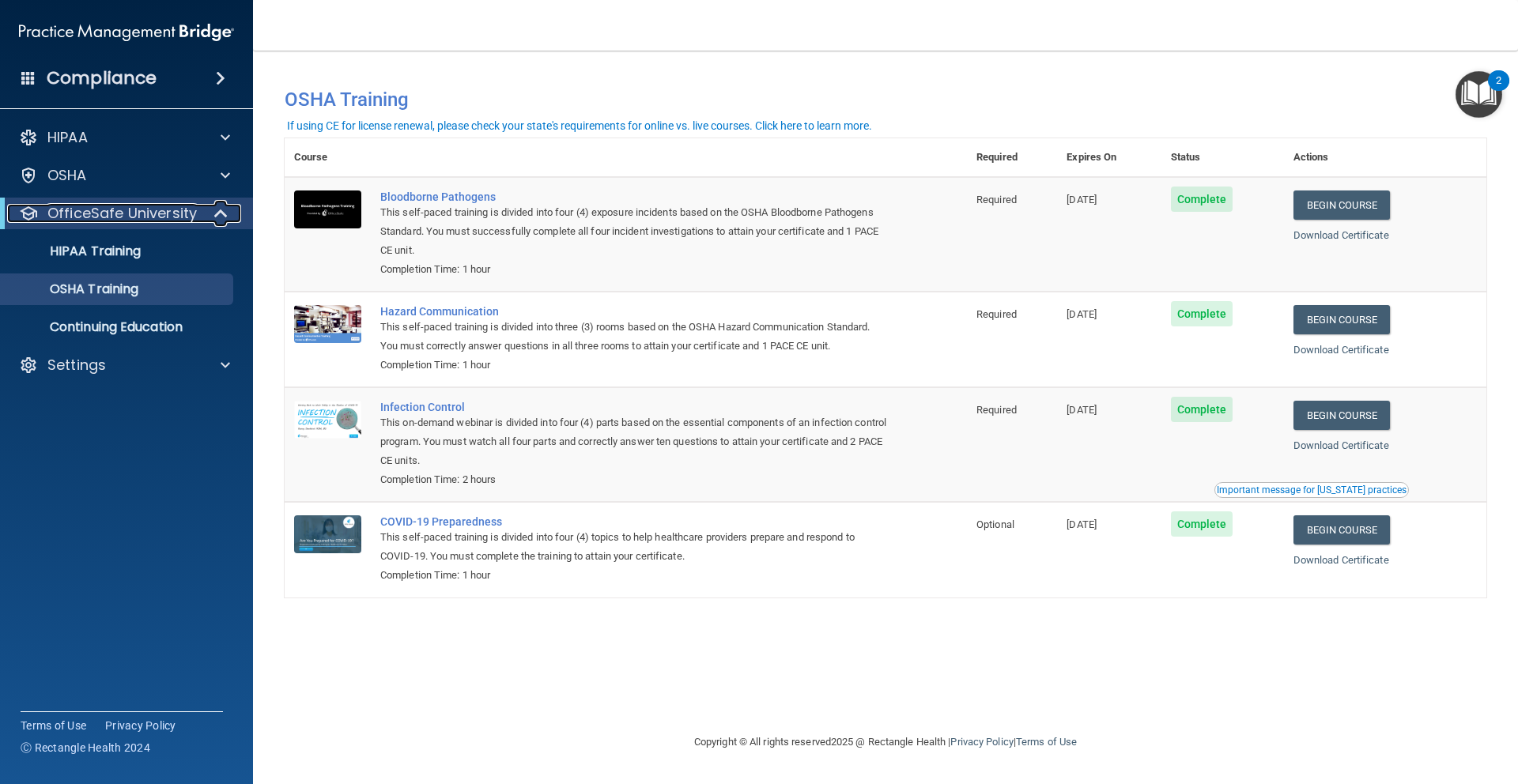
click at [166, 214] on p "OfficeSafe University" at bounding box center [122, 212] width 150 height 19
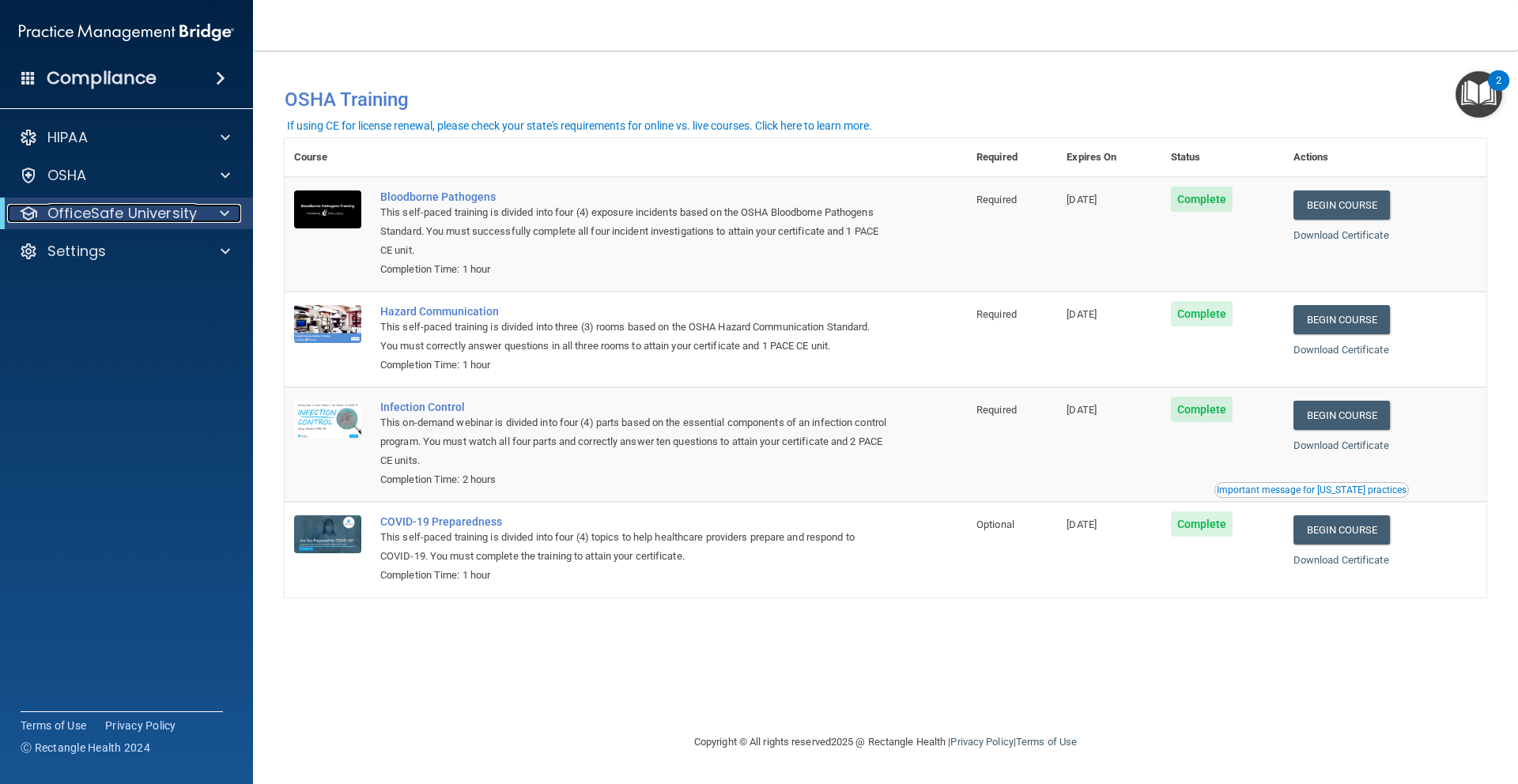
click at [162, 215] on p "OfficeSafe University" at bounding box center [122, 212] width 150 height 19
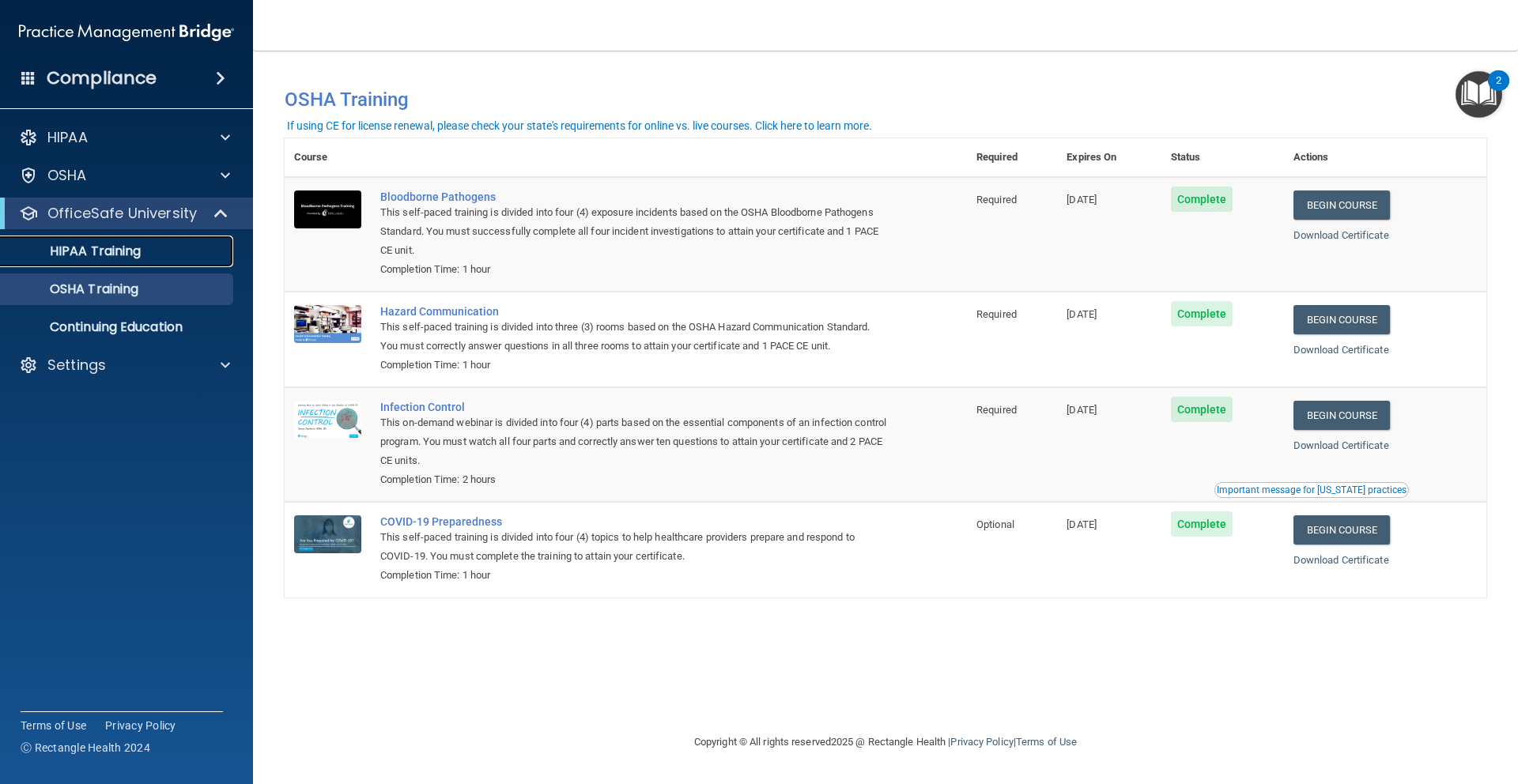
click at [56, 266] on link "HIPAA Training" at bounding box center [108, 251] width 249 height 32
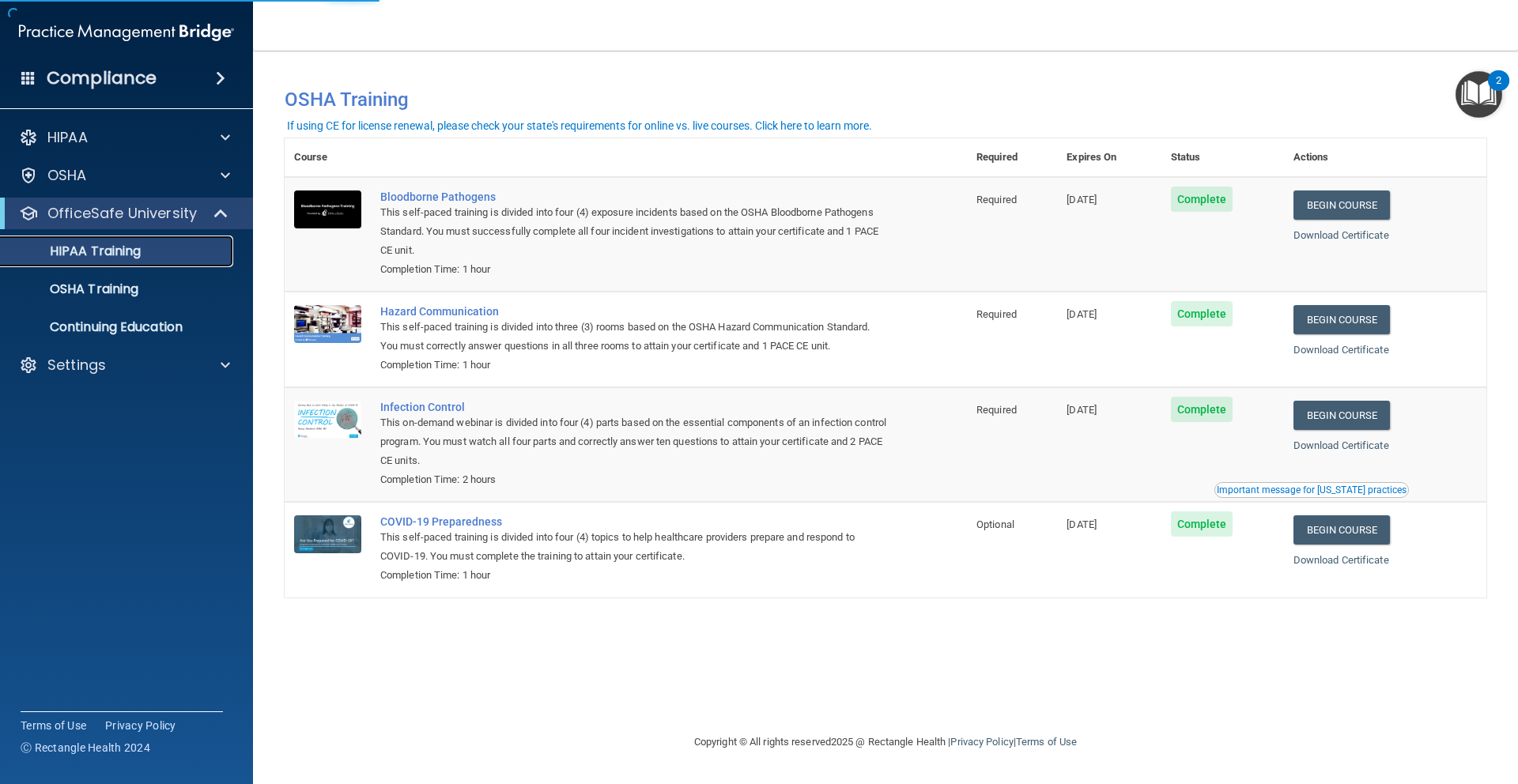
click at [63, 261] on link "HIPAA Training" at bounding box center [108, 251] width 249 height 32
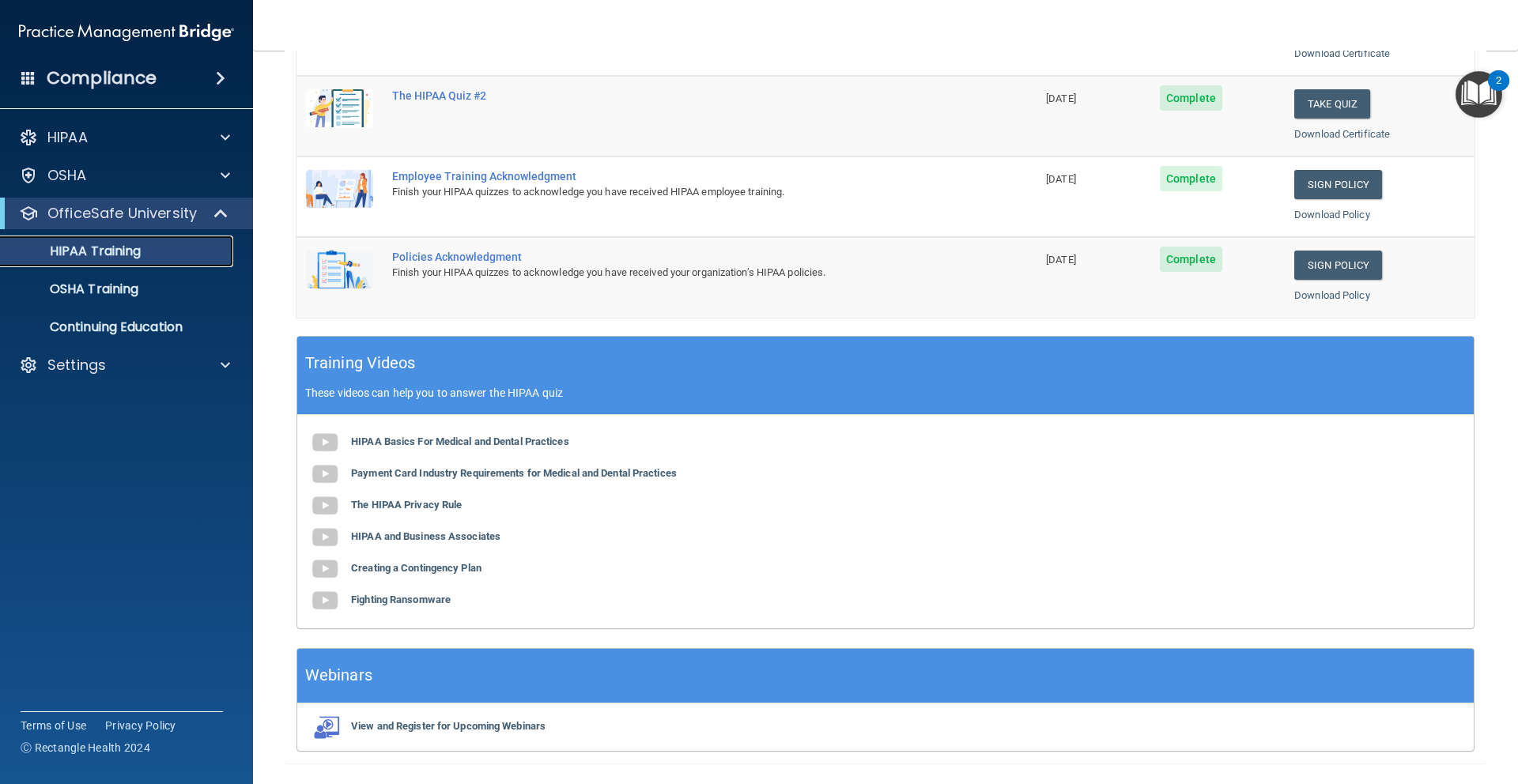
scroll to position [285, 0]
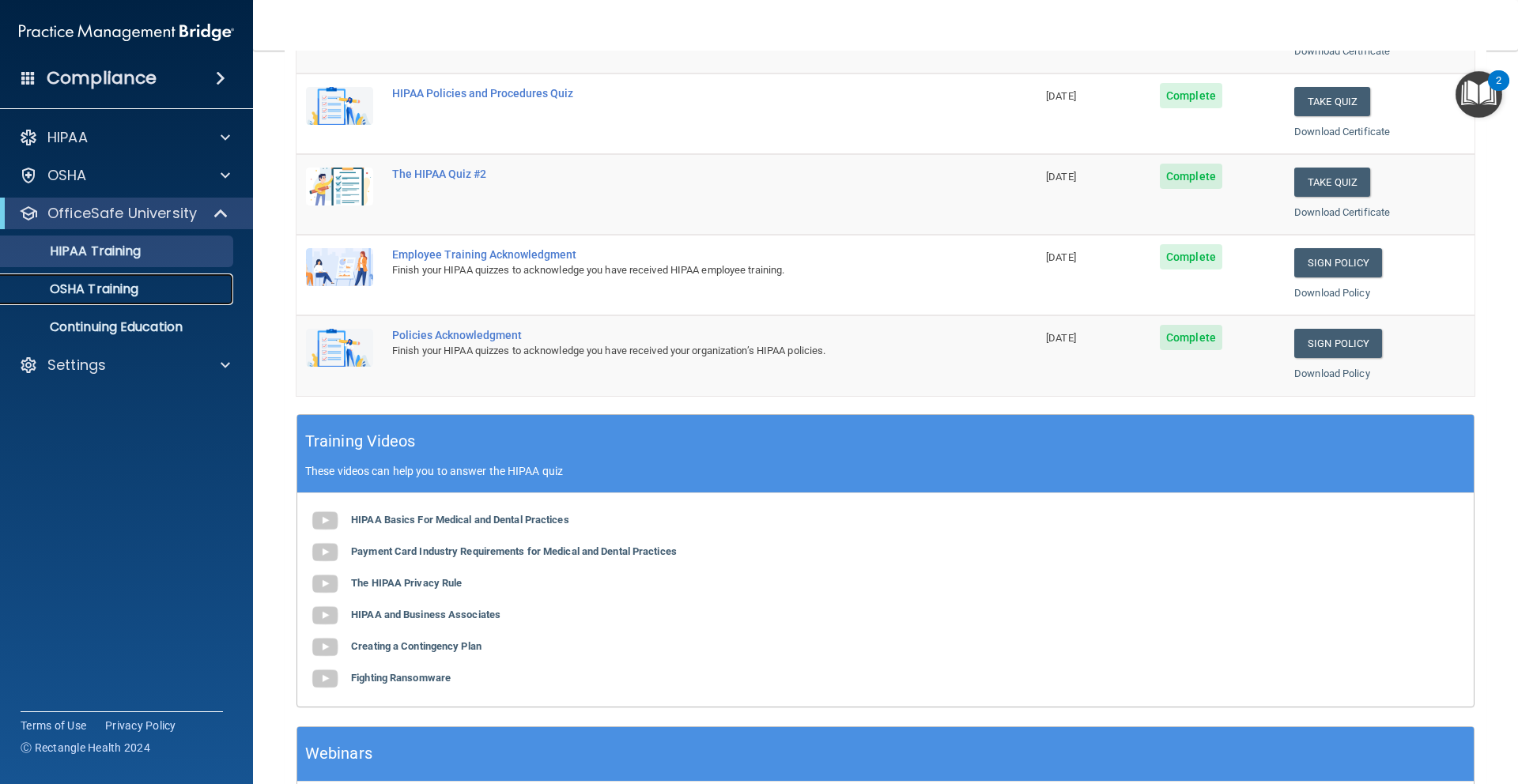
click at [107, 282] on p "OSHA Training" at bounding box center [73, 290] width 128 height 16
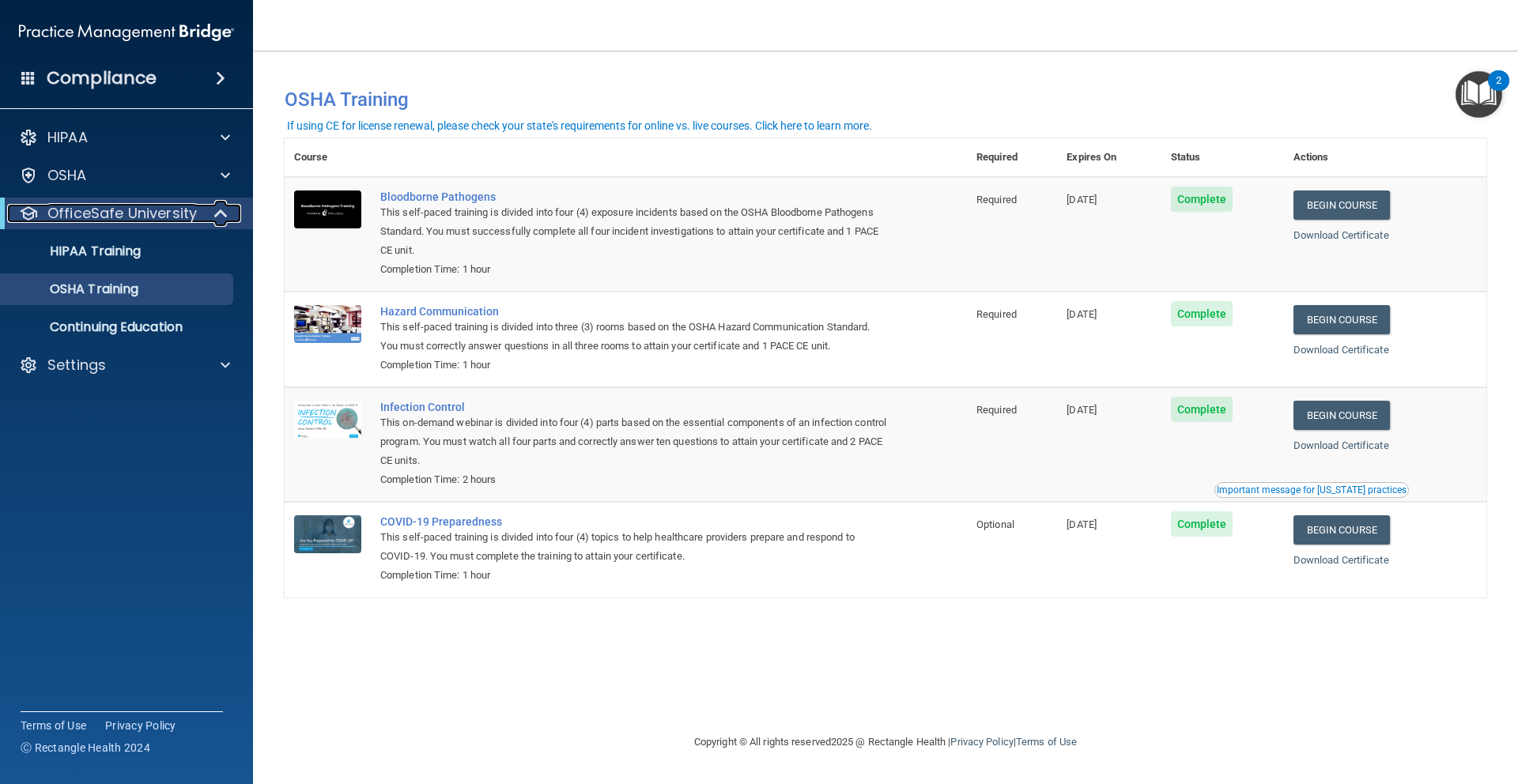
click at [130, 222] on p "OfficeSafe University" at bounding box center [122, 212] width 150 height 19
click at [161, 312] on link "Continuing Education" at bounding box center [108, 327] width 249 height 32
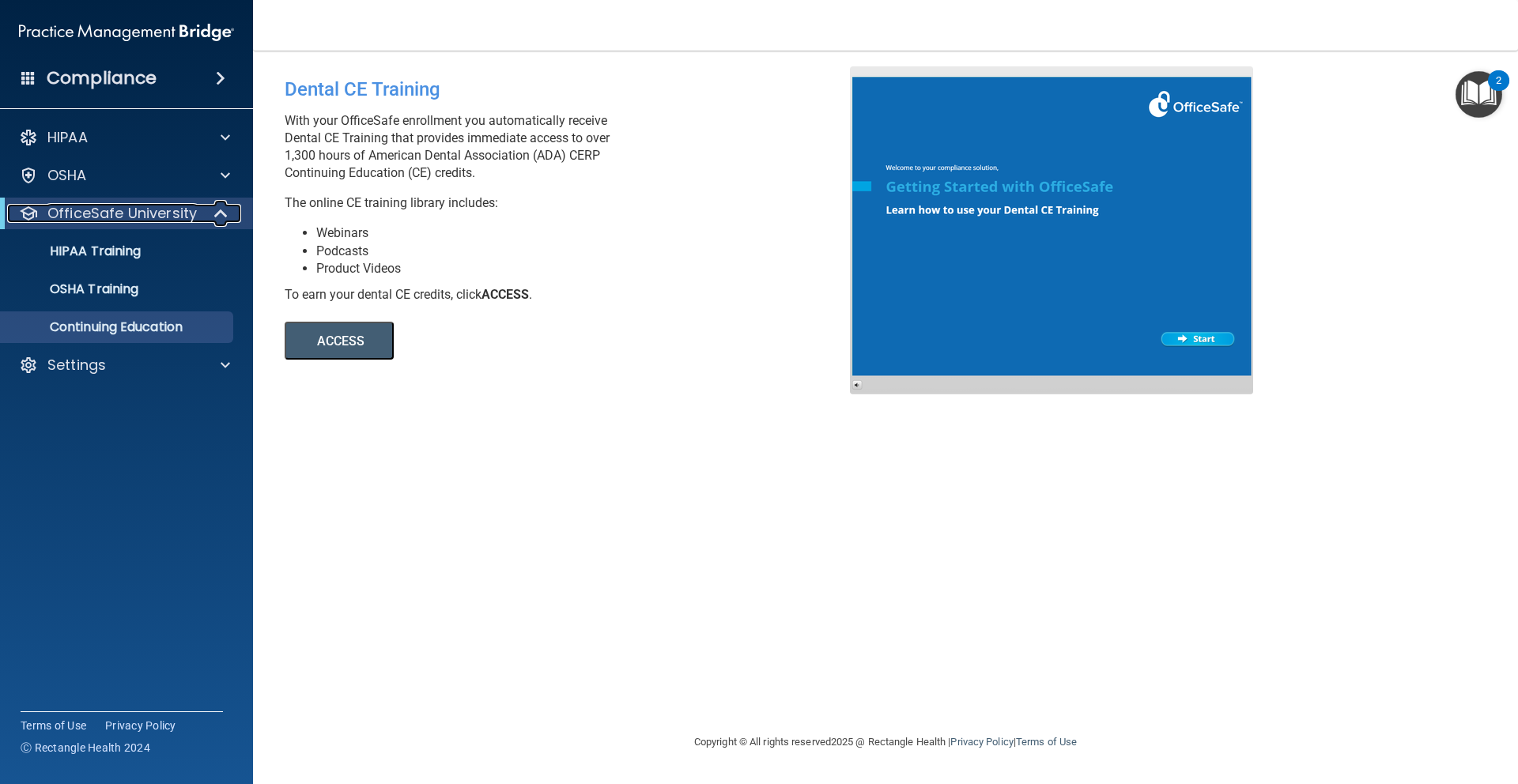
click at [161, 209] on p "OfficeSafe University" at bounding box center [122, 212] width 150 height 19
click at [157, 208] on p "OfficeSafe University" at bounding box center [122, 212] width 150 height 19
click at [135, 243] on p "HIPAA Training" at bounding box center [74, 251] width 130 height 16
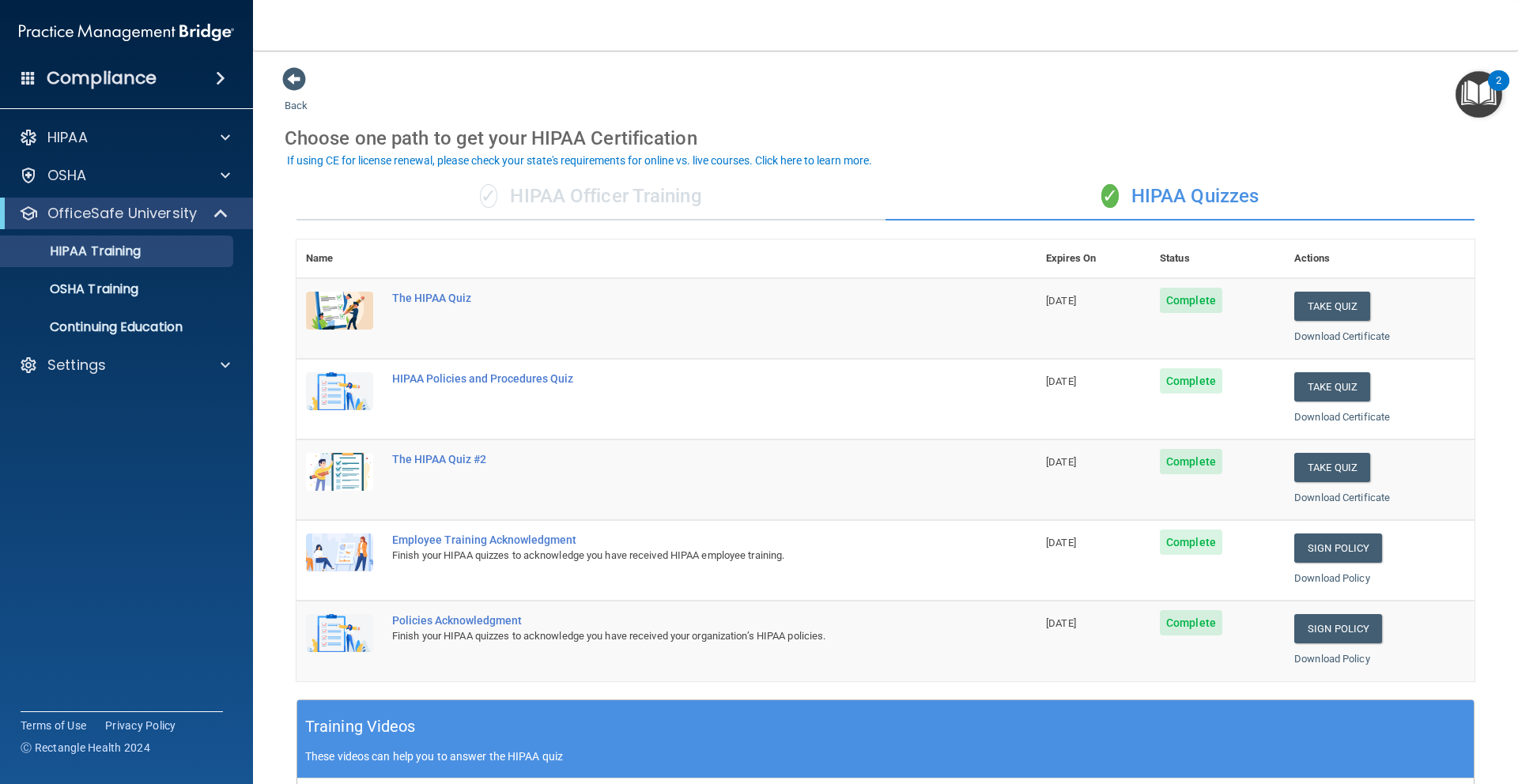
click at [158, 223] on div "OfficeSafe University" at bounding box center [126, 213] width 253 height 32
click at [134, 289] on p "OSHA Training" at bounding box center [73, 290] width 128 height 16
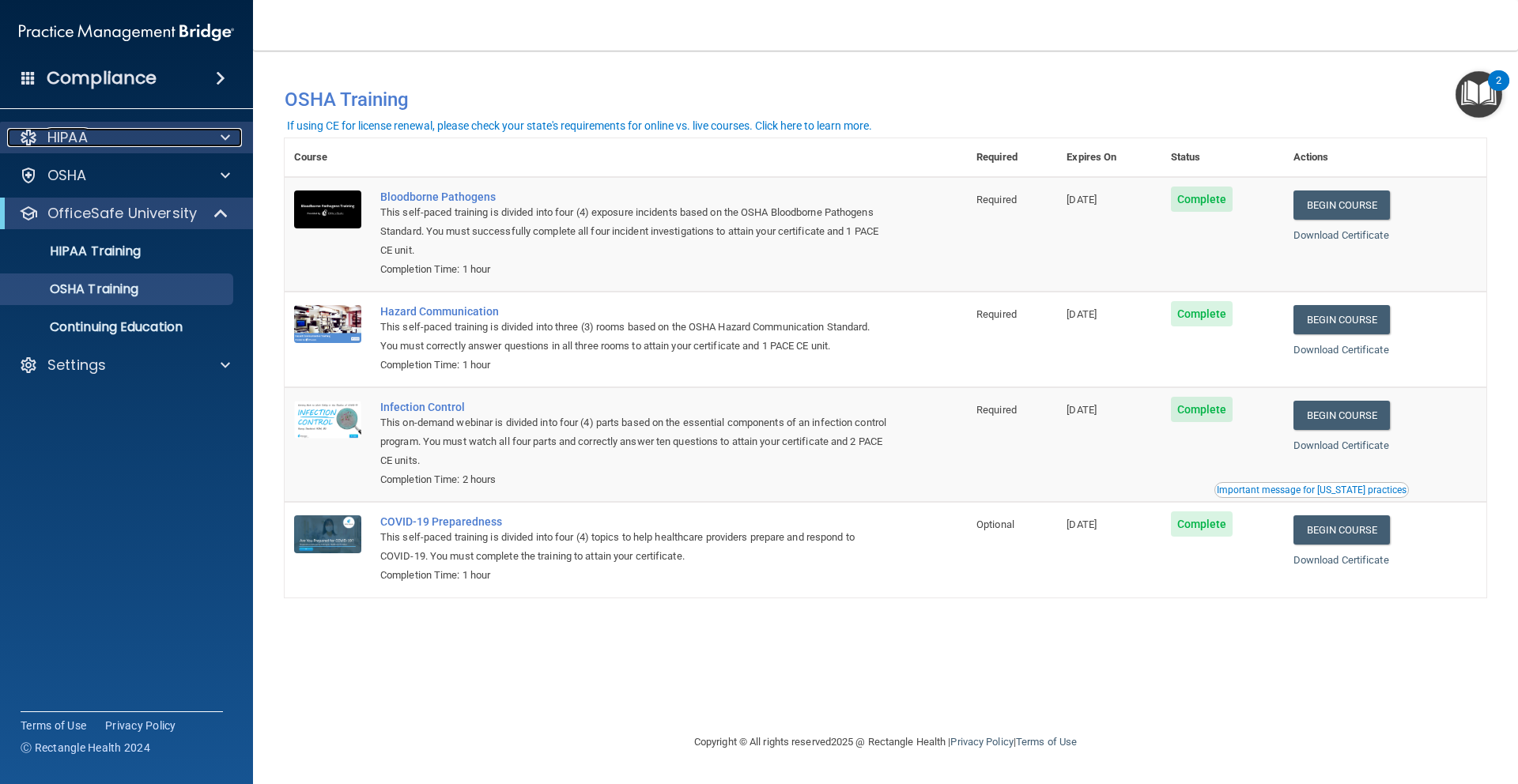
click at [177, 128] on div "HIPAA" at bounding box center [105, 137] width 197 height 19
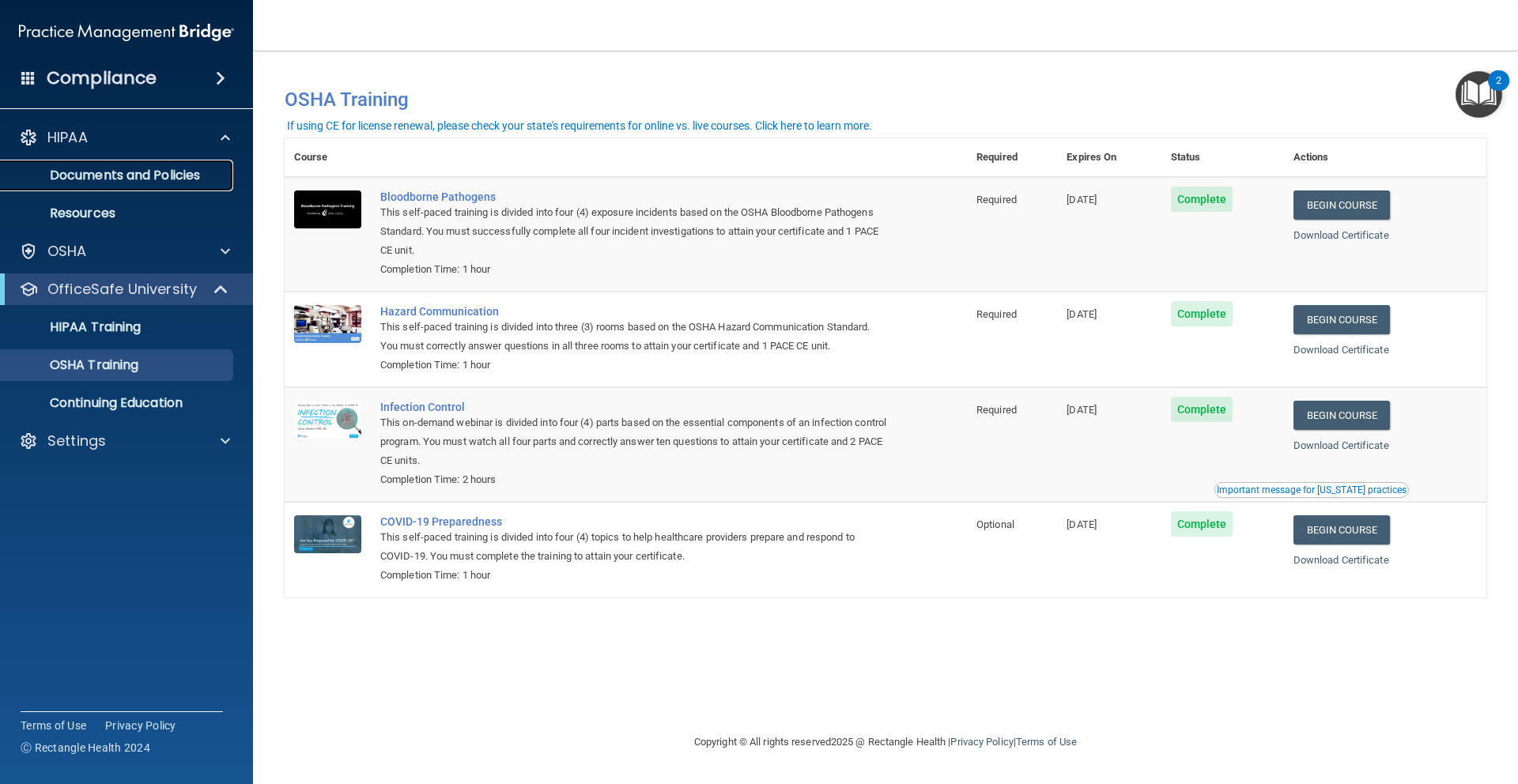
click at [171, 172] on p "Documents and Policies" at bounding box center [117, 176] width 215 height 16
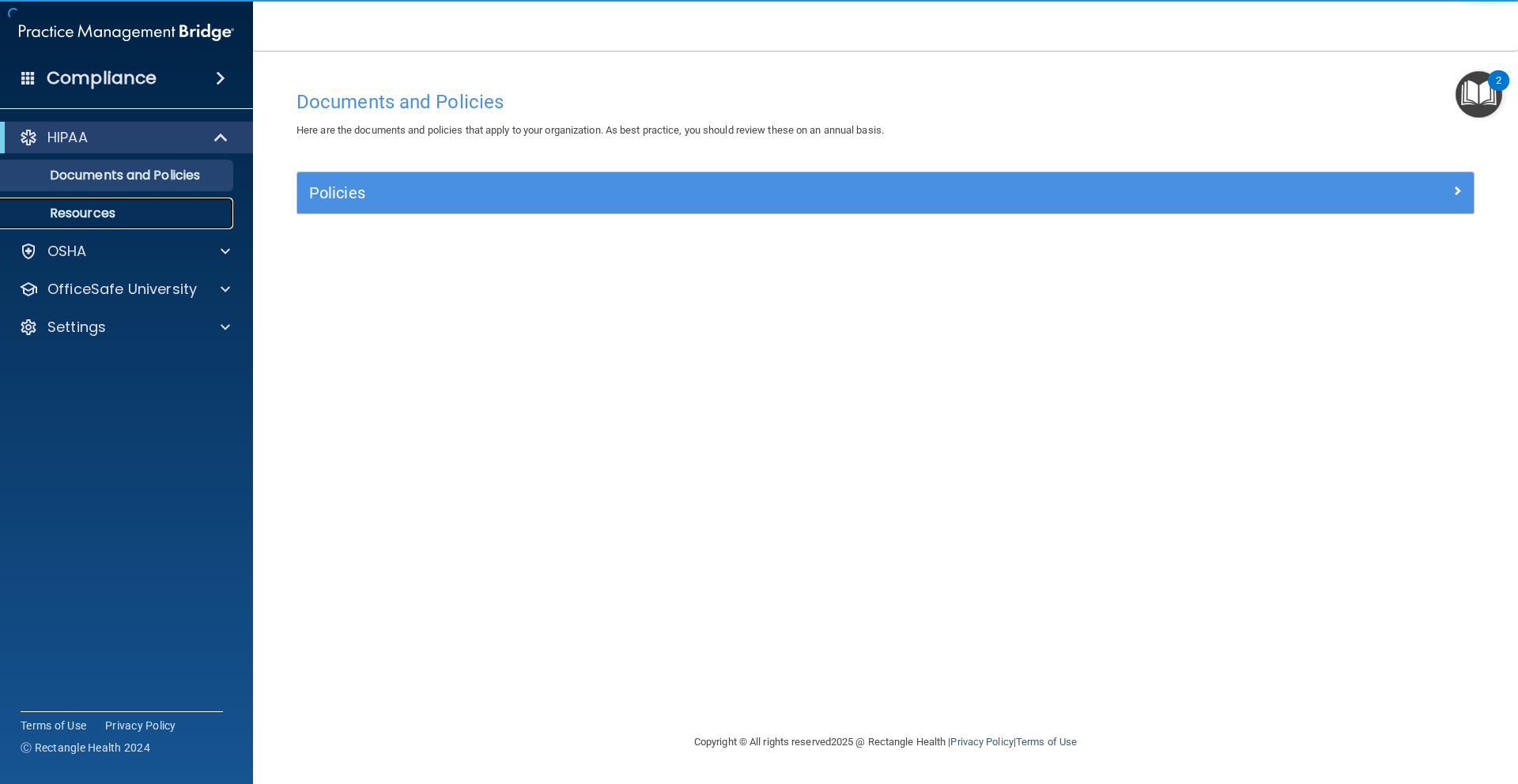
click at [150, 205] on p "Resources" at bounding box center [117, 213] width 215 height 16
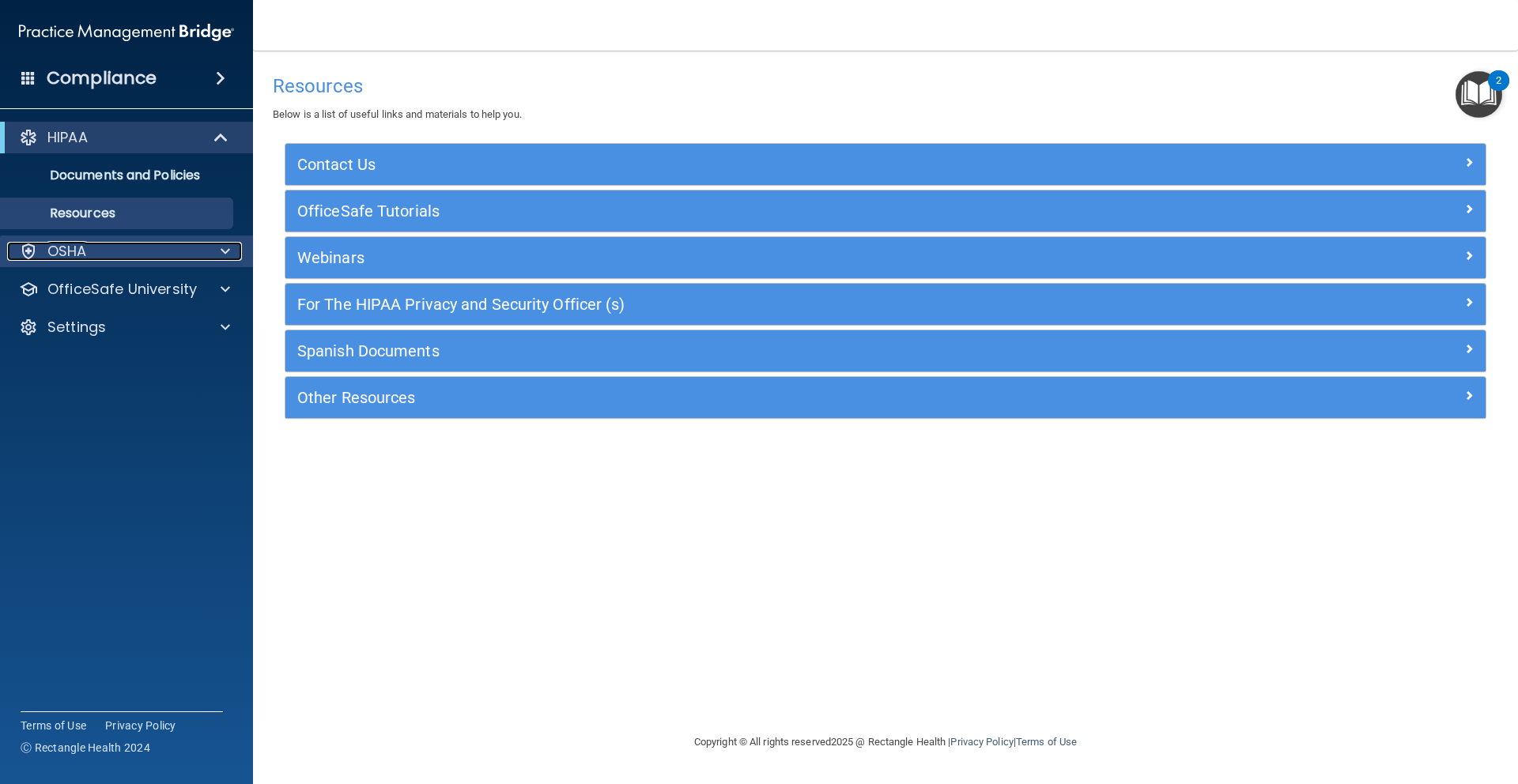
click at [153, 245] on div "OSHA" at bounding box center [105, 251] width 197 height 19
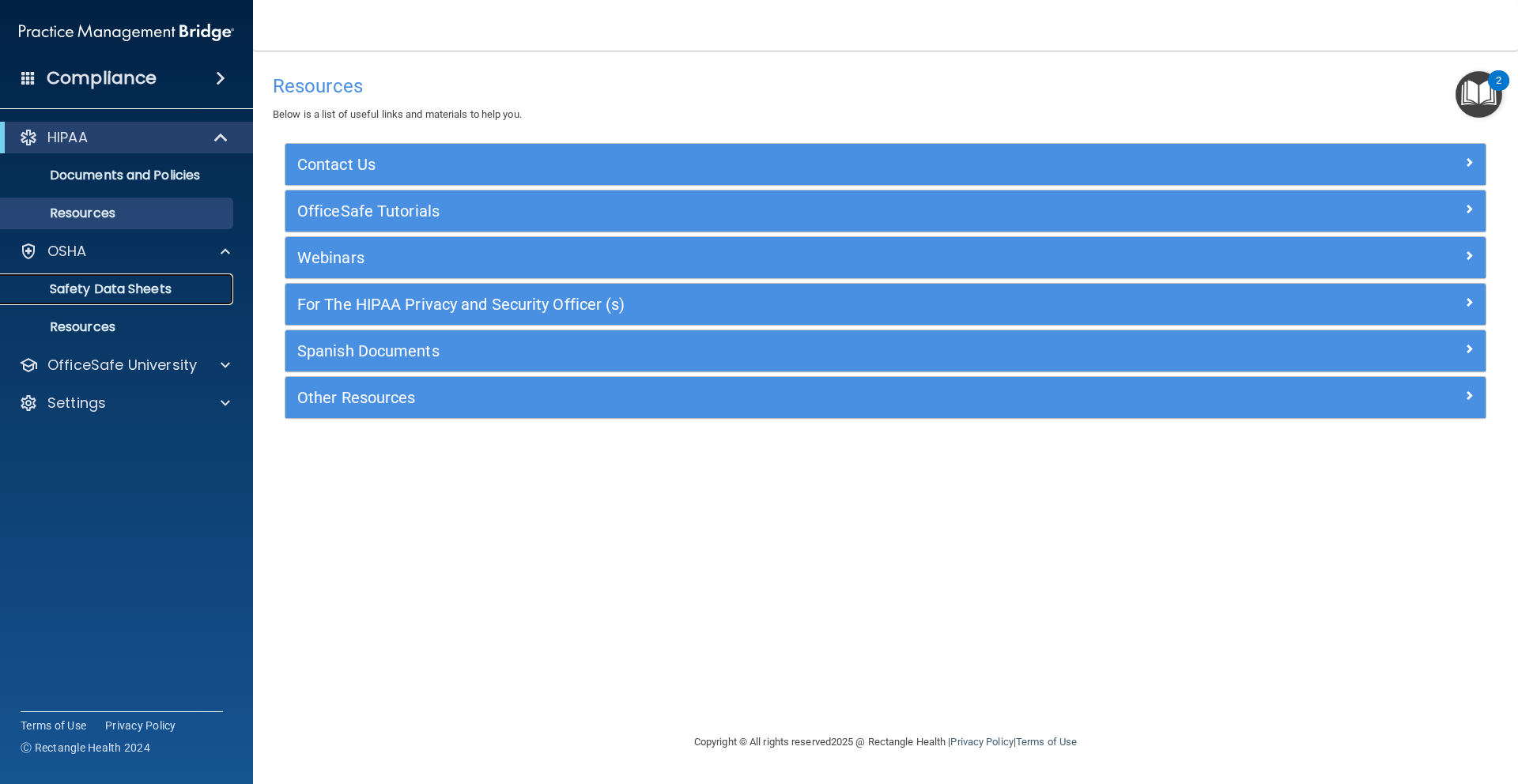
click at [152, 282] on p "Safety Data Sheets" at bounding box center [117, 290] width 215 height 16
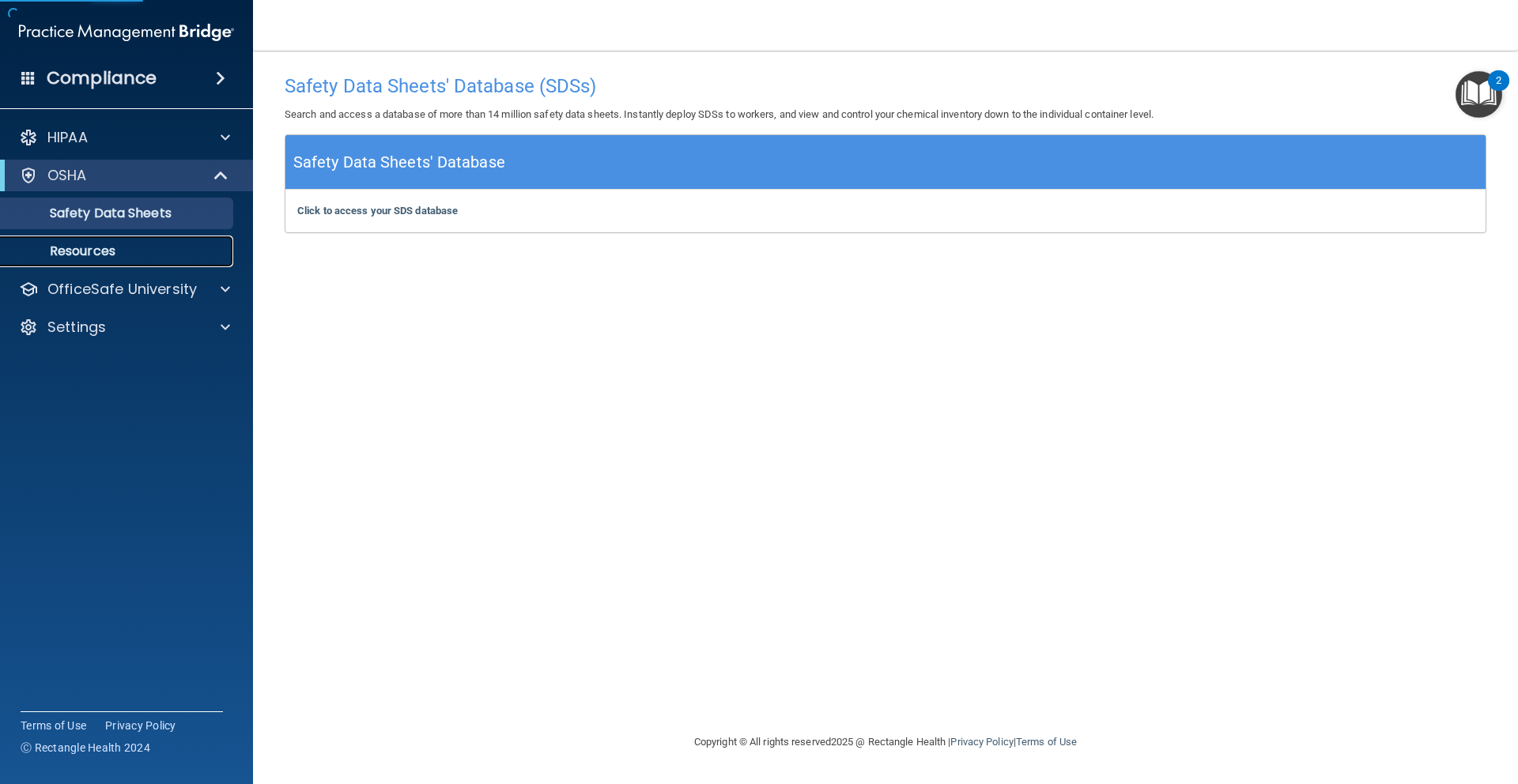
click at [146, 257] on p "Resources" at bounding box center [117, 251] width 215 height 16
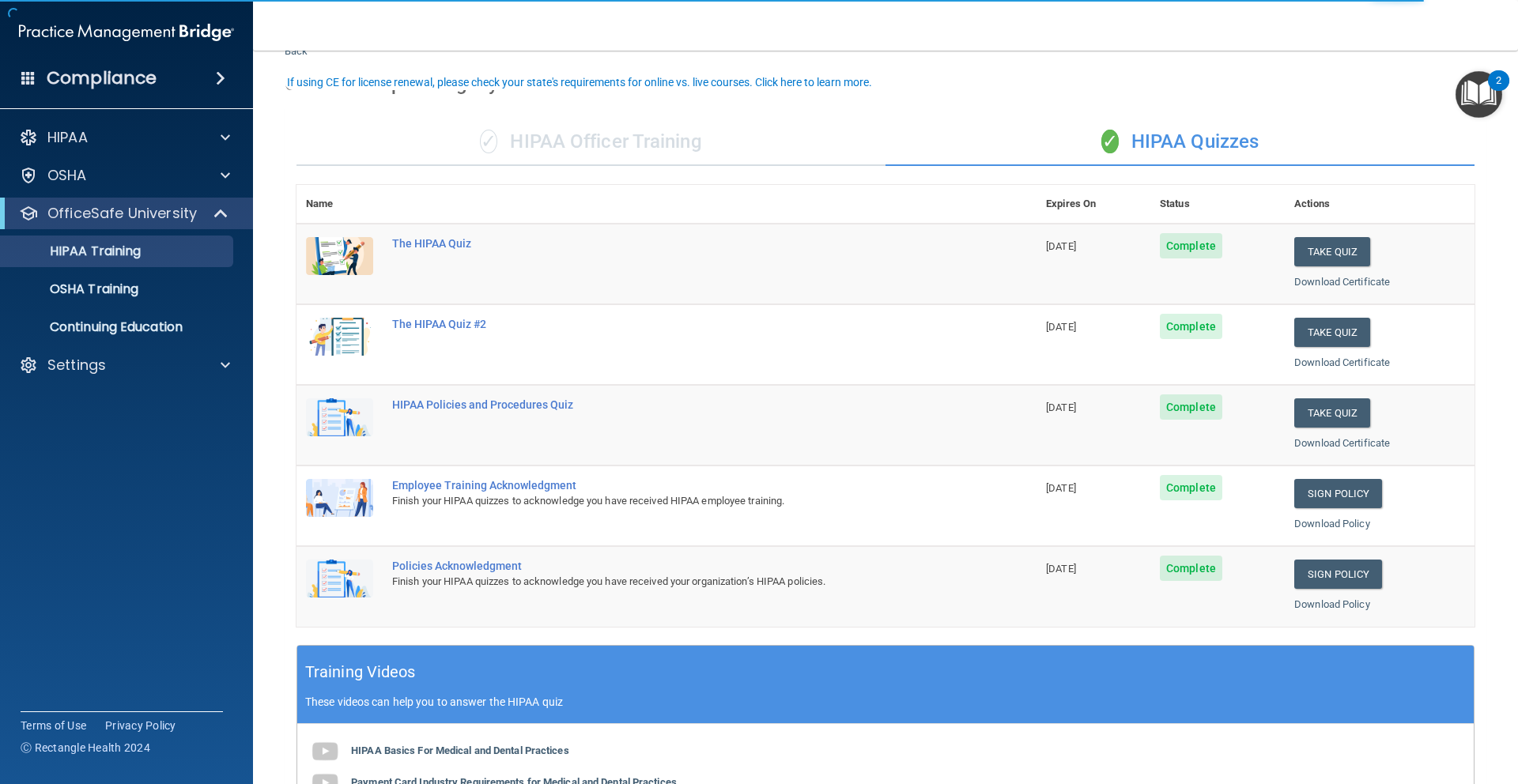
scroll to position [81, 0]
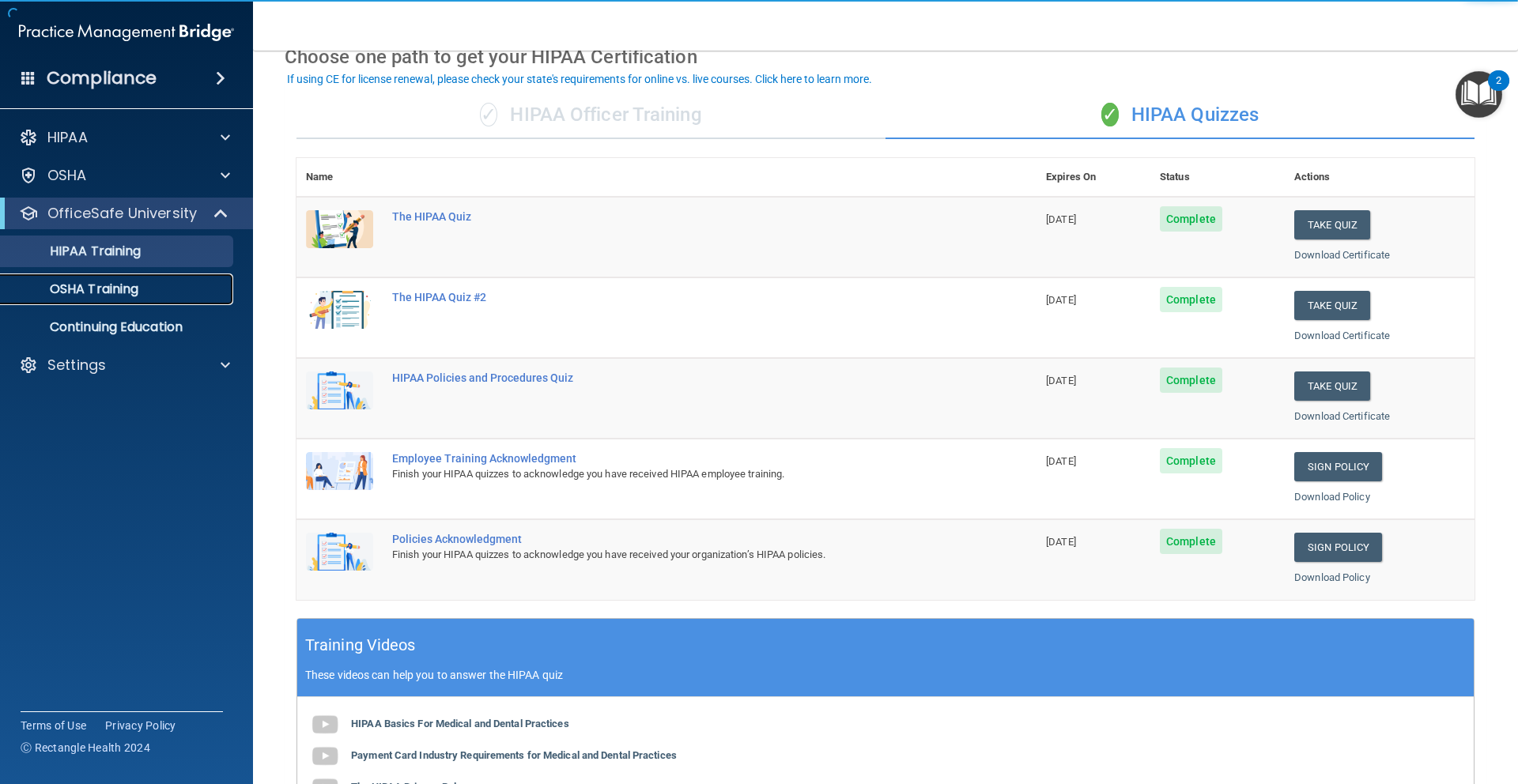
click at [144, 280] on link "OSHA Training" at bounding box center [108, 290] width 249 height 32
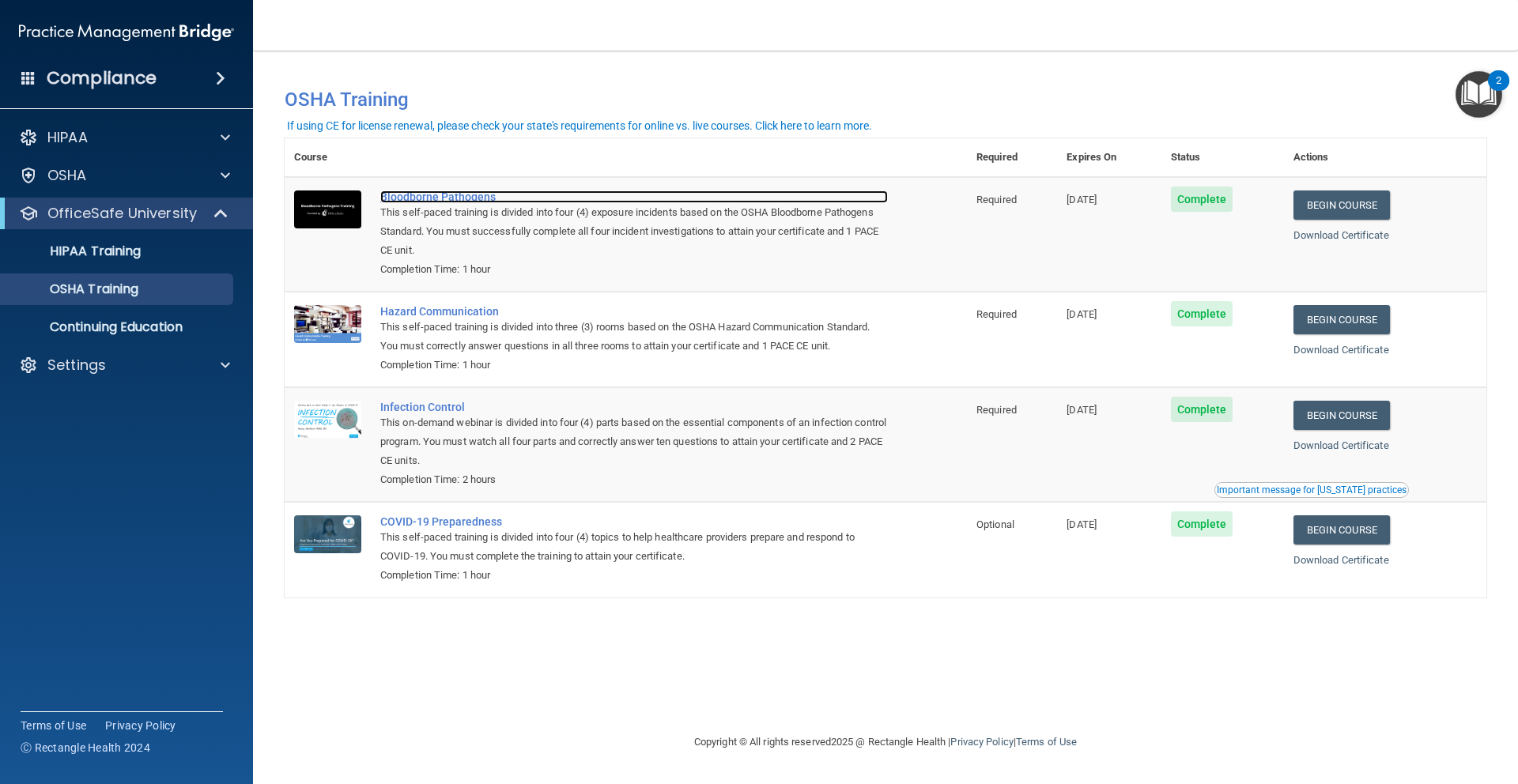
click at [458, 193] on div "Bloodborne Pathogens" at bounding box center [633, 196] width 507 height 13
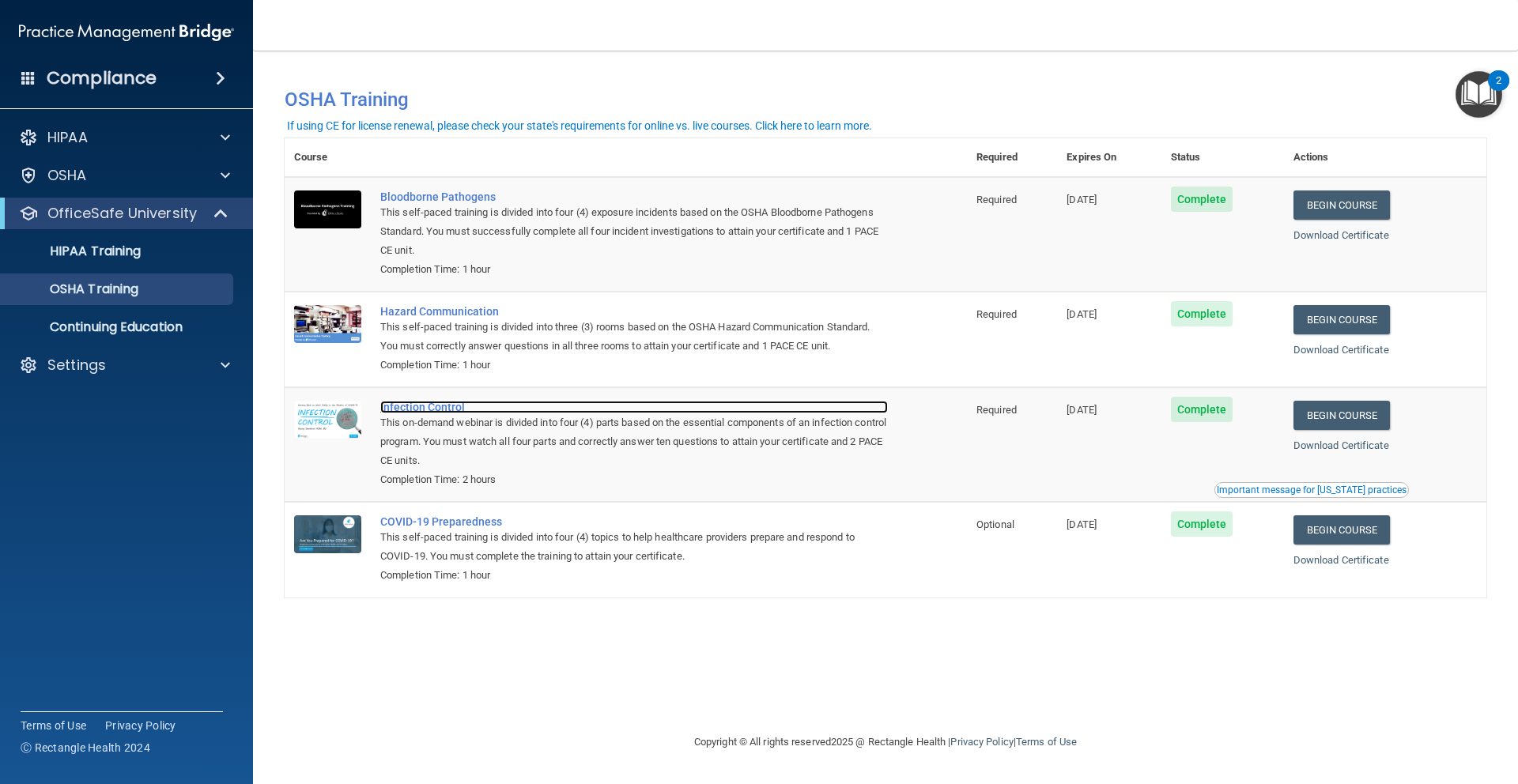
click at [432, 410] on div "Infection Control" at bounding box center [633, 407] width 507 height 13
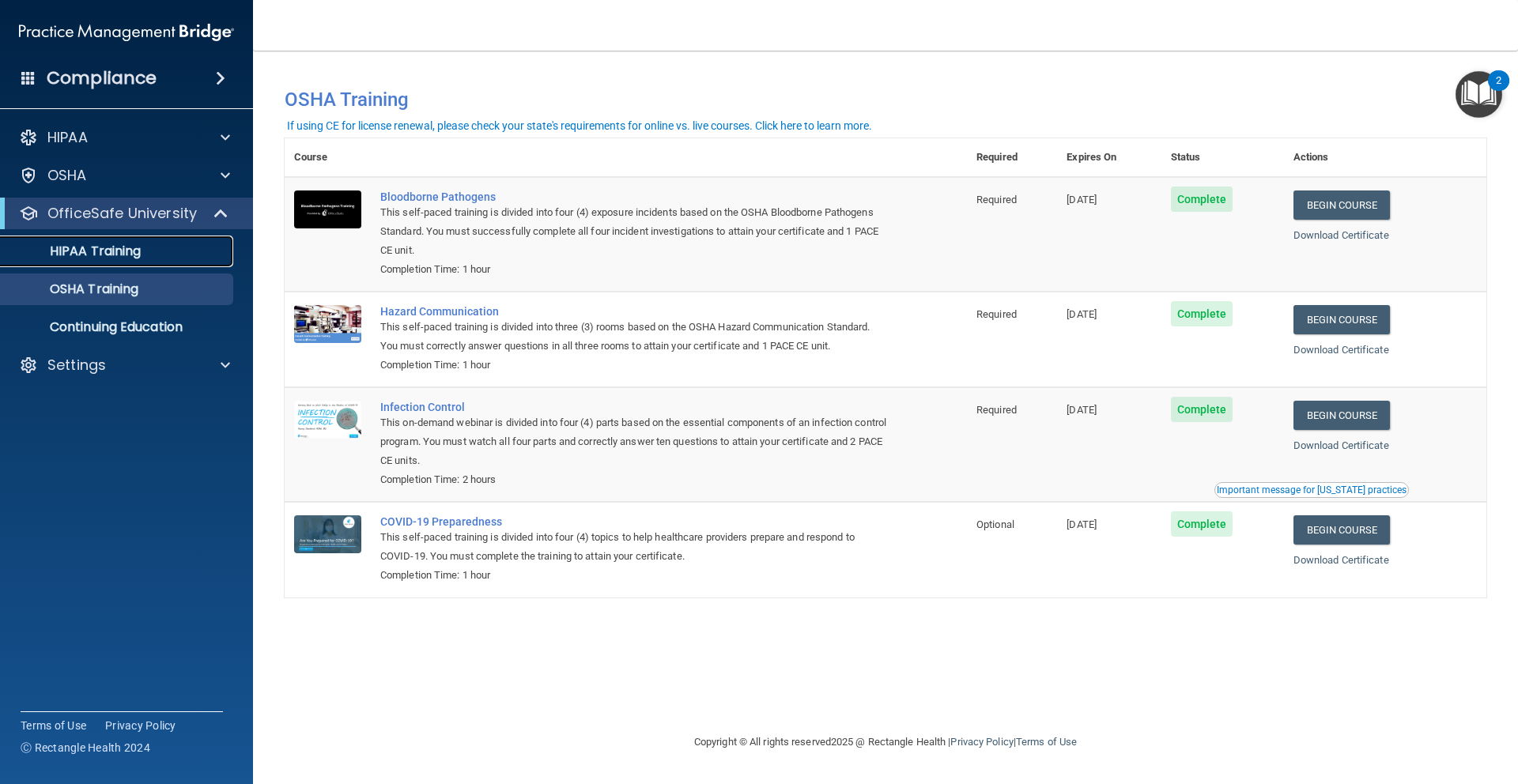
click at [144, 254] on div "HIPAA Training" at bounding box center [117, 251] width 215 height 16
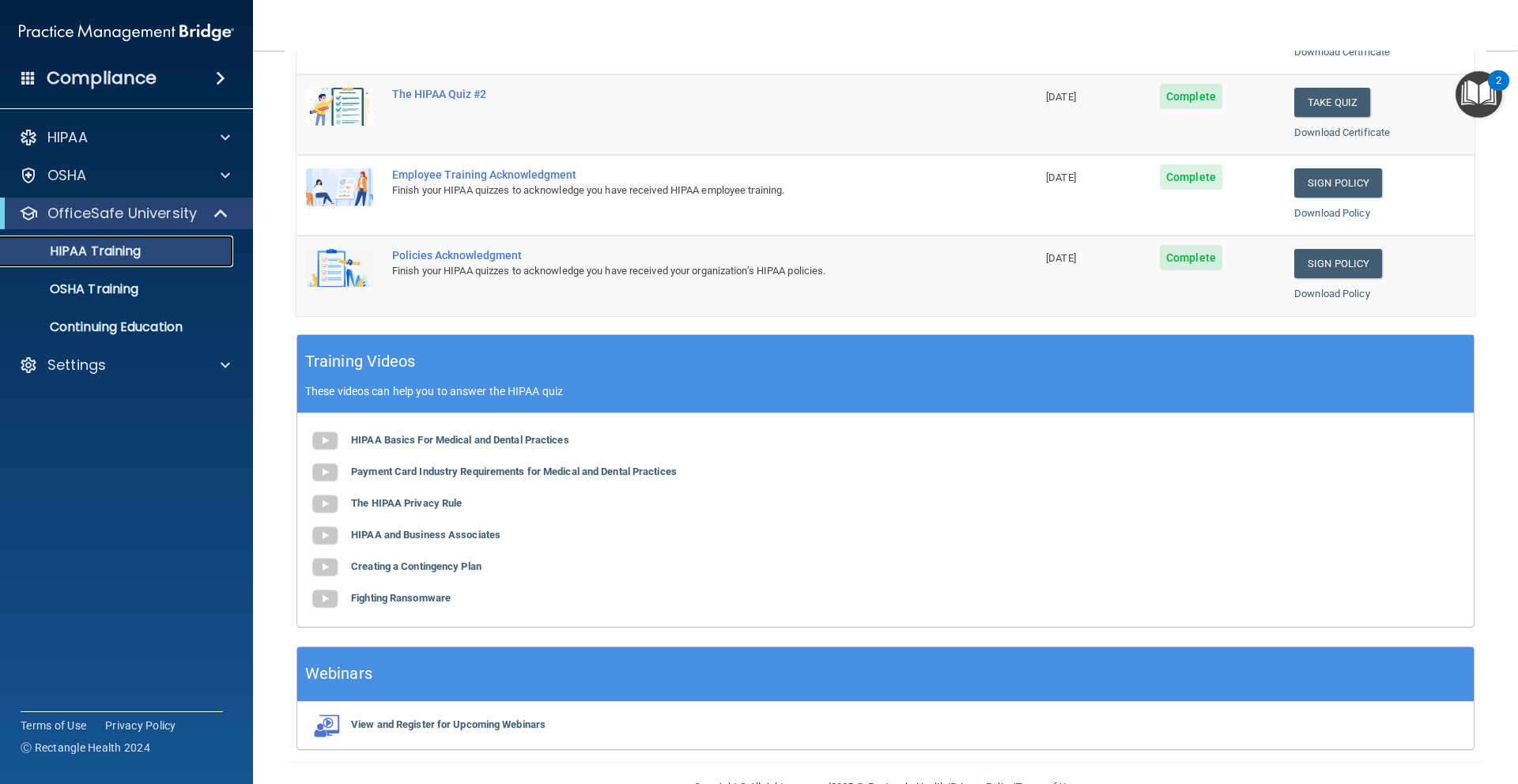
scroll to position [406, 0]
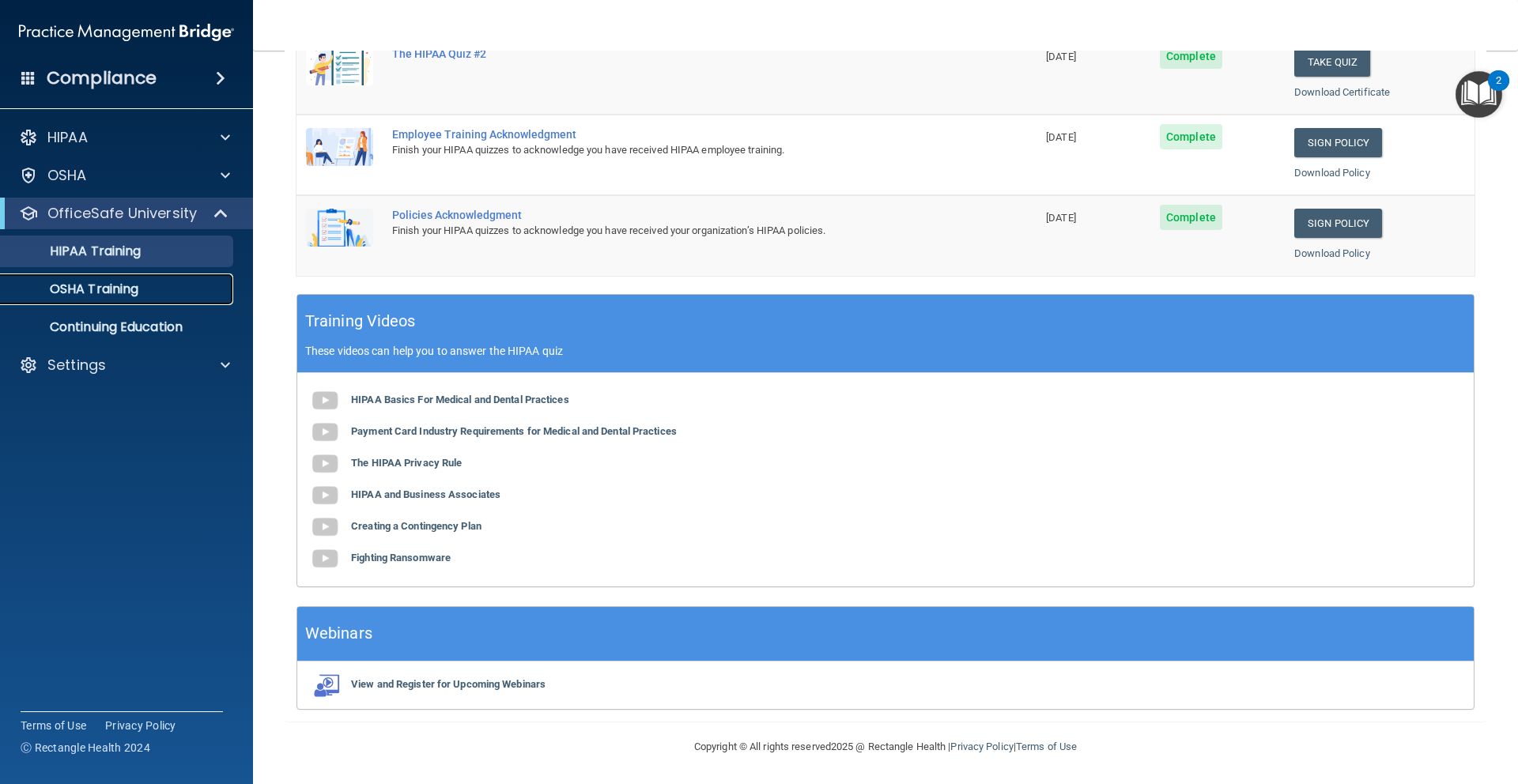
click at [143, 289] on div "OSHA Training" at bounding box center [117, 290] width 215 height 16
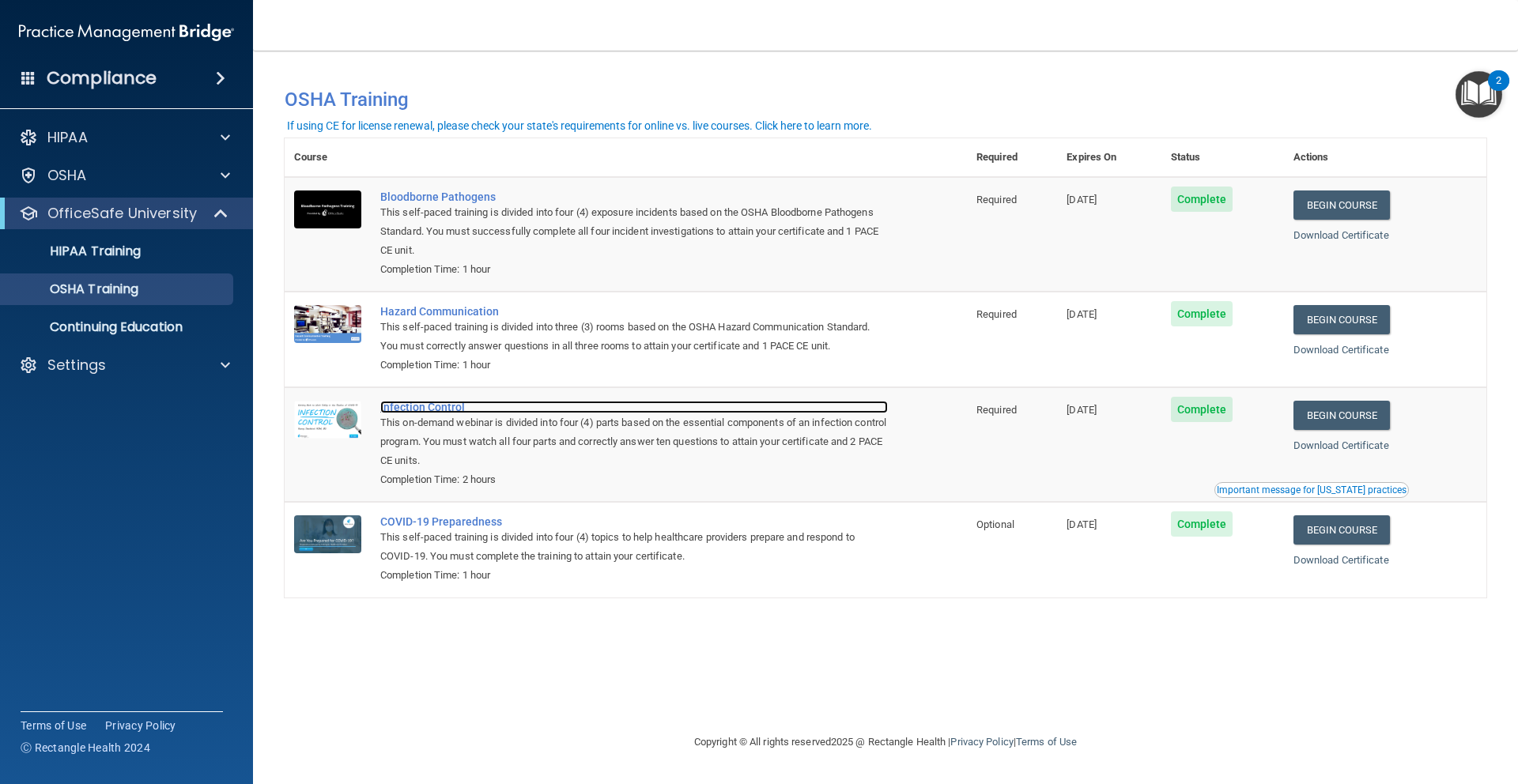
click at [439, 412] on div "Infection Control" at bounding box center [633, 407] width 507 height 13
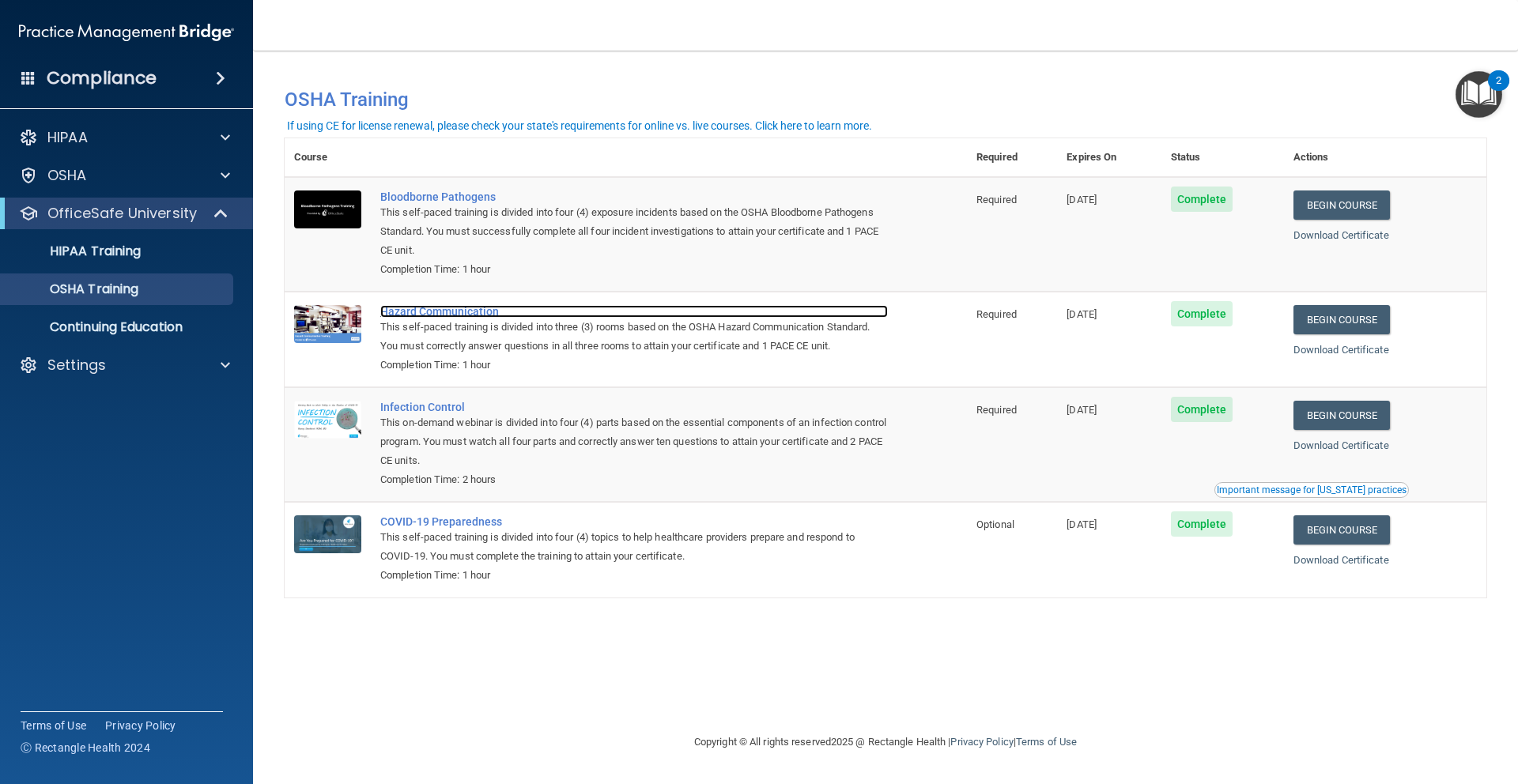
click at [407, 310] on div "Hazard Communication" at bounding box center [633, 311] width 507 height 13
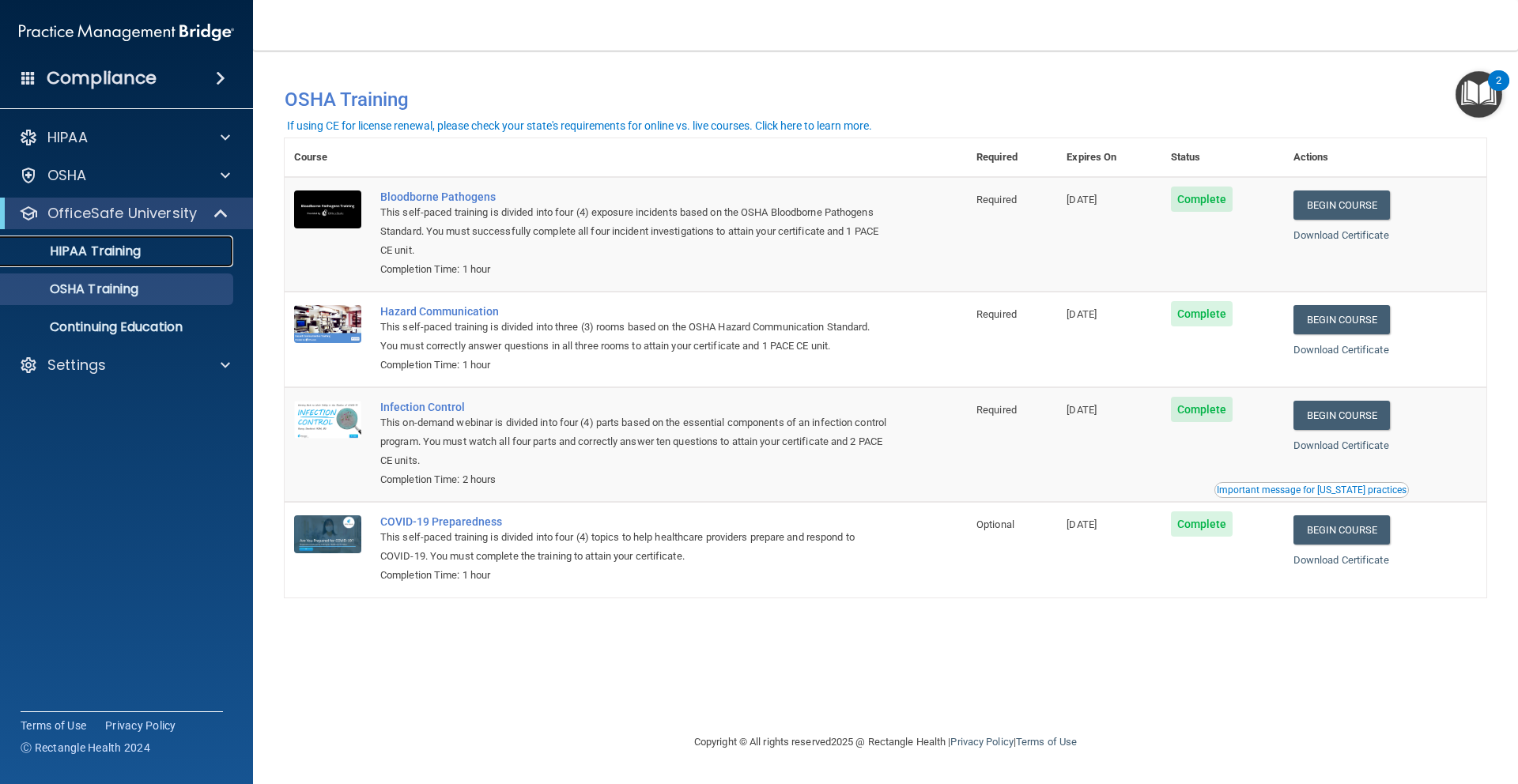
click at [177, 262] on link "HIPAA Training" at bounding box center [108, 251] width 249 height 32
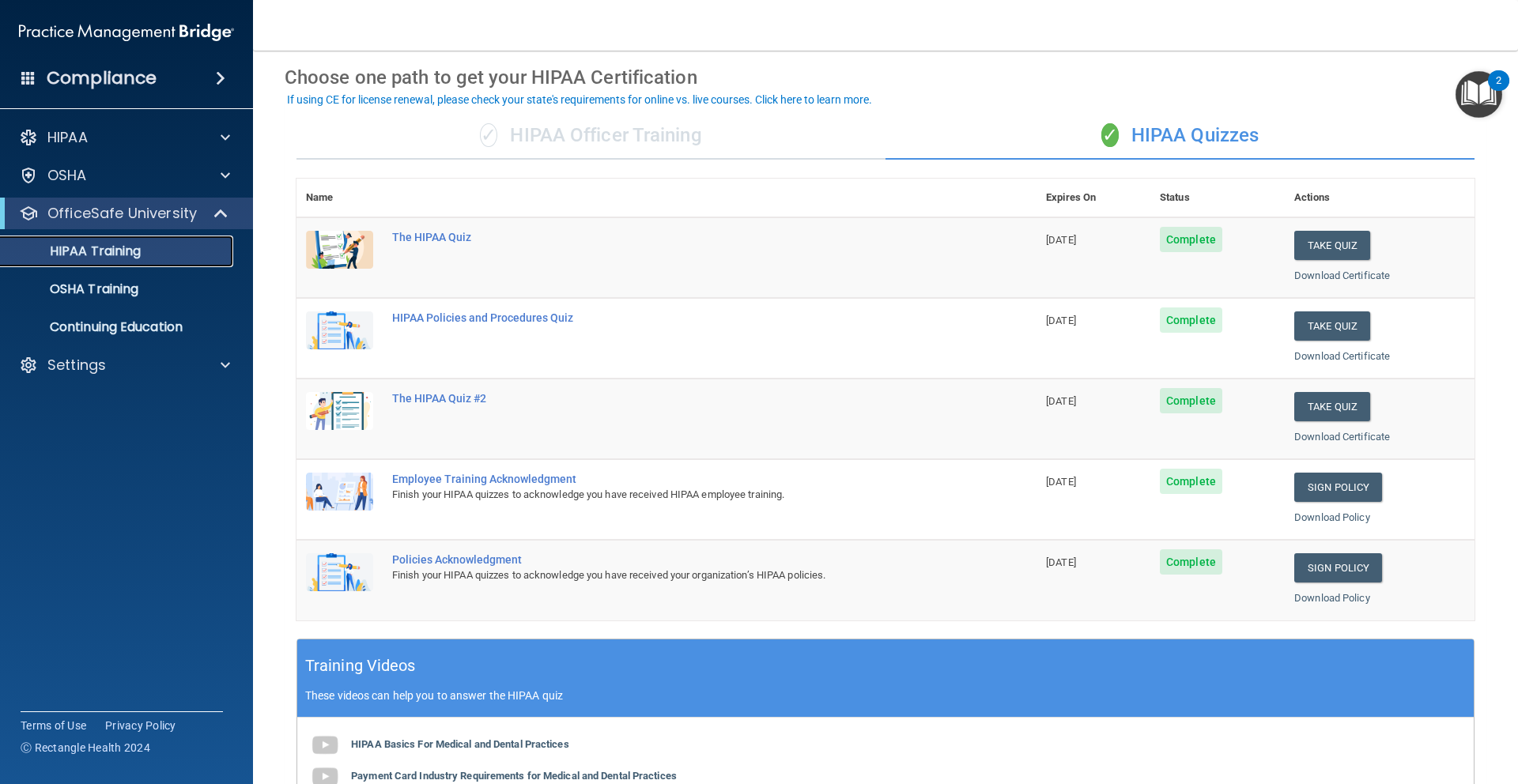
scroll to position [131, 0]
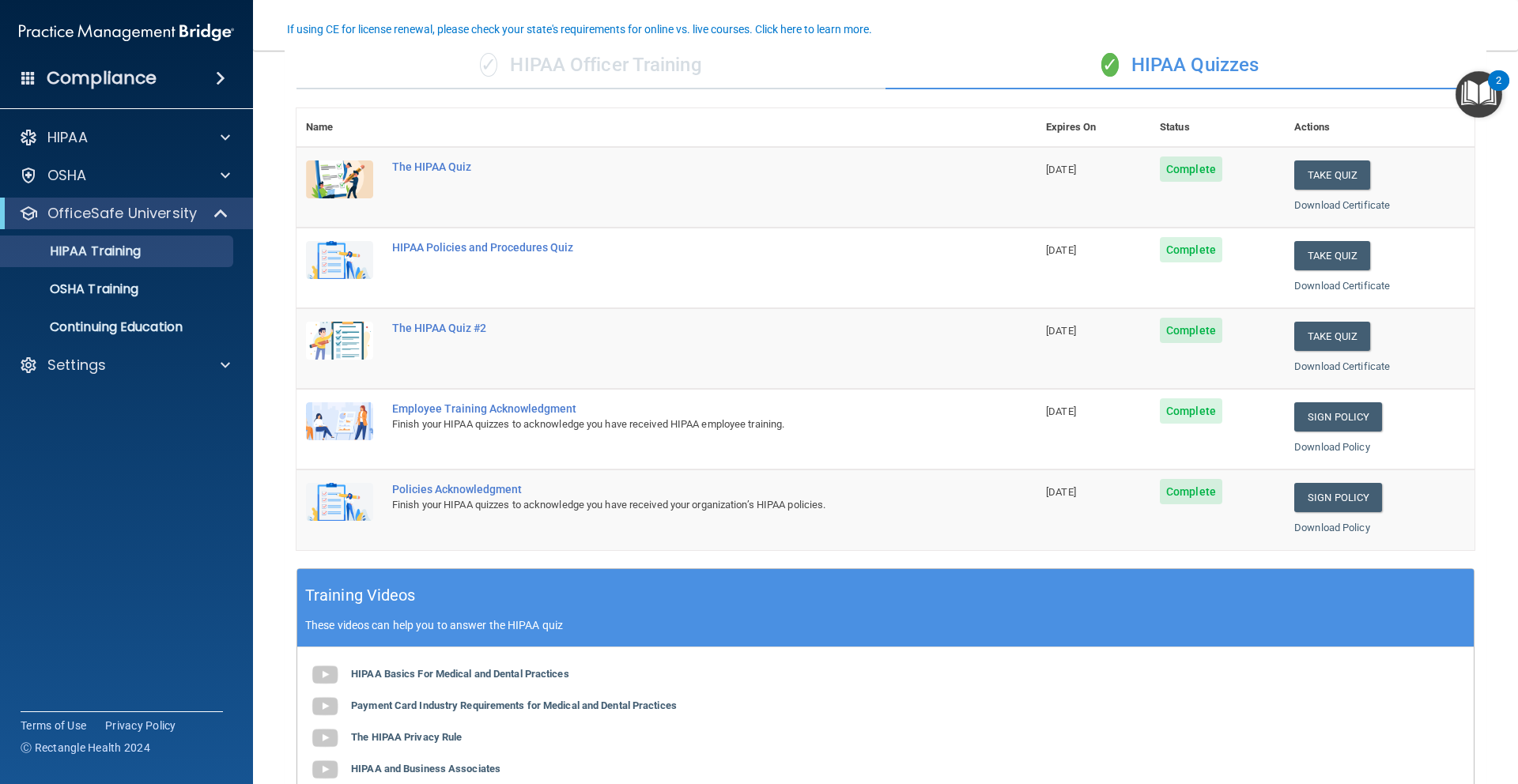
click at [547, 79] on div "✓ HIPAA Officer Training" at bounding box center [591, 65] width 589 height 48
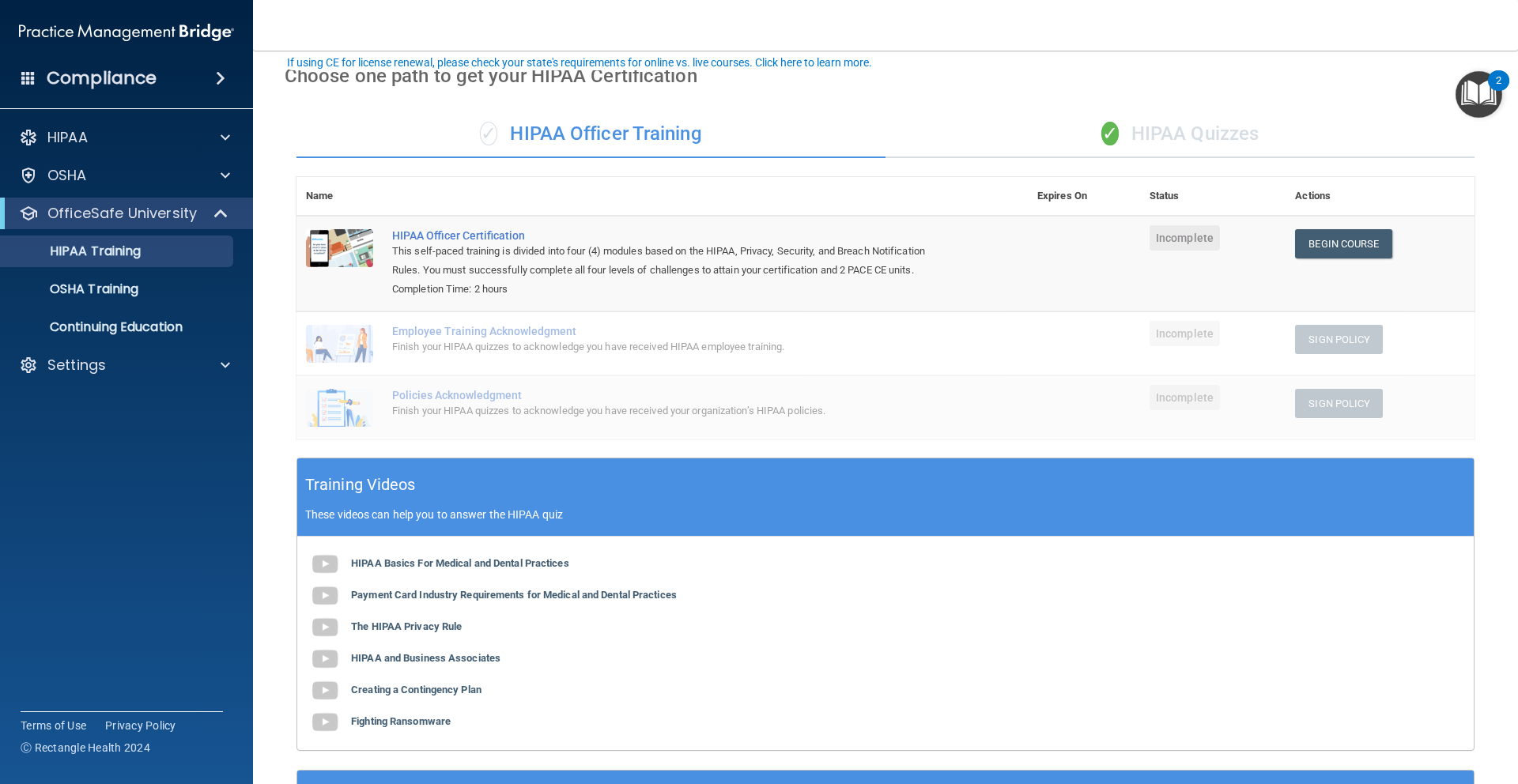
scroll to position [0, 0]
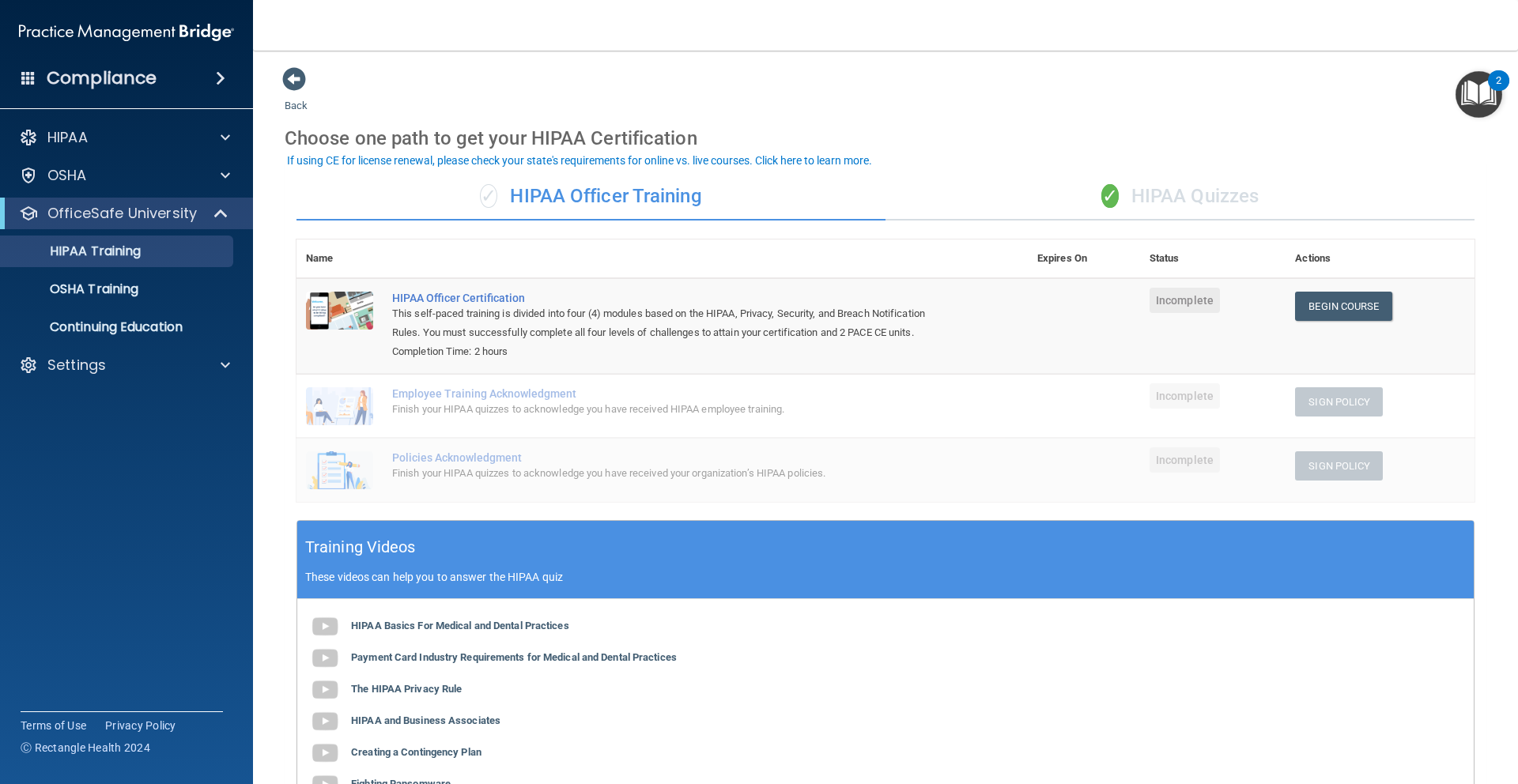
click at [1123, 188] on div "✓ HIPAA Quizzes" at bounding box center [1179, 196] width 589 height 48
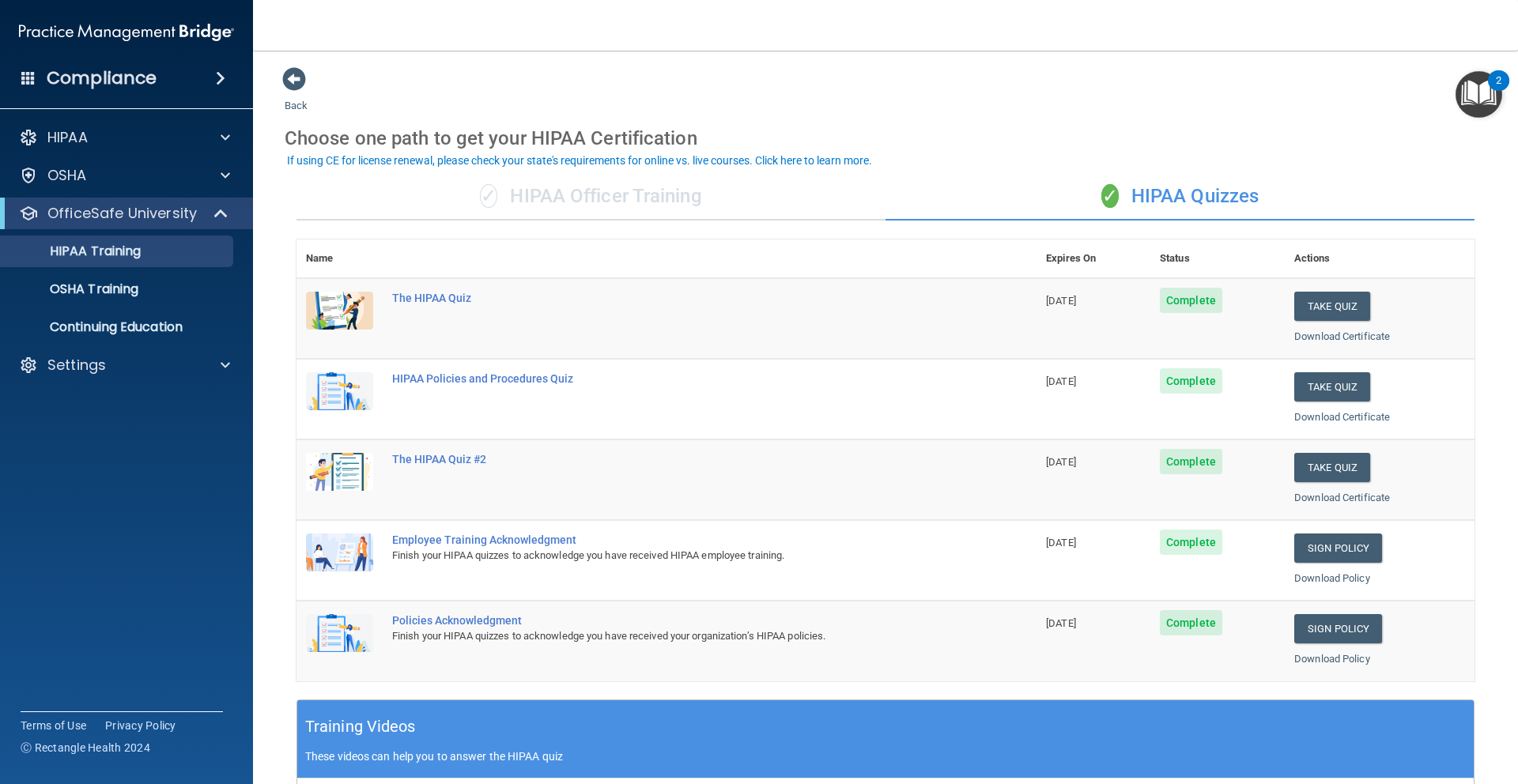
click at [725, 193] on div "✓ HIPAA Officer Training" at bounding box center [591, 196] width 589 height 48
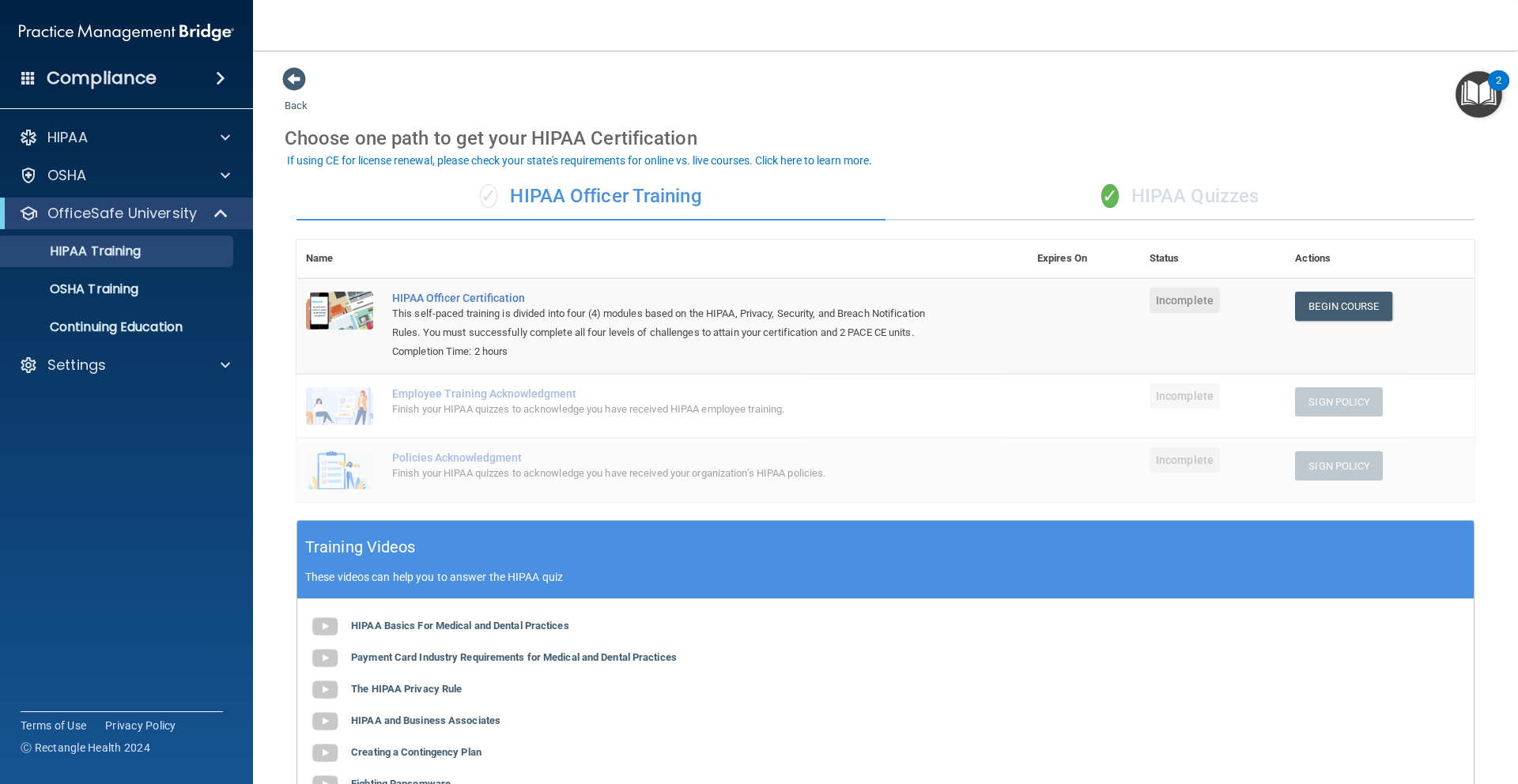
click at [1137, 185] on div "✓ HIPAA Quizzes" at bounding box center [1179, 196] width 589 height 48
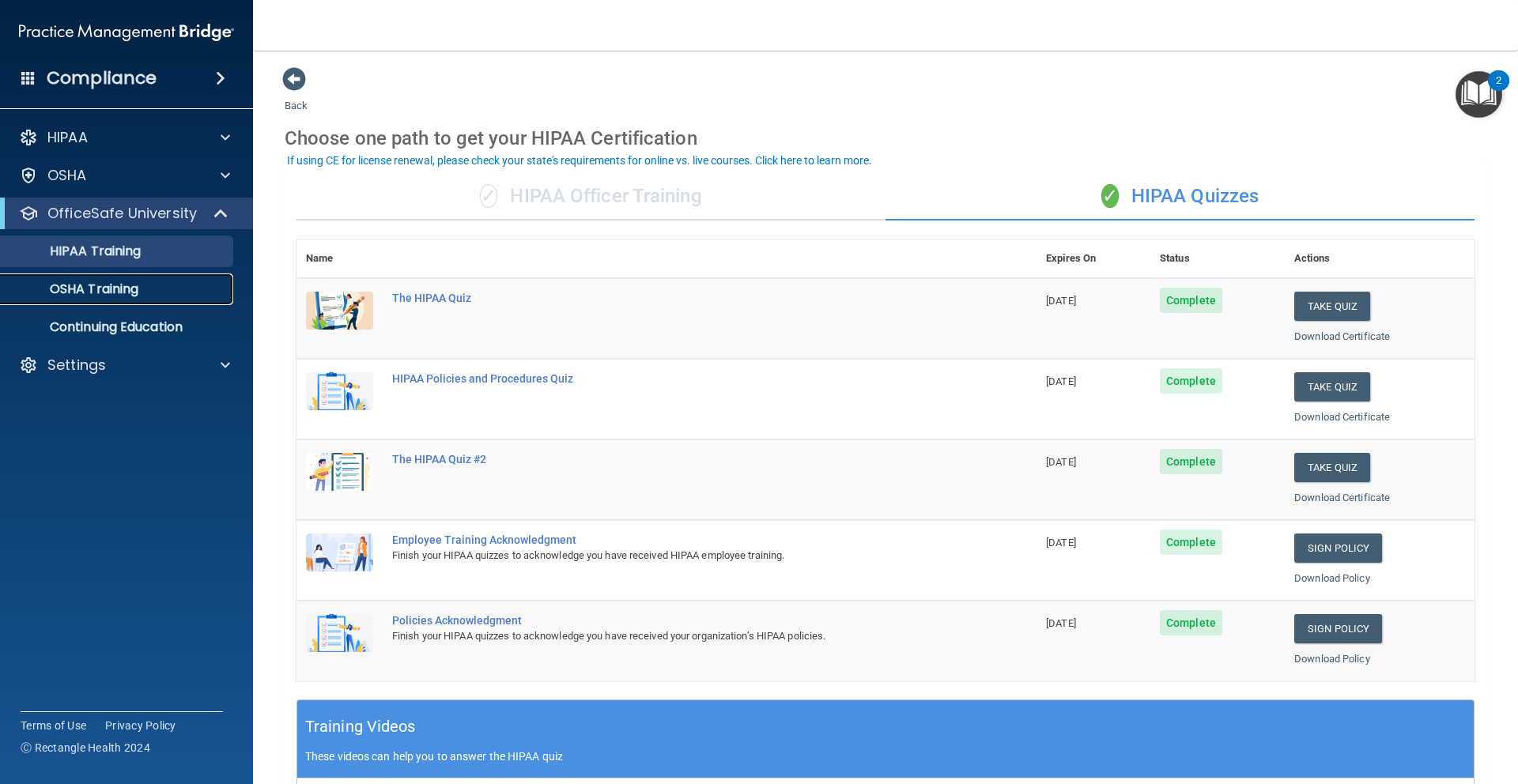
click at [167, 286] on div "OSHA Training" at bounding box center [117, 290] width 215 height 16
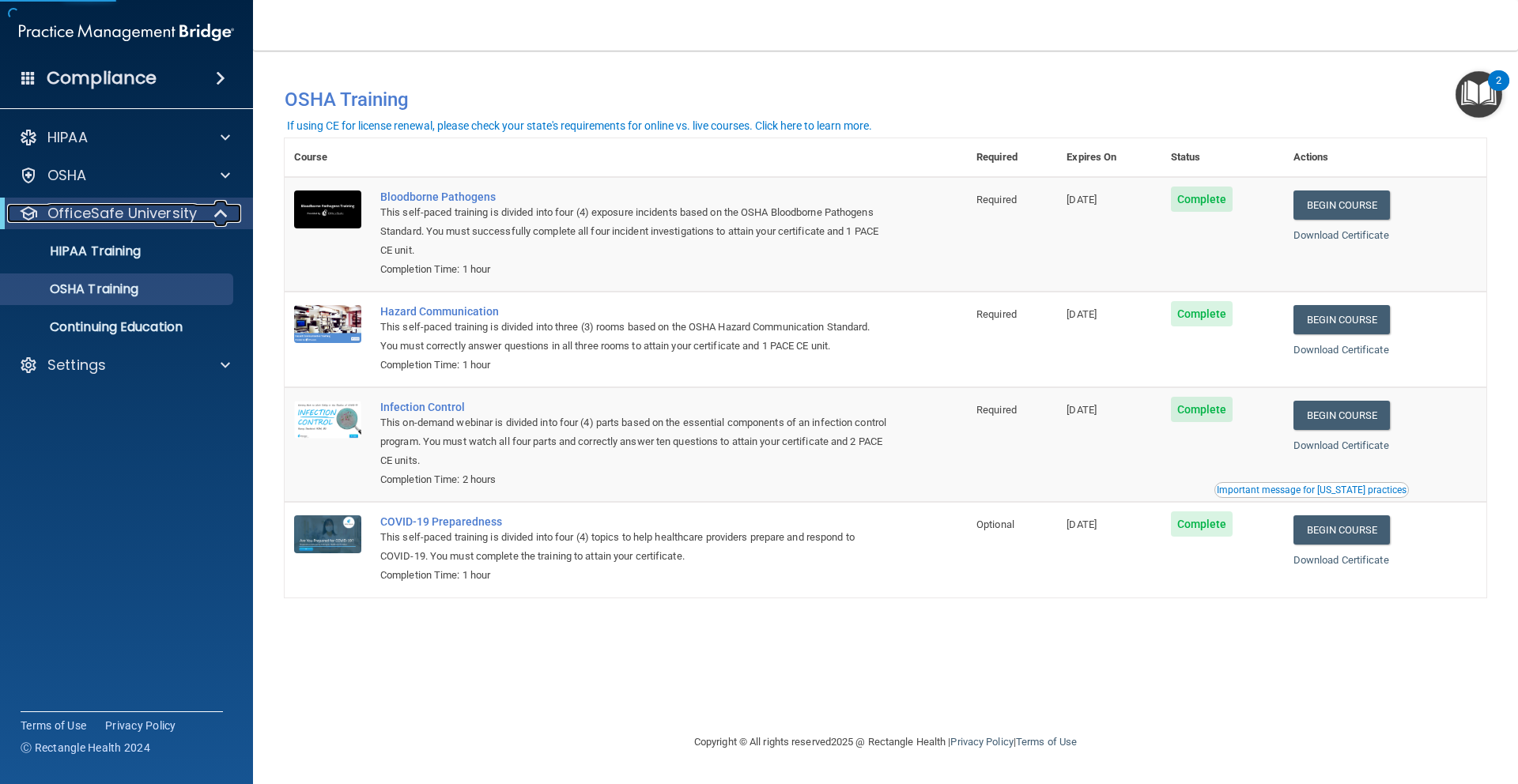
click at [185, 217] on p "OfficeSafe University" at bounding box center [122, 212] width 150 height 19
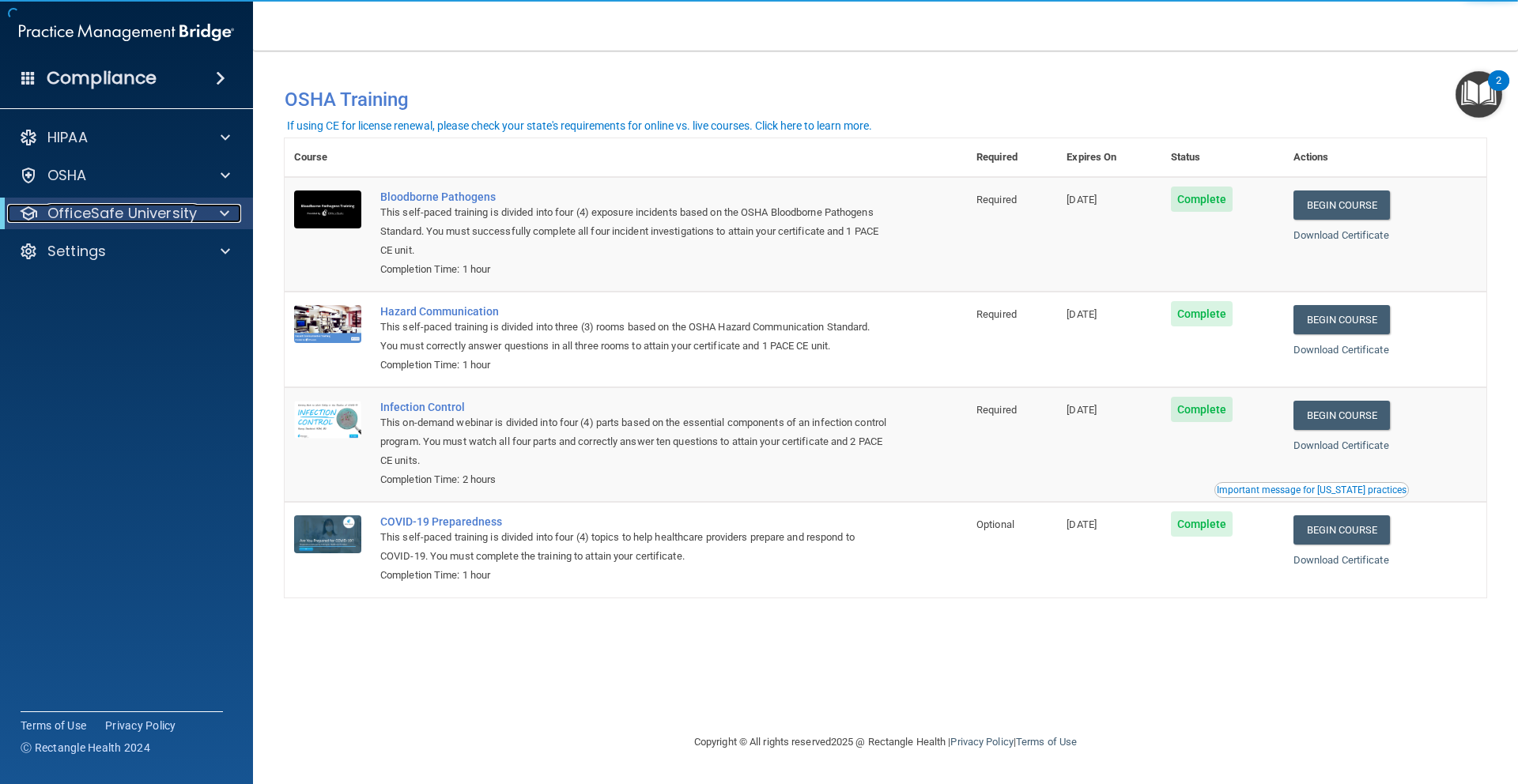
click at [180, 219] on p "OfficeSafe University" at bounding box center [122, 212] width 150 height 19
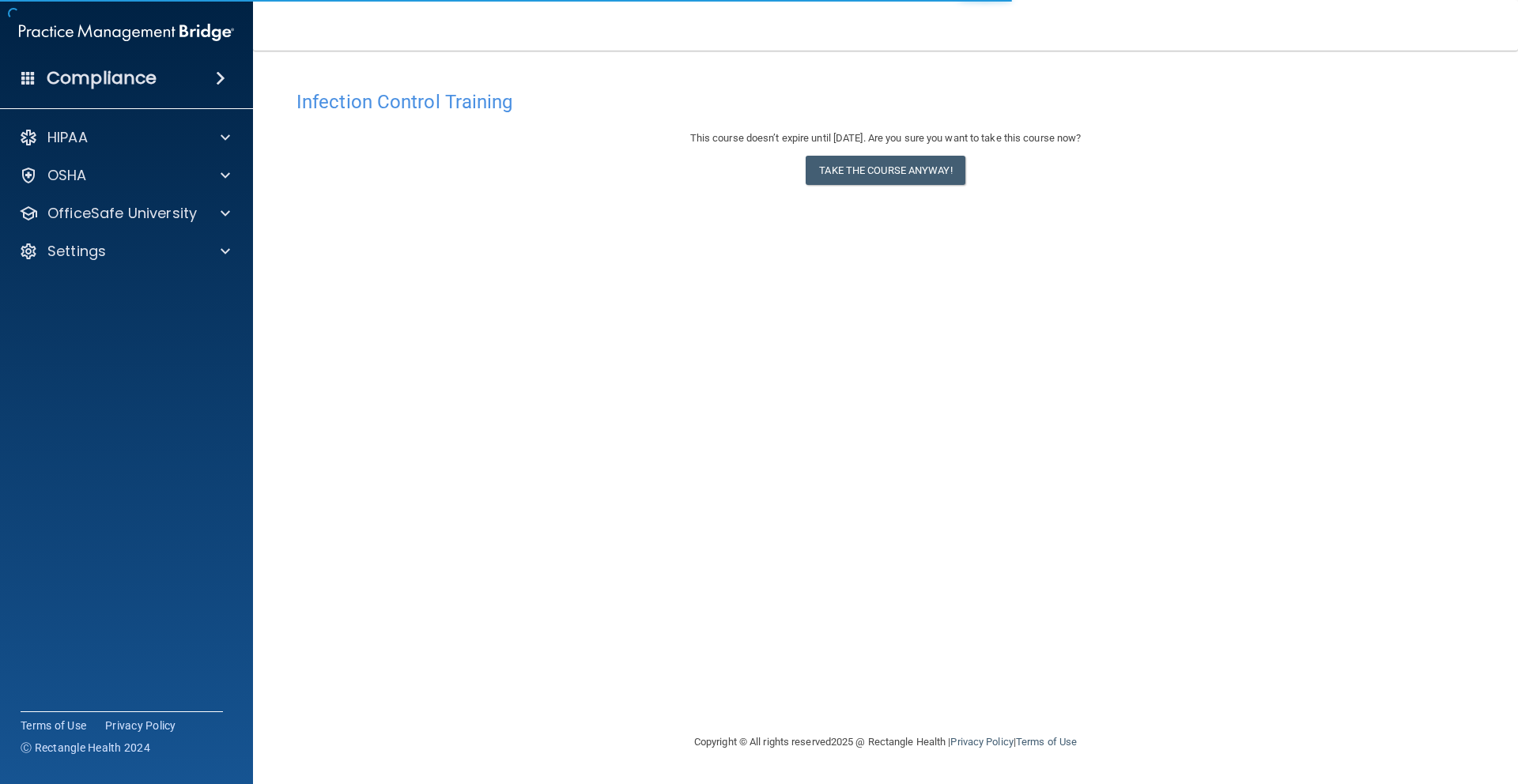
click at [902, 192] on div "This course doesn’t expire until [DATE]. Are you sure you want to take this cou…" at bounding box center [886, 161] width 1178 height 65
click at [903, 186] on div "This course doesn’t expire until [DATE]. Are you sure you want to take this cou…" at bounding box center [886, 161] width 1178 height 65
click at [902, 183] on button "Take the course anyway!" at bounding box center [886, 170] width 159 height 29
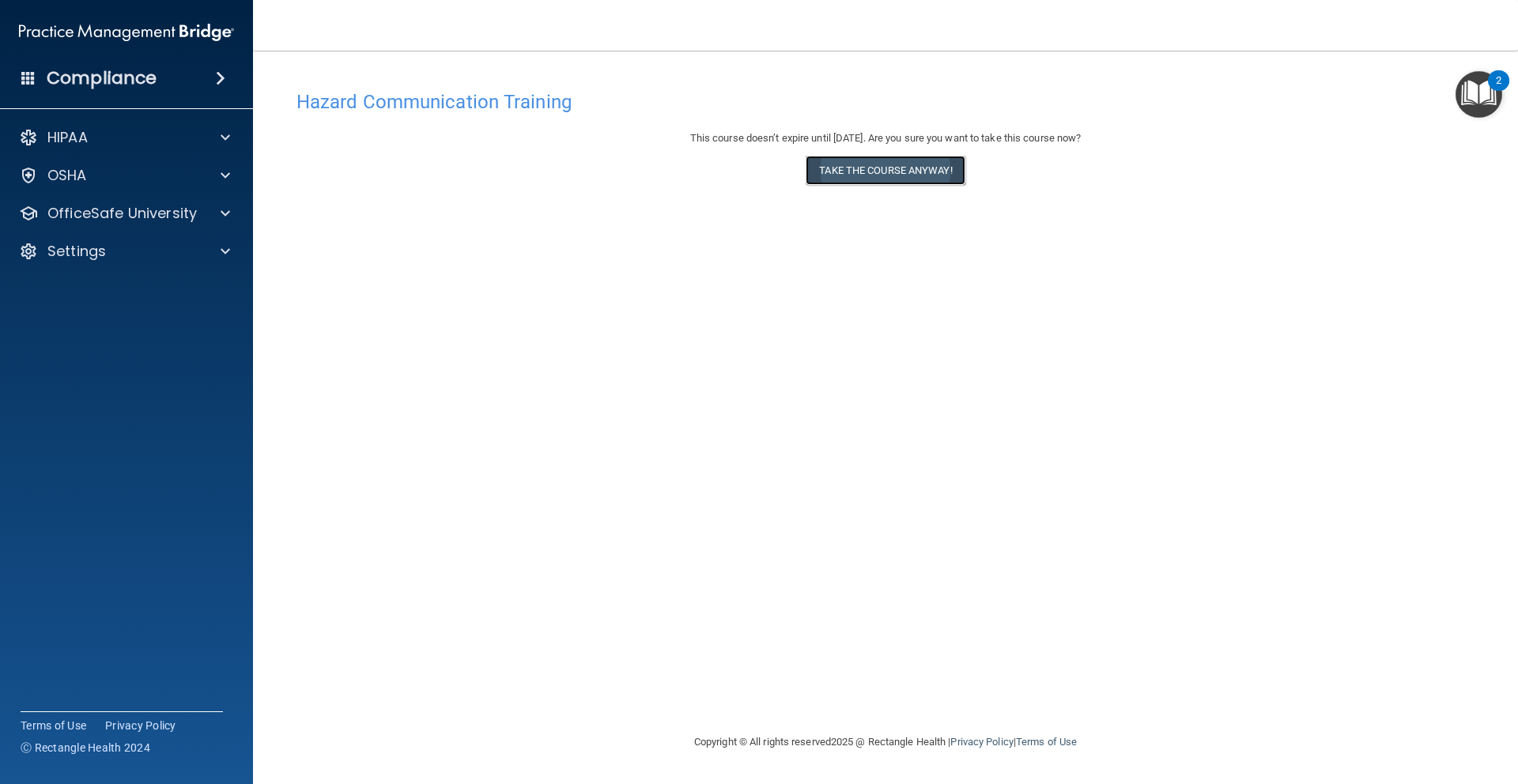
click at [945, 165] on button "Take the course anyway!" at bounding box center [886, 170] width 159 height 29
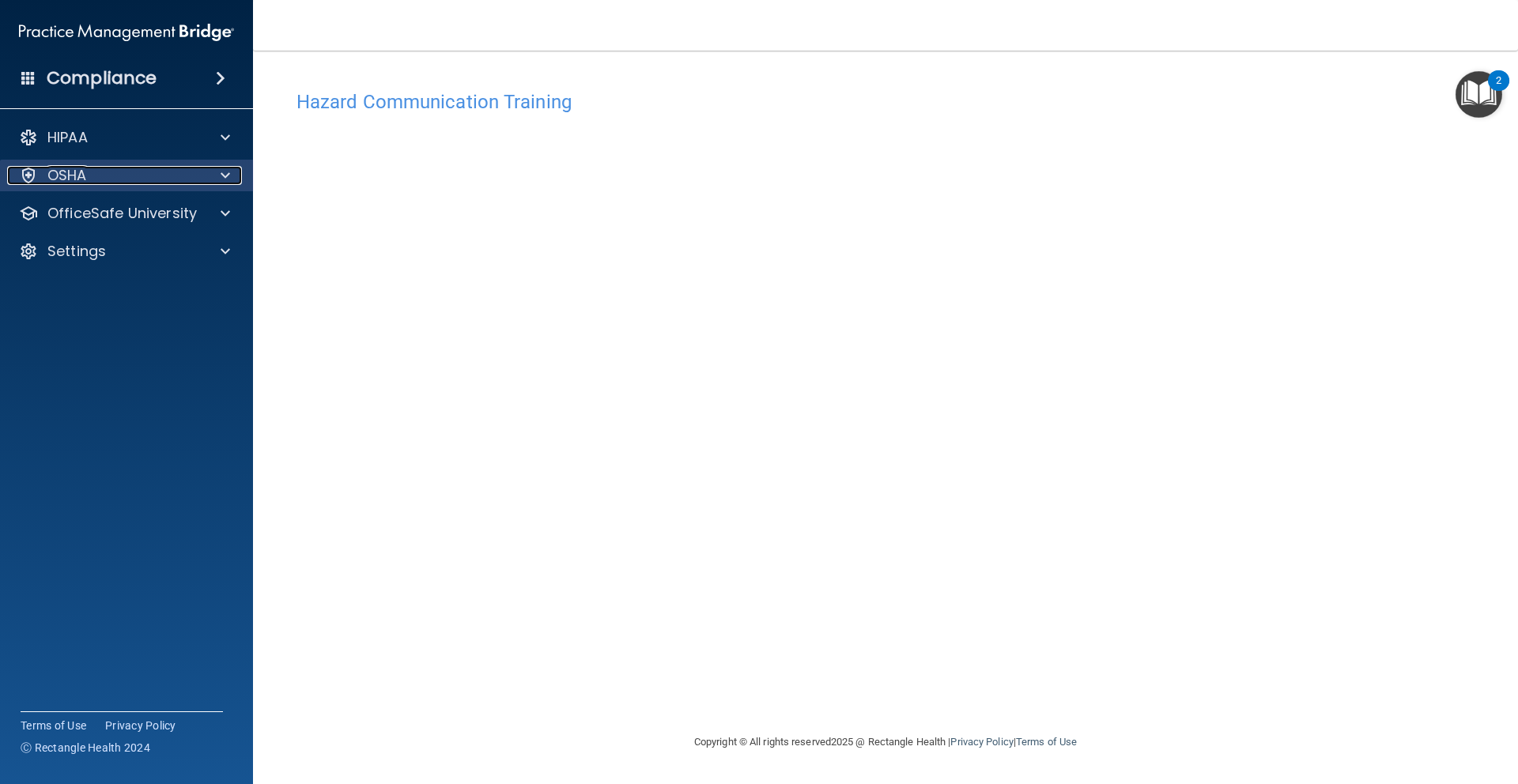
click at [161, 174] on div "OSHA" at bounding box center [105, 175] width 197 height 19
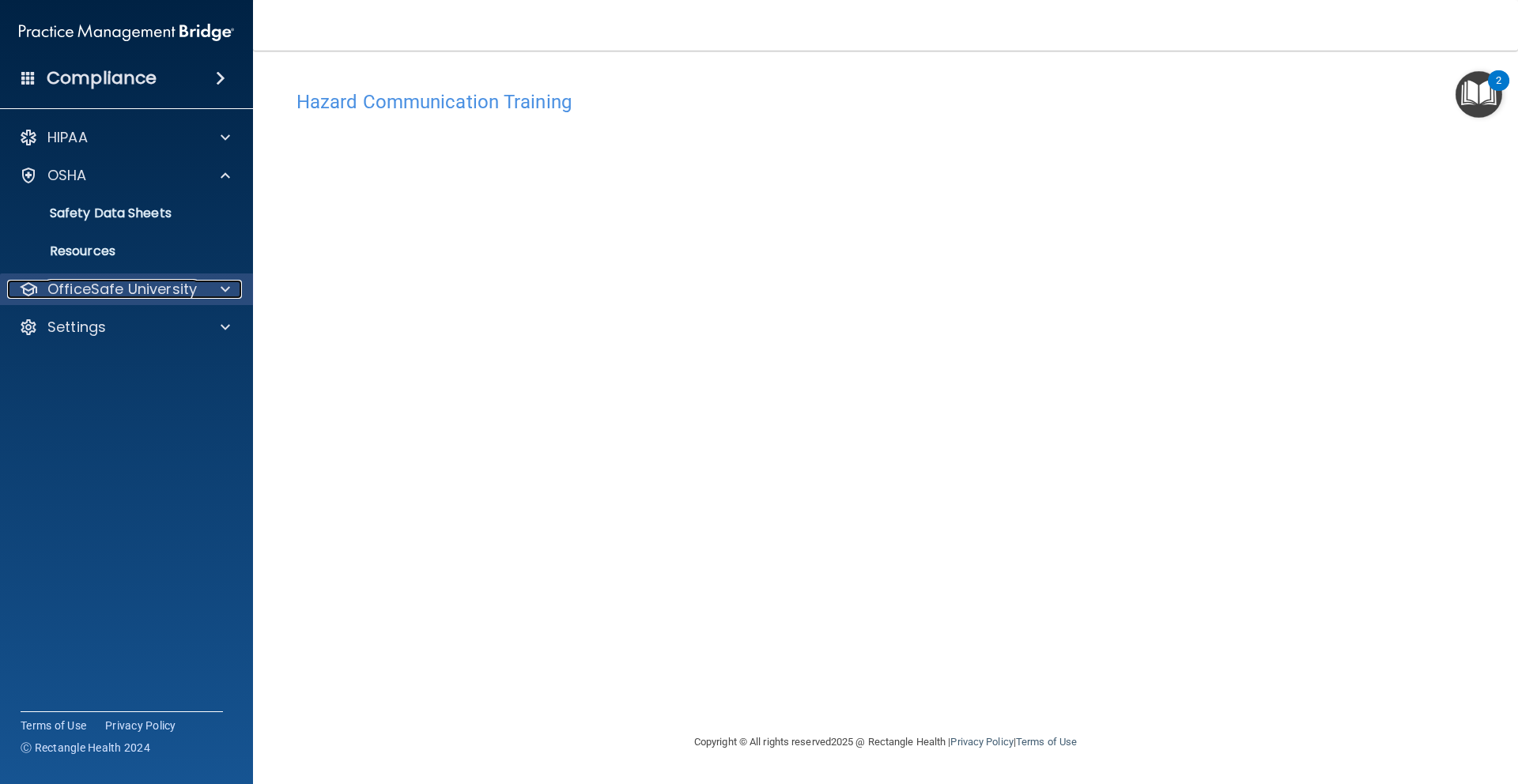
click at [146, 289] on p "OfficeSafe University" at bounding box center [122, 289] width 150 height 19
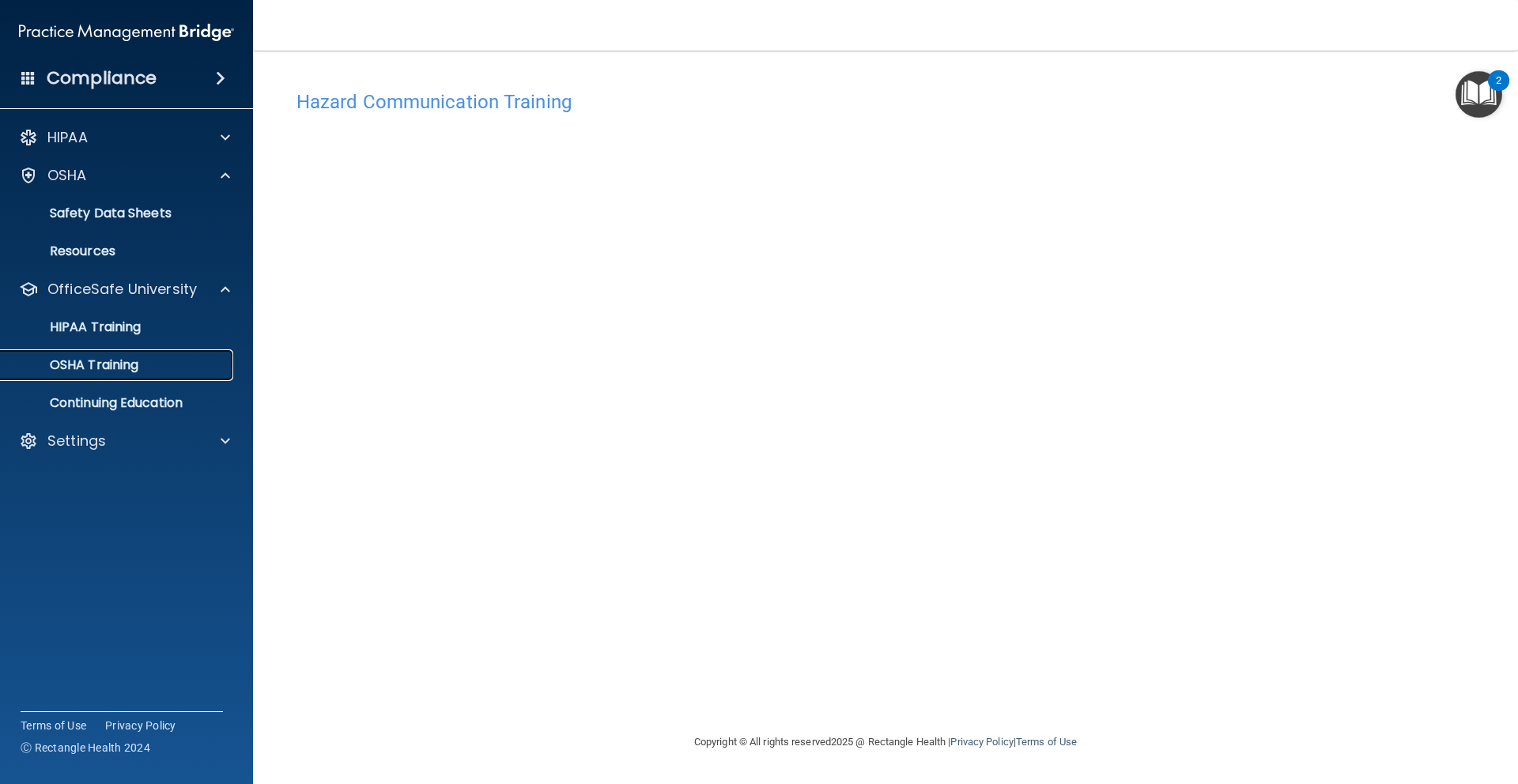
click at [103, 357] on p "OSHA Training" at bounding box center [73, 365] width 128 height 16
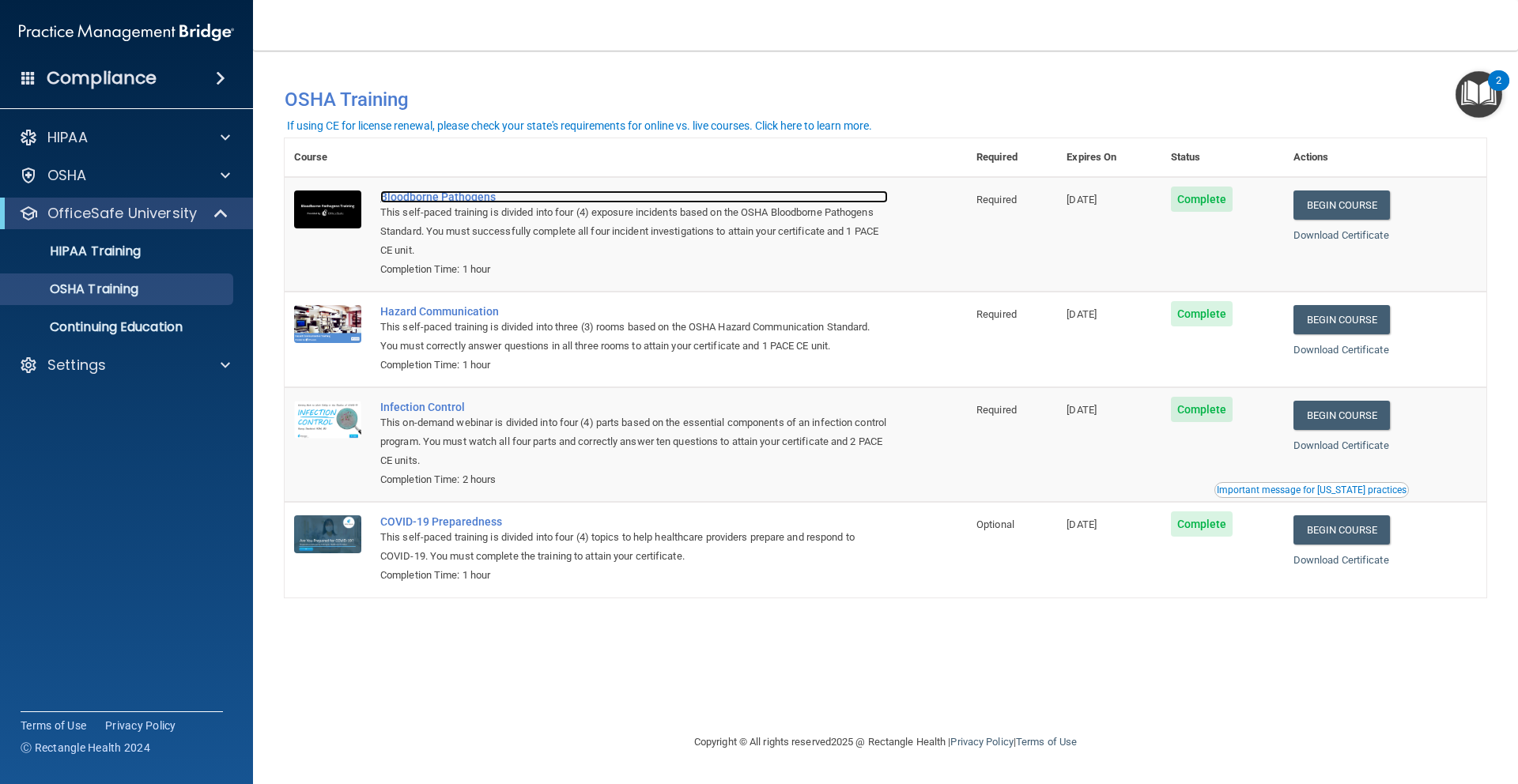
click at [453, 200] on div "Bloodborne Pathogens" at bounding box center [633, 196] width 507 height 13
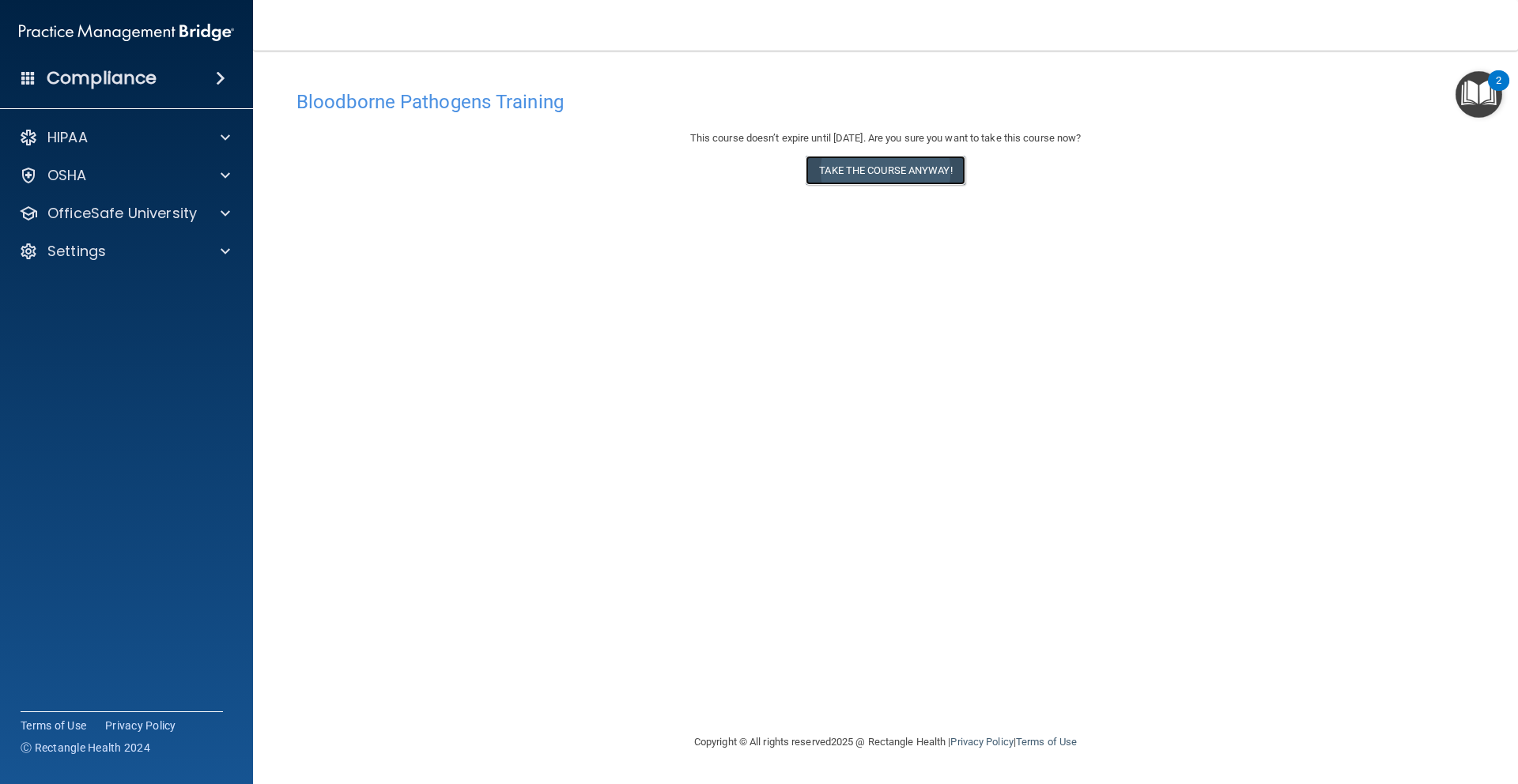
click at [838, 183] on button "Take the course anyway!" at bounding box center [886, 170] width 159 height 29
